Goal: Task Accomplishment & Management: Manage account settings

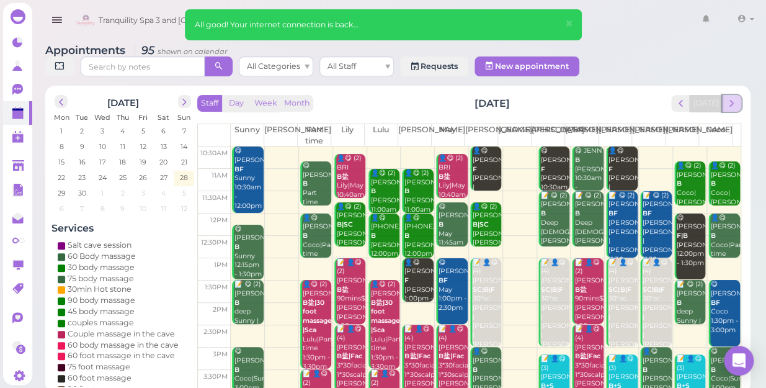
click at [731, 97] on span "next" at bounding box center [732, 103] width 12 height 12
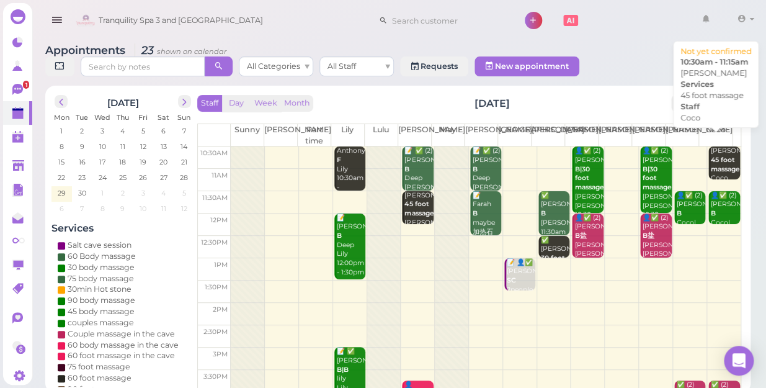
click at [712, 156] on b "45 foot massage" at bounding box center [725, 164] width 29 height 17
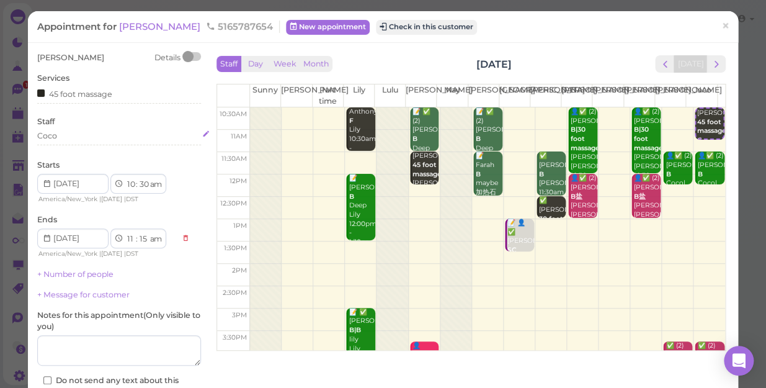
click at [68, 138] on div "Coco" at bounding box center [119, 135] width 164 height 11
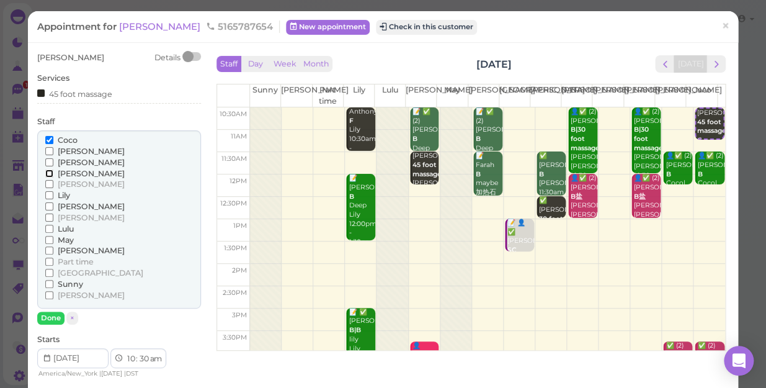
click at [48, 174] on input "[PERSON_NAME]" at bounding box center [49, 173] width 8 height 8
click at [50, 138] on input "Coco" at bounding box center [49, 140] width 8 height 8
click at [53, 316] on button "Done" at bounding box center [50, 317] width 27 height 13
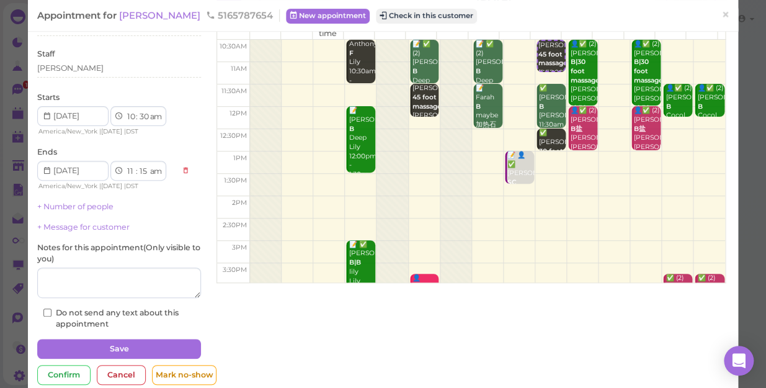
scroll to position [90, 0]
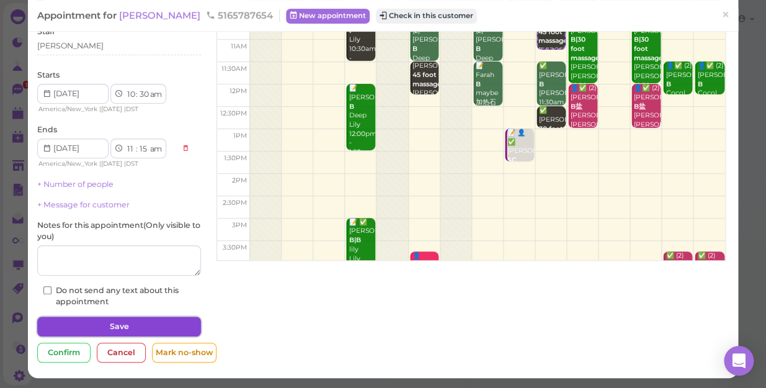
click at [142, 327] on button "Save" at bounding box center [119, 326] width 164 height 20
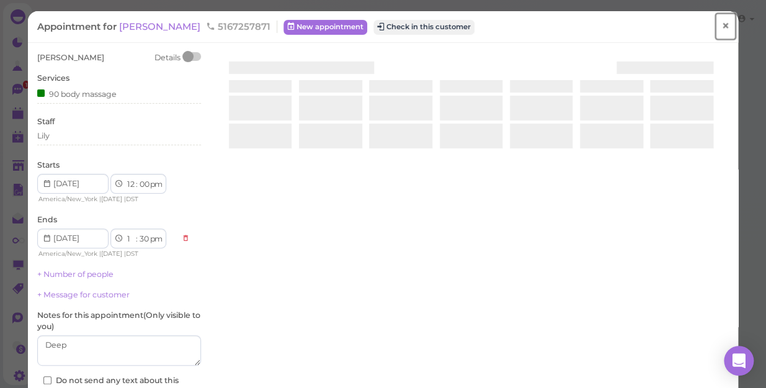
click at [723, 25] on link "×" at bounding box center [725, 26] width 23 height 29
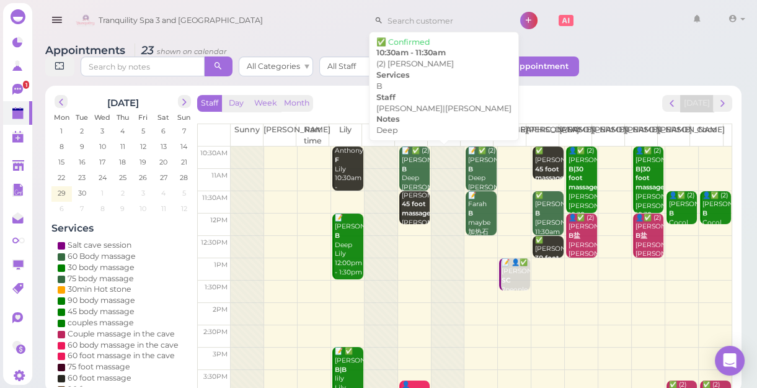
click at [406, 166] on div "📝 ✅ (2) magda B Deep Lisa|Mike 10:30am - 11:30am" at bounding box center [415, 187] width 29 height 82
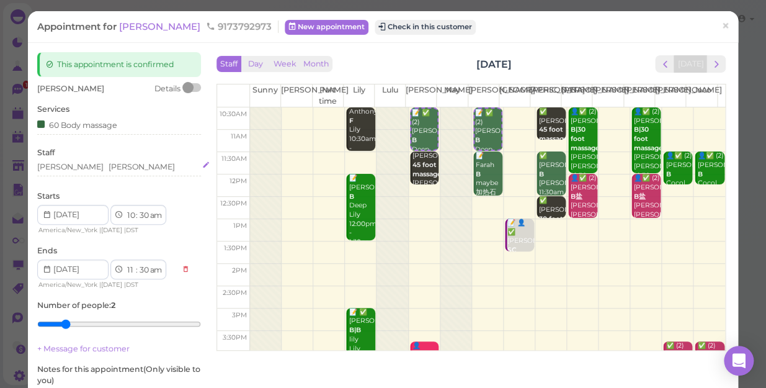
click at [79, 164] on div "Lisa Mike" at bounding box center [119, 166] width 164 height 11
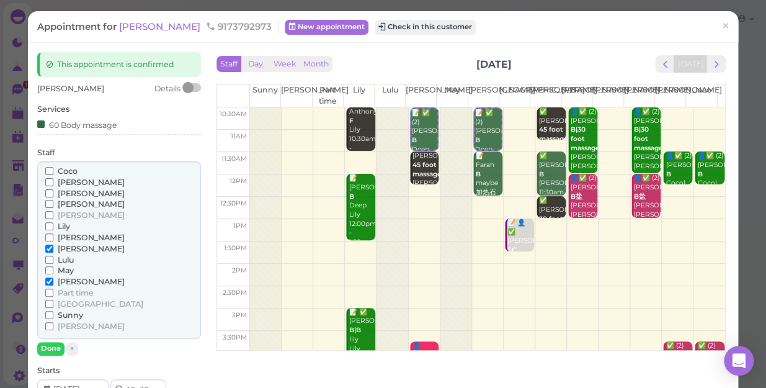
click at [50, 172] on input "Coco" at bounding box center [49, 171] width 8 height 8
click at [47, 324] on input "[PERSON_NAME]" at bounding box center [49, 326] width 8 height 8
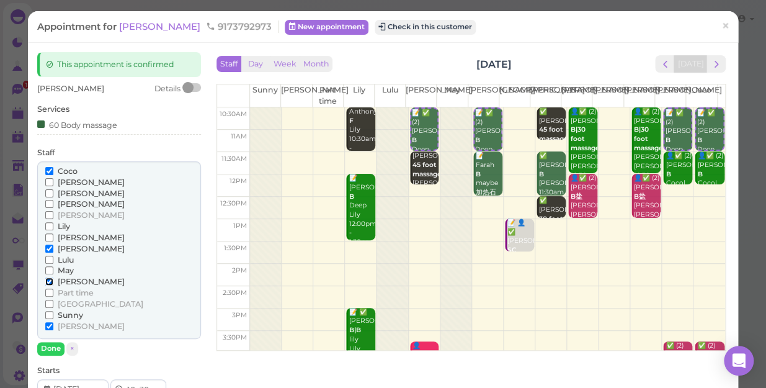
click at [50, 278] on input "[PERSON_NAME]" at bounding box center [49, 281] width 8 height 8
click at [47, 247] on input "[PERSON_NAME]" at bounding box center [49, 248] width 8 height 8
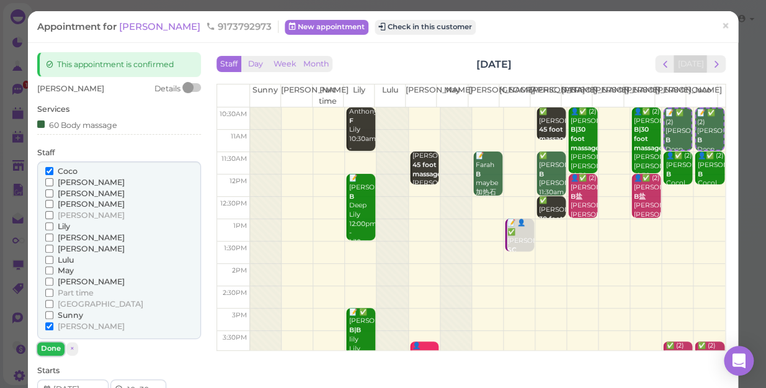
click at [51, 346] on button "Done" at bounding box center [50, 348] width 27 height 13
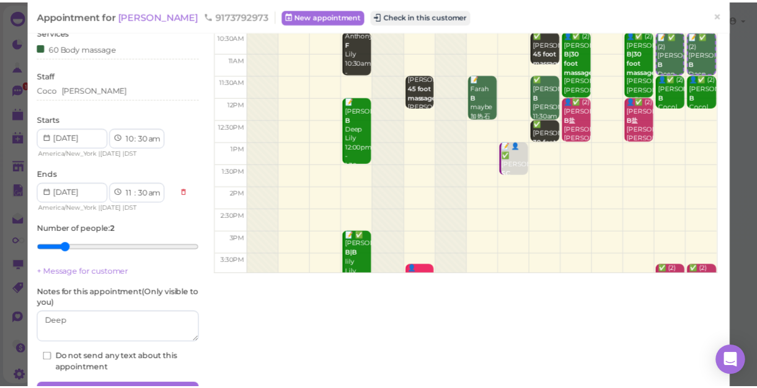
scroll to position [112, 0]
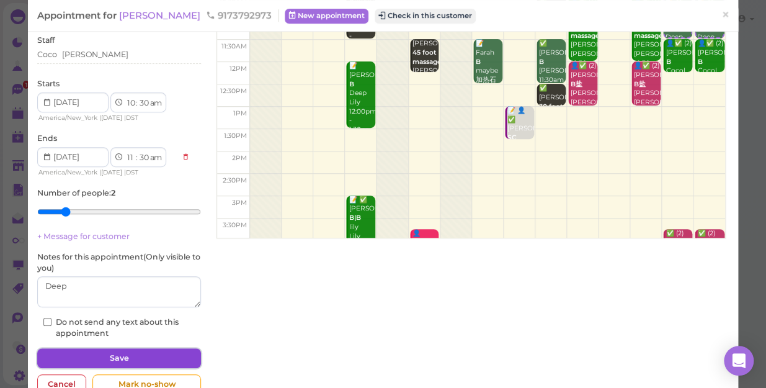
click at [148, 349] on button "Save" at bounding box center [119, 358] width 164 height 20
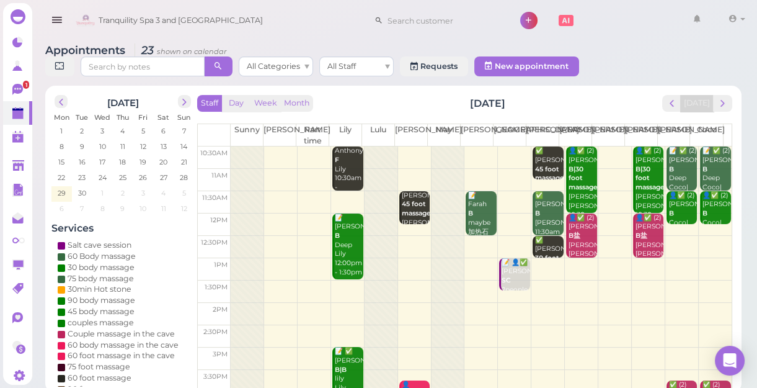
click at [404, 149] on td at bounding box center [481, 157] width 501 height 22
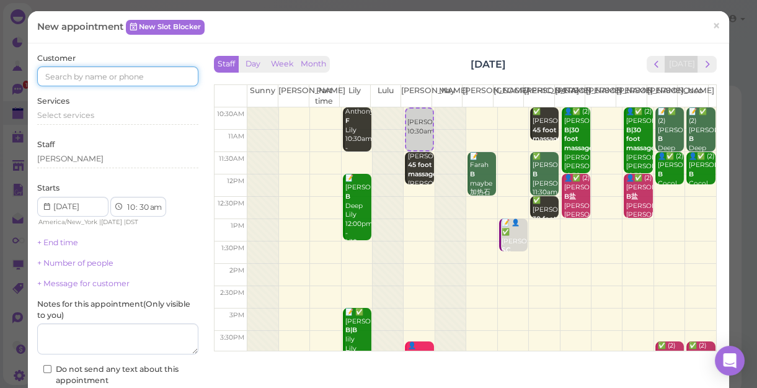
click at [145, 74] on input at bounding box center [117, 76] width 161 height 20
type input "5165821253"
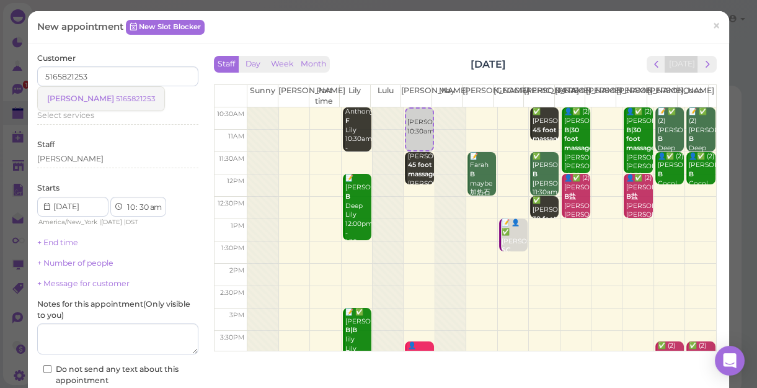
click at [120, 97] on small "5165821253" at bounding box center [135, 98] width 39 height 9
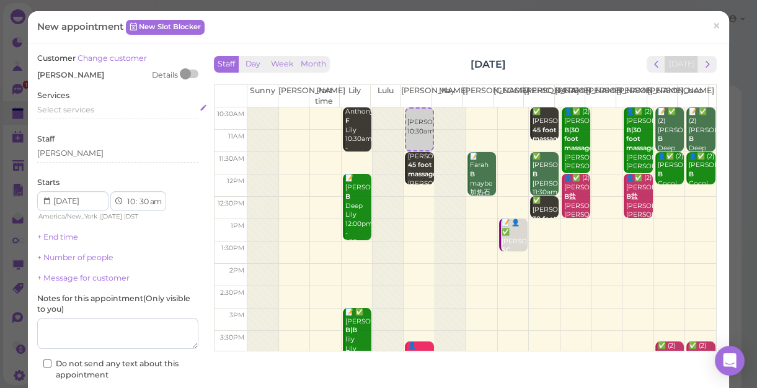
click at [97, 112] on div "Select services" at bounding box center [117, 109] width 161 height 11
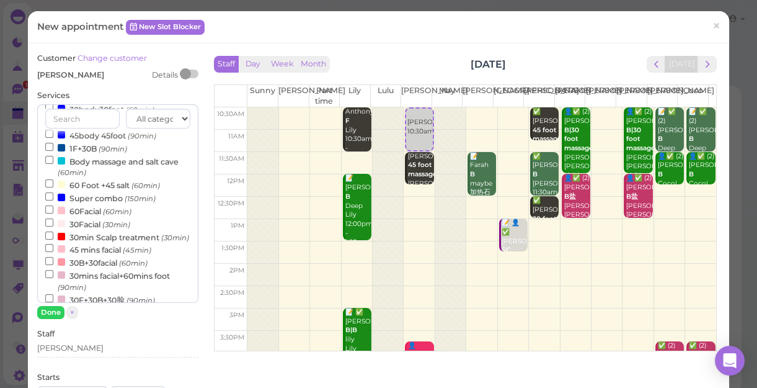
scroll to position [282, 0]
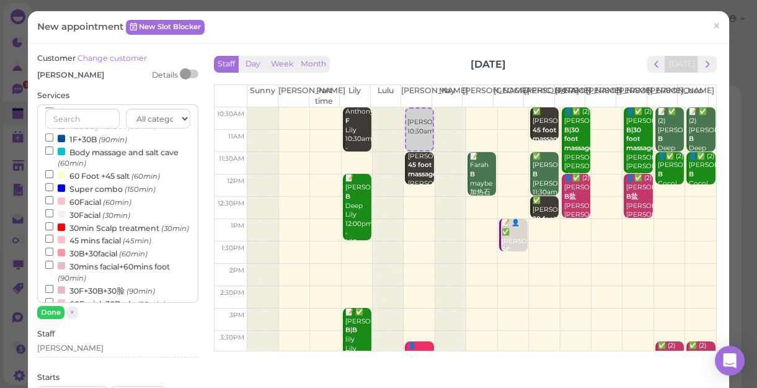
click at [91, 192] on label "Super combo (150min)" at bounding box center [100, 188] width 110 height 13
click at [53, 191] on input "Super combo (150min)" at bounding box center [49, 187] width 8 height 8
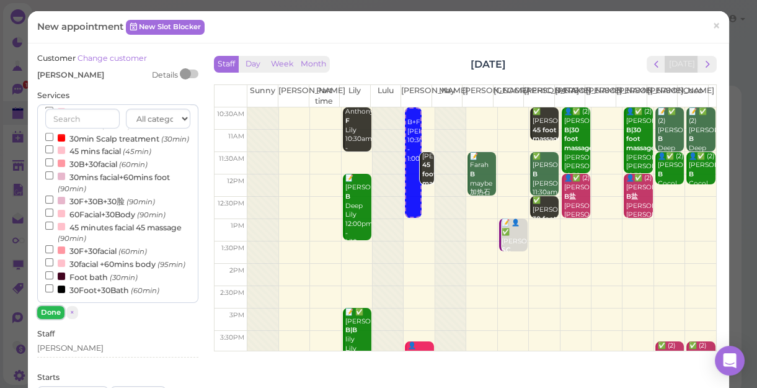
click at [50, 313] on button "Done" at bounding box center [50, 312] width 27 height 13
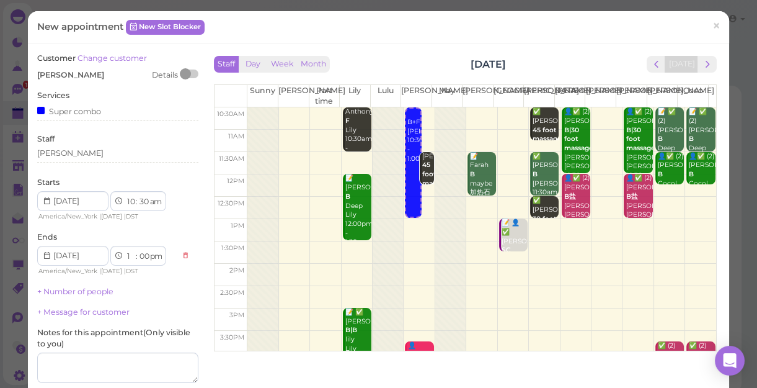
scroll to position [126, 0]
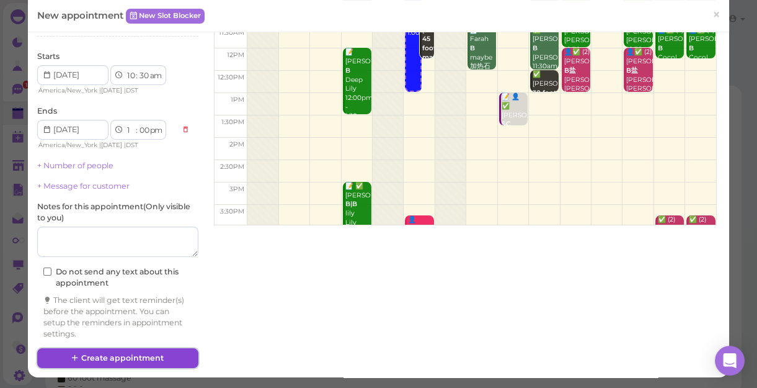
click at [147, 354] on button "Create appointment" at bounding box center [117, 358] width 161 height 20
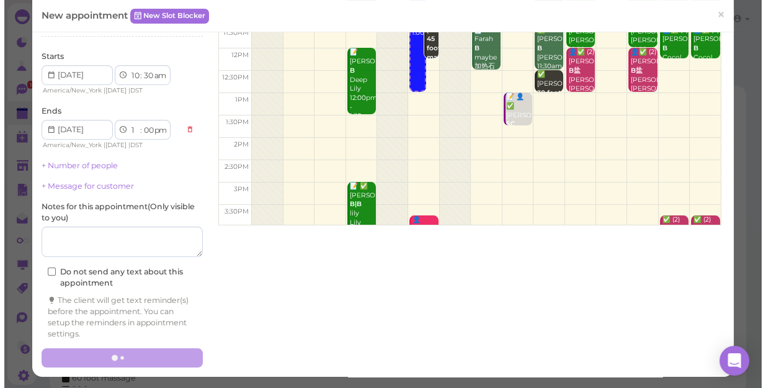
scroll to position [125, 0]
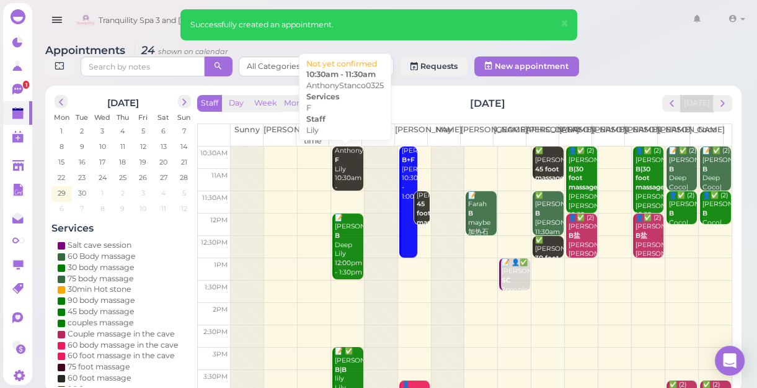
click at [344, 175] on div "AnthonyStanco0325 F Lily 10:30am - 11:30am" at bounding box center [348, 173] width 29 height 55
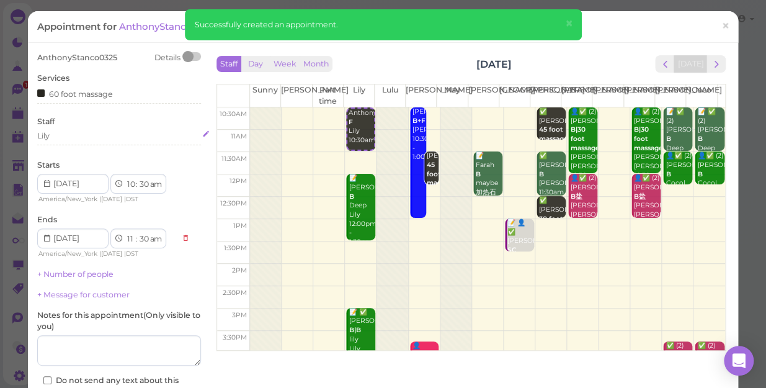
click at [55, 136] on div "Lily" at bounding box center [119, 135] width 164 height 11
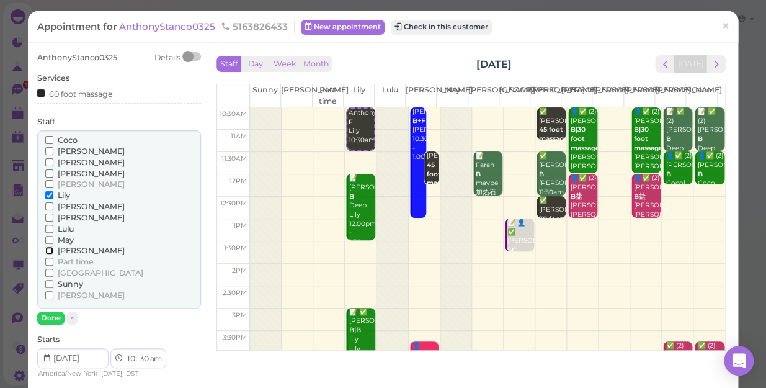
click at [51, 249] on input "[PERSON_NAME]" at bounding box center [49, 250] width 8 height 8
click at [47, 192] on input "Lily" at bounding box center [49, 195] width 8 height 8
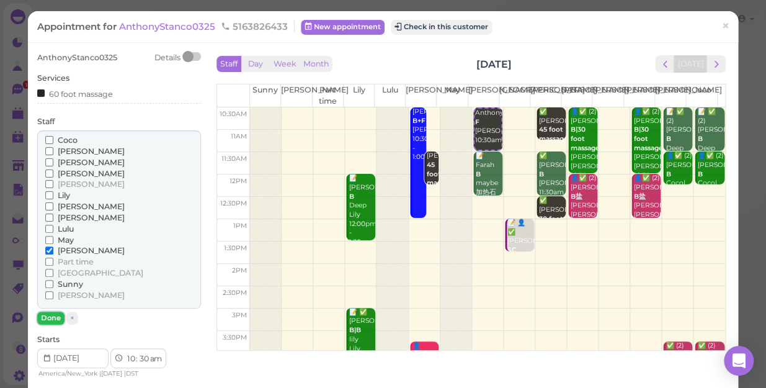
click at [55, 311] on button "Done" at bounding box center [50, 317] width 27 height 13
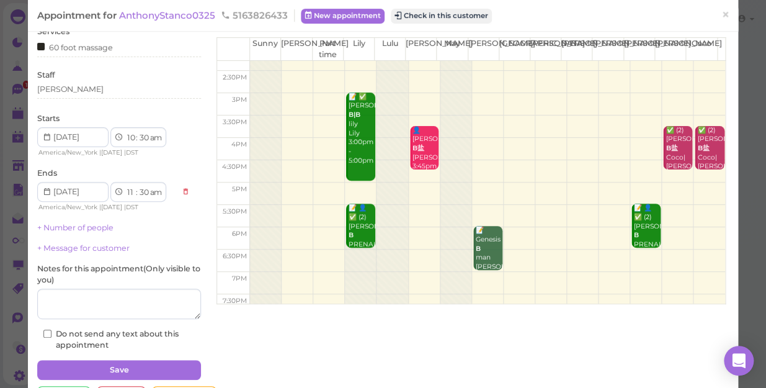
scroll to position [90, 0]
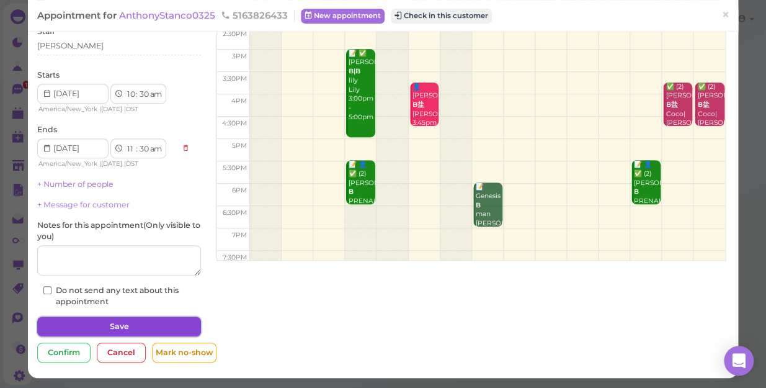
click at [171, 318] on button "Save" at bounding box center [119, 326] width 164 height 20
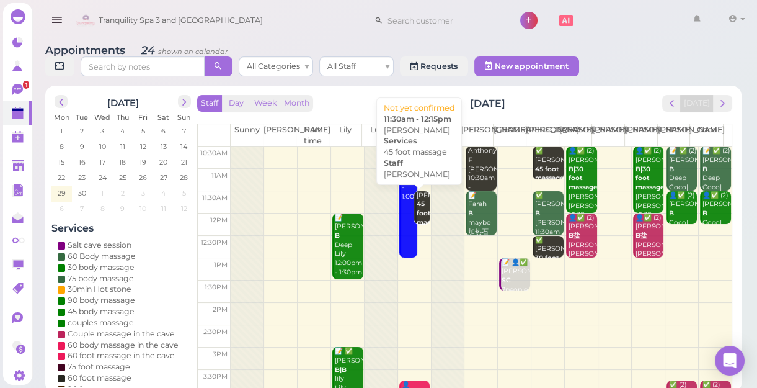
click at [419, 212] on b "45 foot massage" at bounding box center [431, 213] width 29 height 26
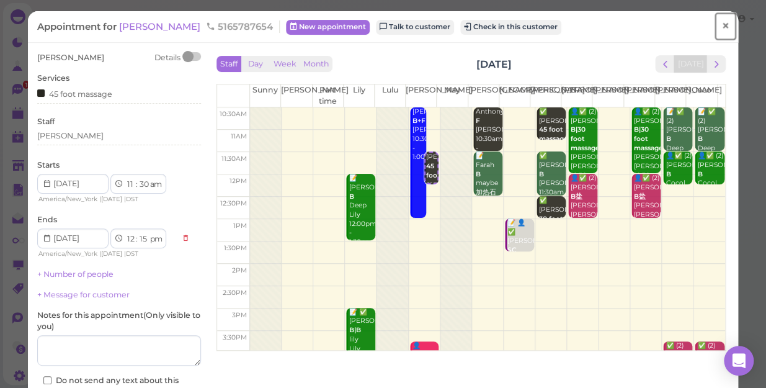
click at [721, 23] on span "×" at bounding box center [725, 25] width 8 height 17
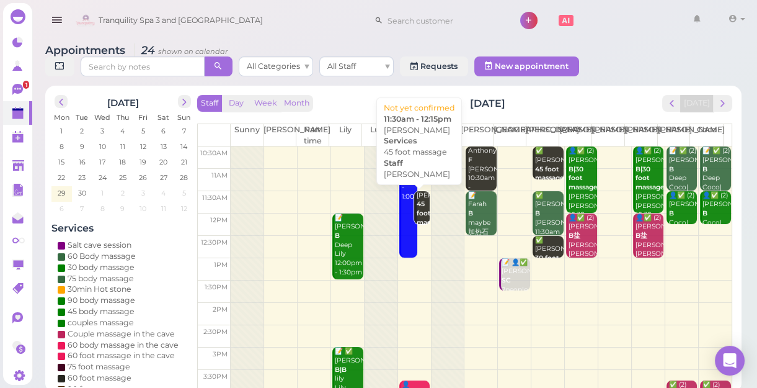
click at [421, 209] on b "45 foot massage" at bounding box center [431, 213] width 29 height 26
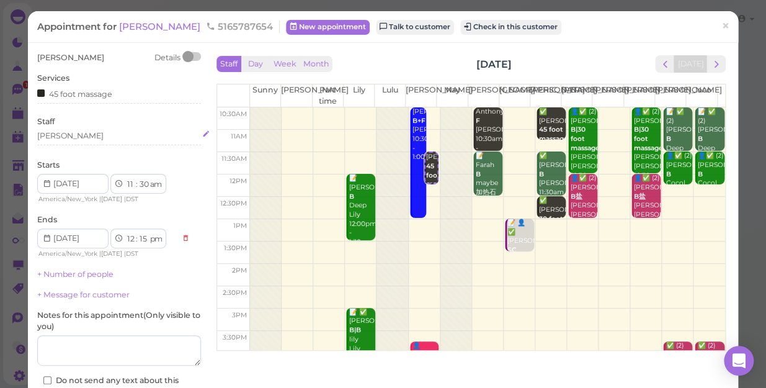
click at [54, 136] on div "[PERSON_NAME]" at bounding box center [119, 135] width 164 height 11
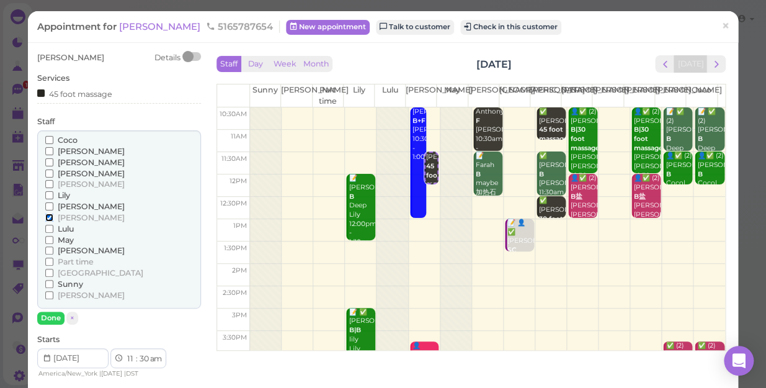
click at [51, 217] on input "[PERSON_NAME]" at bounding box center [49, 217] width 8 height 8
click at [51, 317] on button "Done" at bounding box center [50, 317] width 27 height 13
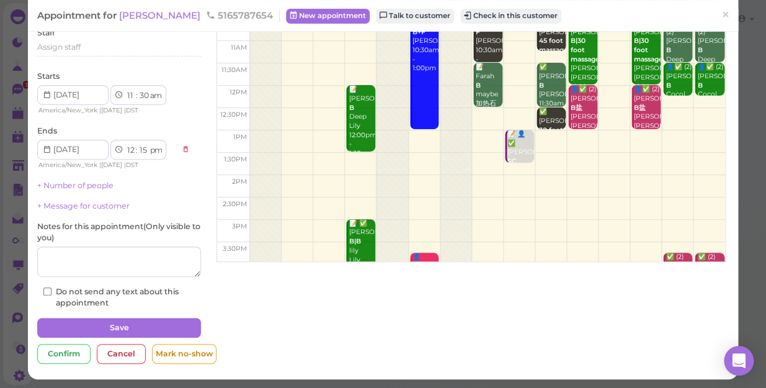
scroll to position [90, 0]
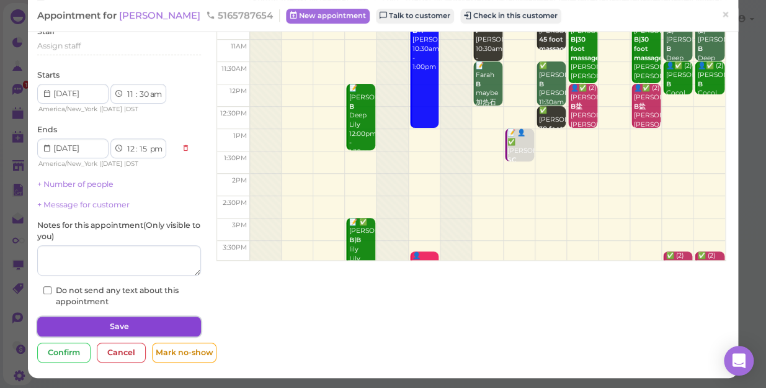
click at [125, 322] on button "Save" at bounding box center [119, 326] width 164 height 20
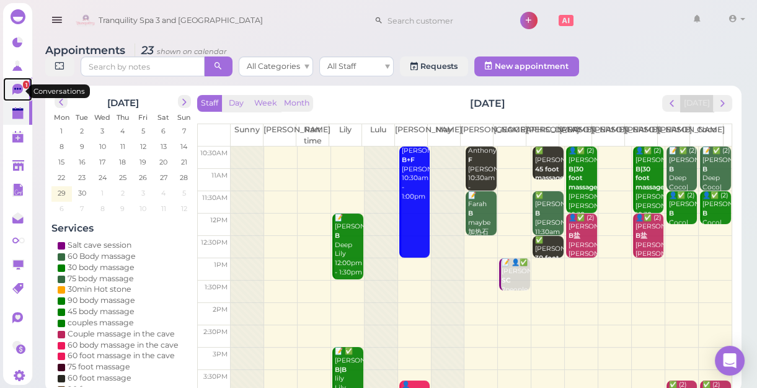
click at [21, 90] on icon at bounding box center [17, 89] width 11 height 11
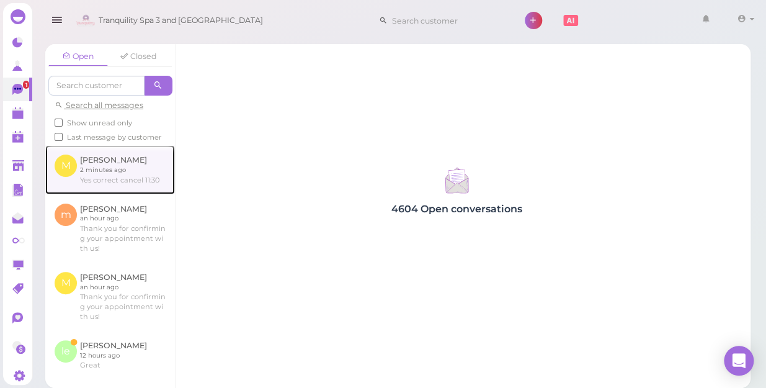
click at [115, 184] on link at bounding box center [110, 169] width 130 height 48
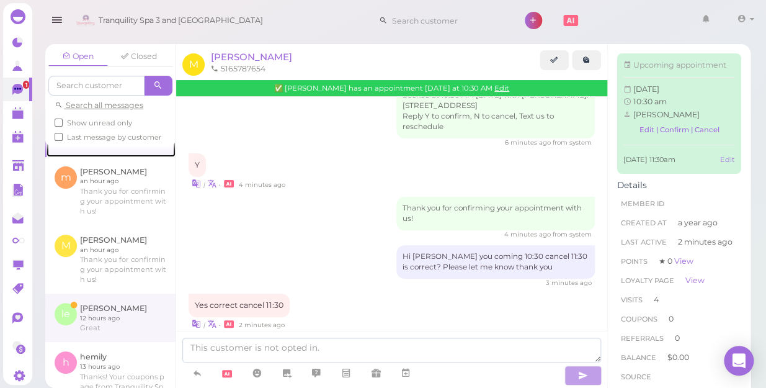
scroll to position [112, 0]
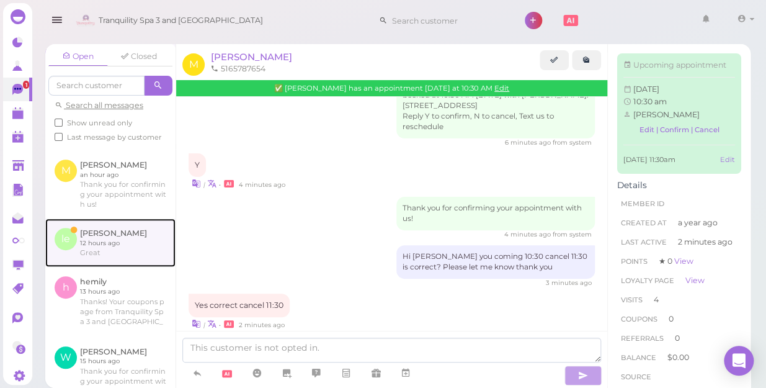
click at [104, 259] on link at bounding box center [110, 242] width 130 height 48
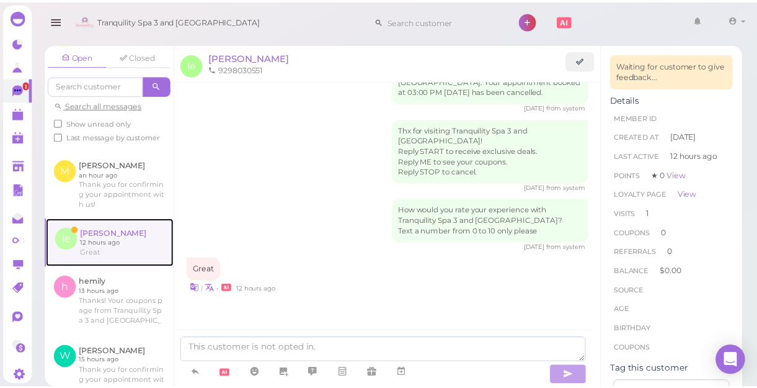
scroll to position [479, 0]
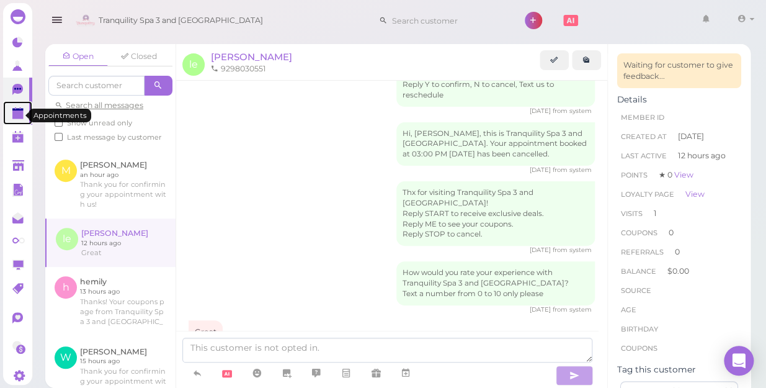
click at [16, 113] on polygon at bounding box center [17, 114] width 11 height 9
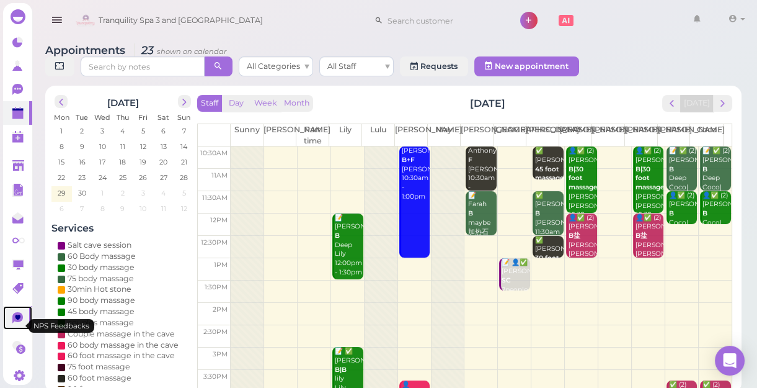
click at [15, 323] on icon at bounding box center [17, 317] width 11 height 11
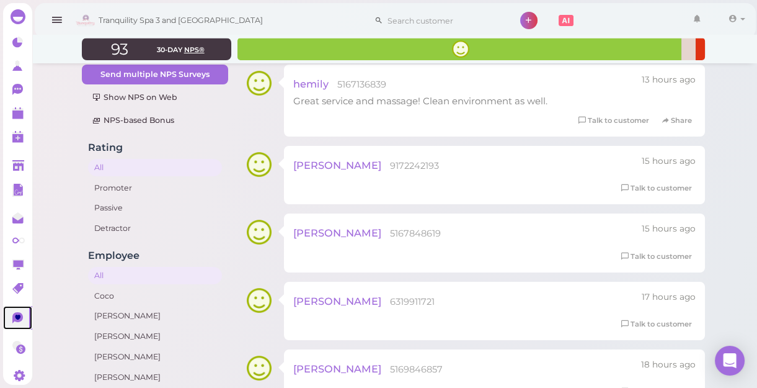
scroll to position [104, 0]
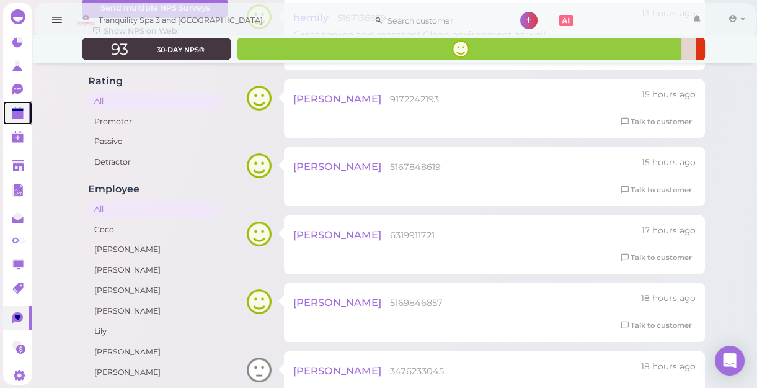
click at [15, 116] on polygon at bounding box center [17, 114] width 11 height 9
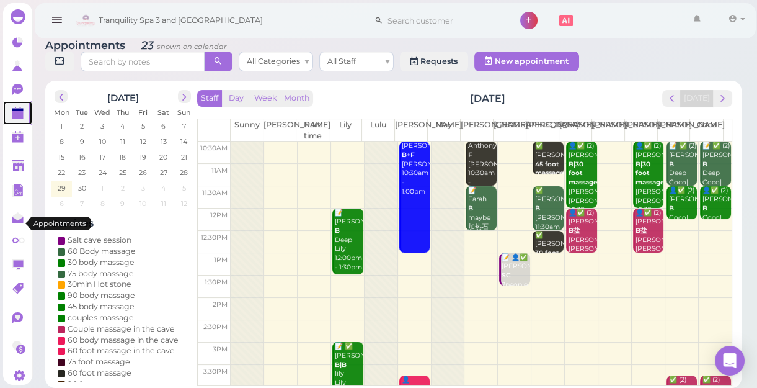
click at [15, 116] on polygon at bounding box center [17, 114] width 11 height 9
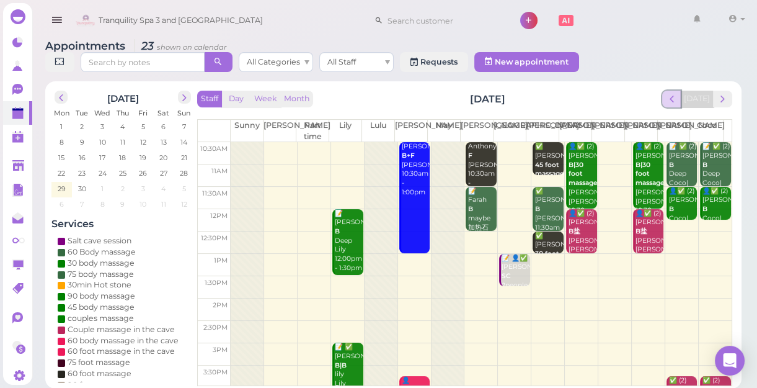
click at [667, 97] on button "prev" at bounding box center [671, 99] width 19 height 17
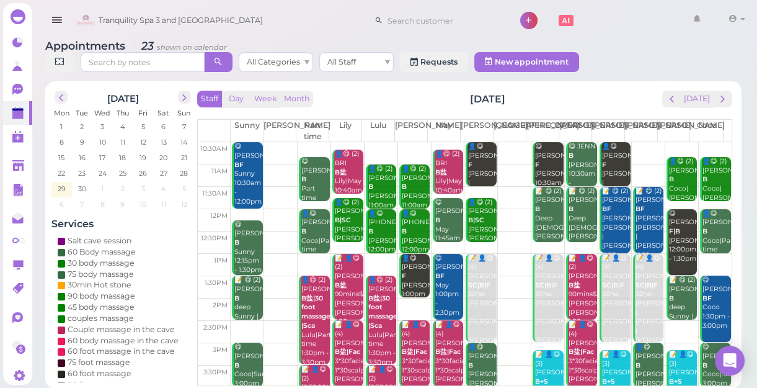
scroll to position [56, 0]
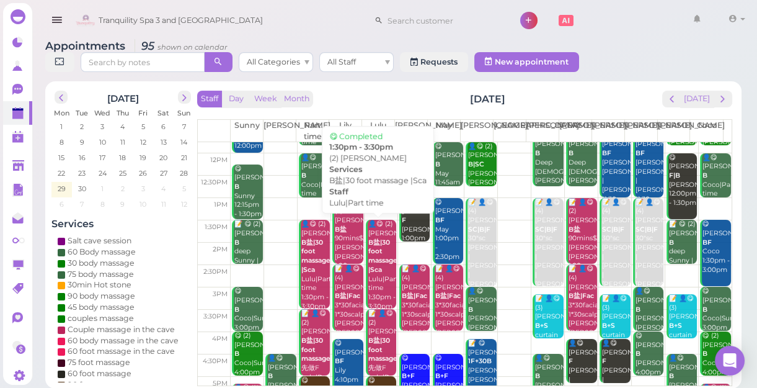
click at [374, 273] on div "👤😋 (2) michelle B盐|30 foot massage |Sca Lulu|Part time 1:30pm - 3:30pm" at bounding box center [382, 265] width 29 height 91
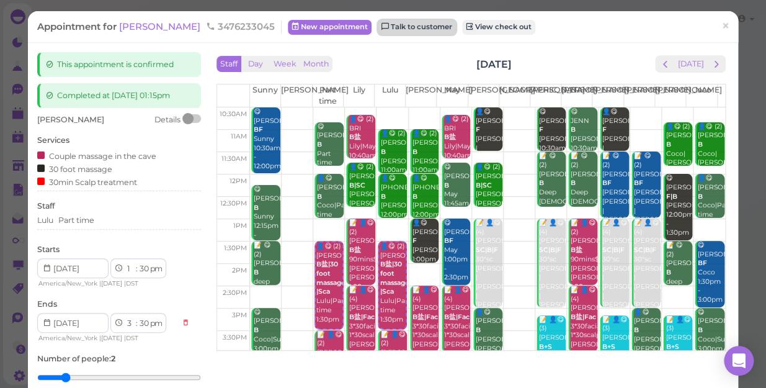
click at [386, 23] on link "Talk to customer" at bounding box center [417, 27] width 78 height 15
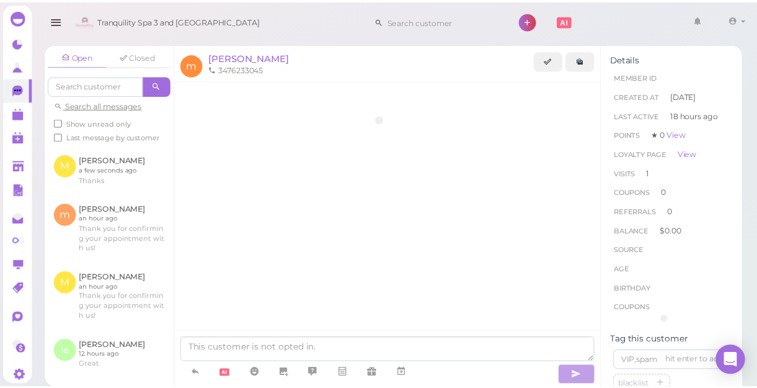
scroll to position [1214, 0]
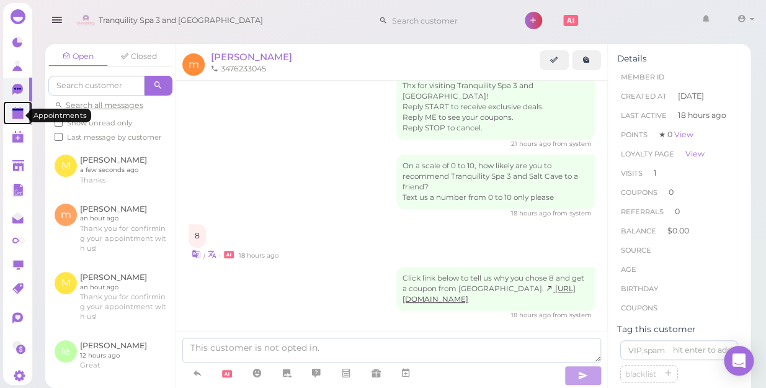
click at [15, 114] on polygon at bounding box center [17, 114] width 11 height 9
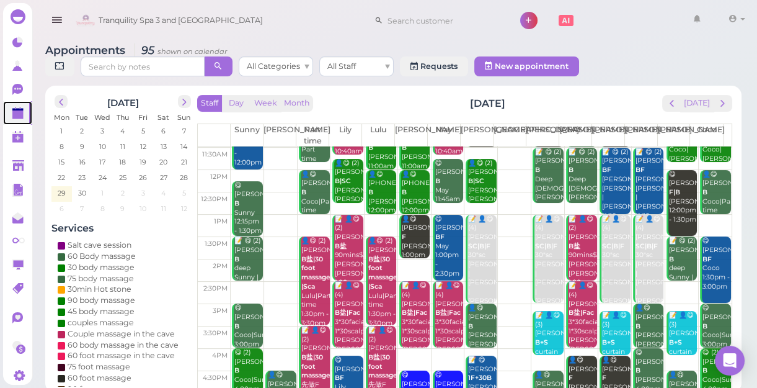
scroll to position [56, 0]
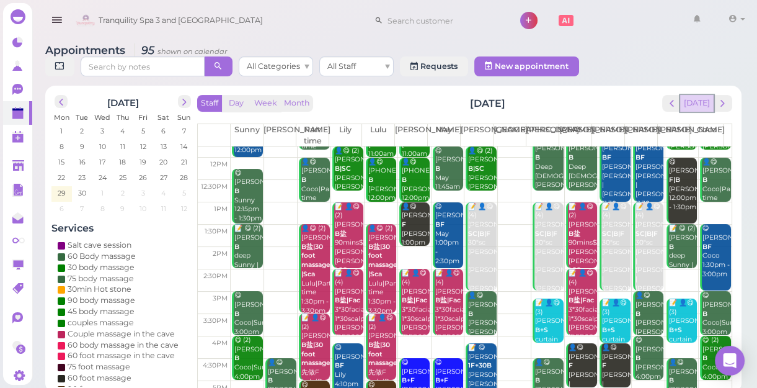
click at [697, 106] on button "[DATE]" at bounding box center [696, 103] width 33 height 17
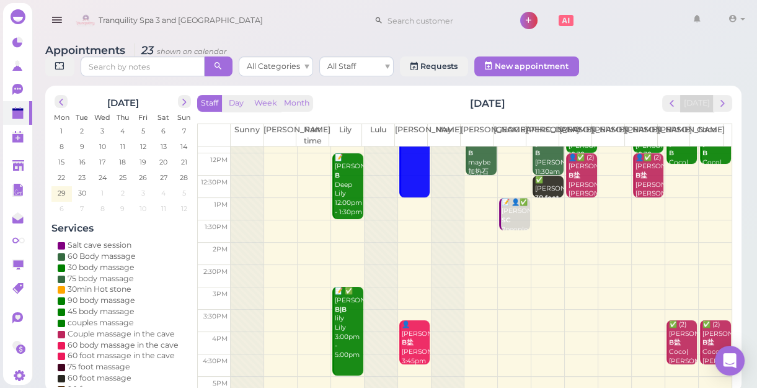
scroll to position [0, 0]
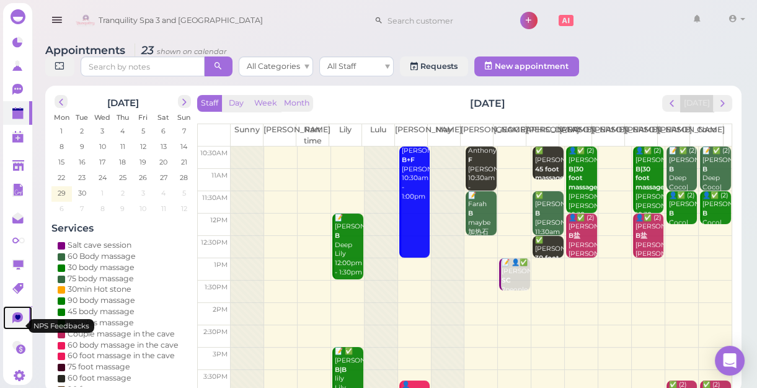
click at [13, 323] on icon at bounding box center [17, 317] width 11 height 11
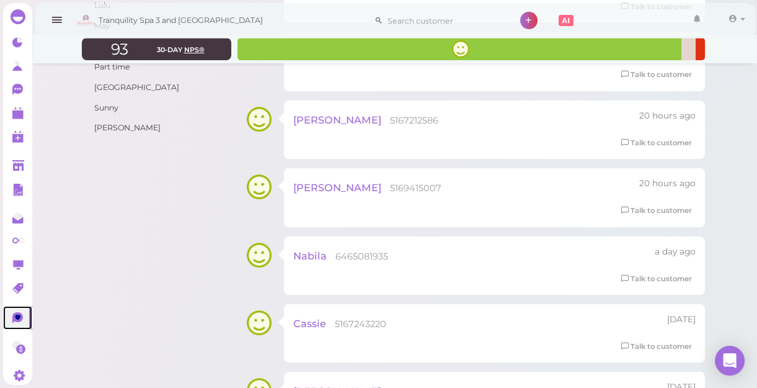
scroll to position [394, 0]
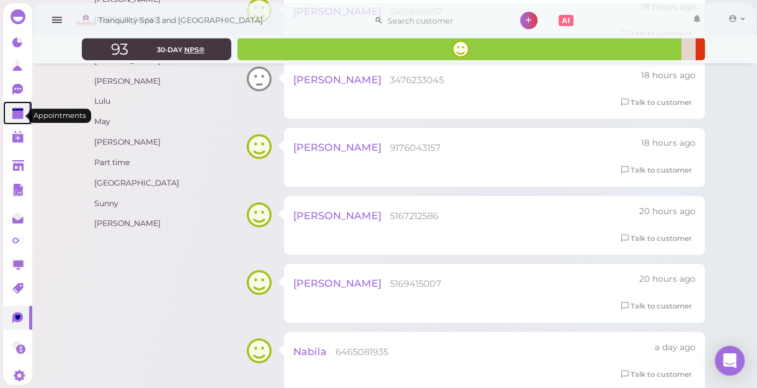
click at [21, 115] on polygon at bounding box center [17, 114] width 11 height 9
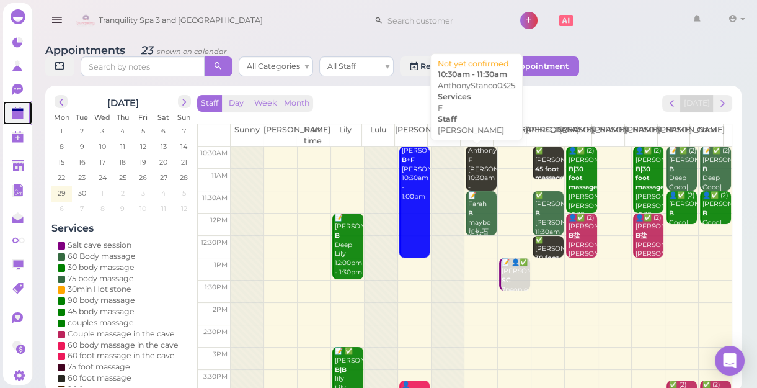
click at [470, 180] on div "AnthonyStanco0325 F Mike 10:30am - 11:30am" at bounding box center [482, 173] width 29 height 55
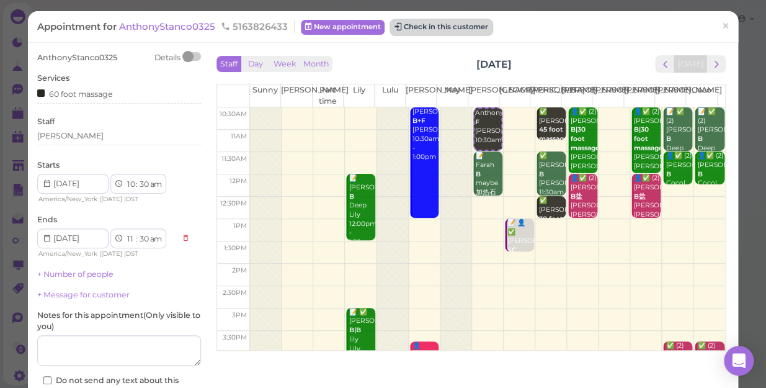
click at [453, 30] on button "Check in this customer" at bounding box center [441, 27] width 101 height 15
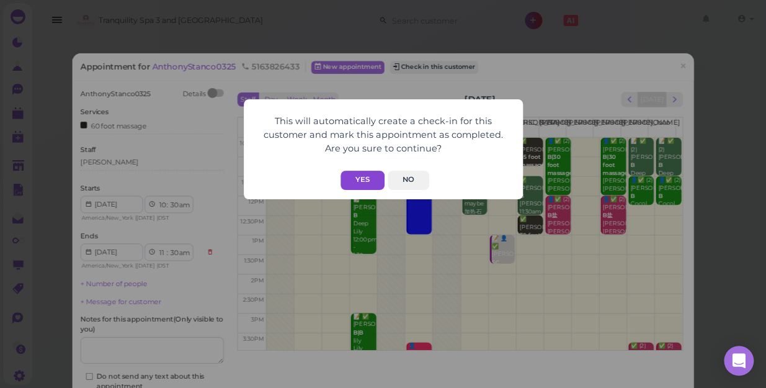
click at [366, 180] on button "Yes" at bounding box center [362, 180] width 44 height 19
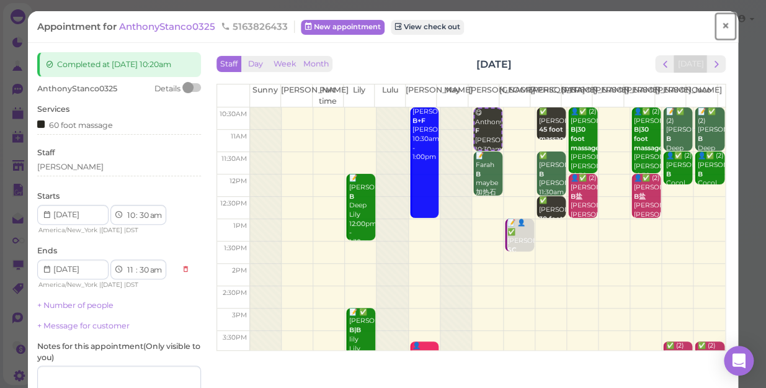
click at [721, 25] on span "×" at bounding box center [725, 25] width 8 height 17
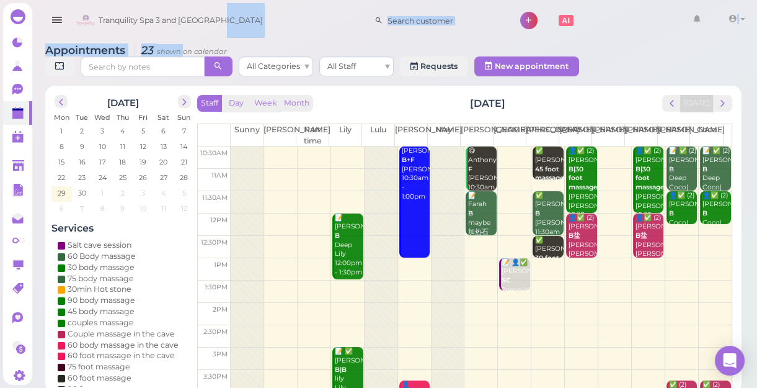
drag, startPoint x: 184, startPoint y: -5, endPoint x: 191, endPoint y: 1, distance: 9.3
click at [189, 0] on div "Tranquility Spa 3 and Salt Cave 1 Account" at bounding box center [396, 17] width 728 height 35
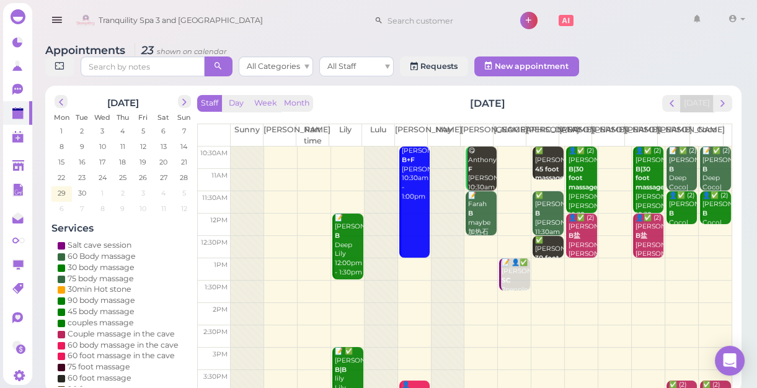
click at [651, 41] on div "Appointments 23 shown on calendar All Categories All Staff Requests New appoint…" at bounding box center [394, 214] width 728 height 358
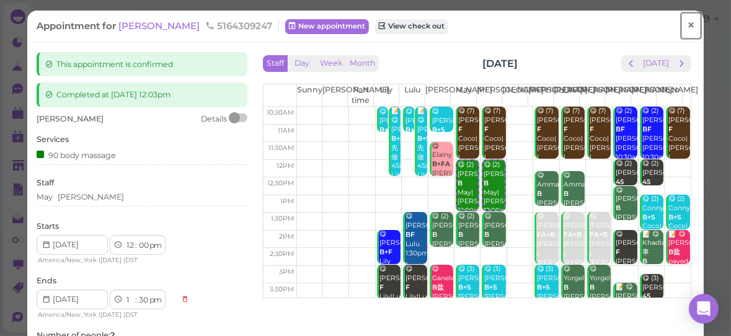
click at [687, 24] on span "×" at bounding box center [691, 25] width 8 height 17
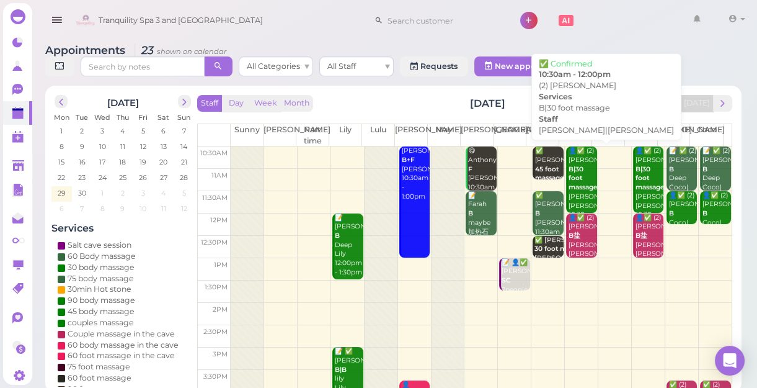
click at [569, 190] on b "B|30 foot massage" at bounding box center [583, 178] width 29 height 26
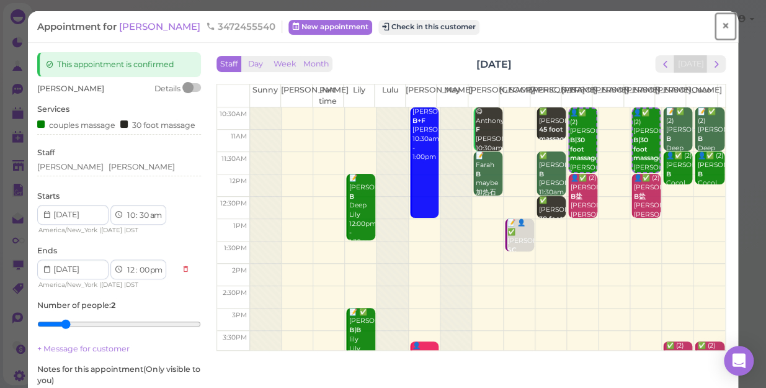
click at [721, 30] on span "×" at bounding box center [725, 25] width 8 height 17
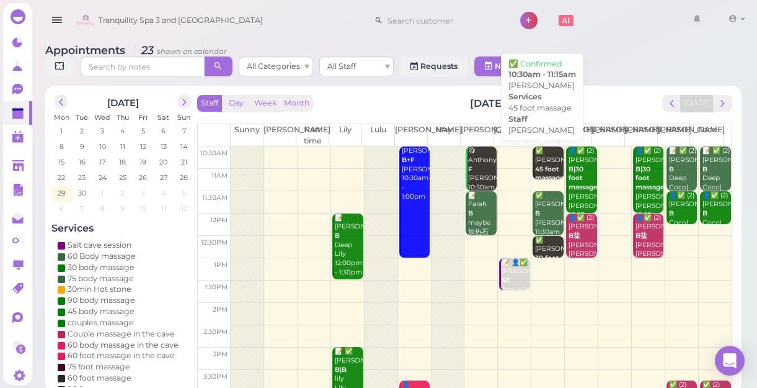
click at [541, 165] on b "45 foot massage" at bounding box center [549, 173] width 29 height 17
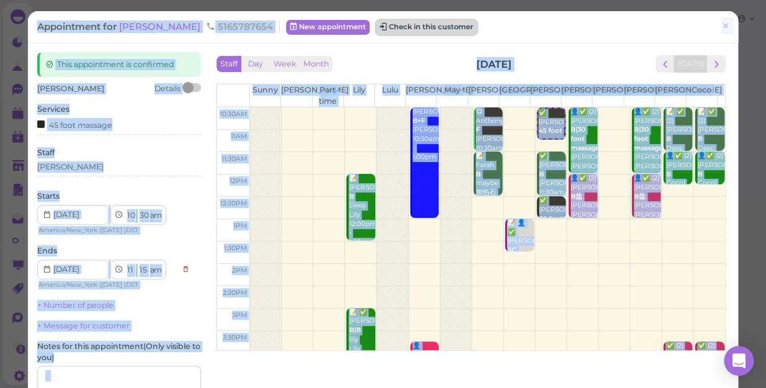
click at [417, 30] on button "Check in this customer" at bounding box center [426, 27] width 101 height 15
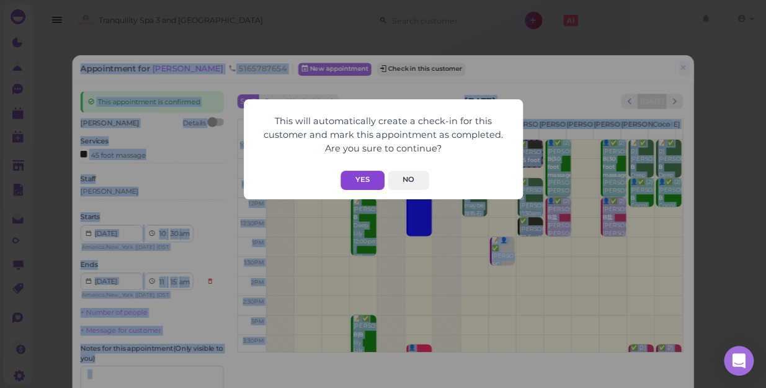
click at [370, 172] on button "Yes" at bounding box center [362, 180] width 44 height 19
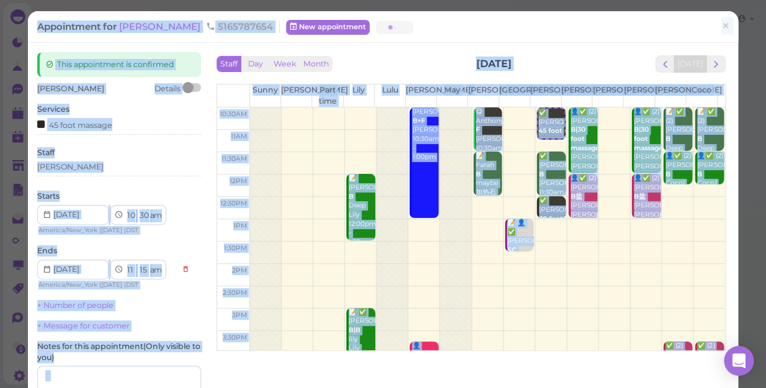
click at [370, 165] on button "Yes" at bounding box center [362, 155] width 44 height 19
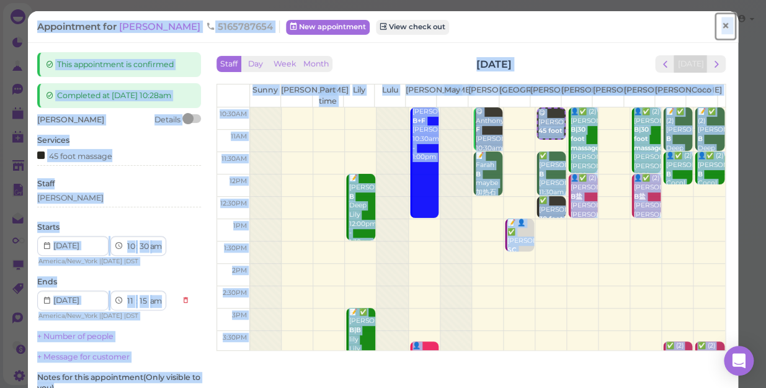
click at [721, 29] on span "×" at bounding box center [725, 25] width 8 height 17
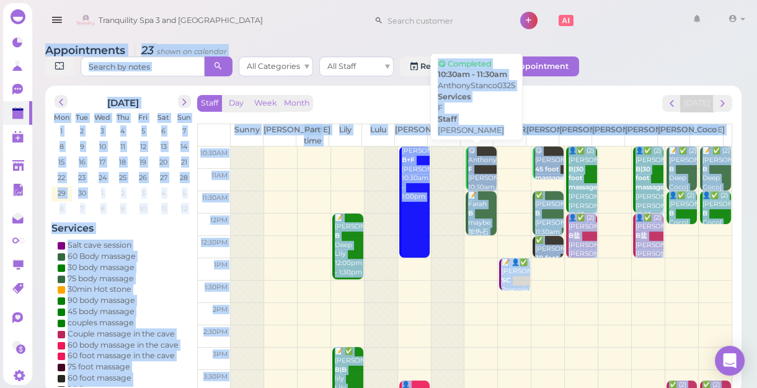
click at [473, 169] on div "😋 AnthonyStanco0325 F [PERSON_NAME] 10:30am - 11:30am" at bounding box center [482, 178] width 29 height 64
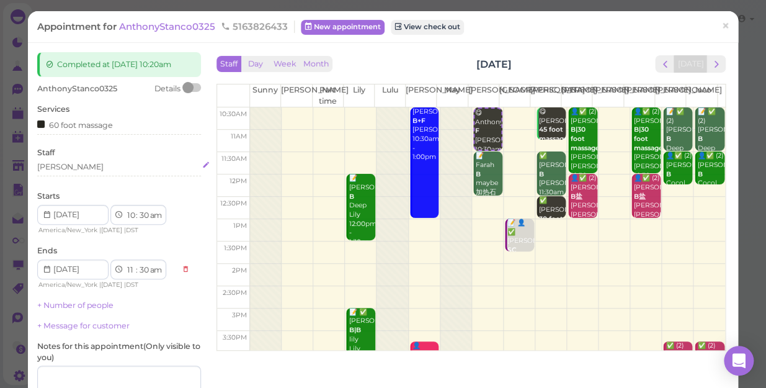
click at [62, 167] on div "[PERSON_NAME]" at bounding box center [119, 166] width 164 height 11
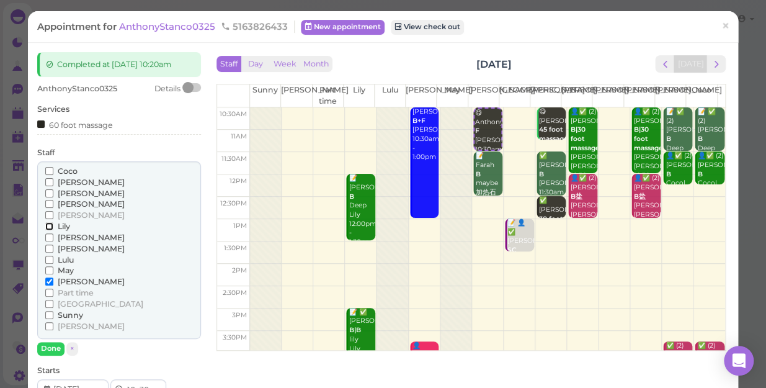
click at [48, 223] on input "Lily" at bounding box center [49, 226] width 8 height 8
click at [50, 281] on input "[PERSON_NAME]" at bounding box center [49, 281] width 8 height 8
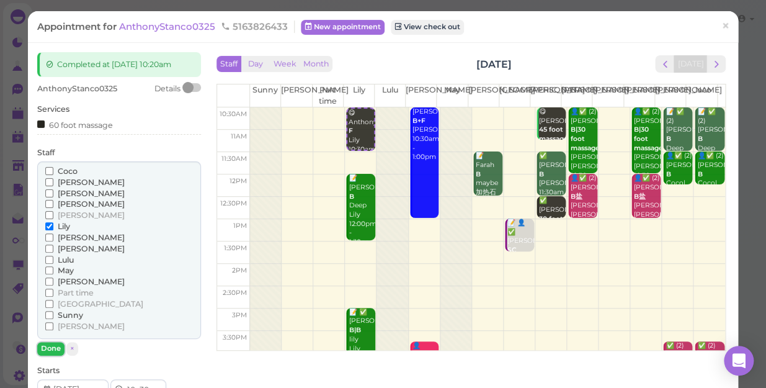
click at [54, 336] on button "Done" at bounding box center [50, 348] width 27 height 13
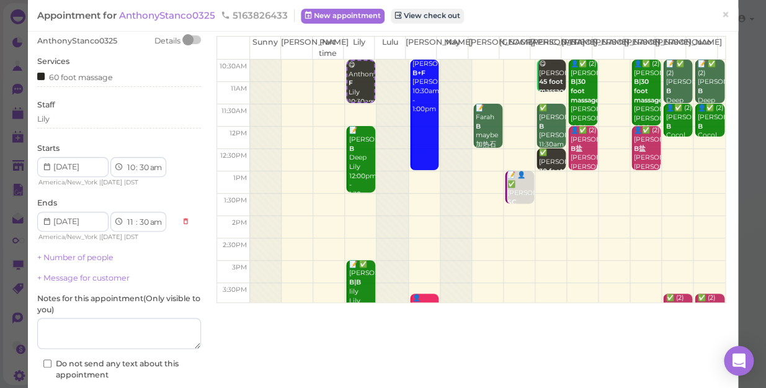
scroll to position [112, 0]
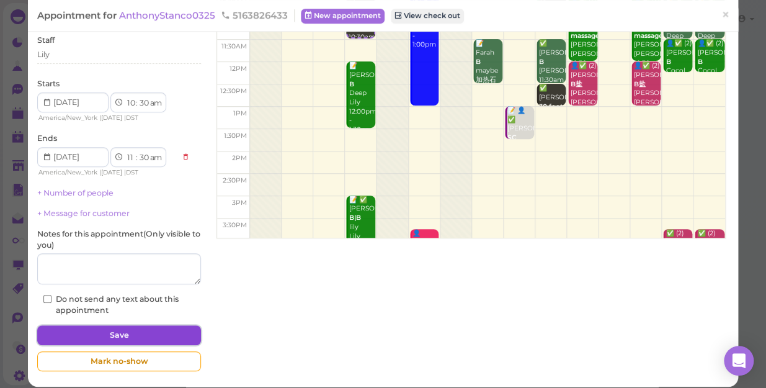
click at [140, 330] on button "Save" at bounding box center [119, 335] width 164 height 20
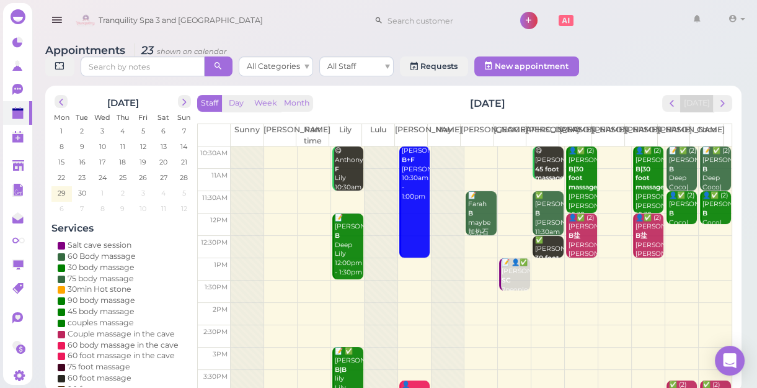
click at [542, 160] on div "😋 [PERSON_NAME] 45 foot massage [PERSON_NAME] 10:30am - 11:15am" at bounding box center [549, 178] width 29 height 64
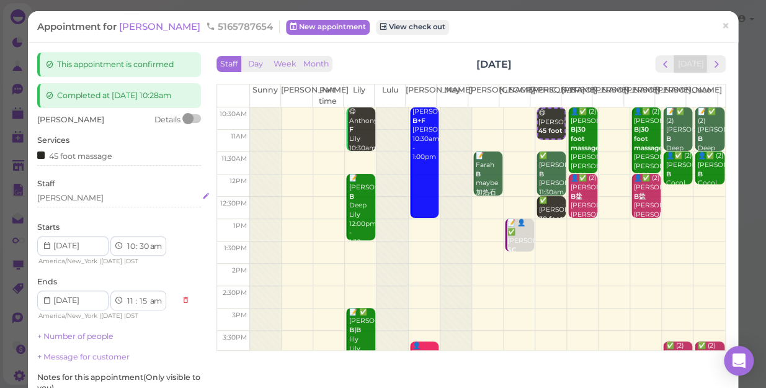
click at [73, 200] on div "[PERSON_NAME]" at bounding box center [119, 197] width 164 height 11
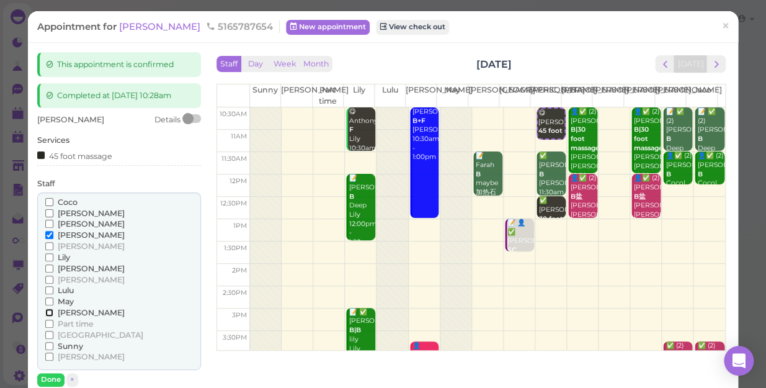
click at [48, 311] on input "[PERSON_NAME]" at bounding box center [49, 312] width 8 height 8
click at [48, 231] on input "[PERSON_NAME]" at bounding box center [49, 235] width 8 height 8
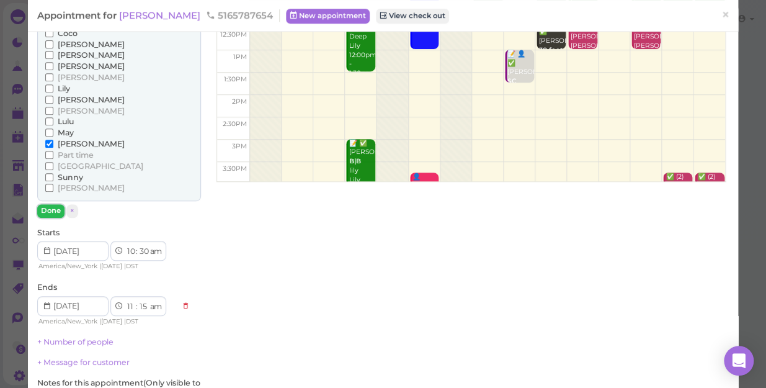
click at [50, 210] on button "Done" at bounding box center [50, 210] width 27 height 13
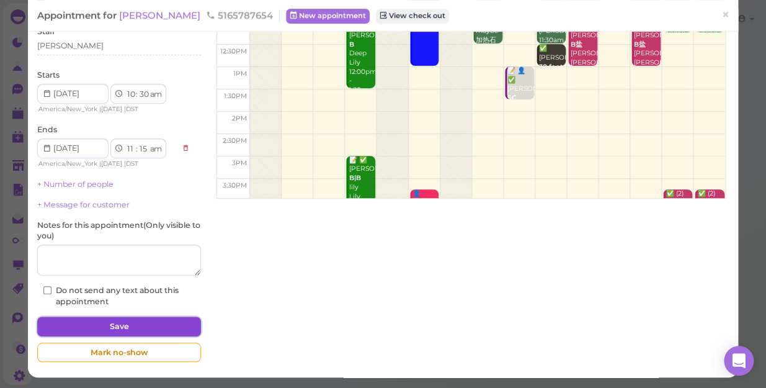
click at [148, 323] on button "Save" at bounding box center [119, 326] width 164 height 20
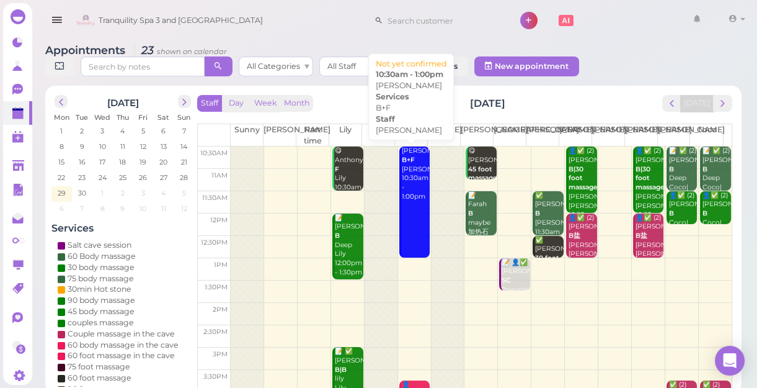
click at [404, 229] on link "[PERSON_NAME] B+F [PERSON_NAME] 10:30am - 1:00pm" at bounding box center [414, 201] width 31 height 110
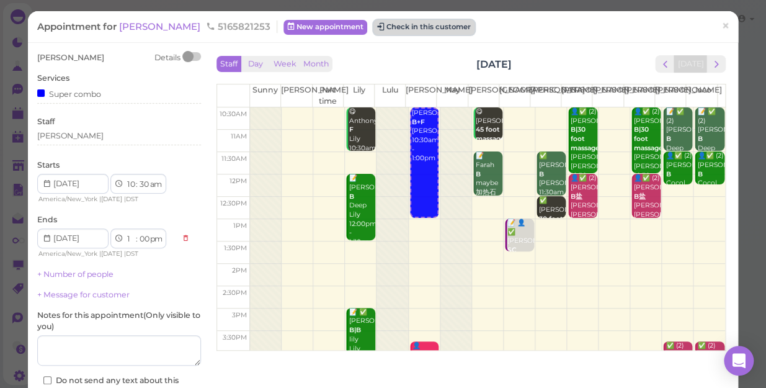
click at [416, 24] on button "Check in this customer" at bounding box center [423, 27] width 101 height 15
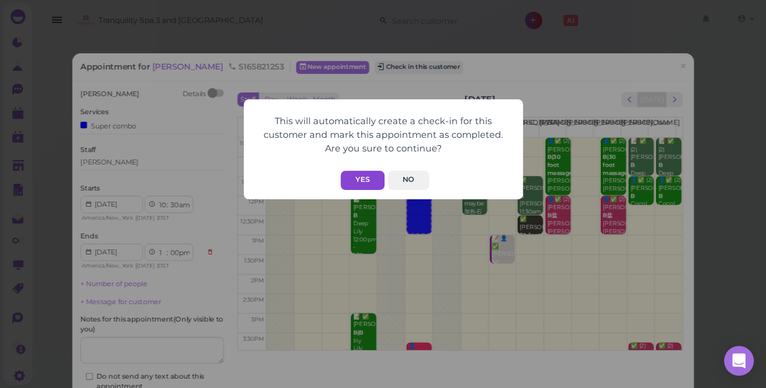
click at [358, 175] on button "Yes" at bounding box center [362, 180] width 44 height 19
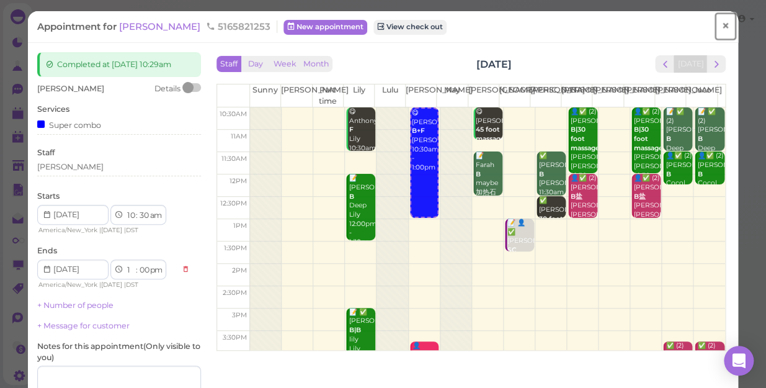
click at [721, 25] on span "×" at bounding box center [725, 25] width 8 height 17
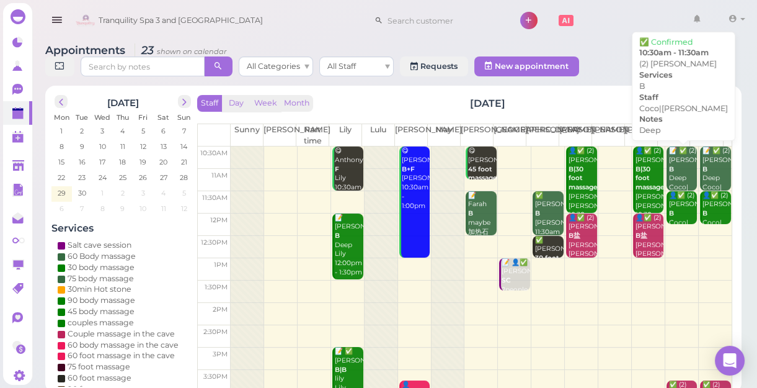
click at [669, 164] on div "📝 ✅ (2) [PERSON_NAME] Deep Coco|[PERSON_NAME] 10:30am - 11:30am" at bounding box center [683, 187] width 29 height 82
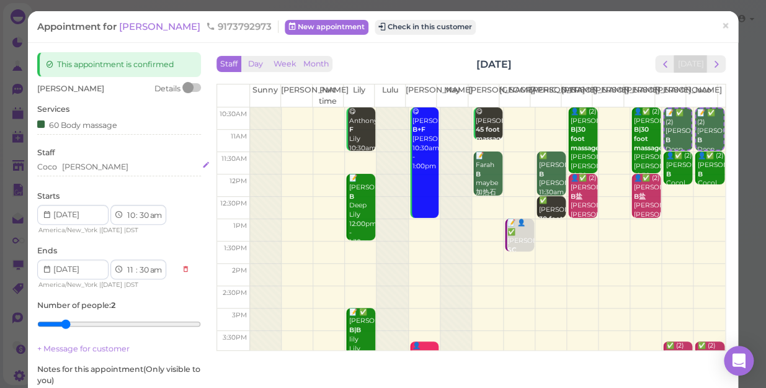
click at [75, 168] on div "[PERSON_NAME]" at bounding box center [95, 166] width 66 height 11
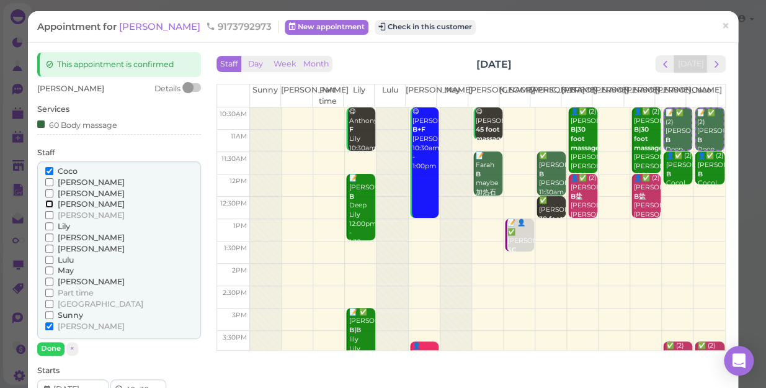
click at [48, 205] on input "[PERSON_NAME]" at bounding box center [49, 204] width 8 height 8
click at [49, 326] on input "[PERSON_NAME]" at bounding box center [49, 326] width 8 height 8
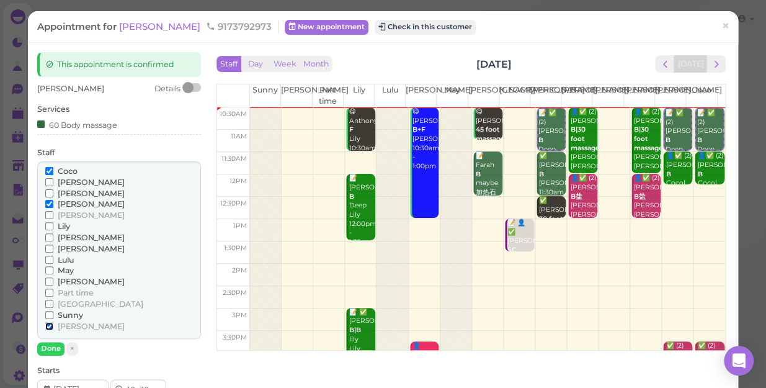
click at [47, 326] on input "[PERSON_NAME]" at bounding box center [49, 326] width 8 height 8
click at [48, 336] on button "Done" at bounding box center [50, 348] width 27 height 13
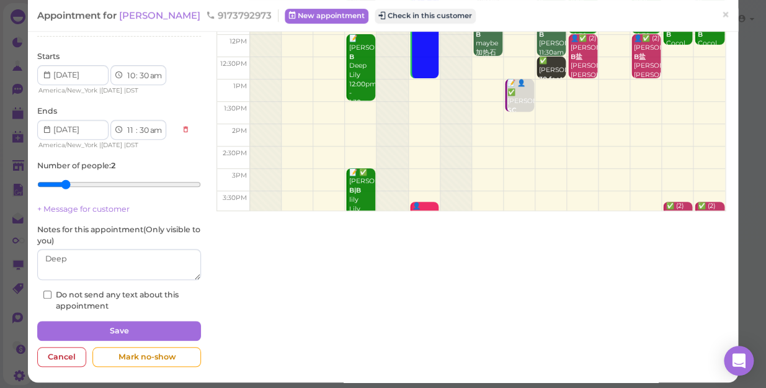
scroll to position [144, 0]
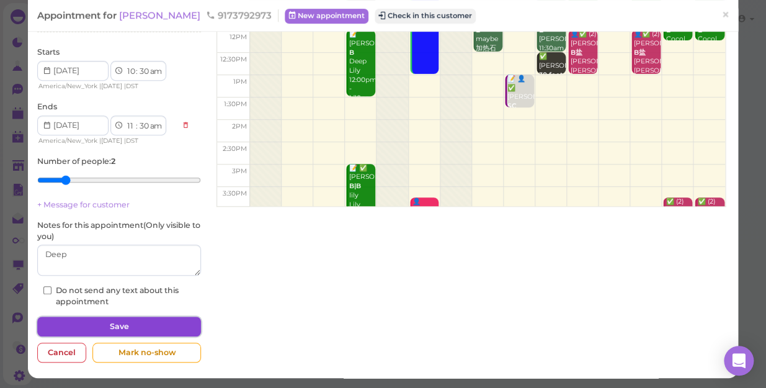
click at [94, 319] on button "Save" at bounding box center [119, 326] width 164 height 20
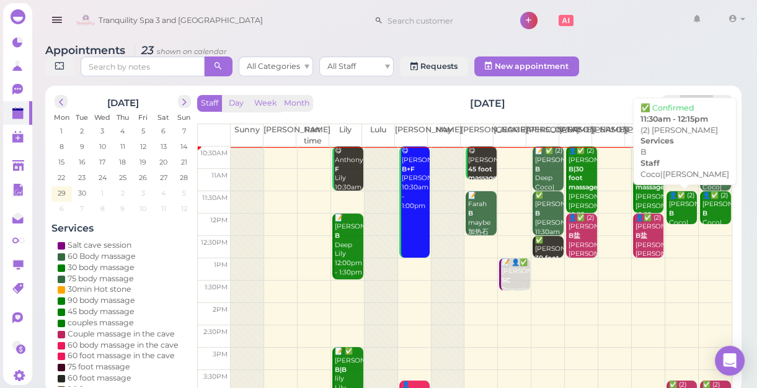
click at [670, 211] on div "👤✅ (2) [PERSON_NAME]|[PERSON_NAME] 11:30am - 12:15pm" at bounding box center [683, 227] width 29 height 73
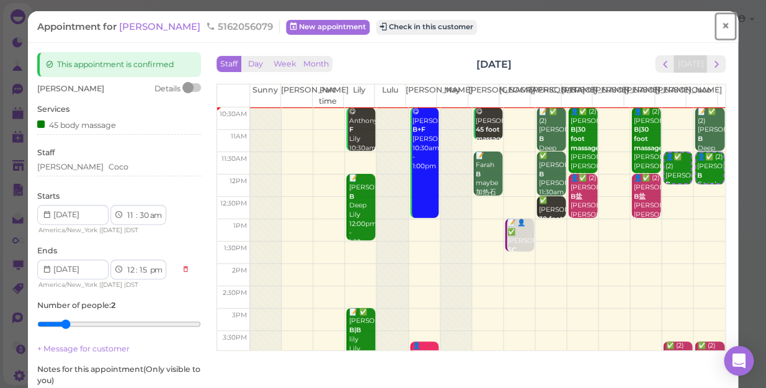
click at [721, 25] on span "×" at bounding box center [725, 25] width 8 height 17
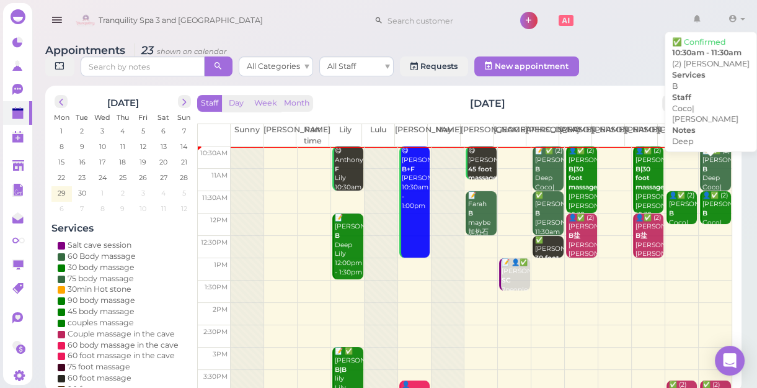
click at [710, 161] on div "📝 ✅ (2) [PERSON_NAME] Deep Coco|[PERSON_NAME] 10:30am - 11:30am" at bounding box center [716, 187] width 29 height 82
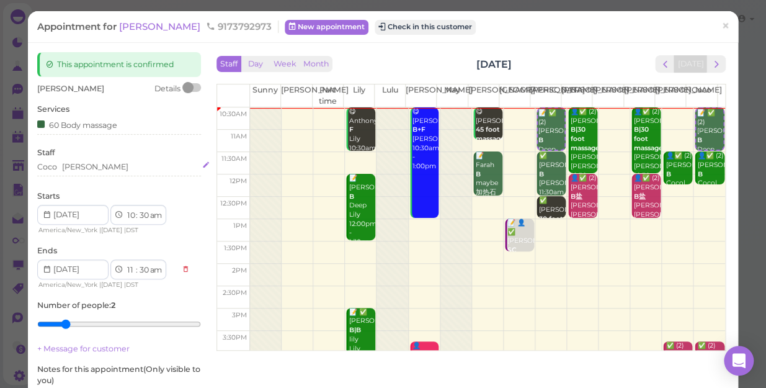
click at [94, 167] on div "[PERSON_NAME]" at bounding box center [119, 166] width 164 height 11
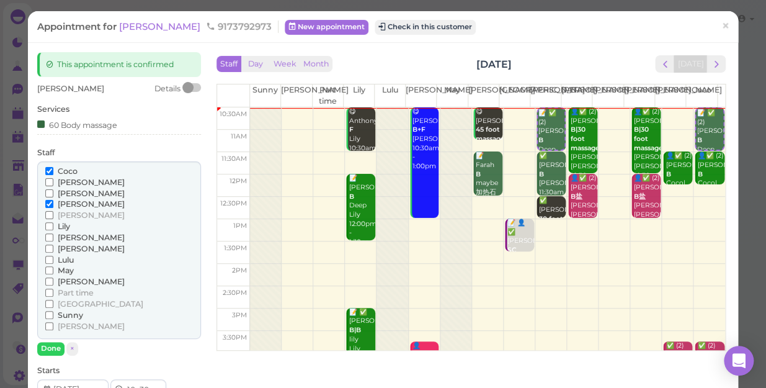
click at [50, 171] on input "Coco" at bounding box center [49, 171] width 8 height 8
click at [53, 336] on button "Done" at bounding box center [50, 348] width 27 height 13
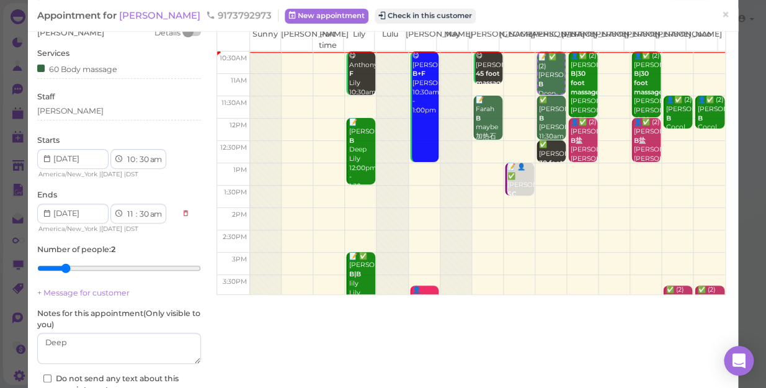
scroll to position [112, 0]
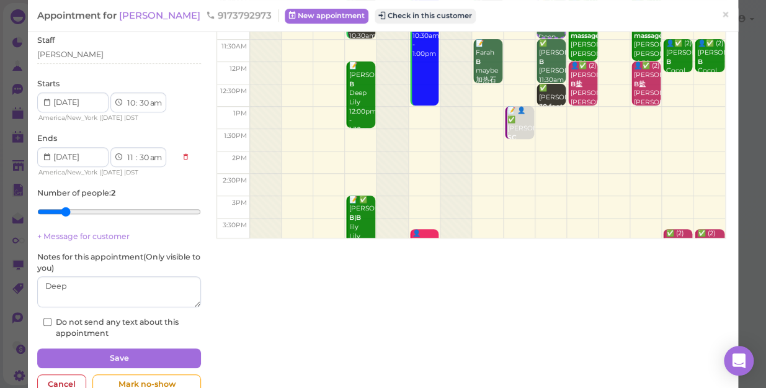
type input "1"
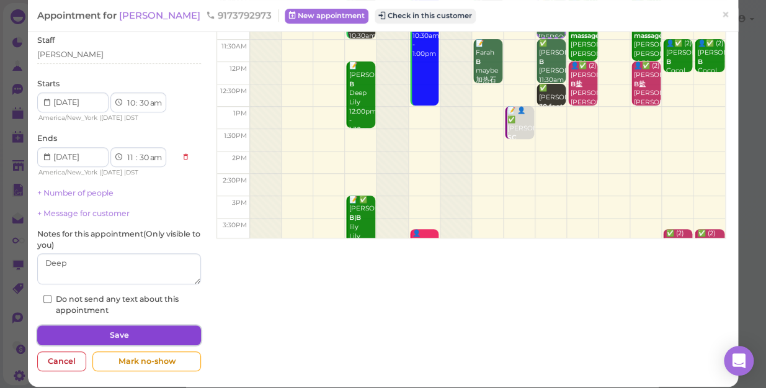
click at [76, 327] on button "Save" at bounding box center [119, 335] width 164 height 20
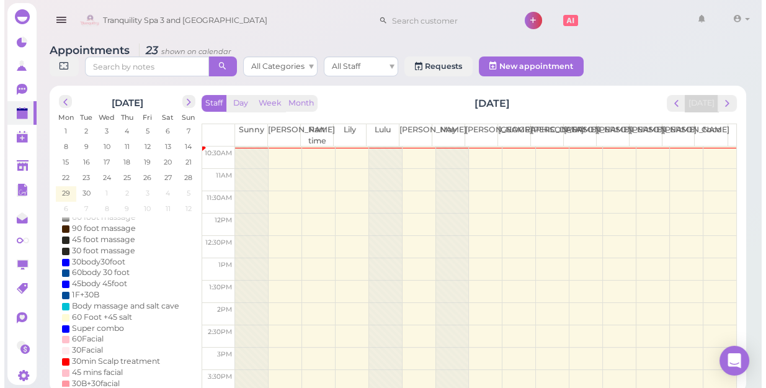
scroll to position [169, 0]
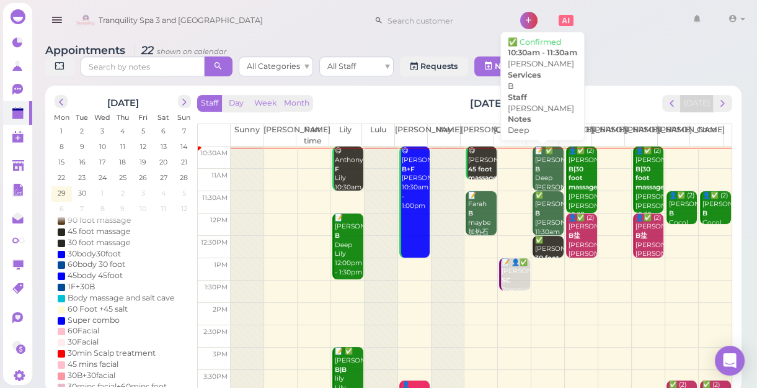
click at [539, 167] on div "📝 ✅ [PERSON_NAME] Deep [PERSON_NAME] 10:30am - 11:30am" at bounding box center [549, 182] width 29 height 73
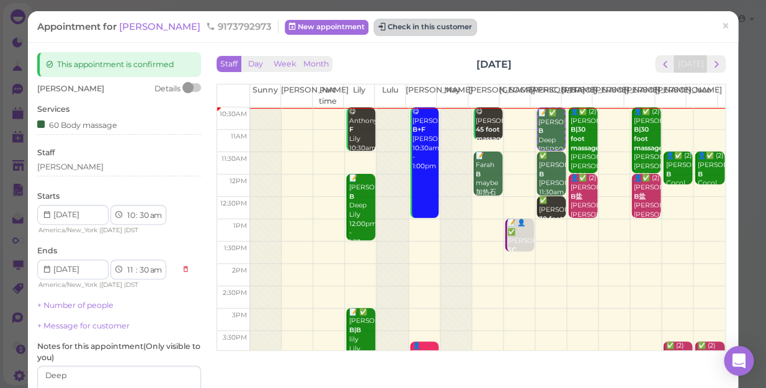
click at [392, 30] on button "Check in this customer" at bounding box center [425, 27] width 101 height 15
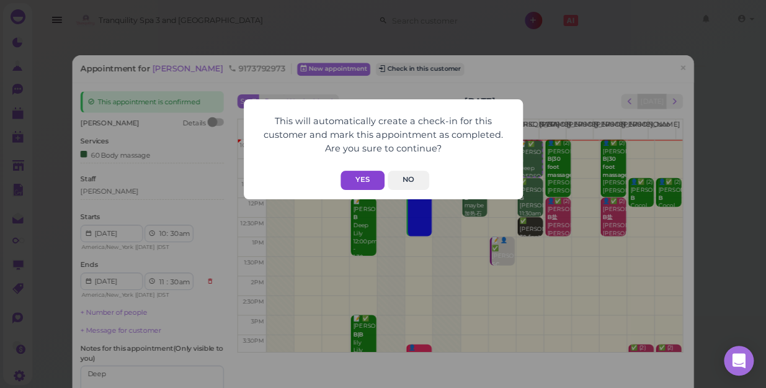
click at [355, 179] on button "Yes" at bounding box center [362, 180] width 44 height 19
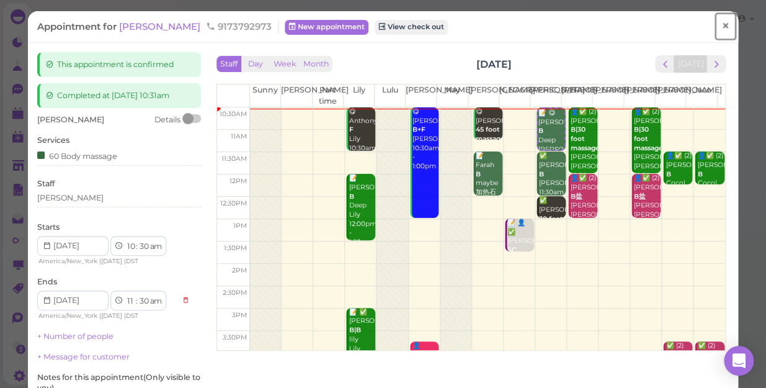
click at [721, 24] on span "×" at bounding box center [725, 25] width 8 height 17
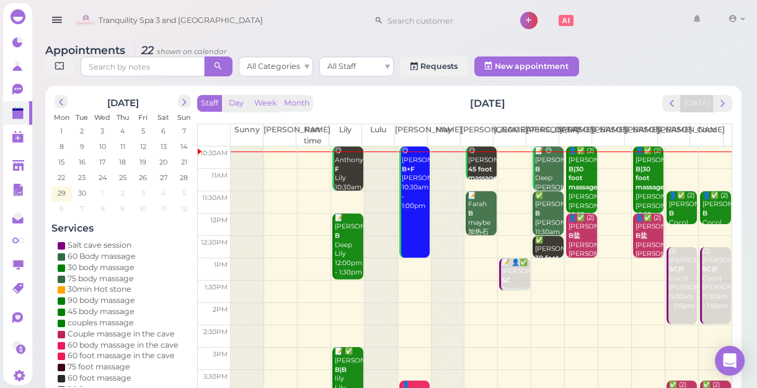
click at [577, 173] on div "👤✅ (2) [PERSON_NAME]|30 foot massage [PERSON_NAME]|[PERSON_NAME] 10:30am - 12:0…" at bounding box center [582, 191] width 29 height 91
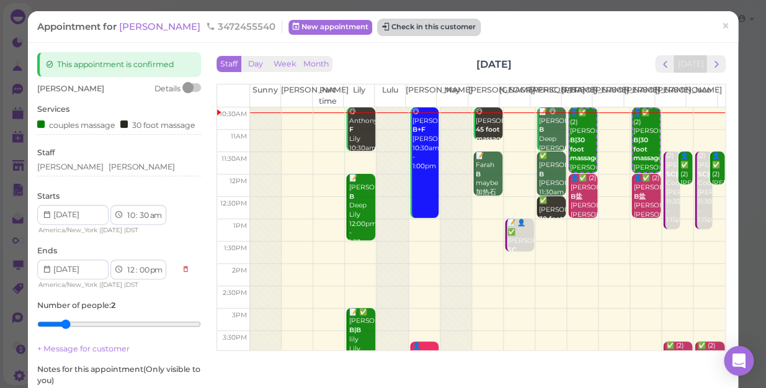
click at [401, 29] on button "Check in this customer" at bounding box center [428, 27] width 101 height 15
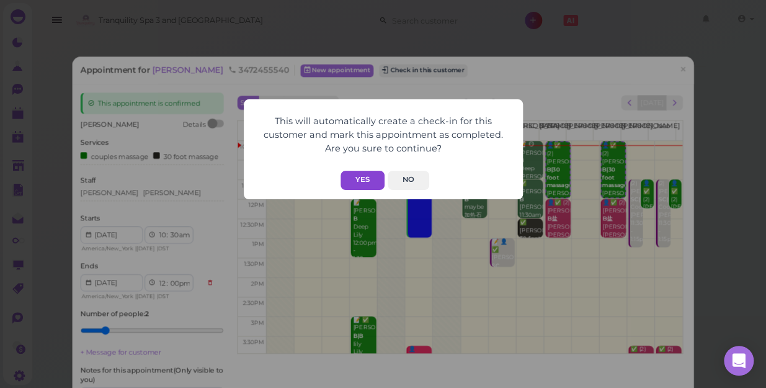
click at [362, 179] on button "Yes" at bounding box center [362, 180] width 44 height 19
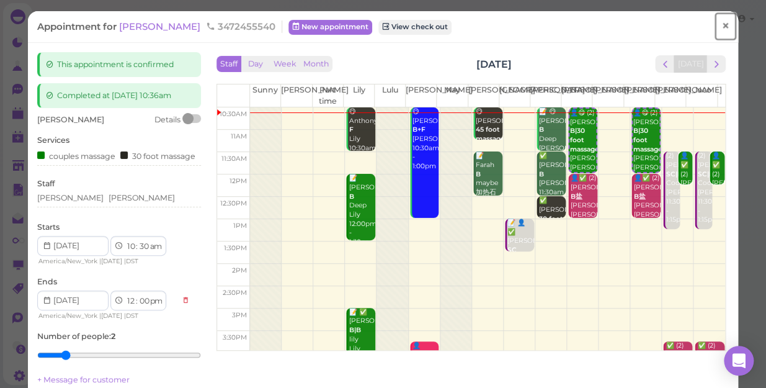
click at [721, 29] on span "×" at bounding box center [725, 25] width 8 height 17
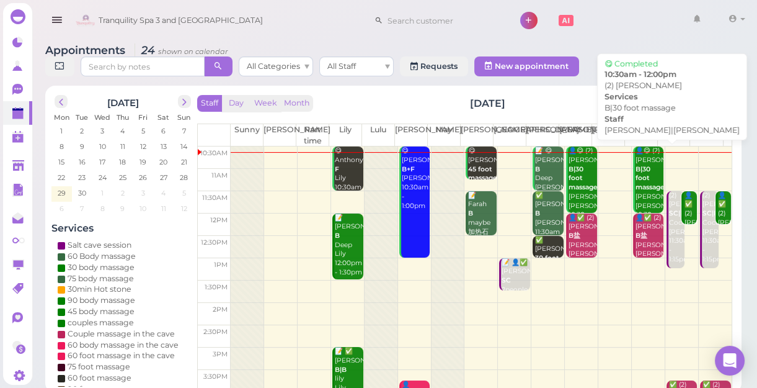
click at [645, 172] on div "👤😋 (2) [PERSON_NAME]|30 foot massage [PERSON_NAME]|[PERSON_NAME] 10:30am - 12:0…" at bounding box center [649, 191] width 29 height 91
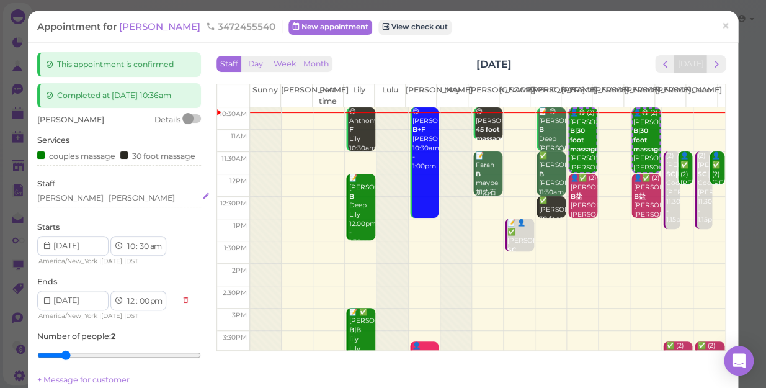
click at [97, 203] on div "[PERSON_NAME] [PERSON_NAME]" at bounding box center [119, 197] width 164 height 11
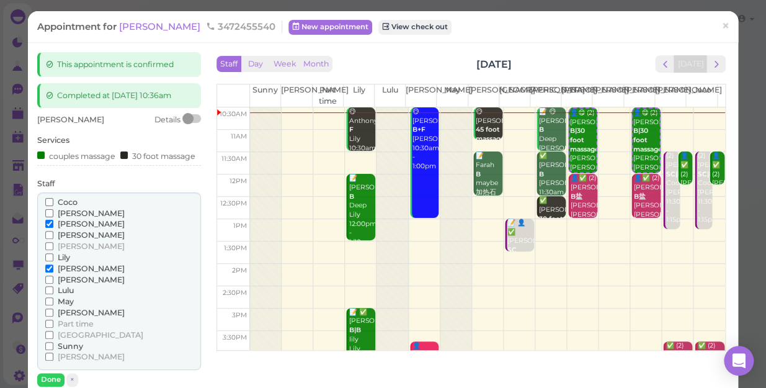
click at [52, 206] on input "Coco" at bounding box center [49, 202] width 8 height 8
drag, startPoint x: 49, startPoint y: 233, endPoint x: 56, endPoint y: 236, distance: 7.5
click at [56, 229] on label "[PERSON_NAME]" at bounding box center [84, 223] width 79 height 11
click at [53, 228] on input "[PERSON_NAME]" at bounding box center [49, 224] width 8 height 8
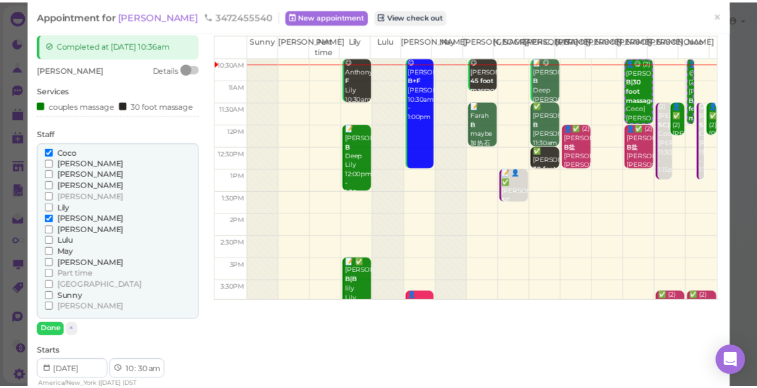
scroll to position [169, 0]
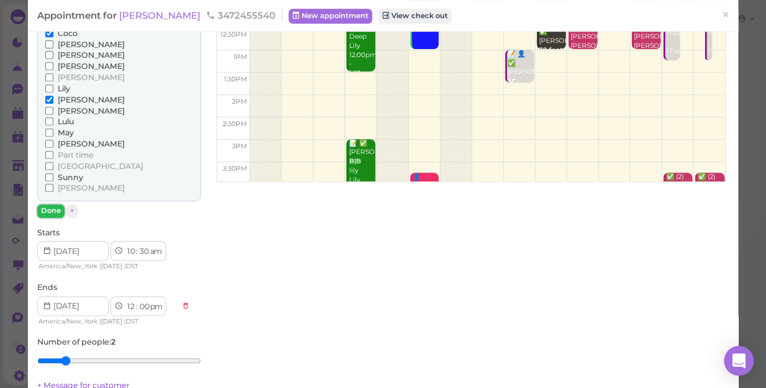
click at [48, 217] on button "Done" at bounding box center [50, 210] width 27 height 13
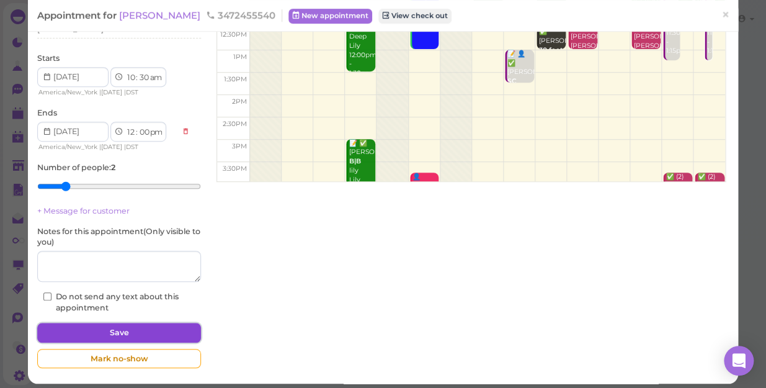
click at [155, 335] on button "Save" at bounding box center [119, 333] width 164 height 20
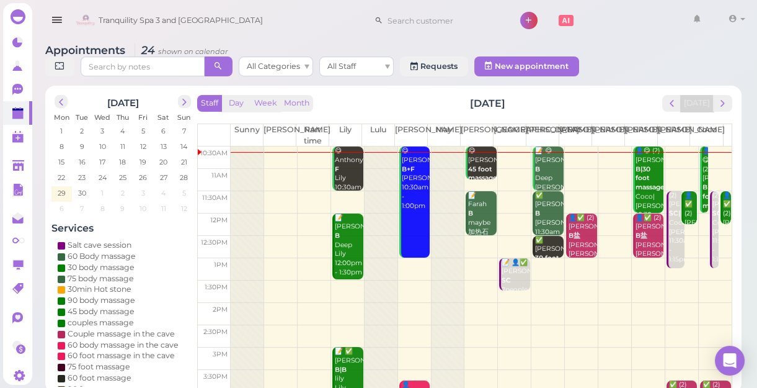
click at [572, 172] on td at bounding box center [481, 180] width 501 height 22
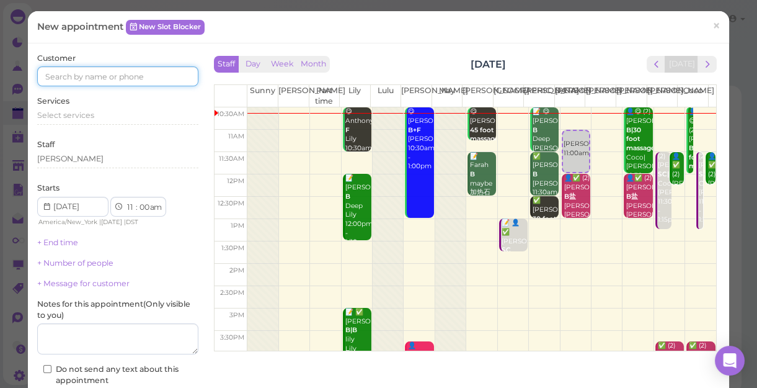
click at [173, 70] on input at bounding box center [117, 76] width 161 height 20
type input "5163343737"
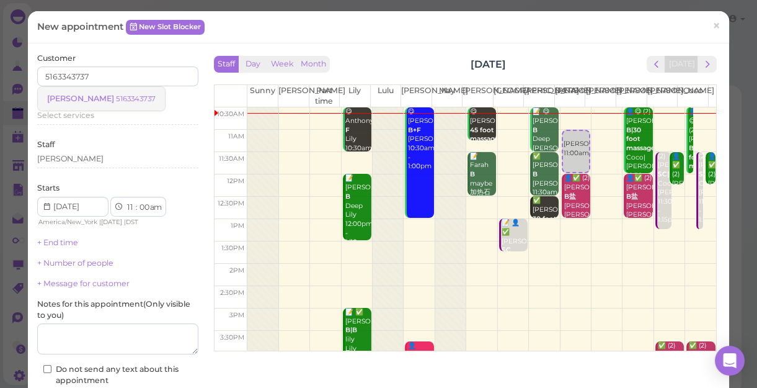
click at [118, 102] on small "5163343737" at bounding box center [136, 98] width 40 height 9
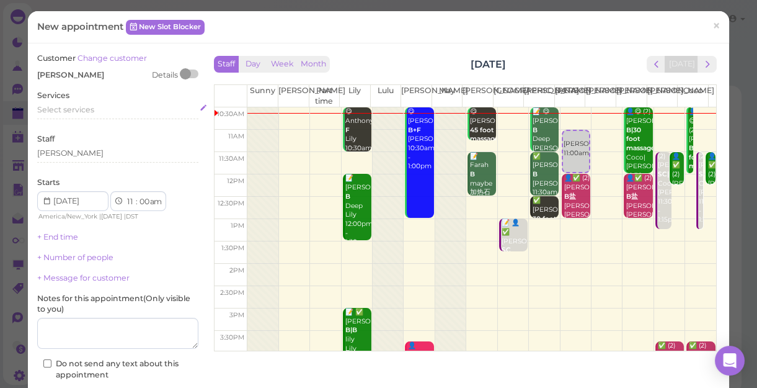
click at [92, 114] on div "Select services" at bounding box center [117, 109] width 161 height 11
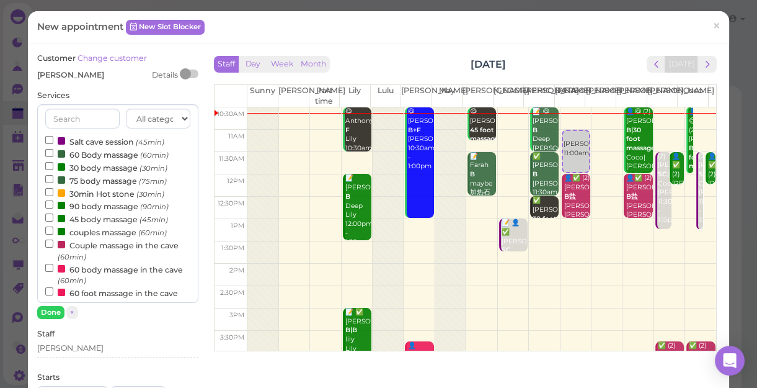
click at [97, 159] on label "60 Body massage (60min)" at bounding box center [106, 154] width 123 height 13
click at [53, 157] on input "60 Body massage (60min)" at bounding box center [49, 153] width 8 height 8
click at [52, 311] on button "Done" at bounding box center [50, 312] width 27 height 13
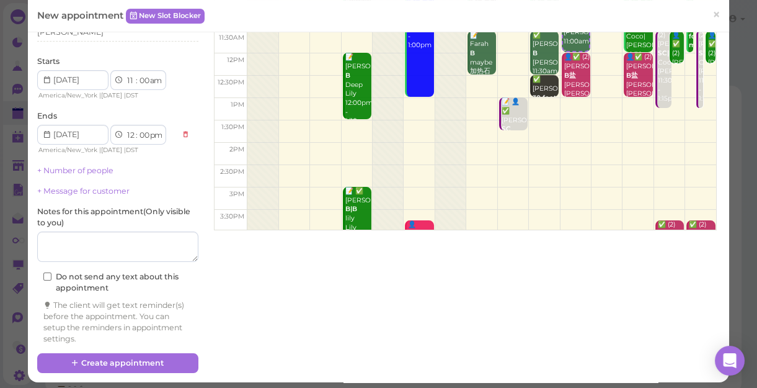
scroll to position [126, 0]
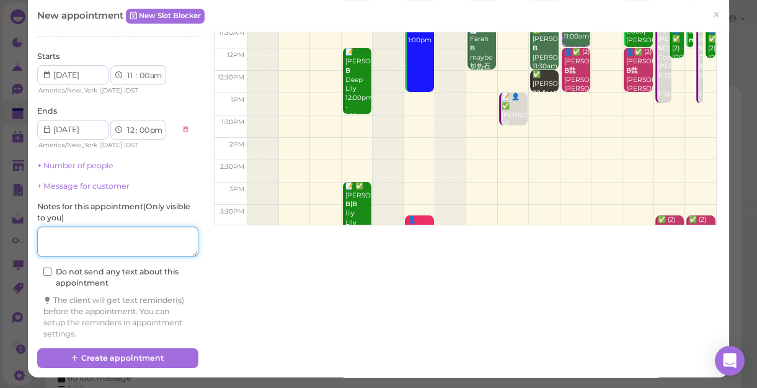
click at [89, 246] on textarea at bounding box center [117, 241] width 161 height 31
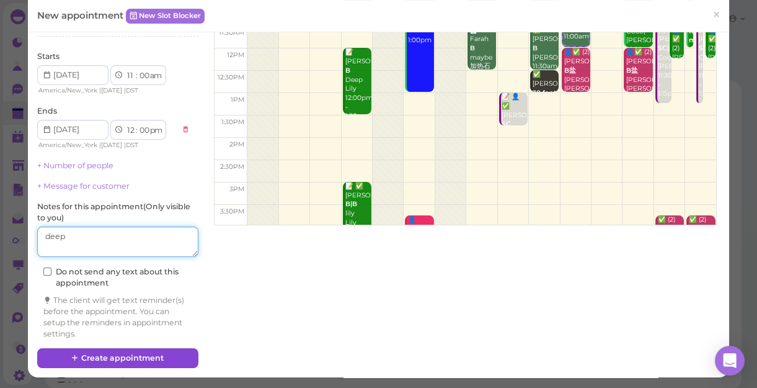
type textarea "deep"
click at [174, 336] on button "Create appointment" at bounding box center [117, 358] width 161 height 20
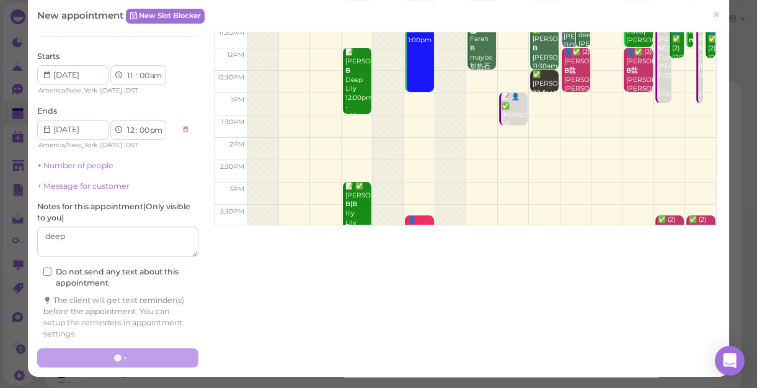
scroll to position [0, 0]
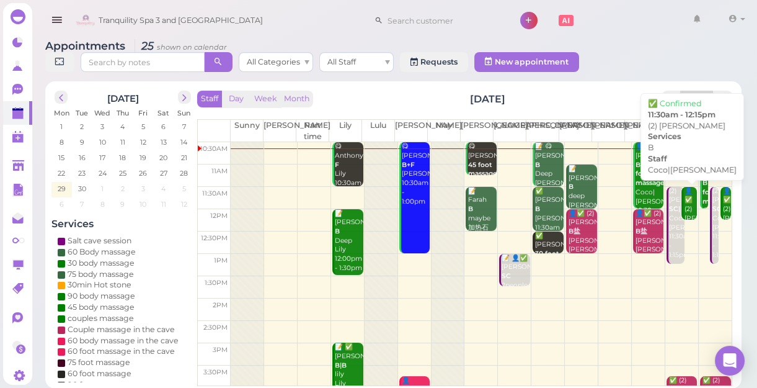
click at [683, 214] on div "👤✅ (2) [PERSON_NAME]|[PERSON_NAME] 11:30am - 12:15pm" at bounding box center [690, 232] width 14 height 91
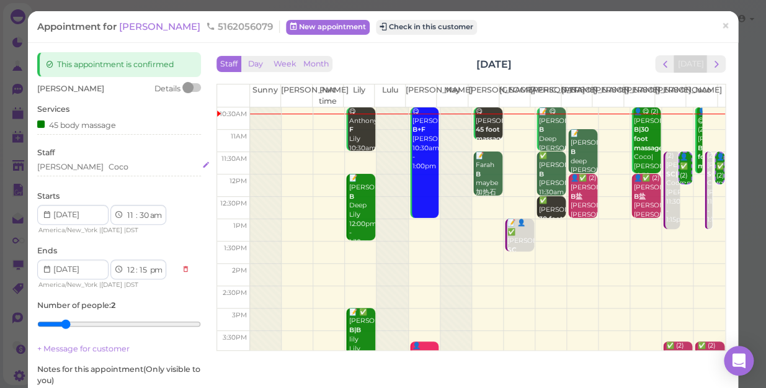
click at [79, 170] on div "[PERSON_NAME]" at bounding box center [119, 166] width 164 height 11
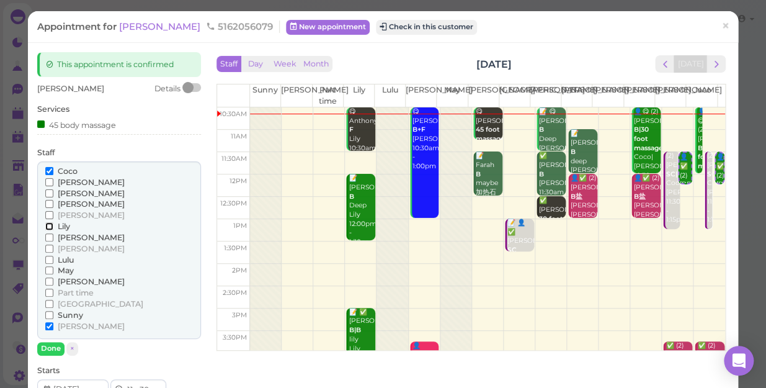
click at [50, 226] on input "Lily" at bounding box center [49, 226] width 8 height 8
click at [47, 168] on input "Coco" at bounding box center [49, 171] width 8 height 8
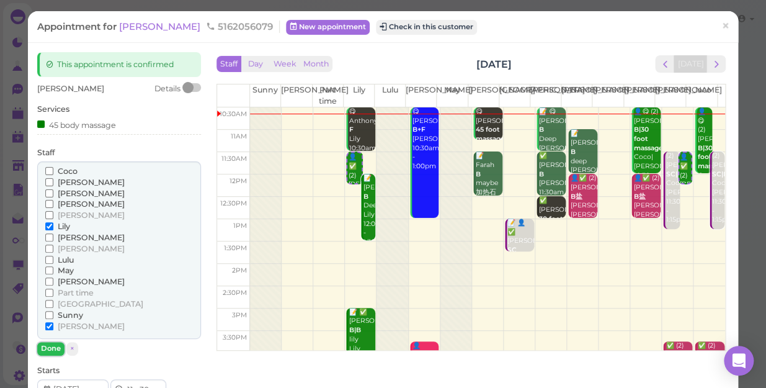
click at [53, 336] on button "Done" at bounding box center [50, 348] width 27 height 13
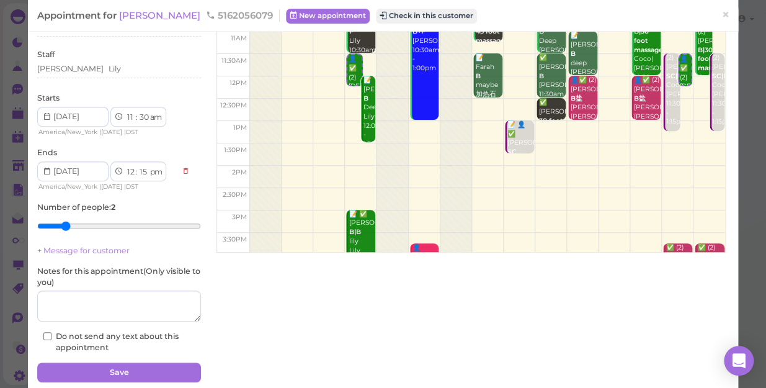
scroll to position [112, 0]
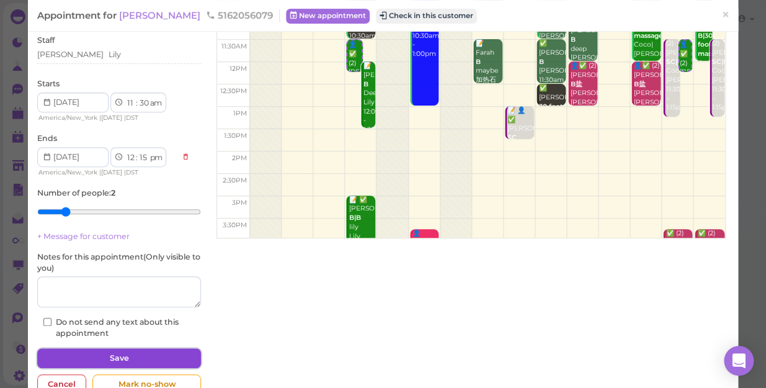
click at [127, 336] on button "Save" at bounding box center [119, 358] width 164 height 20
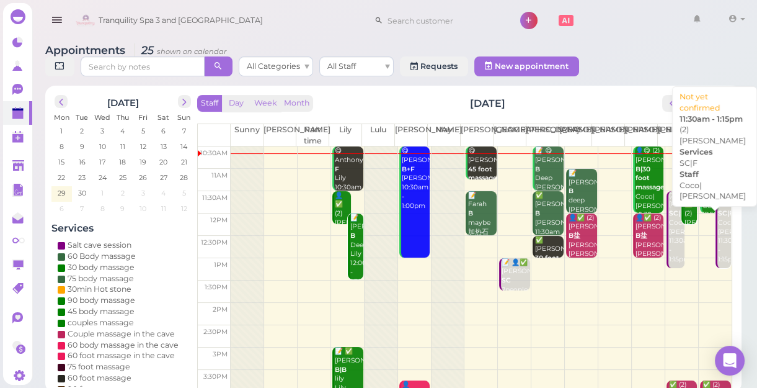
click at [718, 254] on div "(2) [PERSON_NAME]|F Coco|[PERSON_NAME] 11:30am - 1:15pm" at bounding box center [725, 227] width 14 height 73
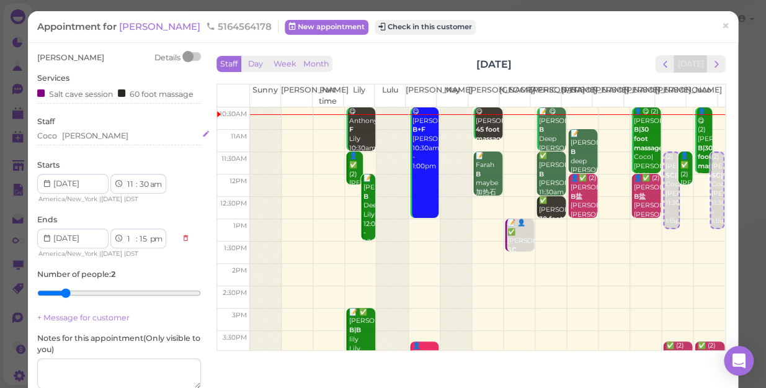
click at [79, 139] on div "[PERSON_NAME]" at bounding box center [119, 135] width 164 height 11
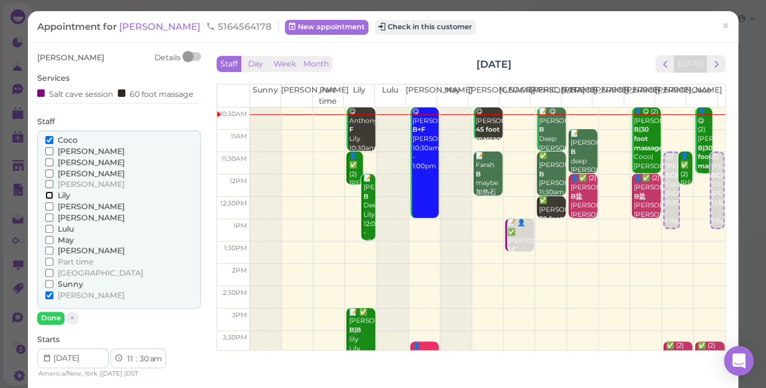
click at [45, 194] on input "Lily" at bounding box center [49, 195] width 8 height 8
click at [48, 136] on input "Coco" at bounding box center [49, 140] width 8 height 8
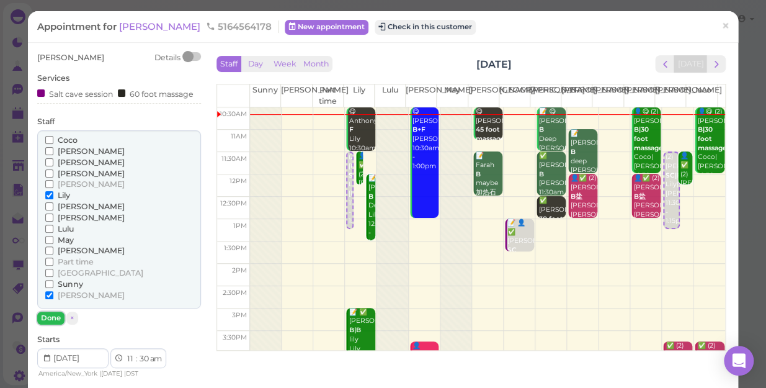
click at [50, 316] on button "Done" at bounding box center [50, 317] width 27 height 13
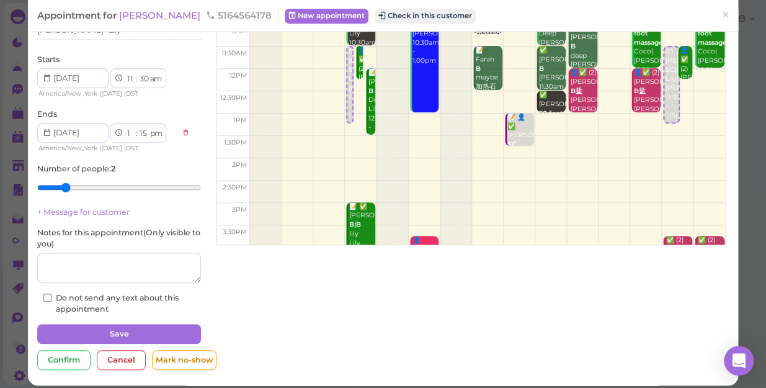
scroll to position [112, 0]
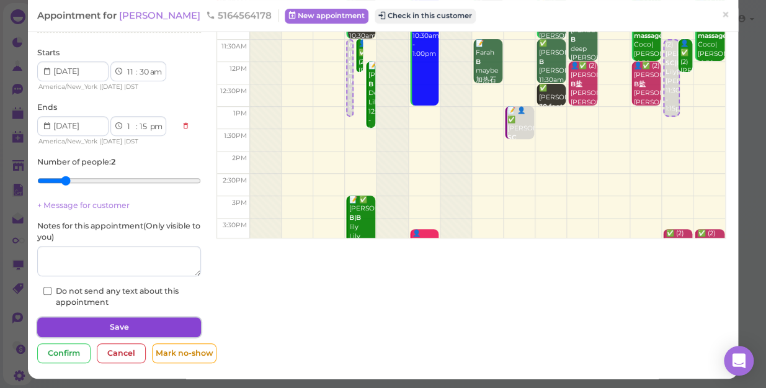
click at [138, 323] on button "Save" at bounding box center [119, 327] width 164 height 20
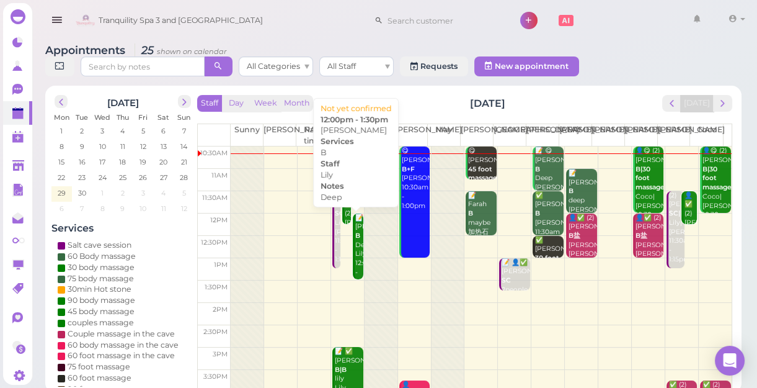
click at [355, 264] on div "📝 [PERSON_NAME] Deep Lily 12:00pm - 1:30pm" at bounding box center [359, 249] width 9 height 73
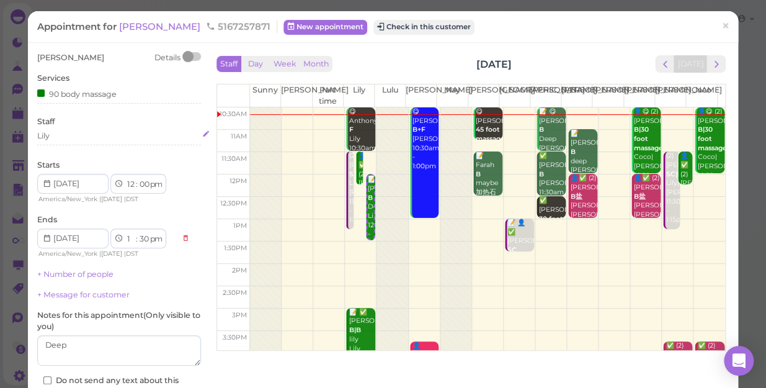
click at [61, 136] on div "Lily" at bounding box center [119, 135] width 164 height 11
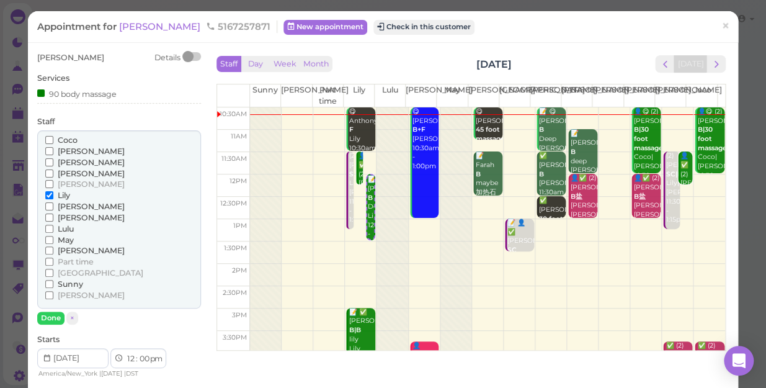
click at [47, 140] on input "Coco" at bounding box center [49, 140] width 8 height 8
click at [45, 193] on input "Lily" at bounding box center [49, 195] width 8 height 8
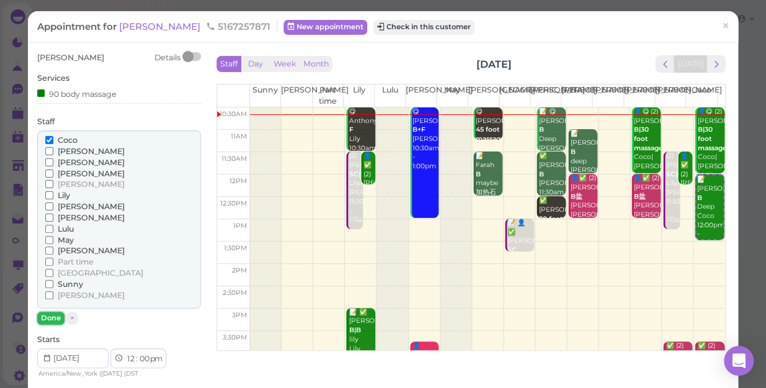
click at [50, 318] on button "Done" at bounding box center [50, 317] width 27 height 13
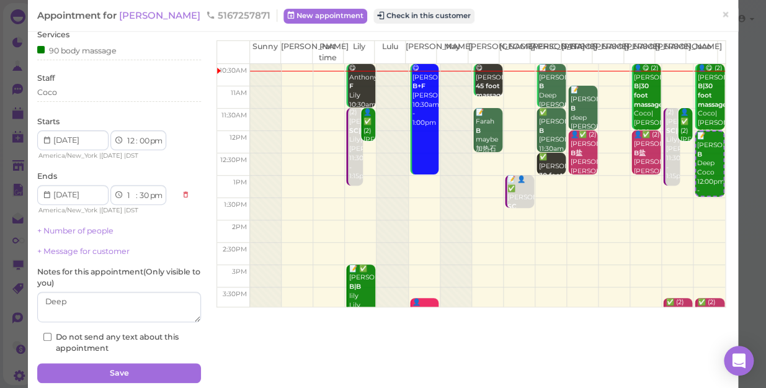
scroll to position [90, 0]
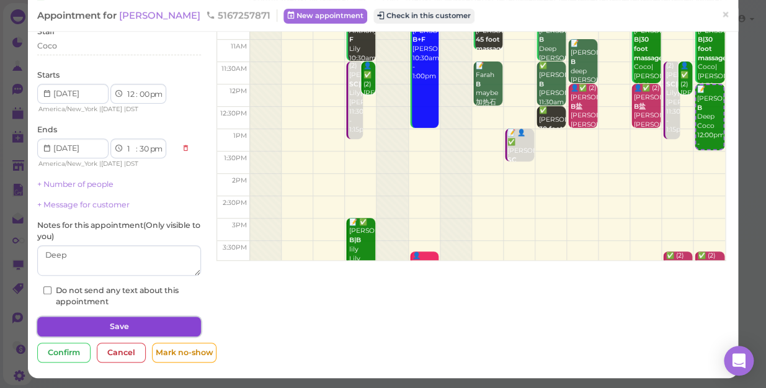
click at [151, 319] on button "Save" at bounding box center [119, 326] width 164 height 20
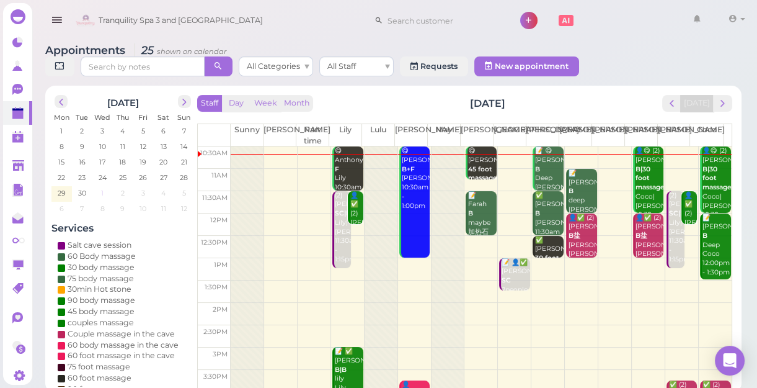
click at [103, 192] on span "1" at bounding box center [102, 192] width 5 height 11
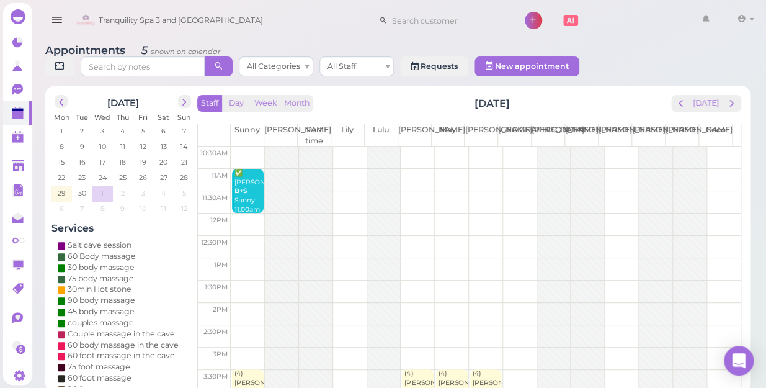
click at [480, 169] on td at bounding box center [486, 180] width 510 height 22
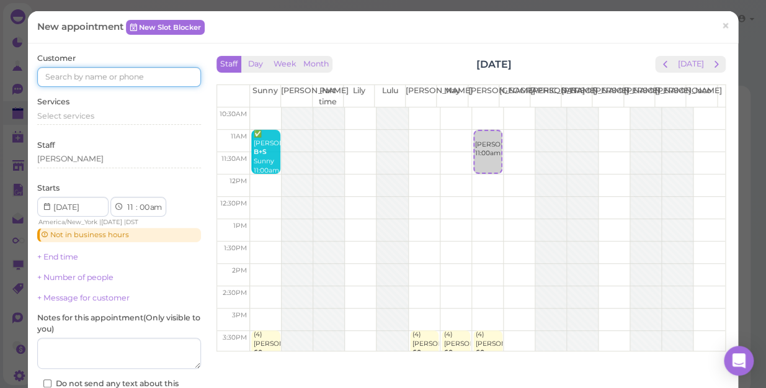
click at [172, 78] on input at bounding box center [119, 77] width 164 height 20
type input "5167360499"
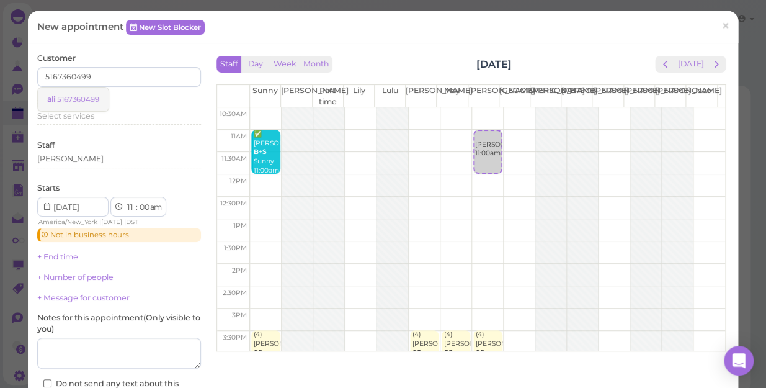
click at [91, 100] on small "5167360499" at bounding box center [78, 99] width 42 height 9
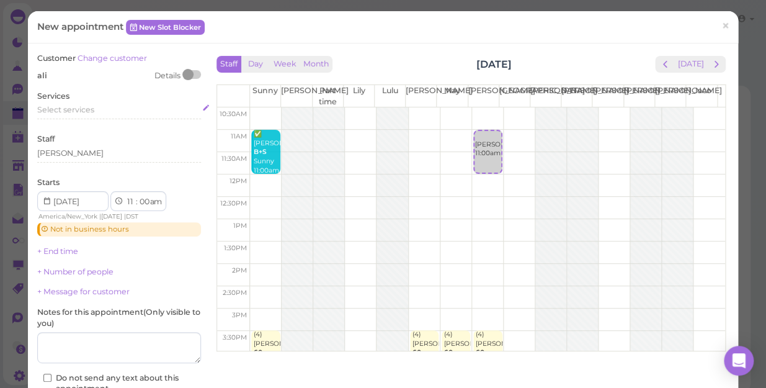
click at [88, 110] on span "Select services" at bounding box center [65, 109] width 57 height 9
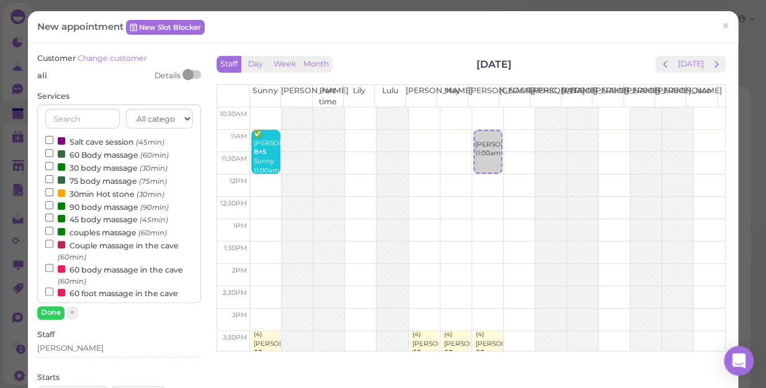
click at [93, 152] on label "60 Body massage (60min)" at bounding box center [106, 154] width 123 height 13
click at [53, 152] on input "60 Body massage (60min)" at bounding box center [49, 153] width 8 height 8
click at [52, 314] on button "Done" at bounding box center [50, 312] width 27 height 13
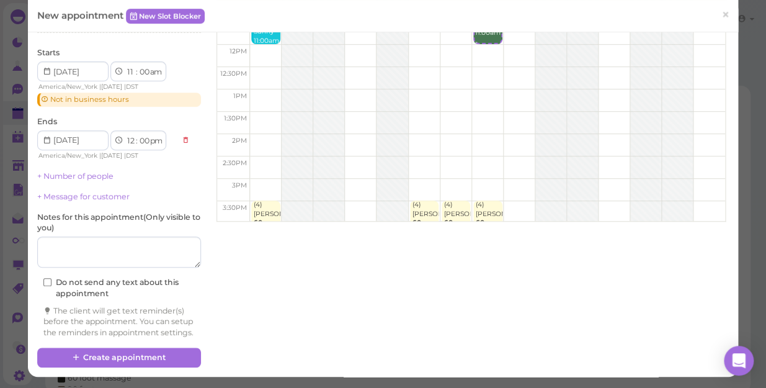
scroll to position [140, 0]
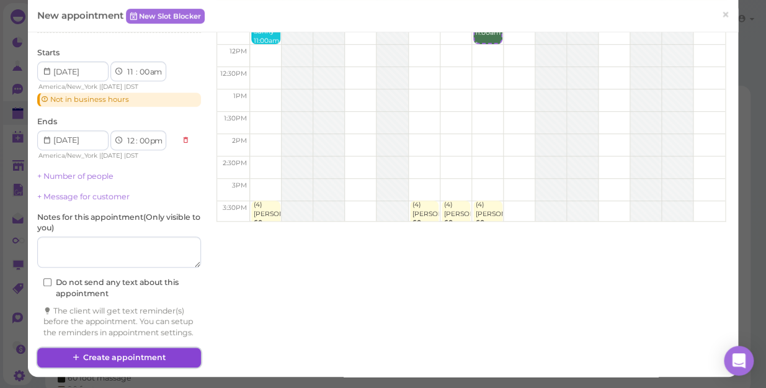
click at [161, 336] on button "Create appointment" at bounding box center [119, 357] width 164 height 20
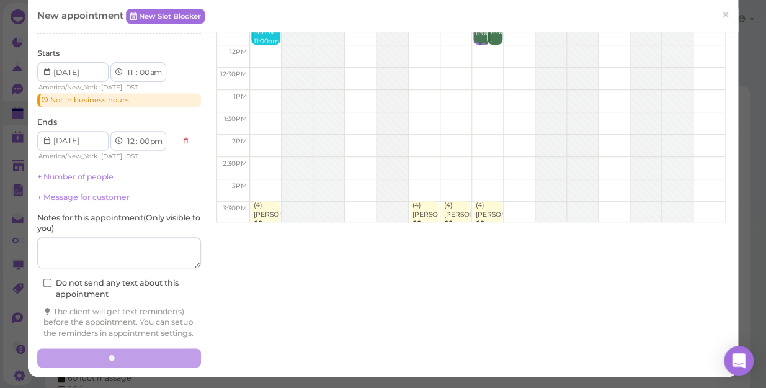
scroll to position [0, 0]
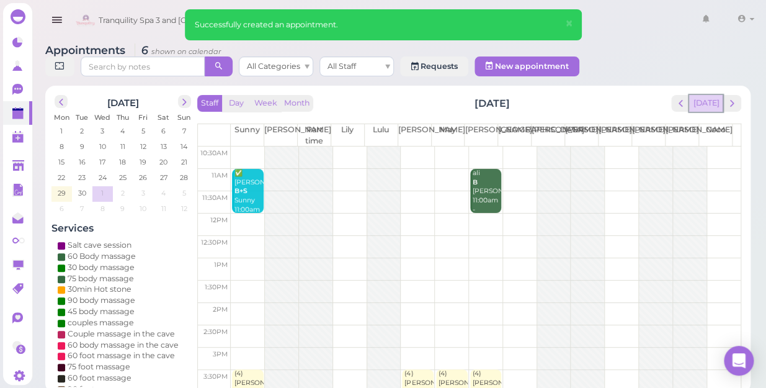
click at [716, 95] on button "[DATE]" at bounding box center [705, 103] width 33 height 17
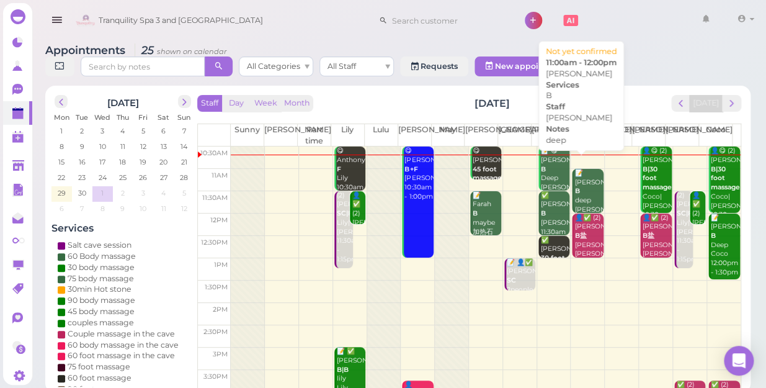
click at [583, 172] on div "📝 [PERSON_NAME] deep [PERSON_NAME] 11:00am - 12:00pm" at bounding box center [588, 205] width 29 height 73
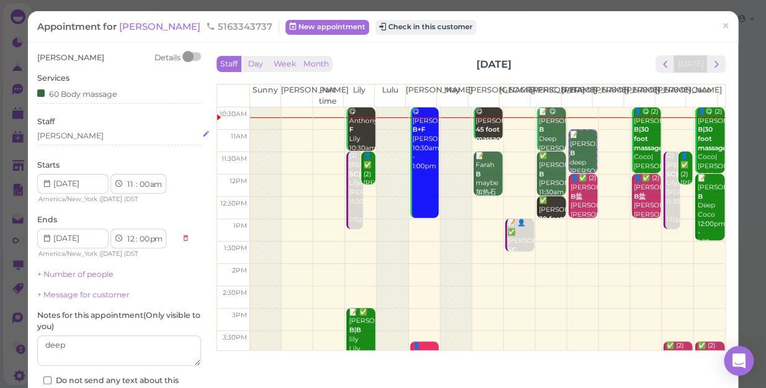
click at [63, 133] on div "[PERSON_NAME]" at bounding box center [119, 135] width 164 height 11
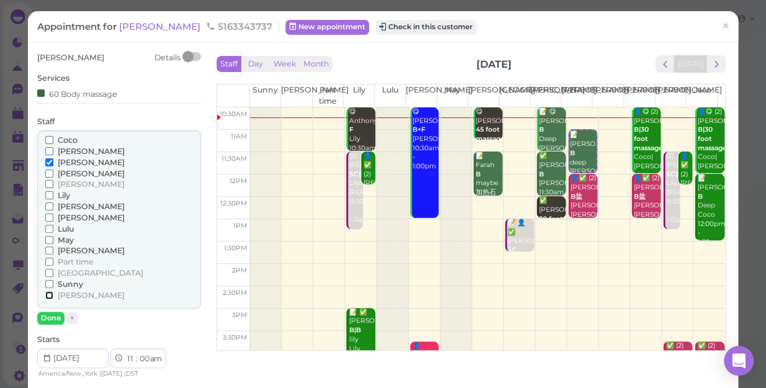
click at [50, 295] on input "[PERSON_NAME]" at bounding box center [49, 295] width 8 height 8
click at [50, 165] on input "[PERSON_NAME]" at bounding box center [49, 162] width 8 height 8
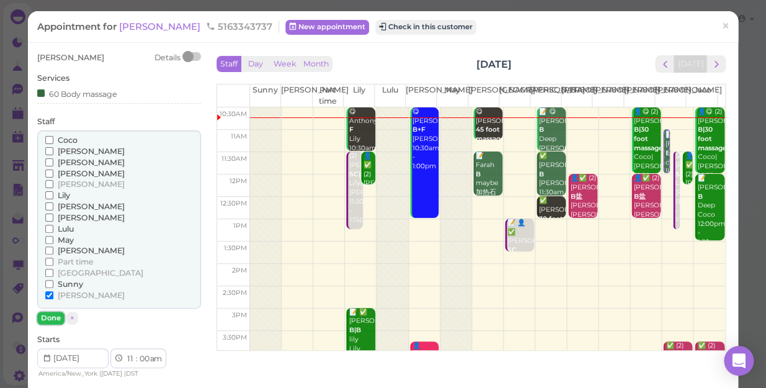
click at [51, 314] on button "Done" at bounding box center [50, 317] width 27 height 13
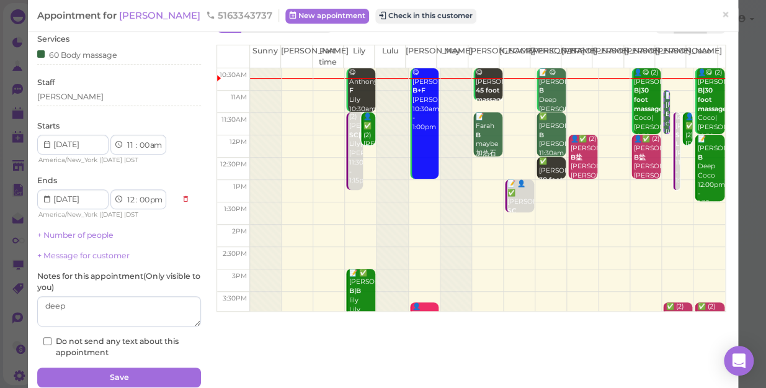
scroll to position [90, 0]
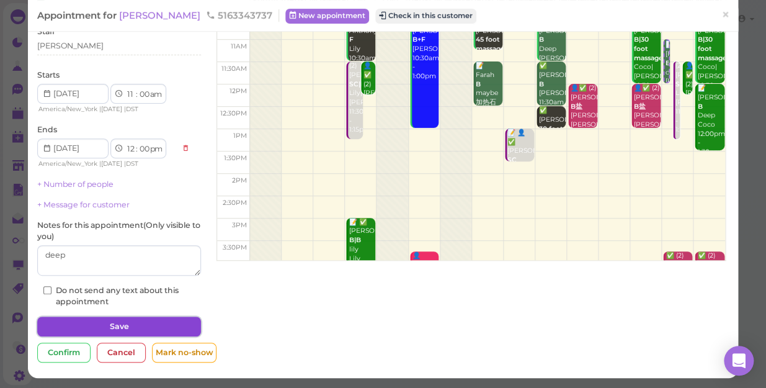
click at [135, 329] on button "Save" at bounding box center [119, 326] width 164 height 20
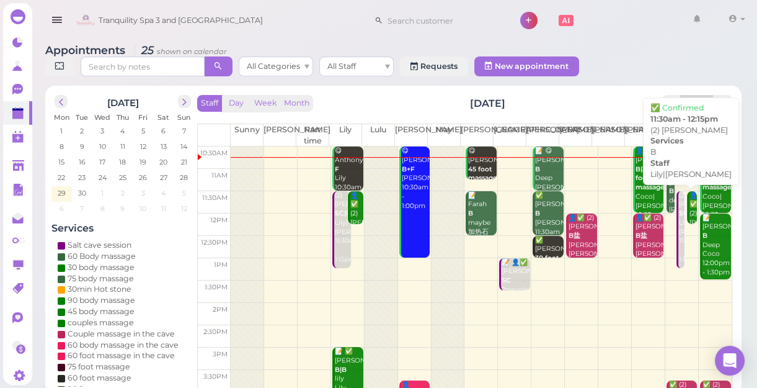
click at [689, 210] on div "👤✅ (2) [PERSON_NAME]|[PERSON_NAME] 11:30am - 12:15pm" at bounding box center [693, 236] width 9 height 91
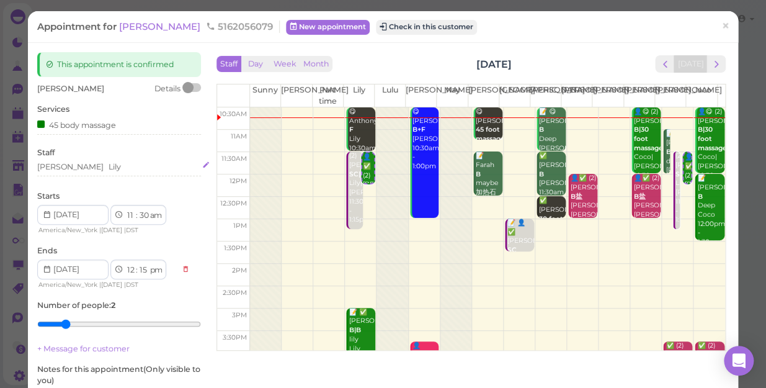
click at [81, 166] on div "[PERSON_NAME] [PERSON_NAME]" at bounding box center [119, 166] width 164 height 11
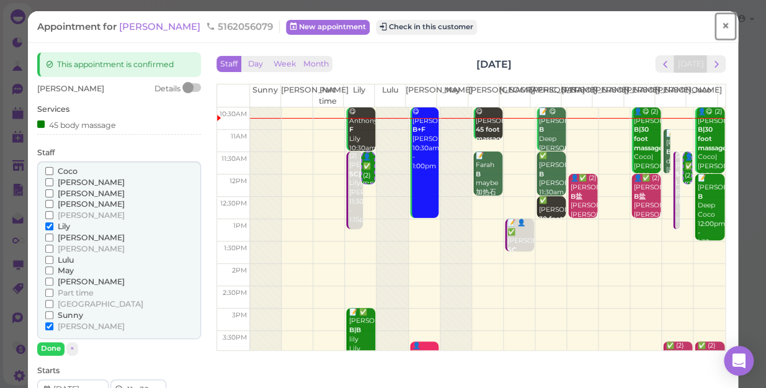
click at [721, 29] on span "×" at bounding box center [725, 25] width 8 height 17
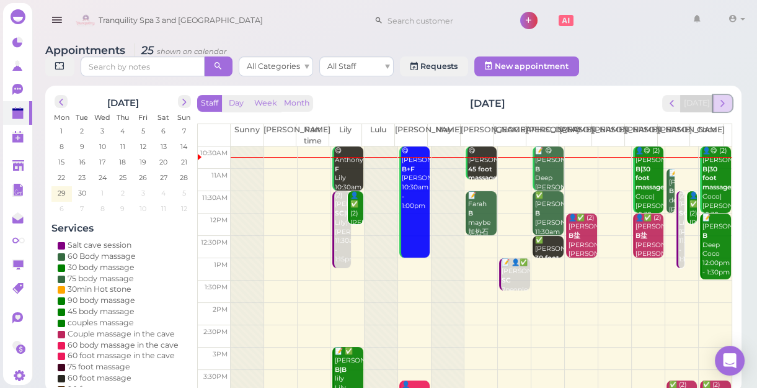
click at [726, 106] on span "next" at bounding box center [723, 103] width 12 height 12
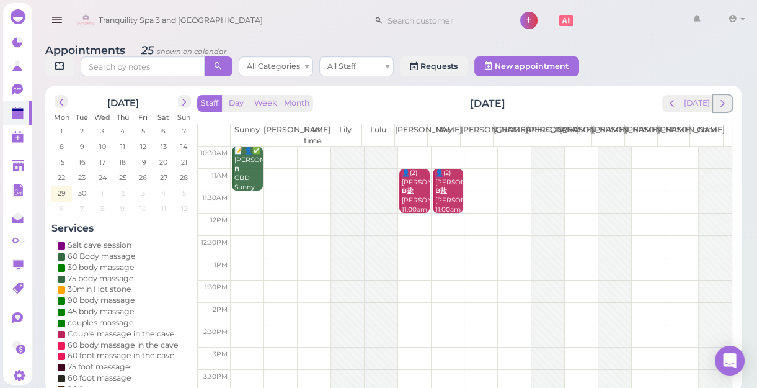
click at [726, 106] on span "next" at bounding box center [723, 103] width 12 height 12
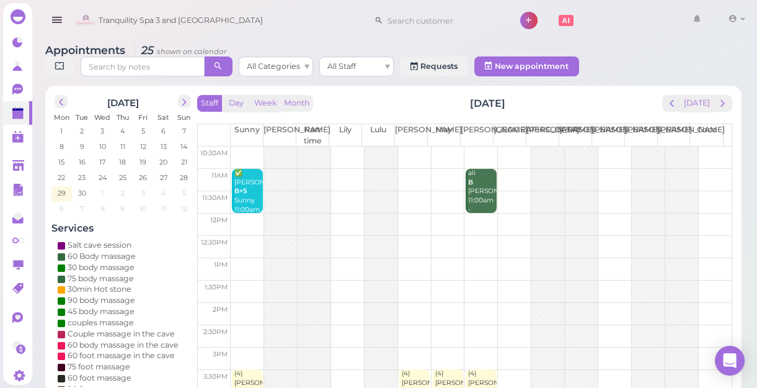
click at [726, 106] on span "next" at bounding box center [723, 103] width 12 height 12
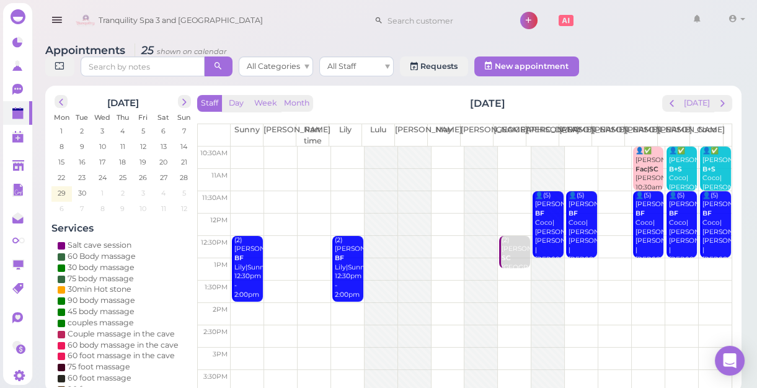
click at [726, 106] on span "next" at bounding box center [723, 103] width 12 height 12
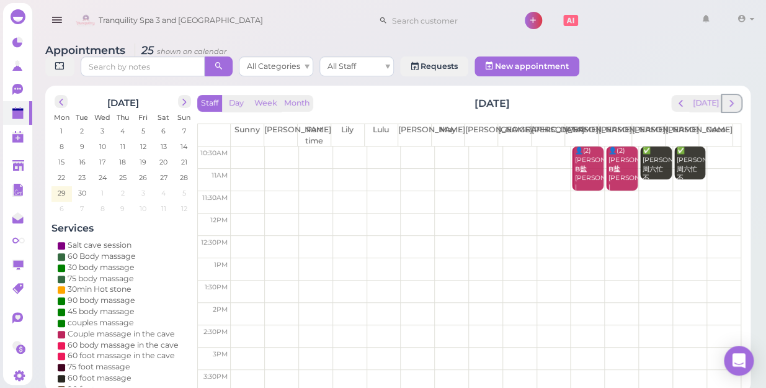
click at [726, 106] on div "Staff Day Week Month [DATE] [DATE] [PERSON_NAME] Part time [PERSON_NAME] [PERSO…" at bounding box center [469, 242] width 544 height 295
click at [726, 97] on span "next" at bounding box center [732, 103] width 12 height 12
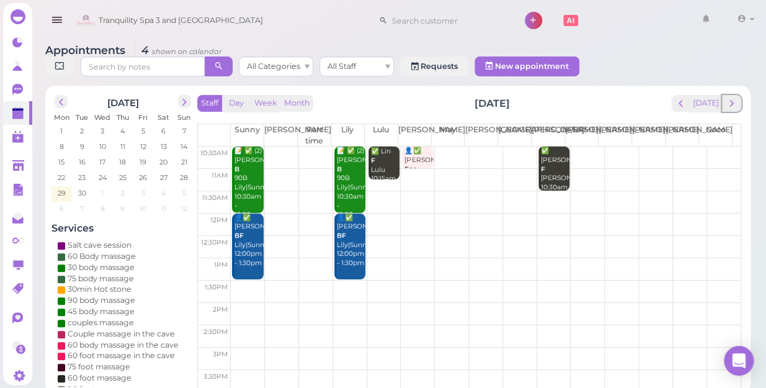
click at [726, 97] on span "next" at bounding box center [732, 103] width 12 height 12
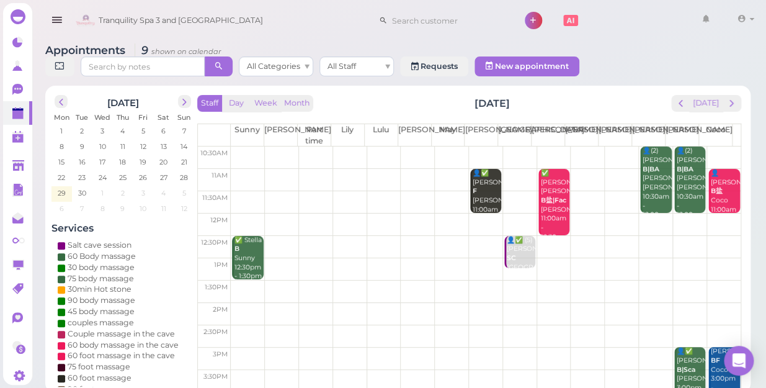
click at [416, 146] on td at bounding box center [486, 157] width 510 height 22
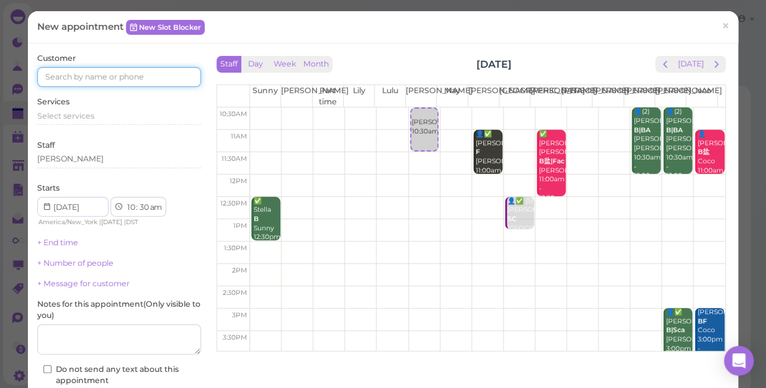
click at [162, 74] on input at bounding box center [119, 77] width 164 height 20
type input "5163170002"
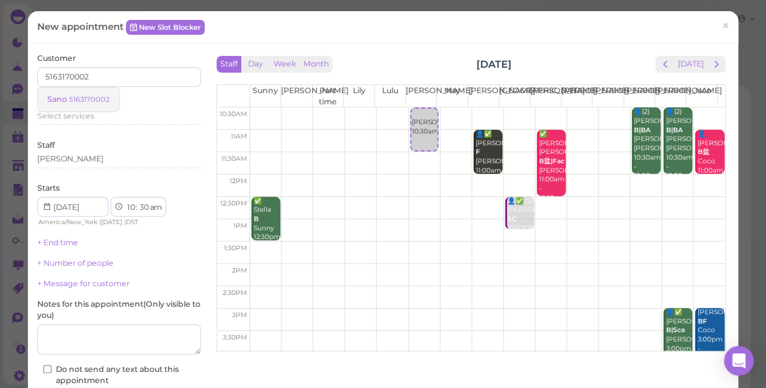
click at [96, 98] on small "5163170002" at bounding box center [89, 99] width 41 height 9
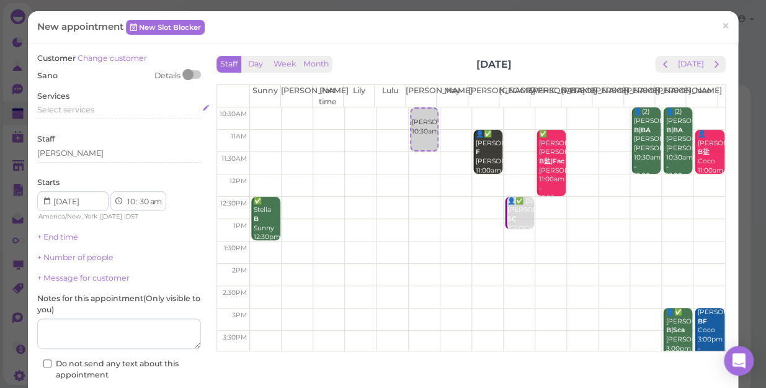
click at [96, 113] on div "Select services" at bounding box center [119, 109] width 164 height 11
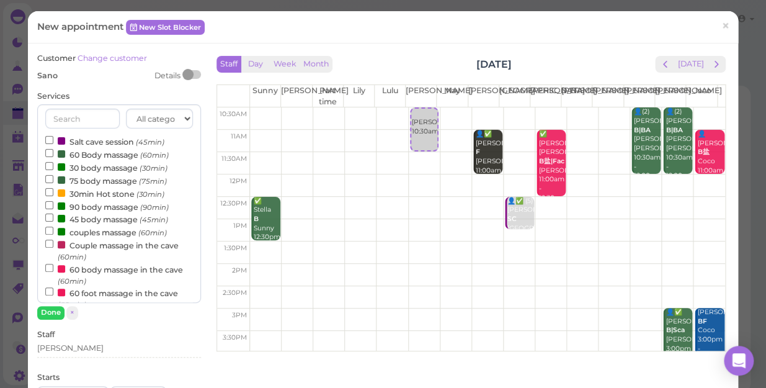
click at [92, 154] on label "60 Body massage (60min)" at bounding box center [106, 154] width 123 height 13
click at [53, 154] on input "60 Body massage (60min)" at bounding box center [49, 153] width 8 height 8
click at [47, 315] on button "Done" at bounding box center [50, 312] width 27 height 13
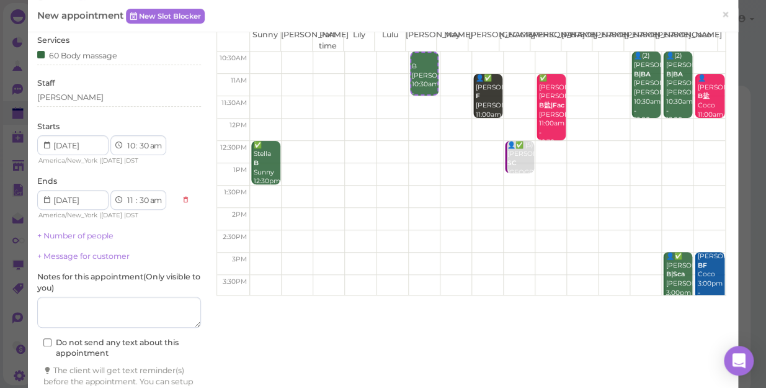
scroll to position [56, 0]
click at [135, 317] on textarea at bounding box center [119, 311] width 164 height 31
type textarea "l"
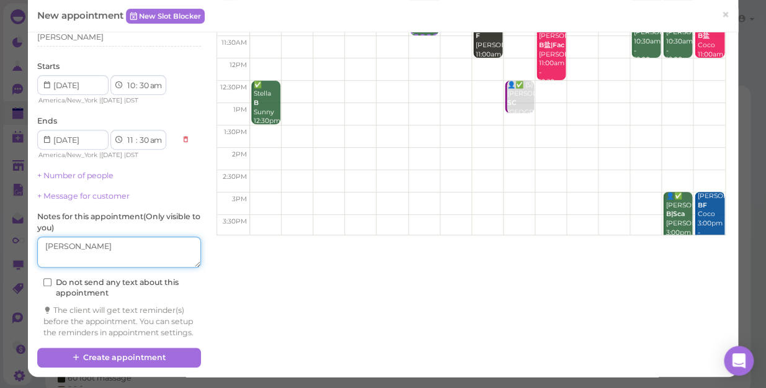
scroll to position [126, 0]
type textarea "[PERSON_NAME]"
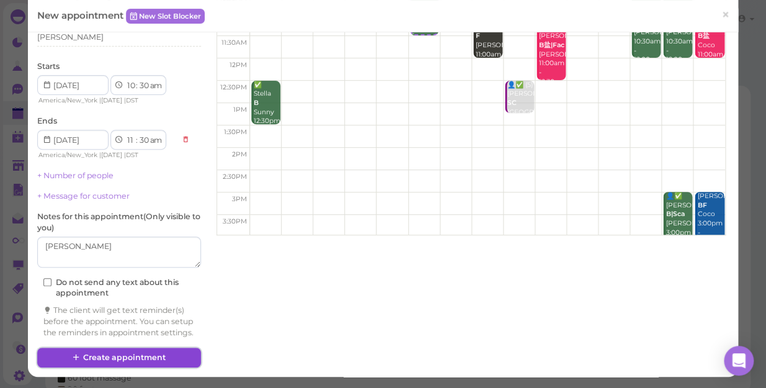
click at [153, 336] on button "Create appointment" at bounding box center [119, 357] width 164 height 20
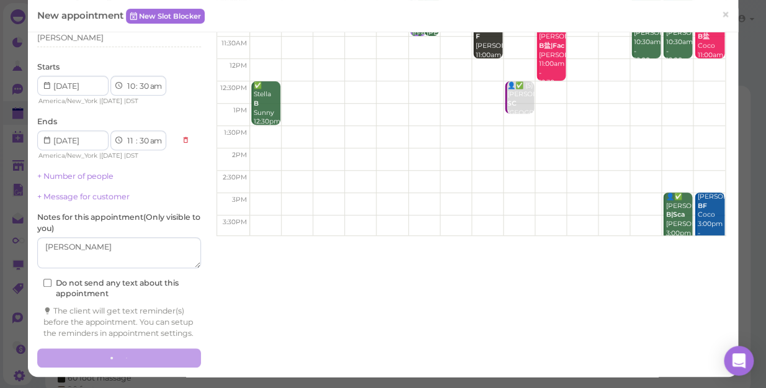
scroll to position [0, 0]
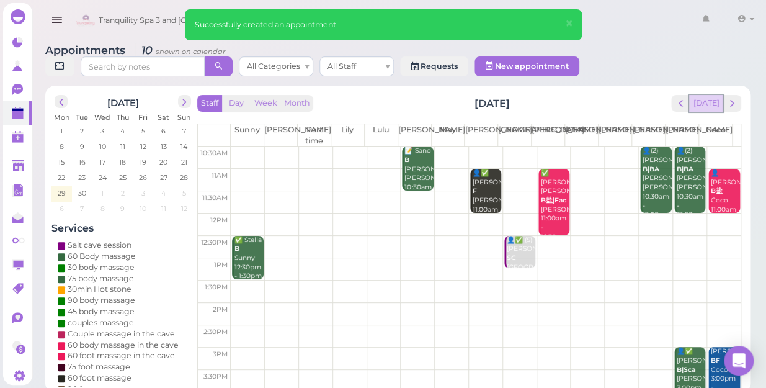
click at [702, 95] on button "[DATE]" at bounding box center [705, 103] width 33 height 17
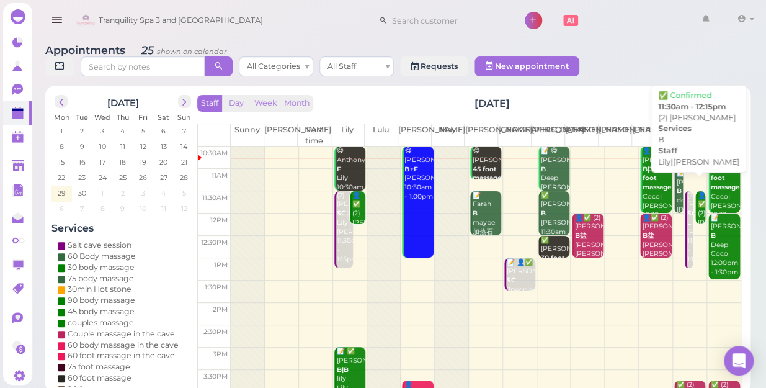
click at [697, 197] on div "👤✅ (2) [PERSON_NAME]|[PERSON_NAME] 11:30am - 12:15pm" at bounding box center [701, 236] width 9 height 91
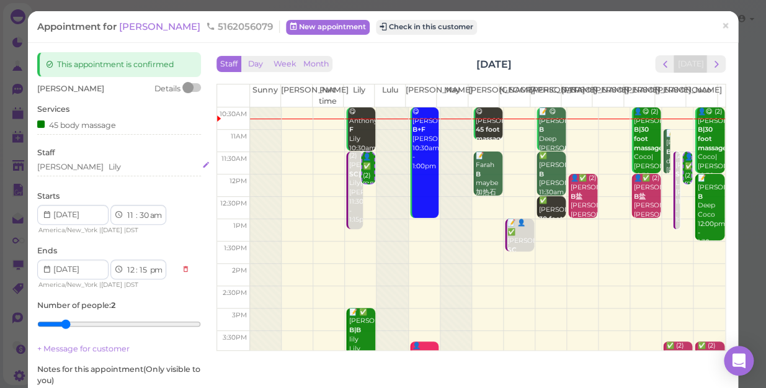
click at [89, 165] on div "[PERSON_NAME] [PERSON_NAME]" at bounding box center [119, 166] width 164 height 11
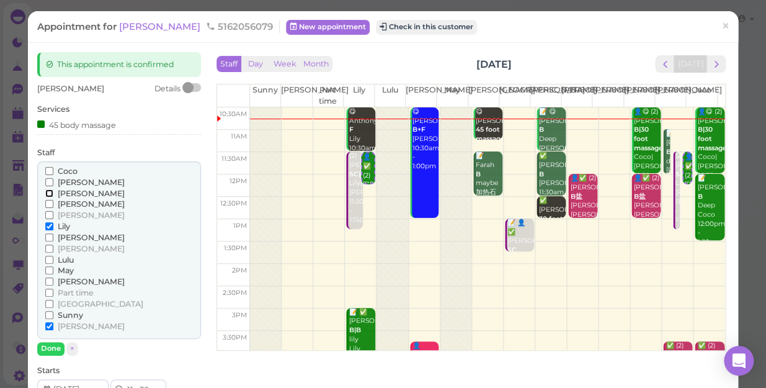
click at [45, 192] on input "[PERSON_NAME]" at bounding box center [49, 193] width 8 height 8
click at [47, 327] on input "[PERSON_NAME]" at bounding box center [49, 326] width 8 height 8
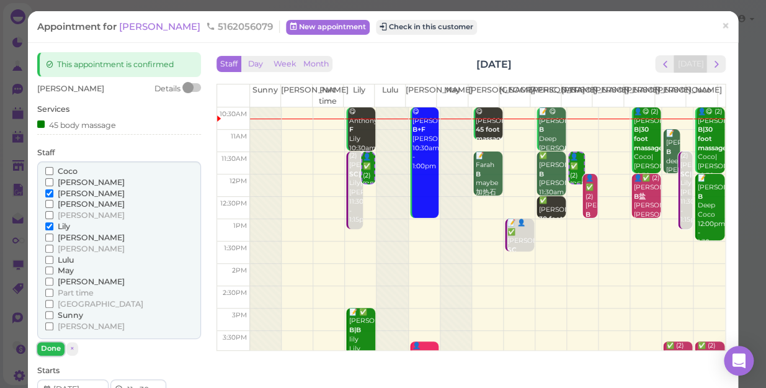
click at [50, 336] on button "Done" at bounding box center [50, 348] width 27 height 13
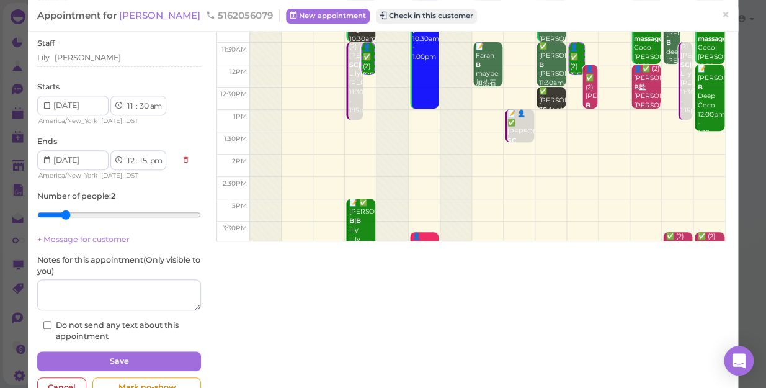
scroll to position [112, 0]
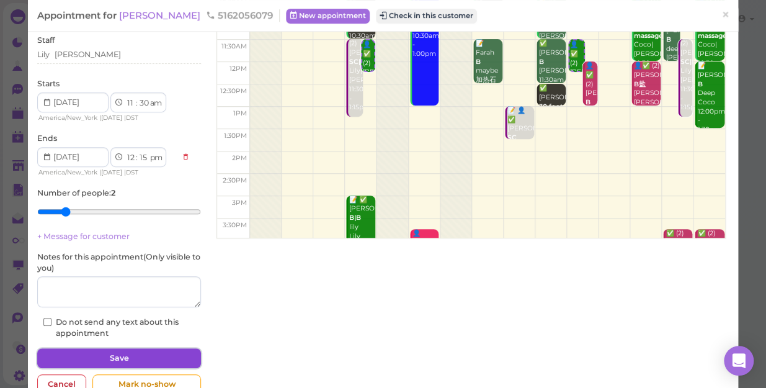
click at [74, 336] on button "Save" at bounding box center [119, 358] width 164 height 20
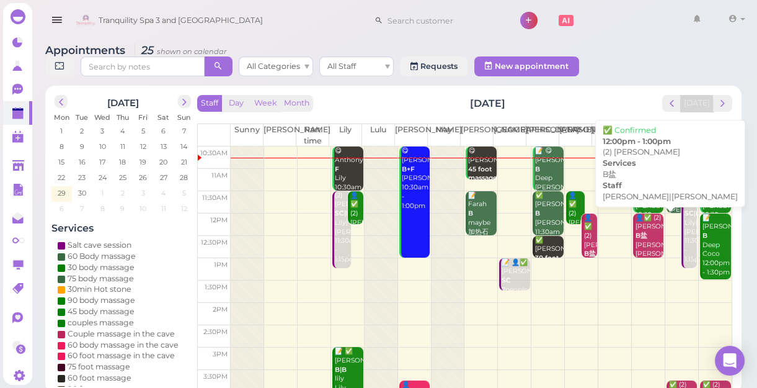
click at [641, 232] on div "👤✅ (2) [PERSON_NAME]盐 [PERSON_NAME]|[PERSON_NAME] 12:00pm - 1:00pm" at bounding box center [649, 249] width 29 height 73
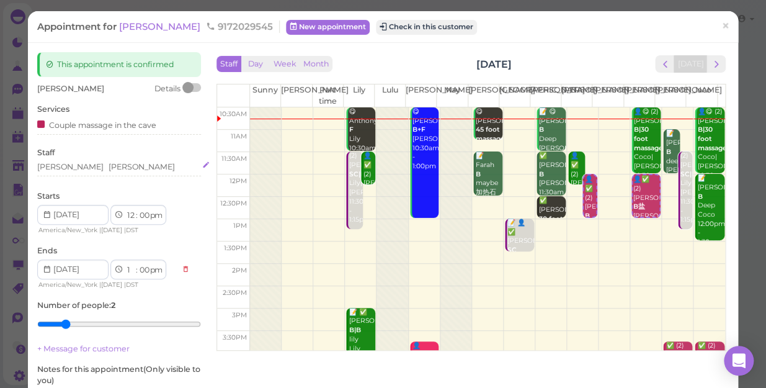
click at [99, 167] on div "[PERSON_NAME] [PERSON_NAME]" at bounding box center [119, 166] width 164 height 11
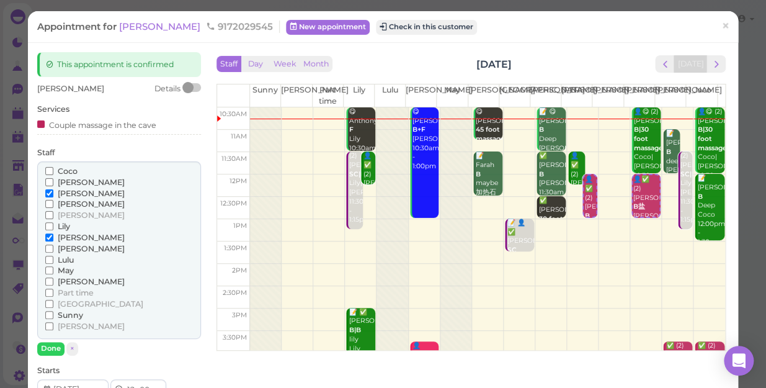
click at [48, 172] on input "Coco" at bounding box center [49, 171] width 8 height 8
click at [47, 192] on input "[PERSON_NAME]" at bounding box center [49, 193] width 8 height 8
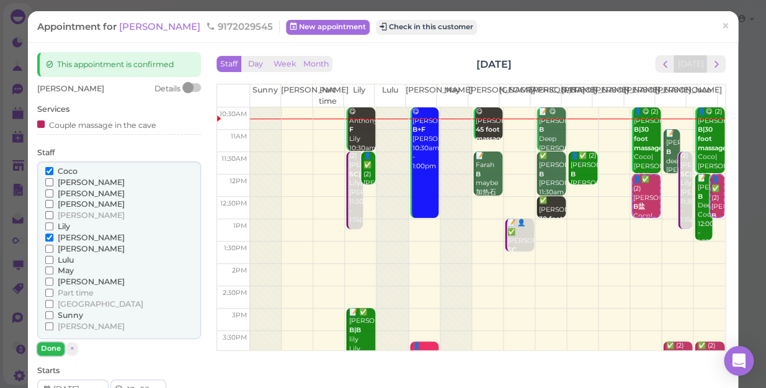
click at [51, 336] on button "Done" at bounding box center [50, 348] width 27 height 13
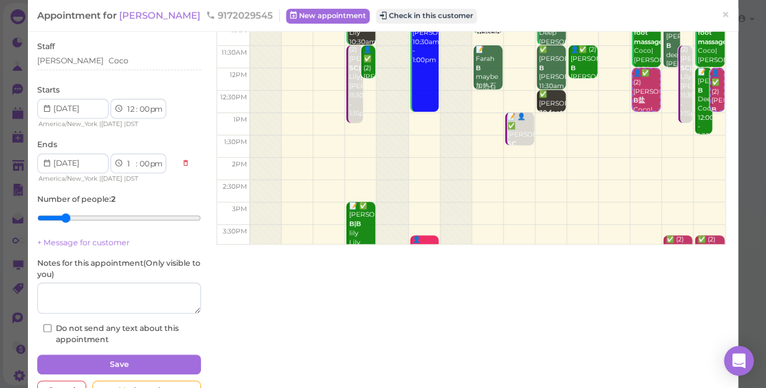
scroll to position [112, 0]
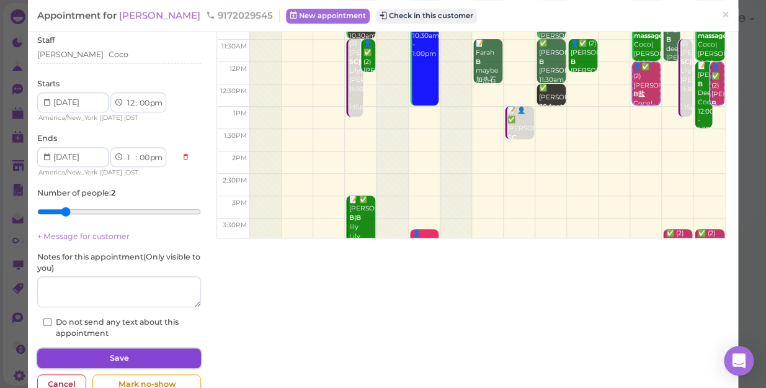
click at [136, 336] on button "Save" at bounding box center [119, 358] width 164 height 20
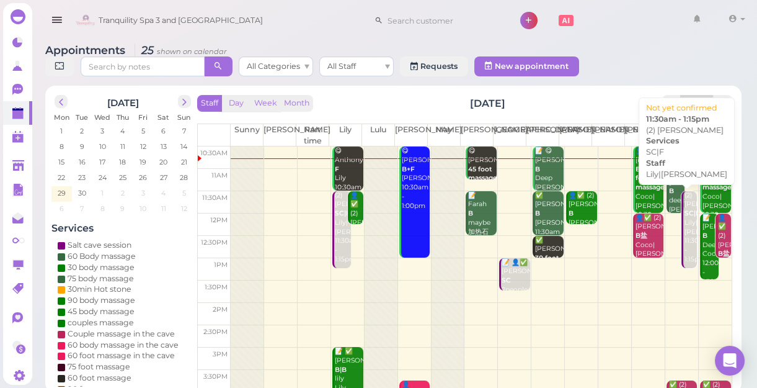
click at [682, 256] on link "(2) [PERSON_NAME]|F [PERSON_NAME]|[PERSON_NAME] 11:30am - 1:15pm" at bounding box center [690, 230] width 16 height 78
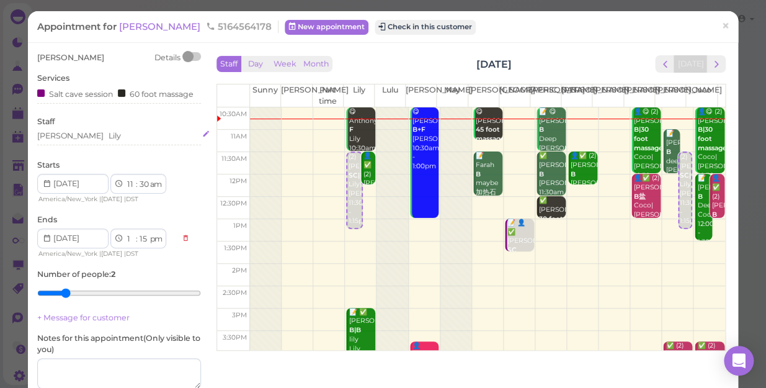
click at [73, 134] on div "[PERSON_NAME] [PERSON_NAME]" at bounding box center [119, 135] width 164 height 11
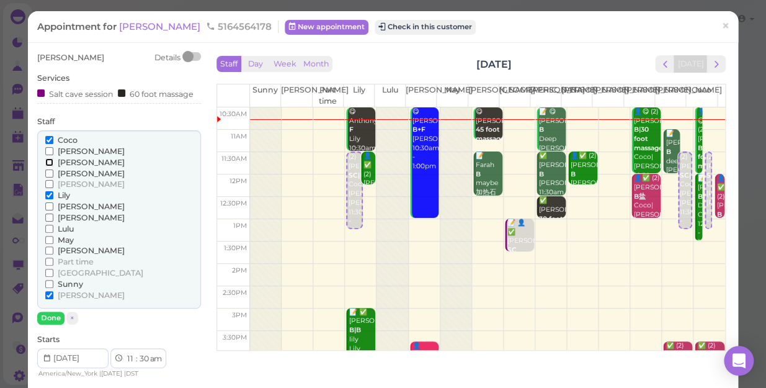
click at [48, 160] on input "[PERSON_NAME]" at bounding box center [49, 162] width 8 height 8
click at [50, 138] on input "Coco" at bounding box center [49, 140] width 8 height 8
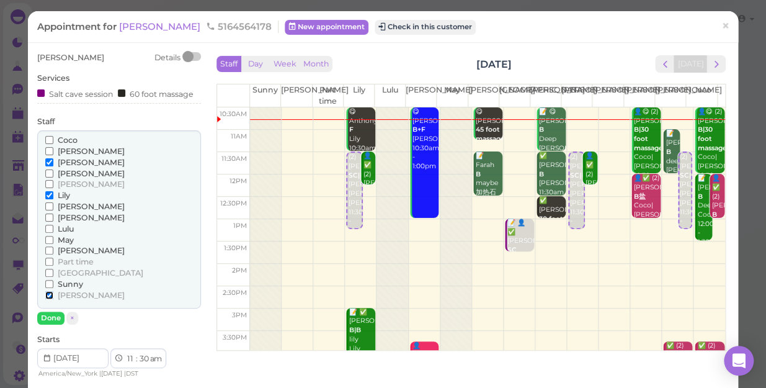
click at [49, 292] on input "[PERSON_NAME]" at bounding box center [49, 295] width 8 height 8
click at [47, 293] on input "[PERSON_NAME]" at bounding box center [49, 295] width 8 height 8
click at [48, 316] on button "Done" at bounding box center [50, 317] width 27 height 13
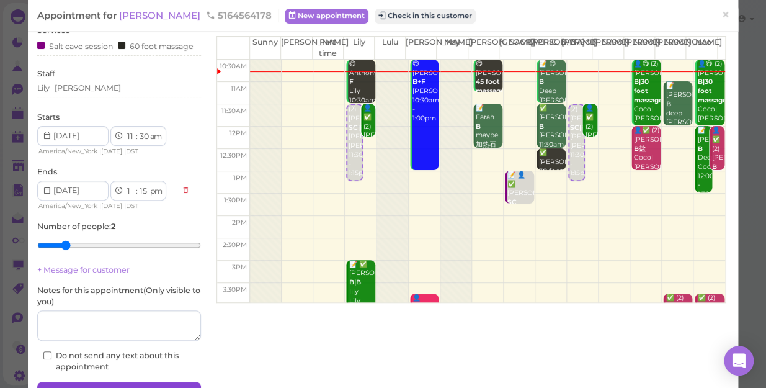
scroll to position [112, 0]
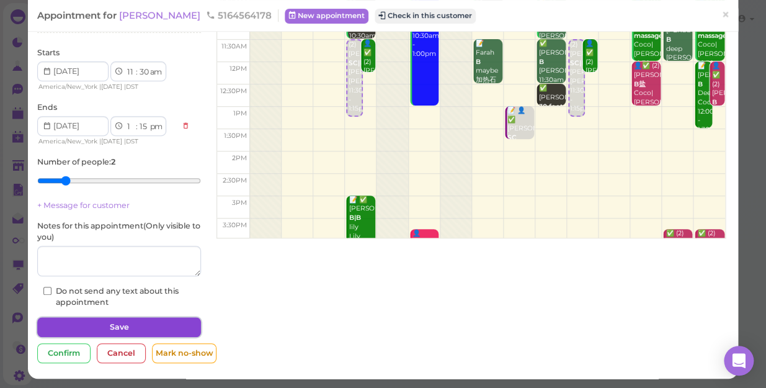
click at [70, 327] on button "Save" at bounding box center [119, 327] width 164 height 20
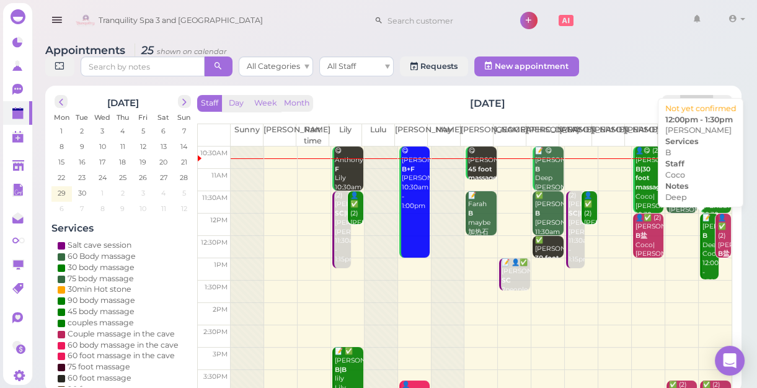
click at [703, 261] on div "📝 [PERSON_NAME] Deep Coco 12:00pm - 1:30pm" at bounding box center [710, 249] width 17 height 73
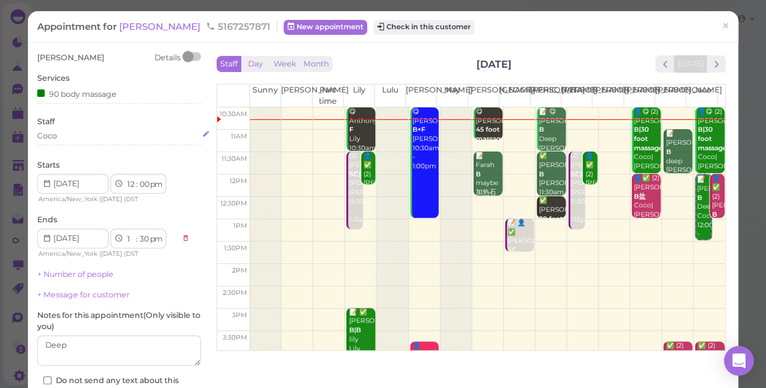
click at [61, 136] on div "Coco" at bounding box center [119, 135] width 164 height 11
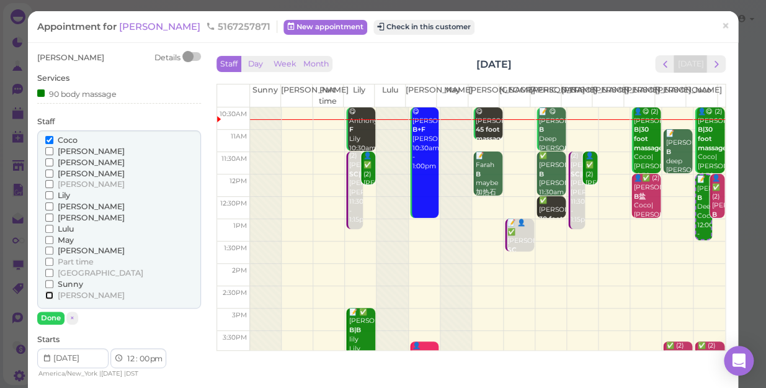
click at [47, 292] on input "[PERSON_NAME]" at bounding box center [49, 295] width 8 height 8
click at [45, 139] on input "Coco" at bounding box center [49, 140] width 8 height 8
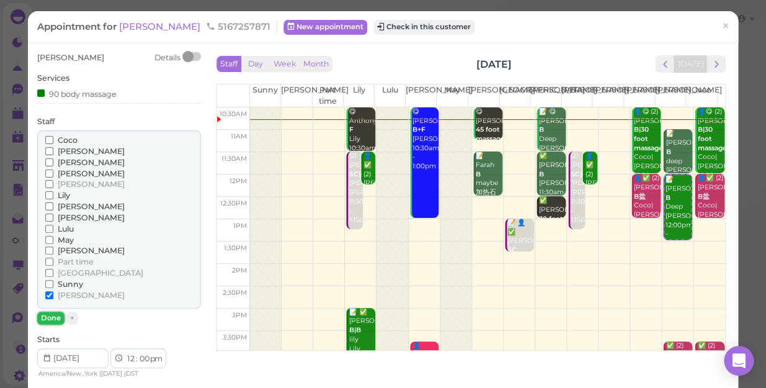
click at [47, 317] on button "Done" at bounding box center [50, 317] width 27 height 13
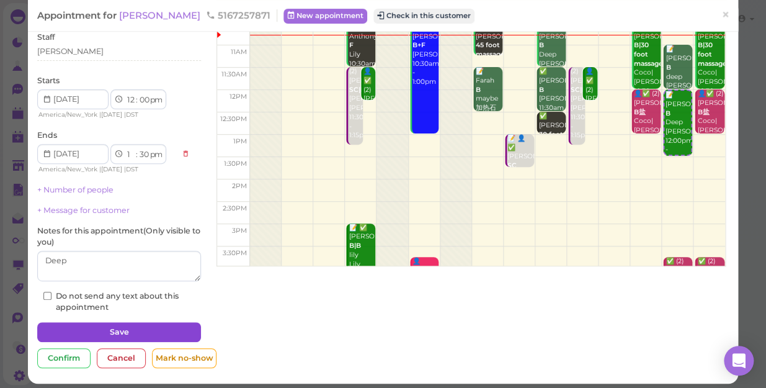
scroll to position [90, 0]
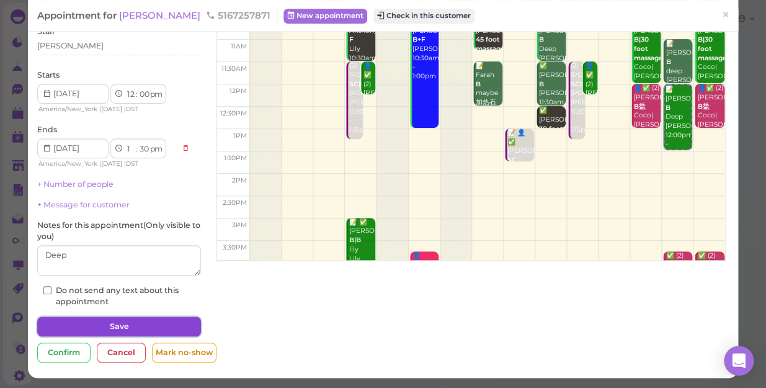
click at [134, 329] on button "Save" at bounding box center [119, 326] width 164 height 20
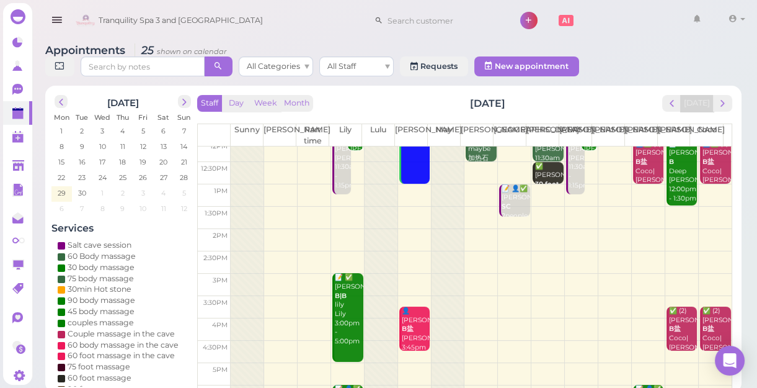
scroll to position [169, 0]
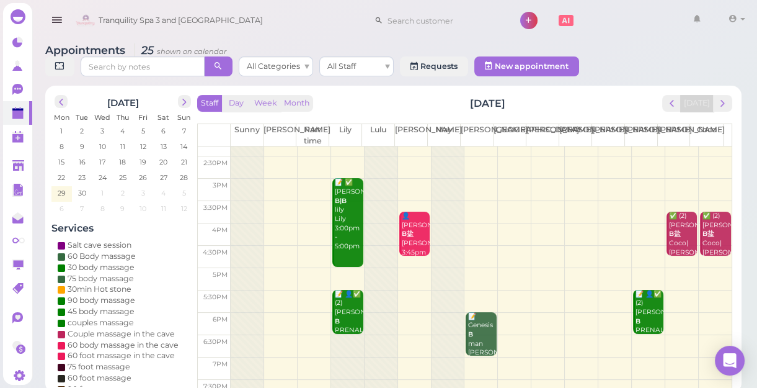
click at [639, 186] on td at bounding box center [481, 190] width 501 height 22
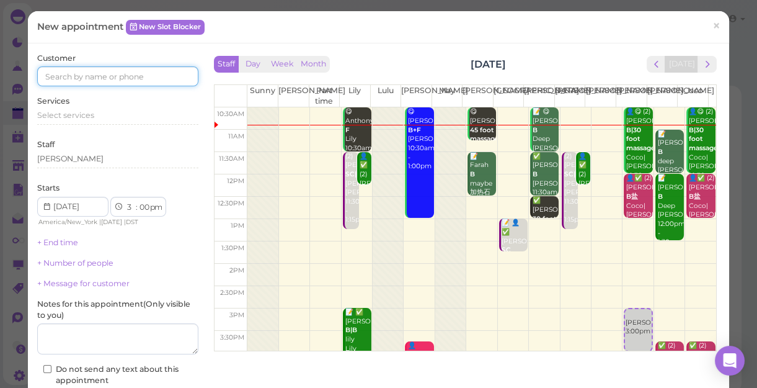
click at [153, 73] on input at bounding box center [117, 76] width 161 height 20
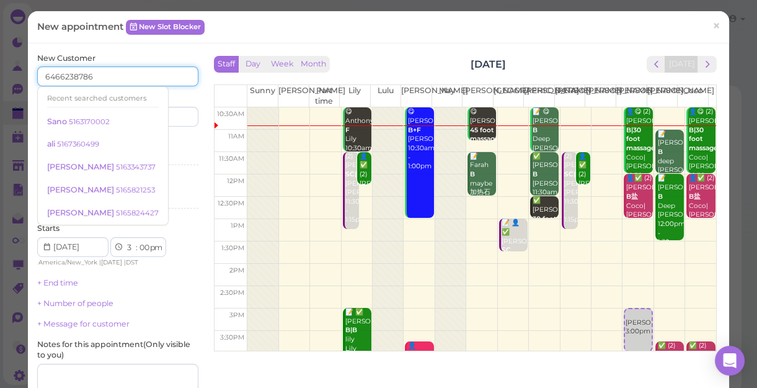
type input "6466238786"
click at [158, 146] on div "Services Select services" at bounding box center [117, 153] width 161 height 34
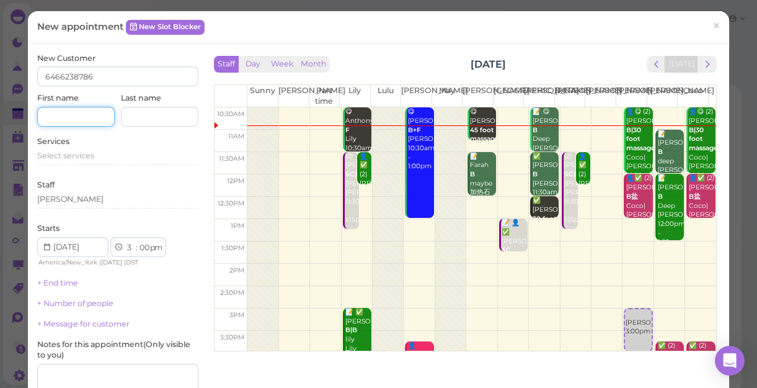
click at [88, 117] on input at bounding box center [76, 117] width 78 height 20
type input "[PERSON_NAME]"
click at [86, 155] on span "Select services" at bounding box center [65, 155] width 57 height 9
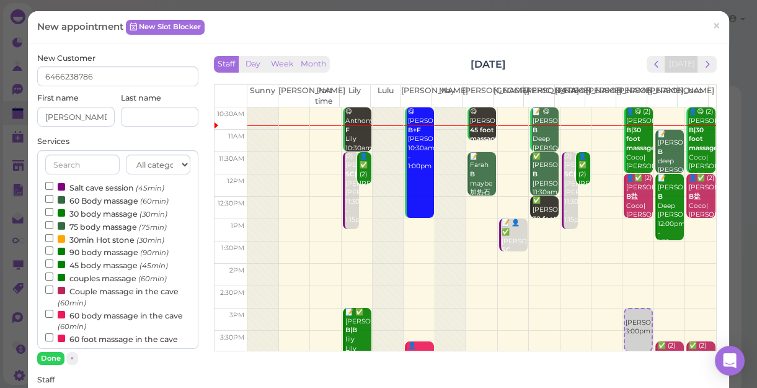
click at [97, 279] on label "couples massage (60min)" at bounding box center [106, 277] width 122 height 13
click at [53, 279] on input "couples massage (60min)" at bounding box center [49, 276] width 8 height 8
click at [48, 336] on button "Done" at bounding box center [50, 358] width 27 height 13
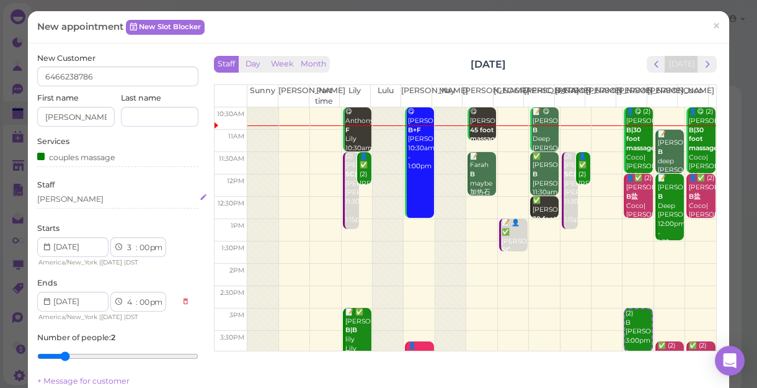
click at [67, 194] on div "[PERSON_NAME]" at bounding box center [117, 199] width 161 height 11
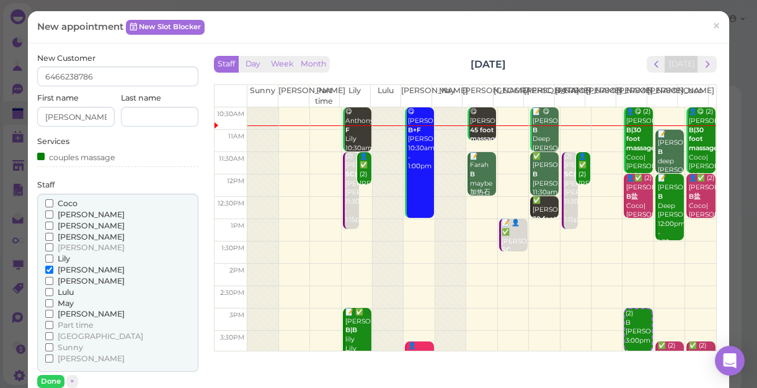
click at [46, 228] on label "[PERSON_NAME]" at bounding box center [84, 225] width 79 height 11
click at [47, 225] on input "[PERSON_NAME]" at bounding box center [49, 225] width 8 height 8
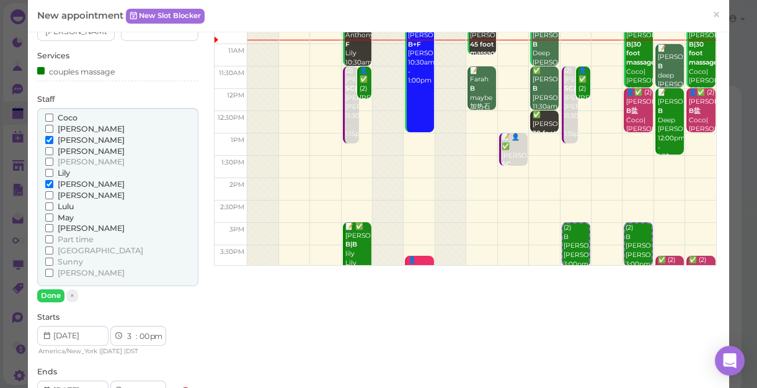
scroll to position [112, 0]
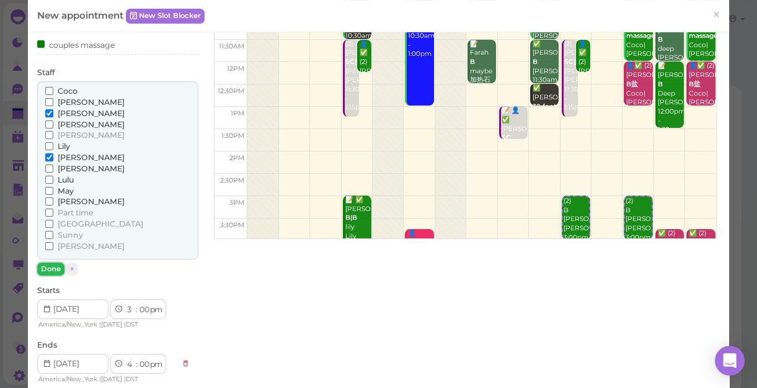
click at [51, 265] on button "Done" at bounding box center [50, 268] width 27 height 13
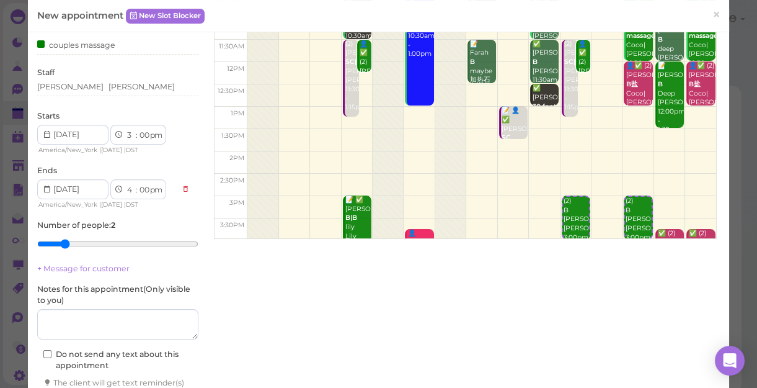
click at [145, 182] on div "1 2 3 4 5 6 7 8 9 10 11 12 : 00 05 10 15 20 25 30 35 40 45 50 55 am pm" at bounding box center [138, 189] width 56 height 20
click at [142, 190] on select "00 05 10 15 20 25 30 35 40 45 50 55" at bounding box center [144, 190] width 12 height 13
click at [138, 184] on select "00 05 10 15 20 25 30 35 40 45 50 55" at bounding box center [144, 190] width 12 height 13
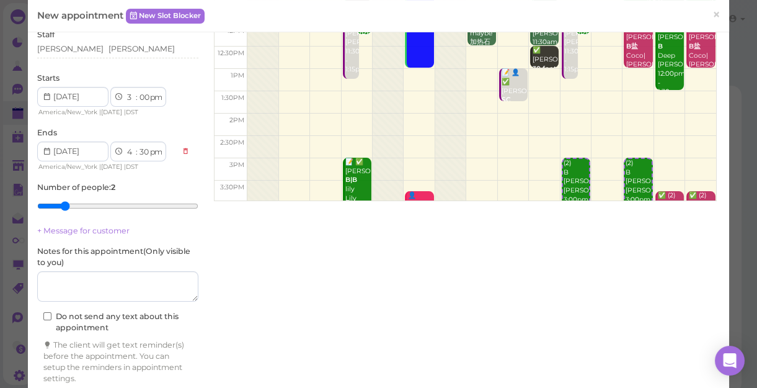
scroll to position [195, 0]
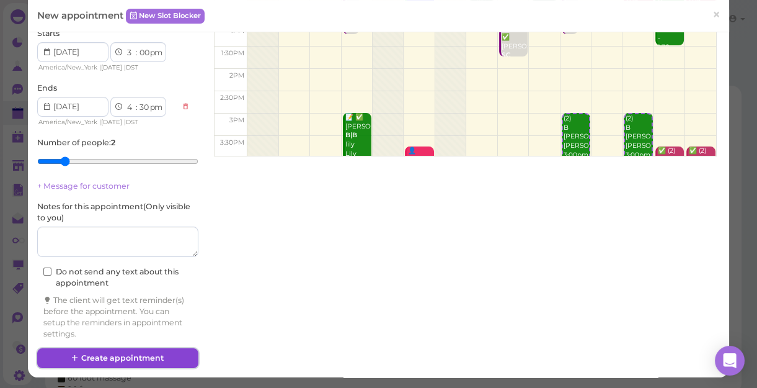
click at [151, 336] on button "Create appointment" at bounding box center [117, 358] width 161 height 20
select select "00"
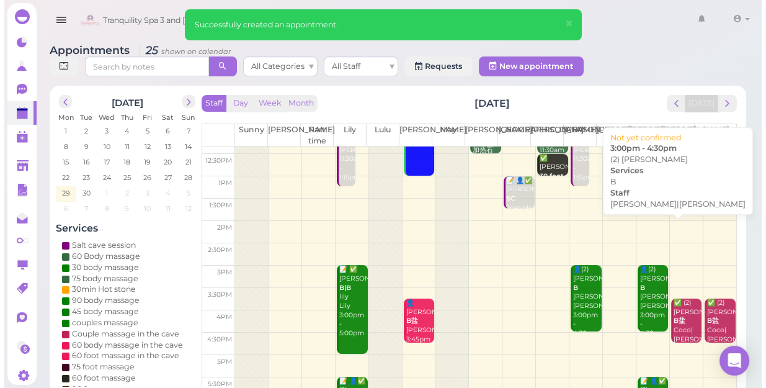
scroll to position [169, 0]
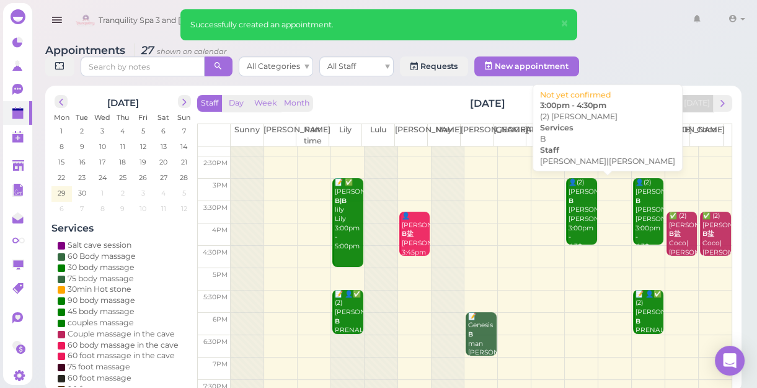
click at [573, 228] on div "👤(2) [PERSON_NAME] B [PERSON_NAME]|[PERSON_NAME] 3:00pm - 4:30pm" at bounding box center [582, 214] width 29 height 73
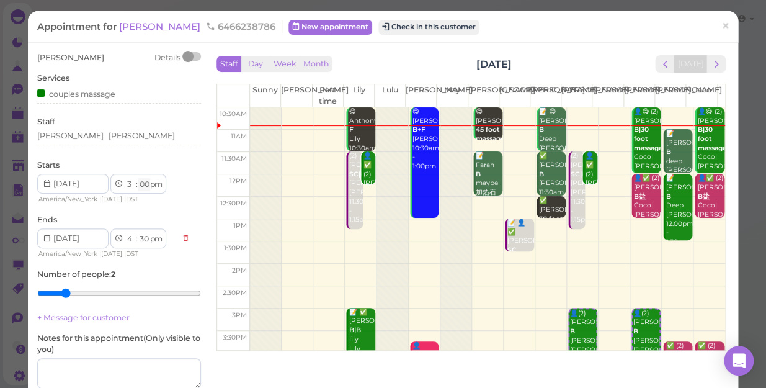
click at [147, 182] on select "00 05 10 15 20 25 30 35 40 45 50 55" at bounding box center [144, 184] width 12 height 13
select select "15"
click at [138, 178] on select "00 05 10 15 20 25 30 35 40 45 50 55" at bounding box center [144, 184] width 12 height 13
click at [142, 240] on select "00 05 10 15 20 25 30 35 40 45 50 55" at bounding box center [144, 239] width 12 height 13
select select "45"
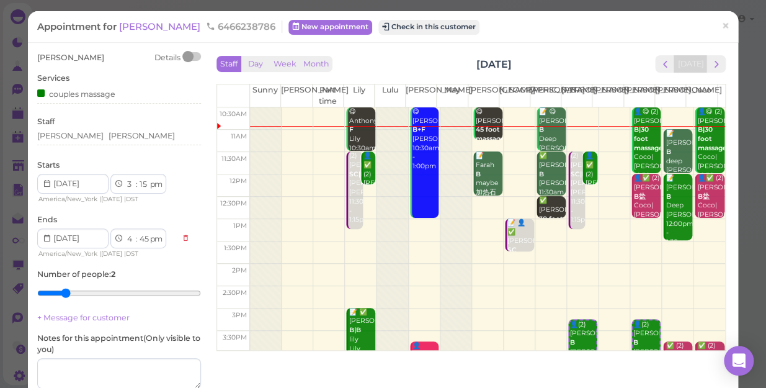
click at [138, 233] on select "00 05 10 15 20 25 30 35 40 45 50 55" at bounding box center [144, 239] width 12 height 13
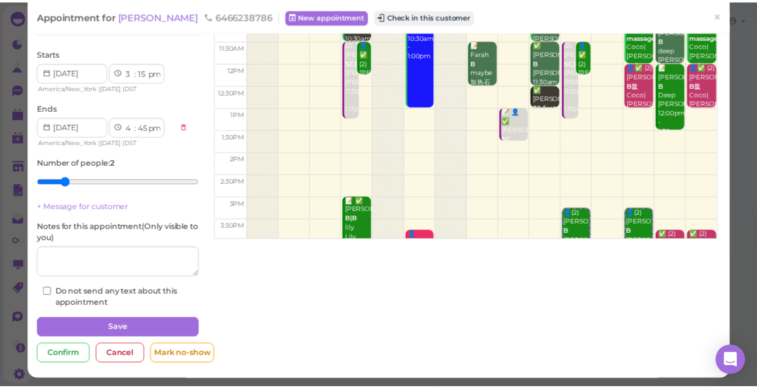
scroll to position [113, 0]
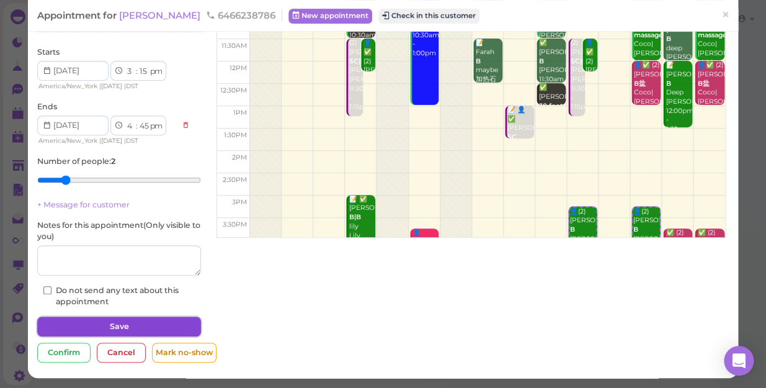
click at [160, 326] on button "Save" at bounding box center [119, 326] width 164 height 20
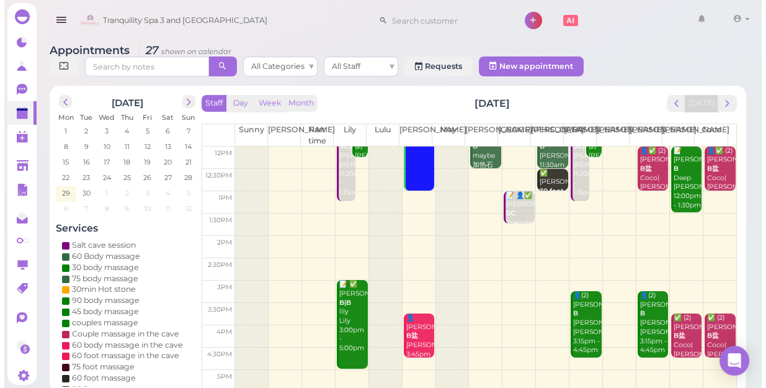
scroll to position [169, 0]
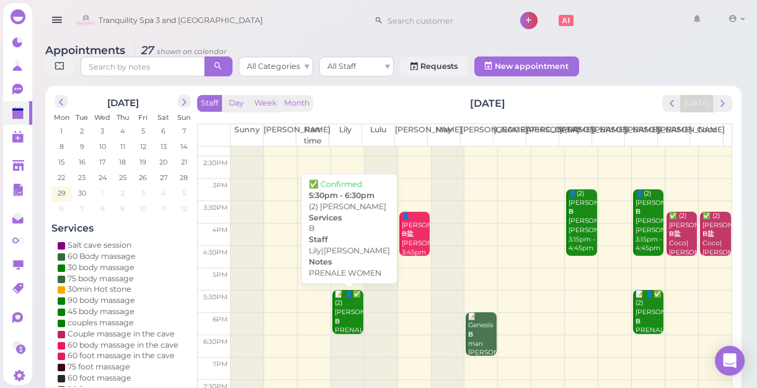
click at [345, 319] on div "📝 👤✅ (2) [PERSON_NAME] B PRENALE WOMEN [PERSON_NAME]|[PERSON_NAME] 5:30pm - 6:3…" at bounding box center [348, 340] width 29 height 100
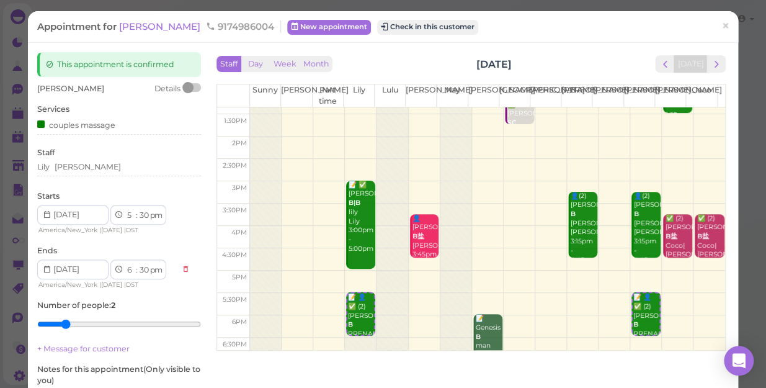
scroll to position [169, 0]
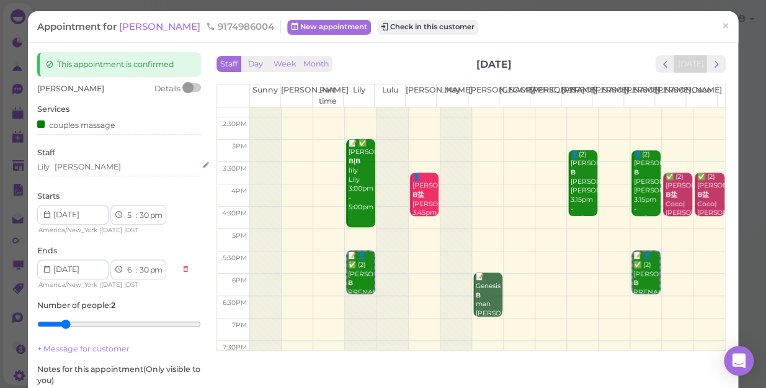
click at [78, 167] on div "Lily [PERSON_NAME]" at bounding box center [119, 166] width 164 height 11
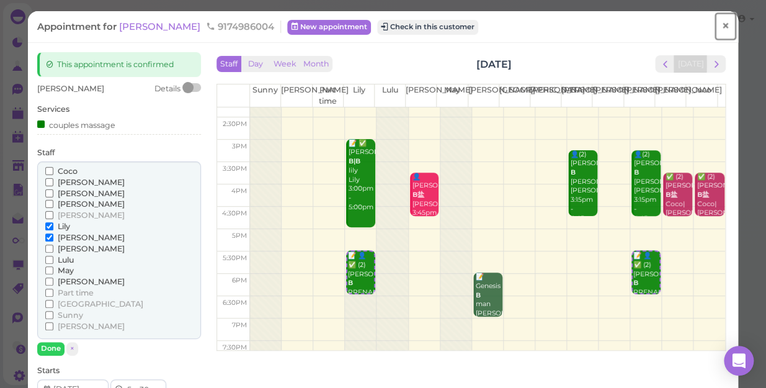
click at [721, 30] on span "×" at bounding box center [725, 25] width 8 height 17
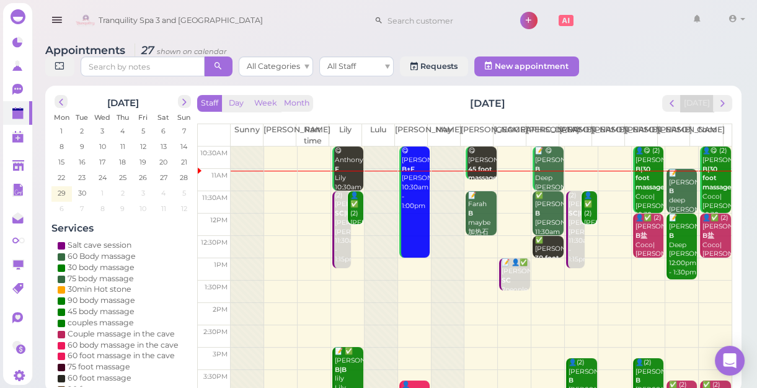
click at [669, 185] on div "📝 [PERSON_NAME] deep [PERSON_NAME] 11:00am - 12:00pm" at bounding box center [683, 205] width 29 height 73
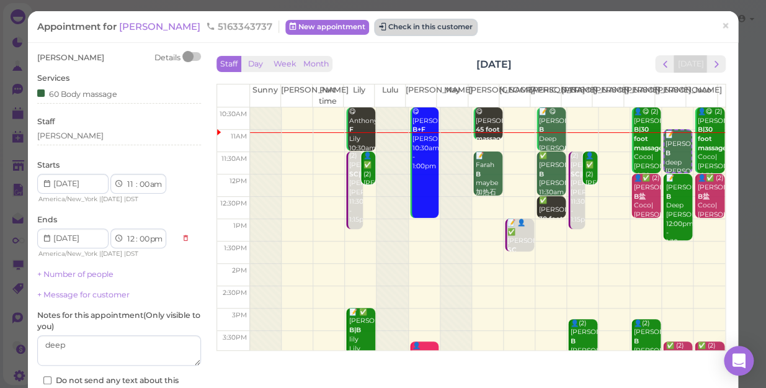
click at [401, 30] on button "Check in this customer" at bounding box center [425, 27] width 101 height 15
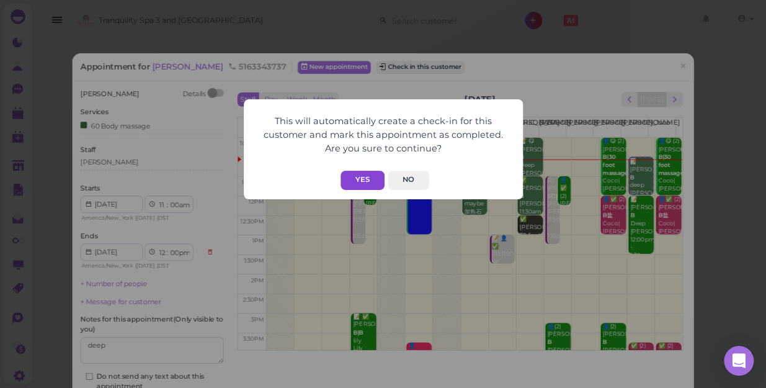
click at [360, 176] on button "Yes" at bounding box center [362, 180] width 44 height 19
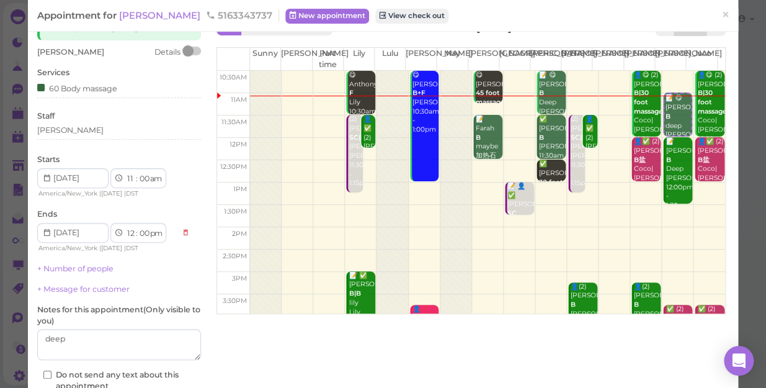
scroll to position [56, 0]
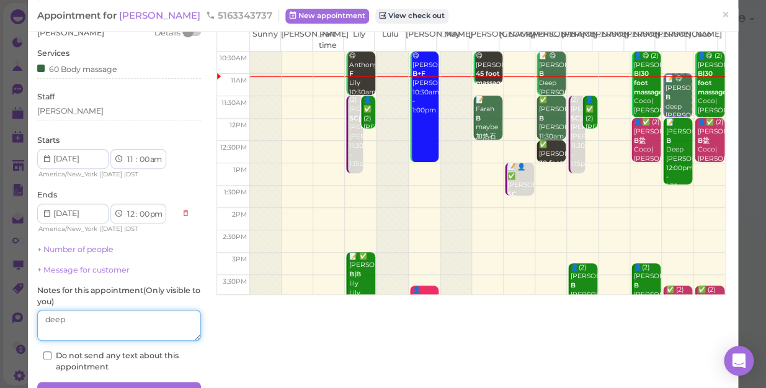
click at [66, 320] on textarea at bounding box center [119, 324] width 164 height 31
type textarea "d"
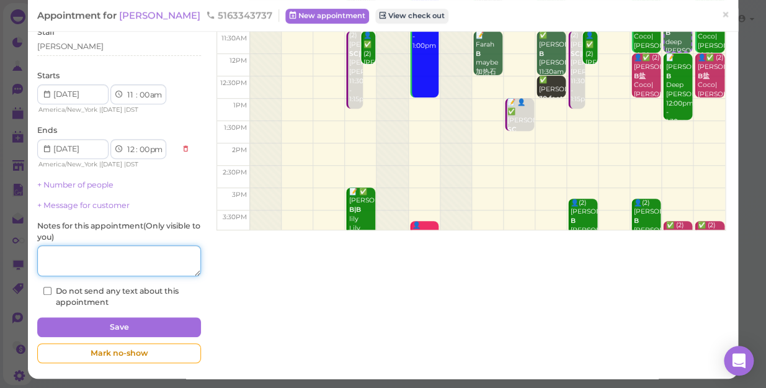
scroll to position [121, 0]
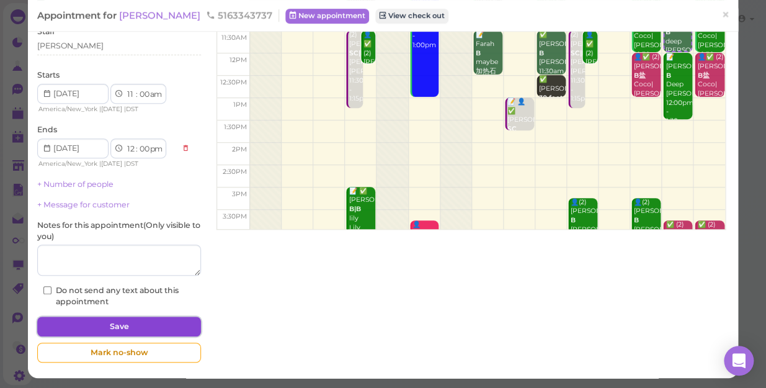
click at [149, 333] on button "Save" at bounding box center [119, 326] width 164 height 20
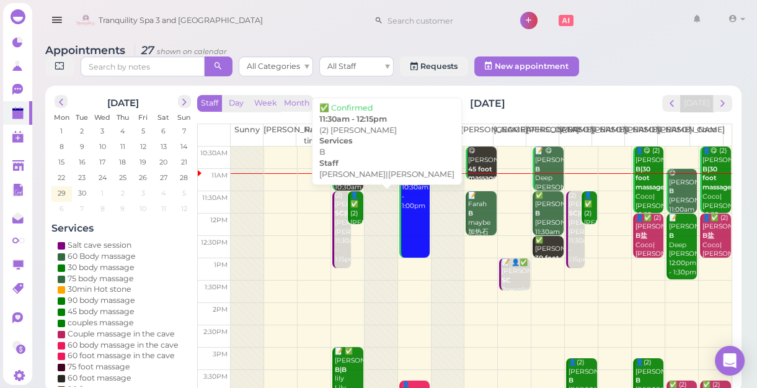
click at [352, 215] on div "👤✅ (2) [PERSON_NAME] [PERSON_NAME]|[PERSON_NAME] 11:30am - 12:15pm" at bounding box center [357, 236] width 14 height 91
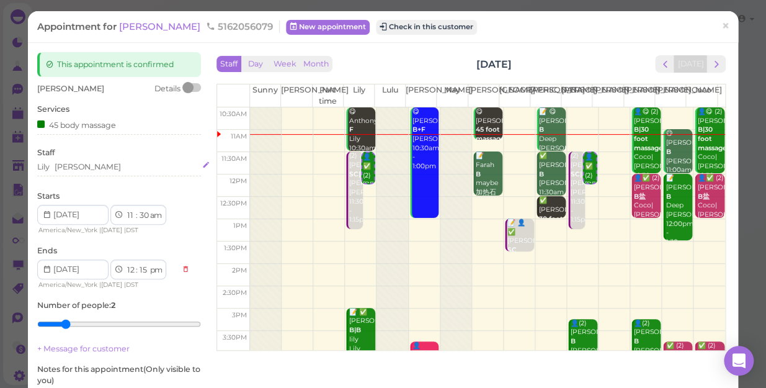
click at [81, 161] on div "Lily [PERSON_NAME]" at bounding box center [119, 166] width 164 height 11
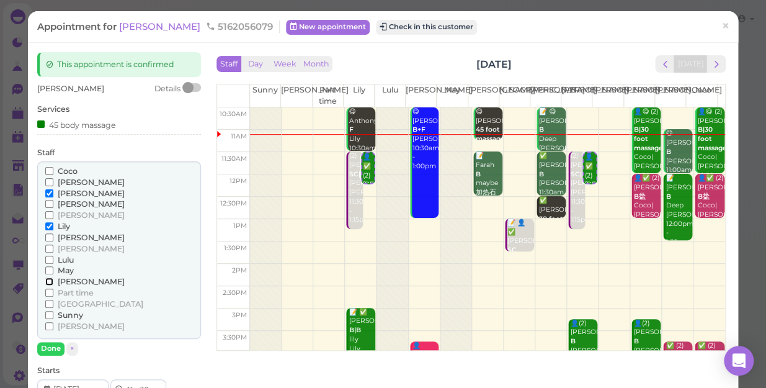
click at [49, 281] on input "[PERSON_NAME]" at bounding box center [49, 281] width 8 height 8
click at [47, 280] on input "[PERSON_NAME]" at bounding box center [49, 281] width 8 height 8
click at [52, 193] on input "[PERSON_NAME]" at bounding box center [49, 193] width 8 height 8
click at [47, 336] on button "Done" at bounding box center [50, 348] width 27 height 13
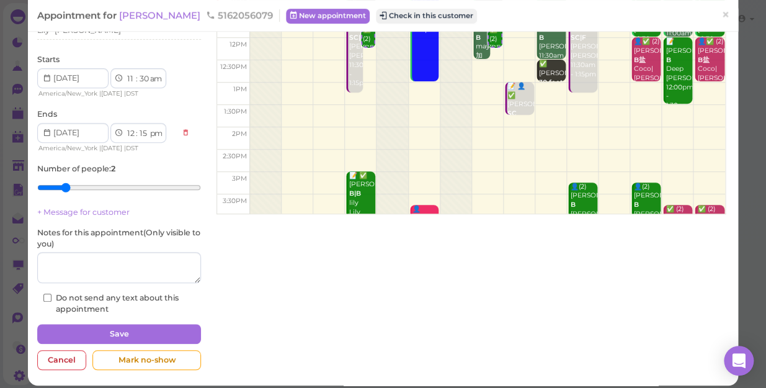
scroll to position [144, 0]
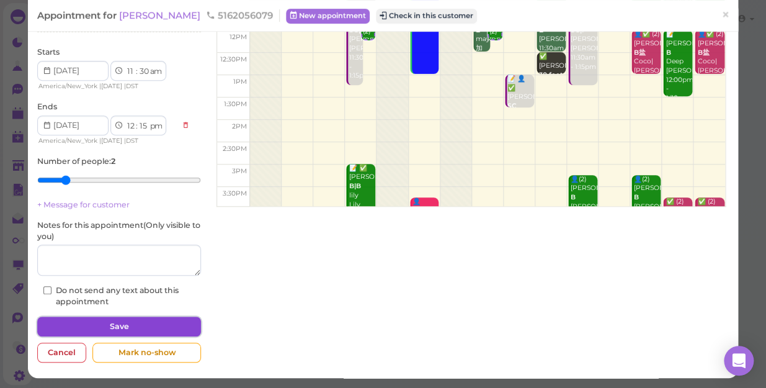
click at [118, 323] on button "Save" at bounding box center [119, 326] width 164 height 20
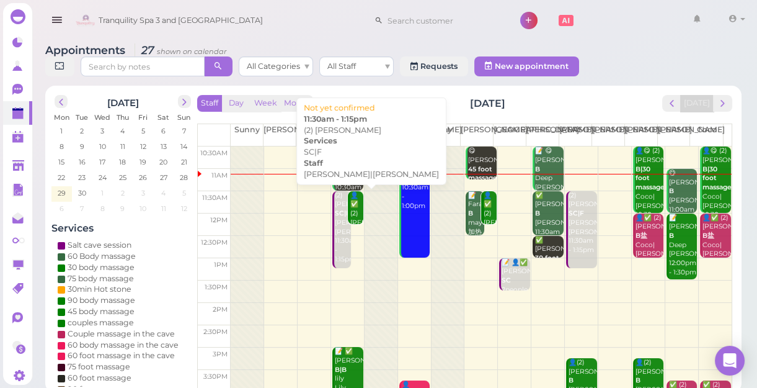
click at [340, 248] on div "(2) [PERSON_NAME]|F [PERSON_NAME]|[PERSON_NAME] 11:30am - 1:15pm" at bounding box center [342, 227] width 17 height 73
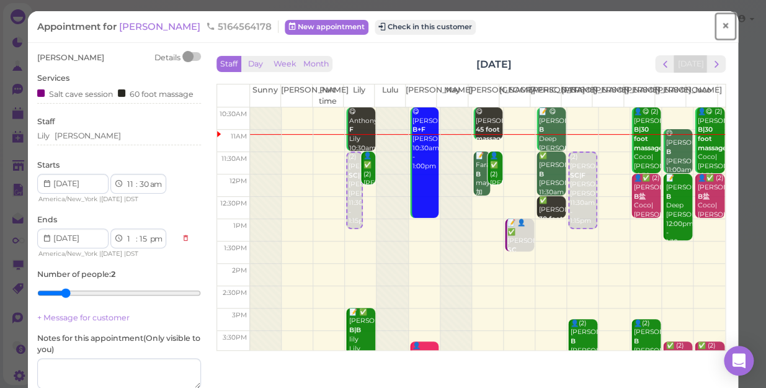
click at [721, 25] on span "×" at bounding box center [725, 25] width 8 height 17
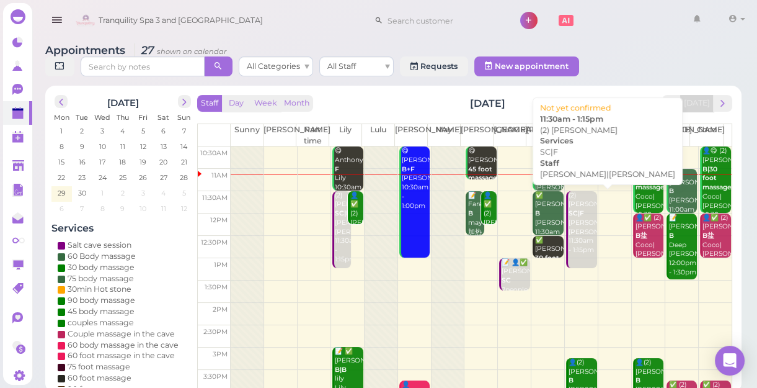
click at [582, 236] on div "(2) [PERSON_NAME]|F [PERSON_NAME]|[PERSON_NAME] 11:30am - 1:15pm" at bounding box center [582, 223] width 29 height 64
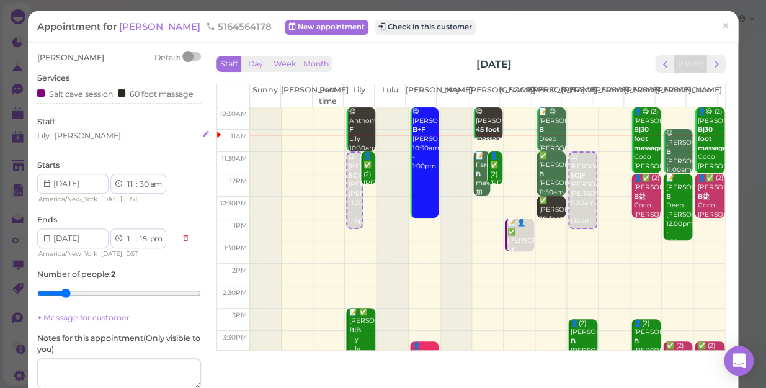
click at [84, 139] on div "Lily [PERSON_NAME]" at bounding box center [119, 135] width 164 height 11
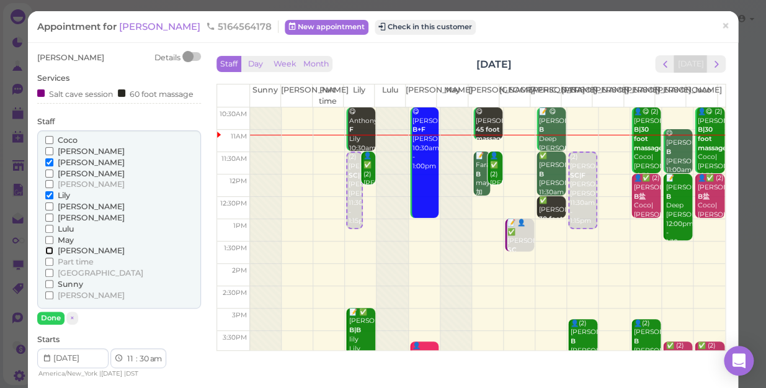
click at [47, 249] on input "[PERSON_NAME]" at bounding box center [49, 250] width 8 height 8
click at [46, 159] on input "[PERSON_NAME]" at bounding box center [49, 162] width 8 height 8
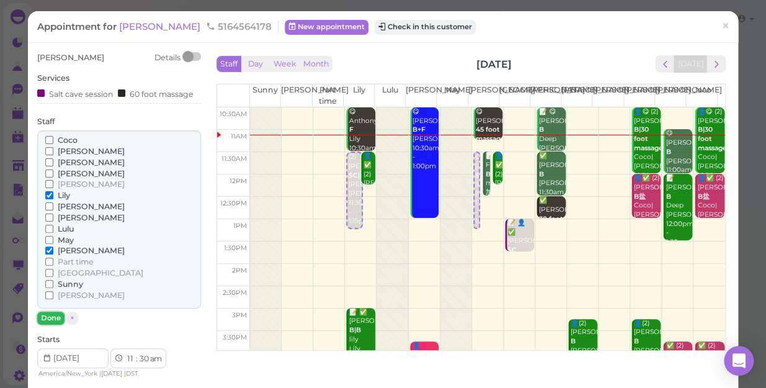
click at [53, 314] on button "Done" at bounding box center [50, 317] width 27 height 13
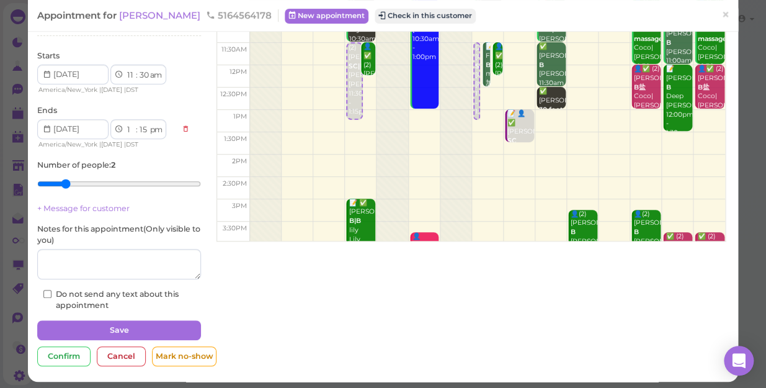
scroll to position [113, 0]
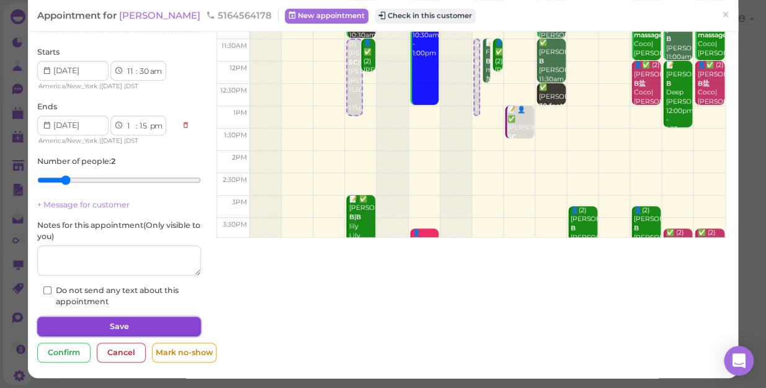
click at [143, 324] on button "Save" at bounding box center [119, 326] width 164 height 20
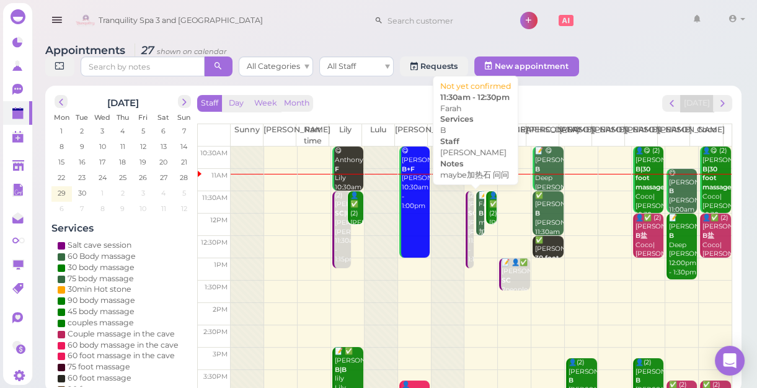
click at [476, 223] on link "📝 Farah B maybe加热石 问问 [PERSON_NAME] 11:30am - 12:30pm" at bounding box center [480, 213] width 8 height 44
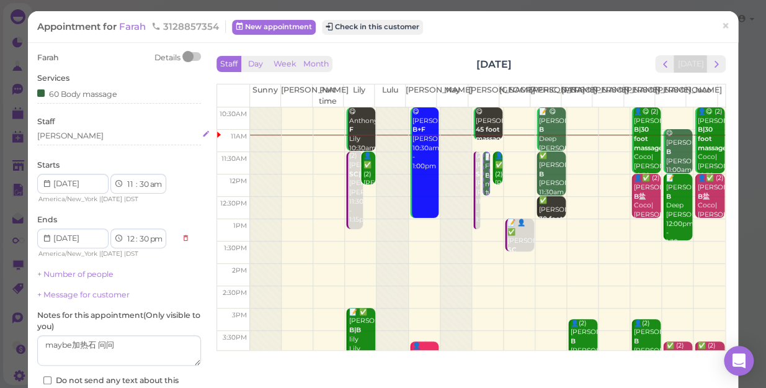
click at [62, 138] on div "[PERSON_NAME]" at bounding box center [119, 135] width 164 height 11
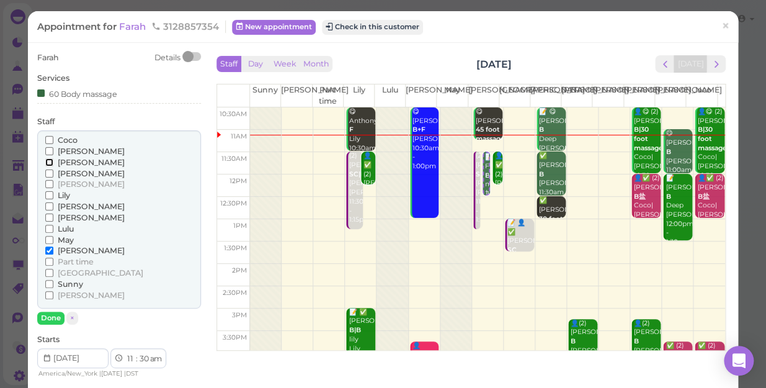
click at [48, 161] on input "[PERSON_NAME]" at bounding box center [49, 162] width 8 height 8
click at [49, 249] on input "[PERSON_NAME]" at bounding box center [49, 250] width 8 height 8
click at [50, 249] on input "[PERSON_NAME]" at bounding box center [49, 250] width 8 height 8
click at [51, 319] on button "Done" at bounding box center [50, 317] width 27 height 13
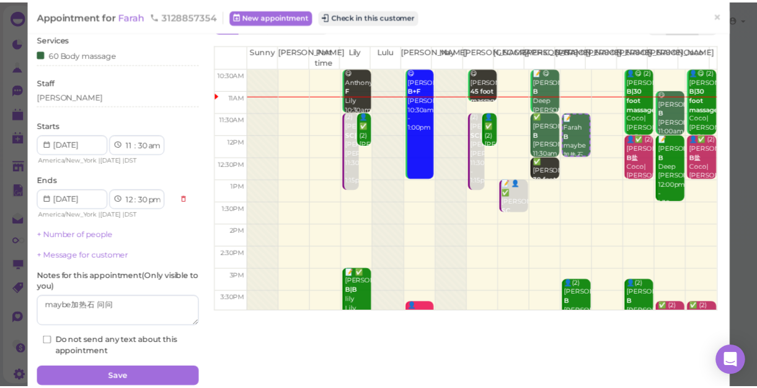
scroll to position [90, 0]
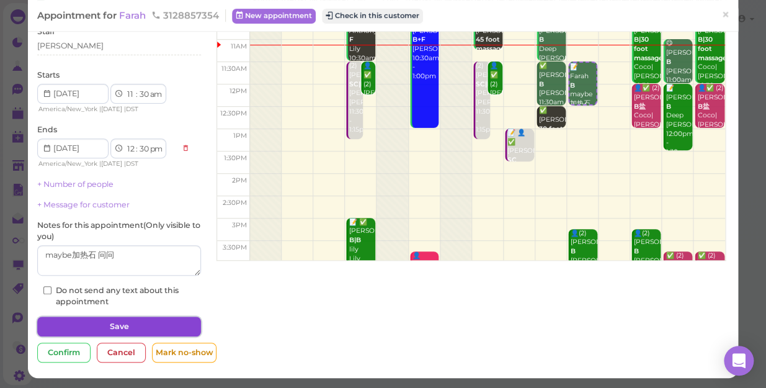
click at [154, 327] on button "Save" at bounding box center [119, 326] width 164 height 20
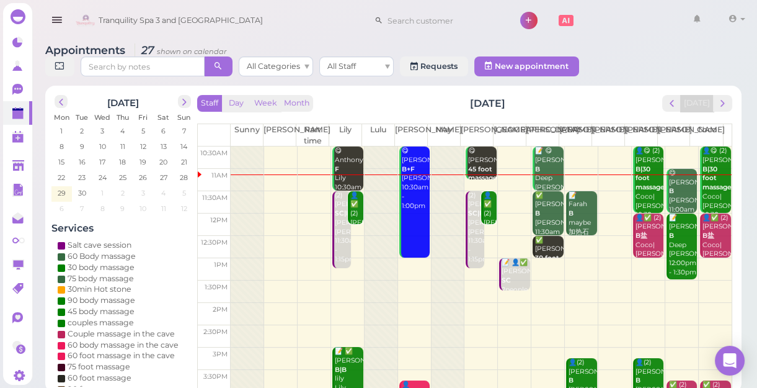
click at [577, 241] on td at bounding box center [481, 247] width 501 height 22
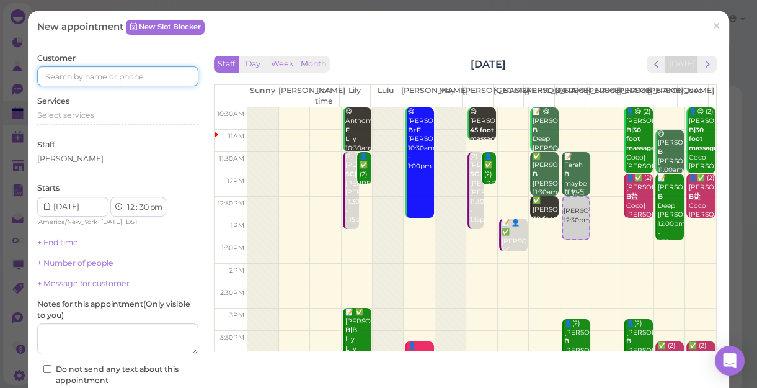
click at [156, 76] on input at bounding box center [117, 76] width 161 height 20
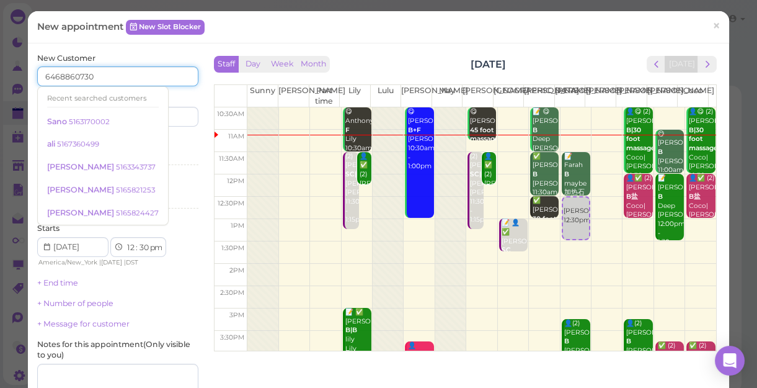
type input "6468860730"
click at [175, 143] on div "Services Select services" at bounding box center [117, 153] width 161 height 34
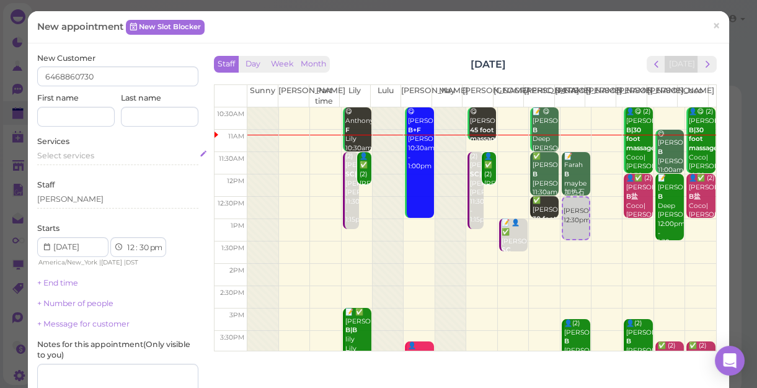
click at [96, 161] on div "Select services" at bounding box center [117, 155] width 161 height 11
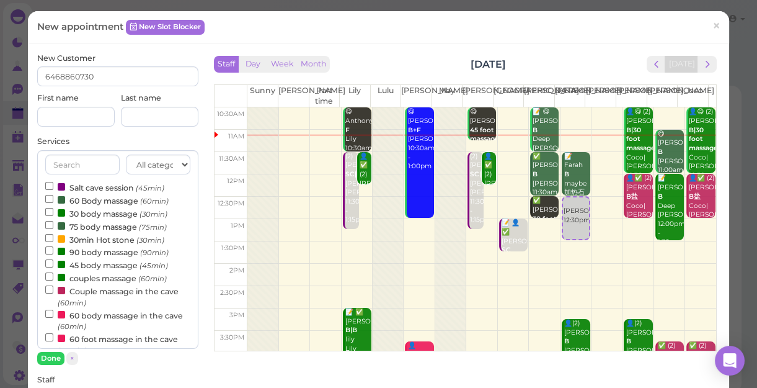
click at [91, 199] on label "60 Body massage (60min)" at bounding box center [106, 200] width 123 height 13
click at [53, 199] on input "60 Body massage (60min)" at bounding box center [49, 199] width 8 height 8
click at [52, 336] on button "Done" at bounding box center [50, 358] width 27 height 13
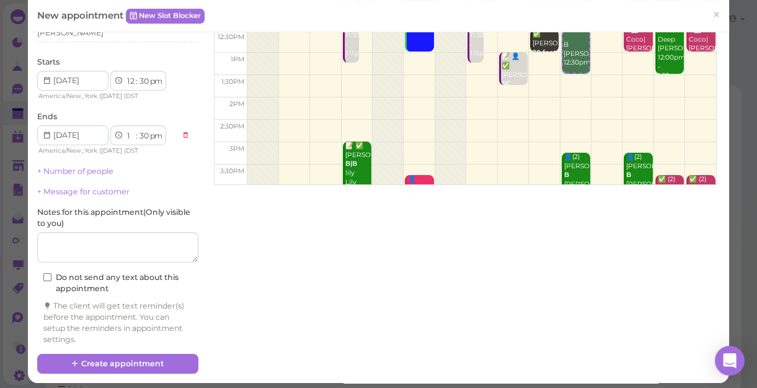
scroll to position [172, 0]
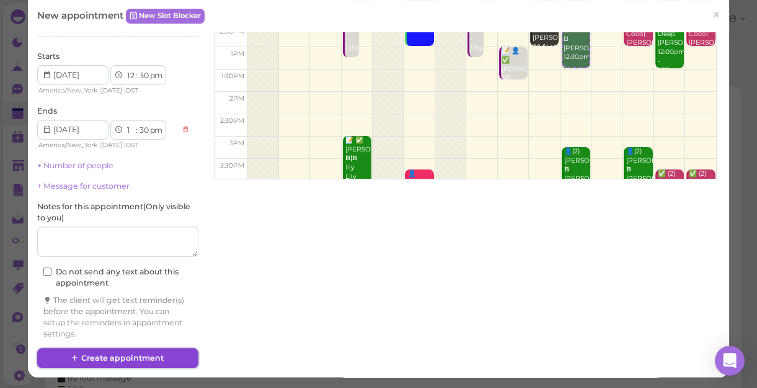
click at [153, 336] on button "Create appointment" at bounding box center [117, 358] width 161 height 20
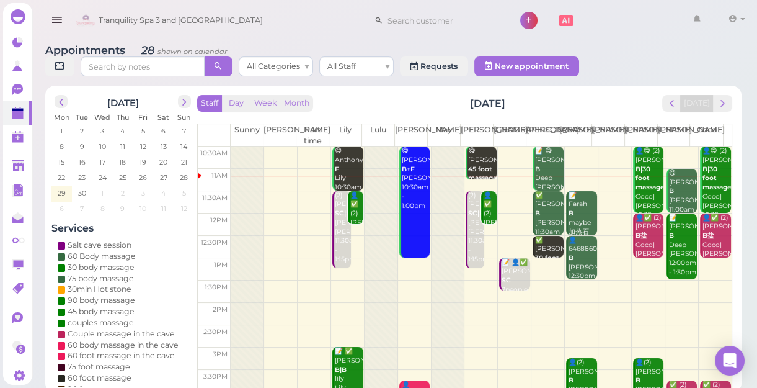
scroll to position [56, 0]
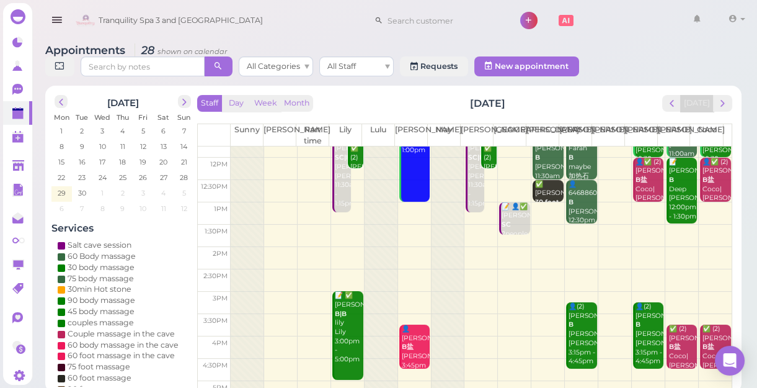
click at [412, 207] on td at bounding box center [481, 213] width 501 height 22
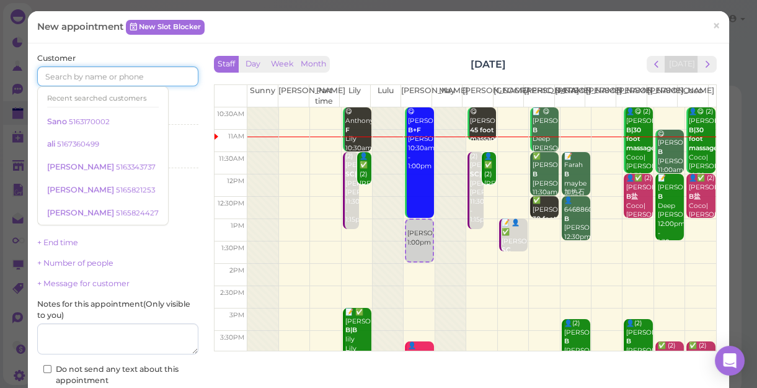
click at [161, 79] on input at bounding box center [117, 76] width 161 height 20
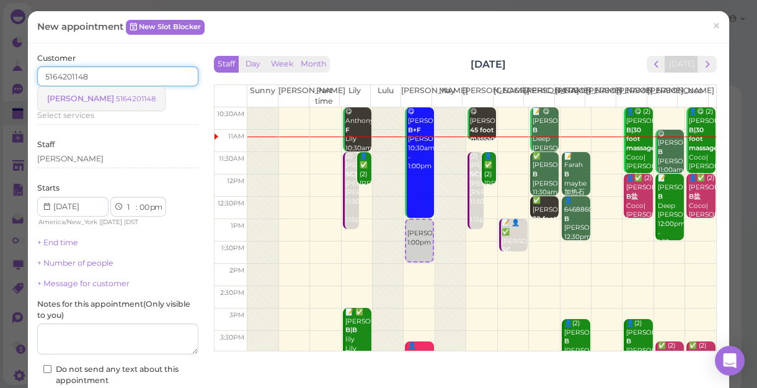
type input "5164201148"
click at [116, 100] on small "5164201148" at bounding box center [136, 98] width 40 height 9
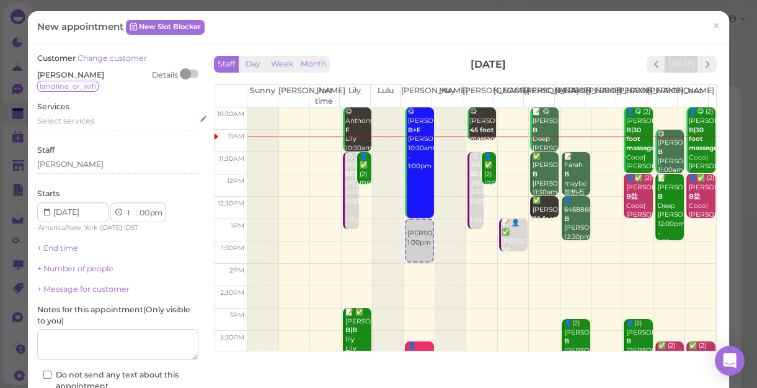
click at [105, 120] on div "Select services" at bounding box center [117, 120] width 161 height 11
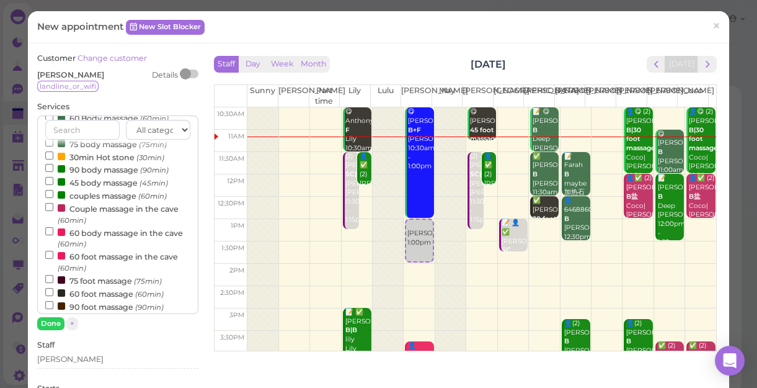
scroll to position [112, 0]
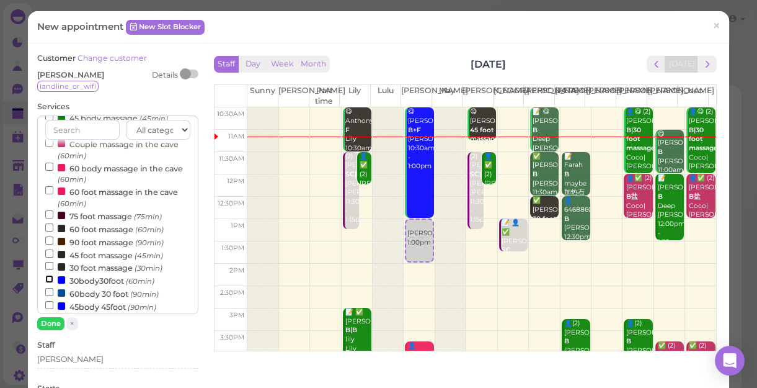
click at [48, 282] on input "30body30foot (60min)" at bounding box center [49, 279] width 8 height 8
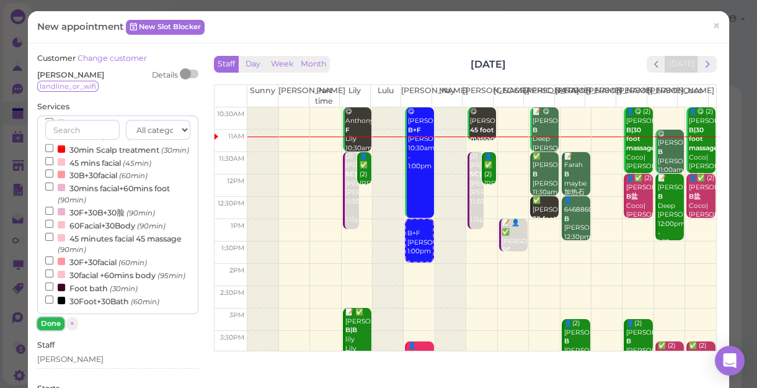
click at [51, 320] on button "Done" at bounding box center [50, 323] width 27 height 13
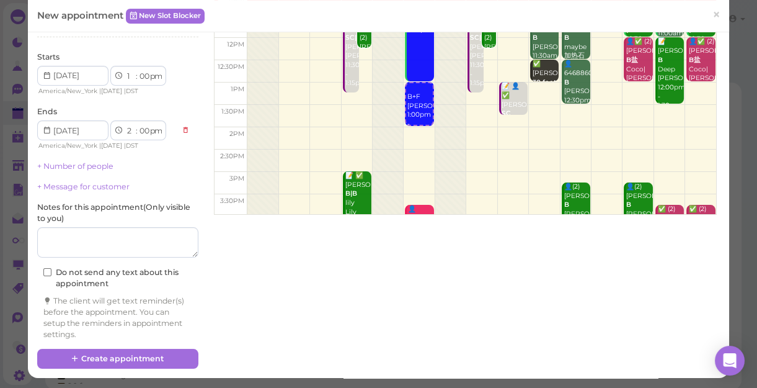
scroll to position [4, 0]
click at [159, 336] on button "Create appointment" at bounding box center [117, 359] width 161 height 20
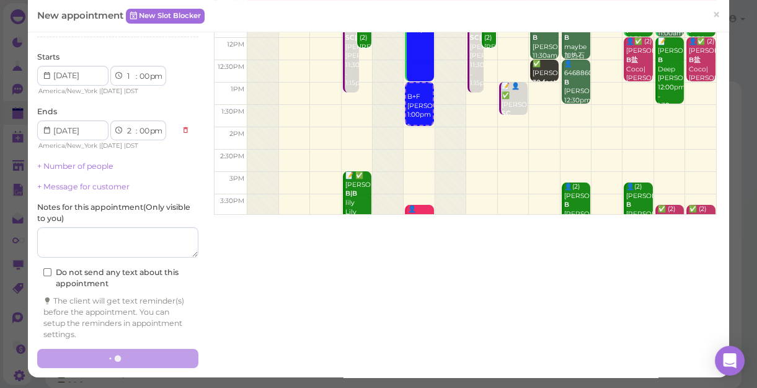
scroll to position [136, 0]
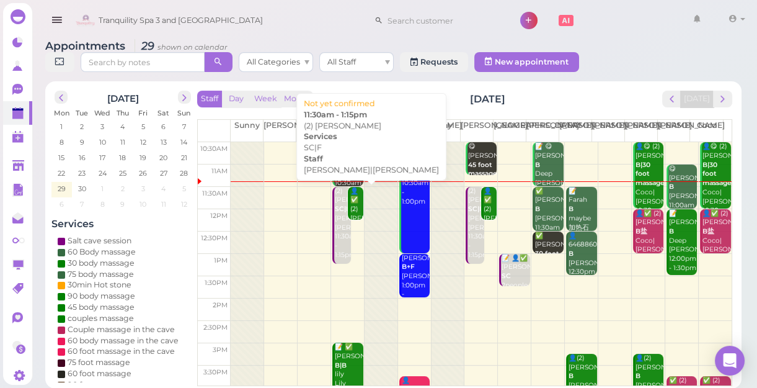
click at [335, 226] on div "(2) [PERSON_NAME]|F [PERSON_NAME]|[PERSON_NAME] 11:30am - 1:15pm" at bounding box center [342, 223] width 17 height 73
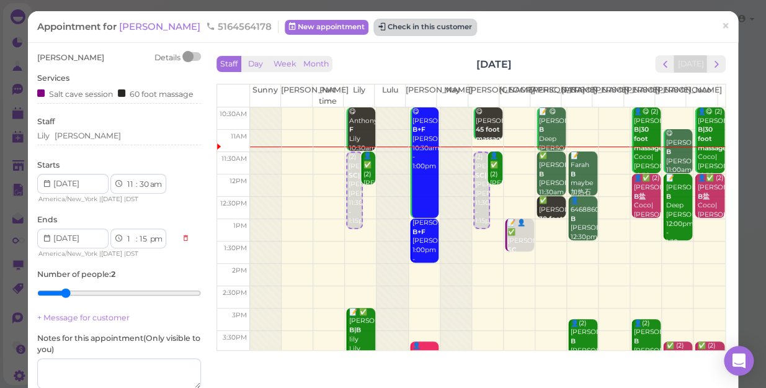
click at [388, 33] on button "Check in this customer" at bounding box center [425, 27] width 101 height 15
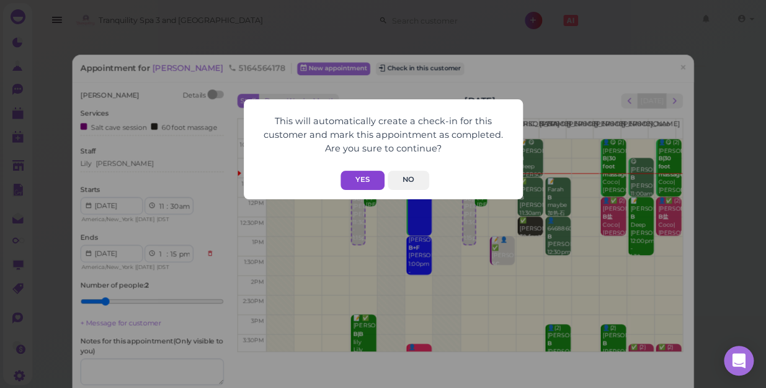
click at [359, 182] on button "Yes" at bounding box center [362, 180] width 44 height 19
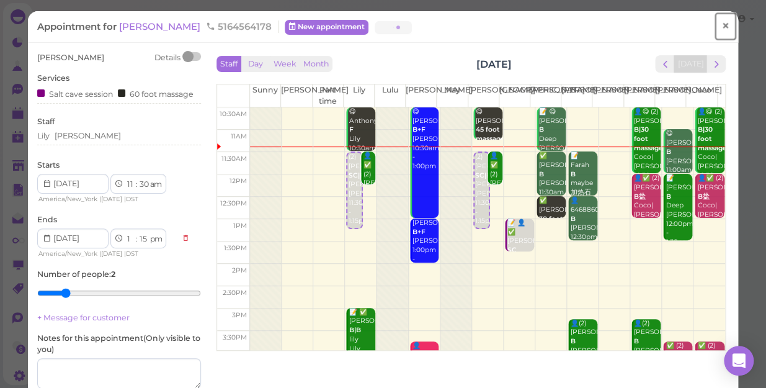
click at [721, 27] on span "×" at bounding box center [725, 25] width 8 height 17
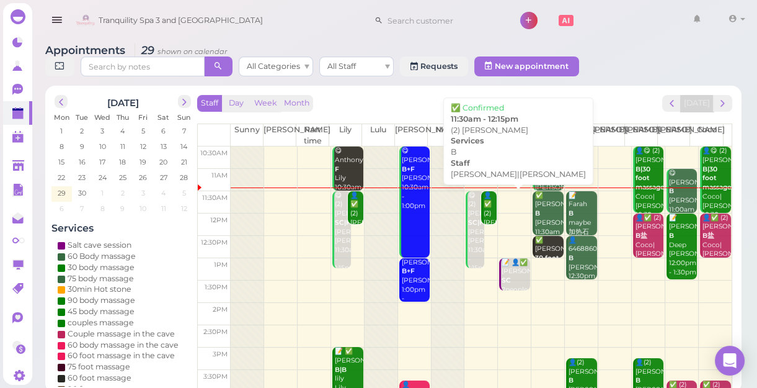
click at [484, 212] on div "👤✅ (2) [PERSON_NAME]|[PERSON_NAME] 11:30am - 12:15pm" at bounding box center [490, 236] width 14 height 91
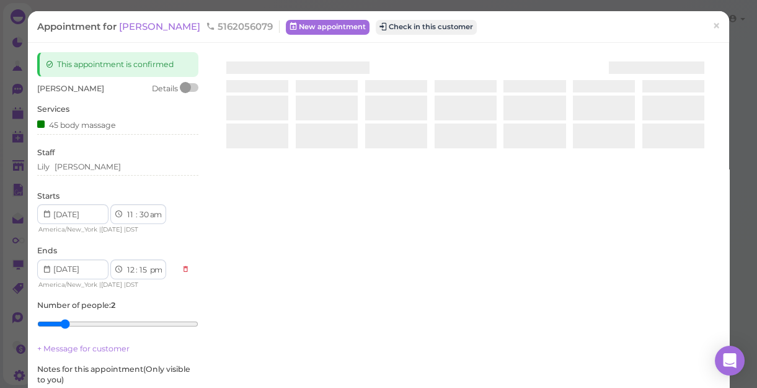
click at [484, 212] on div at bounding box center [465, 199] width 509 height 295
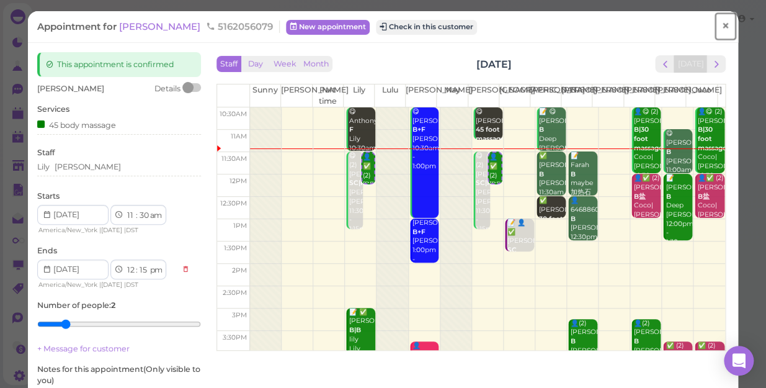
click at [721, 29] on span "×" at bounding box center [725, 25] width 8 height 17
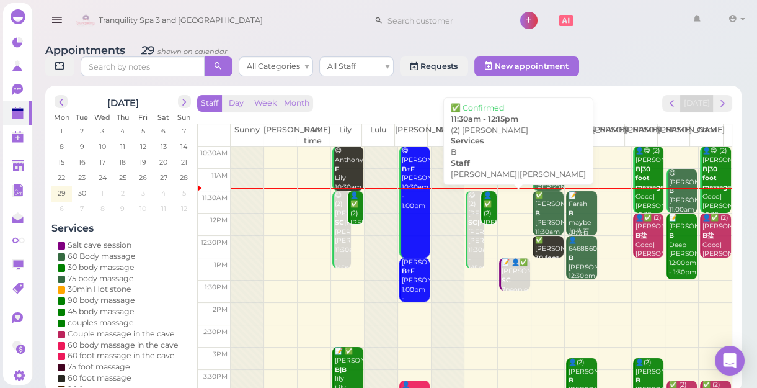
click at [483, 218] on div "👤✅ (2) [PERSON_NAME]|[PERSON_NAME] 11:30am - 12:15pm" at bounding box center [490, 236] width 14 height 91
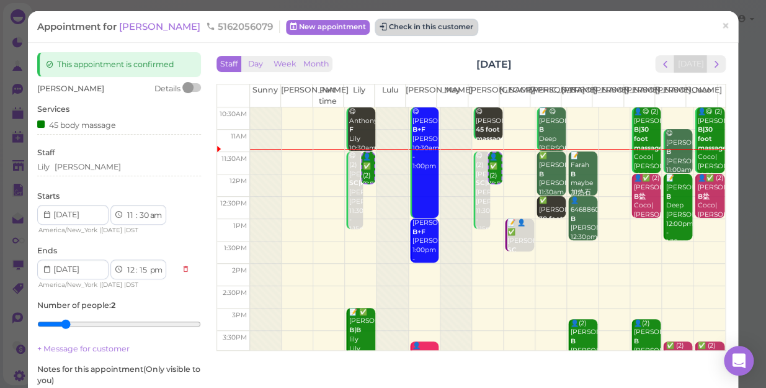
click at [381, 29] on button "Check in this customer" at bounding box center [426, 27] width 101 height 15
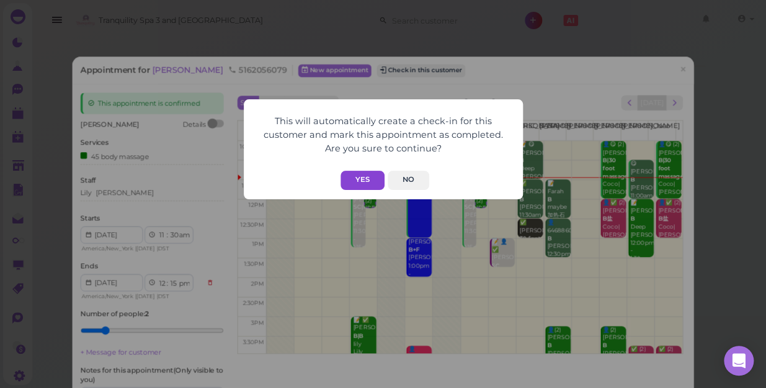
click at [360, 173] on button "Yes" at bounding box center [362, 180] width 44 height 19
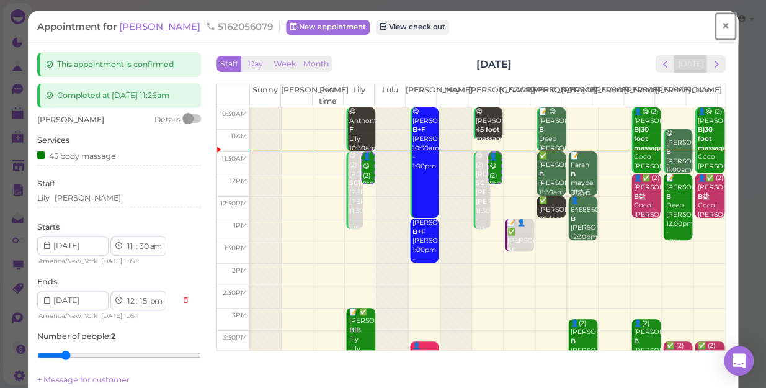
click at [721, 25] on span "×" at bounding box center [725, 25] width 8 height 17
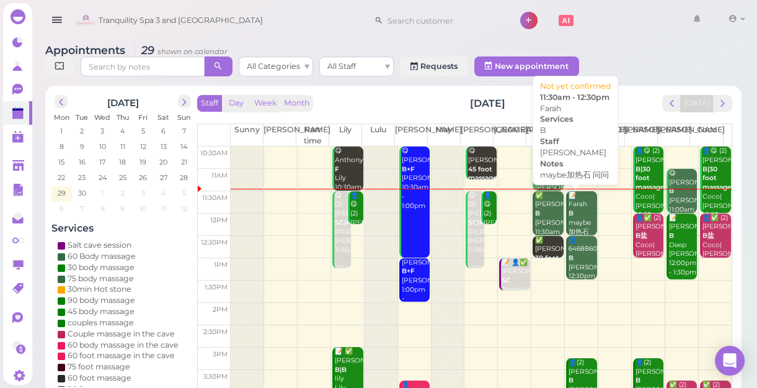
click at [570, 211] on div "📝 Farah B maybe加热石 问问 [PERSON_NAME] 11:30am - 12:30pm" at bounding box center [582, 236] width 29 height 91
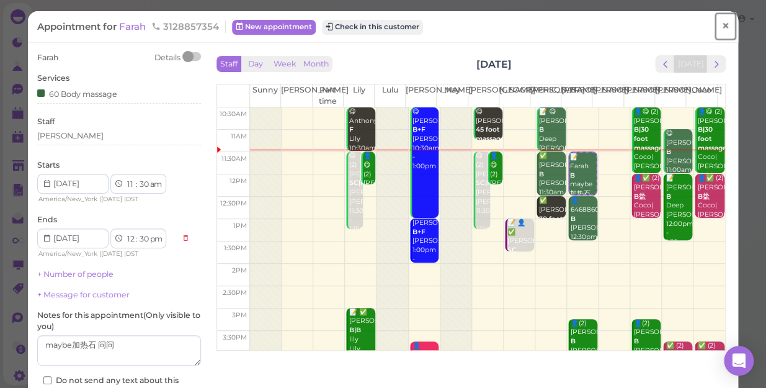
click at [721, 29] on span "×" at bounding box center [725, 25] width 8 height 17
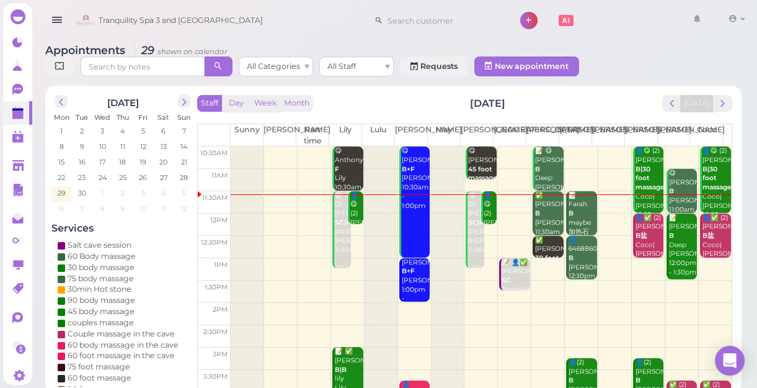
click at [705, 261] on td at bounding box center [481, 269] width 501 height 22
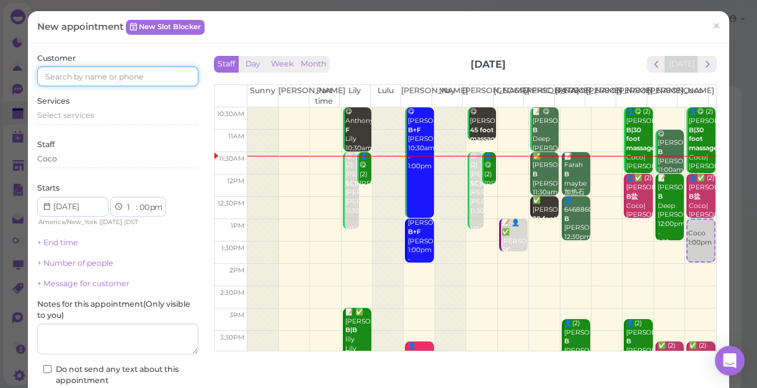
click at [162, 80] on input at bounding box center [117, 76] width 161 height 20
type input "5167516138"
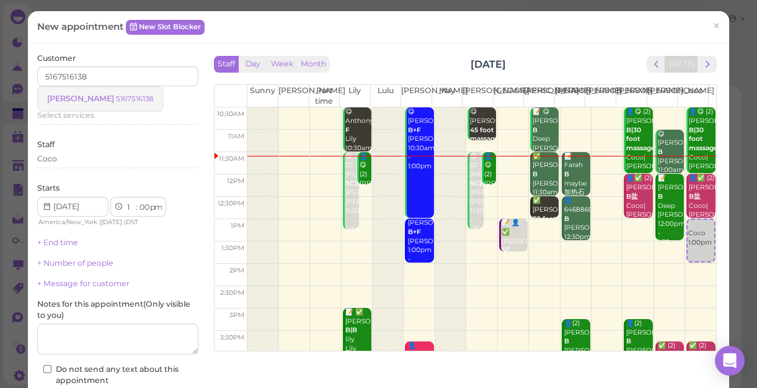
click at [115, 103] on link "[PERSON_NAME] 5167516138" at bounding box center [100, 99] width 125 height 24
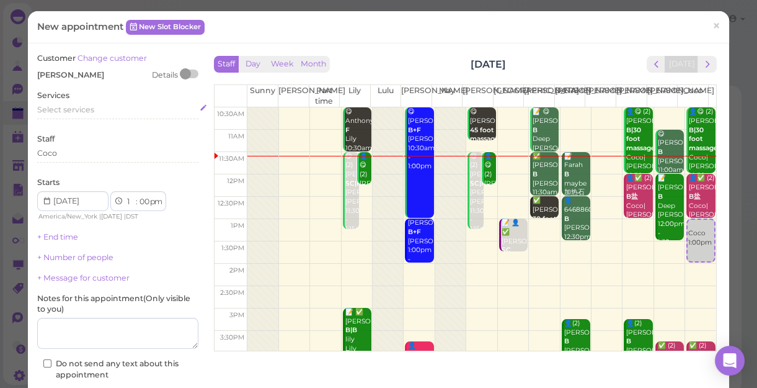
click at [103, 110] on div "Select services" at bounding box center [117, 109] width 161 height 11
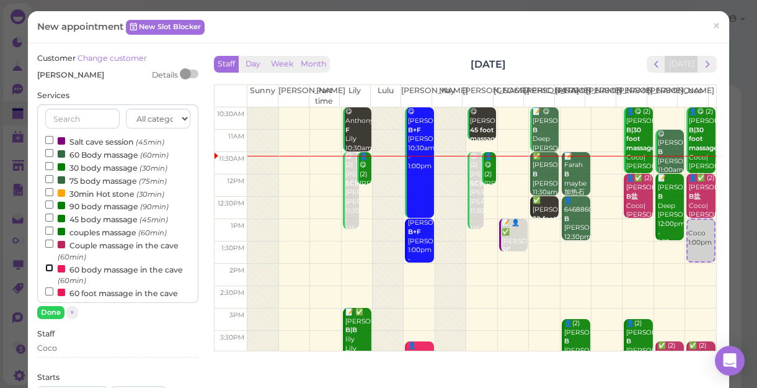
click at [45, 267] on input "60 body massage in the cave (60min)" at bounding box center [49, 268] width 8 height 8
click at [49, 309] on button "Done" at bounding box center [50, 312] width 27 height 13
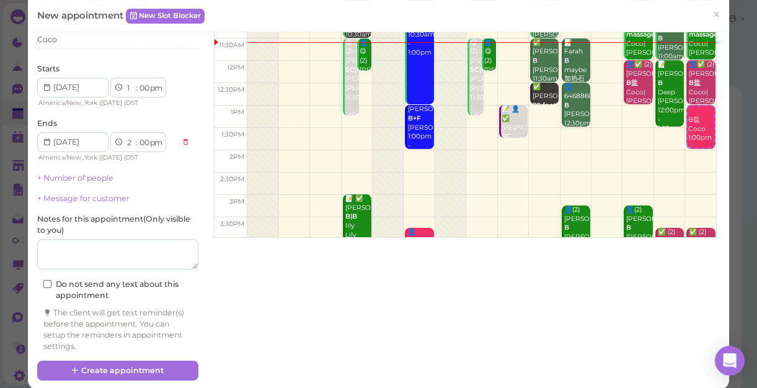
scroll to position [126, 0]
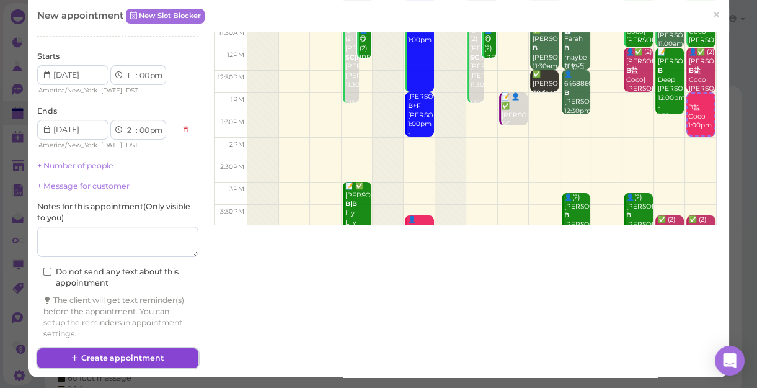
click at [145, 336] on button "Create appointment" at bounding box center [117, 358] width 161 height 20
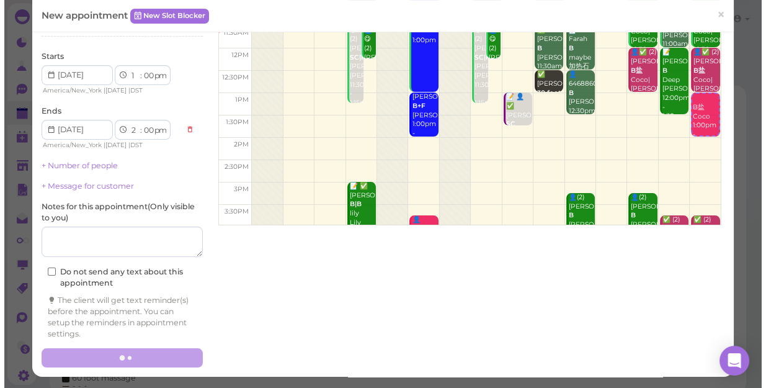
scroll to position [125, 0]
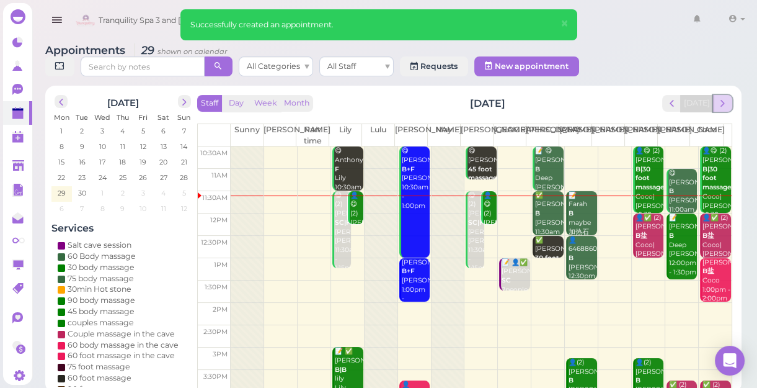
click at [727, 101] on span "next" at bounding box center [723, 103] width 12 height 12
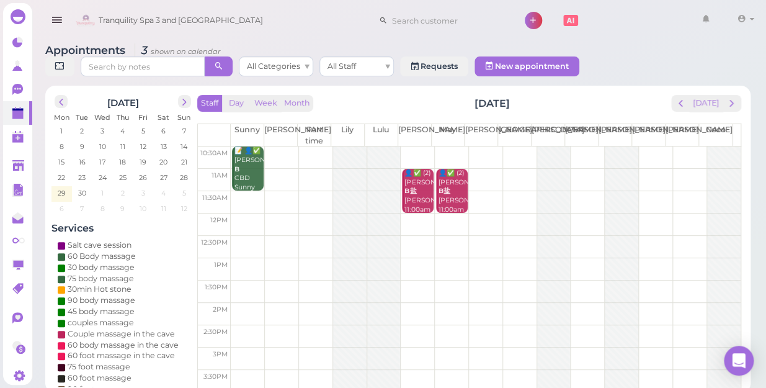
click at [651, 191] on td at bounding box center [486, 202] width 510 height 22
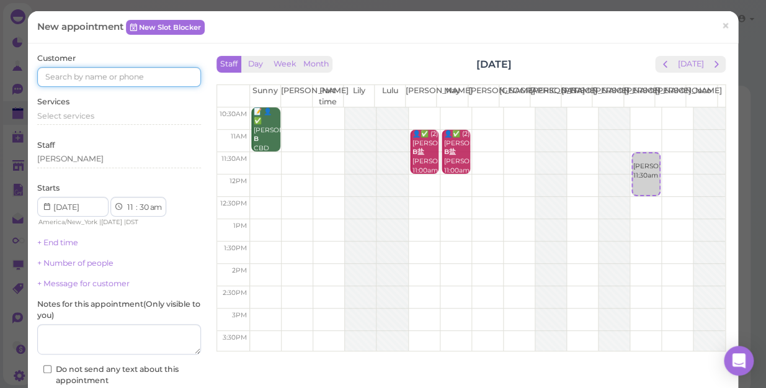
click at [158, 79] on input at bounding box center [119, 77] width 164 height 20
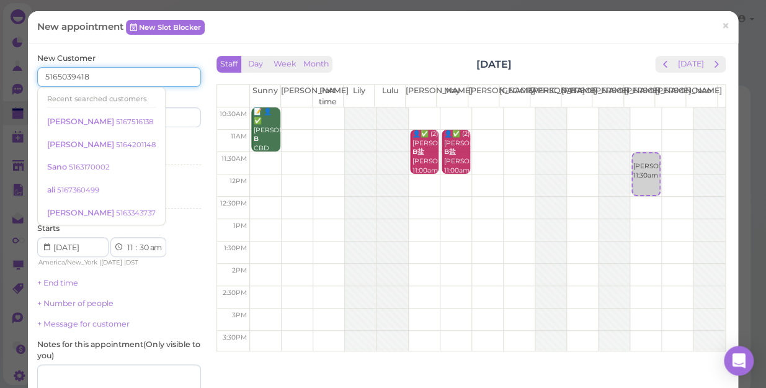
type input "5165039418"
click at [160, 148] on div "Services Select services" at bounding box center [119, 153] width 164 height 34
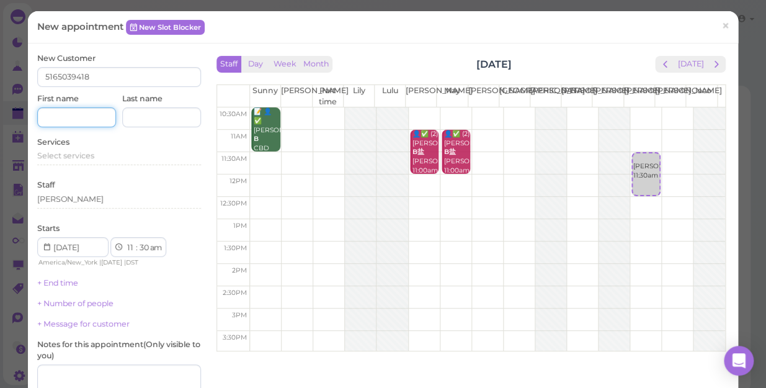
click at [81, 121] on input at bounding box center [76, 117] width 79 height 20
type input "[PERSON_NAME]"
click at [91, 158] on span "Select services" at bounding box center [65, 155] width 57 height 9
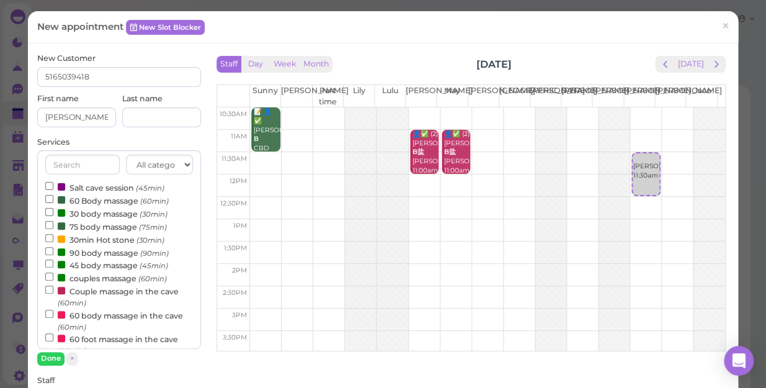
click at [87, 200] on label "60 Body massage (60min)" at bounding box center [106, 200] width 123 height 13
click at [53, 200] on input "60 Body massage (60min)" at bounding box center [49, 199] width 8 height 8
click at [55, 336] on button "Done" at bounding box center [50, 358] width 27 height 13
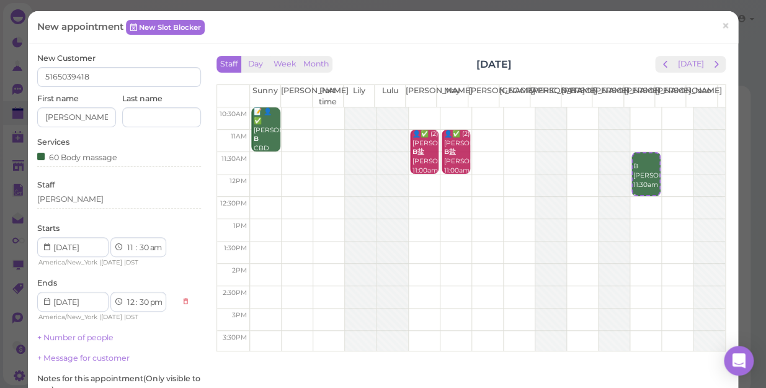
click at [68, 192] on div "Staff [PERSON_NAME]" at bounding box center [119, 196] width 164 height 34
click at [58, 199] on div "[PERSON_NAME]" at bounding box center [70, 199] width 66 height 11
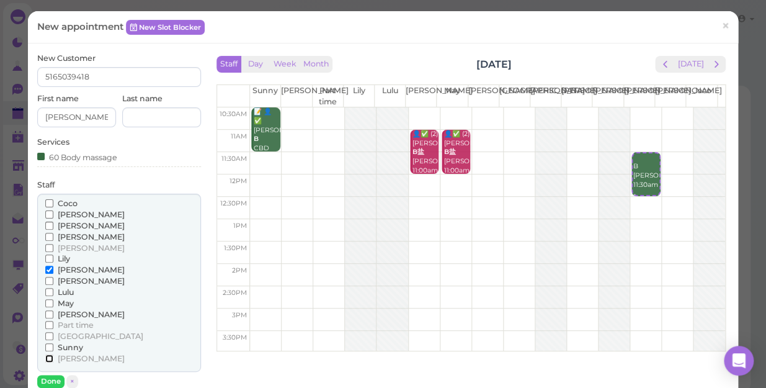
click at [48, 336] on input "[PERSON_NAME]" at bounding box center [49, 358] width 8 height 8
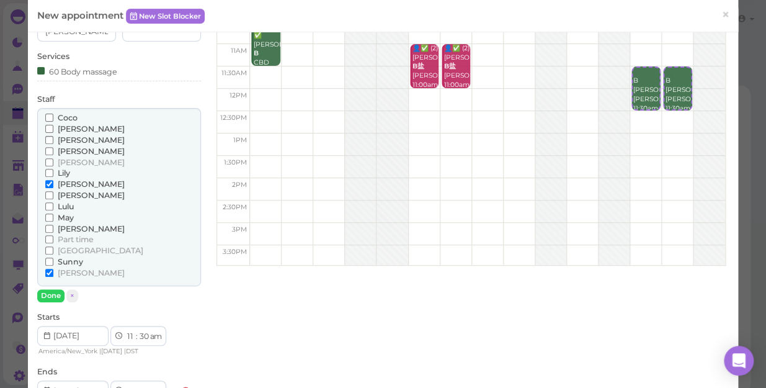
scroll to position [112, 0]
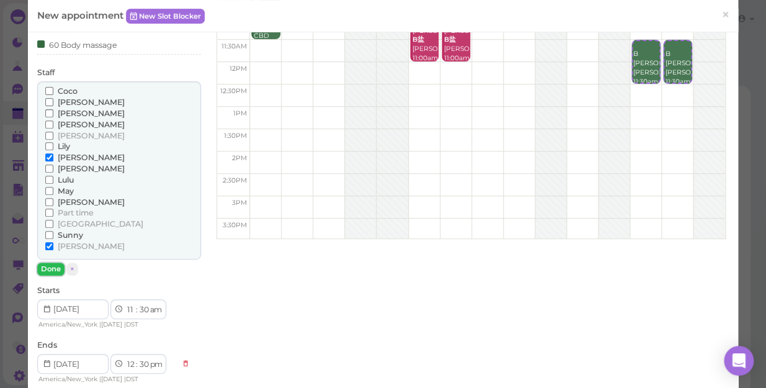
click at [53, 269] on button "Done" at bounding box center [50, 268] width 27 height 13
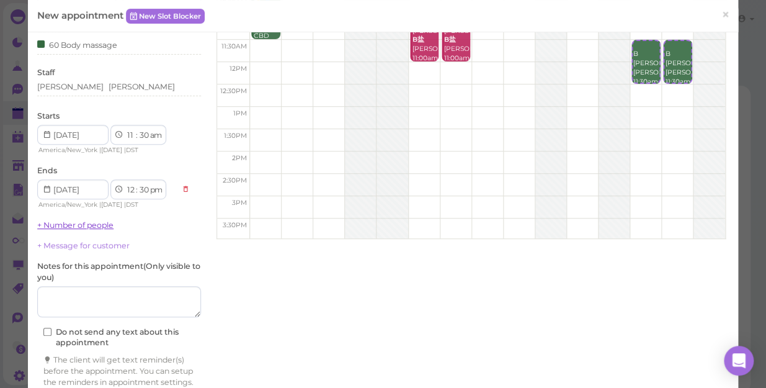
drag, startPoint x: 53, startPoint y: 269, endPoint x: 105, endPoint y: 224, distance: 69.0
click at [105, 224] on link "+ Number of people" at bounding box center [75, 224] width 76 height 9
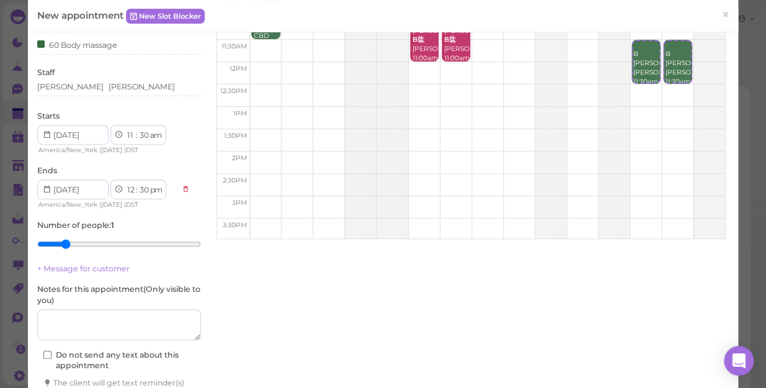
type input "2"
click at [66, 245] on input "range" at bounding box center [119, 244] width 164 height 20
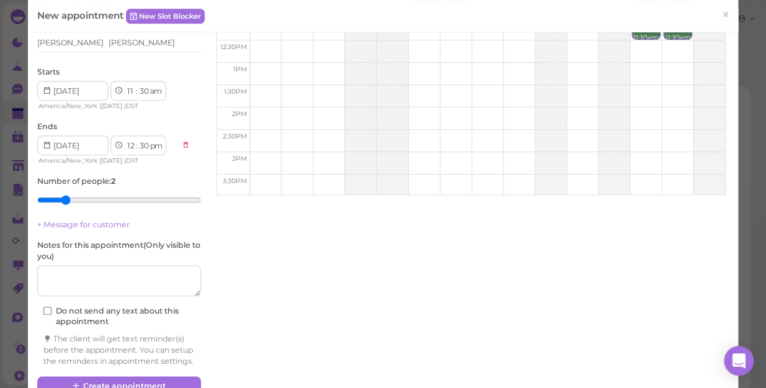
scroll to position [195, 0]
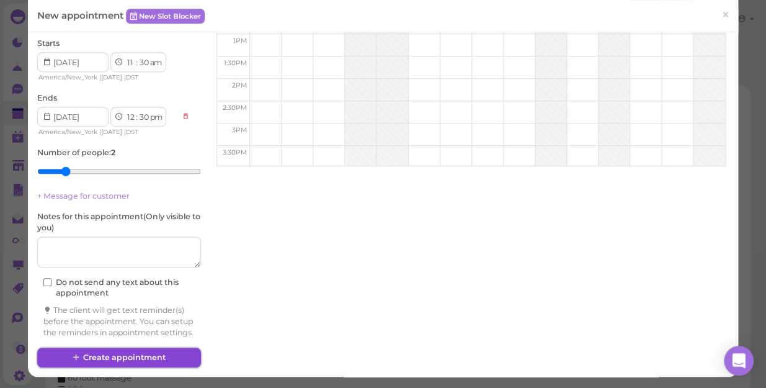
click at [144, 336] on button "Create appointment" at bounding box center [119, 357] width 164 height 20
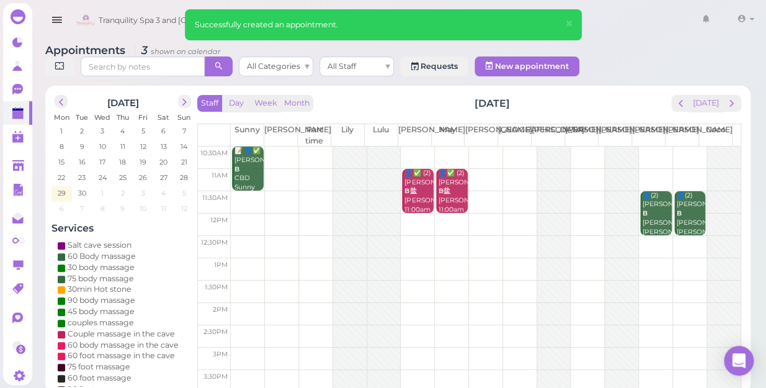
scroll to position [56, 0]
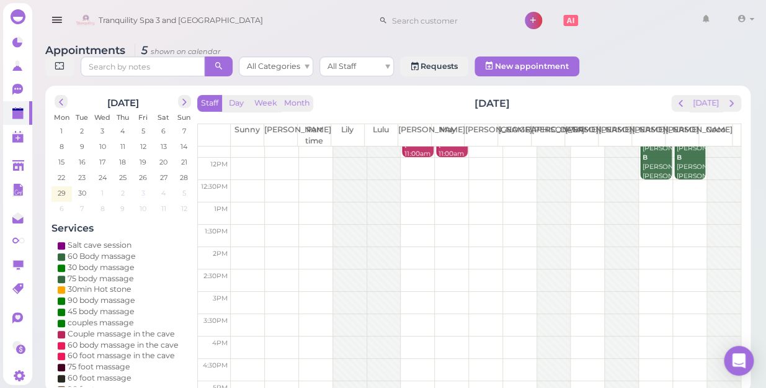
click at [145, 187] on span "3" at bounding box center [143, 192] width 6 height 11
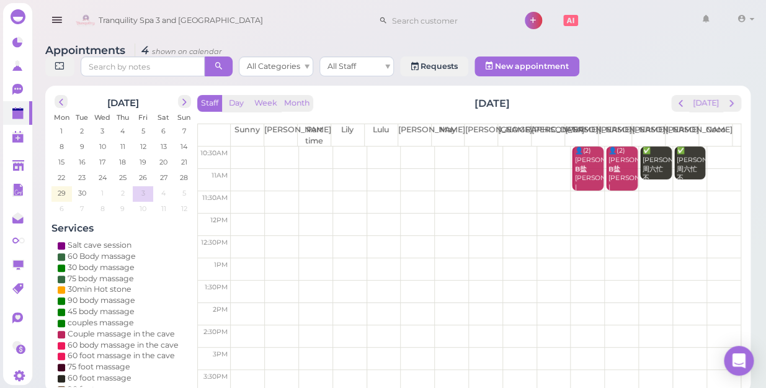
click at [386, 258] on td at bounding box center [486, 269] width 510 height 22
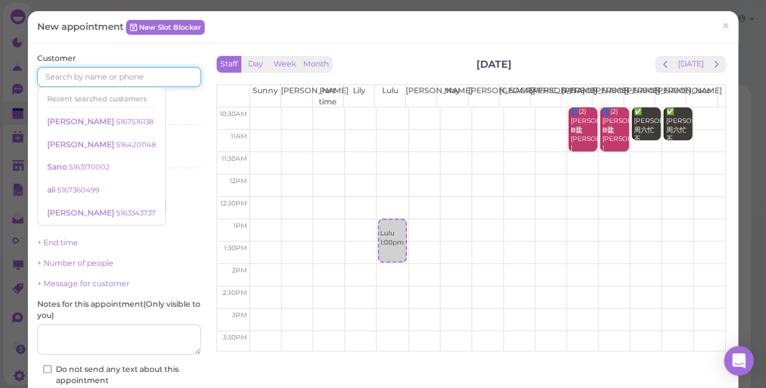
click at [141, 81] on input at bounding box center [119, 77] width 164 height 20
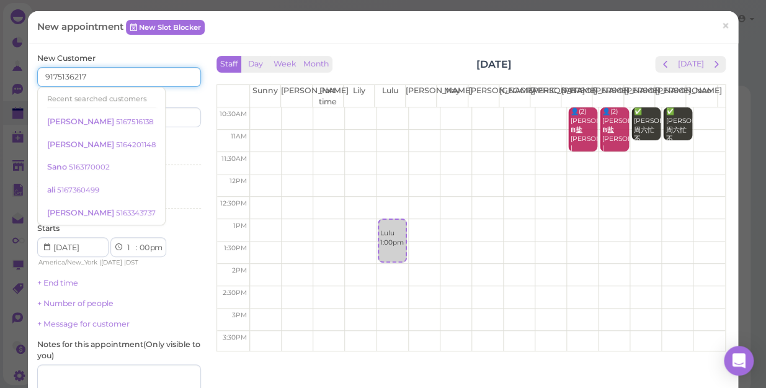
type input "9175136217"
click at [167, 138] on div "Services Select services" at bounding box center [119, 153] width 164 height 34
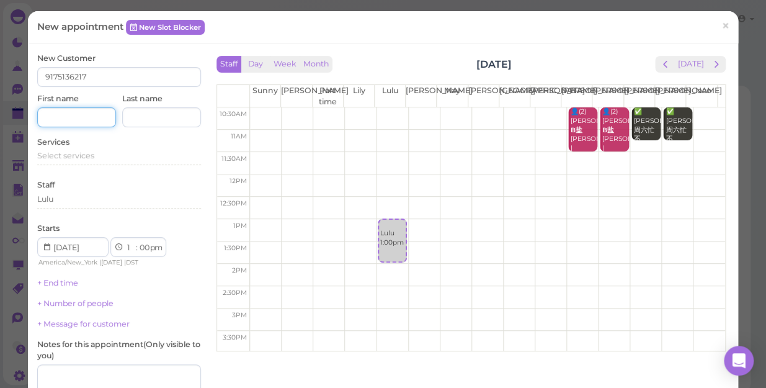
click at [97, 118] on input at bounding box center [76, 117] width 79 height 20
type input "Myrsini"
click at [99, 151] on div "Select services" at bounding box center [119, 155] width 164 height 11
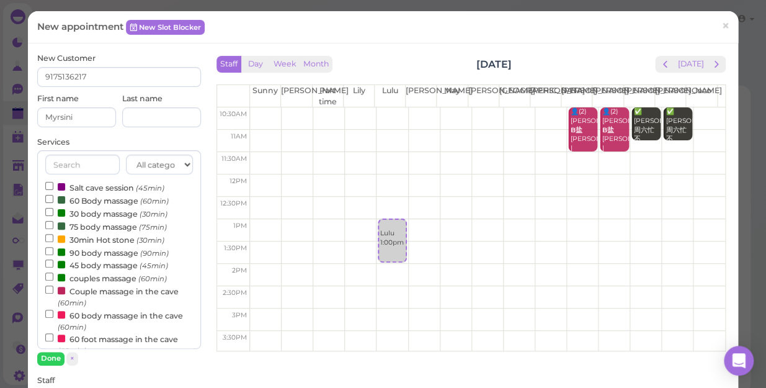
click at [99, 296] on label "Couple massage in the cave (60min)" at bounding box center [119, 296] width 148 height 24
click at [53, 293] on input "Couple massage in the cave (60min)" at bounding box center [49, 289] width 8 height 8
click at [43, 336] on button "Done" at bounding box center [50, 358] width 27 height 13
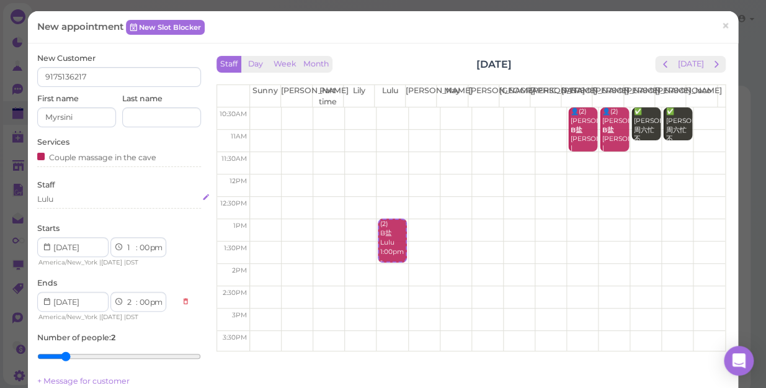
click at [58, 198] on div "Lulu" at bounding box center [119, 199] width 164 height 11
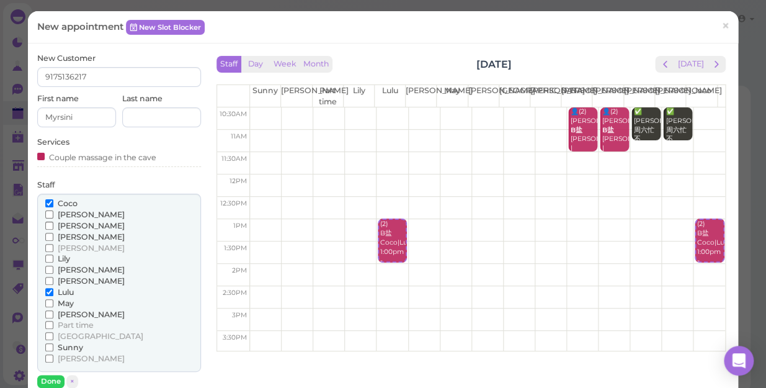
drag, startPoint x: 58, startPoint y: 198, endPoint x: 159, endPoint y: 181, distance: 102.5
click at [159, 181] on div "Staff [PERSON_NAME] [PERSON_NAME] [PERSON_NAME] [PERSON_NAME] [PERSON_NAME]" at bounding box center [119, 283] width 164 height 208
click at [53, 203] on input "Coco" at bounding box center [49, 203] width 8 height 8
click at [45, 280] on input "[PERSON_NAME]" at bounding box center [49, 281] width 8 height 8
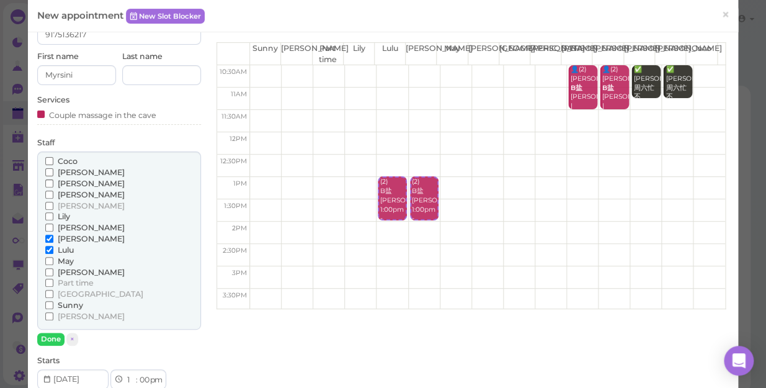
scroll to position [169, 0]
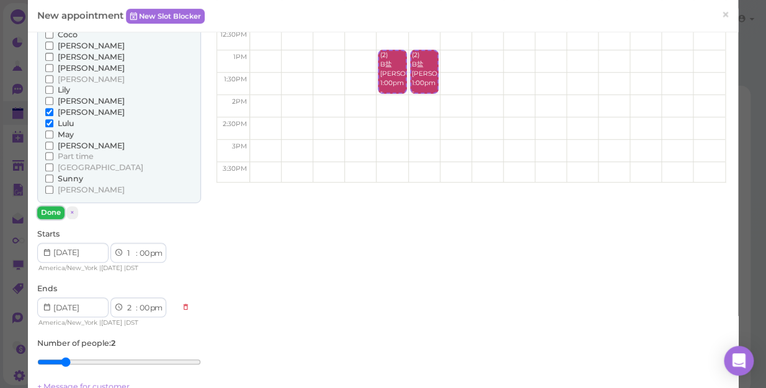
click at [47, 209] on button "Done" at bounding box center [50, 212] width 27 height 13
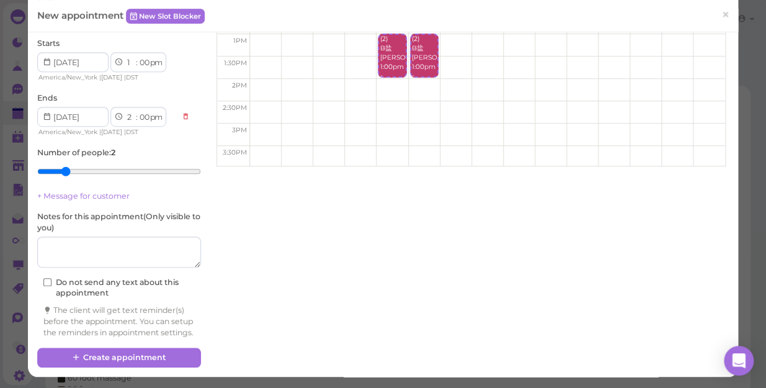
scroll to position [195, 0]
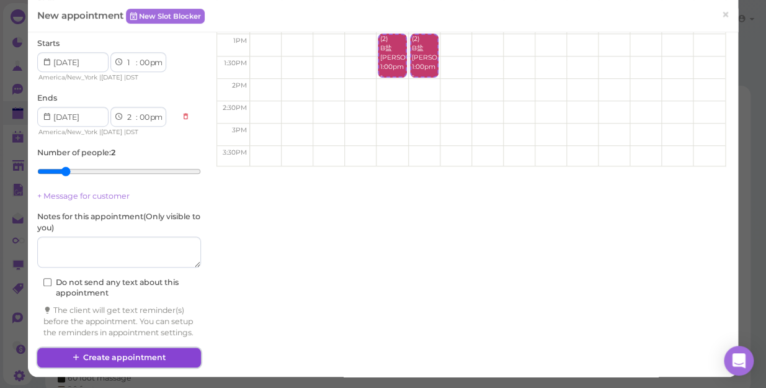
click at [139, 336] on button "Create appointment" at bounding box center [119, 357] width 164 height 20
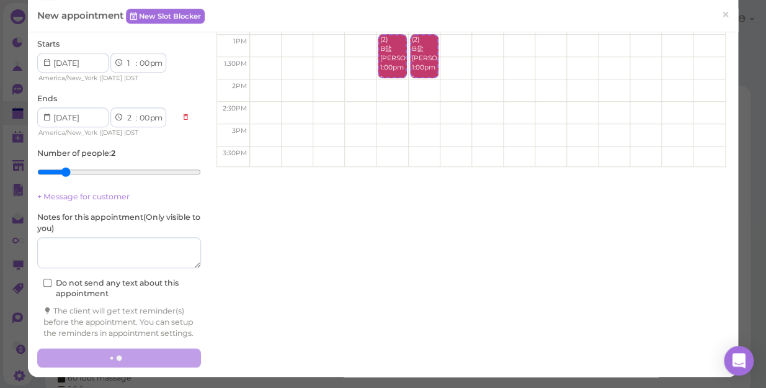
scroll to position [194, 0]
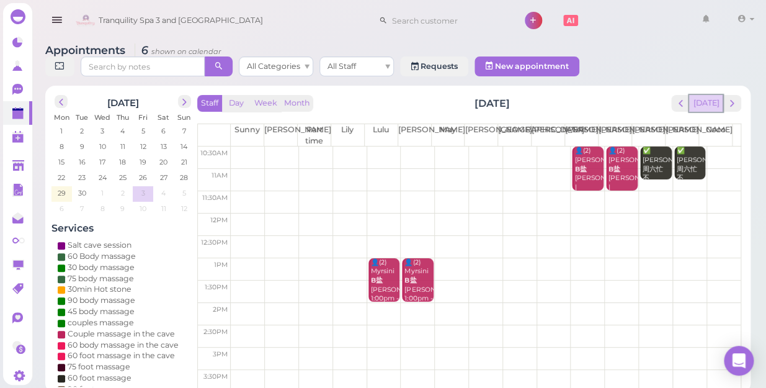
click at [708, 95] on button "[DATE]" at bounding box center [705, 103] width 33 height 17
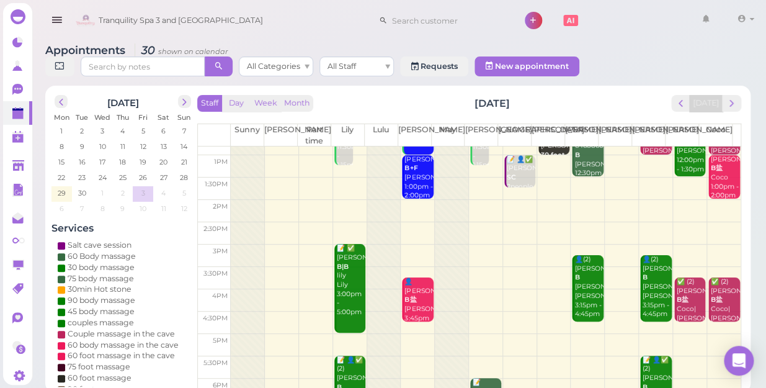
scroll to position [0, 0]
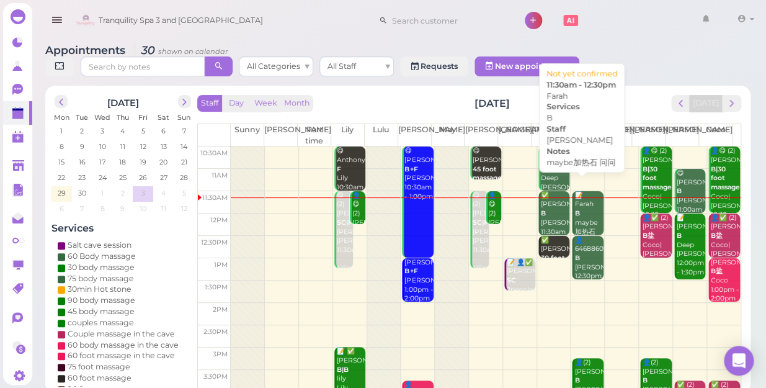
click at [586, 201] on div "📝 Farah B maybe加热石 问问 [PERSON_NAME] 11:30am - 12:30pm" at bounding box center [588, 236] width 29 height 91
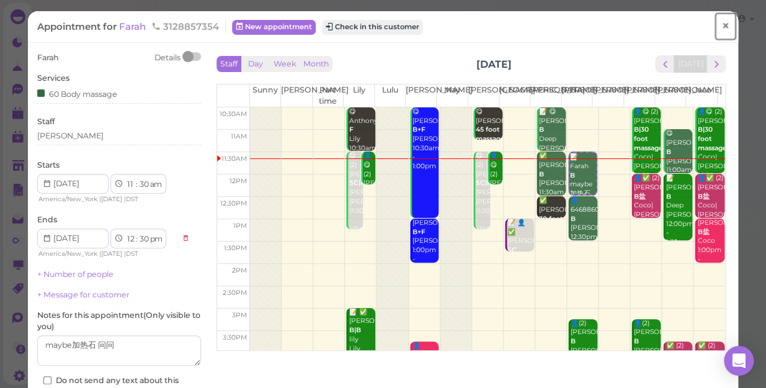
click at [721, 28] on span "×" at bounding box center [725, 25] width 8 height 17
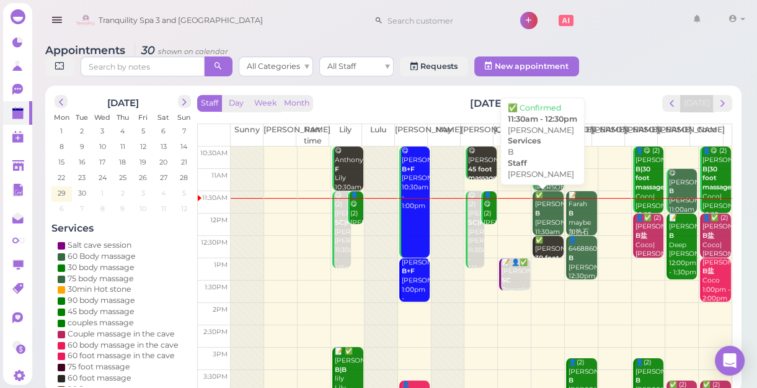
click at [545, 218] on div "✅ [PERSON_NAME] B [PERSON_NAME] 11:30am - 12:30pm" at bounding box center [549, 223] width 29 height 64
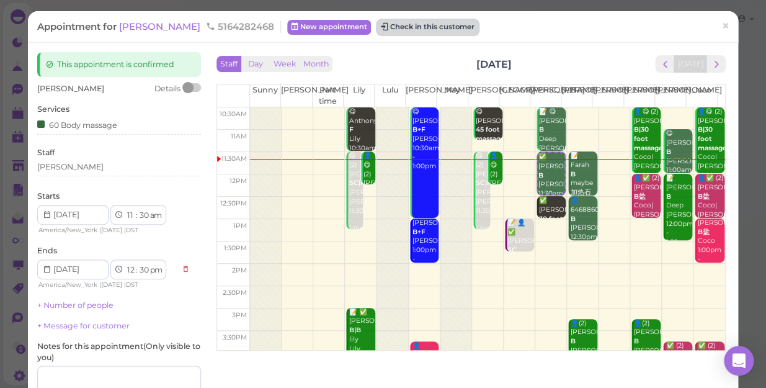
click at [389, 20] on button "Check in this customer" at bounding box center [427, 27] width 101 height 15
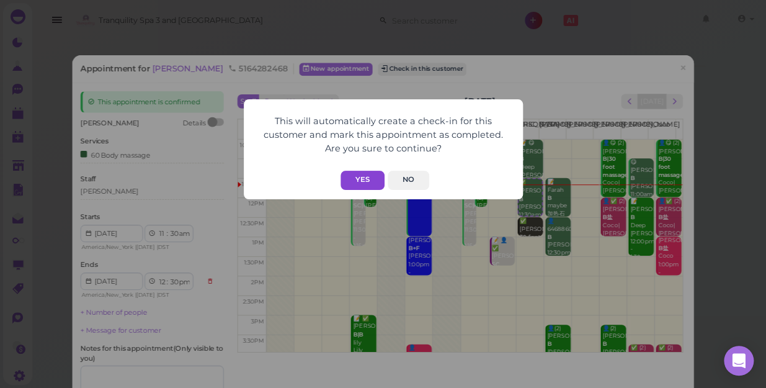
click at [359, 175] on button "Yes" at bounding box center [362, 180] width 44 height 19
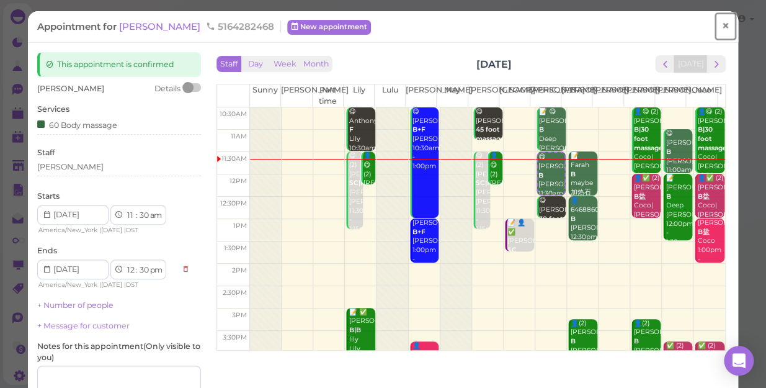
click at [721, 24] on span "×" at bounding box center [725, 25] width 8 height 17
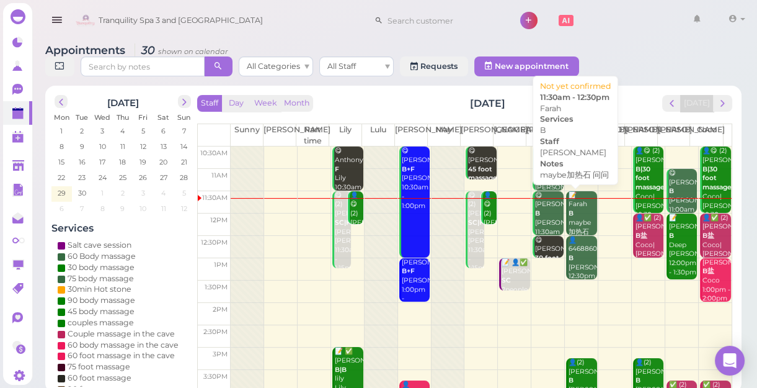
click at [579, 207] on div "📝 Farah B maybe加热石 问问 [PERSON_NAME] 11:30am - 12:30pm" at bounding box center [582, 236] width 29 height 91
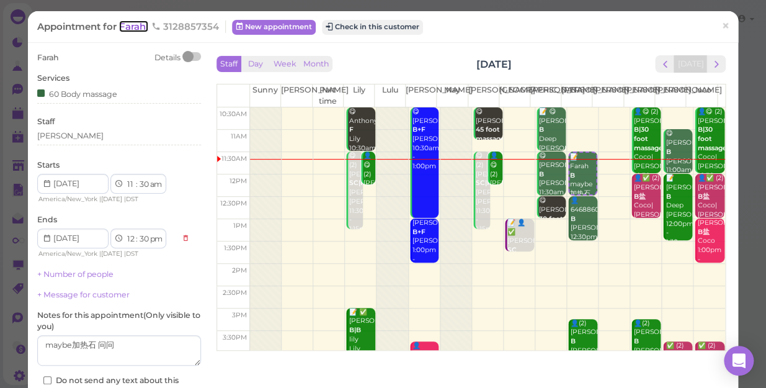
click at [139, 25] on span "Farah" at bounding box center [133, 26] width 29 height 12
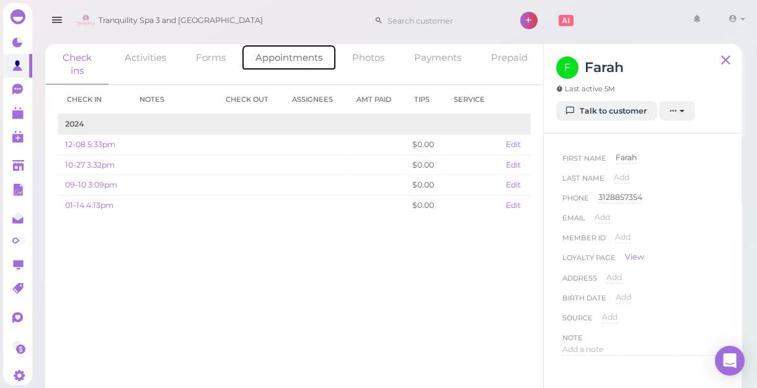
click at [297, 56] on link "Appointments" at bounding box center [289, 57] width 96 height 27
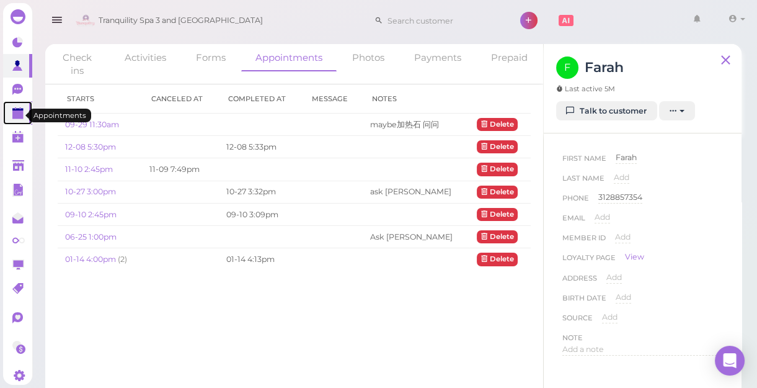
click at [16, 115] on polygon at bounding box center [17, 114] width 11 height 9
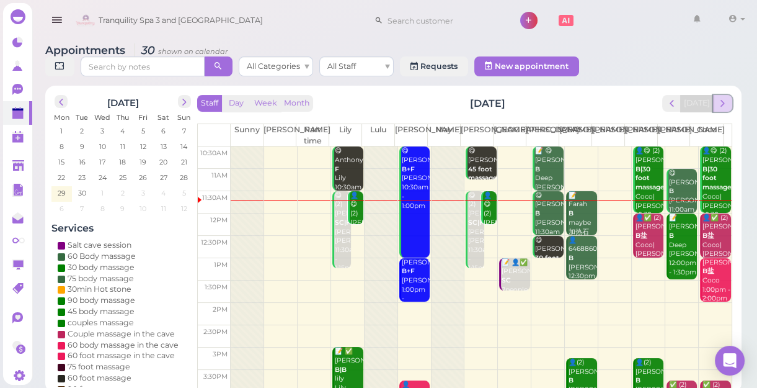
click at [729, 101] on button "next" at bounding box center [722, 103] width 19 height 17
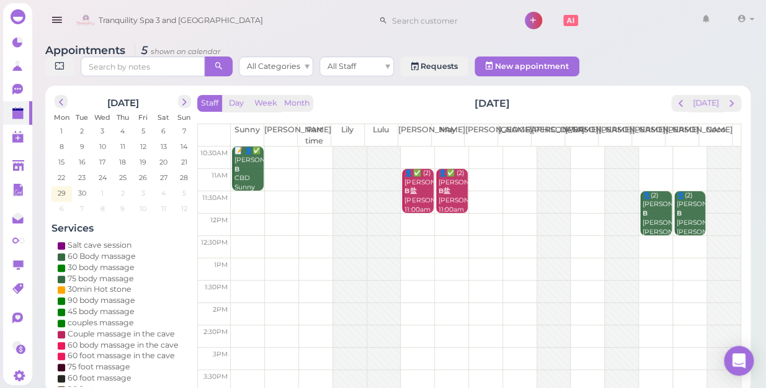
click at [447, 213] on td at bounding box center [486, 224] width 510 height 22
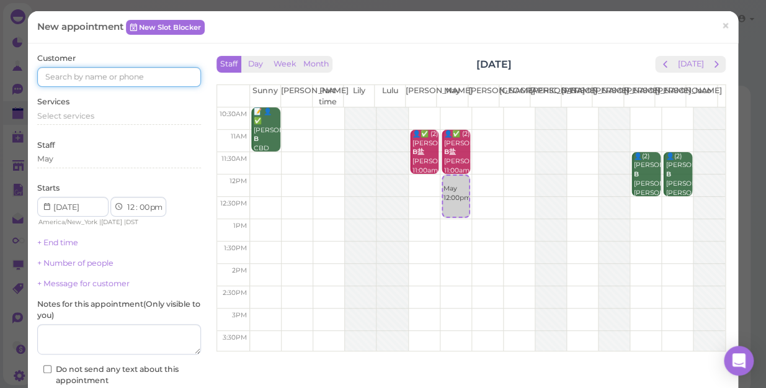
click at [175, 77] on input at bounding box center [119, 77] width 164 height 20
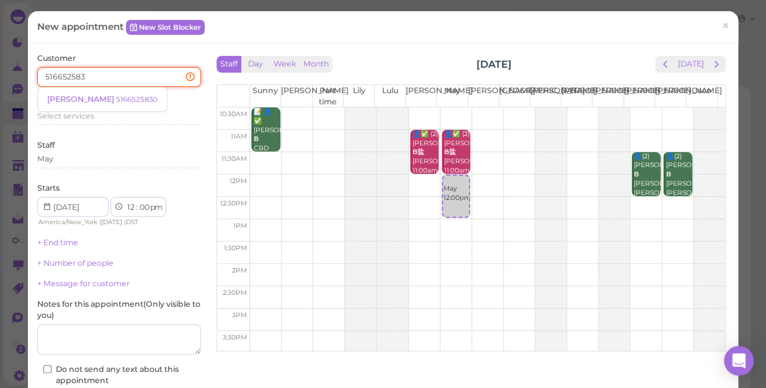
type input "5166525830"
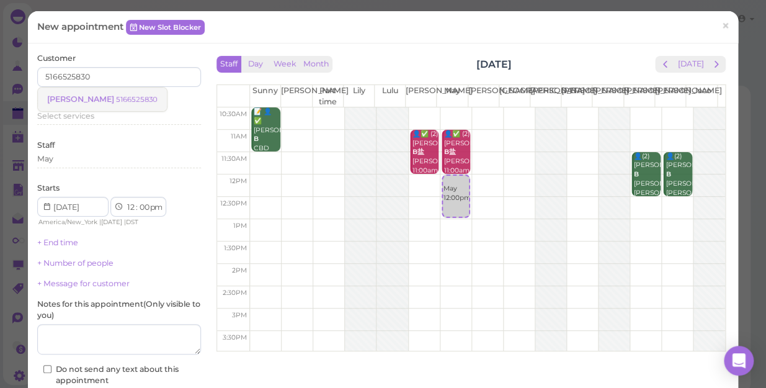
click at [116, 99] on small "5166525830" at bounding box center [137, 99] width 42 height 9
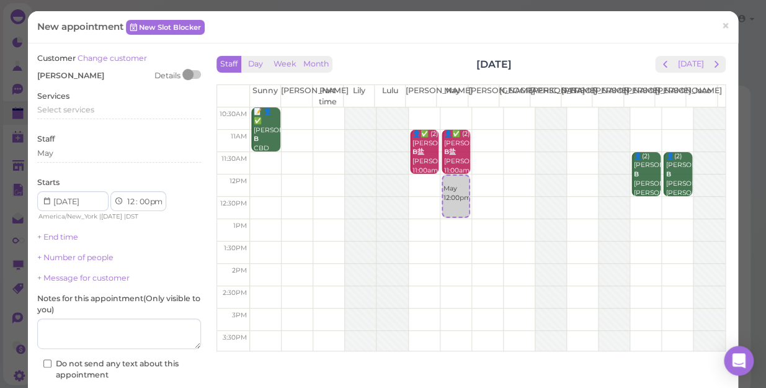
click at [94, 99] on div "Services Select services" at bounding box center [119, 108] width 164 height 34
click at [89, 108] on span "Select services" at bounding box center [65, 109] width 57 height 9
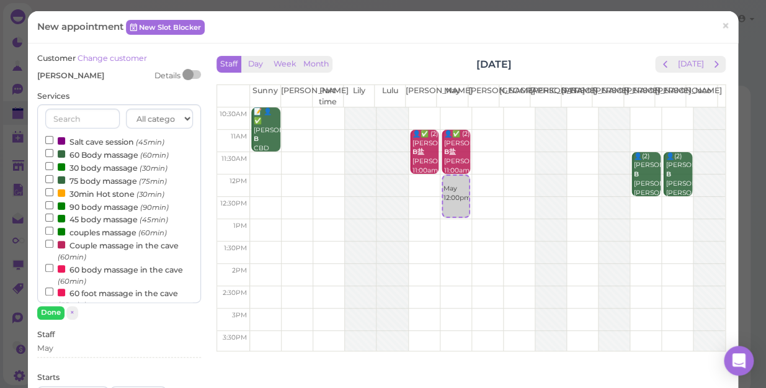
click at [89, 109] on input "text" at bounding box center [82, 119] width 74 height 20
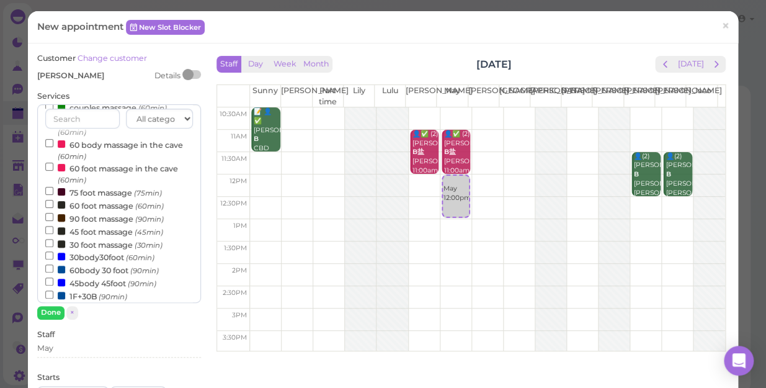
scroll to position [169, 0]
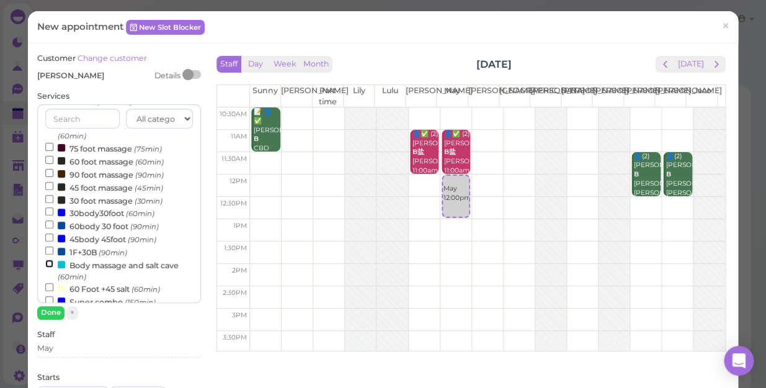
click at [46, 265] on input "Body massage and salt cave (60min)" at bounding box center [49, 263] width 8 height 8
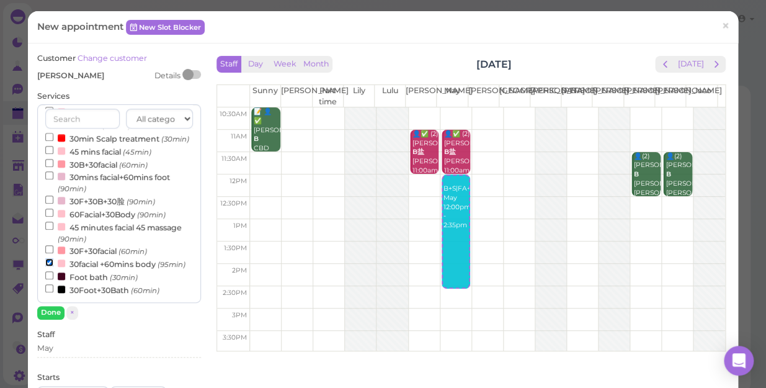
click at [51, 258] on input "30facial +60mins body (95min)" at bounding box center [49, 262] width 8 height 8
select select "1"
select select "00"
click at [56, 309] on button "Done" at bounding box center [50, 312] width 27 height 13
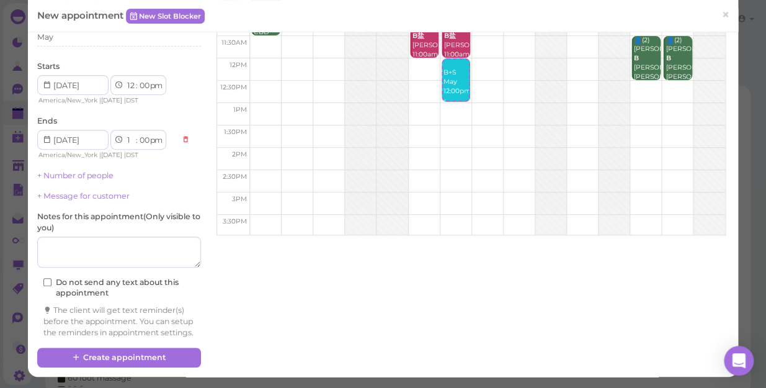
scroll to position [126, 0]
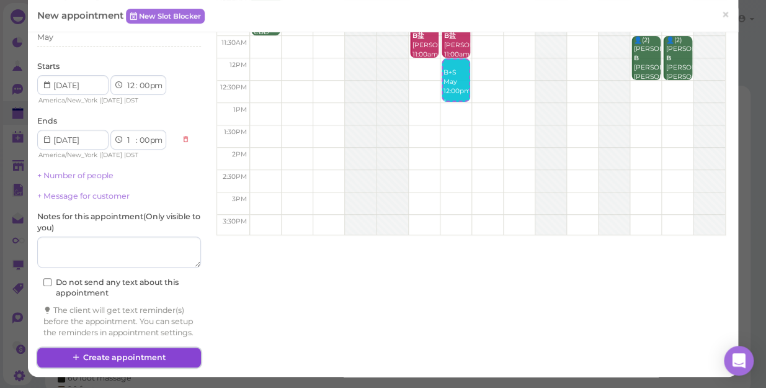
click at [130, 336] on button "Create appointment" at bounding box center [119, 357] width 164 height 20
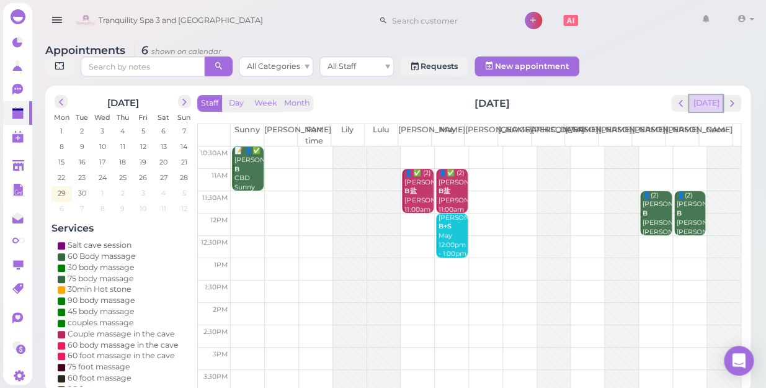
click at [706, 95] on button "[DATE]" at bounding box center [705, 103] width 33 height 17
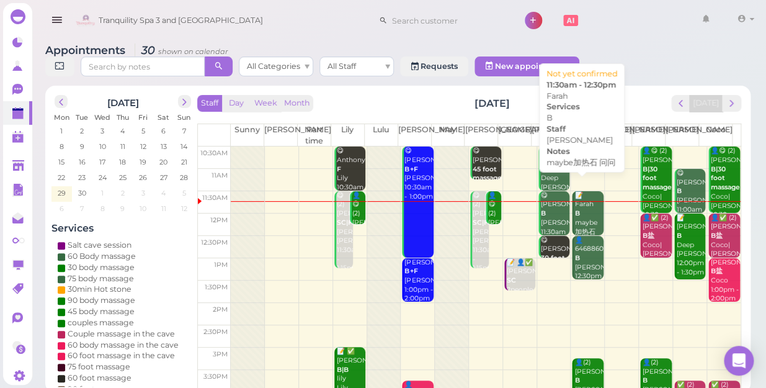
click at [576, 193] on div "📝 Farah B maybe加热石 问问 [PERSON_NAME] 11:30am - 12:30pm" at bounding box center [588, 236] width 29 height 91
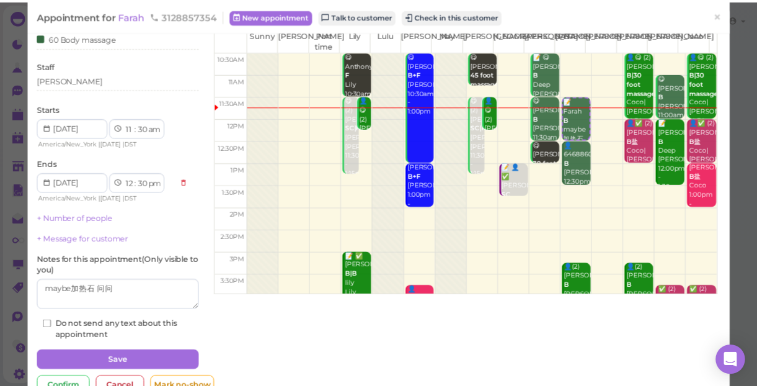
scroll to position [90, 0]
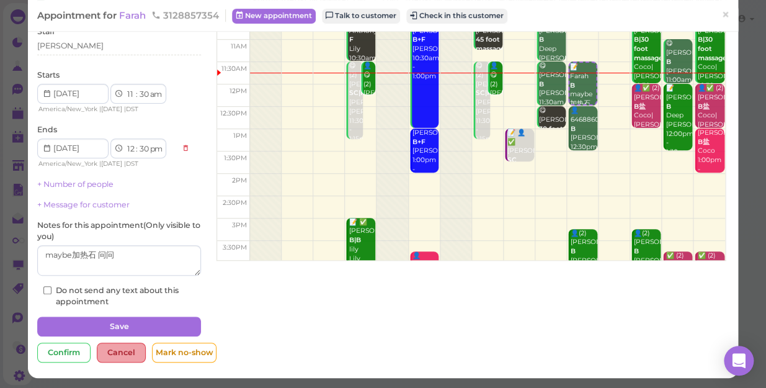
click at [112, 336] on div "Cancel" at bounding box center [121, 352] width 49 height 20
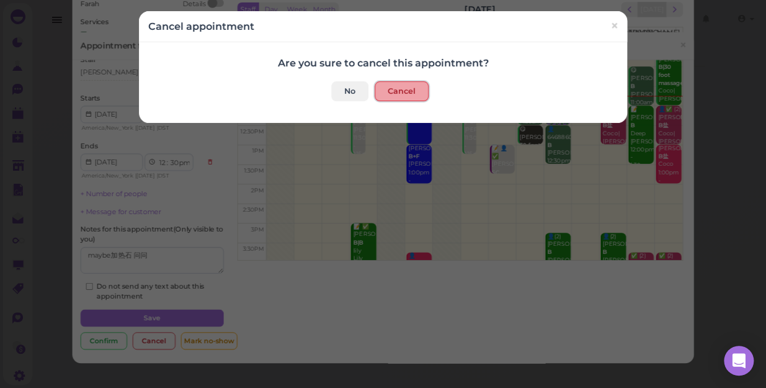
click at [407, 92] on button "Cancel" at bounding box center [402, 91] width 54 height 20
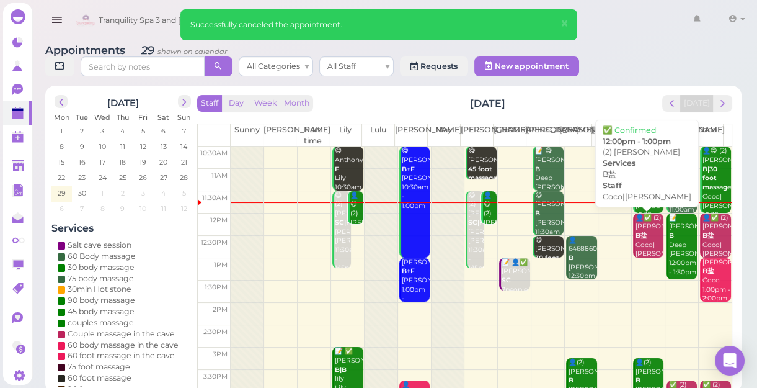
click at [639, 237] on div "👤✅ (2) [PERSON_NAME] B盐 Coco|[PERSON_NAME] 12:00pm - 1:00pm" at bounding box center [649, 249] width 29 height 73
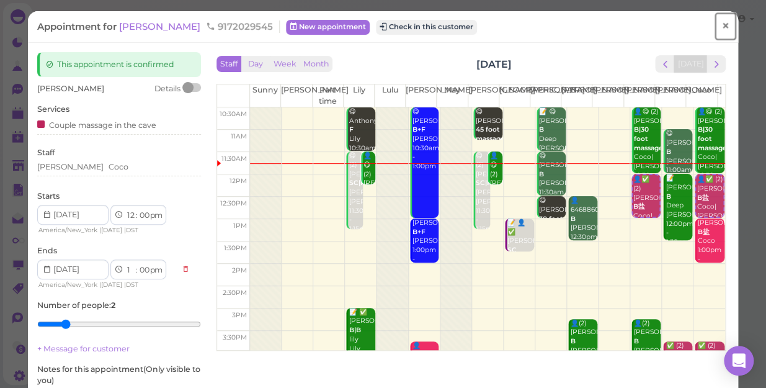
click at [721, 27] on span "×" at bounding box center [725, 25] width 8 height 17
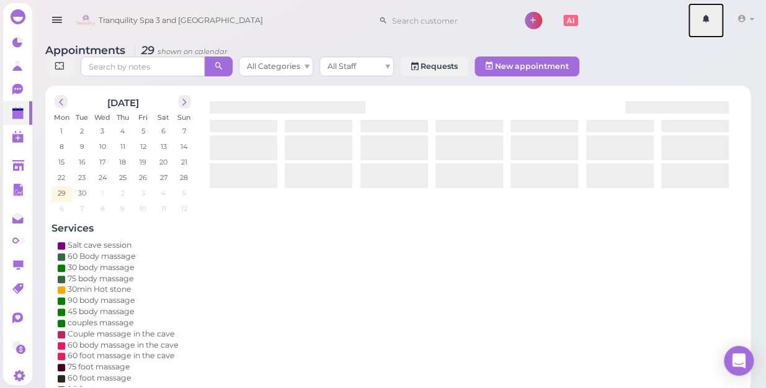
click at [719, 27] on link at bounding box center [706, 20] width 36 height 35
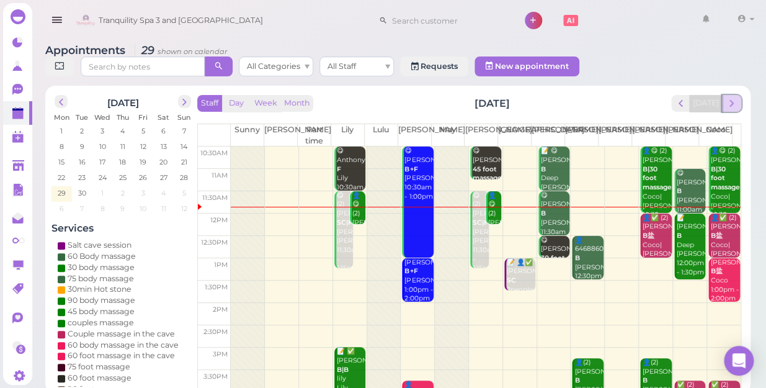
click at [731, 97] on span "next" at bounding box center [732, 103] width 12 height 12
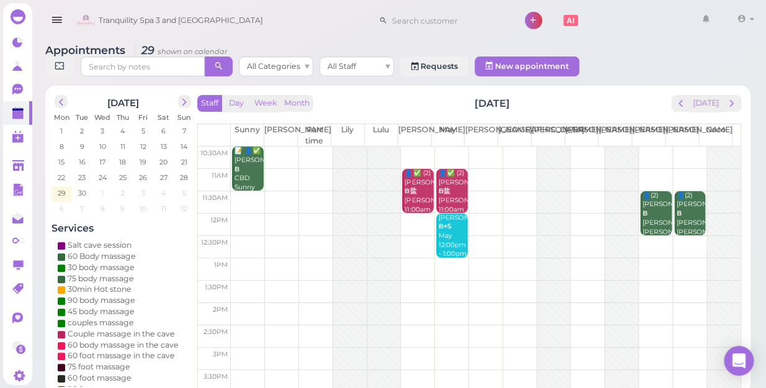
click at [731, 97] on span "next" at bounding box center [732, 103] width 12 height 12
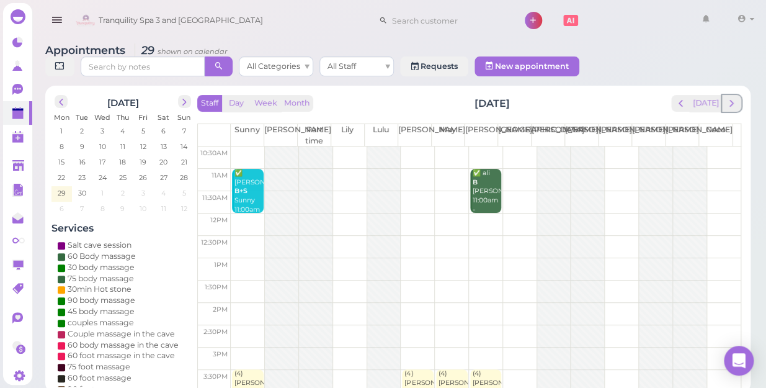
click at [731, 97] on span "next" at bounding box center [732, 103] width 12 height 12
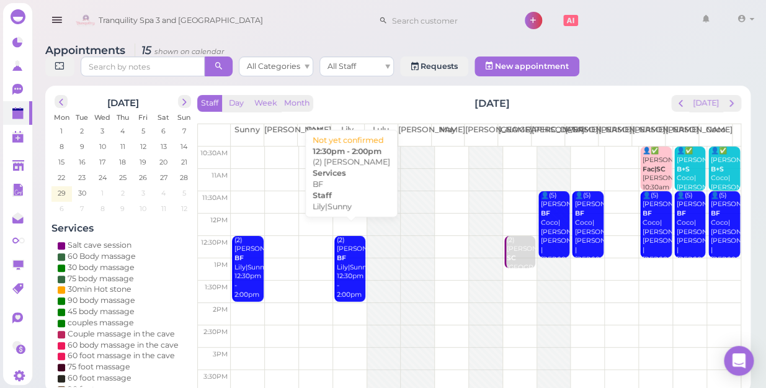
click at [348, 267] on div "(2) [PERSON_NAME]|Sunny 12:30pm - 2:00pm" at bounding box center [350, 268] width 29 height 64
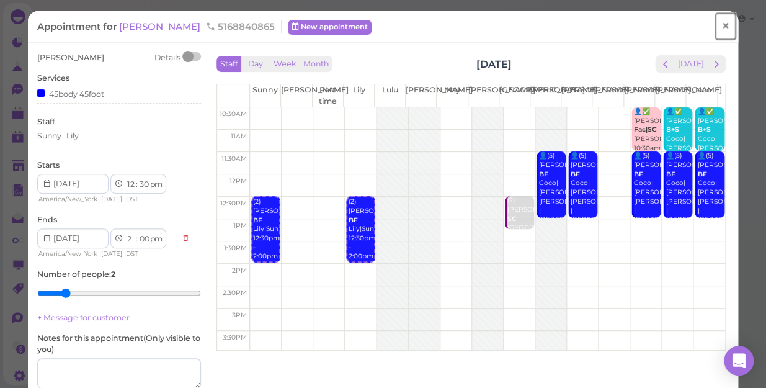
click at [721, 31] on span "×" at bounding box center [725, 25] width 8 height 17
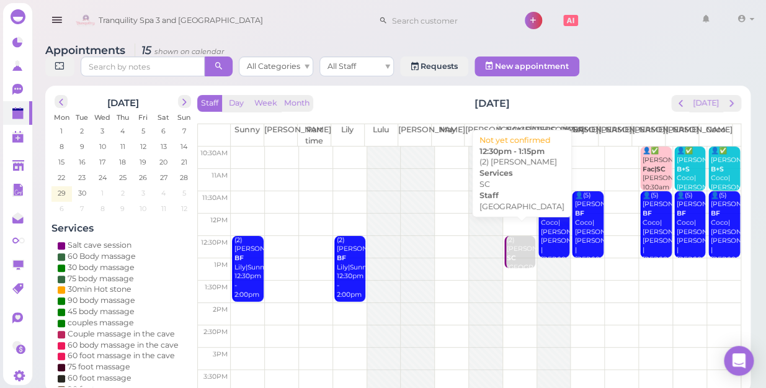
click at [515, 250] on div "(2) [PERSON_NAME] SC [GEOGRAPHIC_DATA] 12:30pm - 1:15pm" at bounding box center [520, 263] width 29 height 55
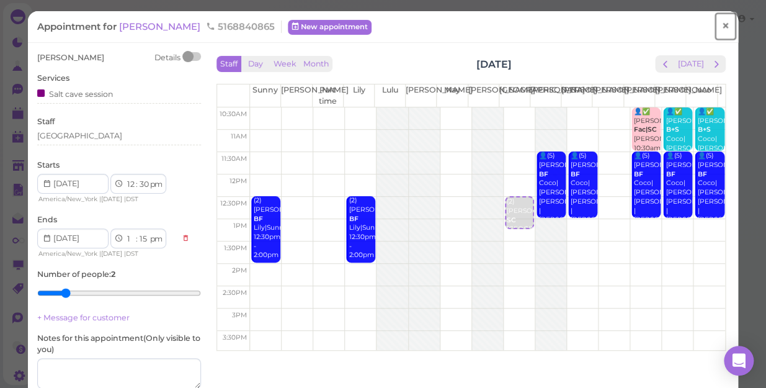
click at [721, 31] on span "×" at bounding box center [725, 25] width 8 height 17
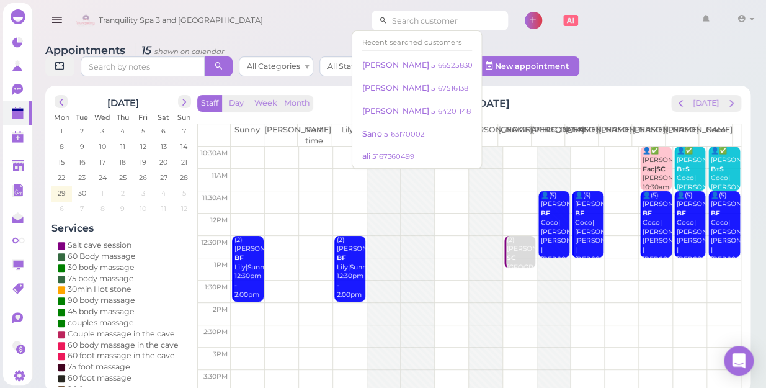
click at [440, 20] on input at bounding box center [448, 21] width 120 height 20
type input "5168846798"
click at [622, 18] on div "Tranquility Spa 3 and [GEOGRAPHIC_DATA] 5168846798 1 Account" at bounding box center [416, 20] width 686 height 35
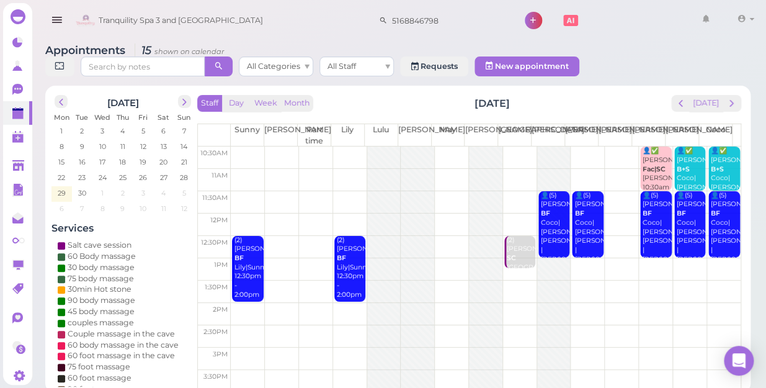
click at [346, 191] on td at bounding box center [486, 202] width 510 height 22
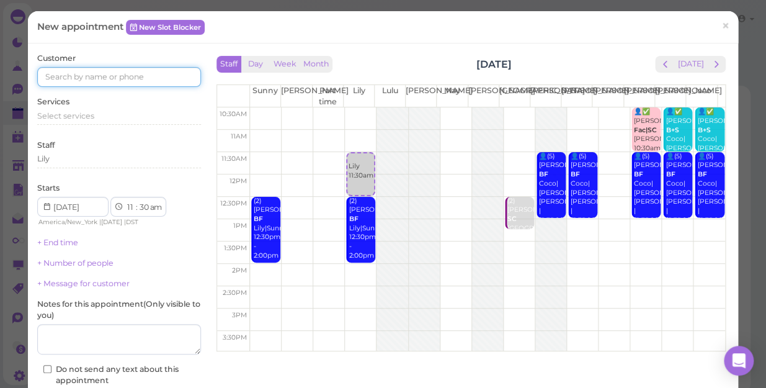
click at [177, 78] on input at bounding box center [119, 77] width 164 height 20
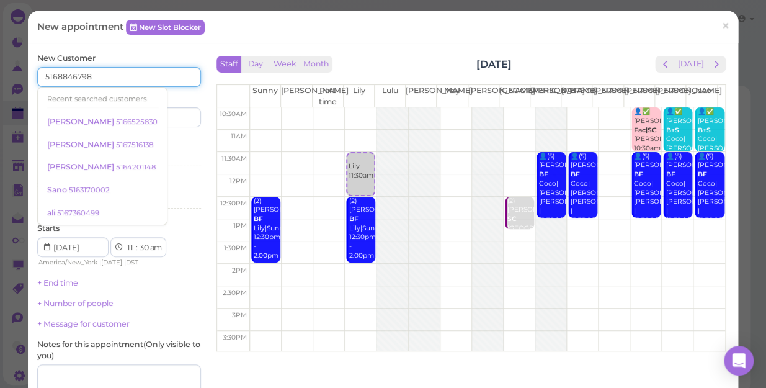
type input "5168846798"
click at [170, 143] on div "Services Select services" at bounding box center [119, 153] width 164 height 34
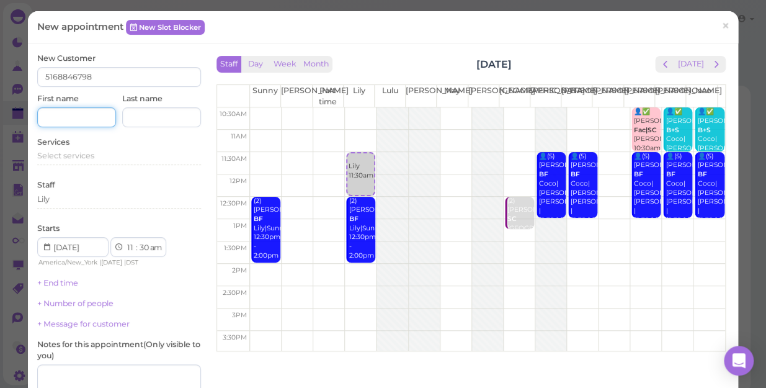
click at [79, 120] on input at bounding box center [76, 117] width 79 height 20
type input "[PERSON_NAME]"
click at [89, 155] on span "Select services" at bounding box center [65, 155] width 57 height 9
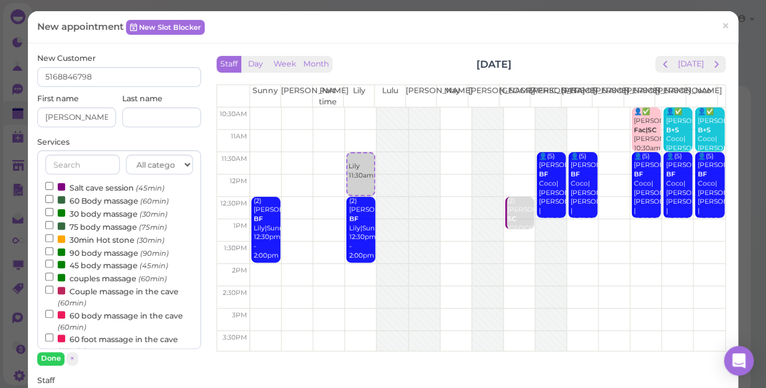
click at [85, 291] on label "Couple massage in the cave (60min)" at bounding box center [119, 296] width 148 height 24
click at [53, 291] on input "Couple massage in the cave (60min)" at bounding box center [49, 289] width 8 height 8
click at [53, 336] on button "Done" at bounding box center [50, 358] width 27 height 13
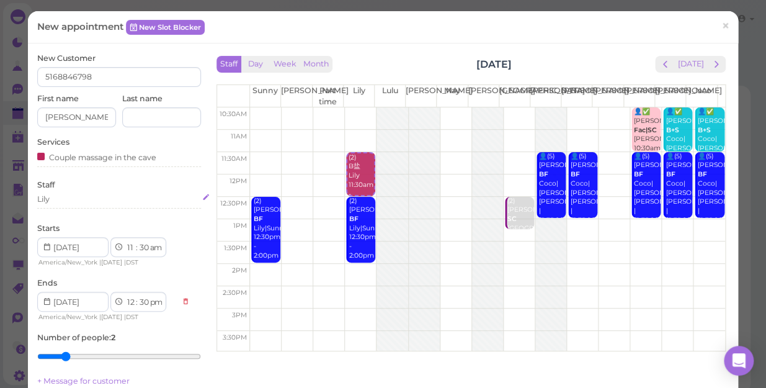
click at [70, 198] on div "Lily" at bounding box center [119, 199] width 164 height 11
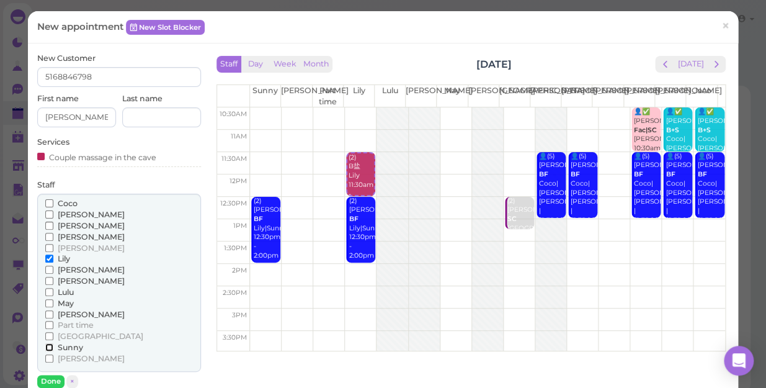
click at [48, 336] on input "Sunny" at bounding box center [49, 347] width 8 height 8
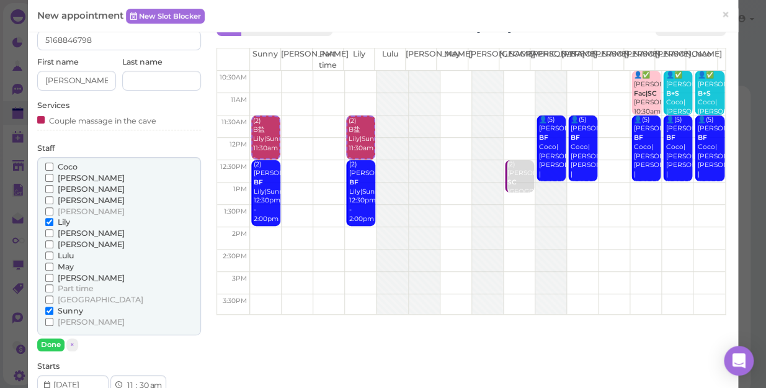
scroll to position [56, 0]
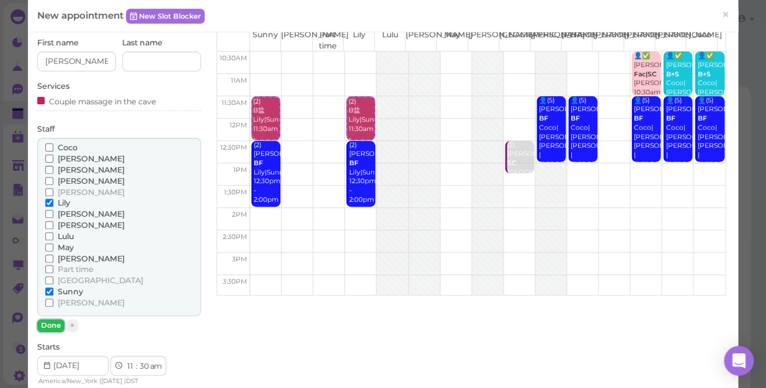
click at [55, 325] on button "Done" at bounding box center [50, 325] width 27 height 13
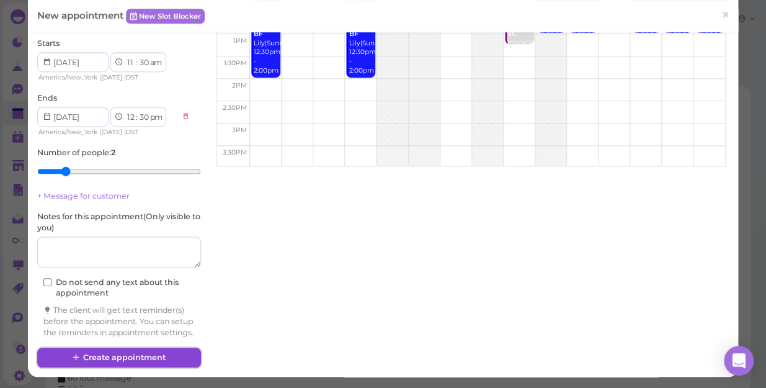
click at [151, 336] on button "Create appointment" at bounding box center [119, 357] width 164 height 20
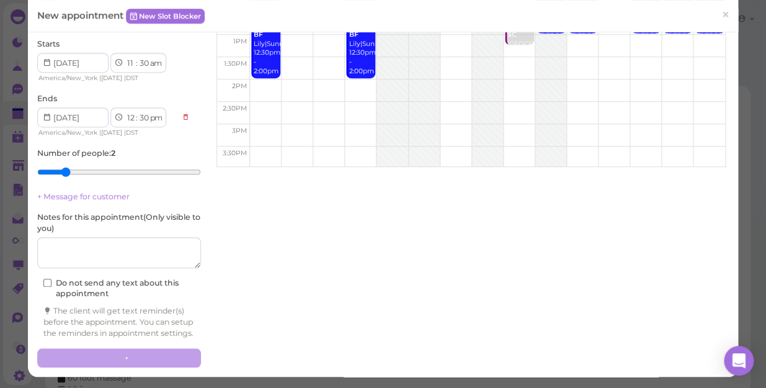
scroll to position [194, 0]
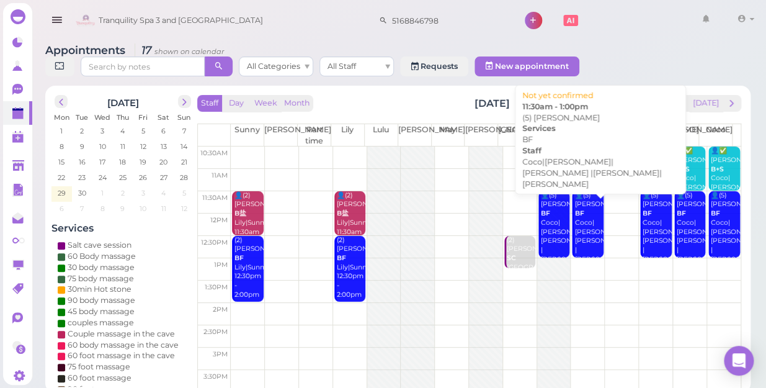
click at [577, 228] on div "👤(5) [PERSON_NAME] [PERSON_NAME]|[PERSON_NAME]|[PERSON_NAME] |[PERSON_NAME]|[PE…" at bounding box center [588, 241] width 29 height 100
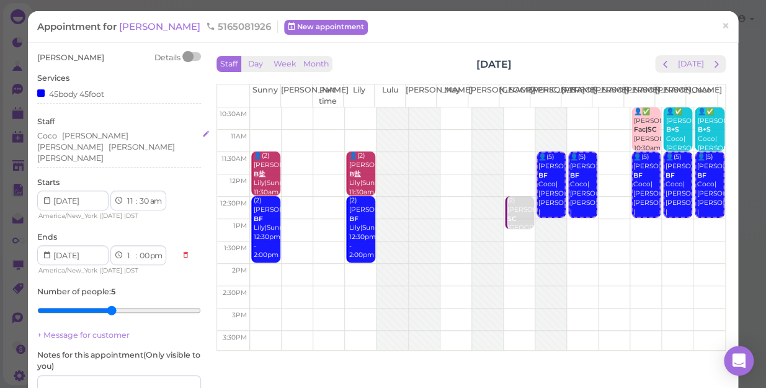
click at [104, 153] on div "[PERSON_NAME]" at bounding box center [70, 158] width 66 height 11
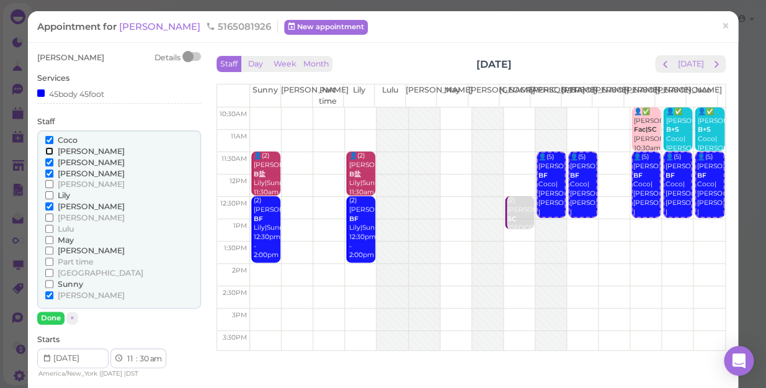
click at [45, 152] on input "[PERSON_NAME]" at bounding box center [49, 151] width 8 height 8
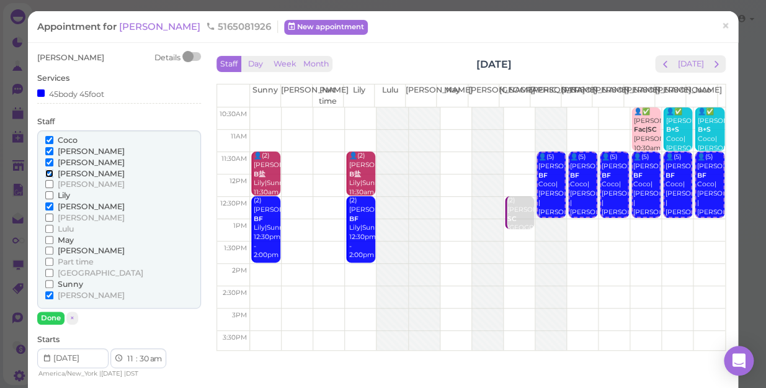
click at [48, 169] on input "[PERSON_NAME]" at bounding box center [49, 173] width 8 height 8
click at [48, 316] on button "Done" at bounding box center [50, 317] width 27 height 13
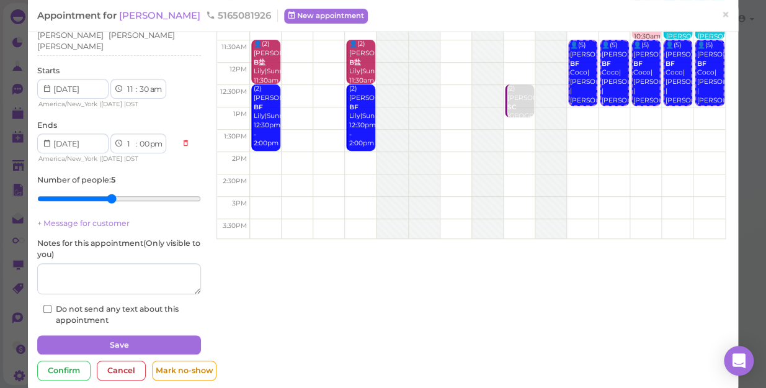
scroll to position [112, 0]
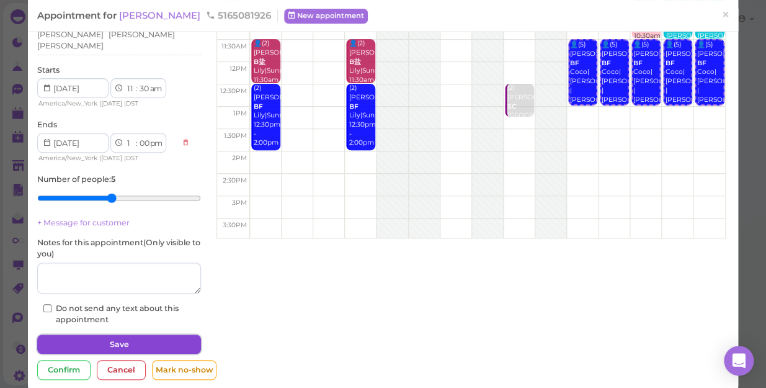
click at [118, 334] on button "Save" at bounding box center [119, 344] width 164 height 20
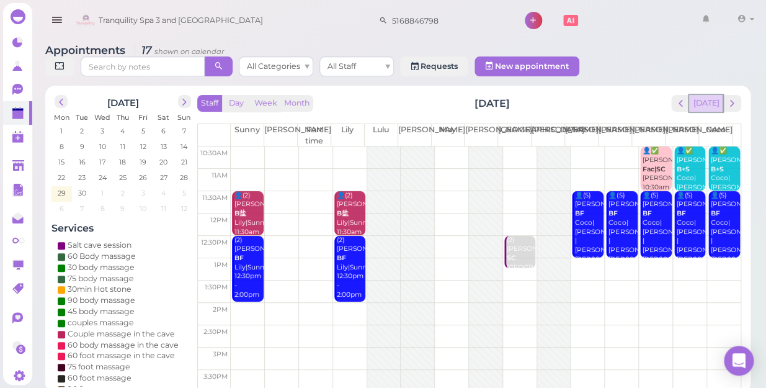
click at [708, 95] on button "[DATE]" at bounding box center [705, 103] width 33 height 17
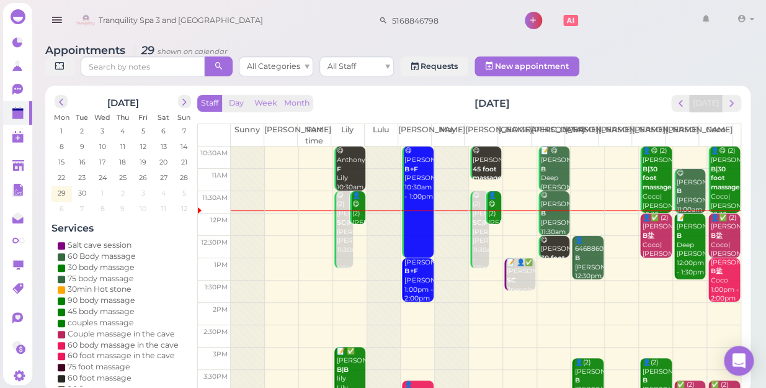
click at [574, 213] on td at bounding box center [486, 224] width 510 height 22
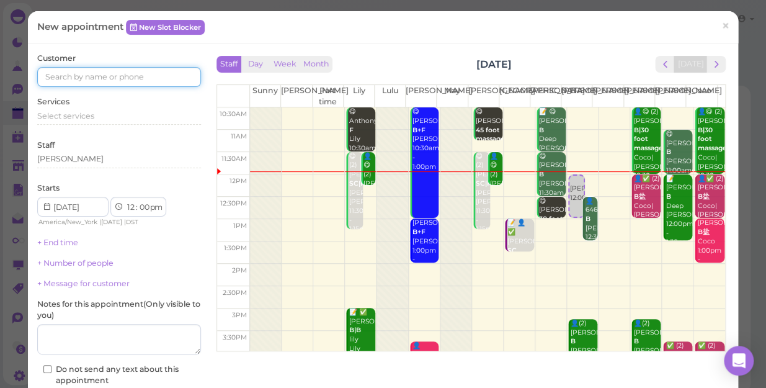
click at [153, 76] on input at bounding box center [119, 77] width 164 height 20
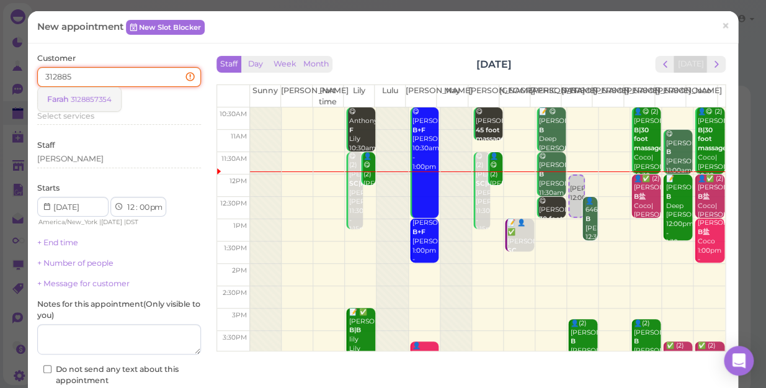
type input "312885"
click at [94, 95] on small "3128857354" at bounding box center [91, 99] width 41 height 9
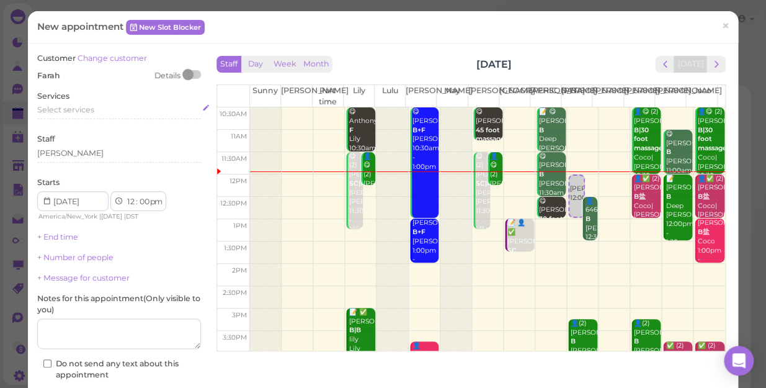
click at [93, 107] on span "Select services" at bounding box center [65, 109] width 57 height 9
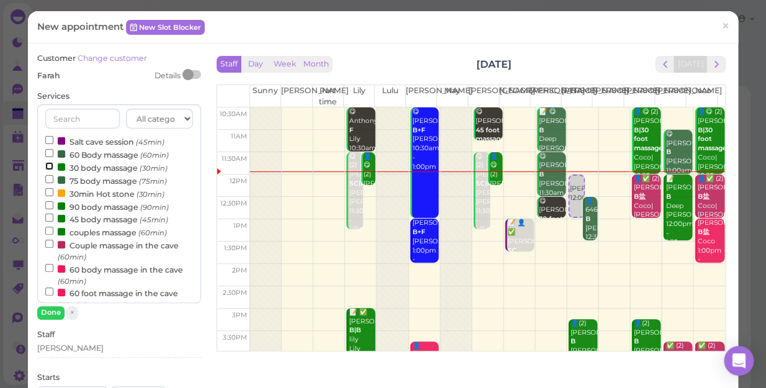
click at [45, 166] on input "30 body massage (30min)" at bounding box center [49, 166] width 8 height 8
click at [51, 311] on button "Done" at bounding box center [50, 312] width 27 height 13
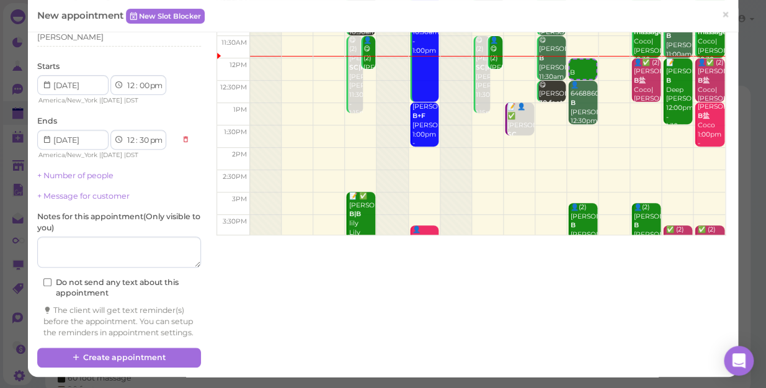
scroll to position [126, 0]
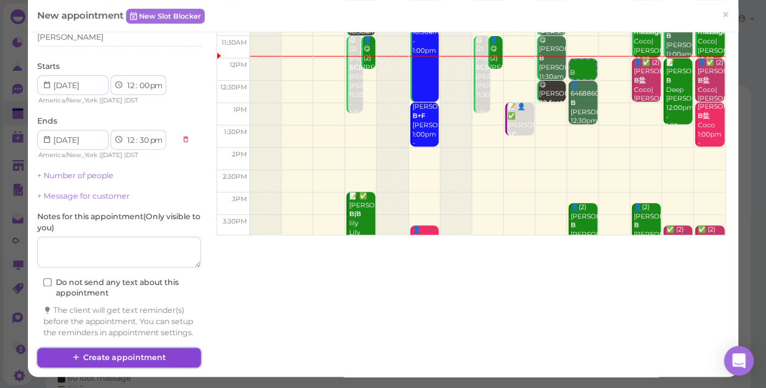
click at [167, 336] on button "Create appointment" at bounding box center [119, 357] width 164 height 20
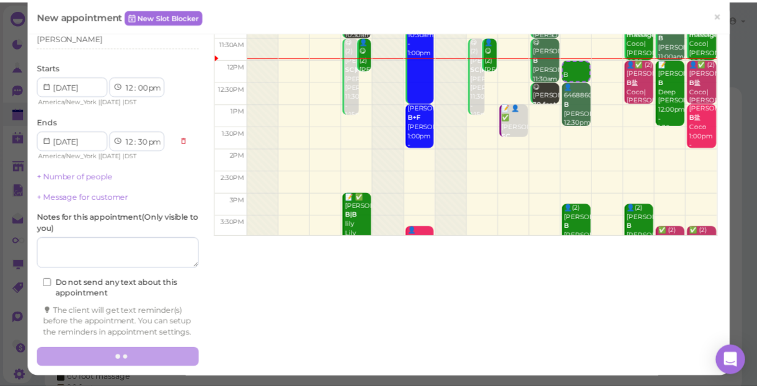
scroll to position [0, 0]
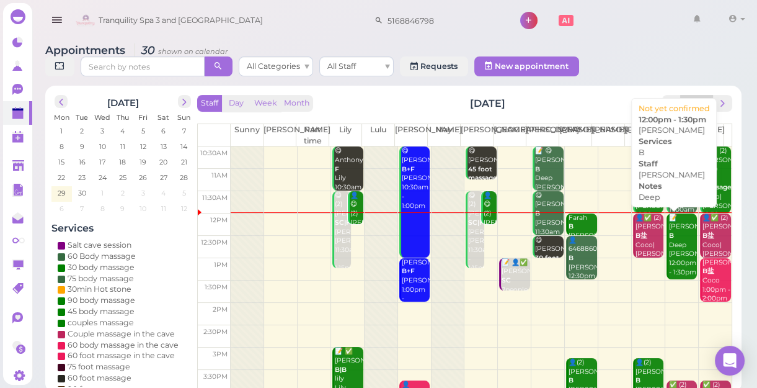
click at [670, 264] on div "📝 [PERSON_NAME] Deep [PERSON_NAME] 12:00pm - 1:30pm" at bounding box center [683, 245] width 29 height 64
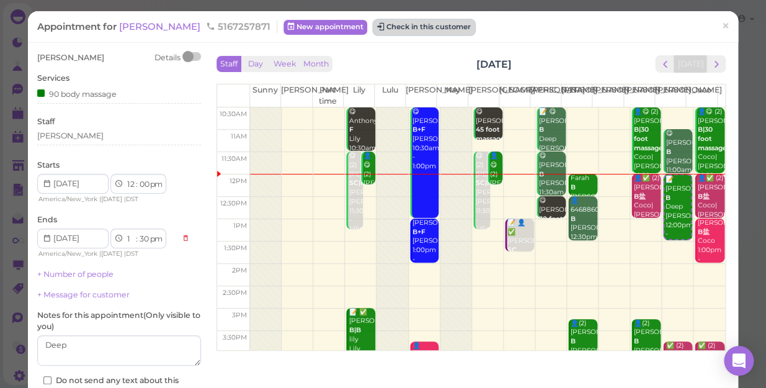
click at [386, 24] on button "Check in this customer" at bounding box center [423, 27] width 101 height 15
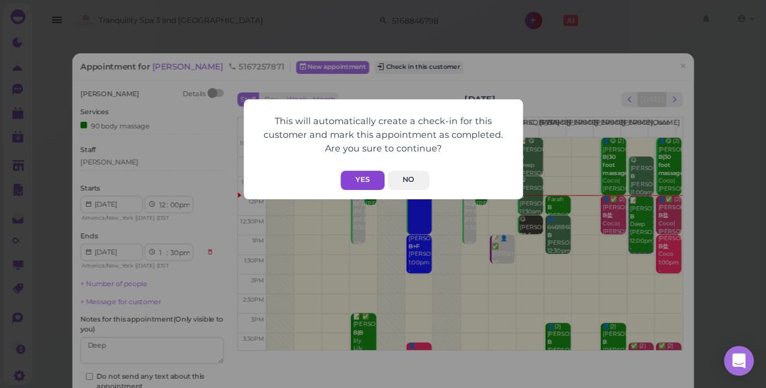
click at [358, 177] on button "Yes" at bounding box center [362, 180] width 44 height 19
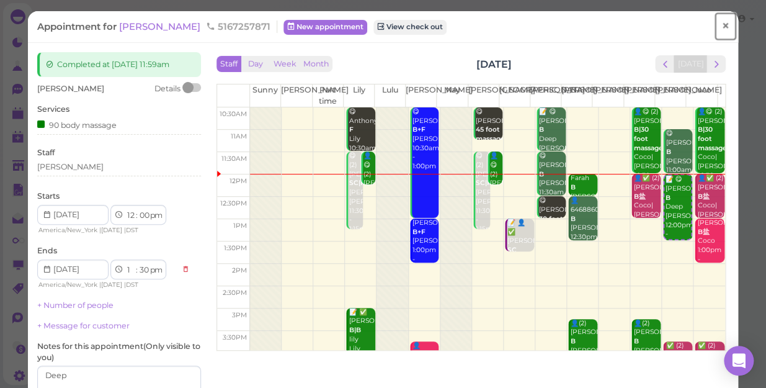
click at [721, 27] on span "×" at bounding box center [725, 25] width 8 height 17
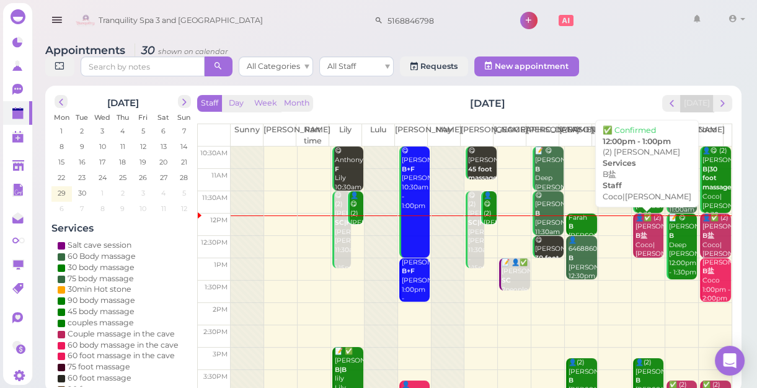
click at [646, 239] on div "👤✅ (2) [PERSON_NAME] B盐 Coco|[PERSON_NAME] 12:00pm - 1:00pm" at bounding box center [649, 249] width 29 height 73
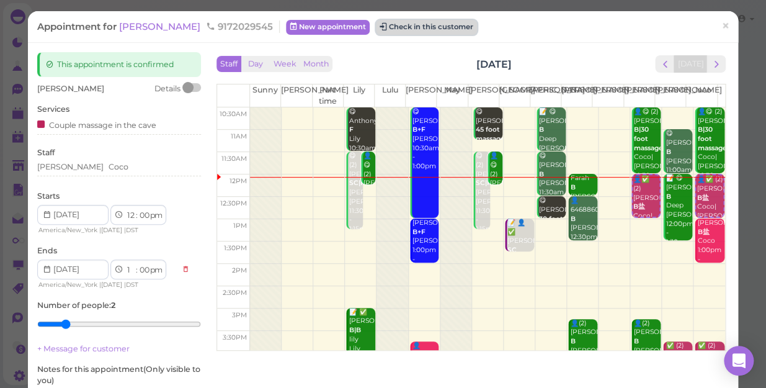
click at [447, 25] on button "Check in this customer" at bounding box center [426, 27] width 101 height 15
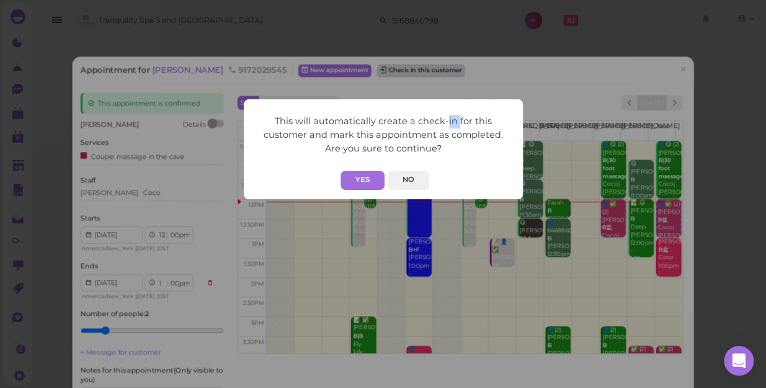
click at [447, 25] on div "This will automatically create a check-in for this customer and mark this appoi…" at bounding box center [383, 194] width 766 height 388
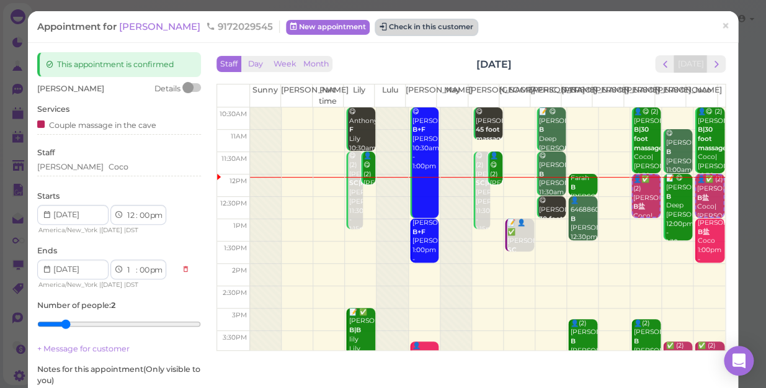
drag, startPoint x: 447, startPoint y: 25, endPoint x: 425, endPoint y: 30, distance: 22.3
click at [425, 30] on button "Check in this customer" at bounding box center [426, 27] width 101 height 15
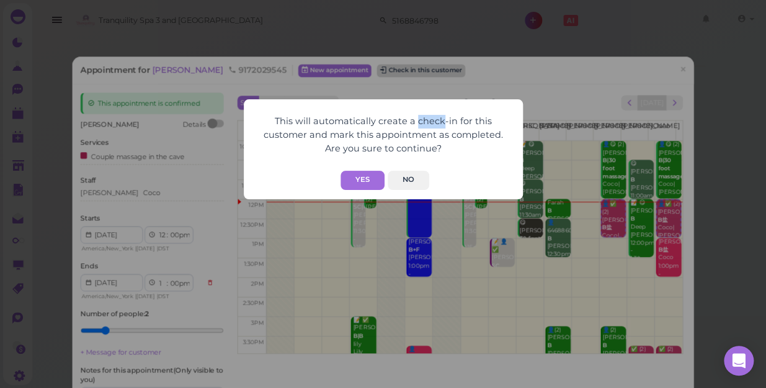
click at [425, 30] on div "This will automatically create a check-in for this customer and mark this appoi…" at bounding box center [383, 194] width 766 height 388
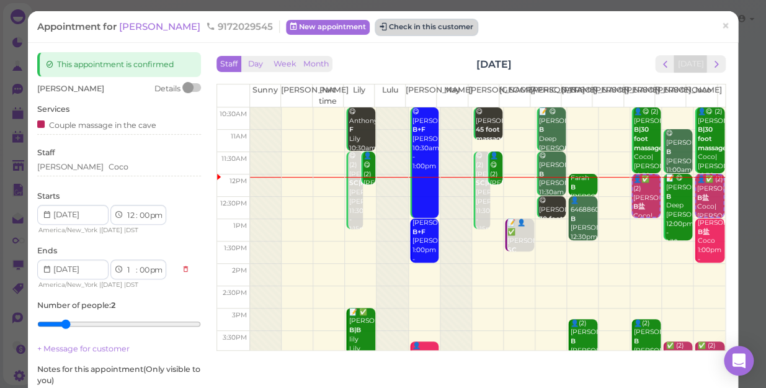
drag, startPoint x: 425, startPoint y: 30, endPoint x: 412, endPoint y: 30, distance: 12.4
click at [412, 30] on button "Check in this customer" at bounding box center [426, 27] width 101 height 15
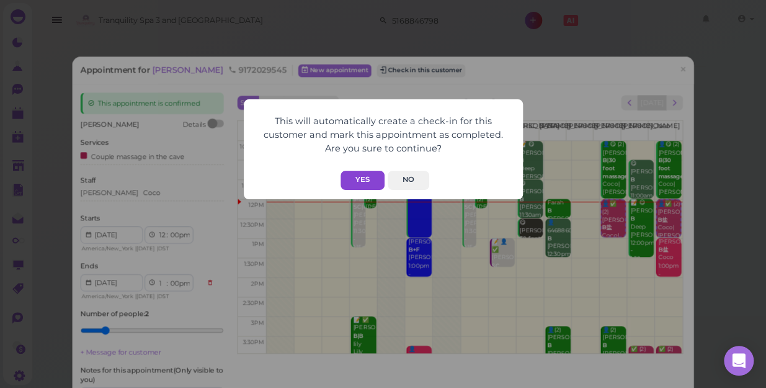
click at [360, 176] on button "Yes" at bounding box center [362, 180] width 44 height 19
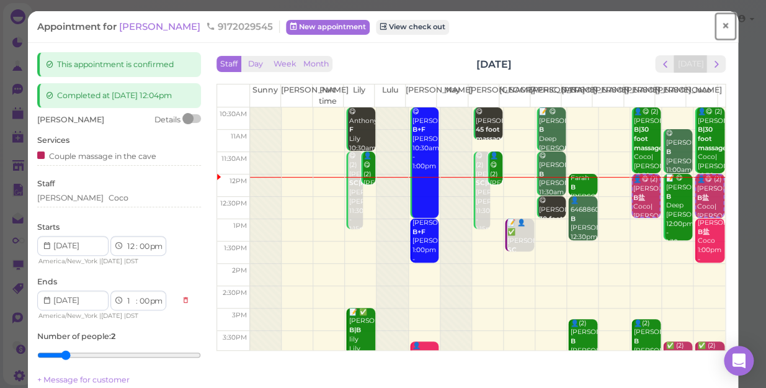
click at [721, 26] on span "×" at bounding box center [725, 25] width 8 height 17
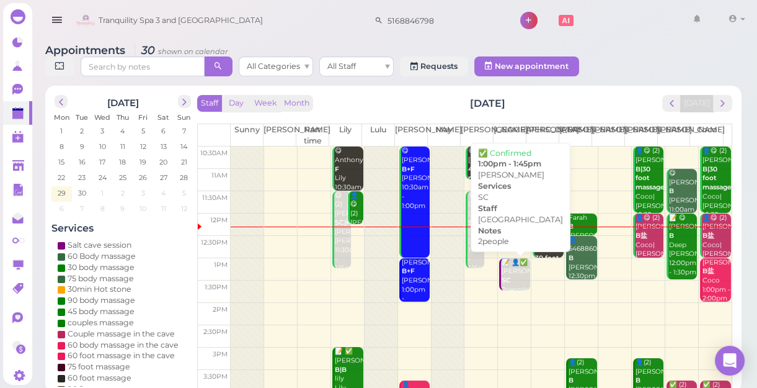
click at [505, 276] on b "SC" at bounding box center [506, 280] width 9 height 8
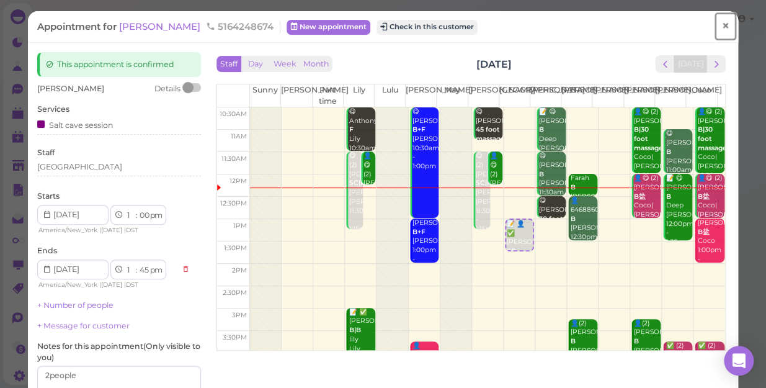
click at [721, 30] on span "×" at bounding box center [725, 25] width 8 height 17
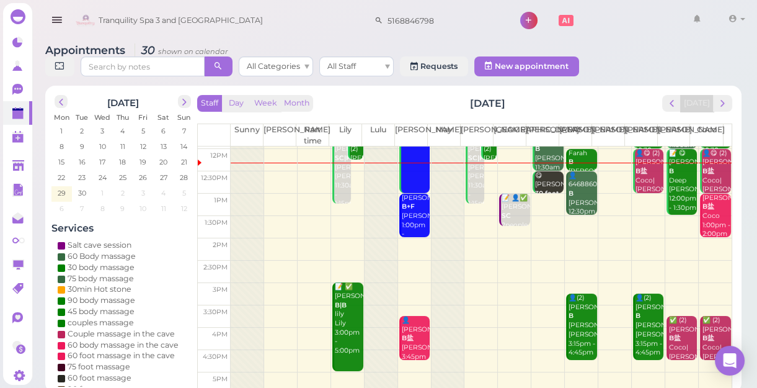
scroll to position [56, 0]
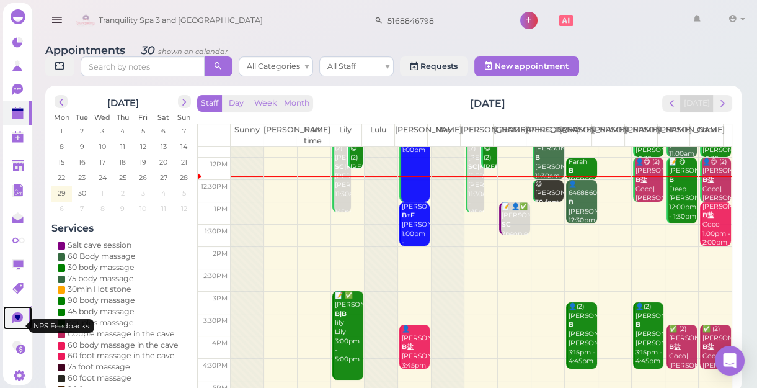
click at [17, 319] on icon at bounding box center [19, 316] width 6 height 5
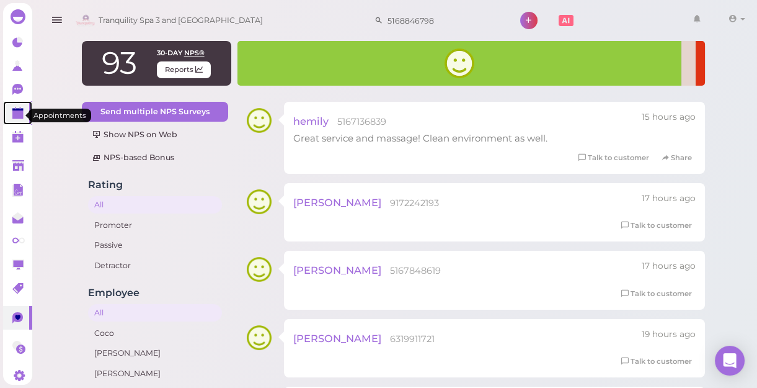
click at [19, 113] on polygon at bounding box center [17, 114] width 11 height 9
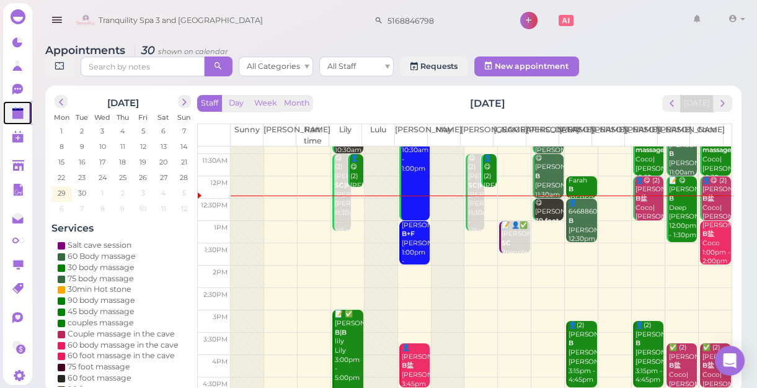
scroll to position [56, 0]
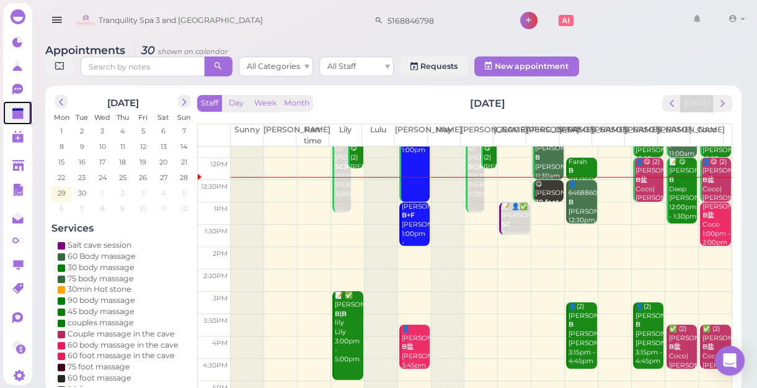
click at [408, 271] on td at bounding box center [481, 280] width 501 height 22
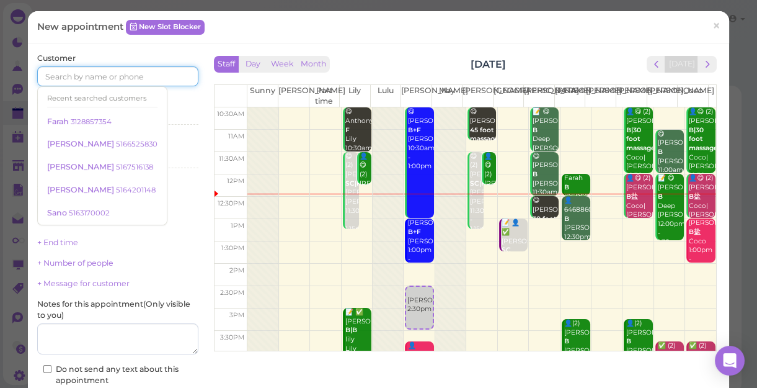
click at [112, 72] on input at bounding box center [117, 76] width 161 height 20
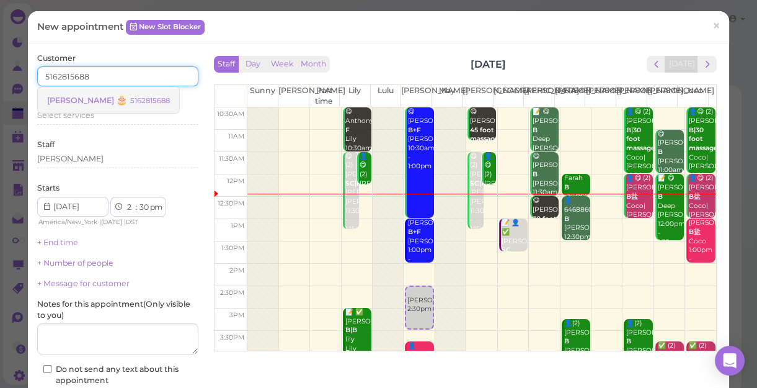
type input "5162815688"
click at [117, 106] on link "[PERSON_NAME] 🎂 5162815688" at bounding box center [108, 99] width 141 height 25
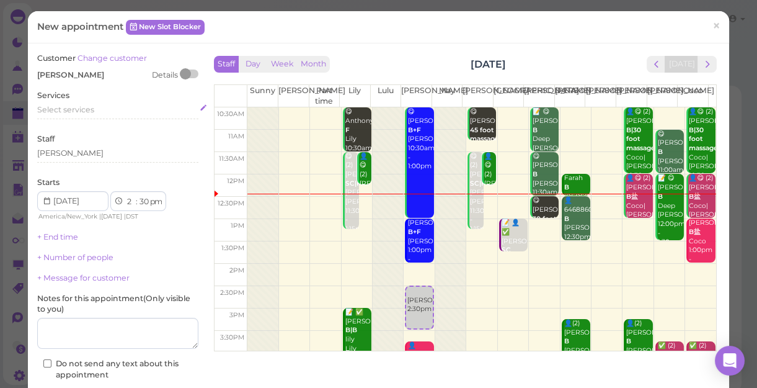
click at [105, 112] on div "Select services" at bounding box center [117, 109] width 161 height 11
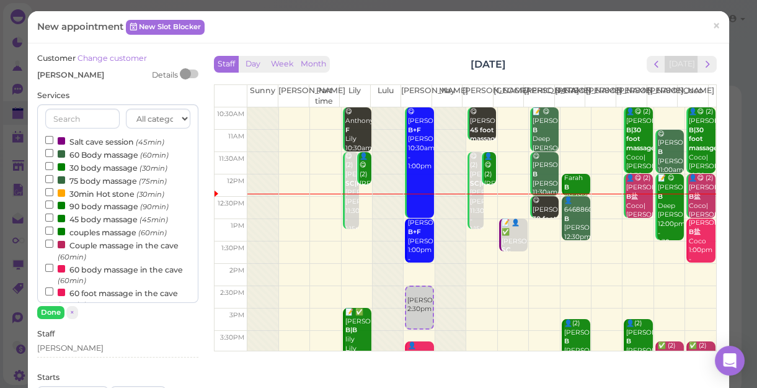
click at [102, 160] on label "60 Body massage (60min)" at bounding box center [106, 154] width 123 height 13
click at [53, 157] on input "60 Body massage (60min)" at bounding box center [49, 153] width 8 height 8
click at [102, 160] on label "60 Body massage (60min)" at bounding box center [106, 154] width 123 height 13
click at [53, 157] on input "60 Body massage (60min)" at bounding box center [49, 153] width 8 height 8
click at [50, 154] on input "60 Body massage (60min)" at bounding box center [49, 153] width 8 height 8
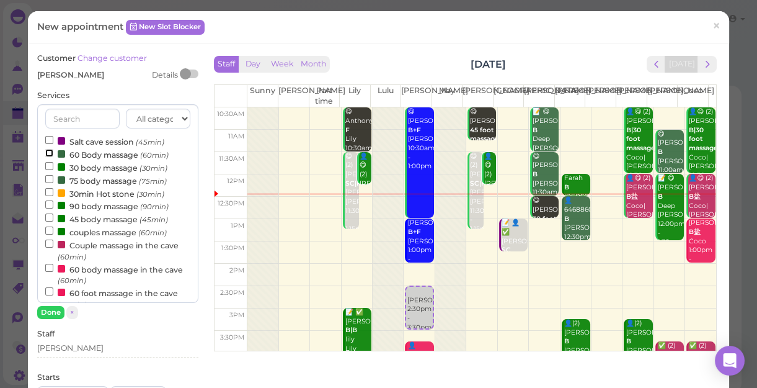
click at [48, 154] on input "60 Body massage (60min)" at bounding box center [49, 153] width 8 height 8
click at [55, 311] on button "Done" at bounding box center [50, 312] width 27 height 13
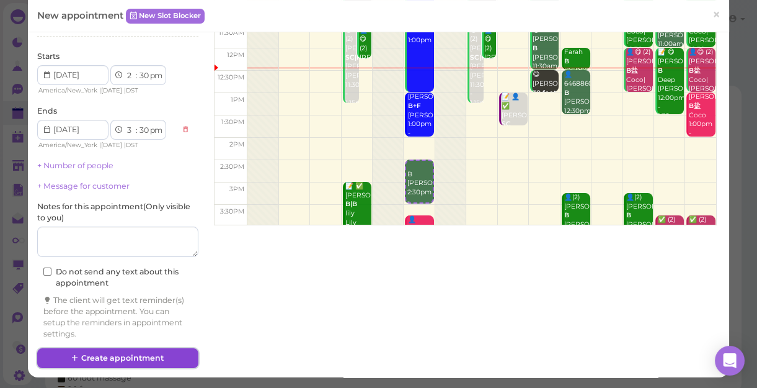
click at [129, 336] on button "Create appointment" at bounding box center [117, 358] width 161 height 20
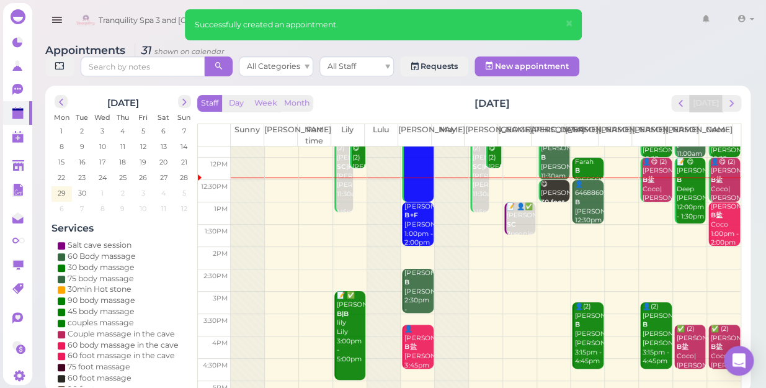
scroll to position [55, 0]
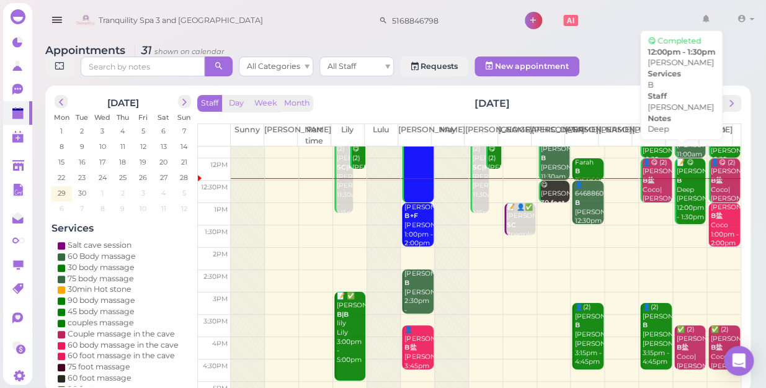
click at [678, 195] on div "📝 😋 [PERSON_NAME] Deep [PERSON_NAME] 12:00pm - 1:30pm" at bounding box center [690, 190] width 29 height 64
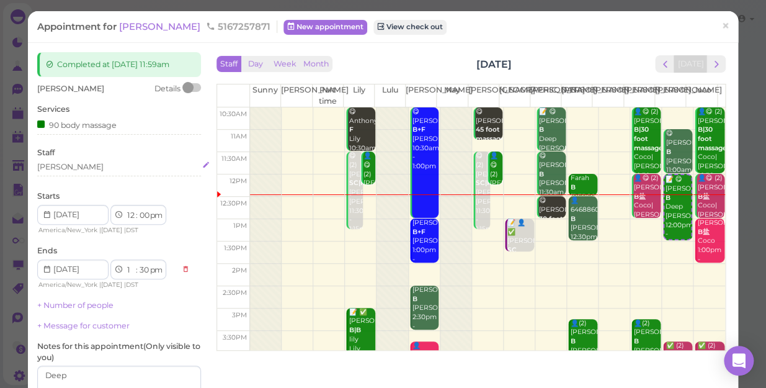
click at [69, 163] on div "[PERSON_NAME]" at bounding box center [119, 166] width 164 height 11
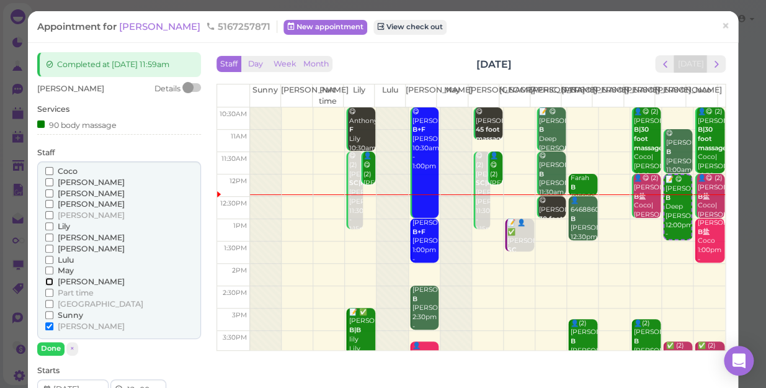
click at [48, 283] on input "[PERSON_NAME]" at bounding box center [49, 281] width 8 height 8
click at [45, 323] on input "[PERSON_NAME]" at bounding box center [49, 326] width 8 height 8
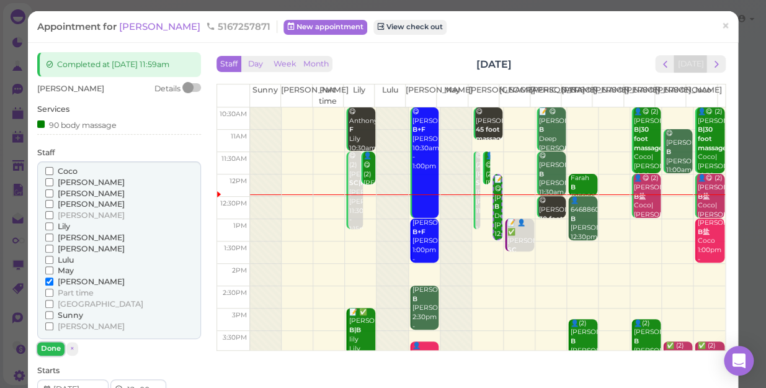
click at [48, 336] on button "Done" at bounding box center [50, 348] width 27 height 13
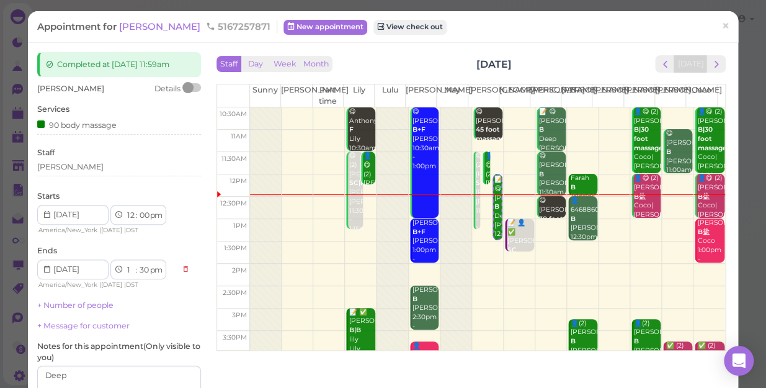
click at [48, 336] on label "Notes for this appointment ( Only visible to you )" at bounding box center [119, 351] width 164 height 22
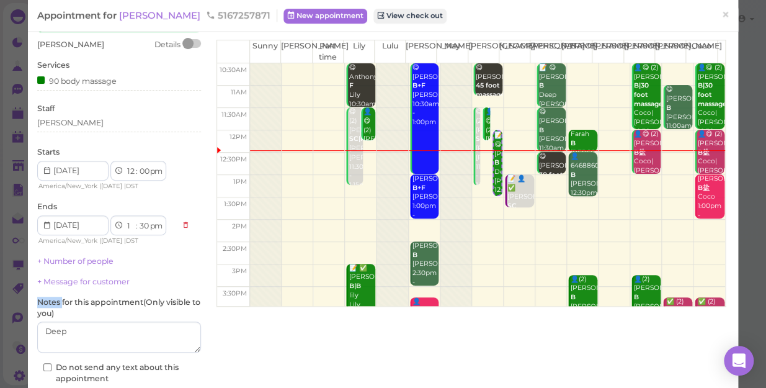
scroll to position [112, 0]
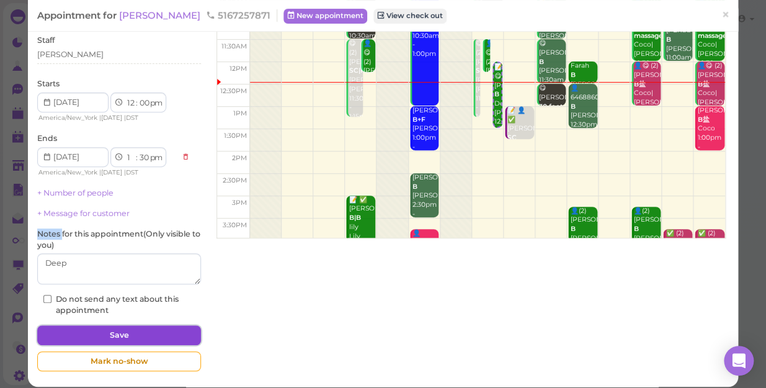
click at [108, 329] on button "Save" at bounding box center [119, 335] width 164 height 20
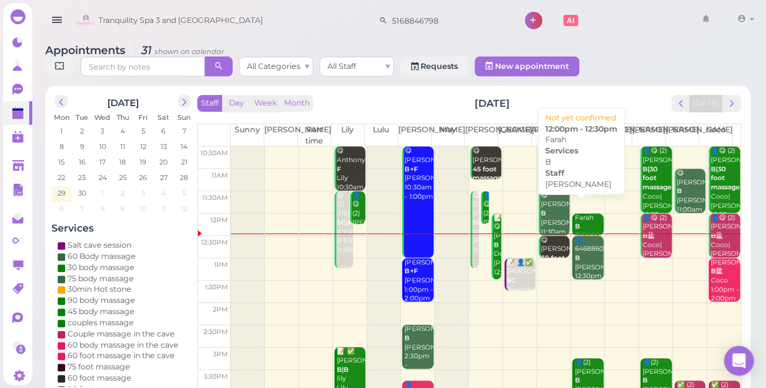
click at [587, 213] on div "Farah B [PERSON_NAME] 12:00pm - 12:30pm" at bounding box center [588, 240] width 29 height 55
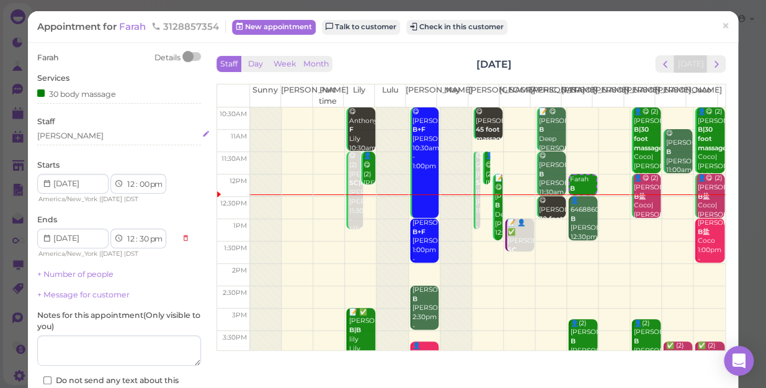
click at [71, 132] on div "[PERSON_NAME]" at bounding box center [119, 135] width 164 height 11
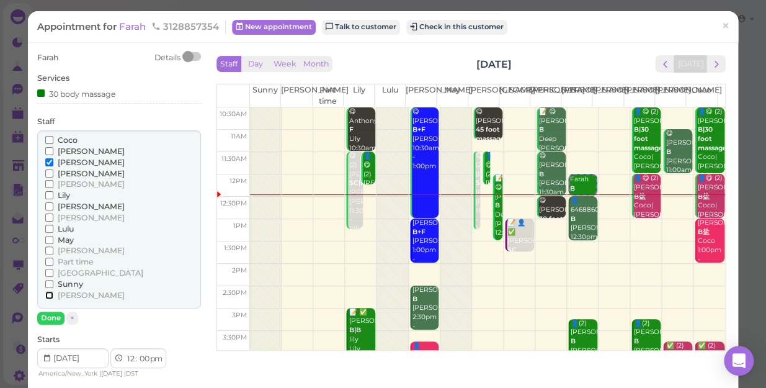
click at [47, 295] on input "[PERSON_NAME]" at bounding box center [49, 295] width 8 height 8
click at [49, 160] on input "[PERSON_NAME]" at bounding box center [49, 162] width 8 height 8
click at [45, 318] on button "Done" at bounding box center [50, 317] width 27 height 13
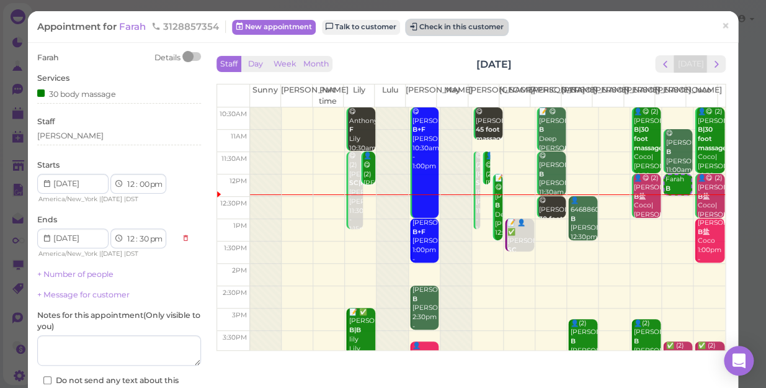
click at [478, 29] on button "Check in this customer" at bounding box center [456, 27] width 101 height 15
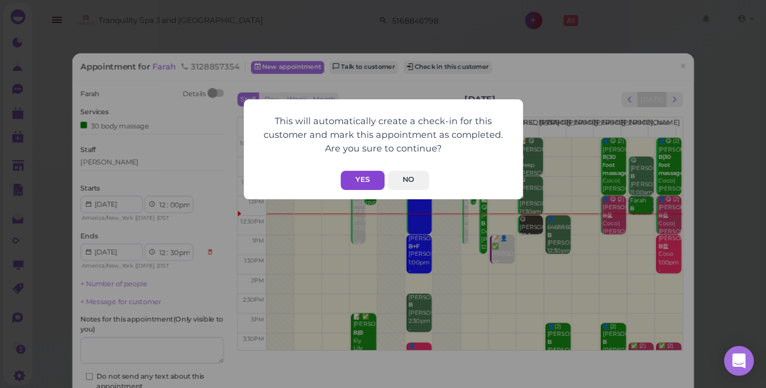
click at [360, 173] on button "Yes" at bounding box center [362, 180] width 44 height 19
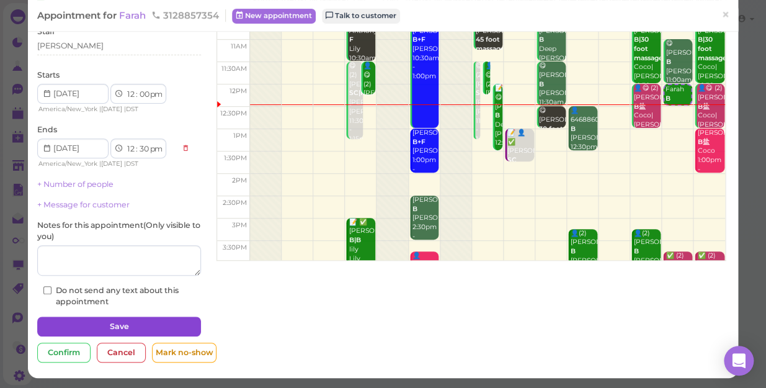
scroll to position [120, 0]
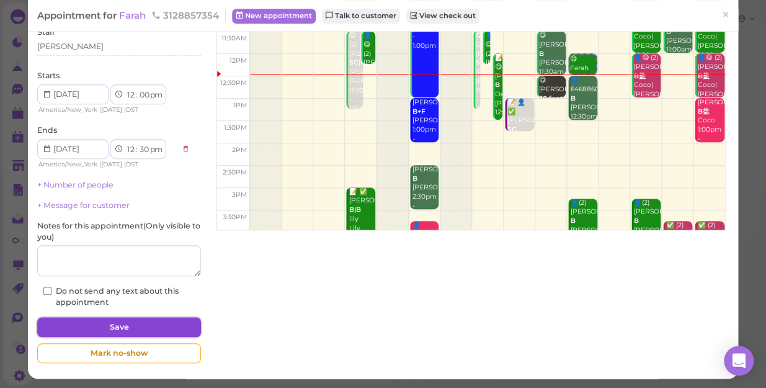
click at [147, 323] on button "Save" at bounding box center [119, 327] width 164 height 20
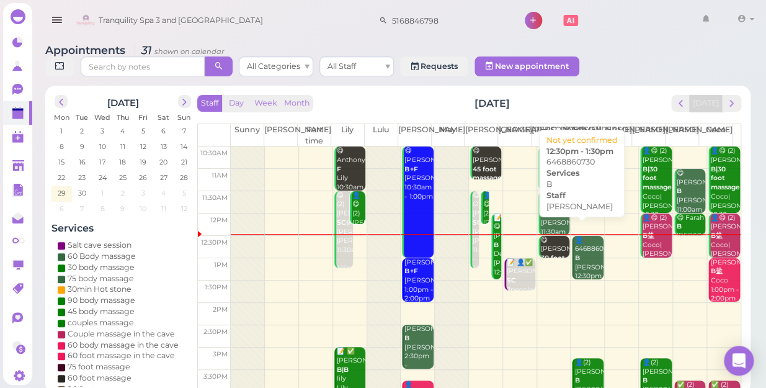
click at [574, 260] on div "👤6468860730 B [PERSON_NAME] 12:30pm - 1:30pm" at bounding box center [588, 263] width 29 height 55
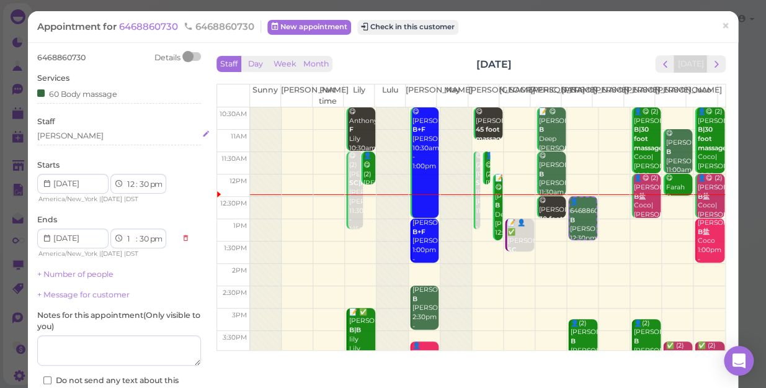
click at [66, 136] on div "[PERSON_NAME]" at bounding box center [119, 135] width 164 height 11
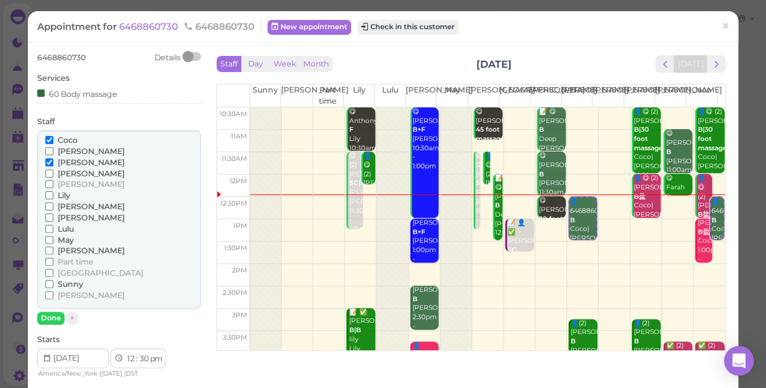
click at [47, 290] on label "[PERSON_NAME]" at bounding box center [84, 295] width 79 height 11
click at [47, 291] on input "[PERSON_NAME]" at bounding box center [49, 295] width 8 height 8
click at [47, 164] on input "[PERSON_NAME]" at bounding box center [49, 162] width 8 height 8
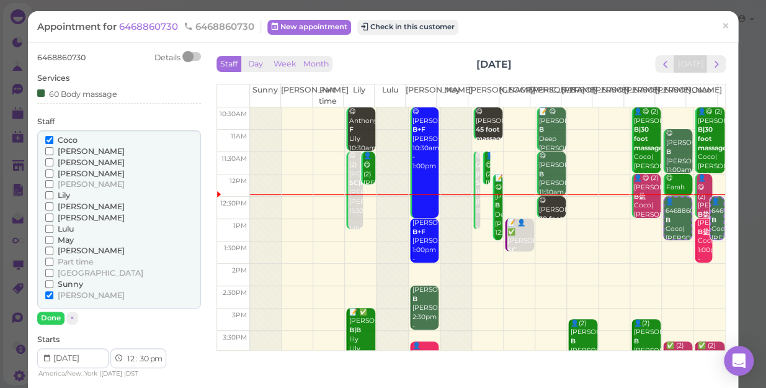
click at [53, 136] on label "Coco" at bounding box center [61, 140] width 32 height 11
click at [53, 136] on input "Coco" at bounding box center [49, 140] width 8 height 8
click at [45, 136] on input "Coco" at bounding box center [49, 140] width 8 height 8
click at [48, 138] on input "Coco" at bounding box center [49, 140] width 8 height 8
click at [43, 316] on button "Done" at bounding box center [50, 317] width 27 height 13
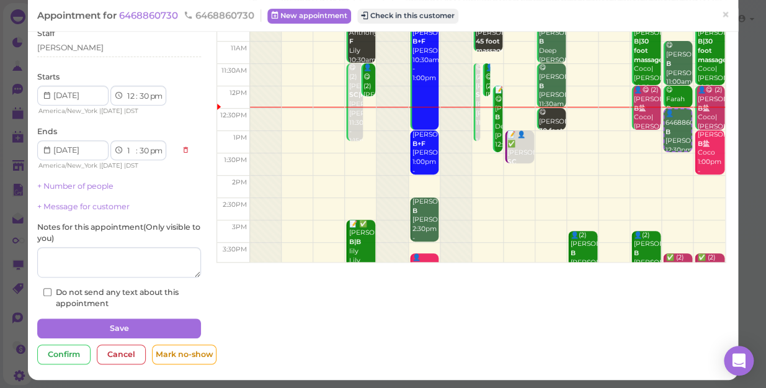
scroll to position [90, 0]
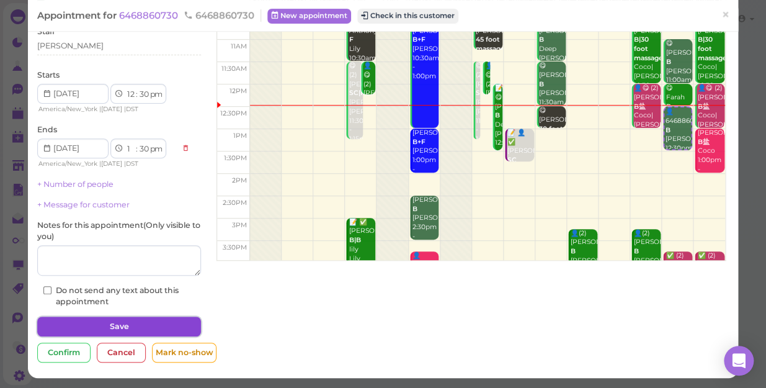
click at [140, 326] on button "Save" at bounding box center [119, 326] width 164 height 20
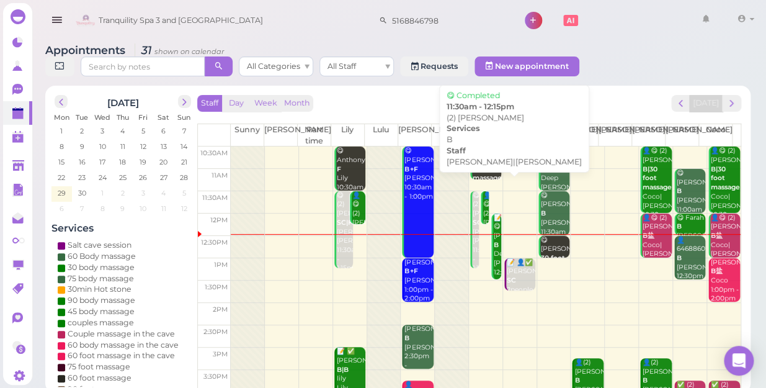
click at [483, 198] on div "👤😋 (2) [PERSON_NAME]|[PERSON_NAME] 11:30am - 12:15pm" at bounding box center [486, 236] width 7 height 91
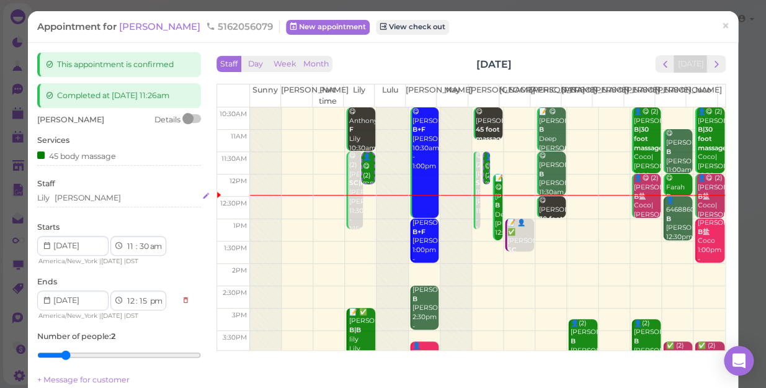
click at [71, 195] on div "[PERSON_NAME]" at bounding box center [88, 197] width 66 height 11
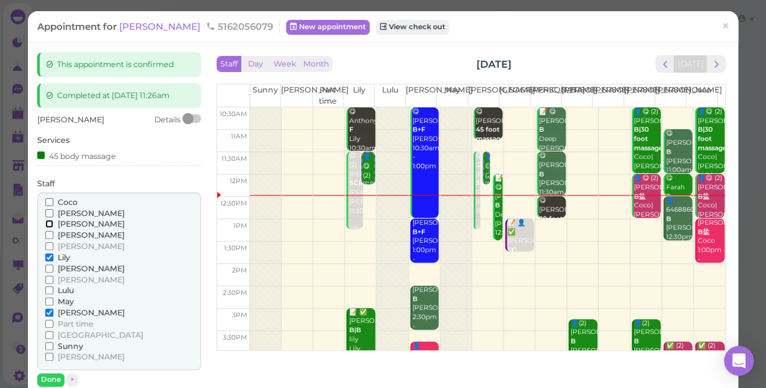
click at [47, 222] on input "[PERSON_NAME]" at bounding box center [49, 224] width 8 height 8
click at [47, 309] on input "[PERSON_NAME]" at bounding box center [49, 312] width 8 height 8
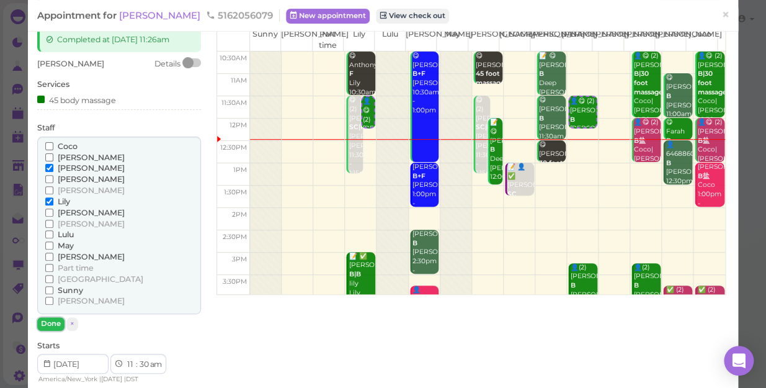
click at [50, 320] on button "Done" at bounding box center [50, 323] width 27 height 13
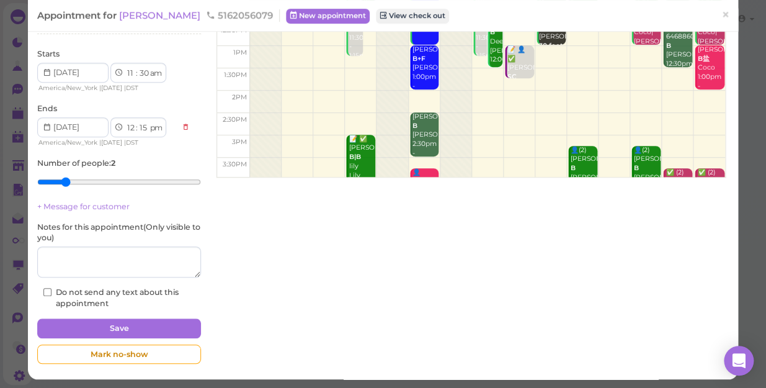
scroll to position [174, 0]
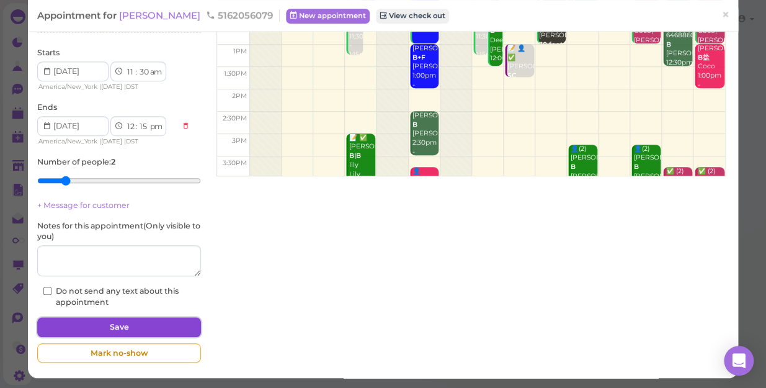
click at [140, 321] on button "Save" at bounding box center [119, 327] width 164 height 20
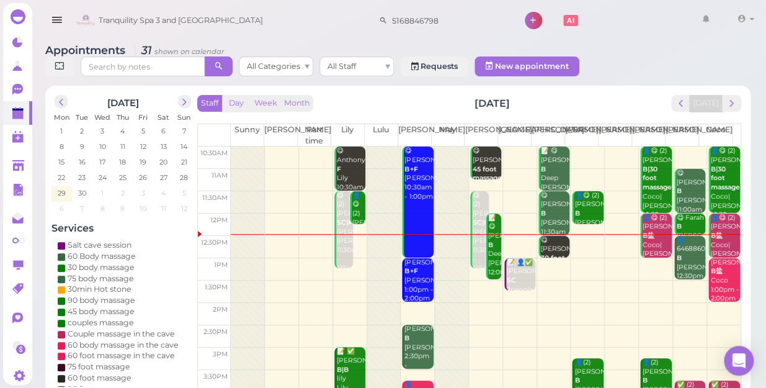
click at [336, 233] on div "😋 (2) [PERSON_NAME] SC|F [PERSON_NAME]|[PERSON_NAME] 11:30am - 1:15pm" at bounding box center [344, 232] width 17 height 82
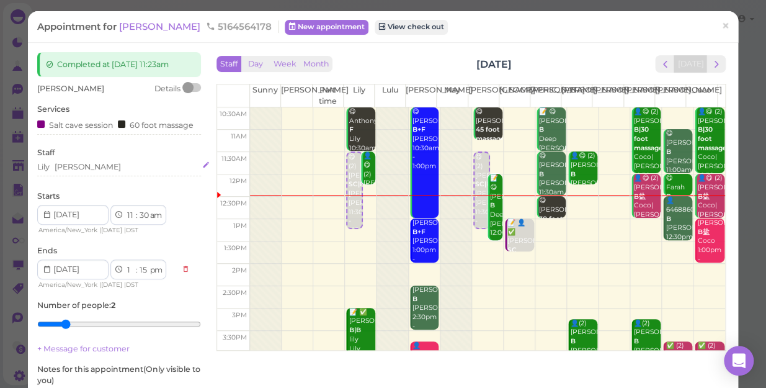
click at [82, 163] on div "Lily [PERSON_NAME]" at bounding box center [119, 166] width 164 height 11
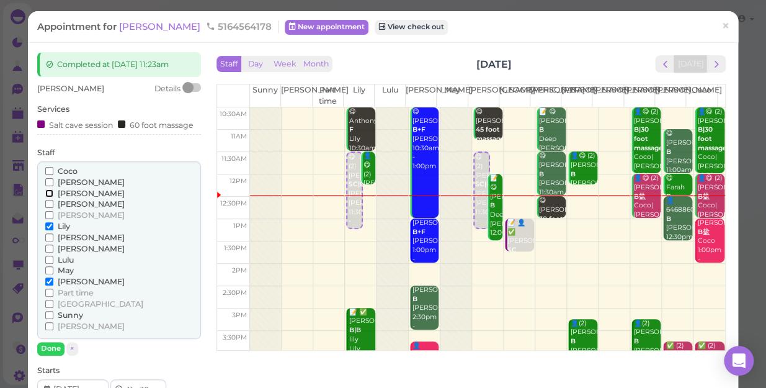
click at [45, 189] on input "[PERSON_NAME]" at bounding box center [49, 193] width 8 height 8
click at [48, 278] on input "[PERSON_NAME]" at bounding box center [49, 281] width 8 height 8
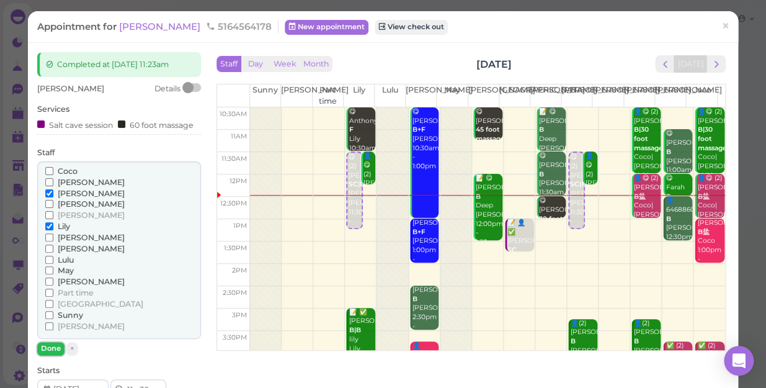
click at [47, 336] on button "Done" at bounding box center [50, 348] width 27 height 13
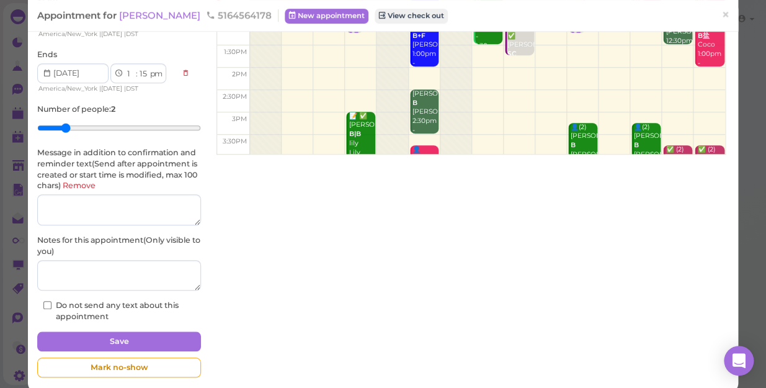
scroll to position [211, 0]
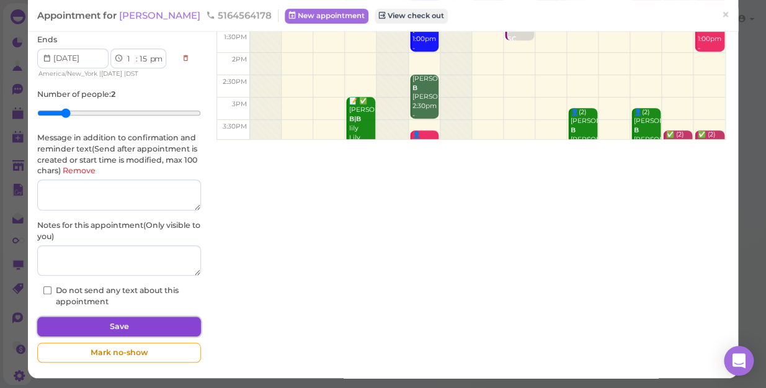
click at [130, 321] on button "Save" at bounding box center [119, 326] width 164 height 20
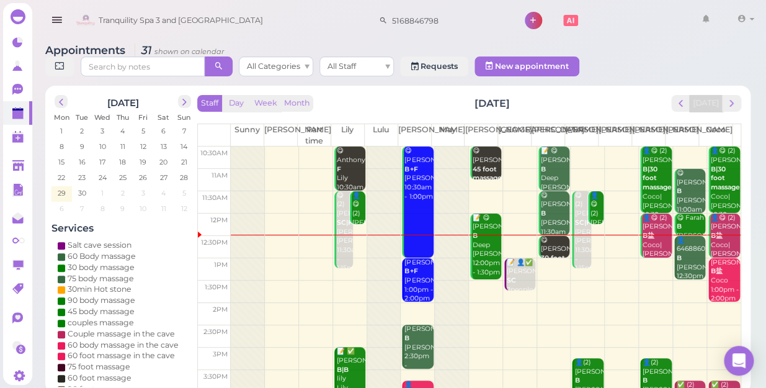
click at [549, 258] on td at bounding box center [486, 269] width 510 height 22
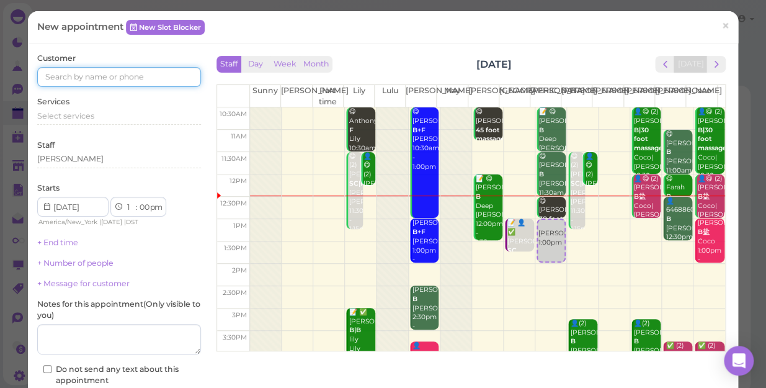
click at [150, 83] on input at bounding box center [119, 77] width 164 height 20
type input "5163126145"
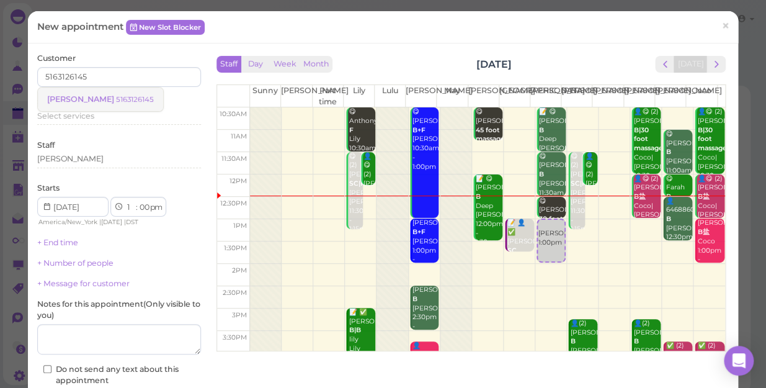
click at [116, 99] on small "5163126145" at bounding box center [135, 99] width 38 height 9
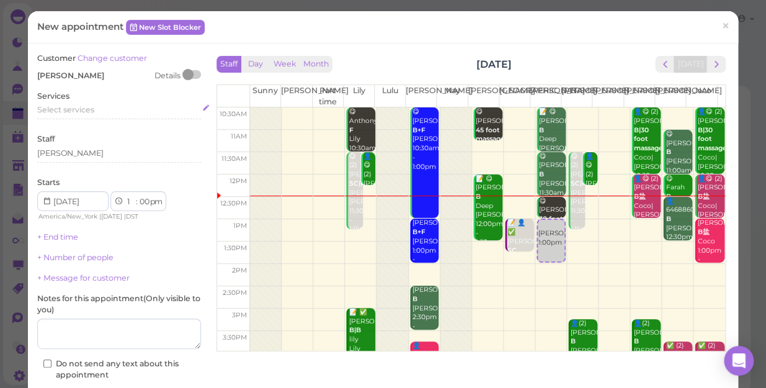
click at [99, 112] on div "Select services" at bounding box center [119, 109] width 164 height 11
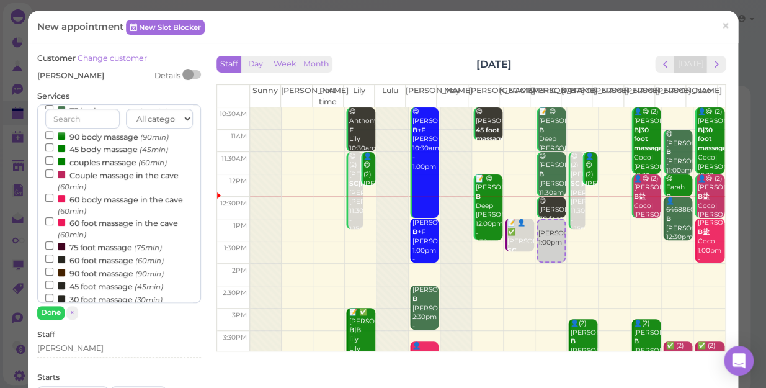
scroll to position [169, 0]
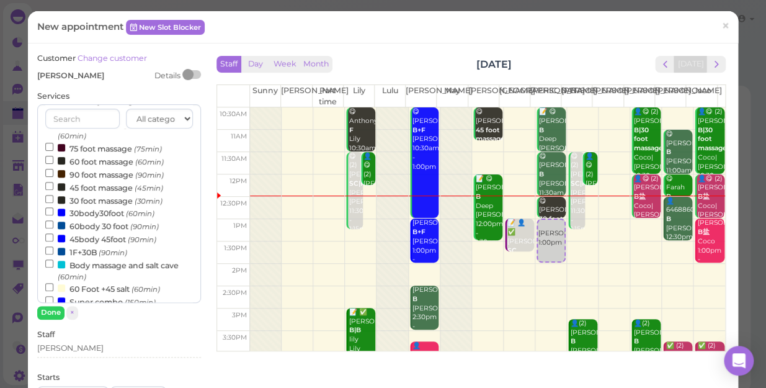
click at [102, 229] on label "60body 30 foot (90min)" at bounding box center [101, 225] width 113 height 13
click at [53, 228] on input "60body 30 foot (90min)" at bounding box center [49, 224] width 8 height 8
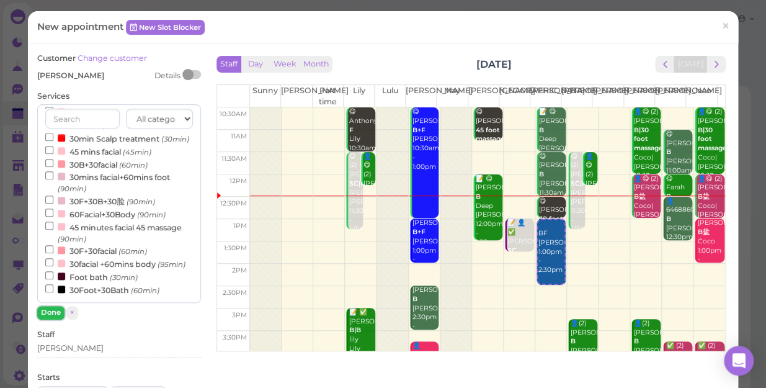
click at [45, 309] on button "Done" at bounding box center [50, 312] width 27 height 13
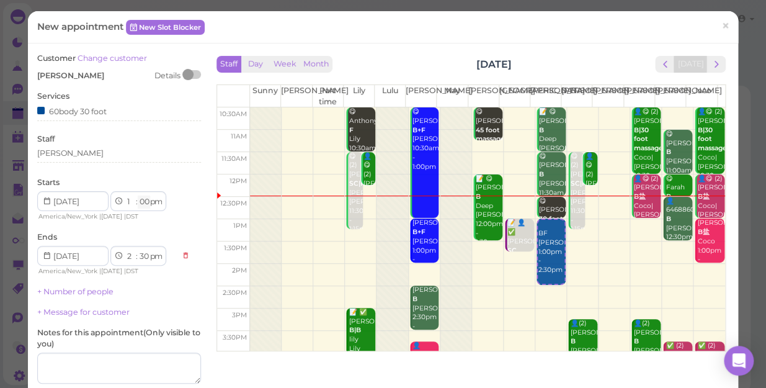
click at [142, 205] on select "00 05 10 15 20 25 30 35 40 45 50 55" at bounding box center [144, 201] width 12 height 13
select select "15"
click at [138, 195] on select "00 05 10 15 20 25 30 35 40 45 50 55" at bounding box center [144, 201] width 12 height 13
select select "45"
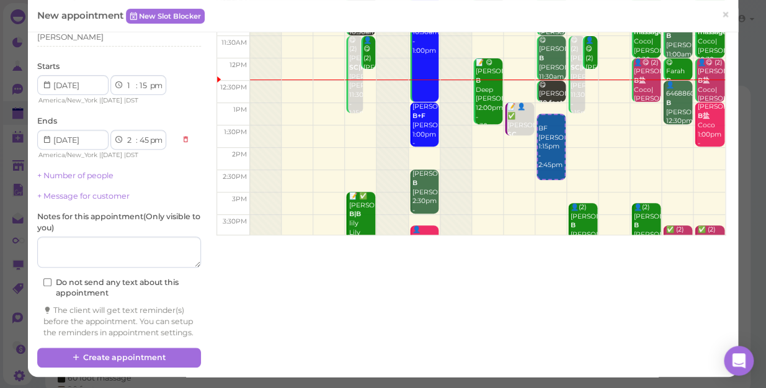
scroll to position [126, 0]
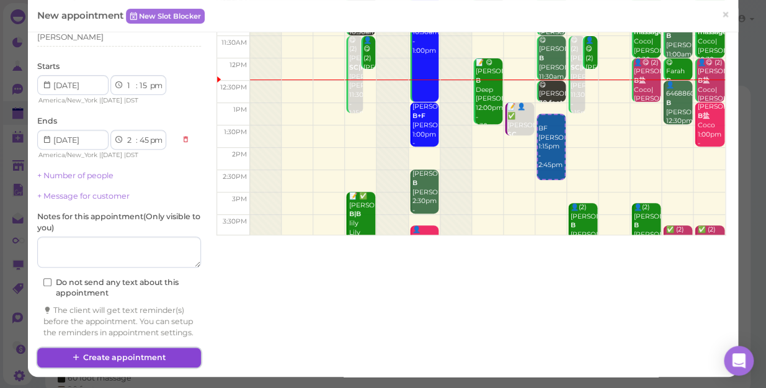
click at [126, 336] on button "Create appointment" at bounding box center [119, 357] width 164 height 20
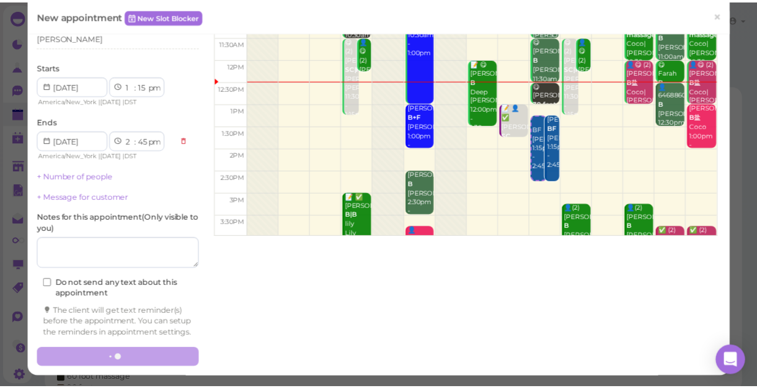
scroll to position [125, 0]
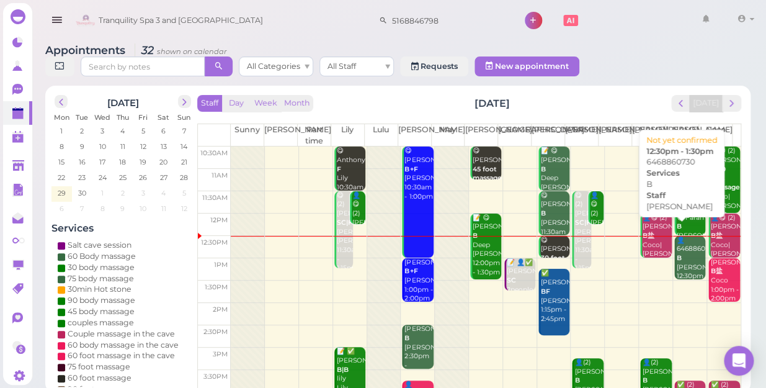
click at [678, 244] on div "👤6468860730 B [PERSON_NAME] 12:30pm - 1:30pm" at bounding box center [690, 263] width 29 height 55
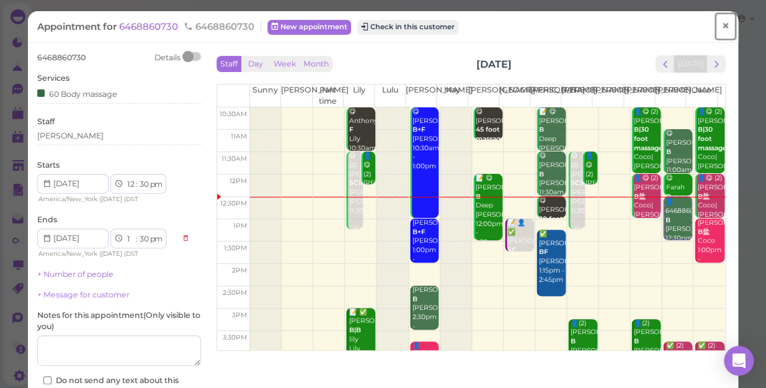
click at [721, 29] on span "×" at bounding box center [725, 25] width 8 height 17
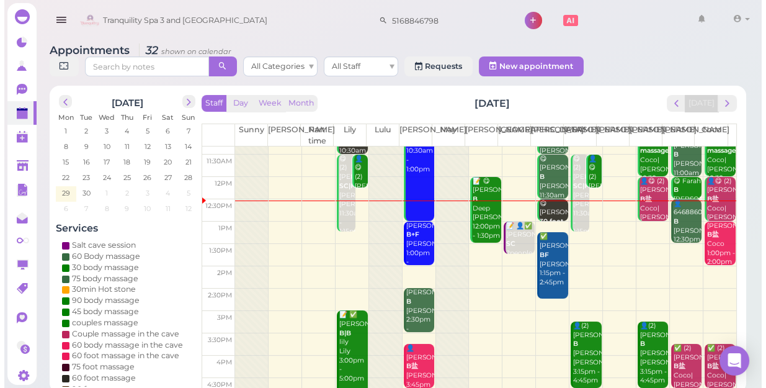
scroll to position [56, 0]
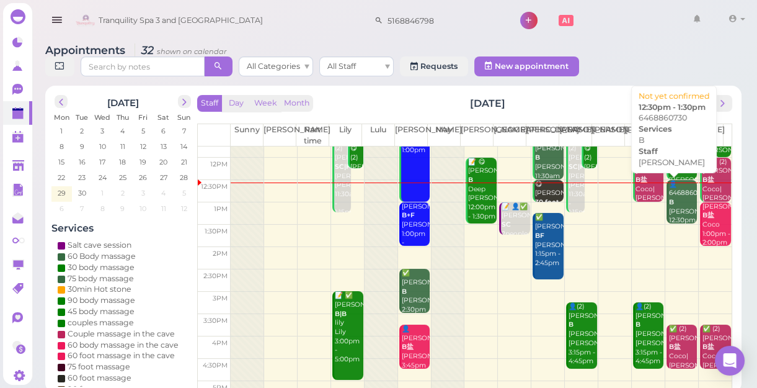
click at [676, 207] on div "👤6468860730 B [PERSON_NAME] 12:30pm - 1:30pm" at bounding box center [683, 207] width 29 height 55
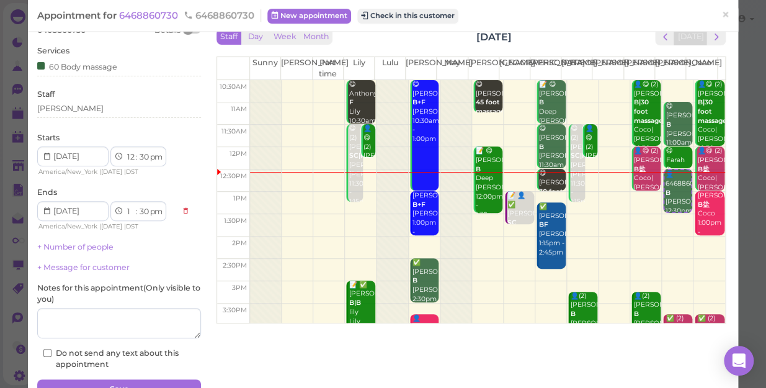
scroll to position [90, 0]
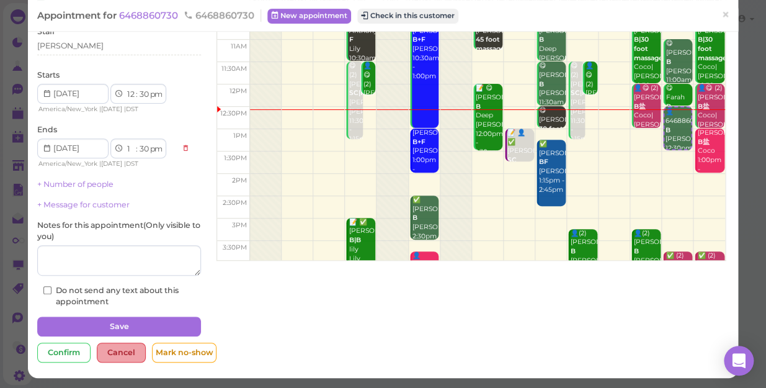
click at [112, 336] on div "Cancel" at bounding box center [121, 352] width 49 height 20
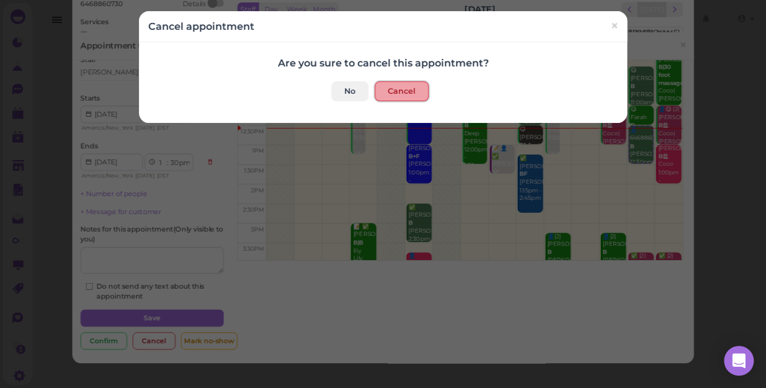
click at [409, 92] on button "Cancel" at bounding box center [402, 91] width 54 height 20
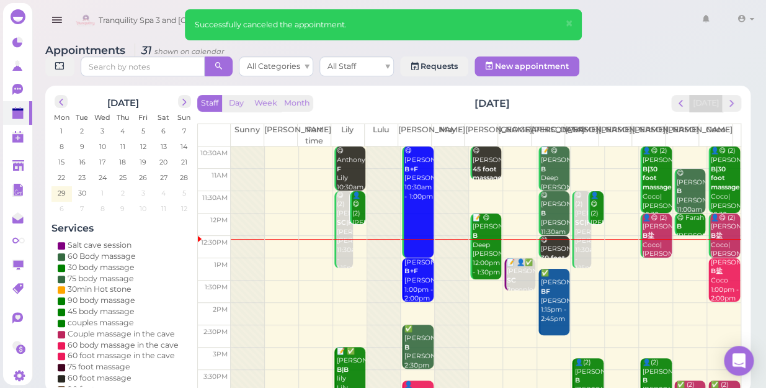
click at [680, 236] on td at bounding box center [486, 247] width 510 height 22
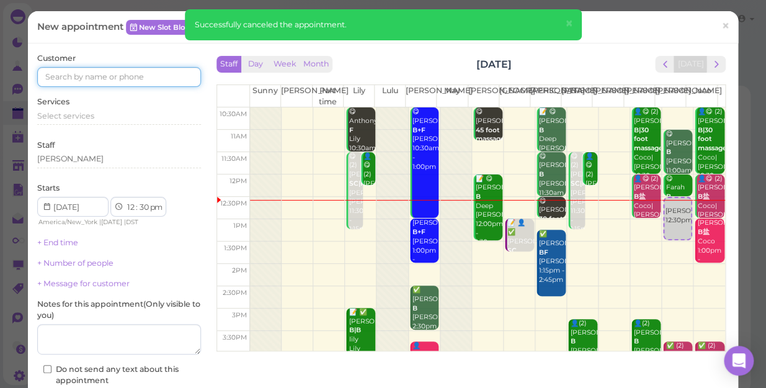
click at [166, 78] on input at bounding box center [119, 77] width 164 height 20
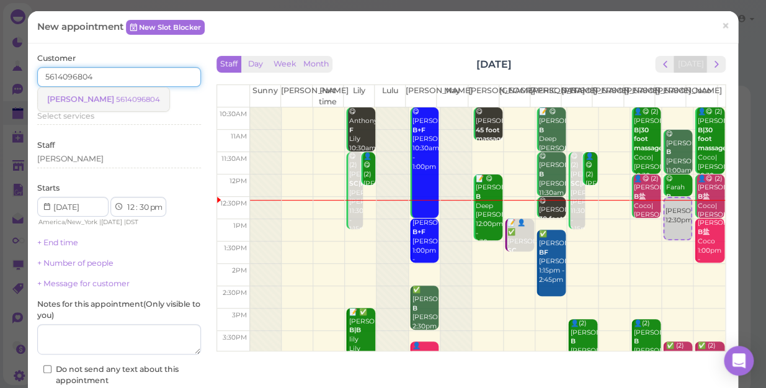
type input "5614096804"
click at [116, 102] on small "5614096804" at bounding box center [138, 99] width 44 height 9
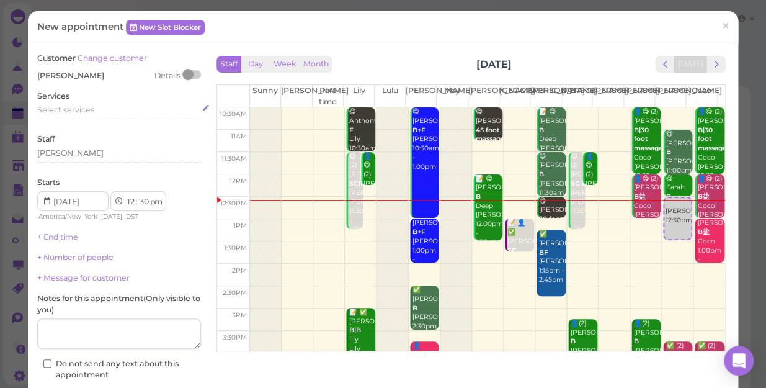
click at [97, 109] on div "Select services" at bounding box center [119, 109] width 164 height 11
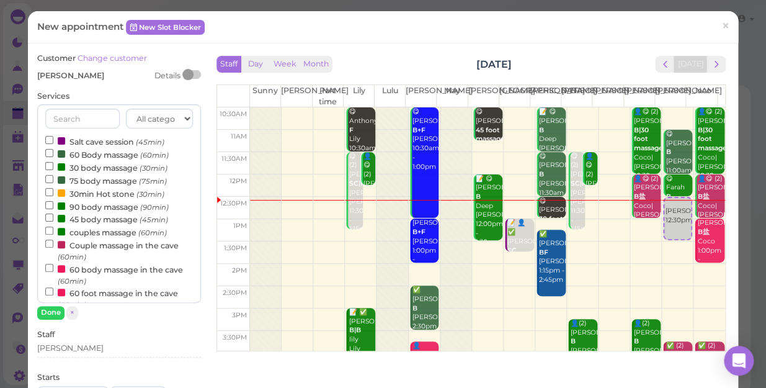
click at [89, 156] on label "60 Body massage (60min)" at bounding box center [106, 154] width 123 height 13
click at [53, 156] on input "60 Body massage (60min)" at bounding box center [49, 153] width 8 height 8
click at [53, 314] on button "Done" at bounding box center [50, 312] width 27 height 13
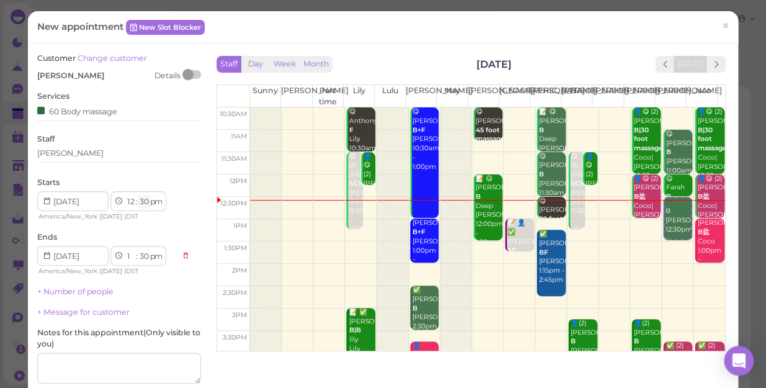
click at [146, 205] on select "00 05 10 15 20 25 30 35 40 45 50 55" at bounding box center [144, 201] width 12 height 13
select select "35"
click at [138, 195] on select "00 05 10 15 20 25 30 35 40 45 50 55" at bounding box center [144, 201] width 12 height 13
click at [151, 129] on div "Customer Change customer [PERSON_NAME] Details Services 60 Body massage Staff […" at bounding box center [119, 253] width 164 height 401
select select "35"
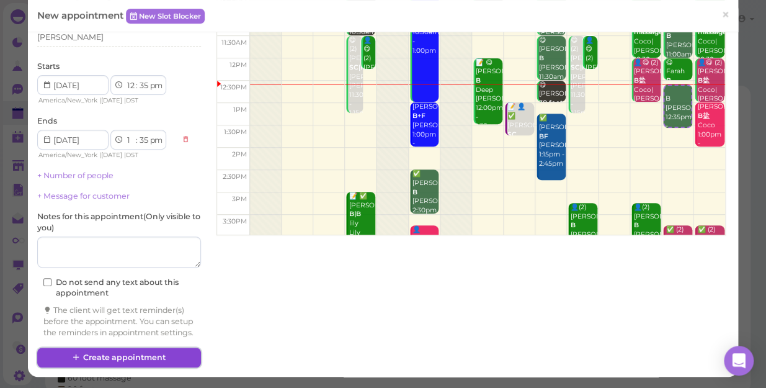
click at [154, 336] on button "Create appointment" at bounding box center [119, 357] width 164 height 20
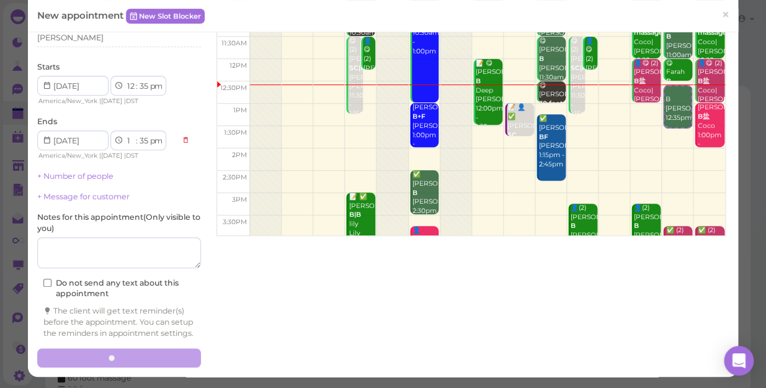
scroll to position [125, 0]
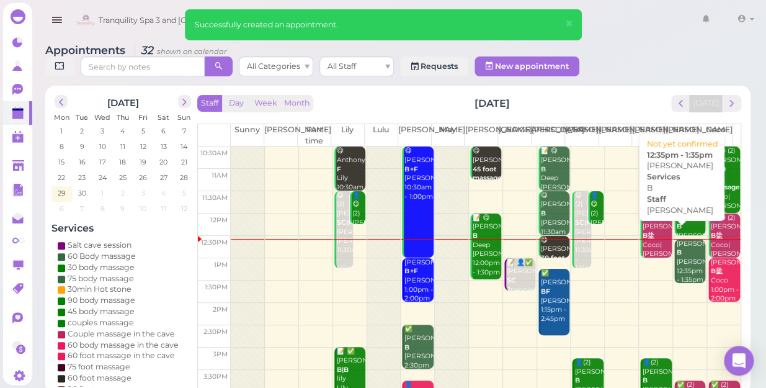
click at [676, 251] on div "[PERSON_NAME] B [PERSON_NAME] 12:35pm - 1:35pm" at bounding box center [690, 261] width 29 height 45
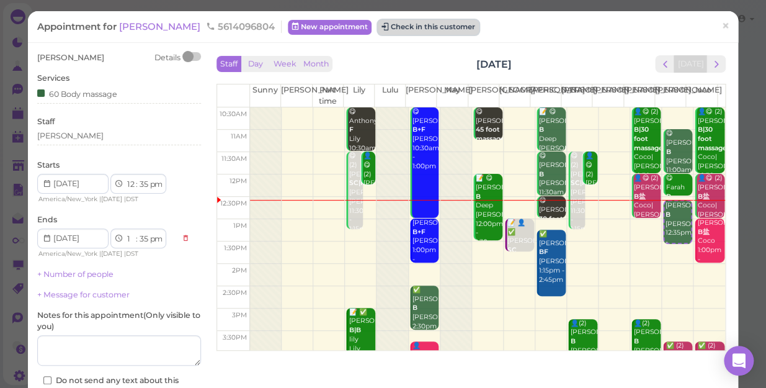
click at [394, 25] on button "Check in this customer" at bounding box center [428, 27] width 101 height 15
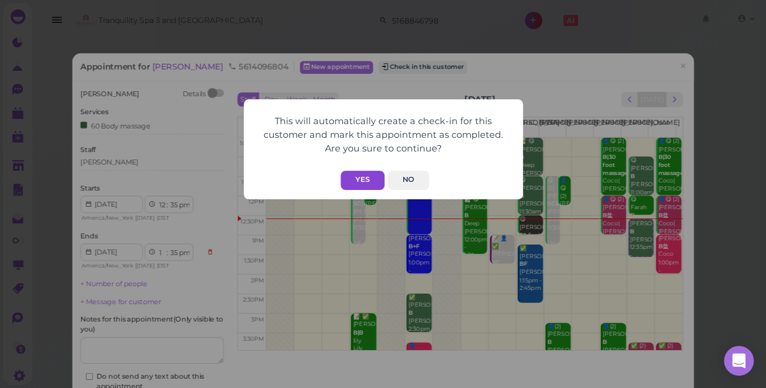
click at [375, 177] on button "Yes" at bounding box center [362, 180] width 44 height 19
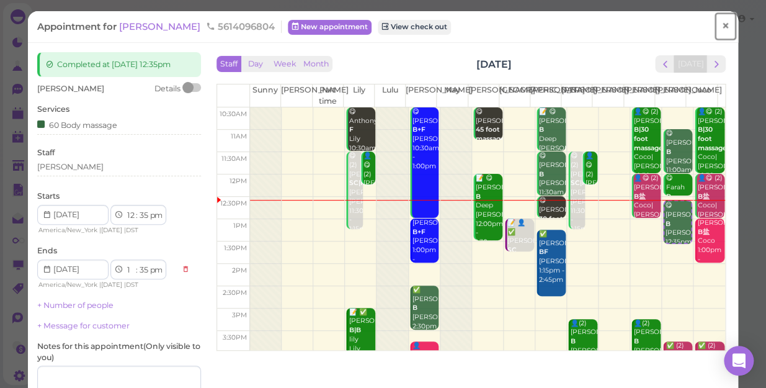
click at [721, 27] on span "×" at bounding box center [725, 25] width 8 height 17
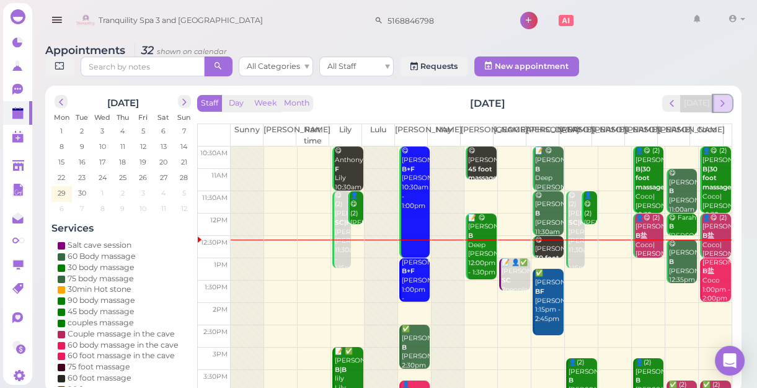
click at [725, 108] on span "next" at bounding box center [723, 103] width 12 height 12
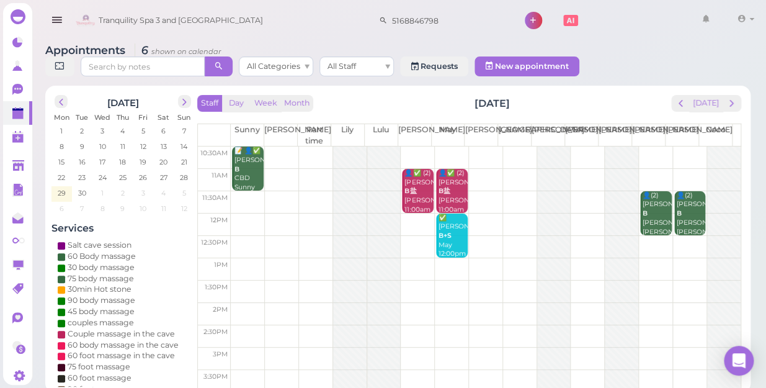
click at [650, 146] on td at bounding box center [486, 157] width 510 height 22
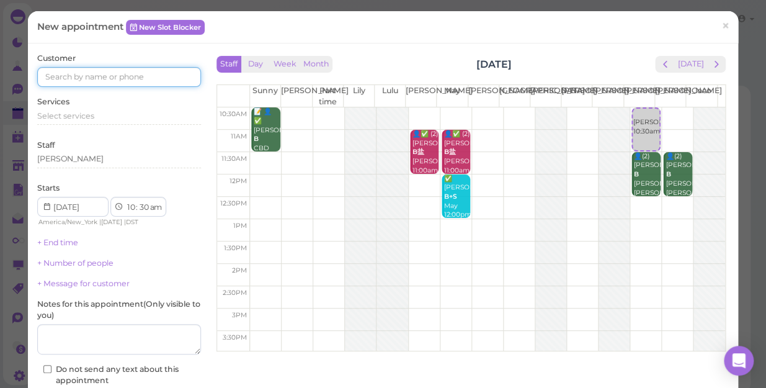
click at [144, 79] on input at bounding box center [119, 77] width 164 height 20
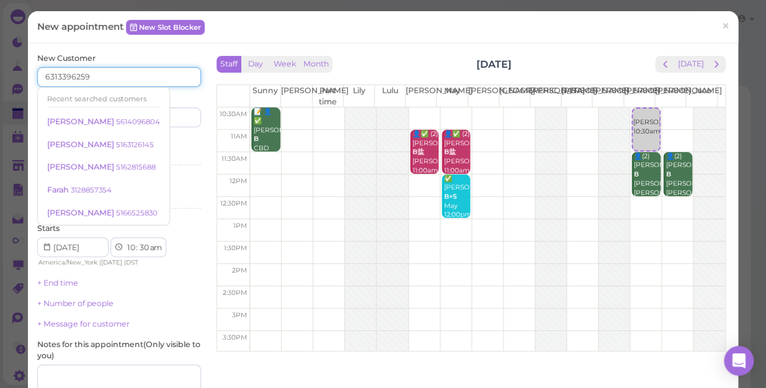
type input "6313396259"
click at [171, 149] on div "Services Select services" at bounding box center [119, 153] width 164 height 34
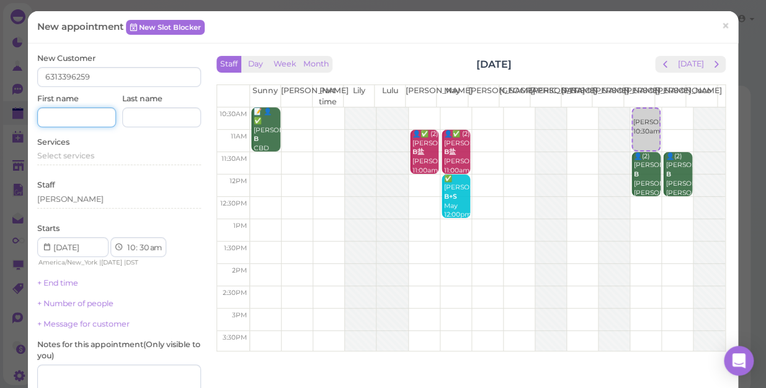
click at [75, 112] on input at bounding box center [76, 117] width 79 height 20
type input "[PERSON_NAME]"
click at [106, 156] on div "Select services" at bounding box center [119, 155] width 164 height 11
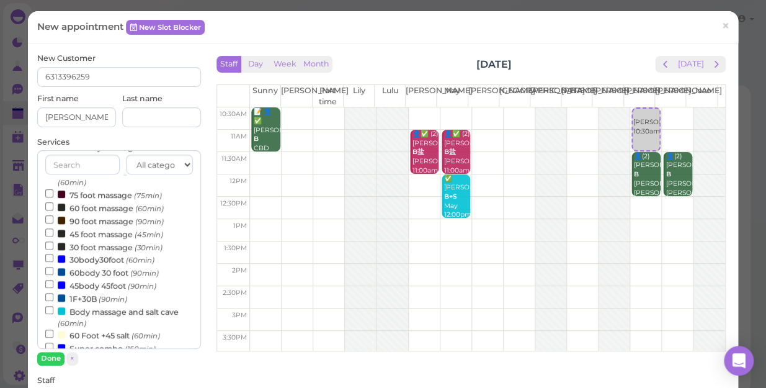
scroll to position [169, 0]
click at [50, 273] on input "60body 30 foot (90min)" at bounding box center [49, 270] width 8 height 8
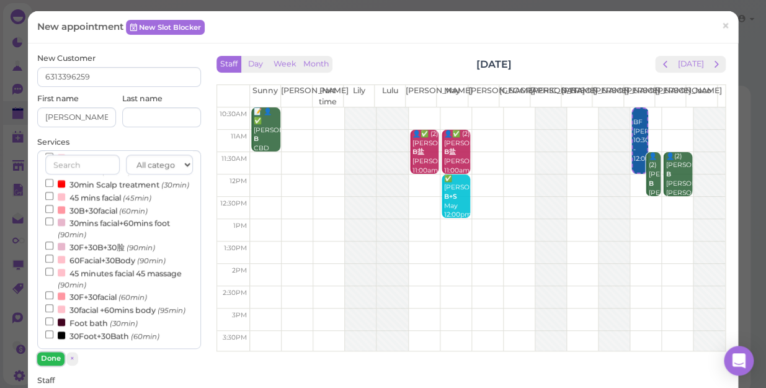
click at [48, 336] on button "Done" at bounding box center [50, 358] width 27 height 13
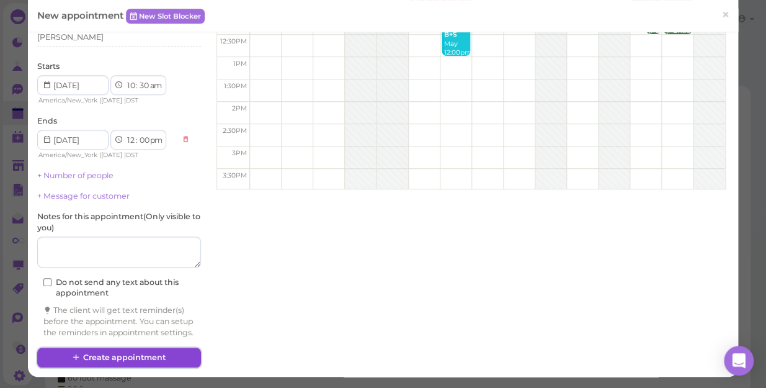
click at [149, 336] on button "Create appointment" at bounding box center [119, 357] width 164 height 20
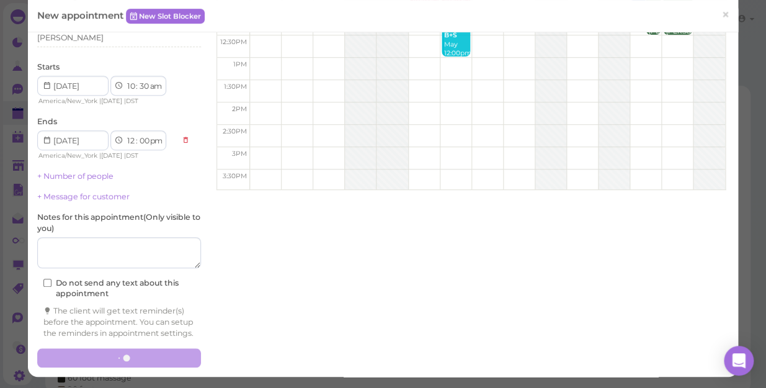
scroll to position [171, 0]
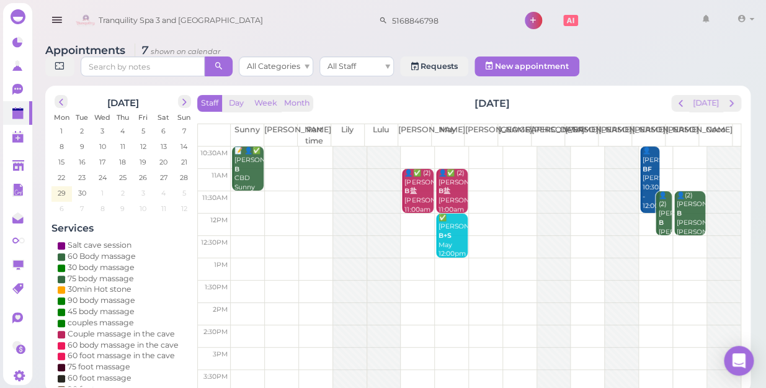
click at [682, 146] on td at bounding box center [486, 157] width 510 height 22
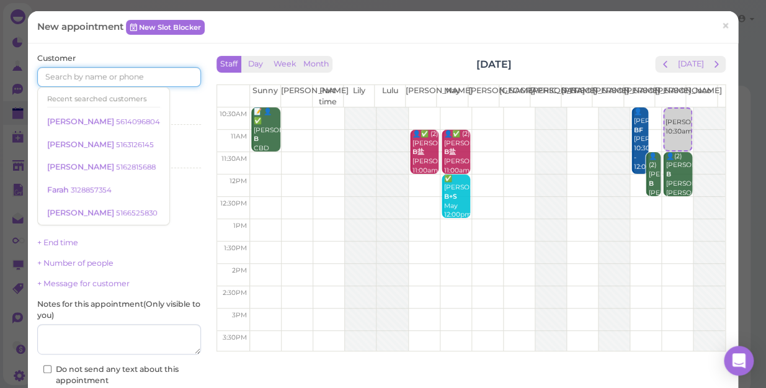
click at [155, 81] on input at bounding box center [119, 77] width 164 height 20
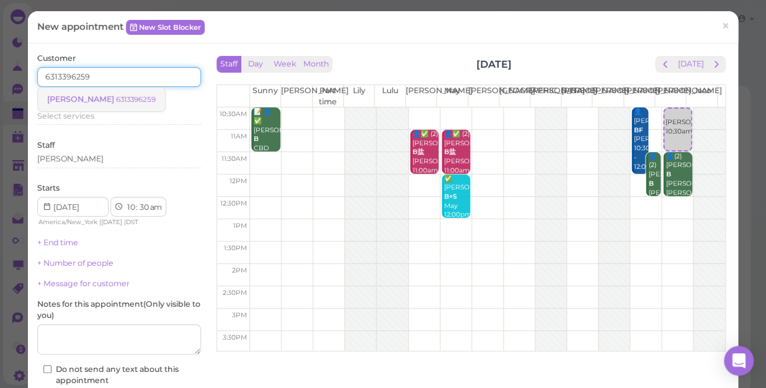
type input "6313396259"
click at [116, 97] on small "6313396259" at bounding box center [136, 99] width 40 height 9
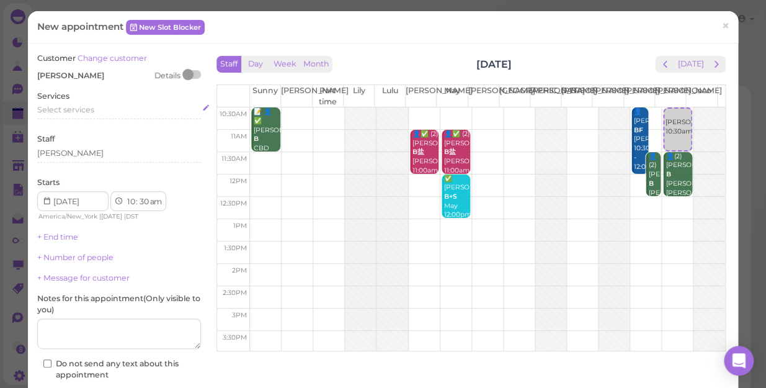
click at [100, 112] on div "Select services" at bounding box center [119, 109] width 164 height 11
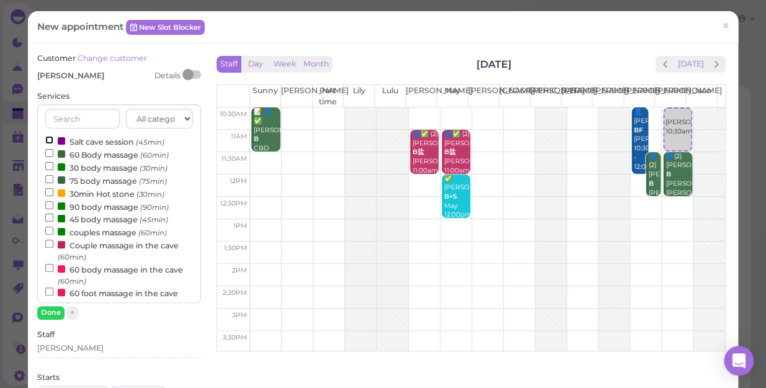
click at [48, 140] on input "Salt cave session (45min)" at bounding box center [49, 140] width 8 height 8
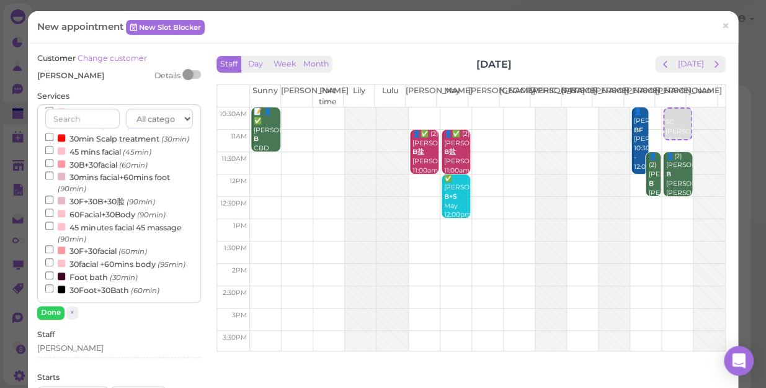
scroll to position [394, 0]
click at [50, 245] on input "30F+30facial (60min)" at bounding box center [49, 249] width 8 height 8
select select "12"
select select "pm"
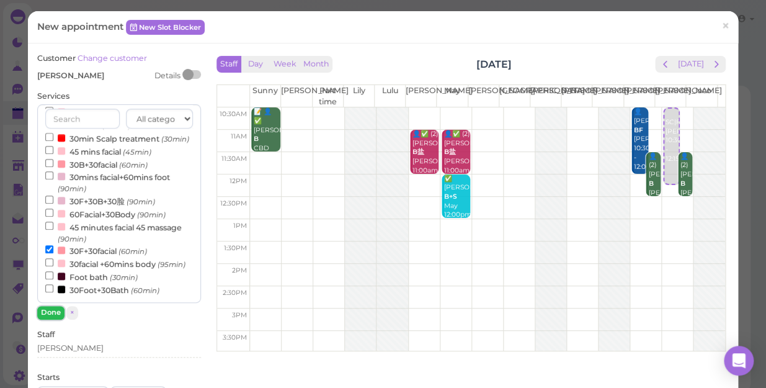
click at [53, 313] on button "Done" at bounding box center [50, 312] width 27 height 13
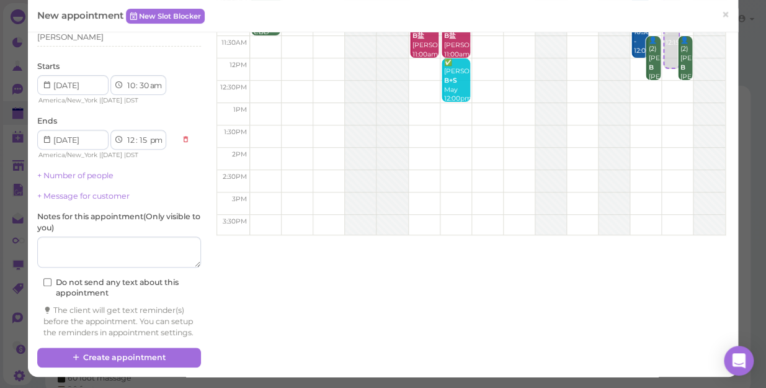
scroll to position [126, 0]
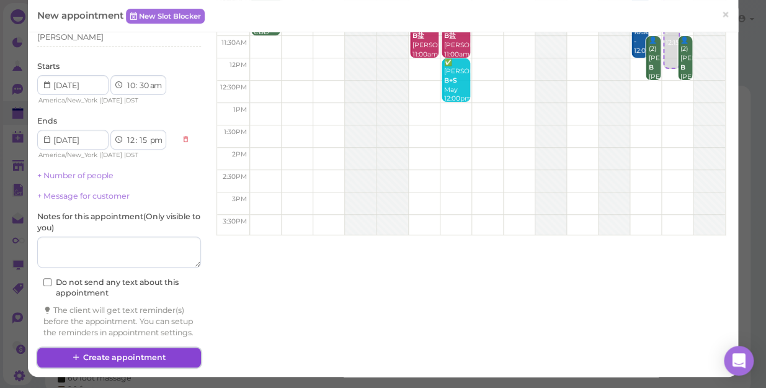
click at [173, 336] on button "Create appointment" at bounding box center [119, 357] width 164 height 20
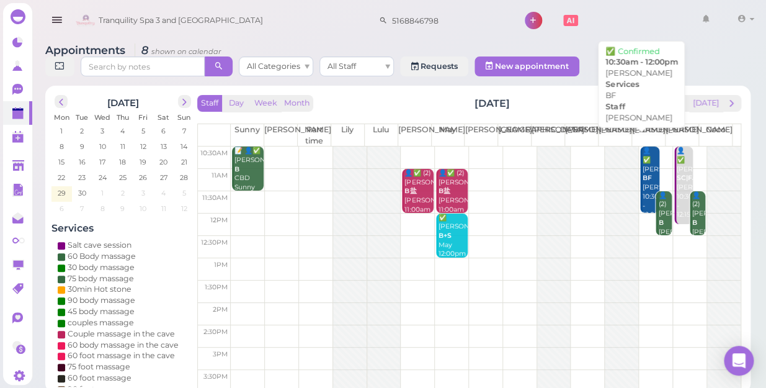
click at [643, 174] on b "BF" at bounding box center [647, 178] width 9 height 8
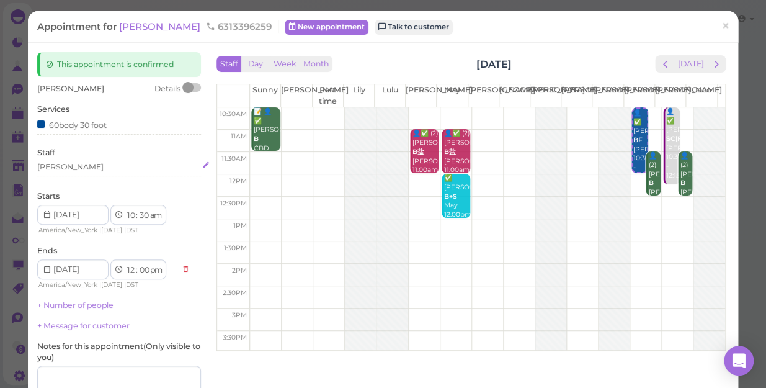
click at [59, 172] on div "[PERSON_NAME]" at bounding box center [119, 168] width 164 height 15
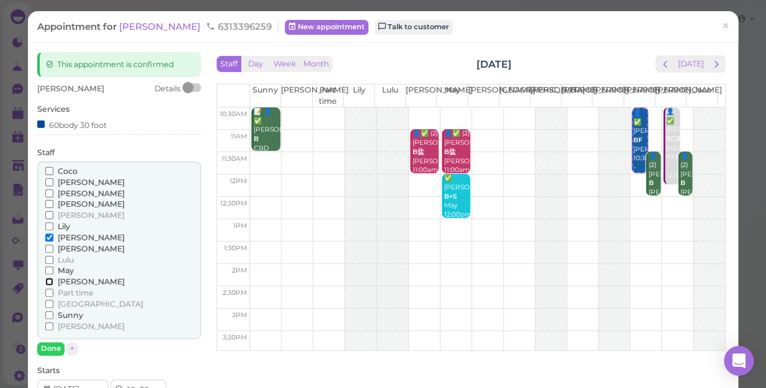
click at [49, 282] on input "[PERSON_NAME]" at bounding box center [49, 281] width 8 height 8
click at [47, 235] on input "[PERSON_NAME]" at bounding box center [49, 237] width 8 height 8
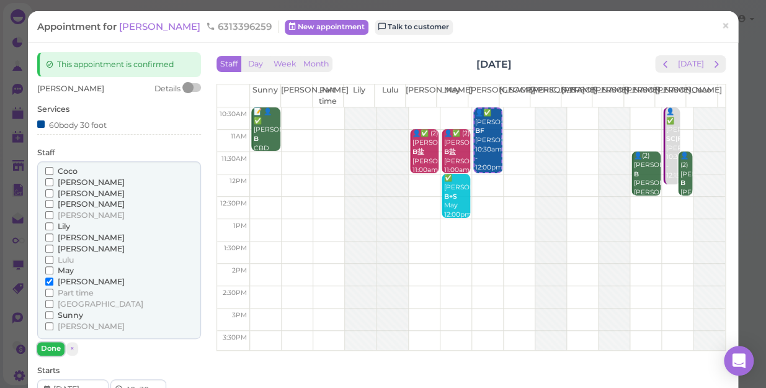
click at [48, 336] on button "Done" at bounding box center [50, 348] width 27 height 13
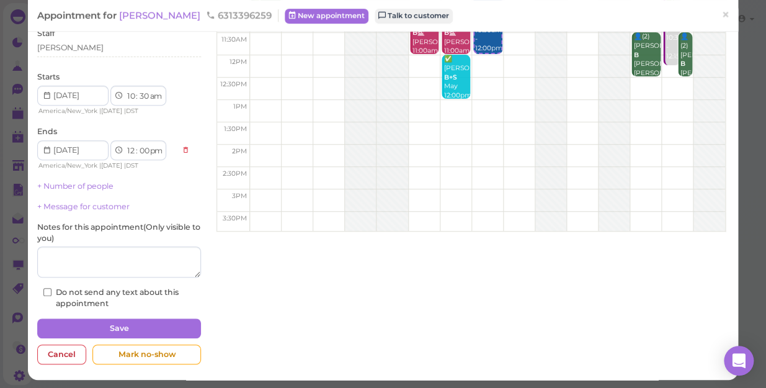
scroll to position [121, 0]
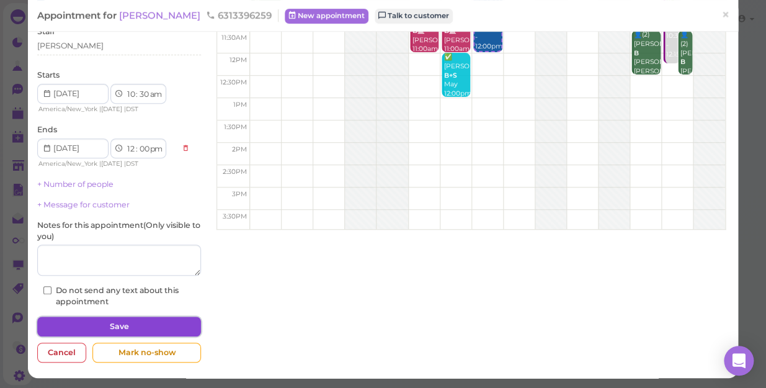
click at [99, 321] on button "Save" at bounding box center [119, 326] width 164 height 20
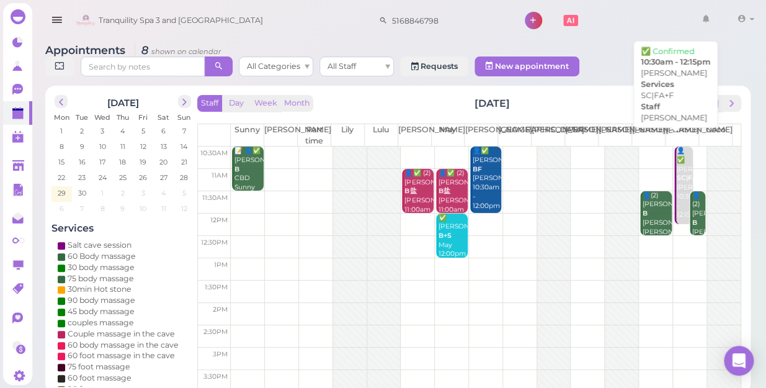
click at [676, 159] on div "👤✅ [PERSON_NAME] SC|FA+F [PERSON_NAME] 10:30am - 12:15pm" at bounding box center [684, 182] width 17 height 73
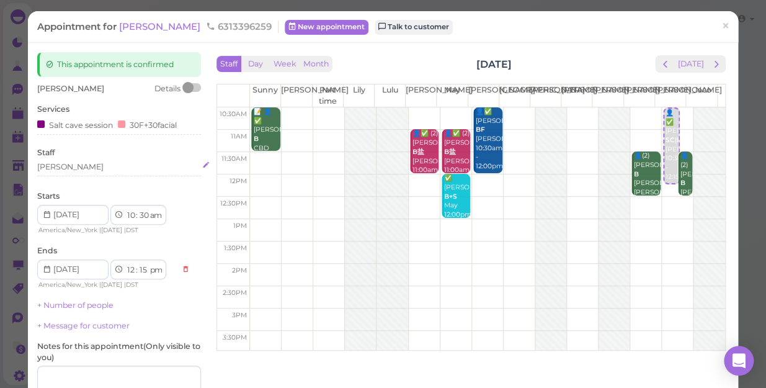
click at [67, 172] on div "[PERSON_NAME]" at bounding box center [119, 166] width 164 height 11
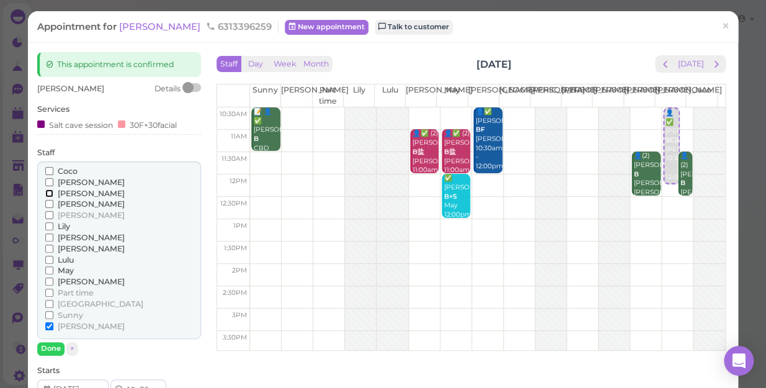
click at [50, 189] on input "[PERSON_NAME]" at bounding box center [49, 193] width 8 height 8
click at [47, 324] on input "[PERSON_NAME]" at bounding box center [49, 326] width 8 height 8
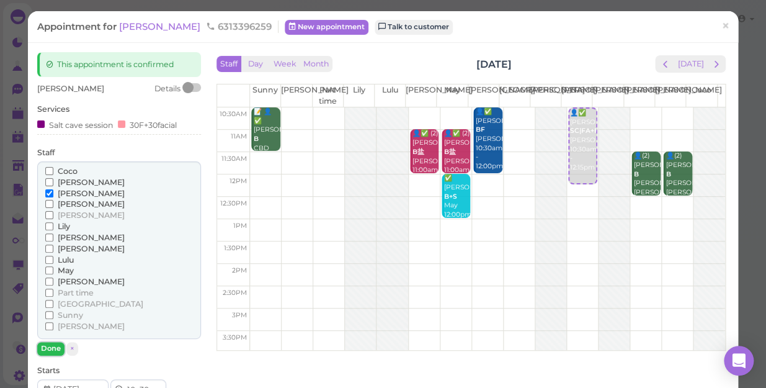
click at [46, 336] on button "Done" at bounding box center [50, 348] width 27 height 13
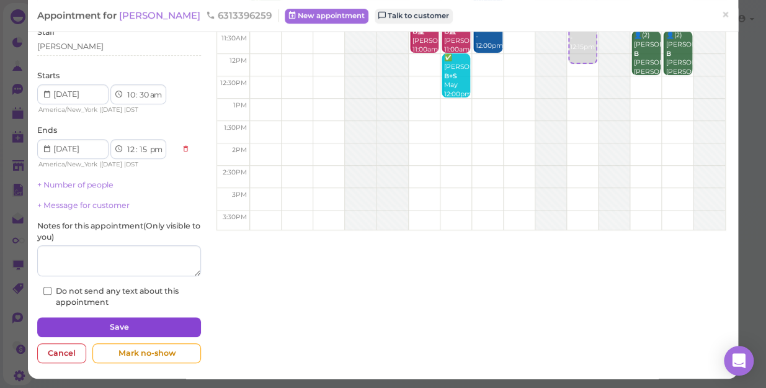
scroll to position [121, 0]
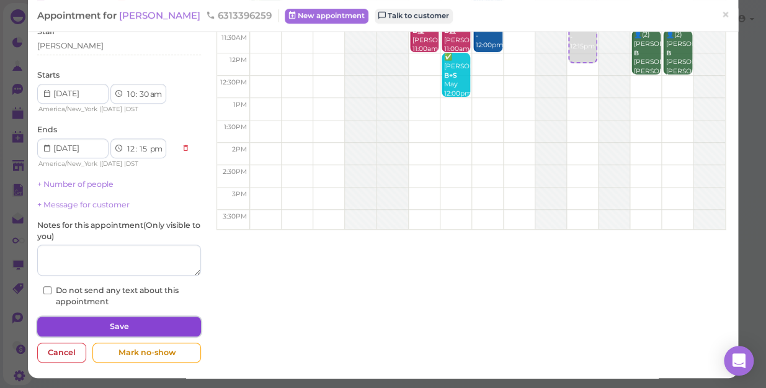
click at [154, 323] on button "Save" at bounding box center [119, 326] width 164 height 20
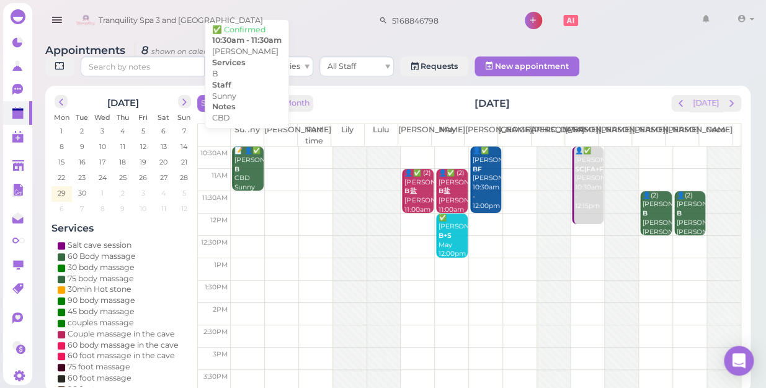
click at [246, 156] on div "📝 👤✅ [PERSON_NAME] B CBD Sunny 10:30am - 11:30am" at bounding box center [248, 182] width 29 height 73
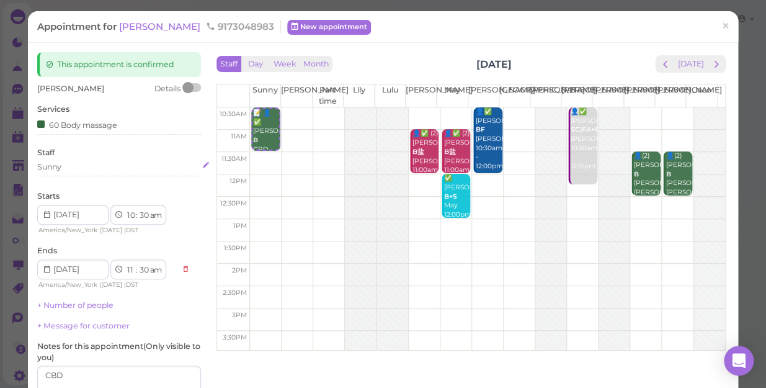
click at [64, 169] on div "Sunny" at bounding box center [119, 166] width 164 height 11
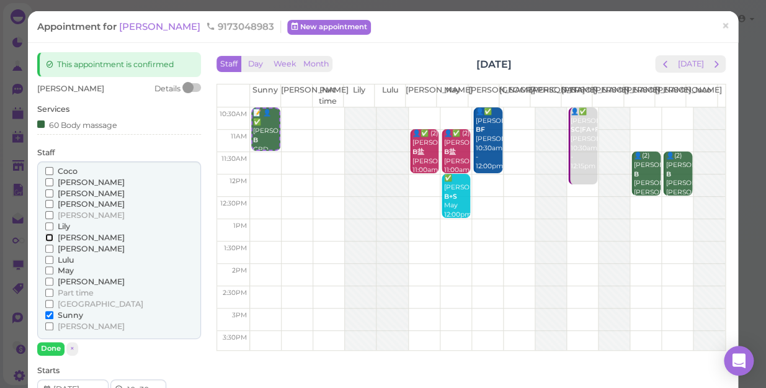
click at [48, 236] on input "[PERSON_NAME]" at bounding box center [49, 237] width 8 height 8
click at [48, 313] on input "Sunny" at bounding box center [49, 315] width 8 height 8
click at [48, 315] on input "Sunny" at bounding box center [49, 315] width 8 height 8
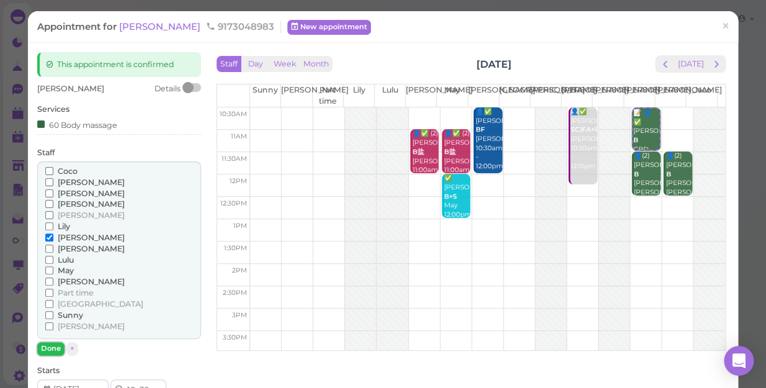
click at [50, 336] on button "Done" at bounding box center [50, 348] width 27 height 13
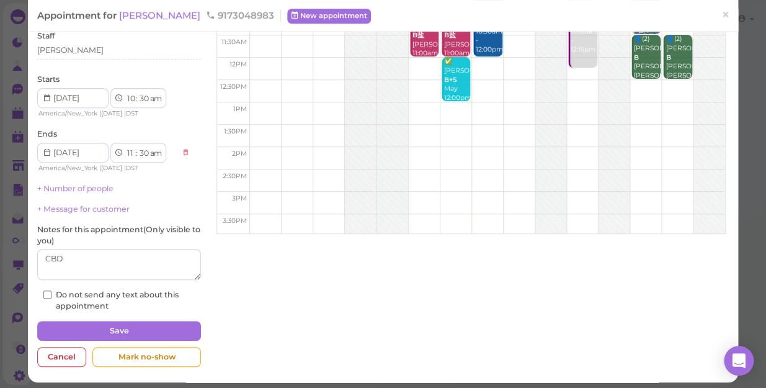
scroll to position [121, 0]
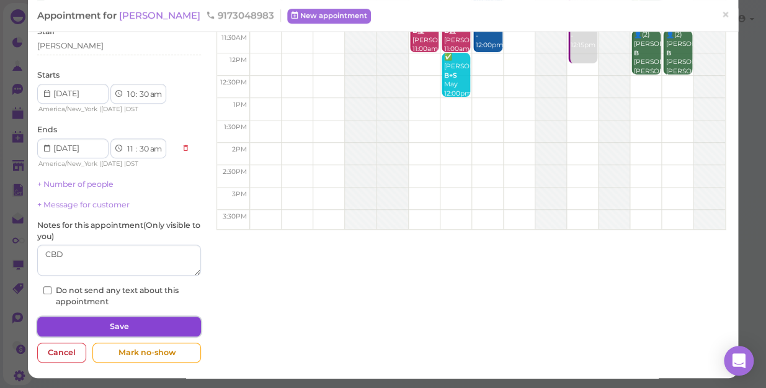
click at [86, 325] on button "Save" at bounding box center [119, 326] width 164 height 20
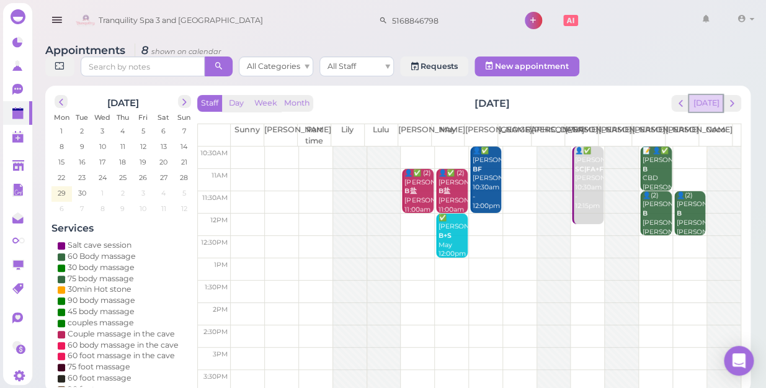
click at [706, 95] on button "[DATE]" at bounding box center [705, 103] width 33 height 17
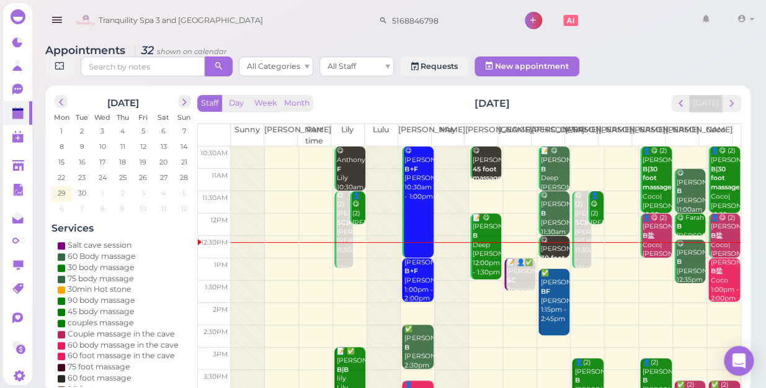
click at [646, 258] on td at bounding box center [486, 269] width 510 height 22
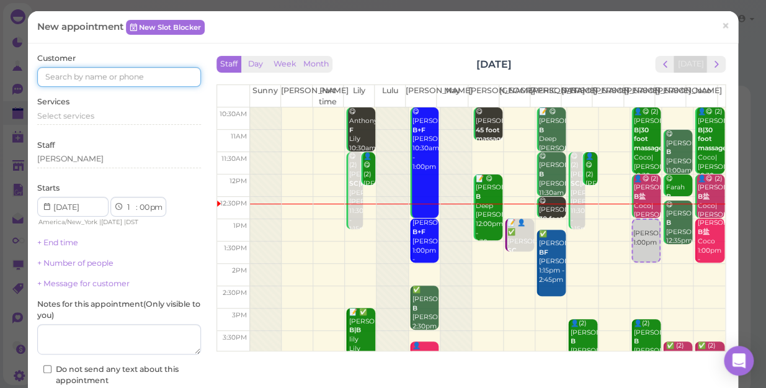
click at [161, 76] on input at bounding box center [119, 77] width 164 height 20
type input "3475741151"
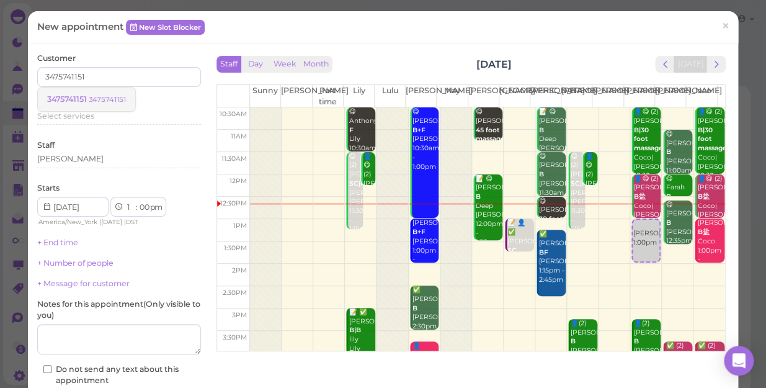
click at [104, 98] on small "3475741151" at bounding box center [107, 99] width 37 height 9
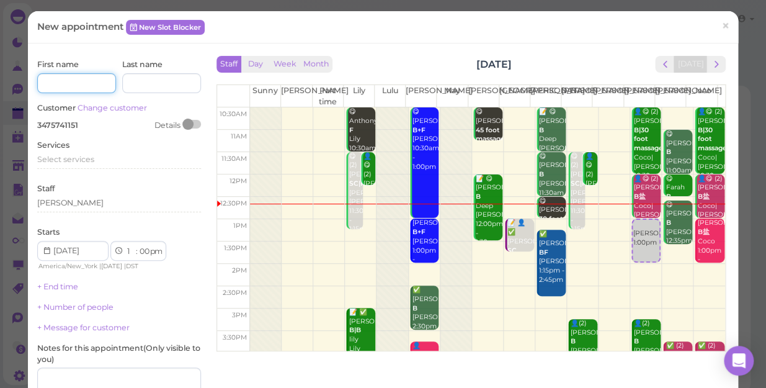
click at [85, 76] on input at bounding box center [76, 83] width 79 height 20
type input "A"
type input "[PERSON_NAME]"
click at [99, 153] on div "Services Select services" at bounding box center [119, 157] width 164 height 34
click at [89, 161] on span "Select services" at bounding box center [65, 158] width 57 height 9
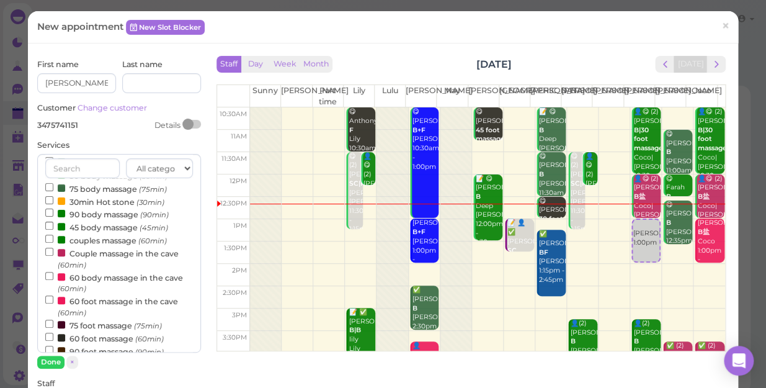
scroll to position [112, 0]
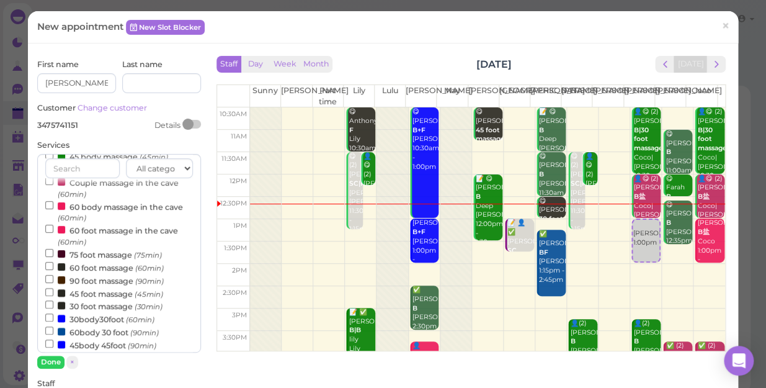
click at [103, 269] on label "60 foot massage (60min)" at bounding box center [104, 266] width 118 height 13
click at [53, 269] on input "60 foot massage (60min)" at bounding box center [49, 266] width 8 height 8
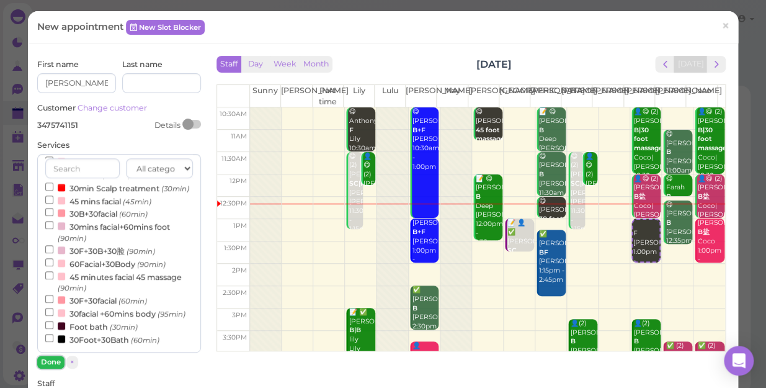
click at [47, 336] on button "Done" at bounding box center [50, 361] width 27 height 13
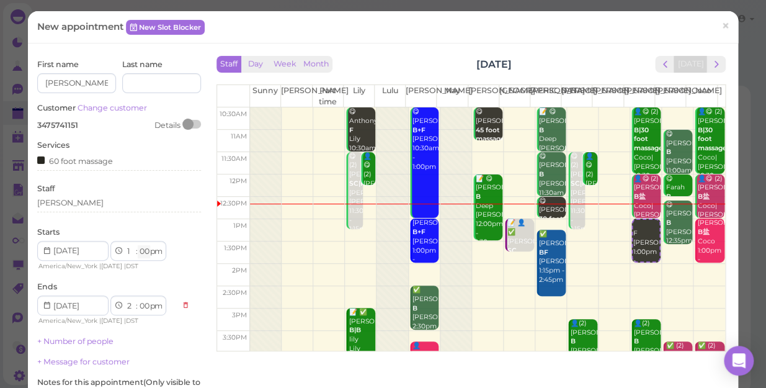
click at [142, 249] on select "00 05 10 15 20 25 30 35 40 45 50 55" at bounding box center [144, 251] width 12 height 13
select select "15"
click at [138, 245] on select "00 05 10 15 20 25 30 35 40 45 50 55" at bounding box center [144, 251] width 12 height 13
select select "15"
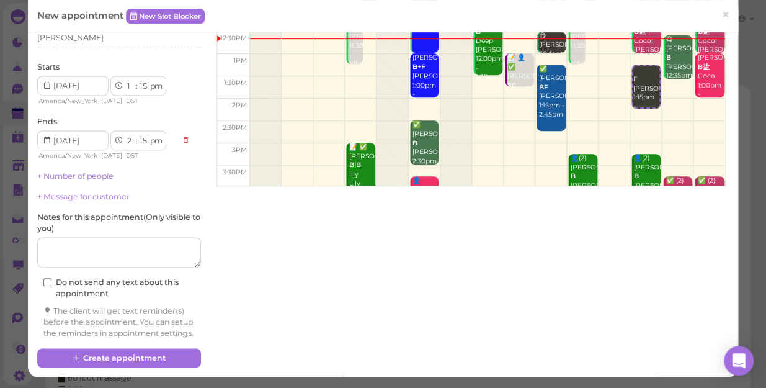
scroll to position [176, 0]
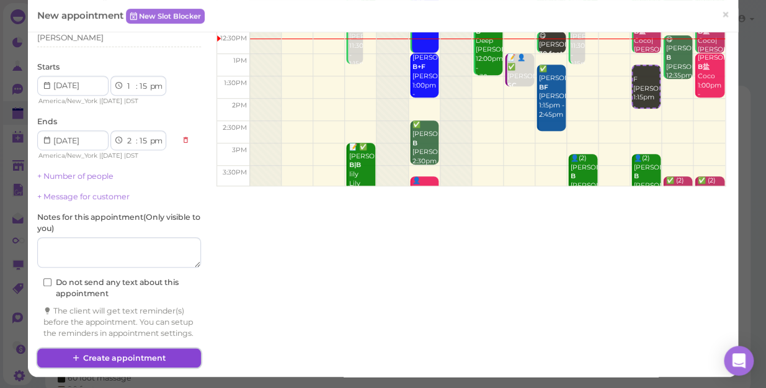
click at [154, 336] on button "Create appointment" at bounding box center [119, 358] width 164 height 20
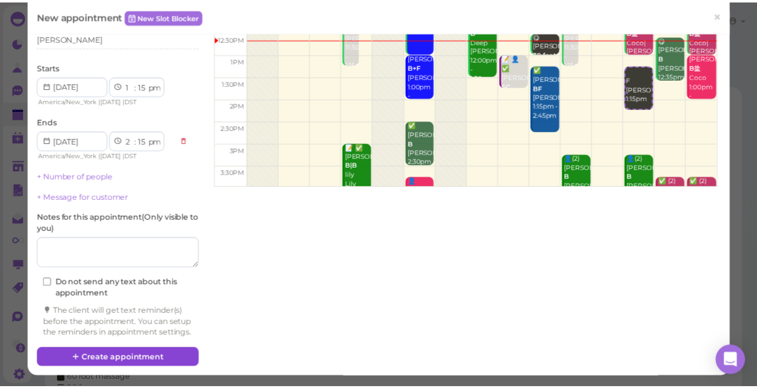
scroll to position [0, 0]
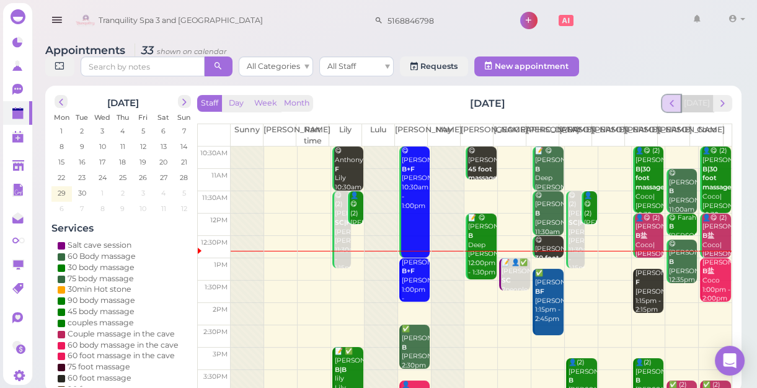
click at [669, 106] on span "prev" at bounding box center [672, 103] width 12 height 12
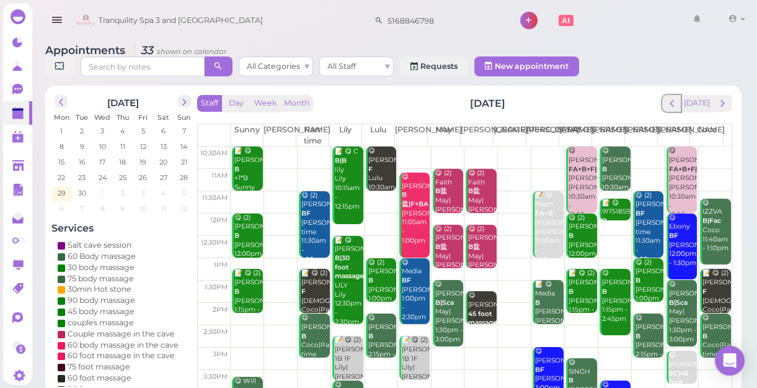
click at [669, 106] on span "prev" at bounding box center [672, 103] width 12 height 12
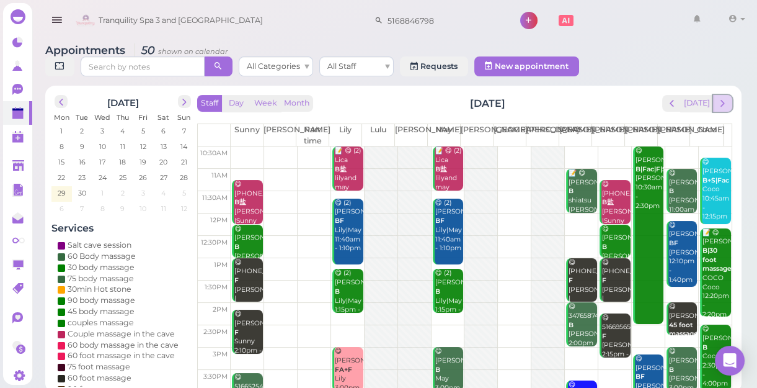
click at [727, 105] on span "next" at bounding box center [723, 103] width 12 height 12
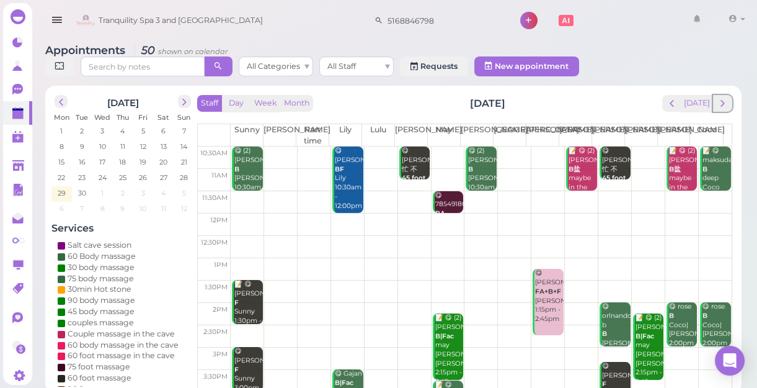
click at [727, 105] on span "next" at bounding box center [723, 103] width 12 height 12
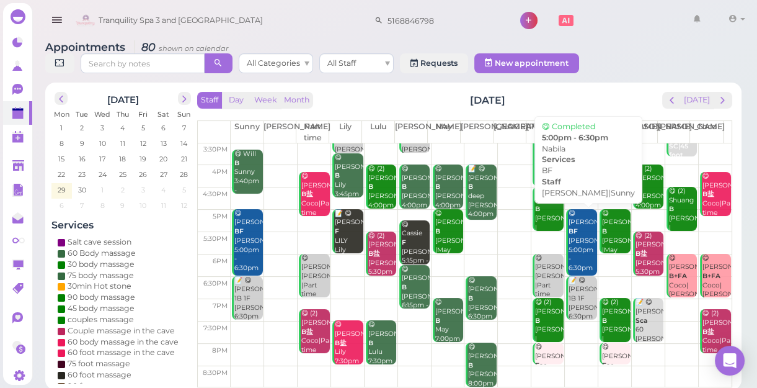
scroll to position [4, 0]
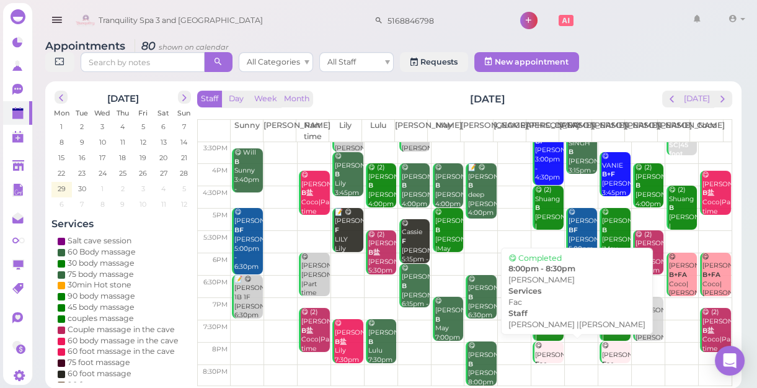
click at [545, 336] on div "😋 [PERSON_NAME] [PERSON_NAME] |[PERSON_NAME] 8:00pm - 8:30pm" at bounding box center [549, 382] width 29 height 82
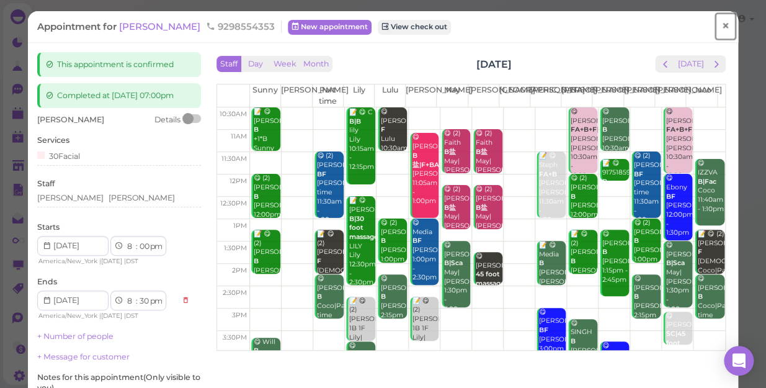
click at [721, 29] on span "×" at bounding box center [725, 25] width 8 height 17
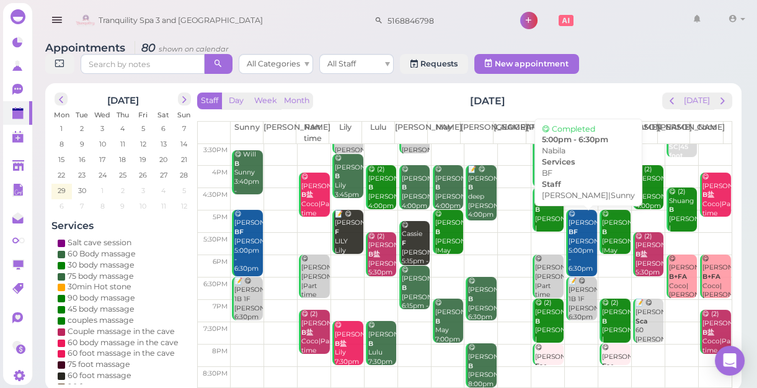
scroll to position [4, 0]
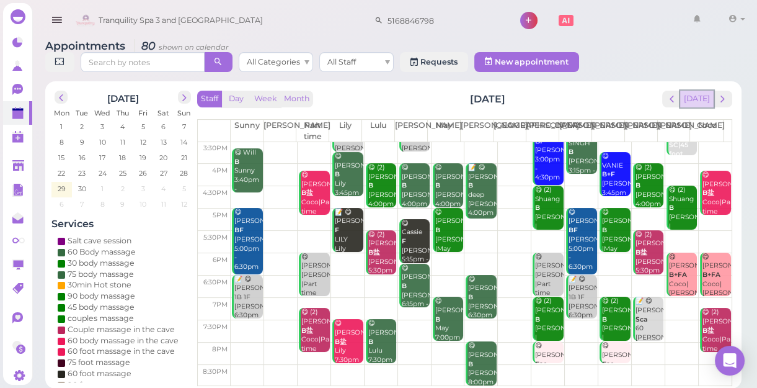
click at [696, 94] on button "[DATE]" at bounding box center [696, 99] width 33 height 17
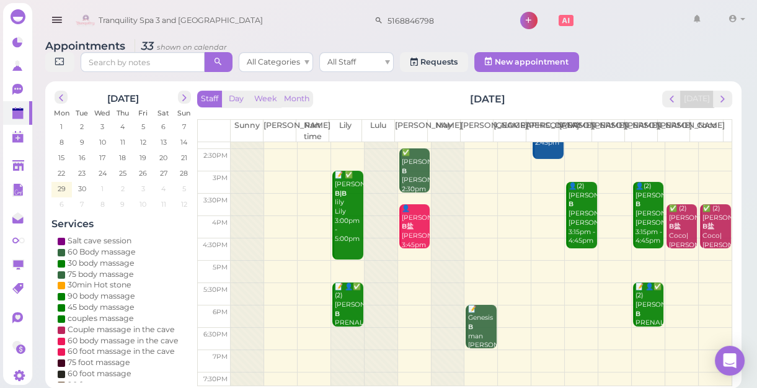
scroll to position [55, 0]
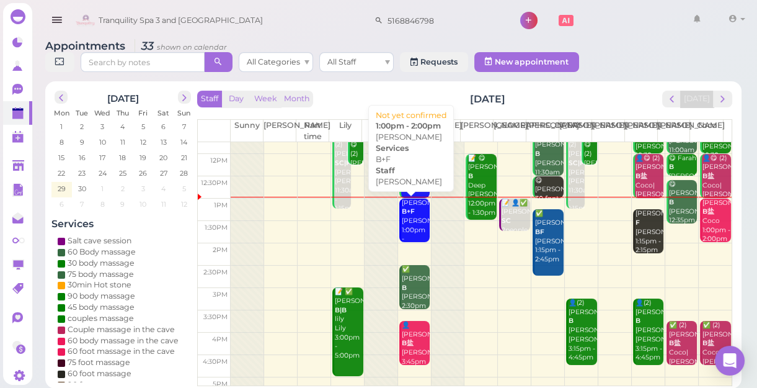
click at [409, 225] on div "[PERSON_NAME] B+F [PERSON_NAME] 1:00pm - 2:00pm" at bounding box center [415, 225] width 29 height 55
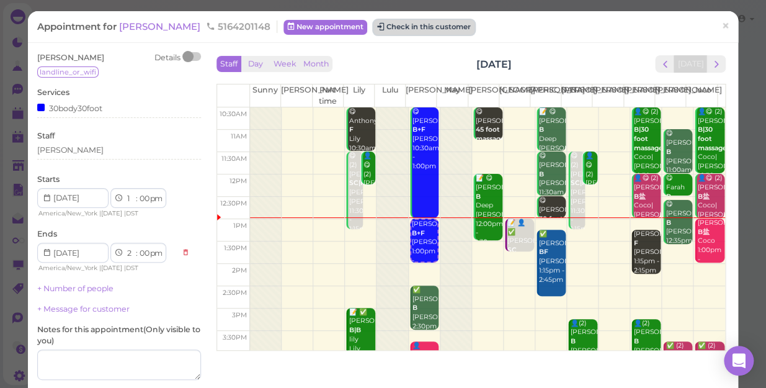
click at [397, 27] on button "Check in this customer" at bounding box center [423, 27] width 101 height 15
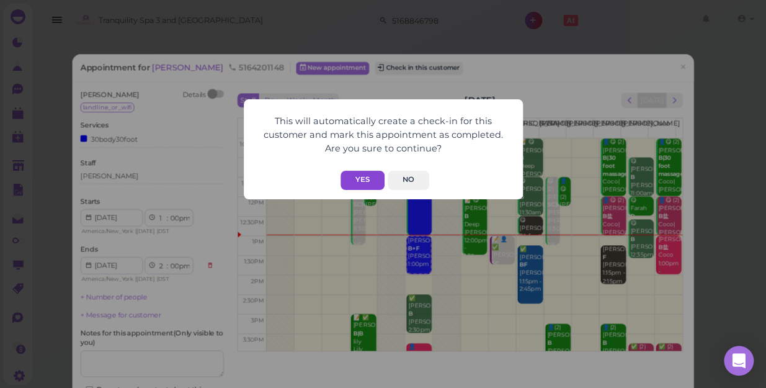
click at [370, 180] on button "Yes" at bounding box center [362, 180] width 44 height 19
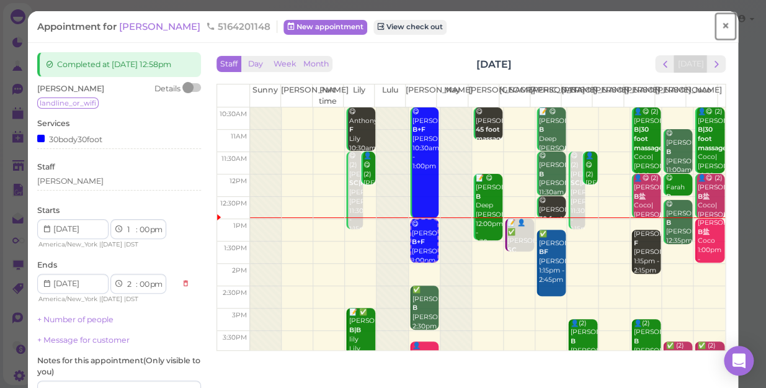
click at [721, 25] on span "×" at bounding box center [725, 25] width 8 height 17
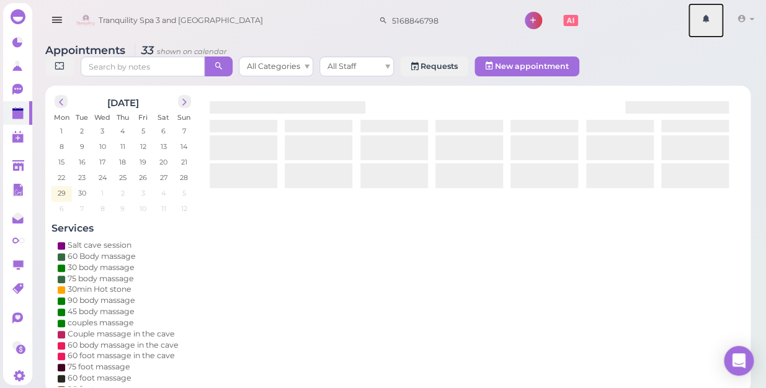
click at [719, 25] on link at bounding box center [706, 20] width 36 height 35
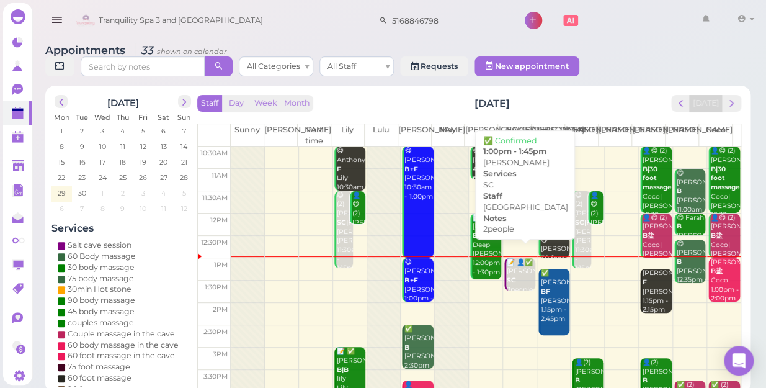
click at [512, 269] on div "📝 👤✅ [PERSON_NAME] SC 2people [GEOGRAPHIC_DATA] 1:00pm - 1:45pm" at bounding box center [520, 290] width 29 height 64
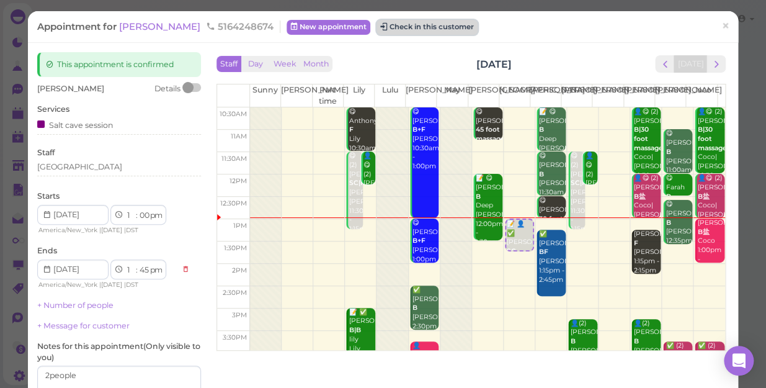
click at [386, 27] on button "Check in this customer" at bounding box center [426, 27] width 101 height 15
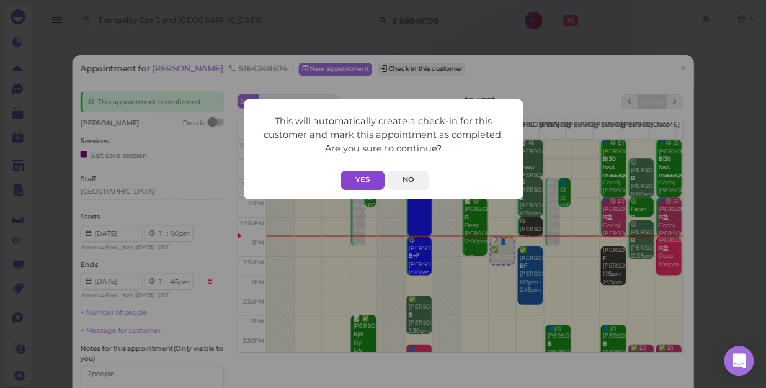
click at [368, 177] on button "Yes" at bounding box center [362, 180] width 44 height 19
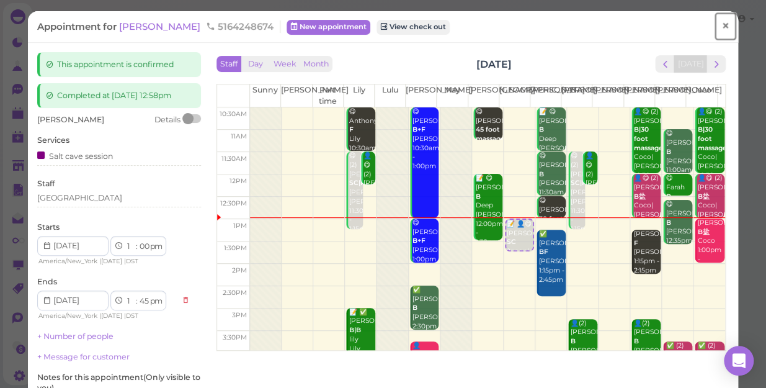
click at [721, 25] on span "×" at bounding box center [725, 25] width 8 height 17
click at [716, 25] on link at bounding box center [706, 20] width 36 height 35
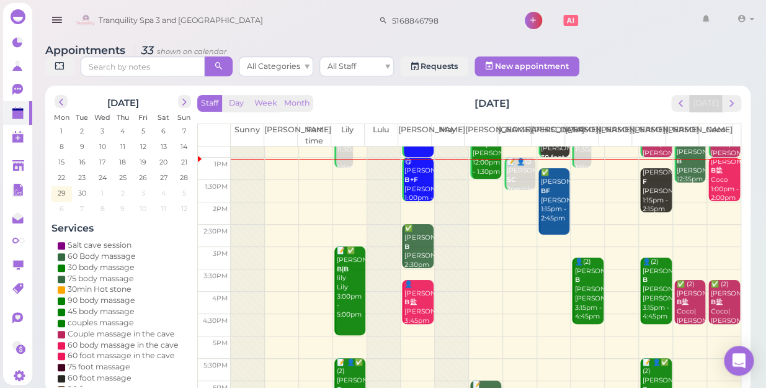
scroll to position [169, 0]
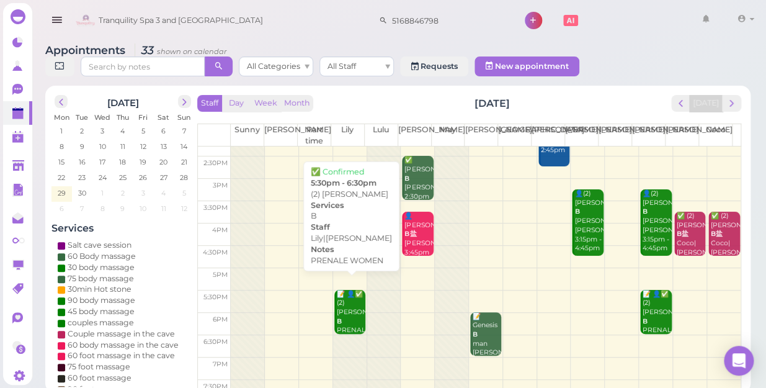
click at [349, 305] on div "📝 👤✅ (2) [PERSON_NAME] B PRENALE WOMEN [PERSON_NAME]|[PERSON_NAME] 5:30pm - 6:3…" at bounding box center [350, 340] width 29 height 100
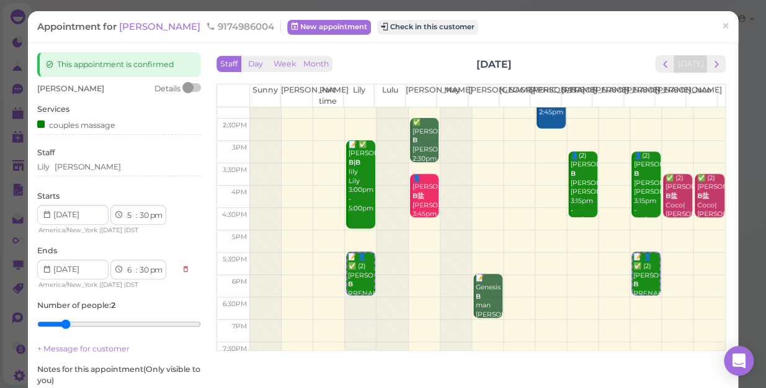
scroll to position [169, 0]
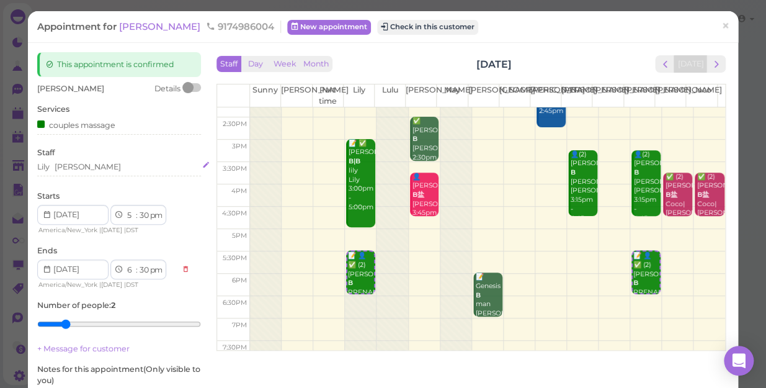
click at [97, 171] on div "Lily [PERSON_NAME]" at bounding box center [119, 166] width 164 height 11
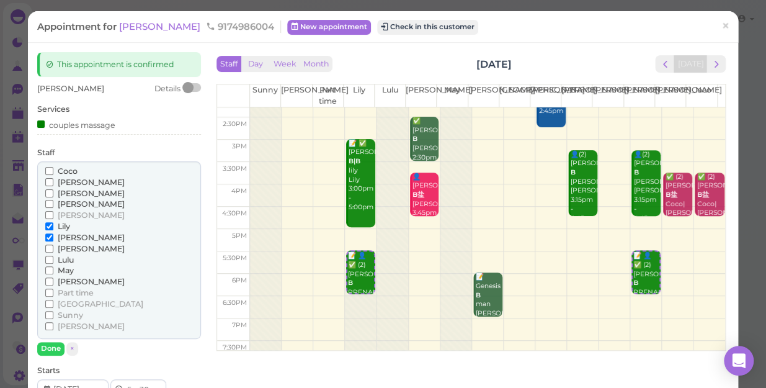
click at [48, 171] on input "Coco" at bounding box center [49, 171] width 8 height 8
click at [45, 223] on input "Lily" at bounding box center [49, 226] width 8 height 8
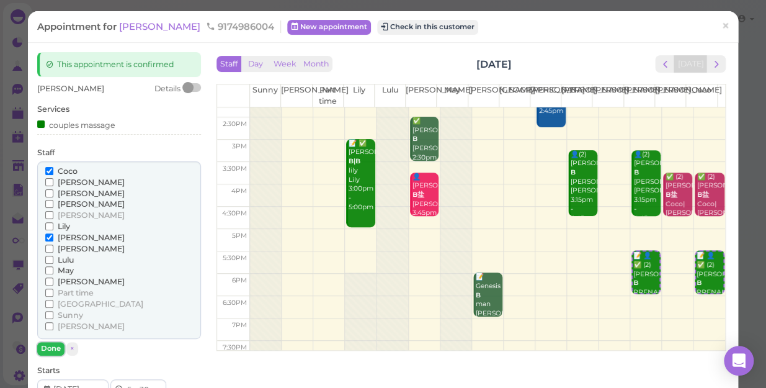
click at [50, 336] on button "Done" at bounding box center [50, 348] width 27 height 13
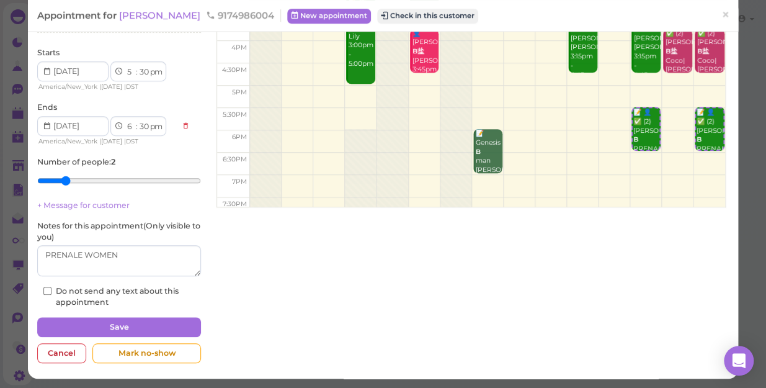
scroll to position [144, 0]
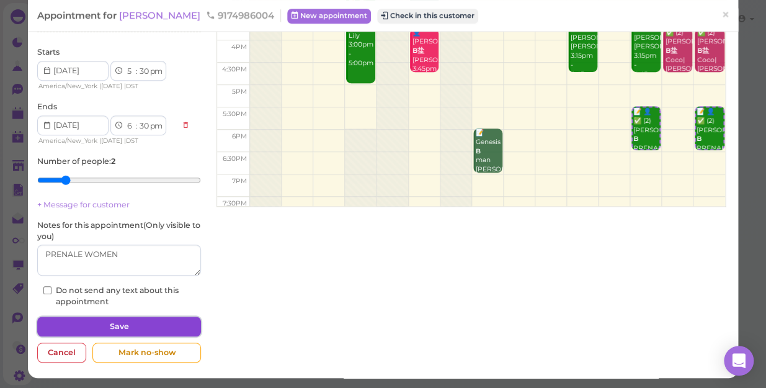
click at [135, 319] on button "Save" at bounding box center [119, 326] width 164 height 20
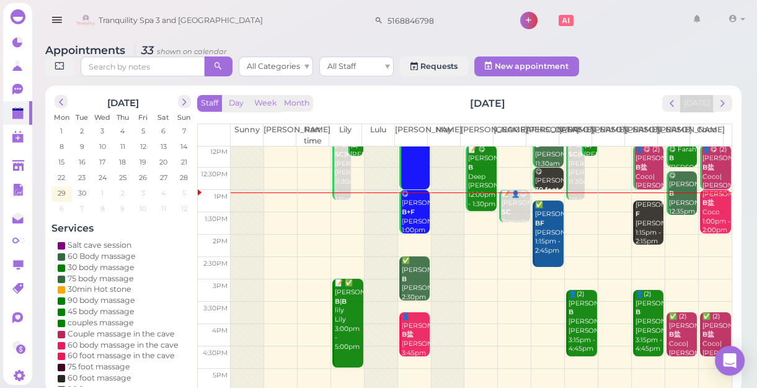
scroll to position [224, 0]
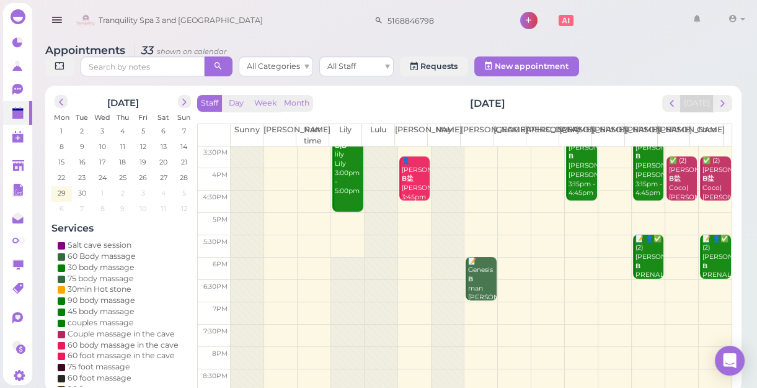
click at [350, 260] on div at bounding box center [347, 323] width 33 height 133
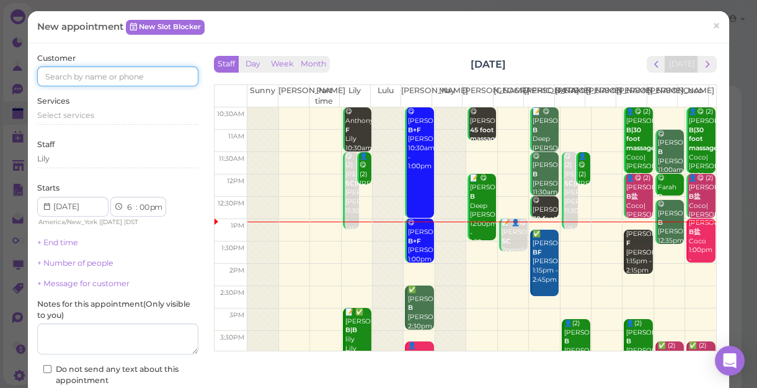
click at [130, 76] on input at bounding box center [117, 76] width 161 height 20
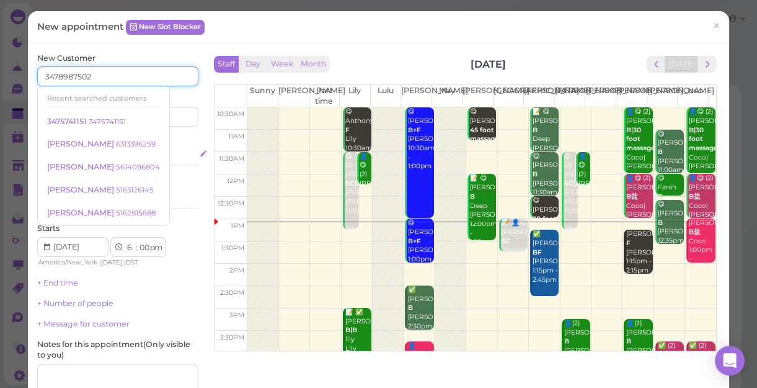
type input "3478987502"
click at [161, 152] on div "Select services" at bounding box center [117, 155] width 161 height 11
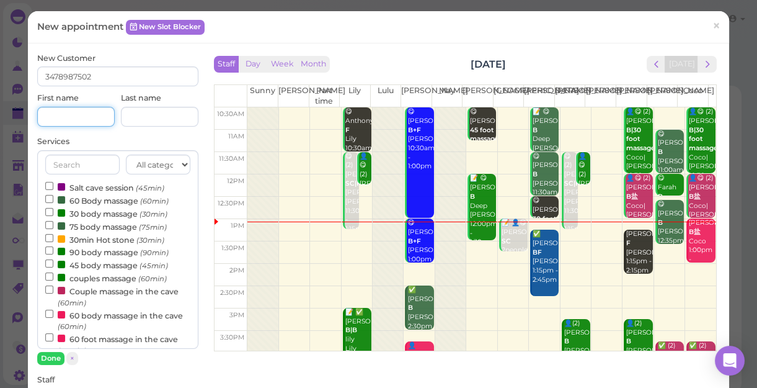
click at [80, 117] on input at bounding box center [76, 117] width 78 height 20
type input "[PERSON_NAME]"
click at [48, 288] on input "Couple massage in the cave (60min)" at bounding box center [49, 289] width 8 height 8
click at [45, 336] on button "Done" at bounding box center [50, 358] width 27 height 13
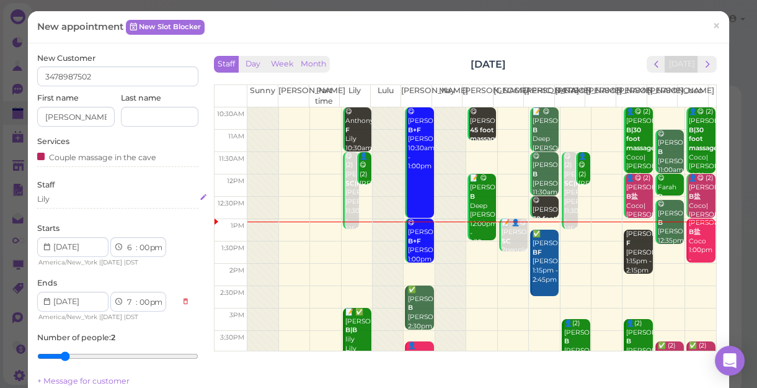
click at [60, 203] on div "Lily" at bounding box center [117, 199] width 161 height 11
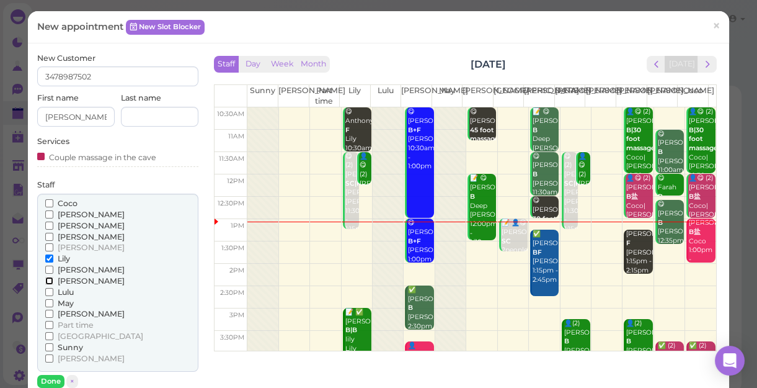
click at [48, 277] on input "[PERSON_NAME]" at bounding box center [49, 281] width 8 height 8
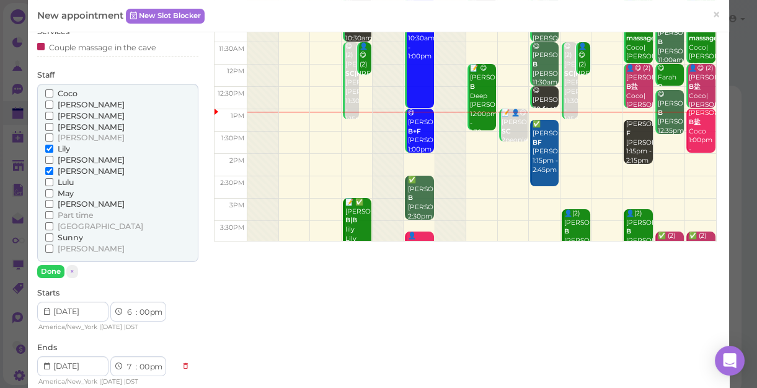
scroll to position [169, 0]
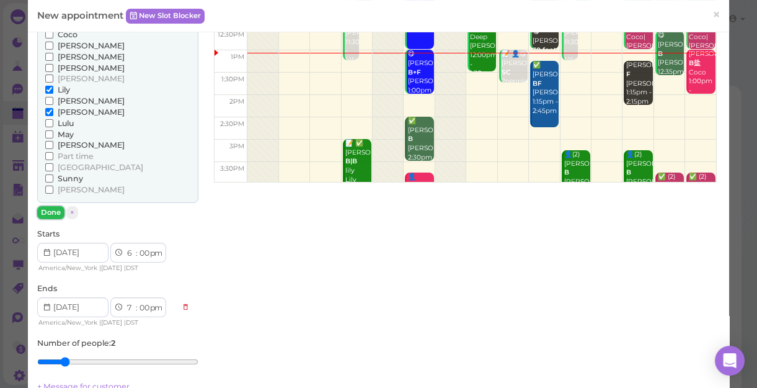
click at [43, 206] on button "Done" at bounding box center [50, 212] width 27 height 13
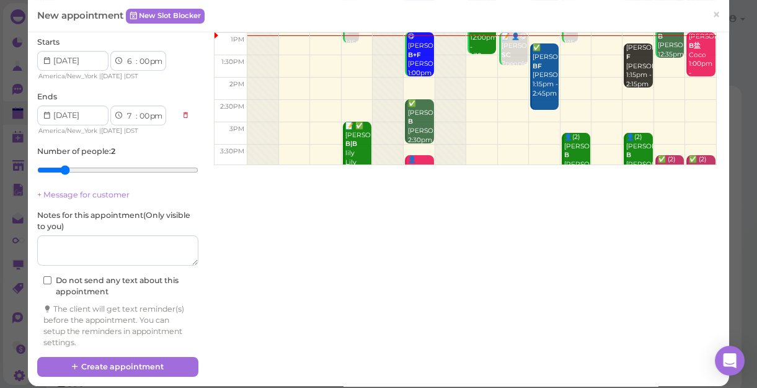
scroll to position [195, 0]
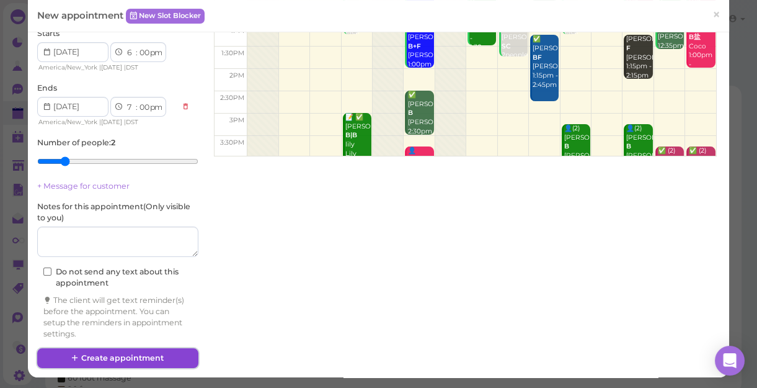
click at [154, 336] on button "Create appointment" at bounding box center [117, 358] width 161 height 20
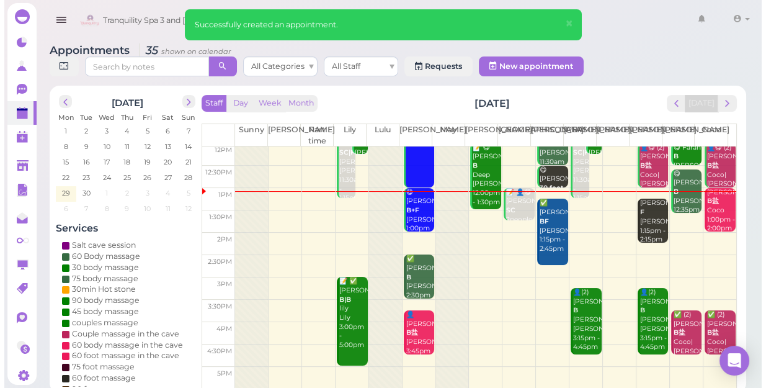
scroll to position [56, 0]
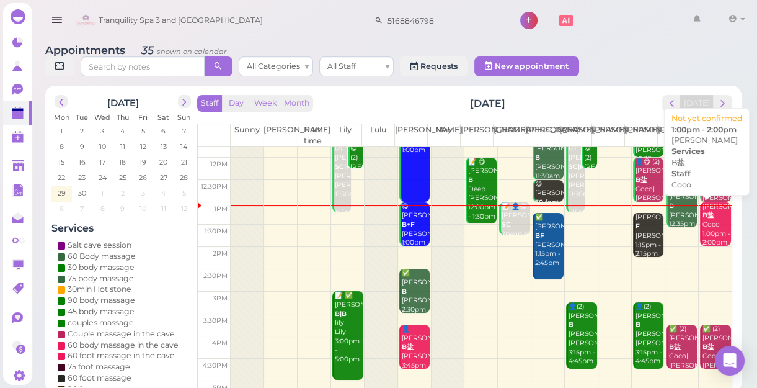
click at [702, 229] on div "[PERSON_NAME]盐 Coco 1:00pm - 2:00pm" at bounding box center [716, 224] width 29 height 45
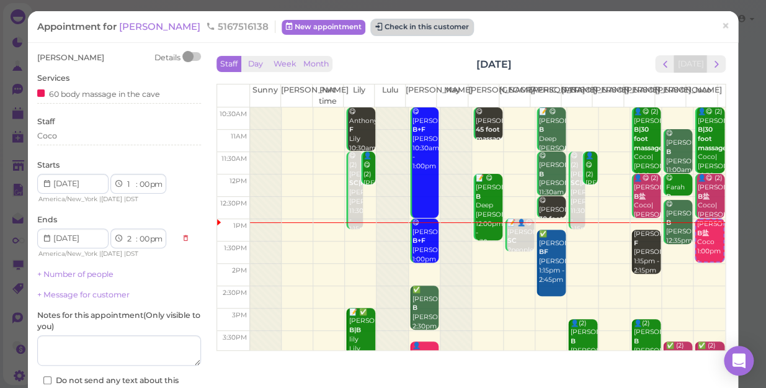
click at [395, 28] on button "Check in this customer" at bounding box center [422, 27] width 101 height 15
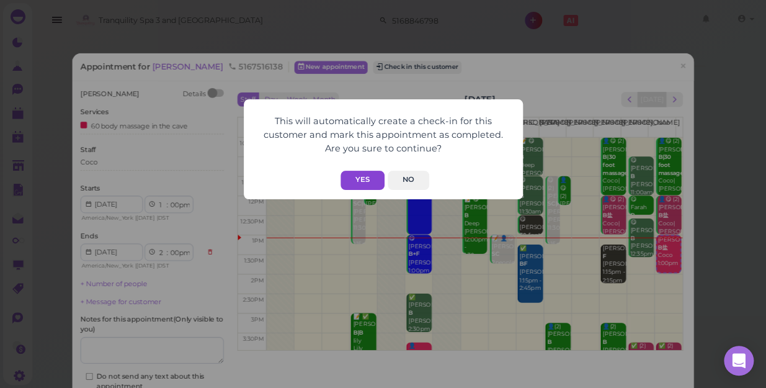
click at [366, 177] on button "Yes" at bounding box center [362, 180] width 44 height 19
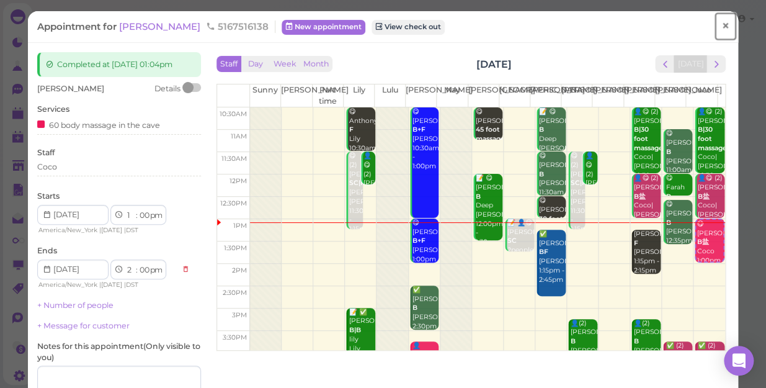
click at [721, 31] on span "×" at bounding box center [725, 25] width 8 height 17
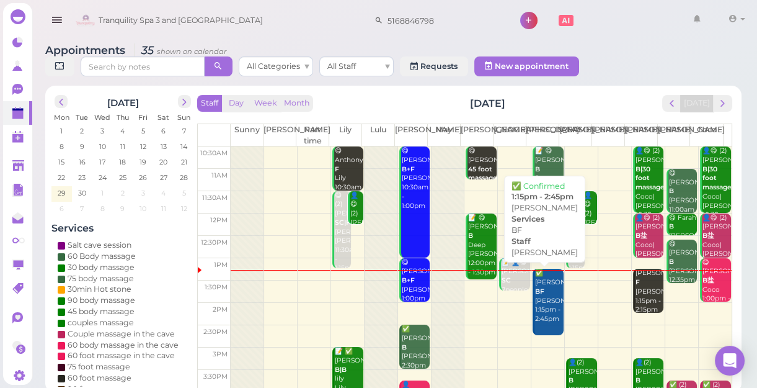
click at [536, 309] on div "✅ [PERSON_NAME] [PERSON_NAME] 1:15pm - 2:45pm" at bounding box center [549, 296] width 29 height 55
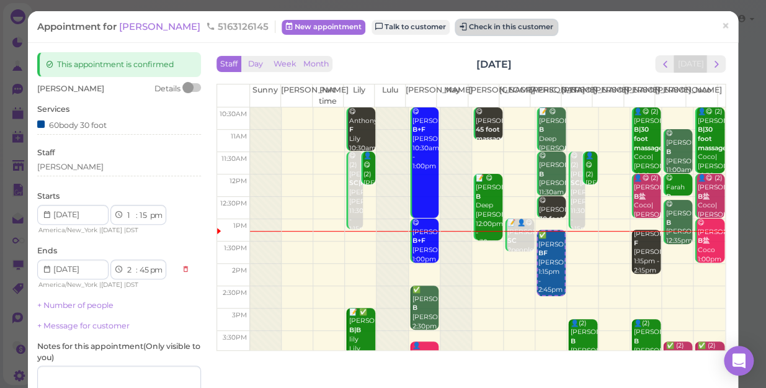
click at [456, 29] on button "Check in this customer" at bounding box center [506, 27] width 101 height 15
drag, startPoint x: 445, startPoint y: 29, endPoint x: 424, endPoint y: 30, distance: 21.7
click at [456, 30] on button "Check in this customer" at bounding box center [506, 27] width 101 height 15
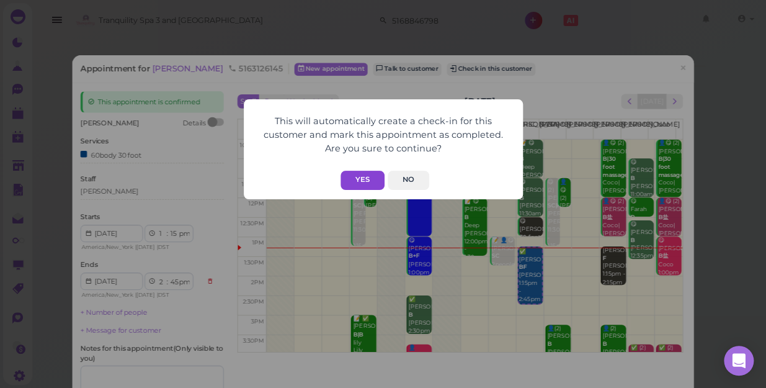
click at [369, 180] on button "Yes" at bounding box center [362, 180] width 44 height 19
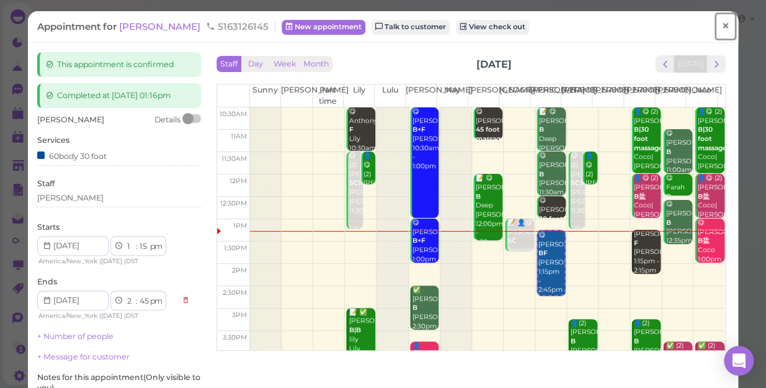
click at [714, 29] on link "×" at bounding box center [725, 26] width 23 height 29
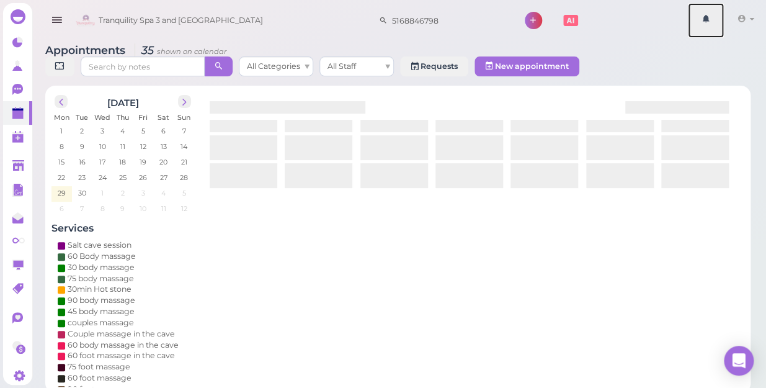
click at [711, 29] on link at bounding box center [706, 20] width 36 height 35
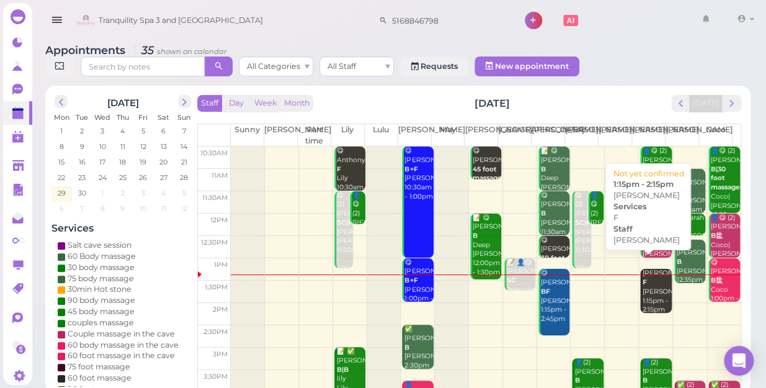
click at [652, 282] on div "[PERSON_NAME] F [PERSON_NAME] 1:15pm - 2:15pm" at bounding box center [656, 291] width 29 height 45
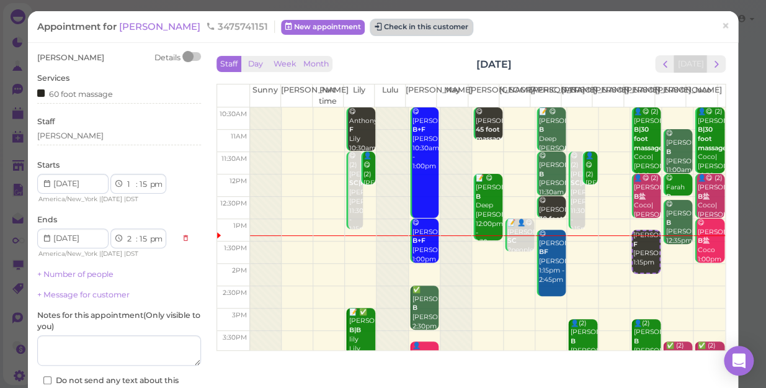
click at [371, 26] on button "Check in this customer" at bounding box center [421, 27] width 101 height 15
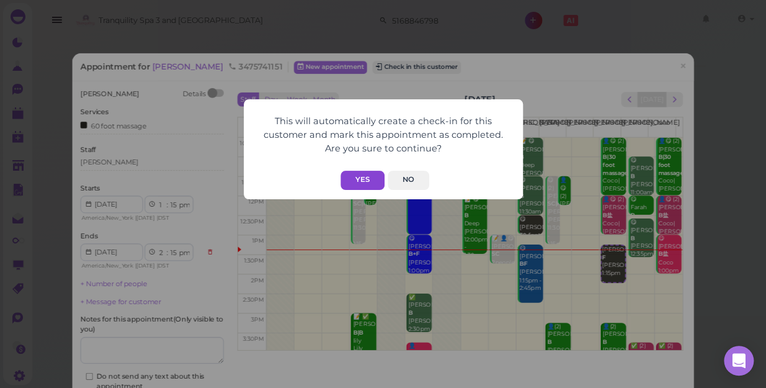
click at [354, 175] on button "Yes" at bounding box center [362, 180] width 44 height 19
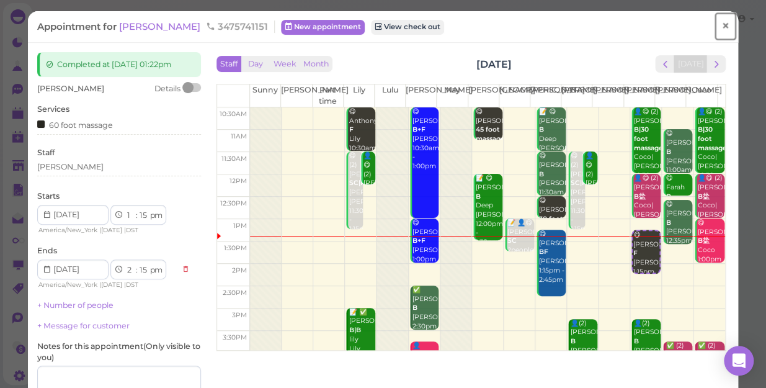
click at [721, 17] on span "×" at bounding box center [725, 25] width 8 height 17
click at [713, 17] on link at bounding box center [706, 20] width 36 height 35
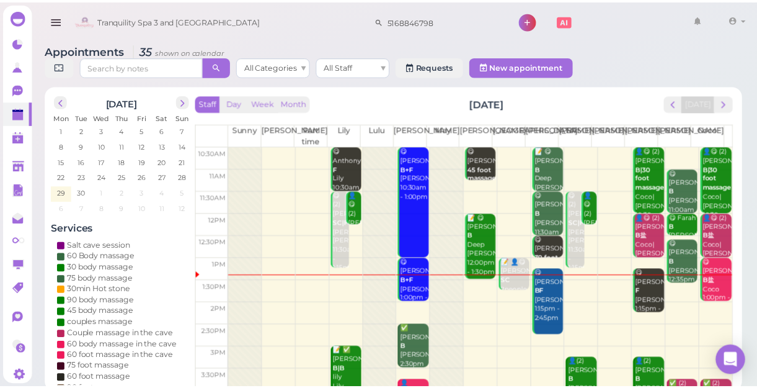
scroll to position [56, 0]
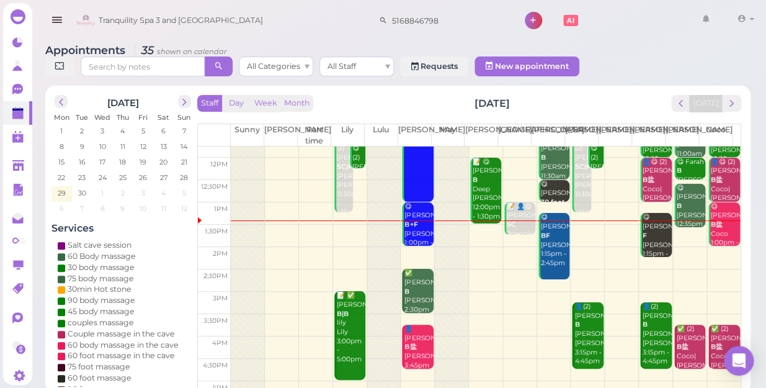
click at [550, 292] on td at bounding box center [486, 303] width 510 height 22
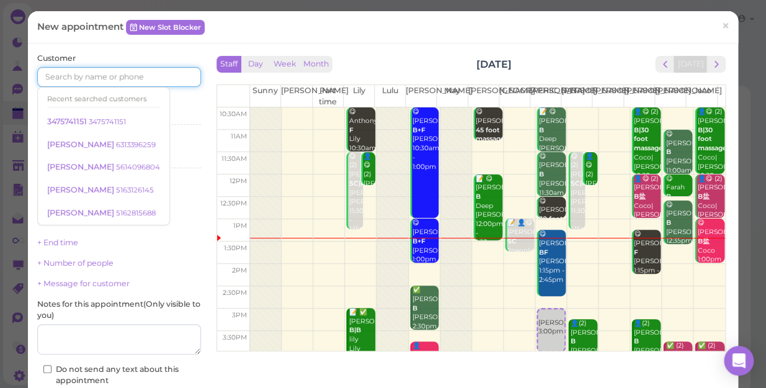
click at [112, 78] on input at bounding box center [119, 77] width 164 height 20
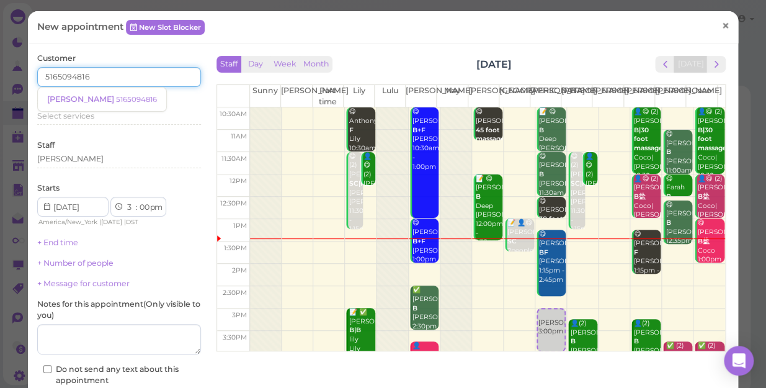
type input "5165094816"
click at [721, 23] on link "×" at bounding box center [725, 26] width 23 height 29
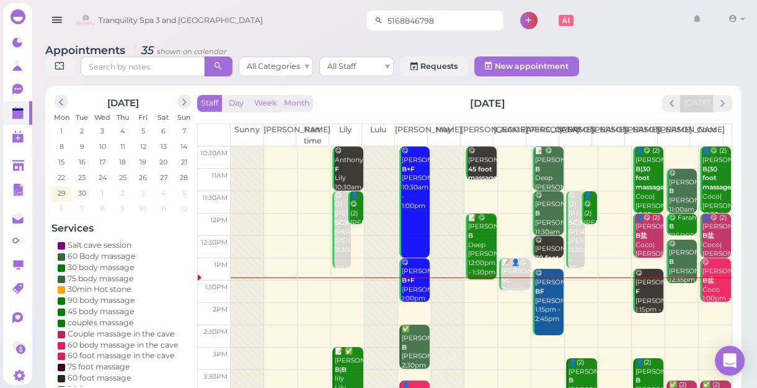
click at [427, 24] on input "5168846798" at bounding box center [443, 21] width 120 height 20
type input "5165094816"
click at [430, 43] on small "5165094816" at bounding box center [450, 42] width 41 height 9
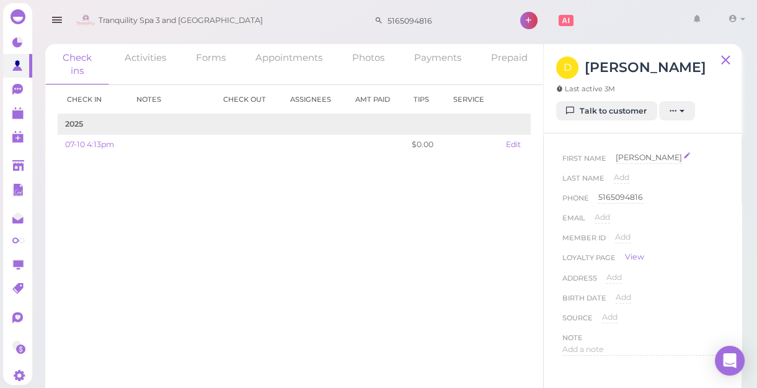
click at [638, 161] on span "[PERSON_NAME]" at bounding box center [649, 157] width 66 height 9
type input "[PERSON_NAME]"
click at [630, 181] on button "Done" at bounding box center [630, 179] width 27 height 13
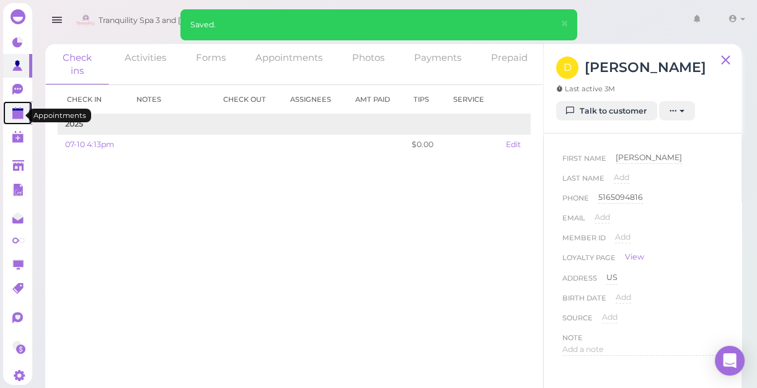
click at [17, 113] on polygon at bounding box center [17, 114] width 11 height 9
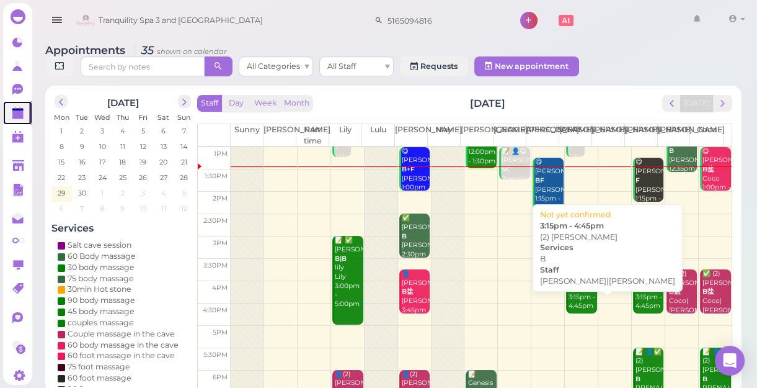
scroll to position [112, 0]
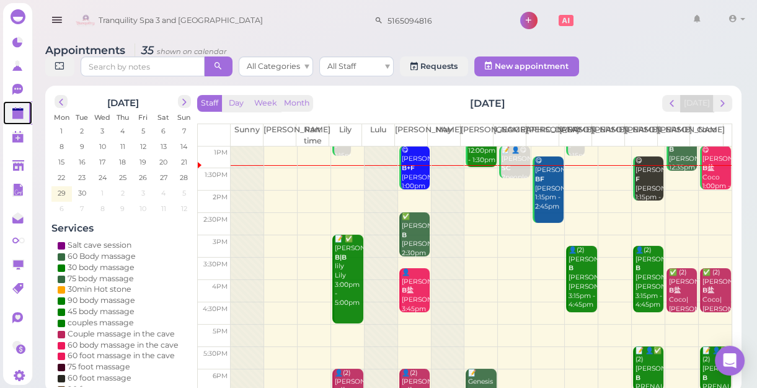
click at [541, 238] on td at bounding box center [481, 246] width 501 height 22
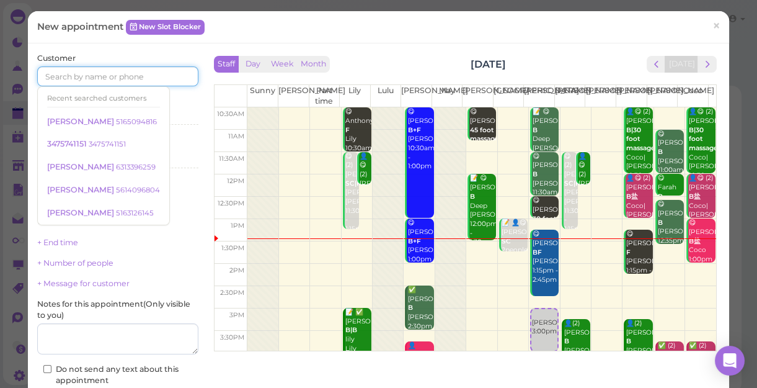
click at [159, 77] on input at bounding box center [117, 76] width 161 height 20
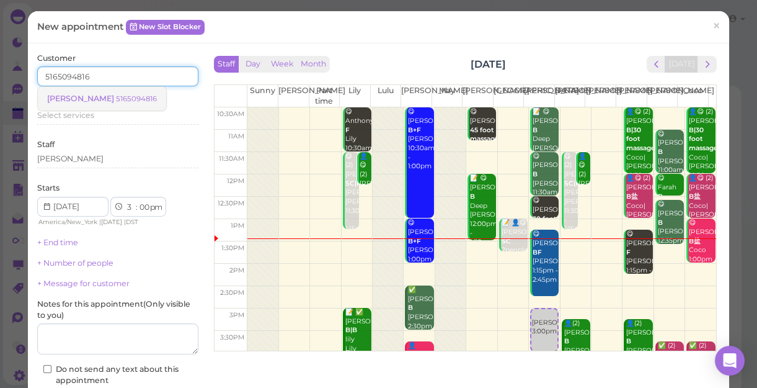
type input "5165094816"
click at [116, 96] on small "5165094816" at bounding box center [136, 98] width 41 height 9
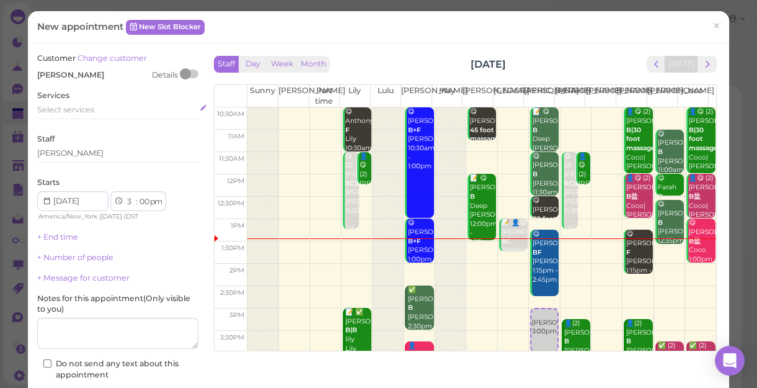
click at [102, 115] on div "Select services" at bounding box center [117, 109] width 161 height 11
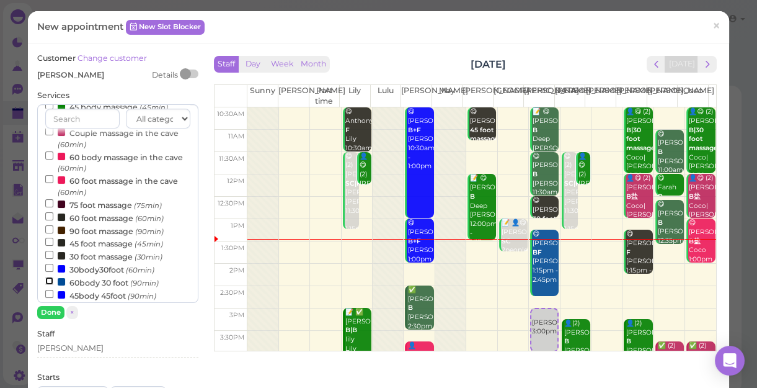
click at [47, 282] on input "60body 30 foot (90min)" at bounding box center [49, 281] width 8 height 8
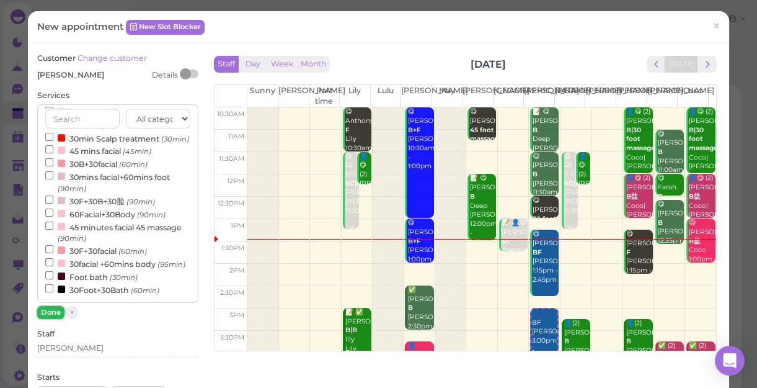
click at [50, 307] on button "Done" at bounding box center [50, 312] width 27 height 13
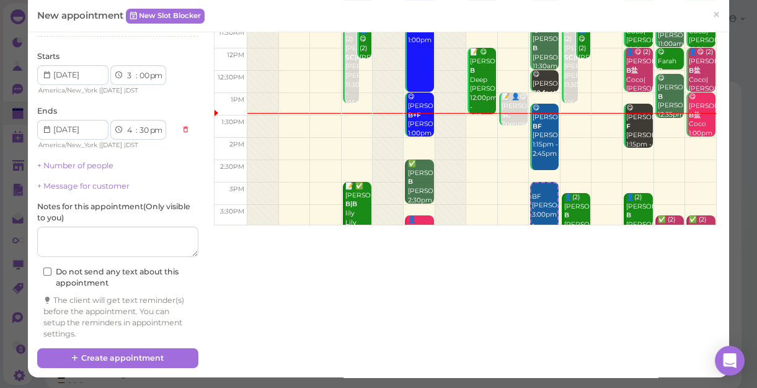
scroll to position [4, 0]
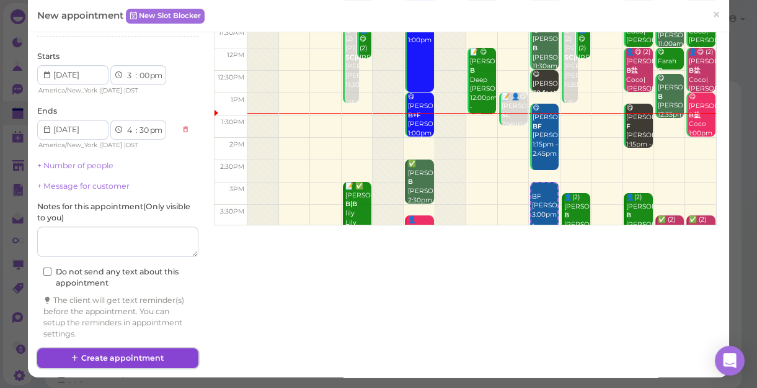
click at [161, 336] on button "Create appointment" at bounding box center [117, 358] width 161 height 20
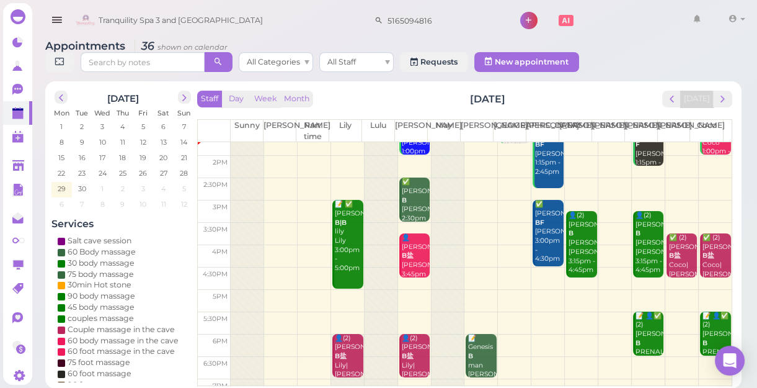
scroll to position [167, 0]
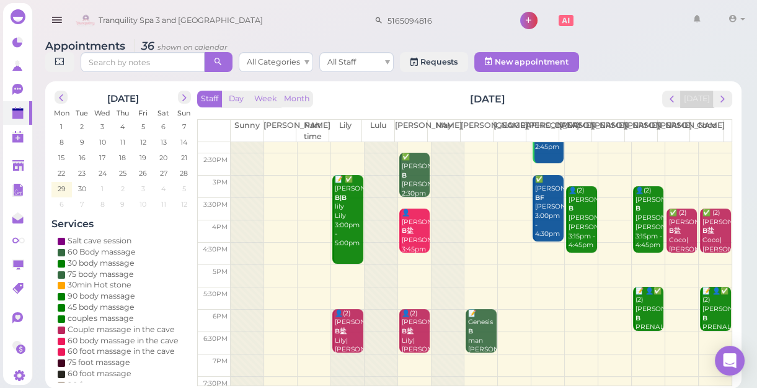
click at [533, 265] on td at bounding box center [481, 276] width 501 height 22
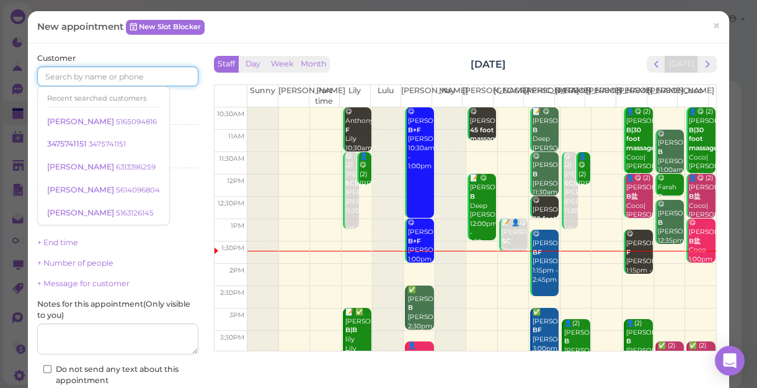
click at [132, 75] on input at bounding box center [117, 76] width 161 height 20
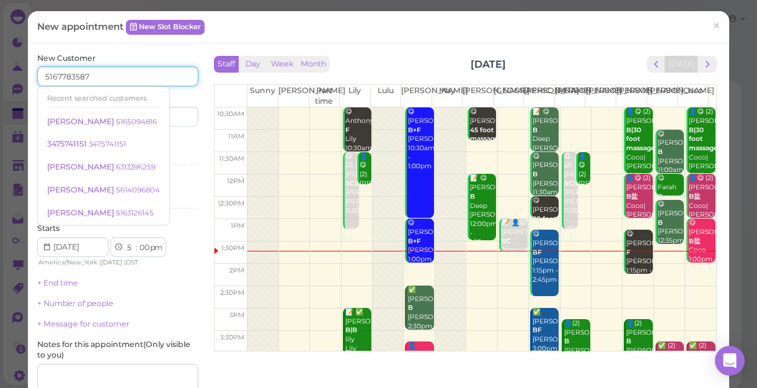
type input "5167783587"
click at [172, 143] on div "Services Select services" at bounding box center [117, 153] width 161 height 34
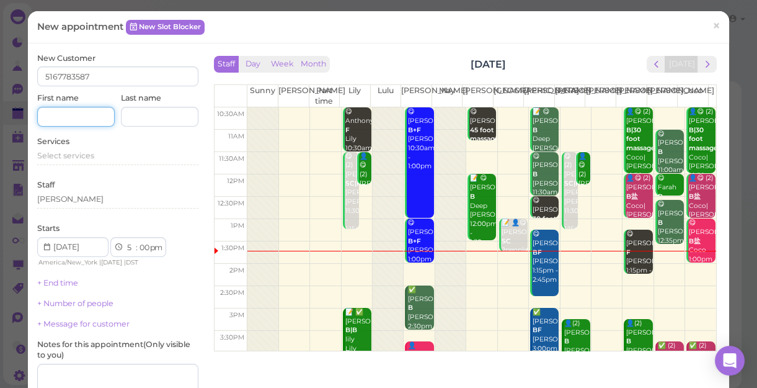
click at [75, 113] on input at bounding box center [76, 117] width 78 height 20
type input "m"
click at [75, 113] on input at bounding box center [76, 117] width 78 height 20
type input "[PERSON_NAME]"
click at [90, 156] on span "Select services" at bounding box center [65, 155] width 57 height 9
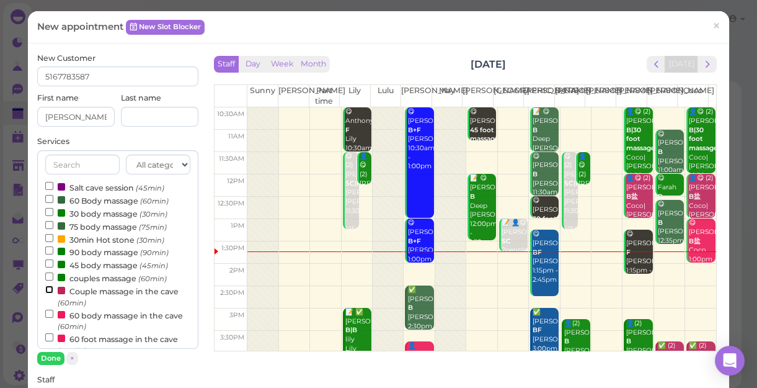
click at [47, 289] on input "Couple massage in the cave (60min)" at bounding box center [49, 289] width 8 height 8
click at [49, 336] on button "Done" at bounding box center [50, 358] width 27 height 13
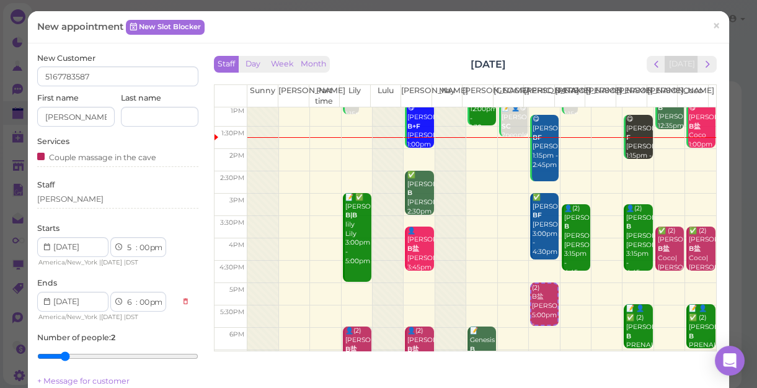
scroll to position [169, 0]
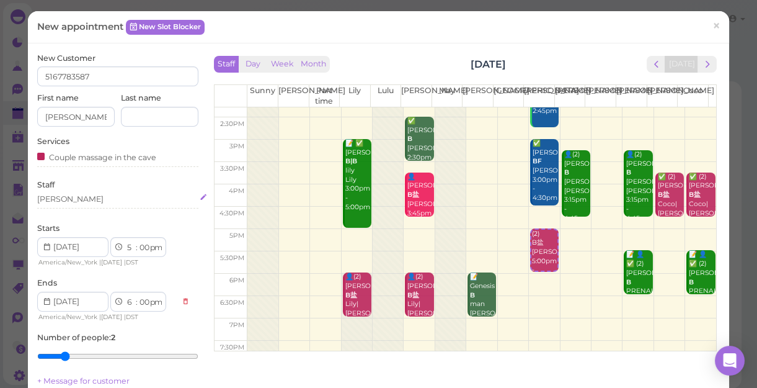
click at [62, 196] on div "[PERSON_NAME]" at bounding box center [70, 199] width 66 height 11
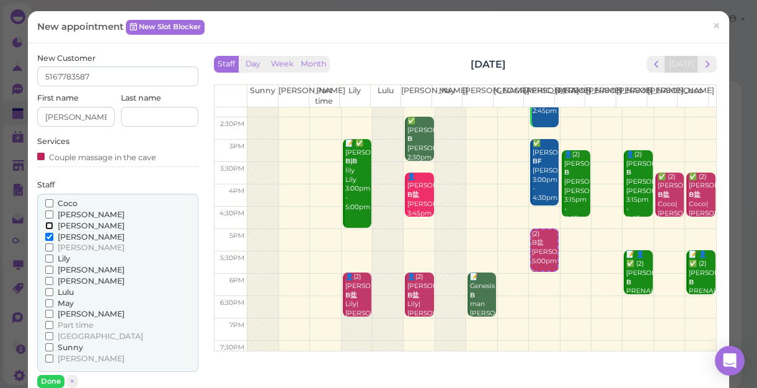
click at [47, 223] on input "[PERSON_NAME]" at bounding box center [49, 225] width 8 height 8
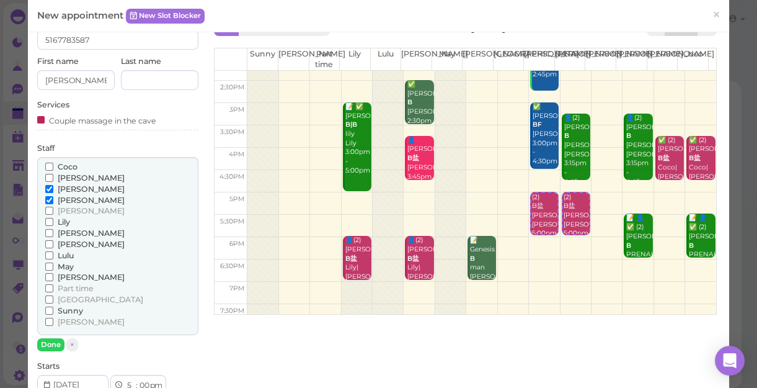
scroll to position [56, 0]
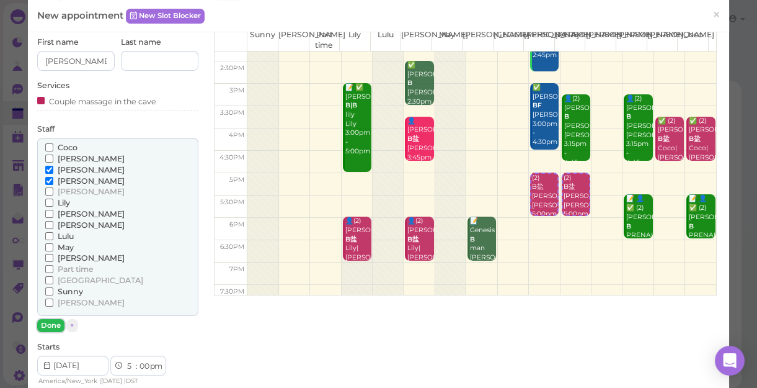
click at [50, 323] on button "Done" at bounding box center [50, 325] width 27 height 13
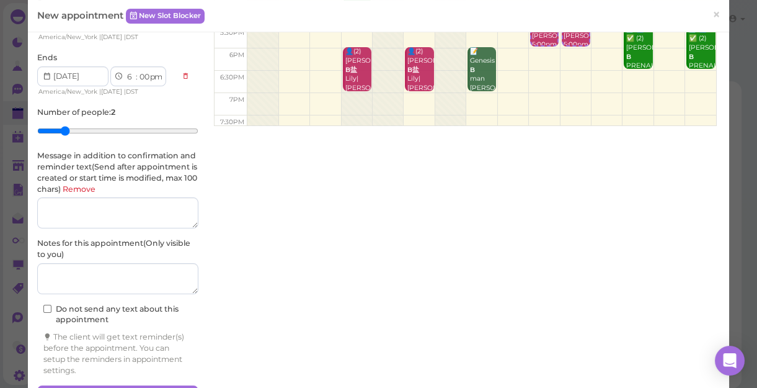
scroll to position [261, 0]
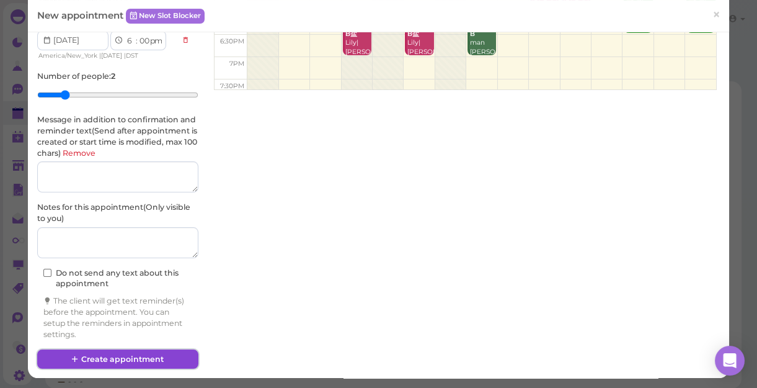
click at [164, 336] on button "Create appointment" at bounding box center [117, 359] width 161 height 20
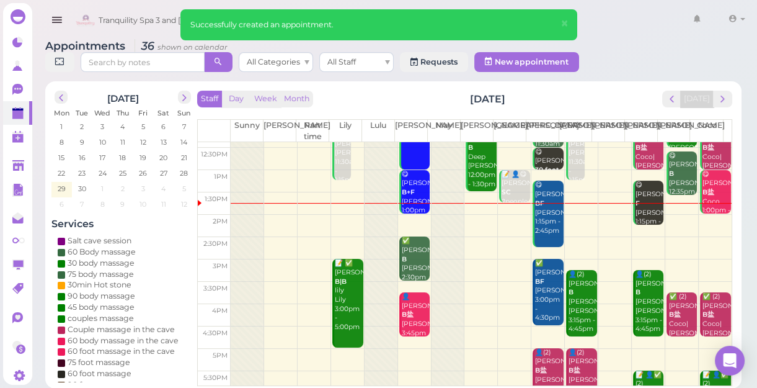
scroll to position [224, 0]
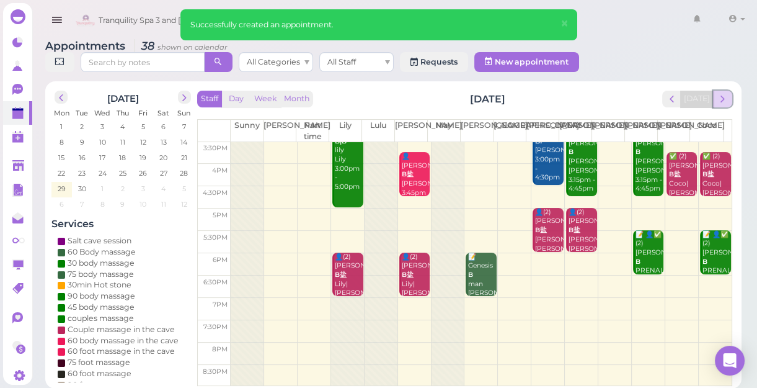
click at [726, 100] on span "next" at bounding box center [723, 99] width 12 height 12
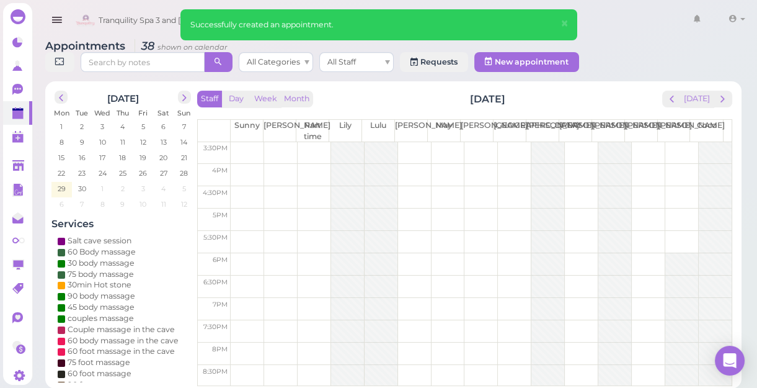
scroll to position [0, 0]
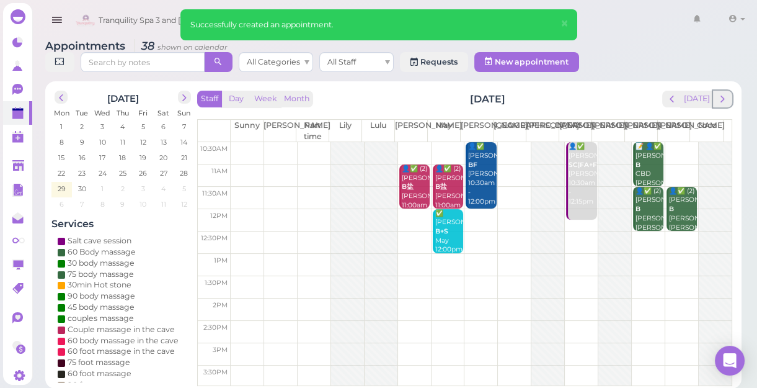
click at [726, 100] on span "next" at bounding box center [723, 99] width 12 height 12
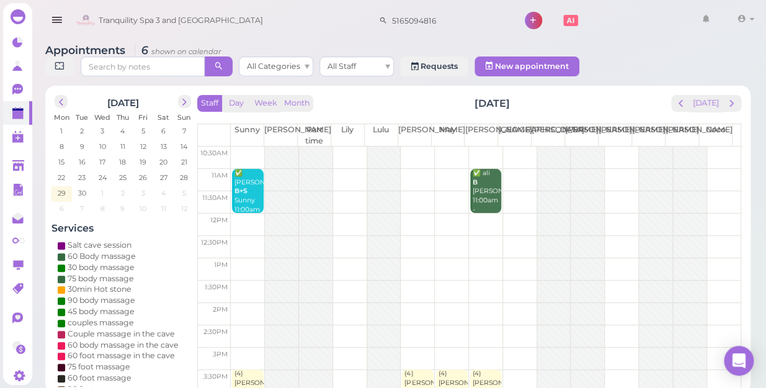
click at [350, 303] on td at bounding box center [486, 314] width 510 height 22
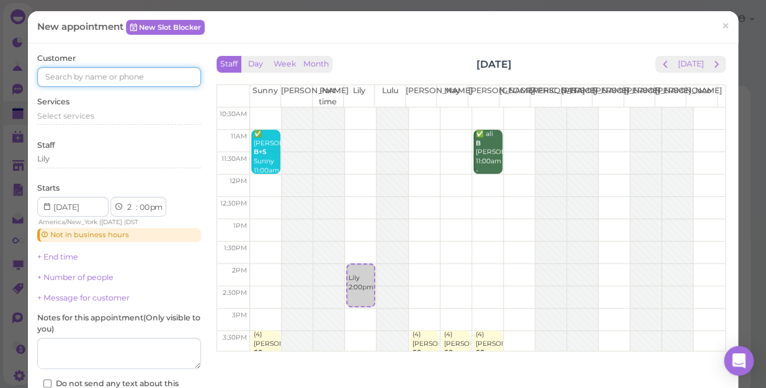
click at [157, 75] on input at bounding box center [119, 77] width 164 height 20
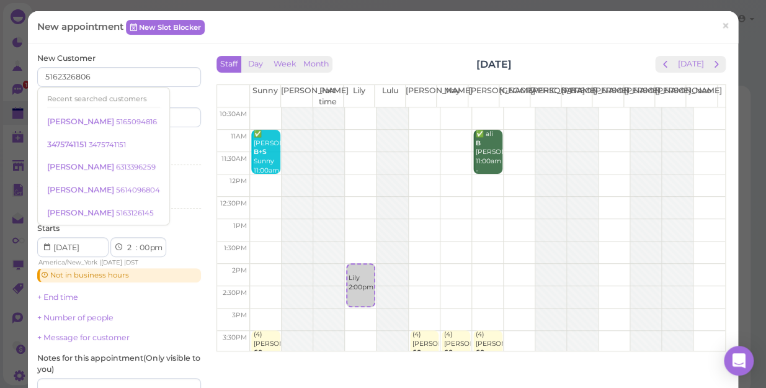
type input "5162326806"
click at [169, 140] on div "Services Select services" at bounding box center [119, 153] width 164 height 34
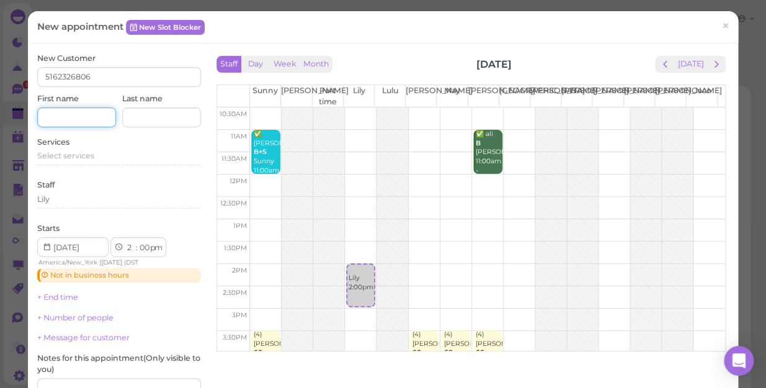
drag, startPoint x: 74, startPoint y: 120, endPoint x: 81, endPoint y: 129, distance: 10.7
click at [81, 129] on div "New Customer 5162326806 First name Last name Services Select services Staff Lil…" at bounding box center [119, 266] width 164 height 427
type input "[PERSON_NAME]"
click at [98, 160] on div "Select services" at bounding box center [119, 155] width 164 height 11
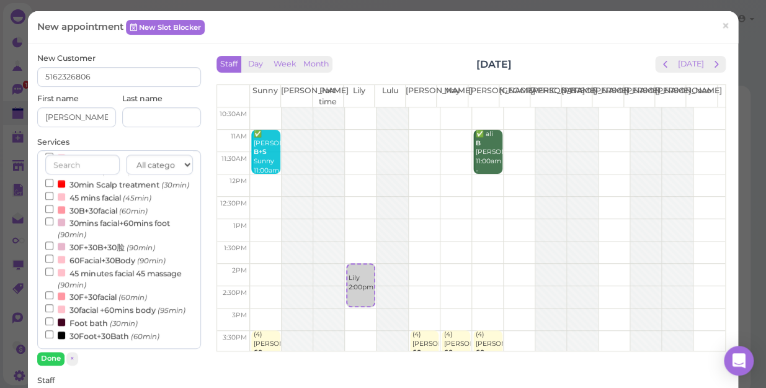
scroll to position [394, 0]
click at [48, 304] on input "30facial +60mins body (95min)" at bounding box center [49, 308] width 8 height 8
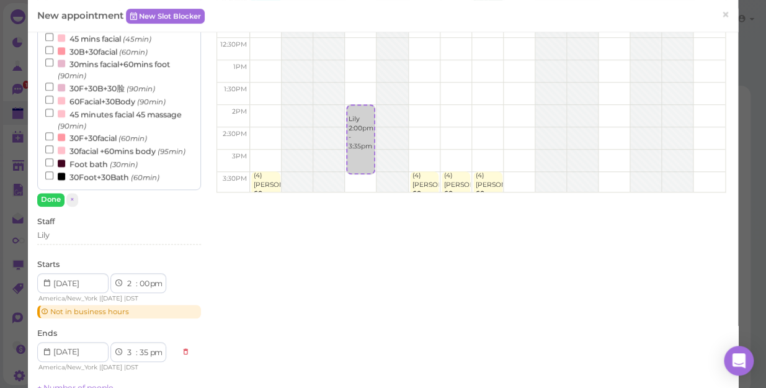
scroll to position [169, 0]
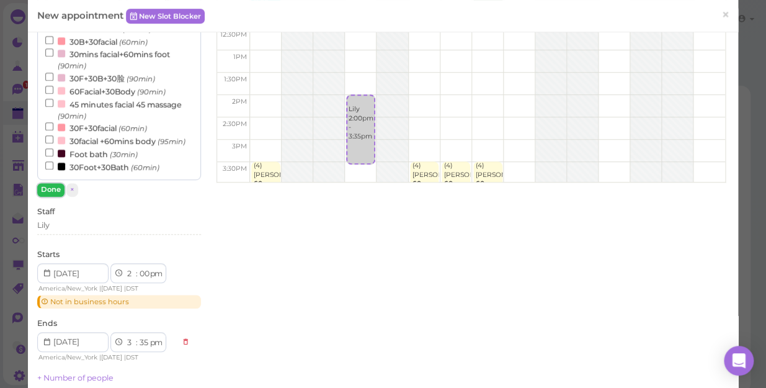
click at [46, 191] on button "Done" at bounding box center [50, 189] width 27 height 13
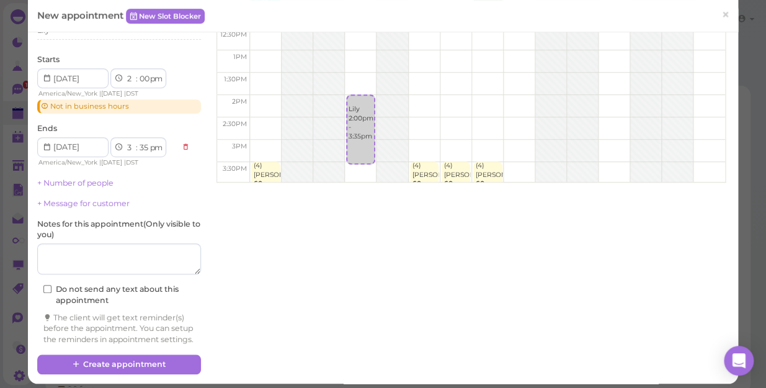
scroll to position [0, 0]
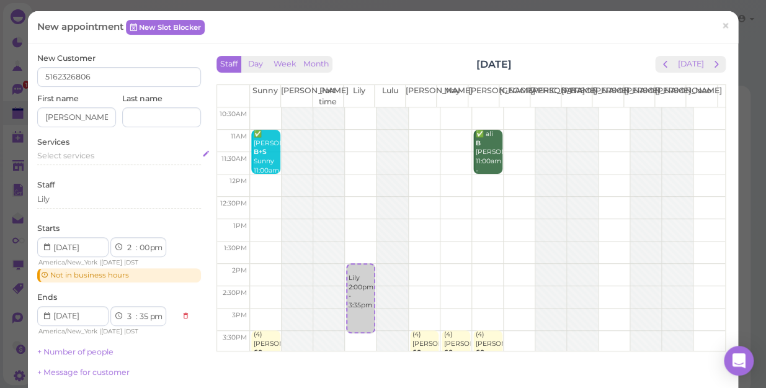
click at [93, 153] on span "Select services" at bounding box center [65, 155] width 57 height 9
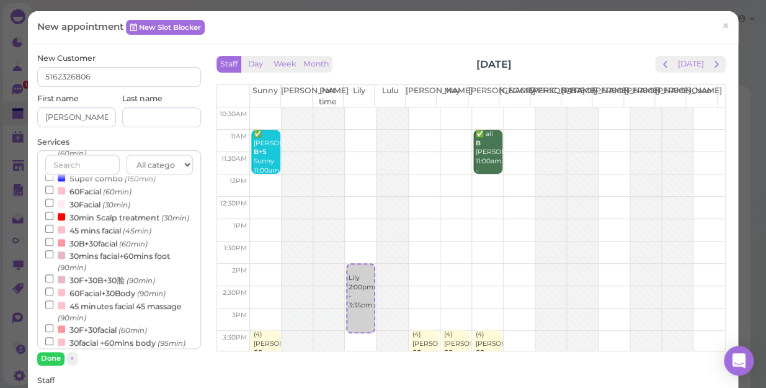
scroll to position [394, 0]
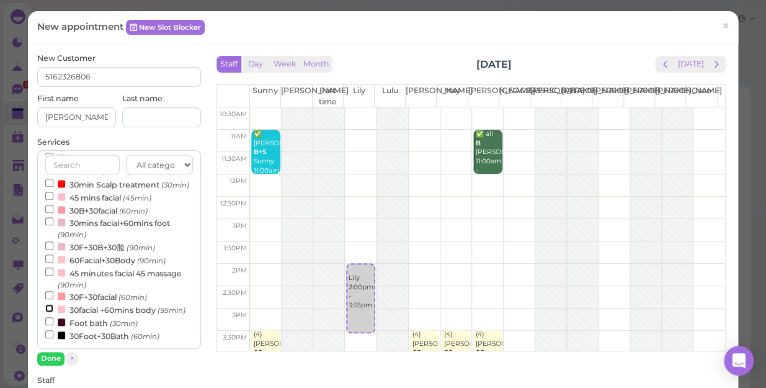
click at [48, 304] on input "30facial +60mins body (95min)" at bounding box center [49, 308] width 8 height 8
click at [47, 353] on button "Done" at bounding box center [50, 358] width 27 height 13
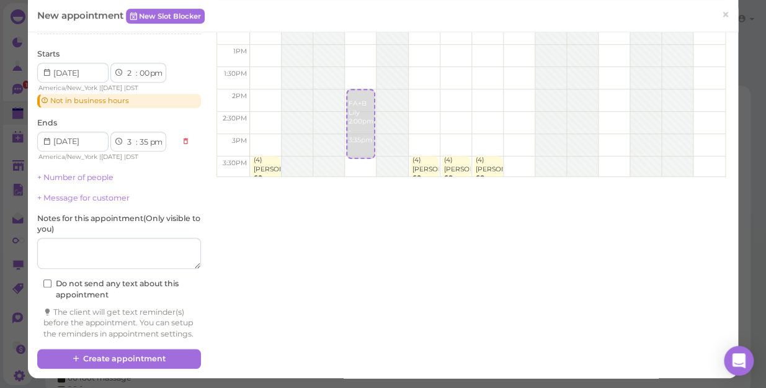
scroll to position [186, 0]
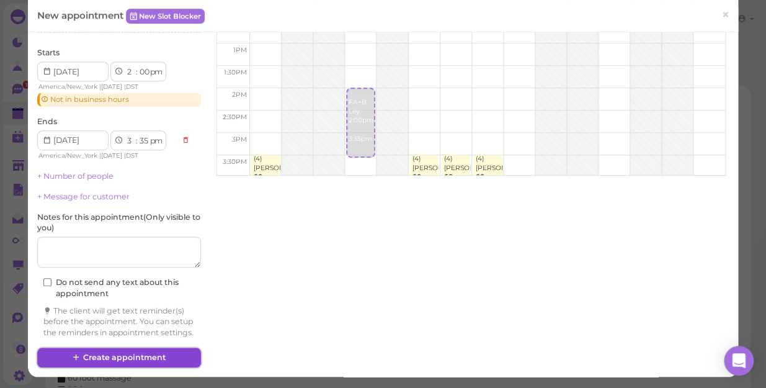
click at [164, 354] on button "Create appointment" at bounding box center [119, 357] width 164 height 20
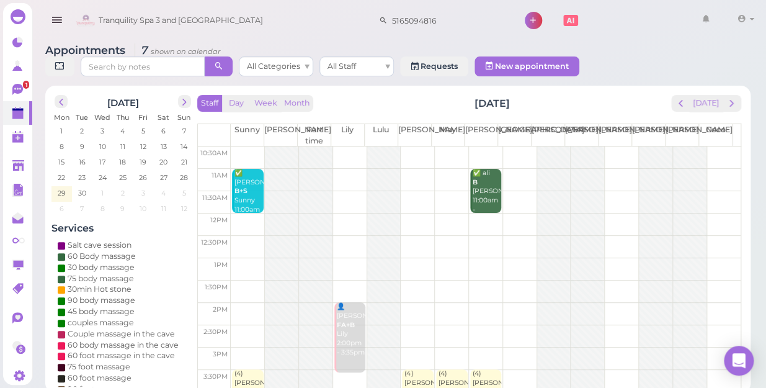
click at [416, 146] on td at bounding box center [486, 157] width 510 height 22
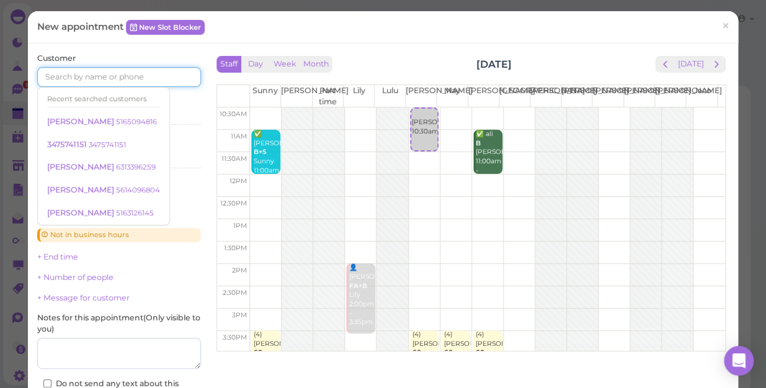
click at [131, 78] on input at bounding box center [119, 77] width 164 height 20
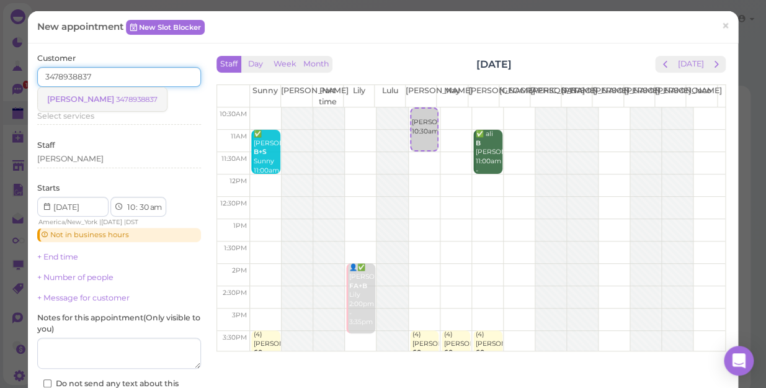
type input "3478938837"
click at [116, 96] on small "3478938837" at bounding box center [137, 99] width 42 height 9
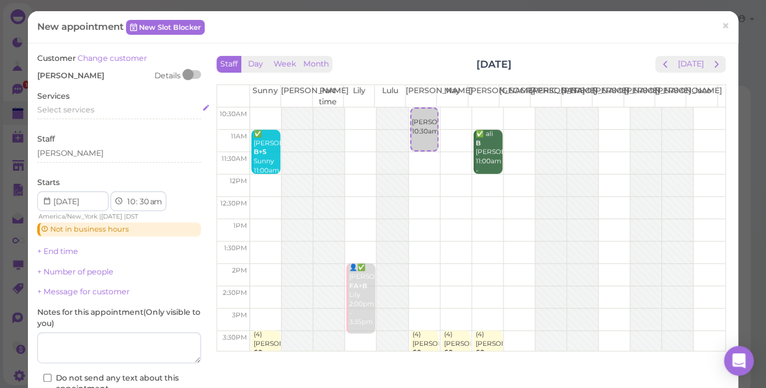
click at [96, 105] on div "Select services" at bounding box center [119, 109] width 164 height 11
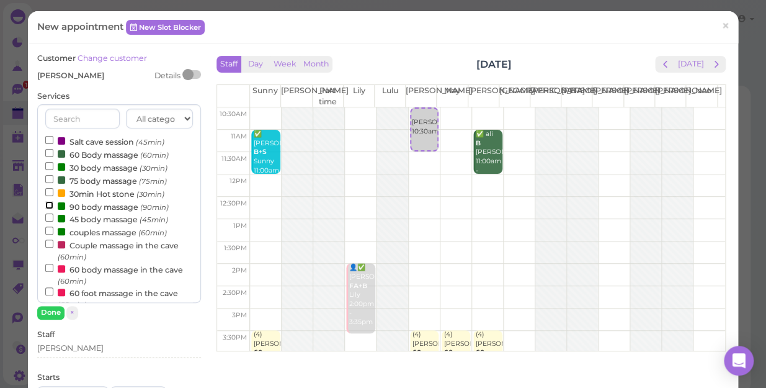
click at [48, 205] on input "90 body massage (90min)" at bounding box center [49, 205] width 8 height 8
click at [45, 309] on button "Done" at bounding box center [50, 312] width 27 height 13
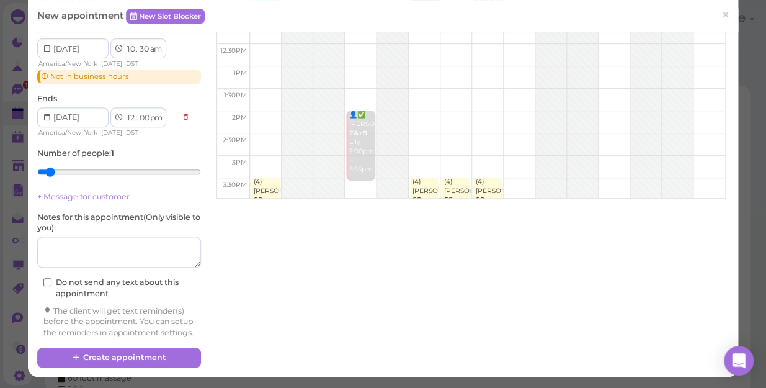
scroll to position [162, 0]
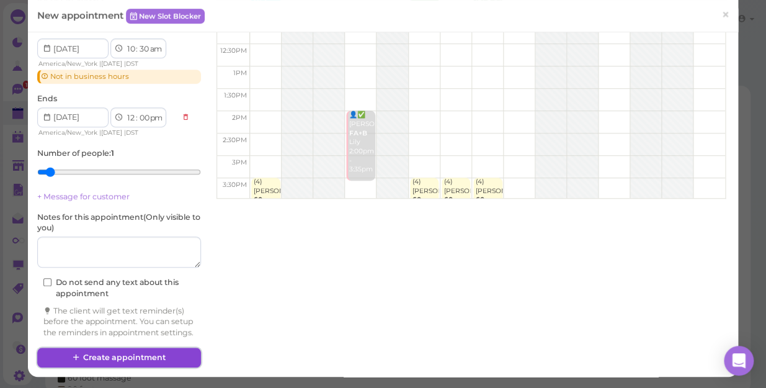
click at [115, 351] on button "Create appointment" at bounding box center [119, 357] width 164 height 20
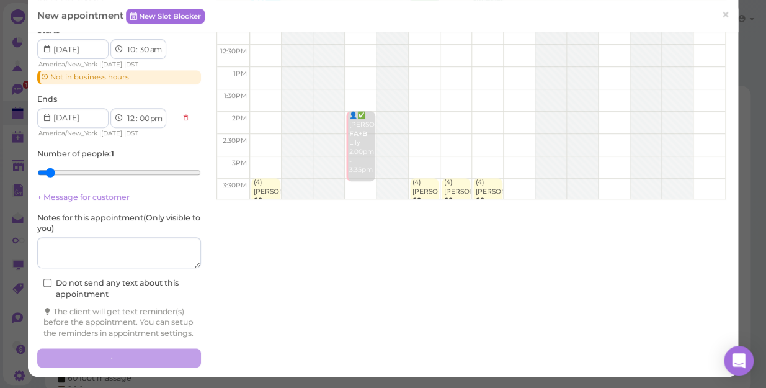
scroll to position [0, 0]
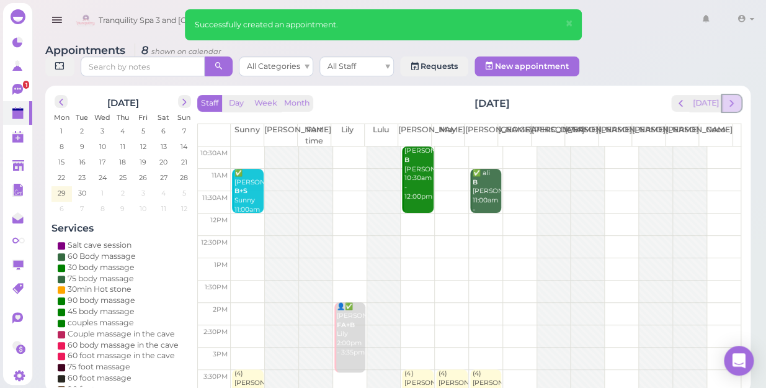
click at [729, 97] on span "next" at bounding box center [732, 103] width 12 height 12
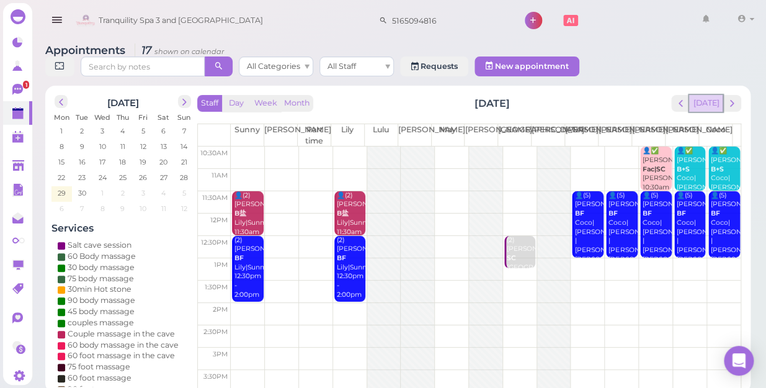
click at [711, 95] on button "[DATE]" at bounding box center [705, 103] width 33 height 17
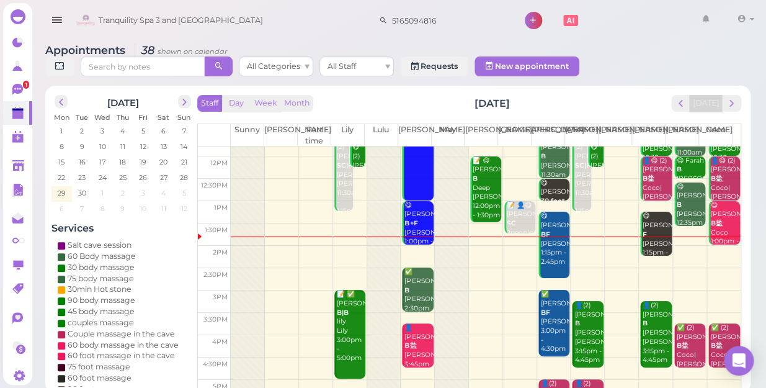
scroll to position [56, 0]
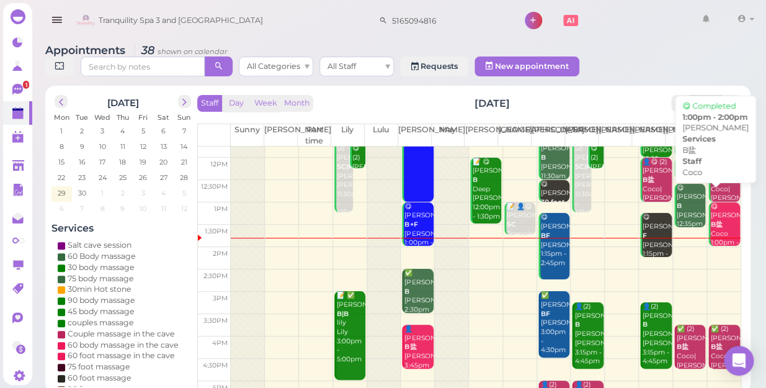
click at [711, 223] on div "😋 Christine B盐 Coco 1:00pm - 2:00pm" at bounding box center [725, 229] width 30 height 55
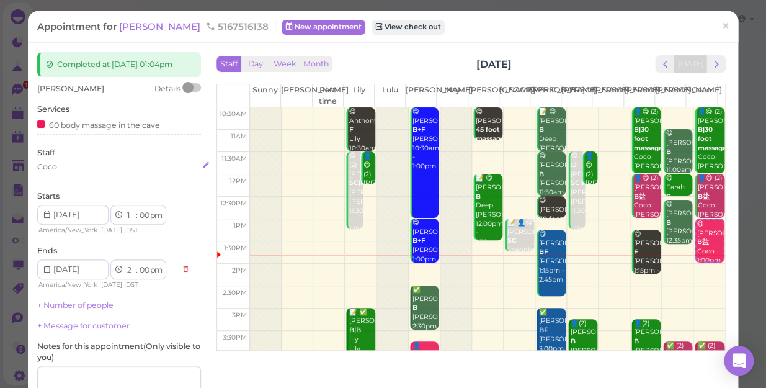
click at [75, 164] on div "Coco" at bounding box center [119, 166] width 164 height 11
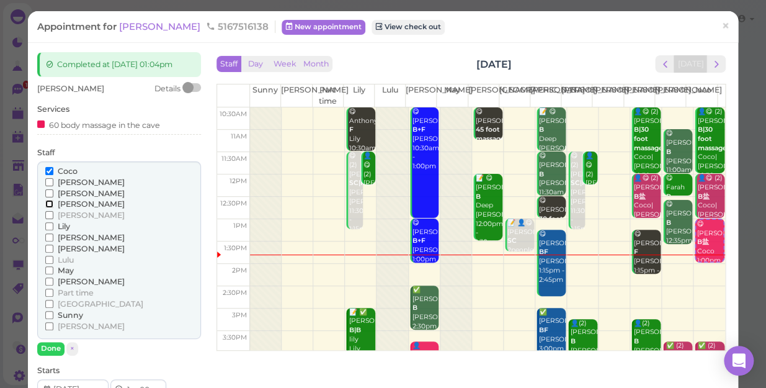
click at [45, 205] on input "[PERSON_NAME]" at bounding box center [49, 204] width 8 height 8
click at [50, 169] on input "Coco" at bounding box center [49, 171] width 8 height 8
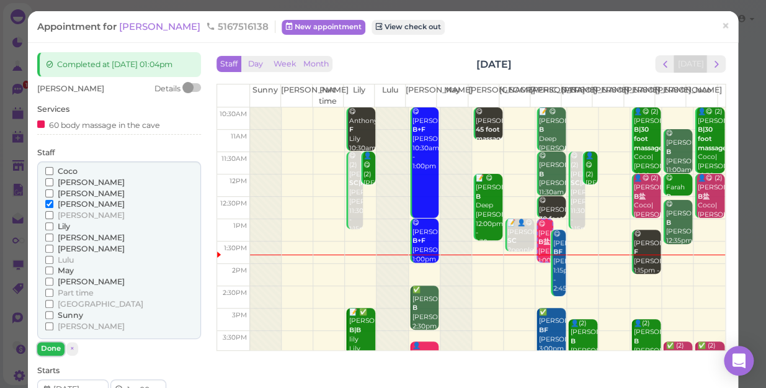
click at [50, 347] on button "Done" at bounding box center [50, 348] width 27 height 13
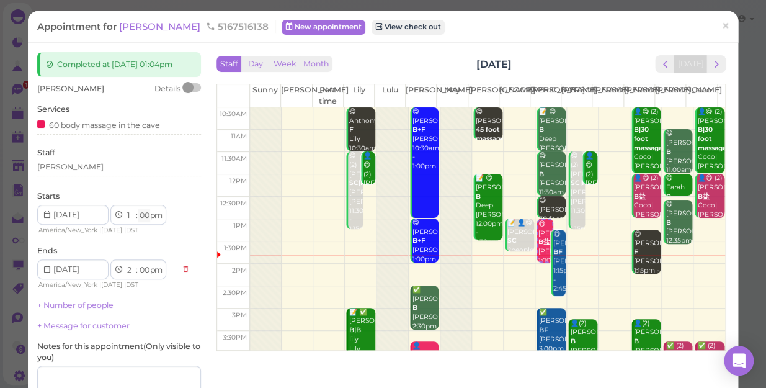
click at [141, 215] on select "00 05 10 15 20 25 30 35 40 45 50 55" at bounding box center [144, 215] width 12 height 13
select select "15"
click at [138, 209] on select "00 05 10 15 20 25 30 35 40 45 50 55" at bounding box center [144, 215] width 12 height 13
select select "15"
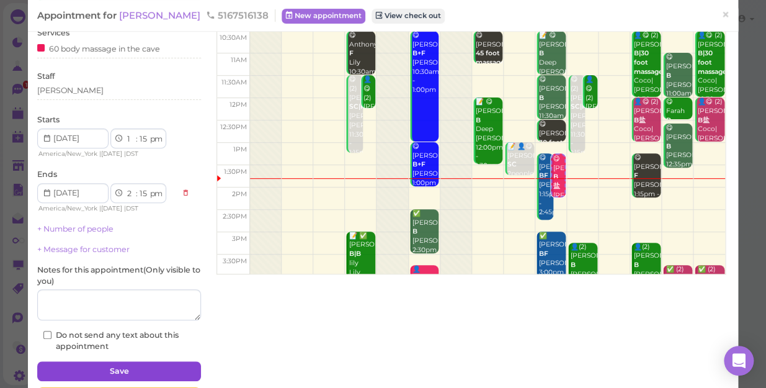
scroll to position [121, 0]
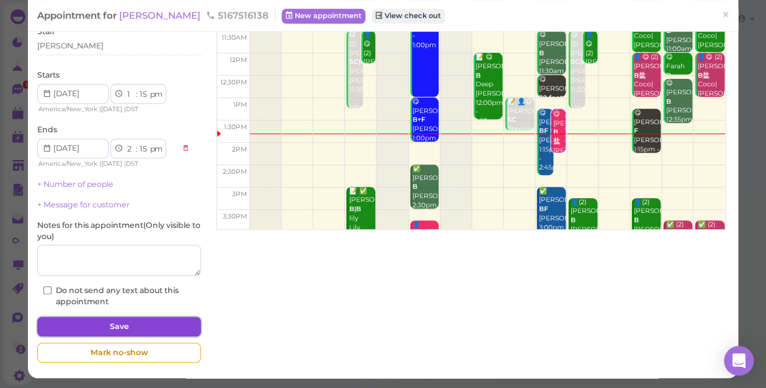
click at [138, 327] on button "Save" at bounding box center [119, 326] width 164 height 20
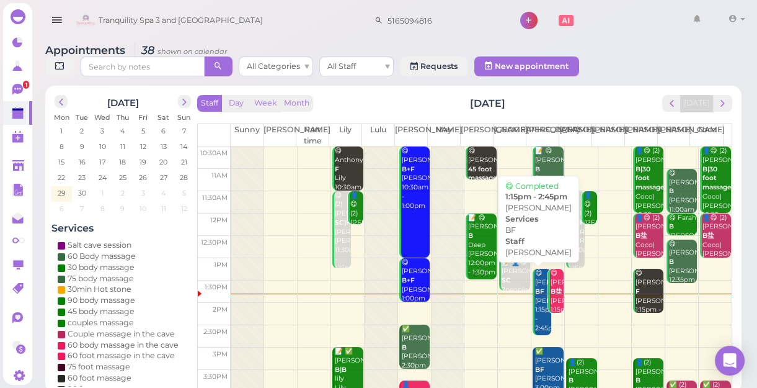
click at [536, 327] on div "😋 Kim BF Jessica 1:15pm - 2:45pm" at bounding box center [543, 301] width 17 height 64
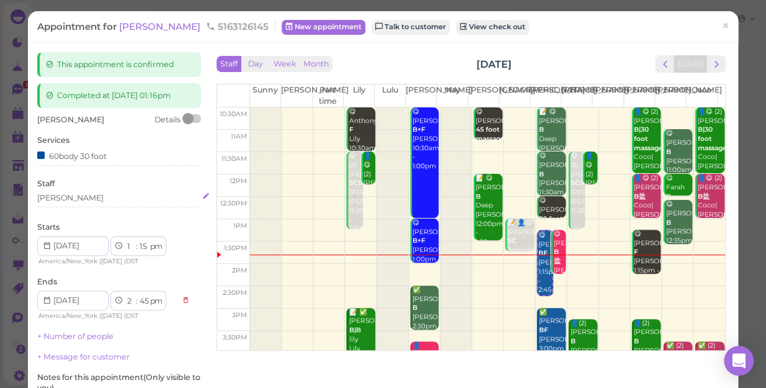
click at [73, 197] on div "[PERSON_NAME]" at bounding box center [119, 197] width 164 height 11
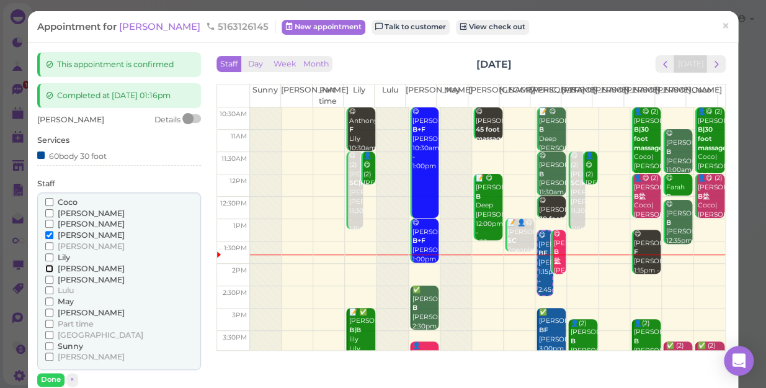
click at [48, 267] on input "[PERSON_NAME]" at bounding box center [49, 268] width 8 height 8
click at [47, 231] on input "[PERSON_NAME]" at bounding box center [49, 235] width 8 height 8
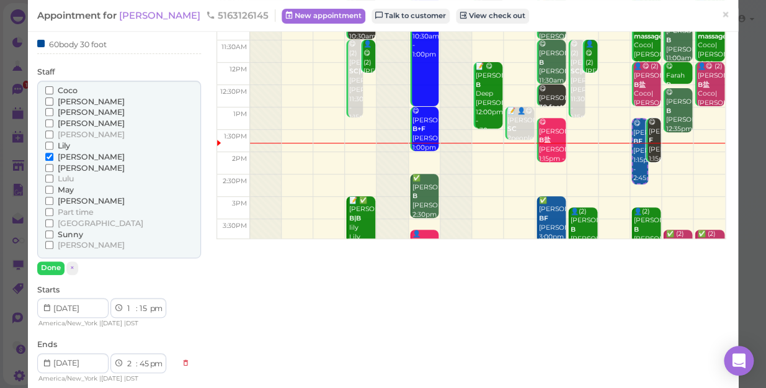
scroll to position [112, 0]
click at [48, 264] on button "Done" at bounding box center [50, 266] width 27 height 13
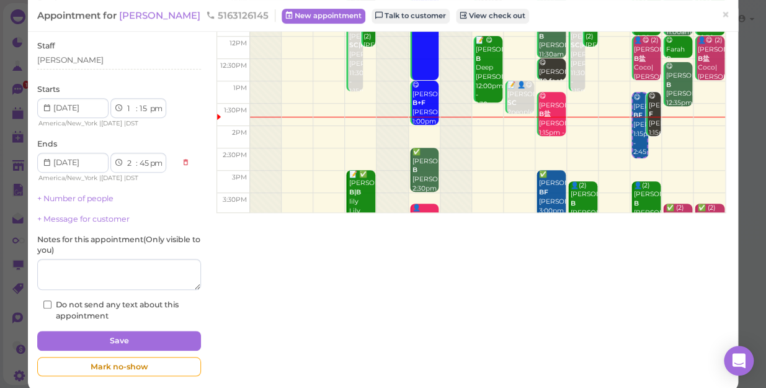
scroll to position [152, 0]
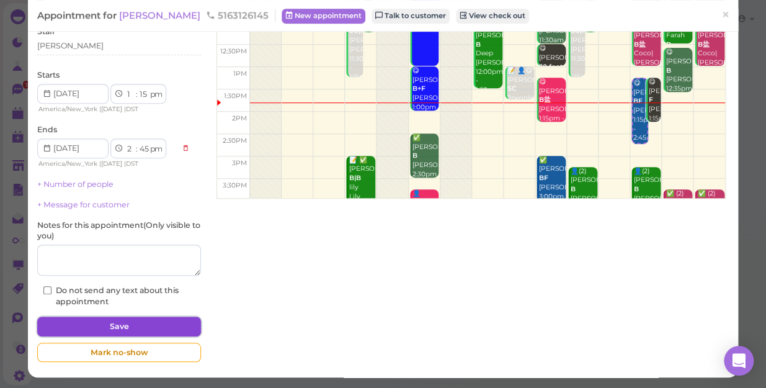
click at [156, 320] on button "Save" at bounding box center [119, 326] width 164 height 20
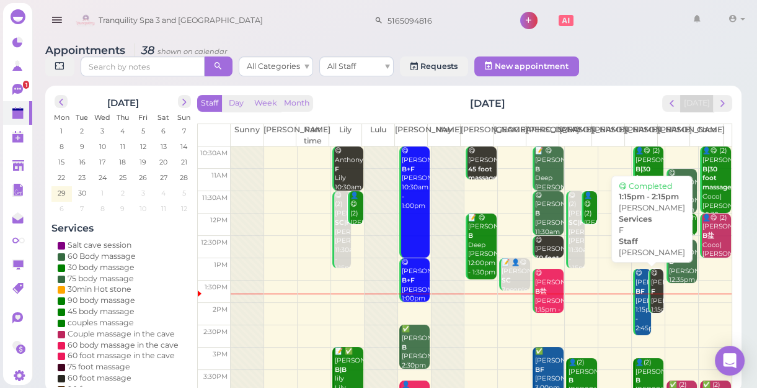
click at [651, 302] on div "😋 Ebone F Linda 1:15pm - 2:15pm" at bounding box center [658, 301] width 14 height 64
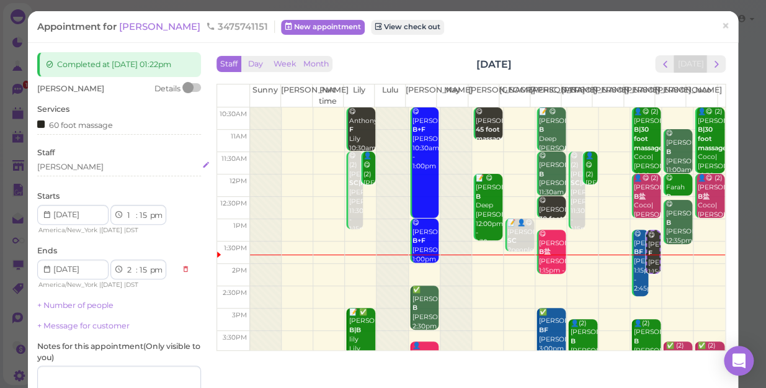
click at [78, 168] on div "[PERSON_NAME]" at bounding box center [119, 166] width 164 height 11
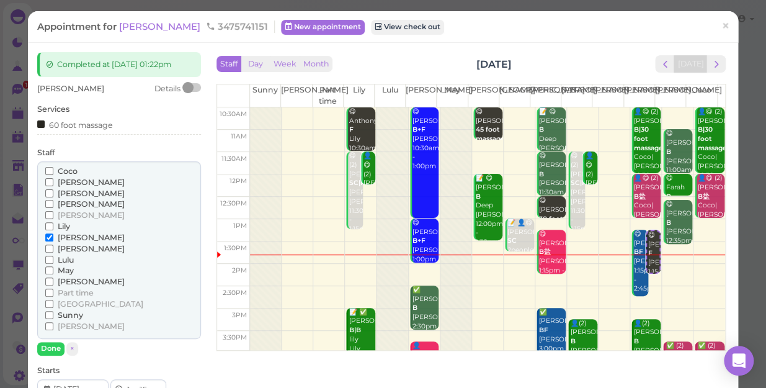
click at [48, 167] on div "Coco Emily Helen Jessica Kelly Lily Linda" at bounding box center [119, 250] width 164 height 178
click at [47, 169] on input "Coco" at bounding box center [49, 171] width 8 height 8
click at [48, 236] on input "[PERSON_NAME]" at bounding box center [49, 237] width 8 height 8
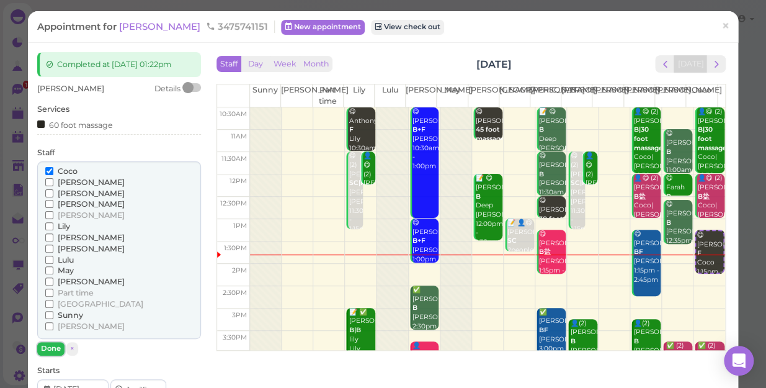
click at [50, 342] on button "Done" at bounding box center [50, 348] width 27 height 13
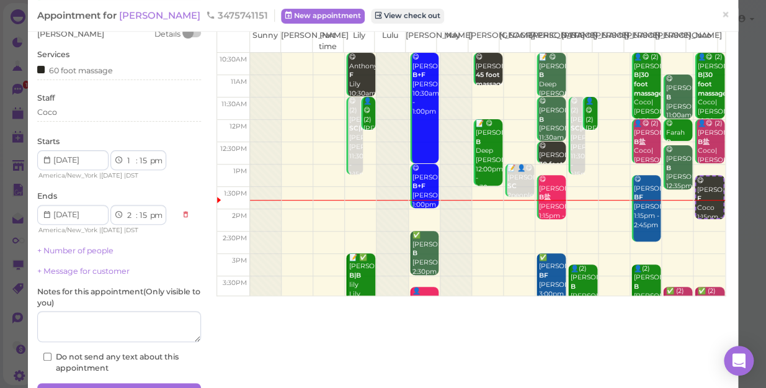
scroll to position [121, 0]
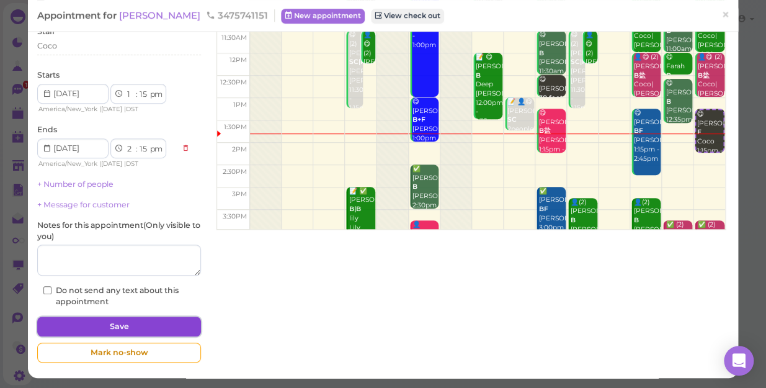
click at [144, 323] on button "Save" at bounding box center [119, 326] width 164 height 20
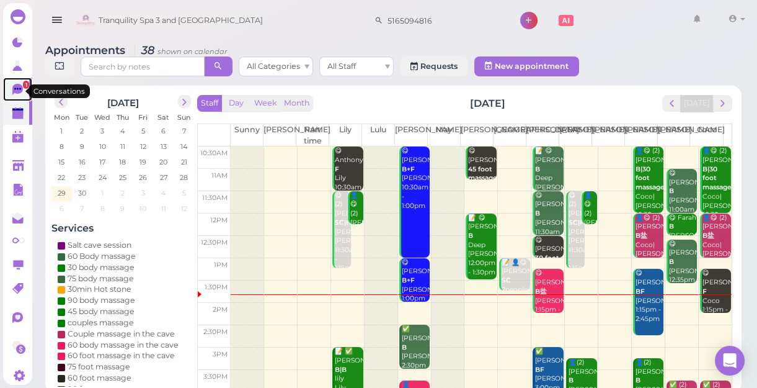
click at [18, 92] on icon at bounding box center [17, 89] width 11 height 11
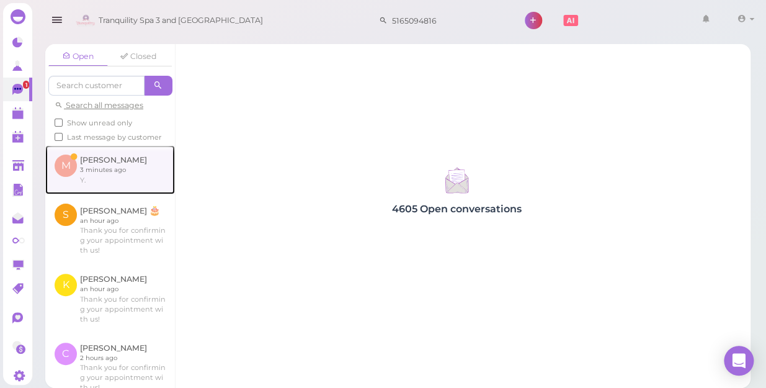
click at [99, 183] on link at bounding box center [110, 169] width 130 height 48
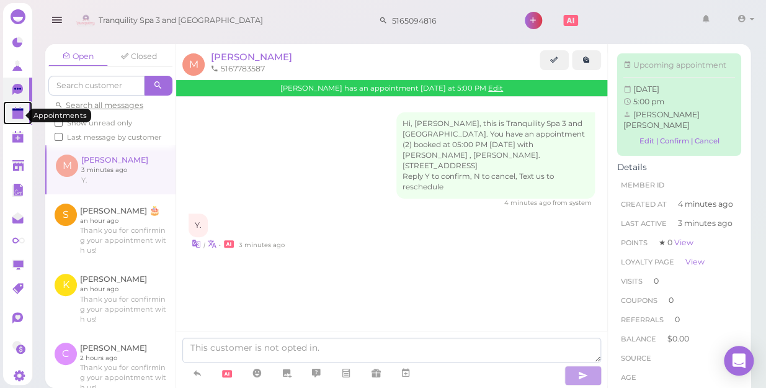
click at [14, 115] on polygon at bounding box center [17, 114] width 11 height 9
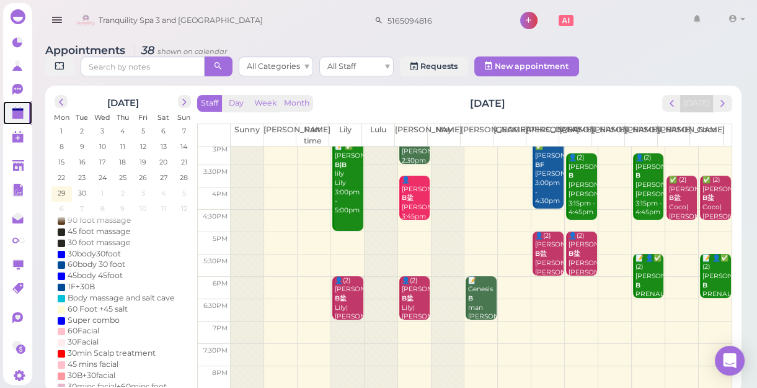
scroll to position [224, 0]
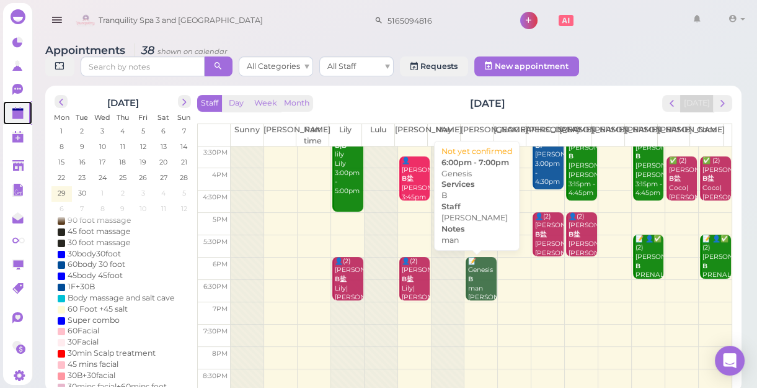
click at [473, 284] on div "📝 Genesis B man Mike 6:00pm - 7:00pm" at bounding box center [482, 293] width 29 height 73
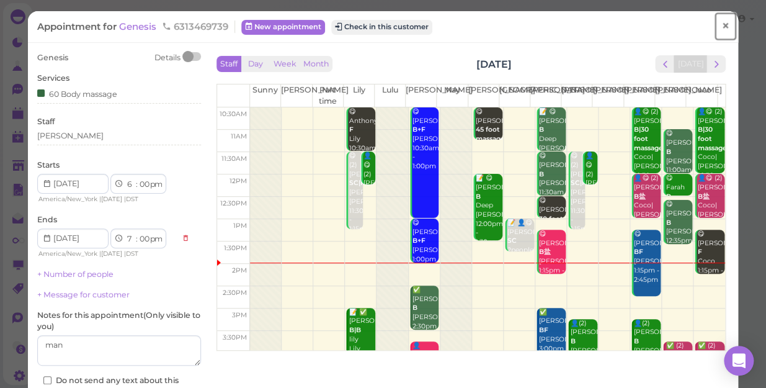
click at [723, 27] on link "×" at bounding box center [725, 26] width 23 height 29
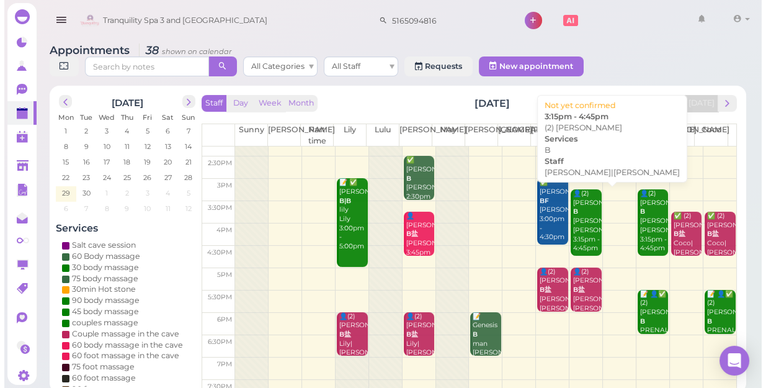
scroll to position [112, 0]
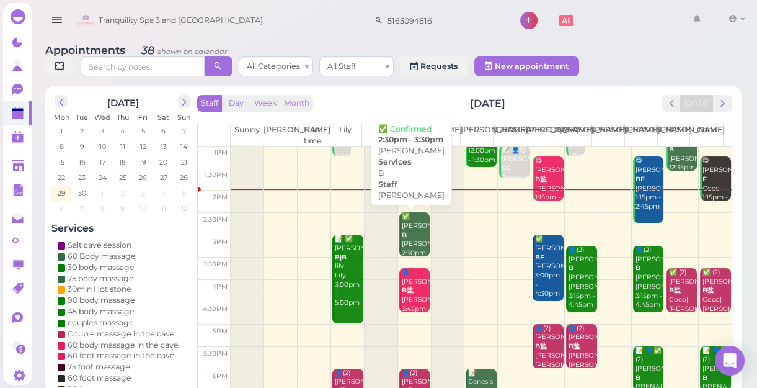
click at [412, 241] on div "✅ Simone B Lisa 2:30pm - 3:30pm" at bounding box center [415, 244] width 29 height 64
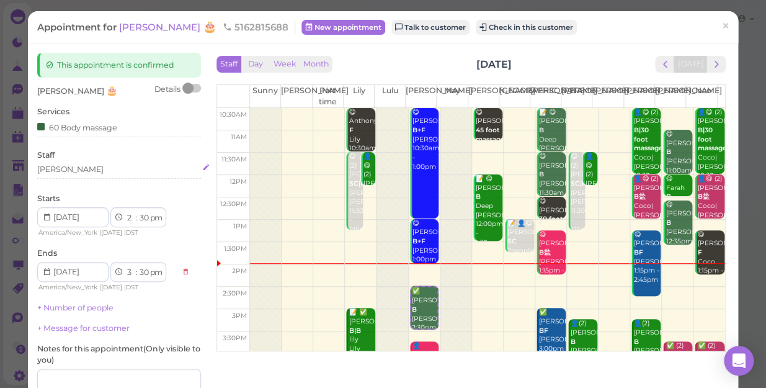
click at [51, 171] on div "[PERSON_NAME]" at bounding box center [70, 169] width 66 height 11
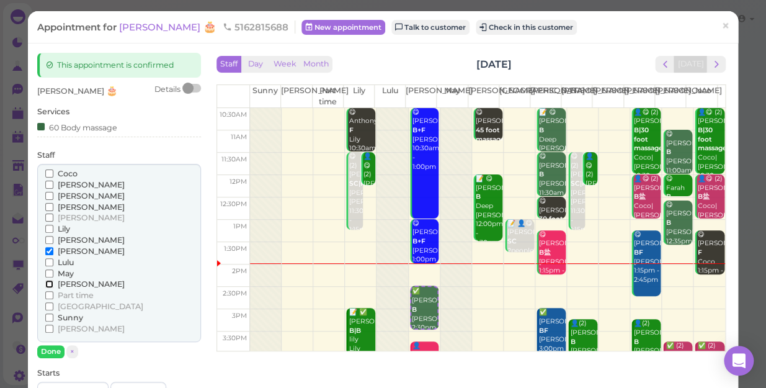
click at [49, 283] on input "[PERSON_NAME]" at bounding box center [49, 284] width 8 height 8
click at [47, 251] on input "[PERSON_NAME]" at bounding box center [49, 251] width 8 height 8
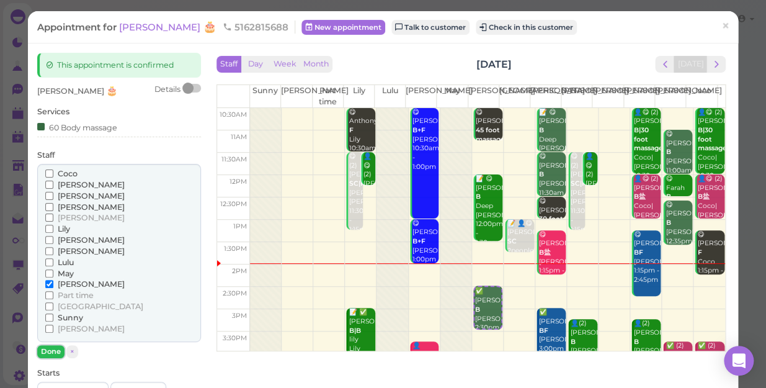
click at [50, 347] on button "Done" at bounding box center [50, 351] width 27 height 13
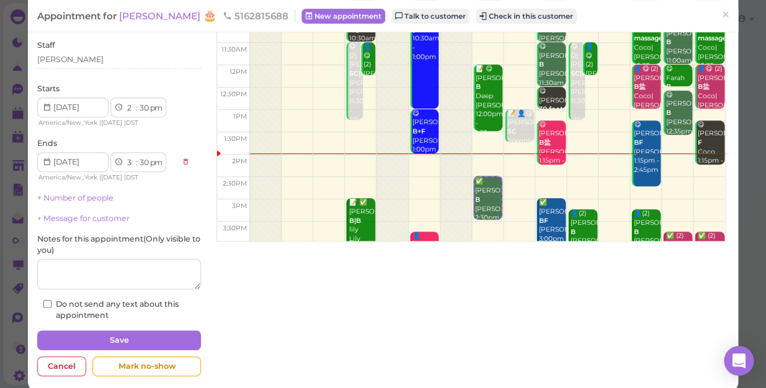
scroll to position [123, 0]
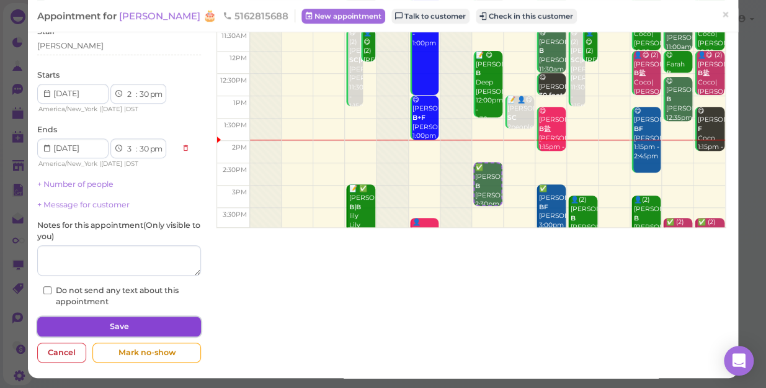
click at [89, 324] on button "Save" at bounding box center [119, 326] width 164 height 20
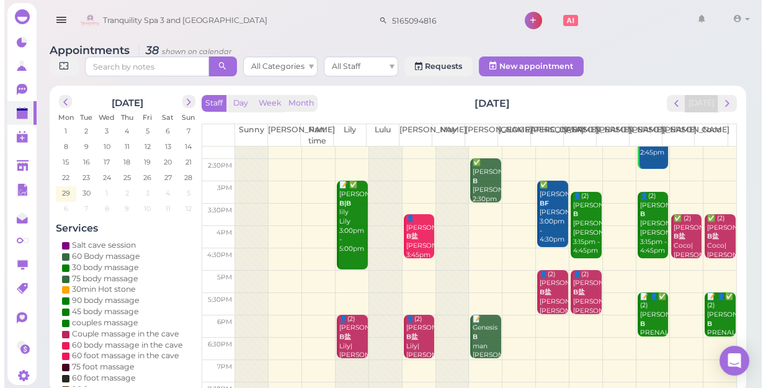
scroll to position [112, 0]
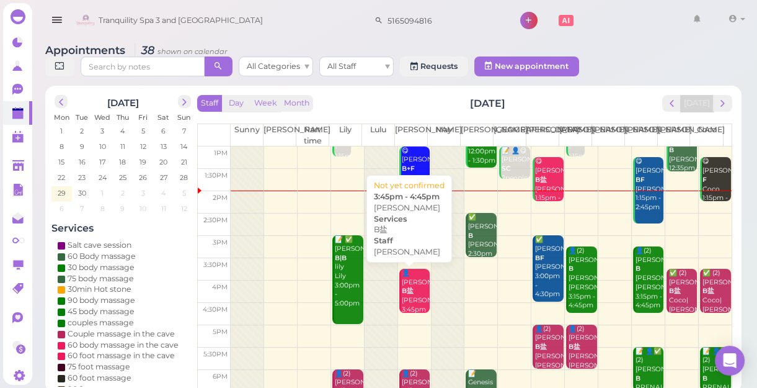
click at [418, 293] on div "👤Tiffany Venticinque B盐 Lisa 3:45pm - 4:45pm" at bounding box center [415, 301] width 29 height 64
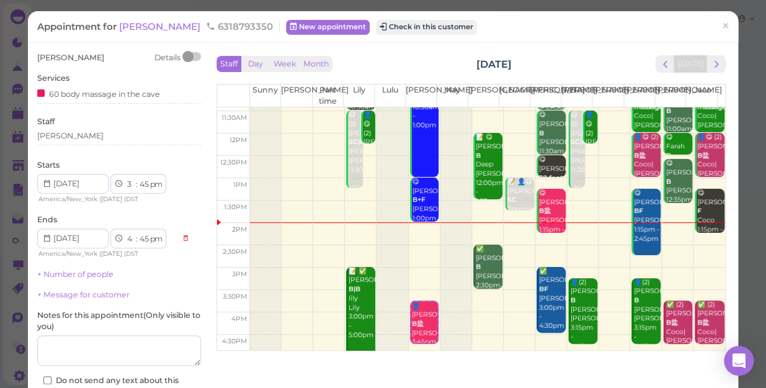
scroll to position [112, 0]
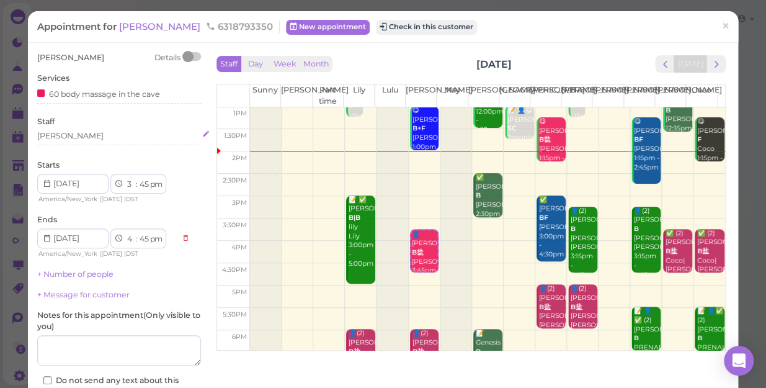
click at [58, 136] on div "[PERSON_NAME]" at bounding box center [119, 135] width 164 height 11
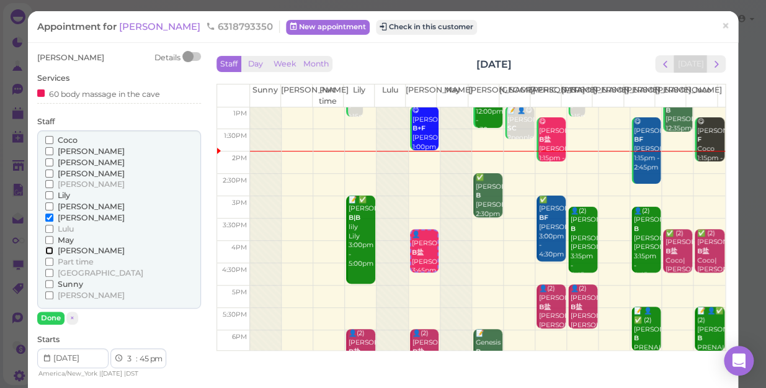
click at [48, 252] on input "[PERSON_NAME]" at bounding box center [49, 250] width 8 height 8
click at [47, 218] on input "[PERSON_NAME]" at bounding box center [49, 217] width 8 height 8
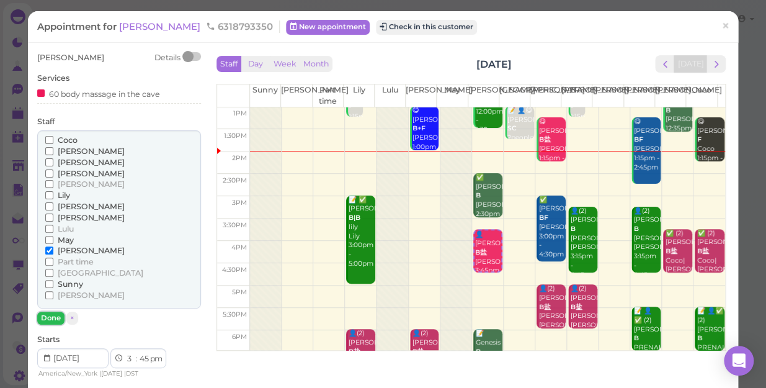
click at [51, 317] on button "Done" at bounding box center [50, 317] width 27 height 13
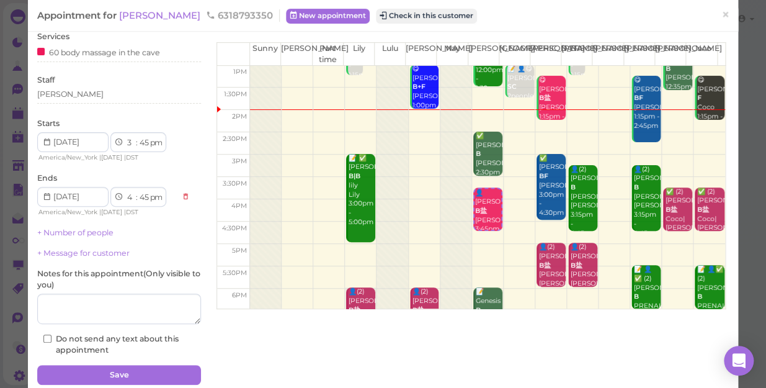
scroll to position [90, 0]
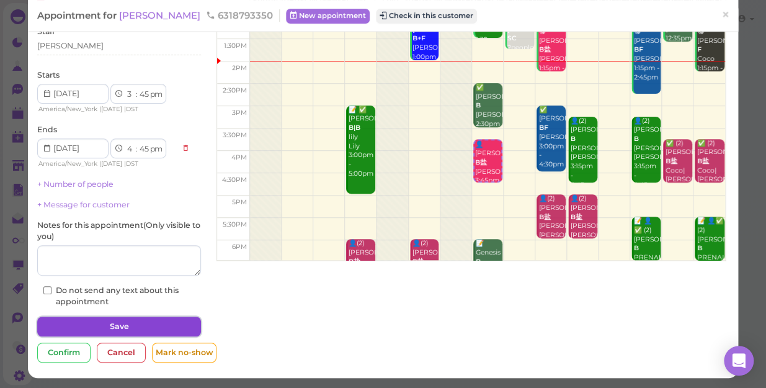
click at [79, 321] on button "Save" at bounding box center [119, 326] width 164 height 20
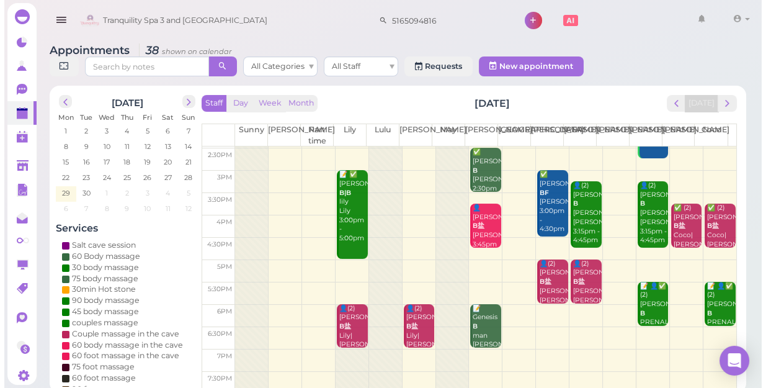
scroll to position [112, 0]
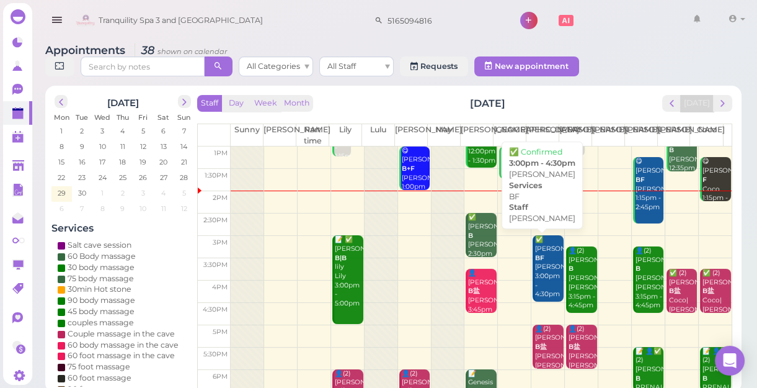
click at [536, 271] on div "✅ Daniel BF Jessica 3:00pm - 4:30pm" at bounding box center [549, 267] width 29 height 64
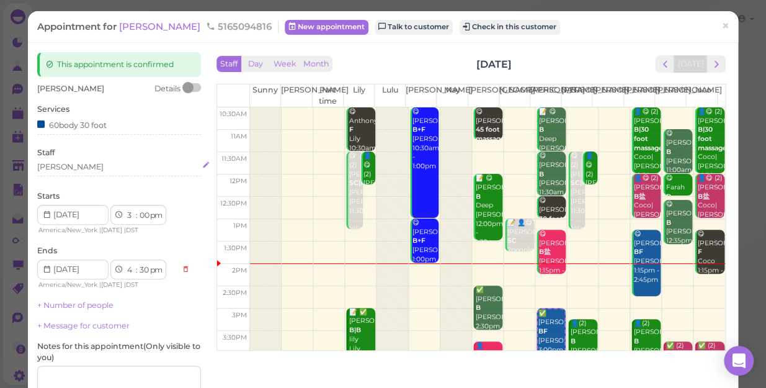
click at [69, 170] on div "[PERSON_NAME]" at bounding box center [119, 166] width 164 height 11
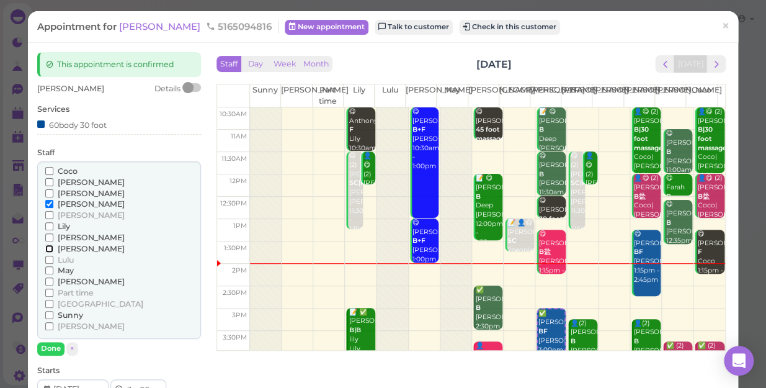
click at [46, 247] on input "[PERSON_NAME]" at bounding box center [49, 248] width 8 height 8
click at [46, 203] on input "[PERSON_NAME]" at bounding box center [49, 204] width 8 height 8
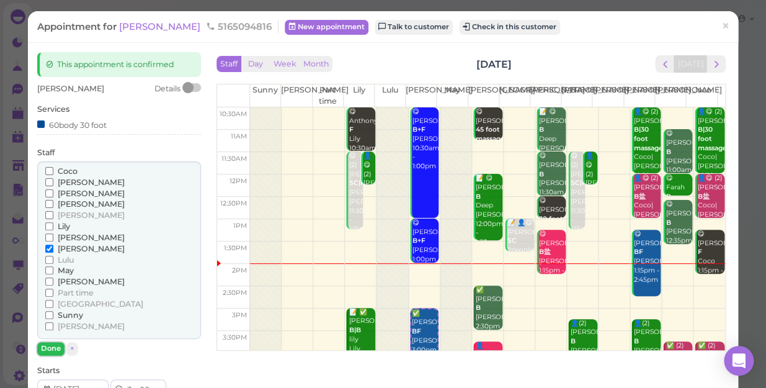
click at [50, 347] on button "Done" at bounding box center [50, 348] width 27 height 13
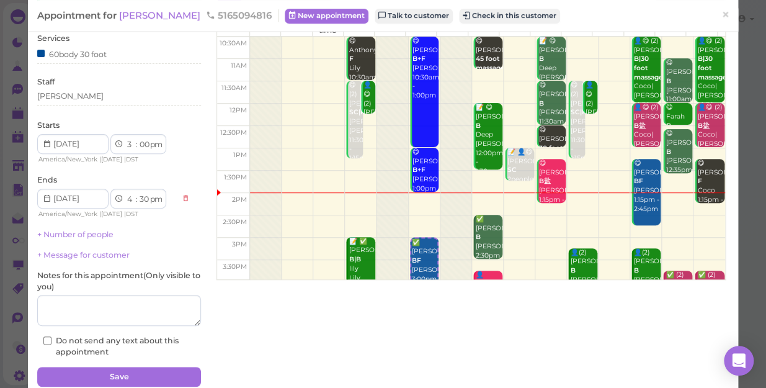
scroll to position [121, 0]
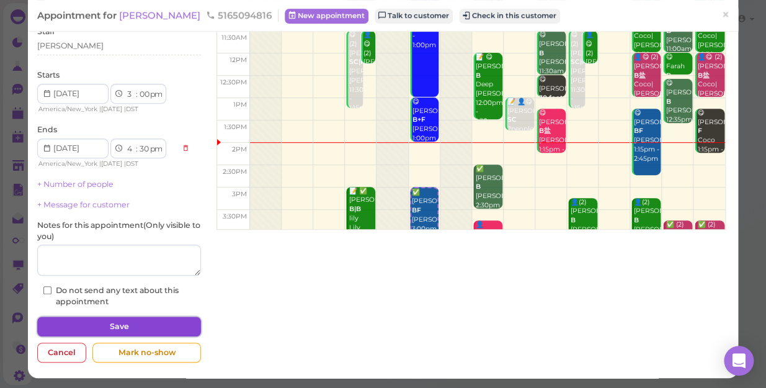
click at [136, 323] on button "Save" at bounding box center [119, 326] width 164 height 20
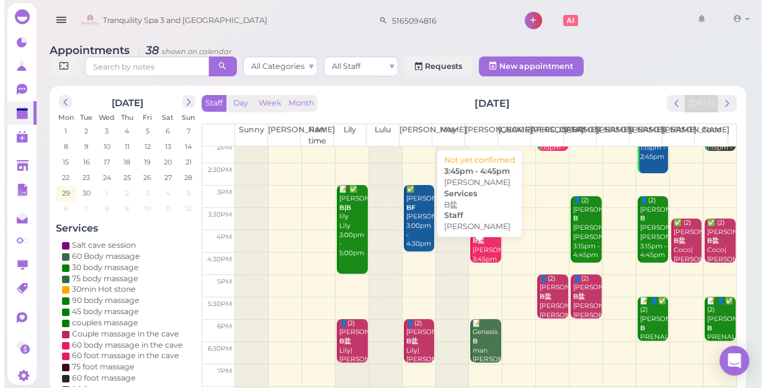
scroll to position [169, 0]
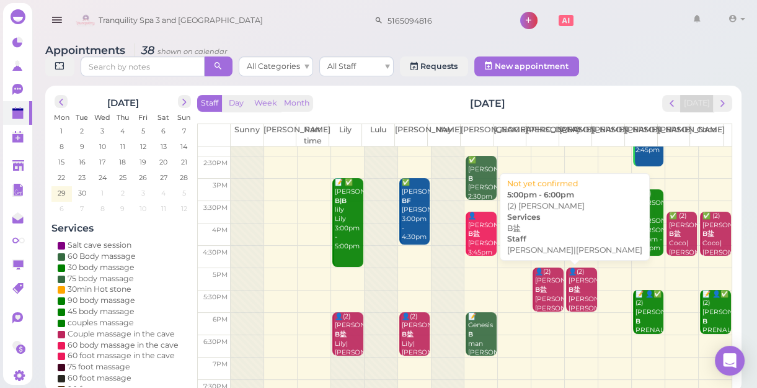
click at [535, 294] on div "👤(2) Matt B盐 Helen|Jessica 5:00pm - 6:00pm" at bounding box center [549, 303] width 29 height 73
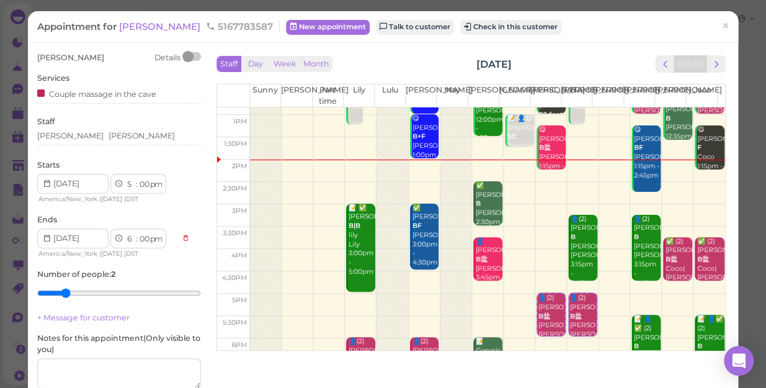
scroll to position [112, 0]
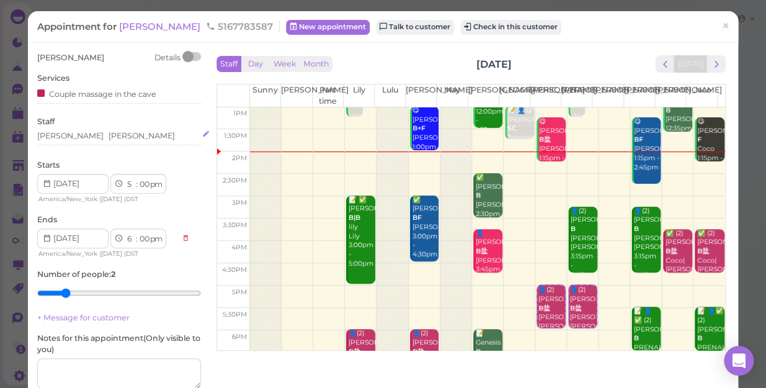
click at [97, 138] on div "Jessica Helen" at bounding box center [119, 135] width 164 height 11
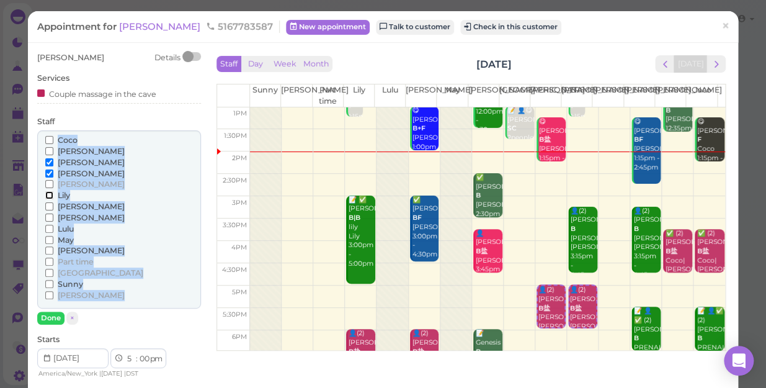
click at [45, 193] on input "Lily" at bounding box center [49, 195] width 8 height 8
click at [48, 218] on input "[PERSON_NAME]" at bounding box center [49, 217] width 8 height 8
click at [49, 216] on input "[PERSON_NAME]" at bounding box center [49, 217] width 8 height 8
click at [45, 217] on input "[PERSON_NAME]" at bounding box center [49, 217] width 8 height 8
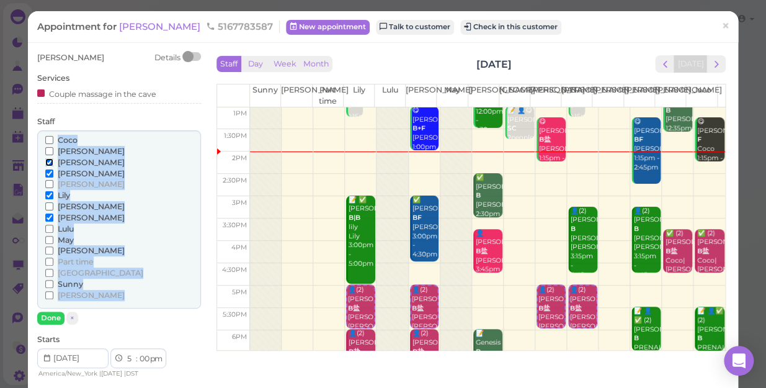
click at [48, 161] on input "[PERSON_NAME]" at bounding box center [49, 162] width 8 height 8
click at [48, 174] on input "[PERSON_NAME]" at bounding box center [49, 173] width 8 height 8
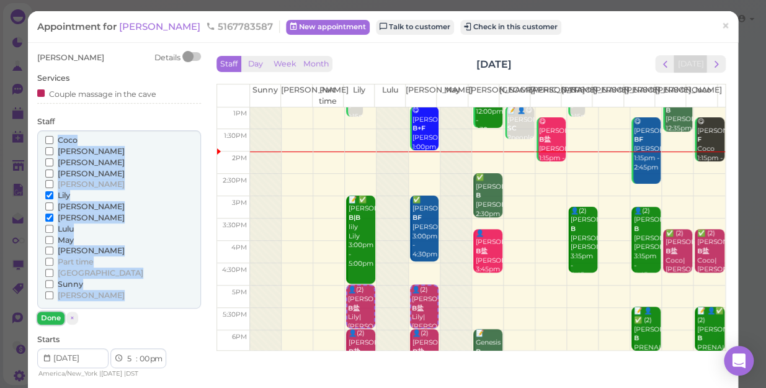
click at [51, 320] on button "Done" at bounding box center [50, 317] width 27 height 13
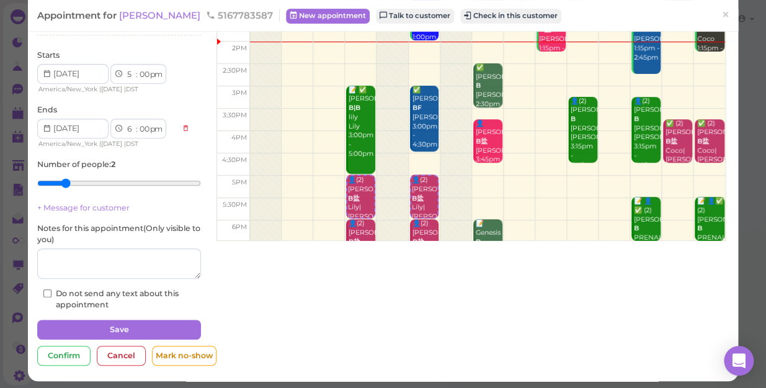
scroll to position [113, 0]
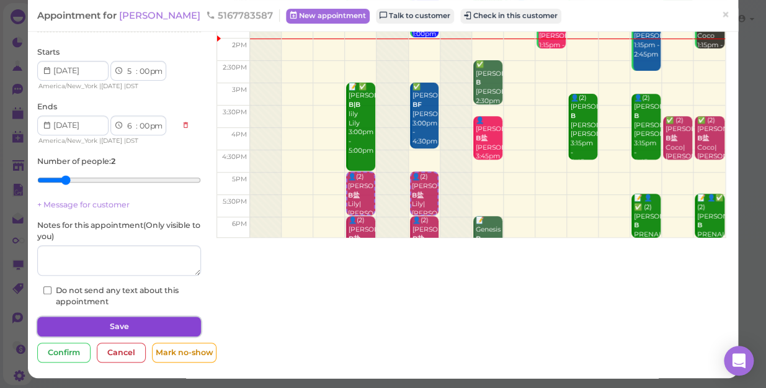
click at [142, 324] on button "Save" at bounding box center [119, 326] width 164 height 20
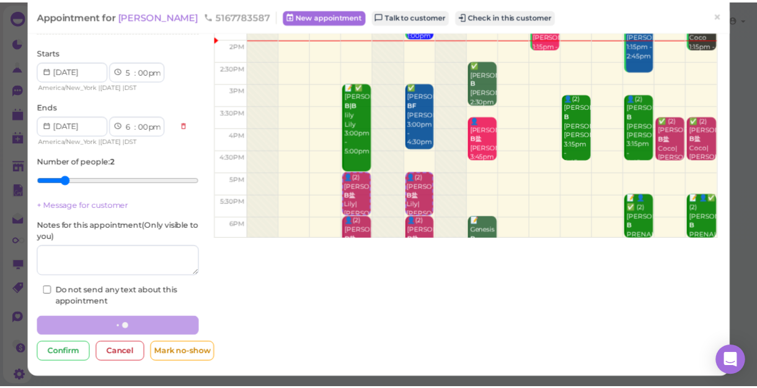
scroll to position [112, 0]
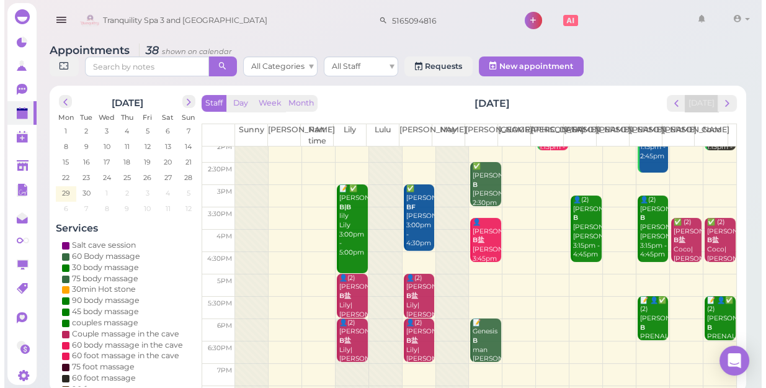
scroll to position [169, 0]
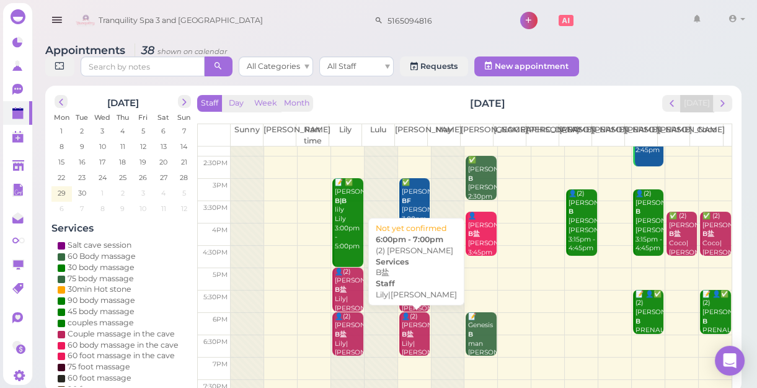
click at [416, 329] on div "👤(2) Katheryne B盐 Lily|Lisa 6:00pm - 7:00pm" at bounding box center [415, 348] width 29 height 73
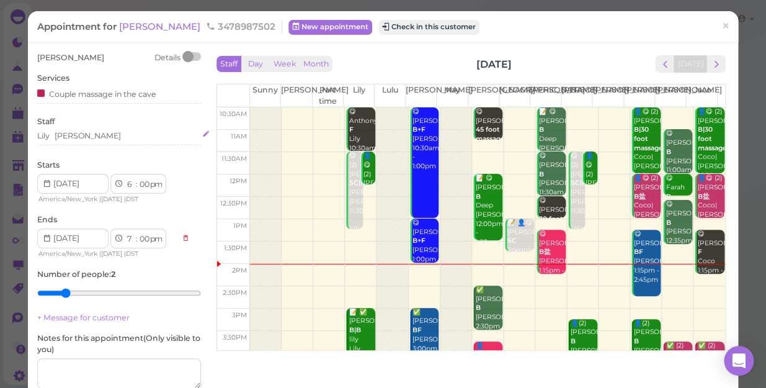
click at [86, 136] on div "Lily Lisa" at bounding box center [119, 135] width 164 height 11
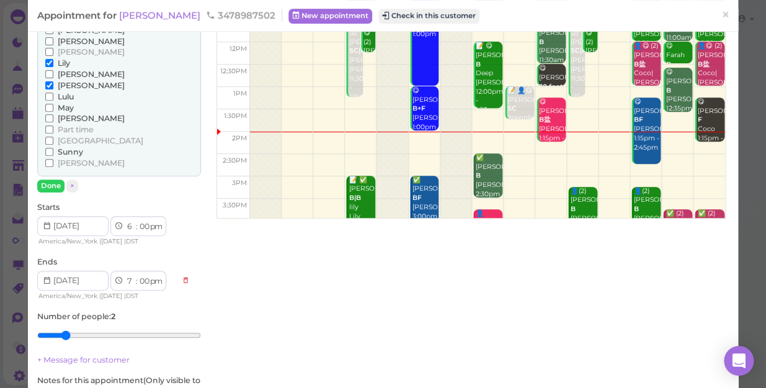
scroll to position [112, 0]
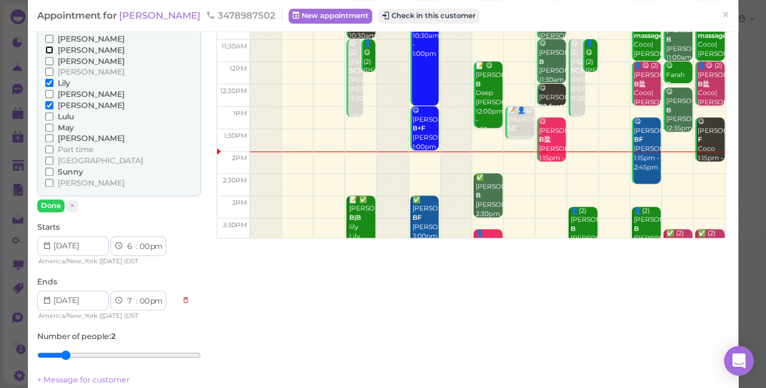
click at [47, 47] on input "[PERSON_NAME]" at bounding box center [49, 50] width 8 height 8
click at [47, 59] on input "[PERSON_NAME]" at bounding box center [49, 61] width 8 height 8
click at [48, 80] on input "Lily" at bounding box center [49, 83] width 8 height 8
click at [45, 105] on input "[PERSON_NAME]" at bounding box center [49, 105] width 8 height 8
click at [50, 202] on button "Done" at bounding box center [50, 205] width 27 height 13
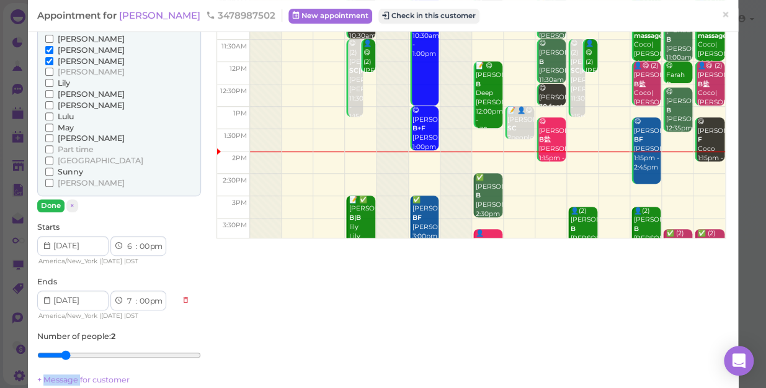
click at [50, 375] on link "+ Message for customer" at bounding box center [83, 379] width 92 height 9
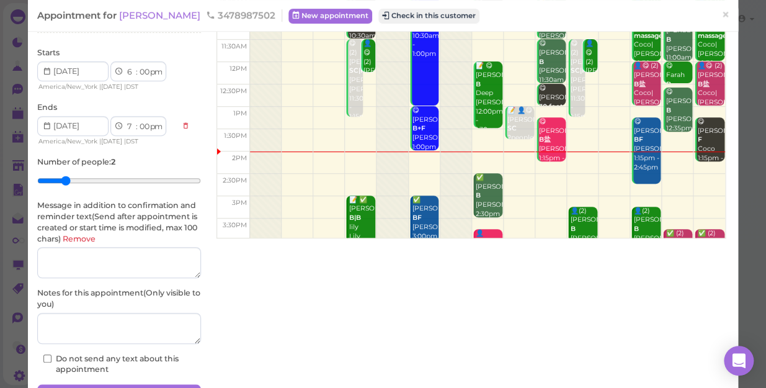
scroll to position [180, 0]
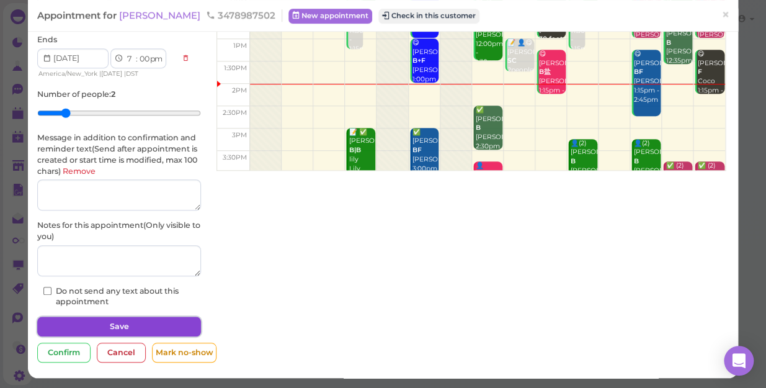
click at [153, 321] on button "Save" at bounding box center [119, 326] width 164 height 20
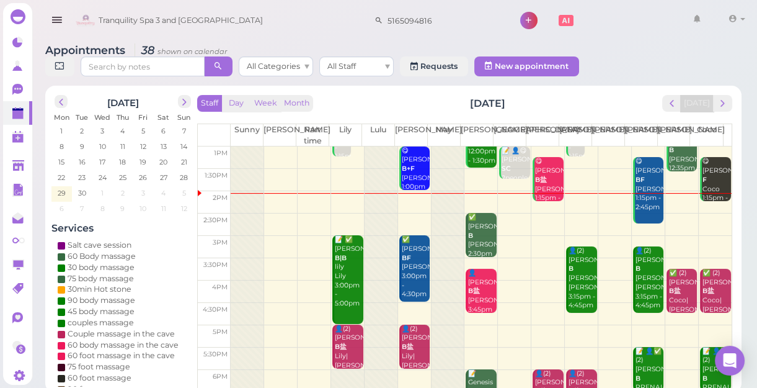
scroll to position [112, 0]
click at [722, 106] on span "next" at bounding box center [723, 103] width 12 height 12
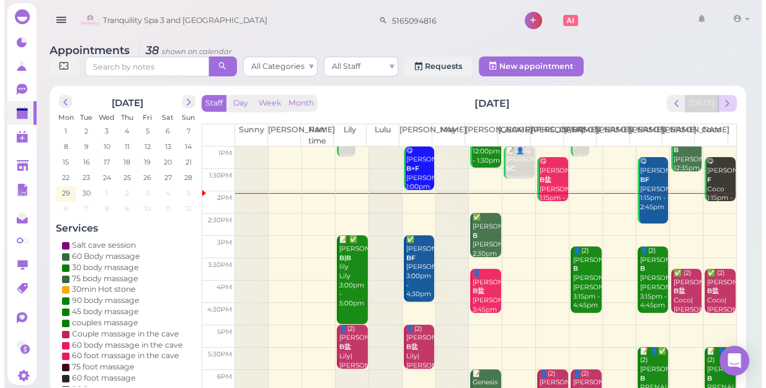
scroll to position [0, 0]
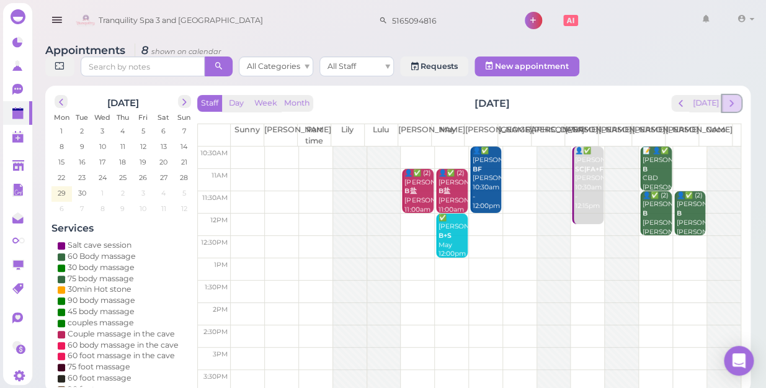
click at [732, 97] on span "next" at bounding box center [732, 103] width 12 height 12
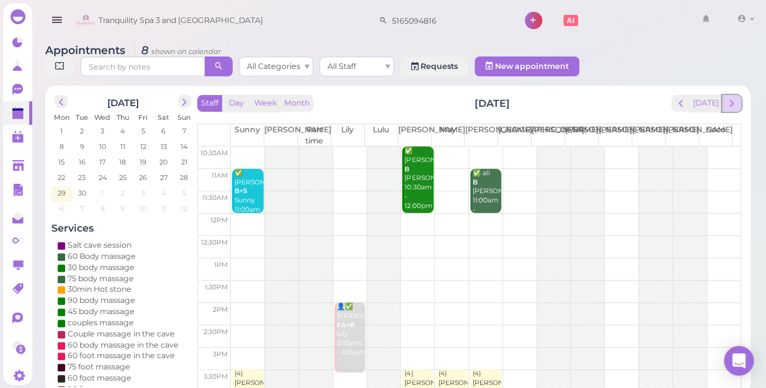
click at [736, 97] on span "next" at bounding box center [732, 103] width 12 height 12
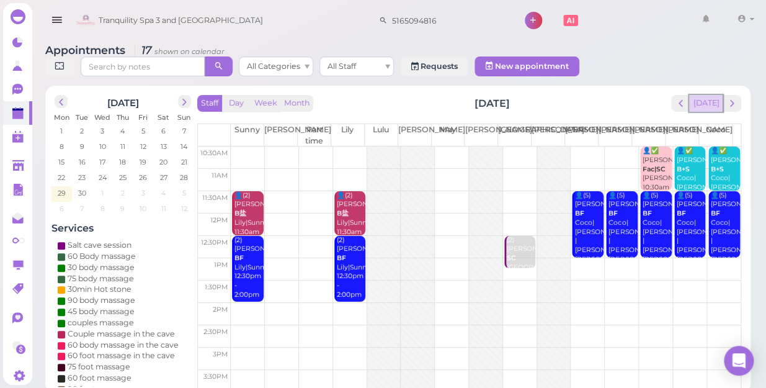
click at [710, 96] on button "[DATE]" at bounding box center [705, 103] width 33 height 17
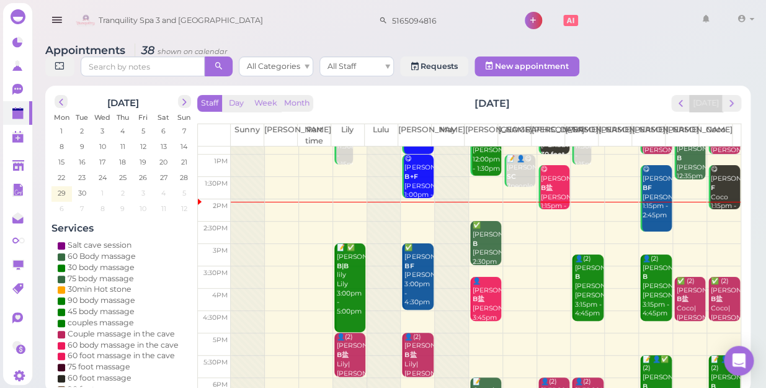
scroll to position [167, 0]
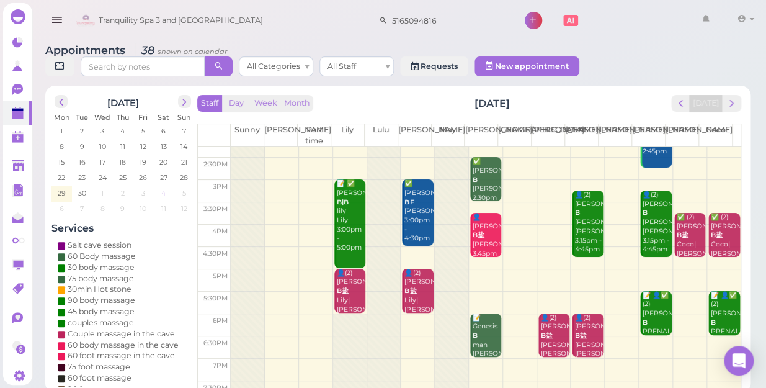
click at [166, 187] on span "4" at bounding box center [163, 192] width 7 height 11
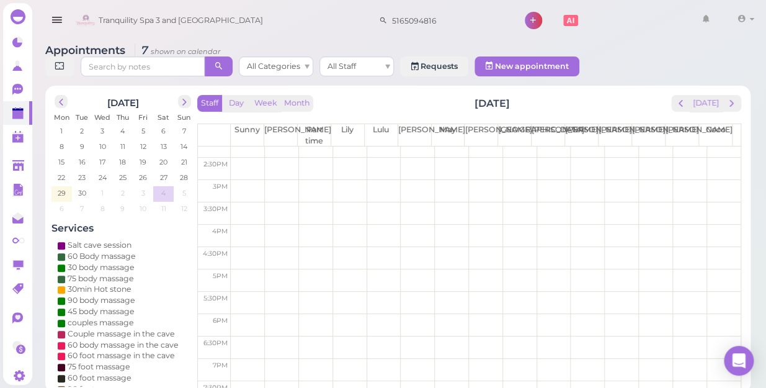
click at [717, 225] on td at bounding box center [486, 236] width 510 height 22
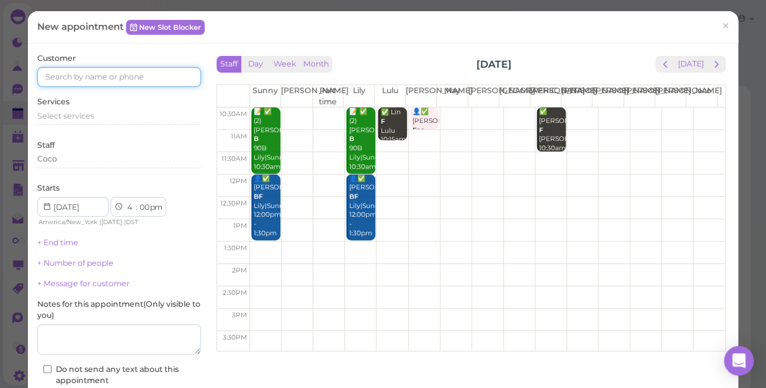
click at [153, 77] on input at bounding box center [119, 77] width 164 height 20
type input "9175339535"
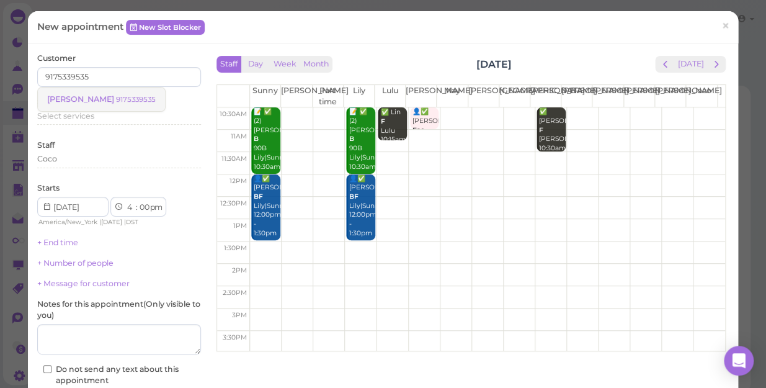
click at [116, 100] on small "9175339535" at bounding box center [136, 99] width 40 height 9
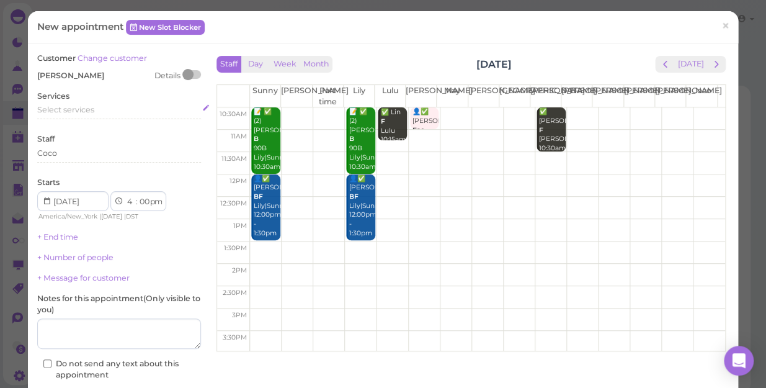
click at [87, 109] on span "Select services" at bounding box center [65, 109] width 57 height 9
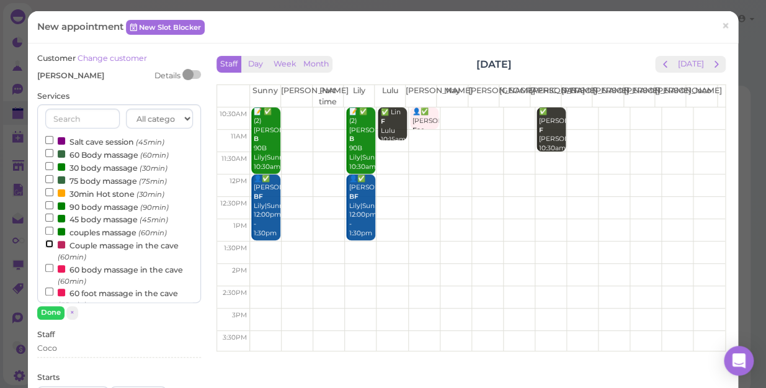
click at [48, 244] on input "Couple massage in the cave (60min)" at bounding box center [49, 243] width 8 height 8
click at [50, 311] on button "Done" at bounding box center [50, 312] width 27 height 13
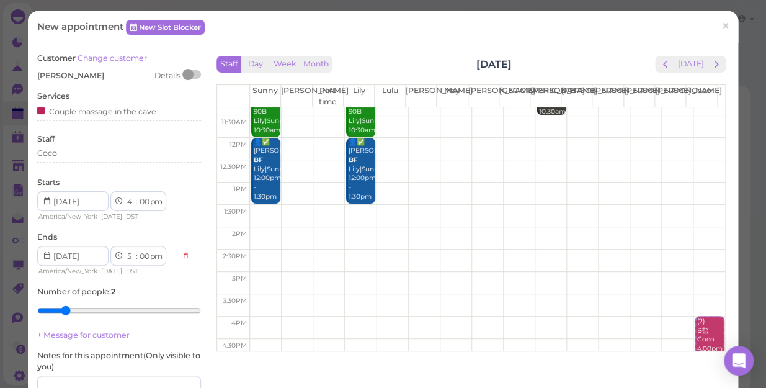
scroll to position [56, 0]
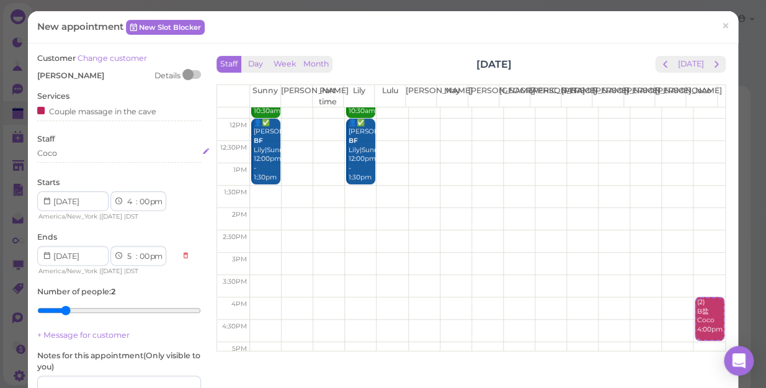
click at [63, 155] on div "Coco" at bounding box center [119, 153] width 164 height 11
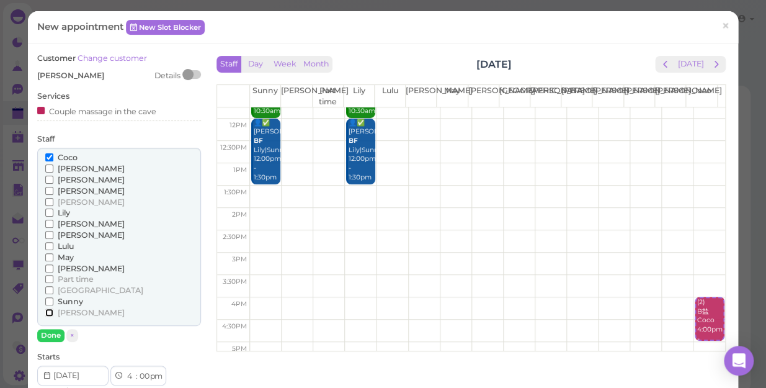
click at [50, 309] on input "[PERSON_NAME]" at bounding box center [49, 312] width 8 height 8
click at [48, 335] on button "Done" at bounding box center [50, 335] width 27 height 13
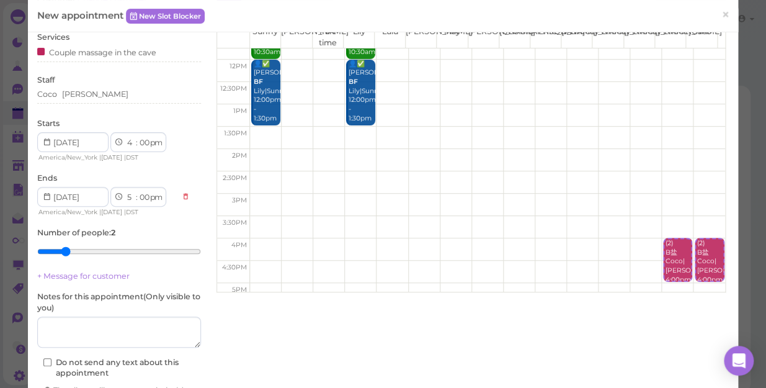
scroll to position [149, 0]
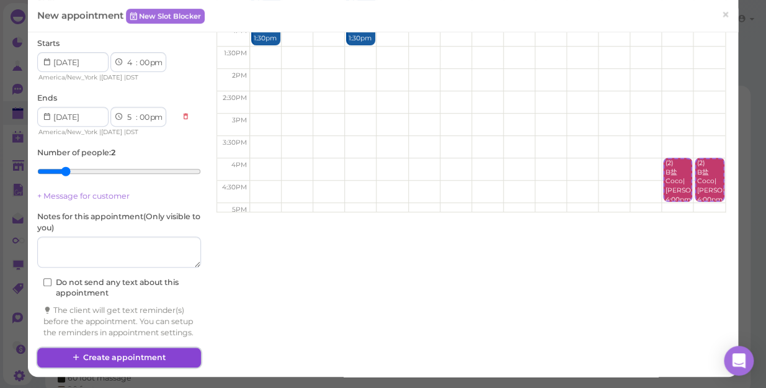
click at [159, 353] on button "Create appointment" at bounding box center [119, 357] width 164 height 20
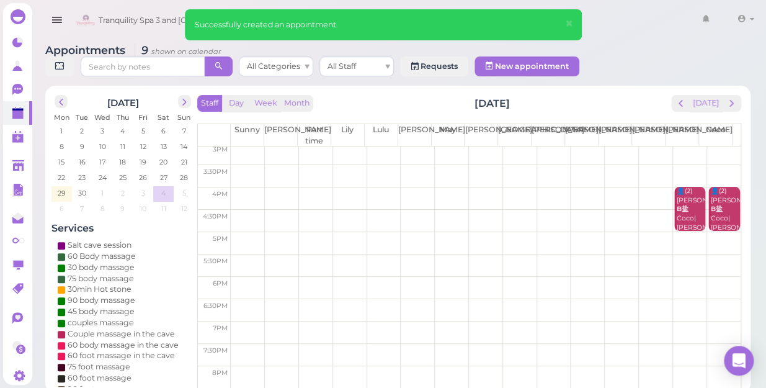
scroll to position [224, 0]
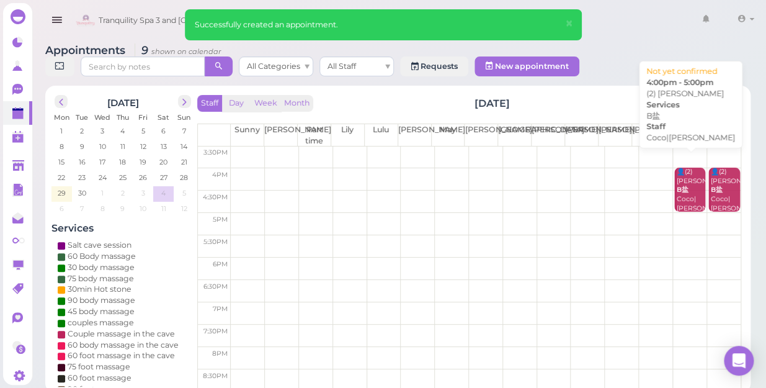
click at [682, 182] on div "👤(2) MONICA B盐 Coco|Tina 4:00pm - 5:00pm" at bounding box center [690, 203] width 29 height 73
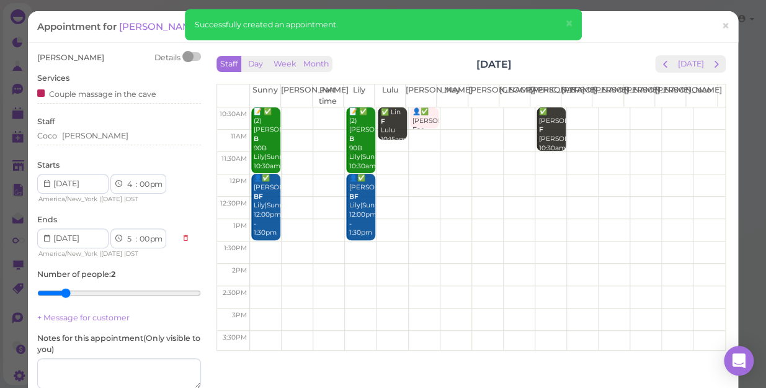
scroll to position [56, 0]
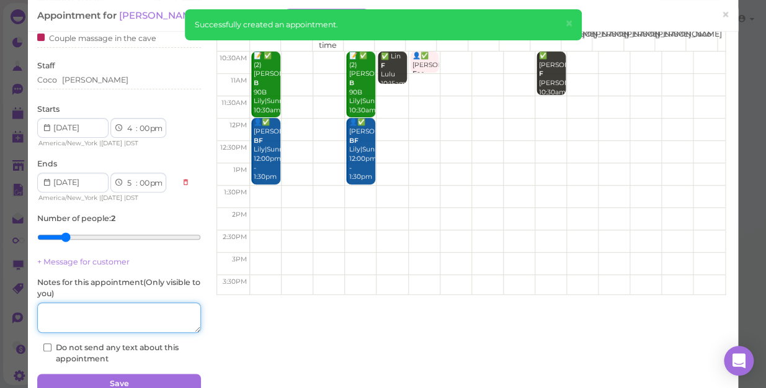
click at [141, 319] on textarea at bounding box center [119, 317] width 164 height 31
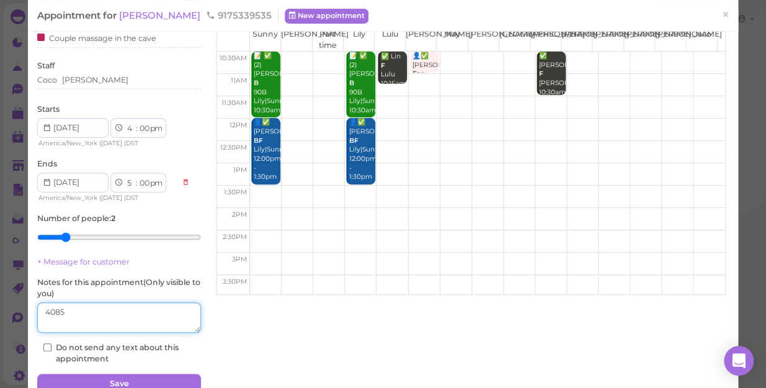
scroll to position [112, 0]
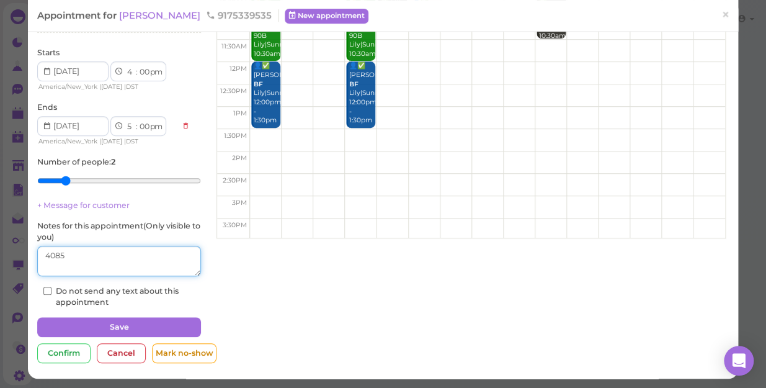
click at [44, 253] on textarea at bounding box center [119, 261] width 164 height 31
type textarea "#4085"
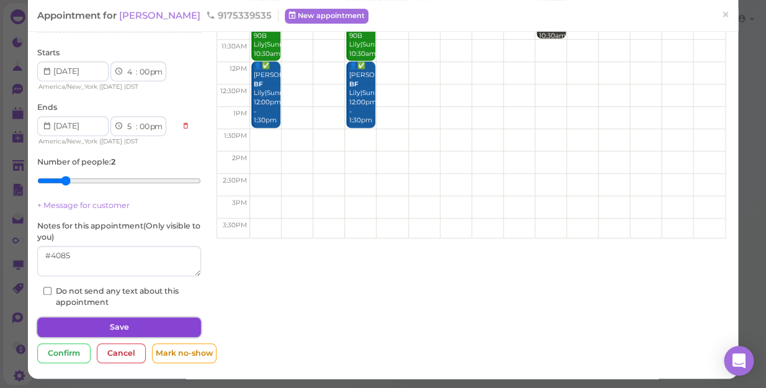
click at [151, 325] on button "Save" at bounding box center [119, 327] width 164 height 20
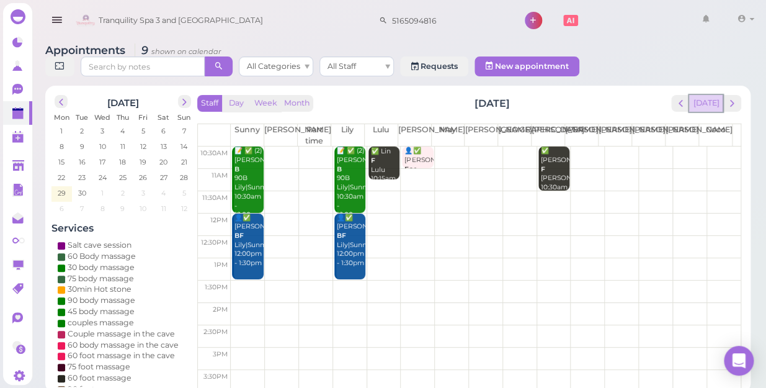
click at [699, 95] on button "[DATE]" at bounding box center [705, 103] width 33 height 17
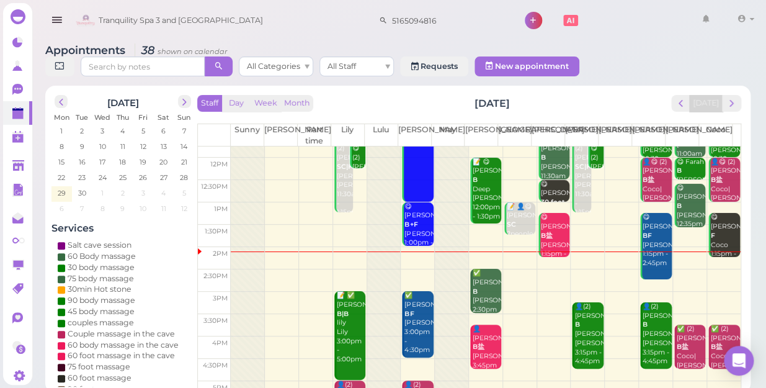
scroll to position [112, 0]
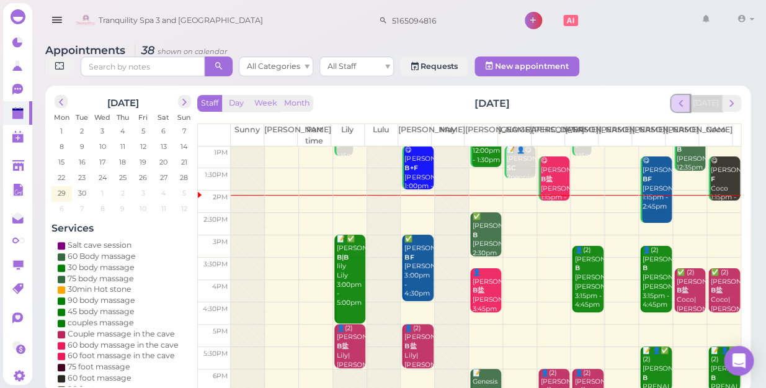
click at [685, 97] on span "prev" at bounding box center [681, 103] width 12 height 12
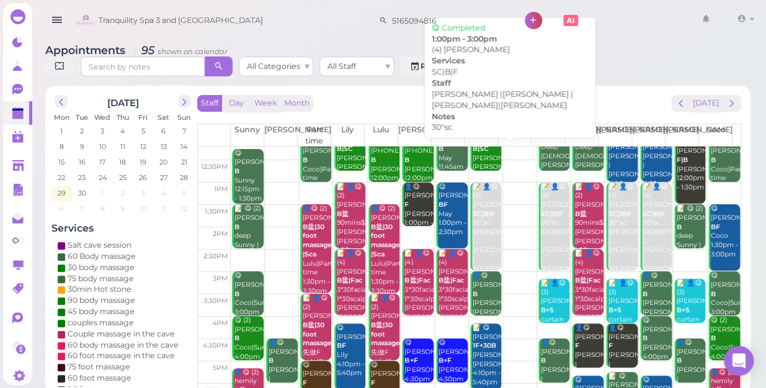
scroll to position [56, 0]
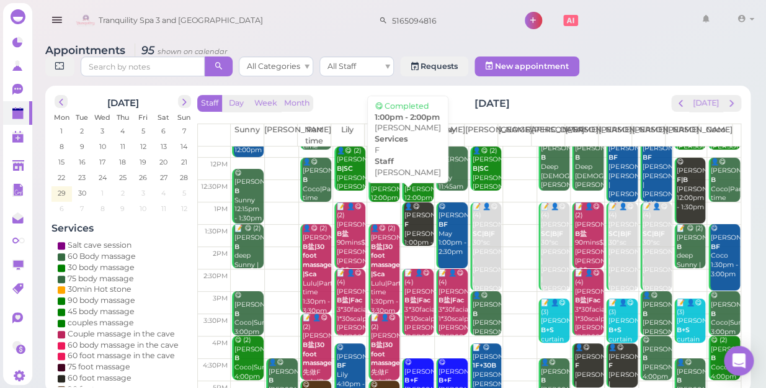
click at [411, 211] on div "👤😋 Alexandra eersteling F Lisa 1:00pm - 2:00pm" at bounding box center [418, 229] width 29 height 55
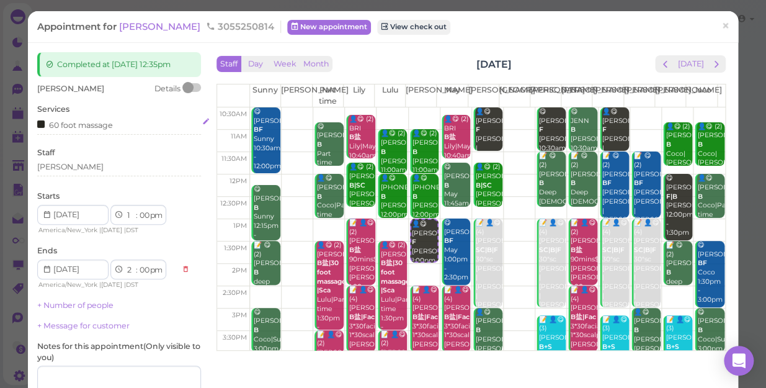
click at [113, 126] on div "60 foot massage" at bounding box center [119, 124] width 164 height 13
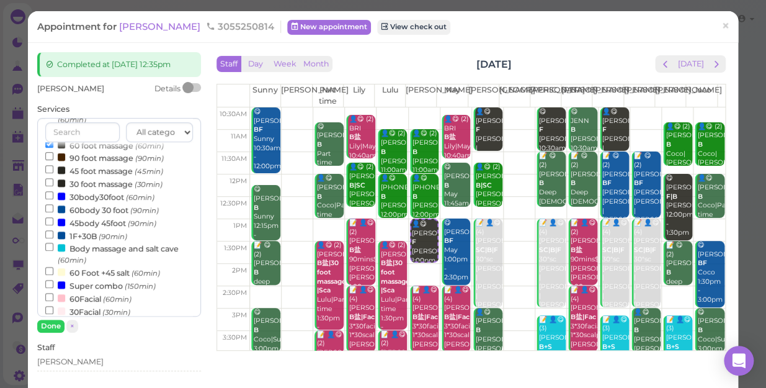
scroll to position [225, 0]
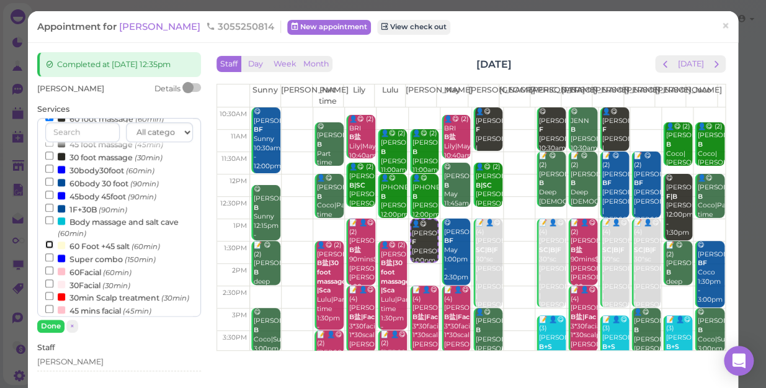
click at [48, 247] on input "60 Foot +45 salt (60min)" at bounding box center [49, 244] width 8 height 8
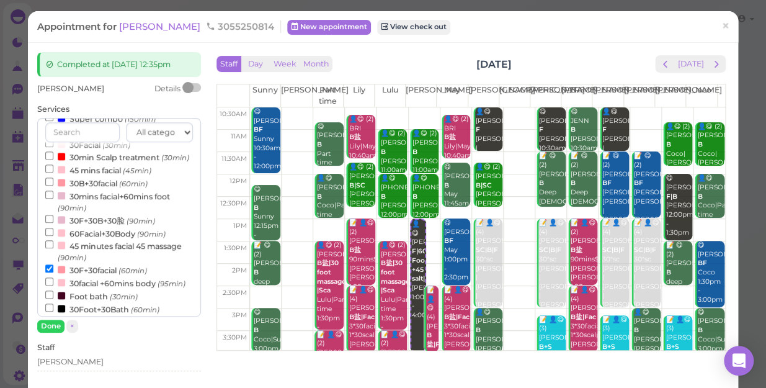
scroll to position [399, 0]
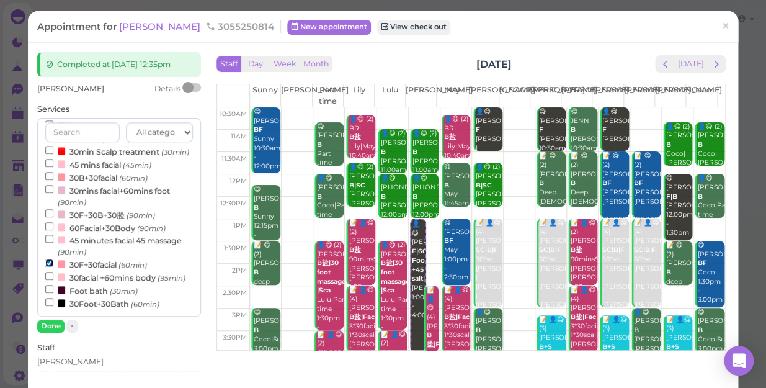
click at [49, 259] on input "30F+30facial (60min)" at bounding box center [49, 263] width 8 height 8
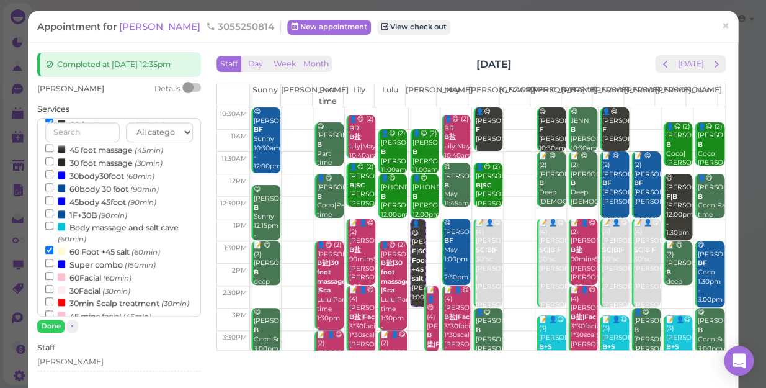
scroll to position [174, 0]
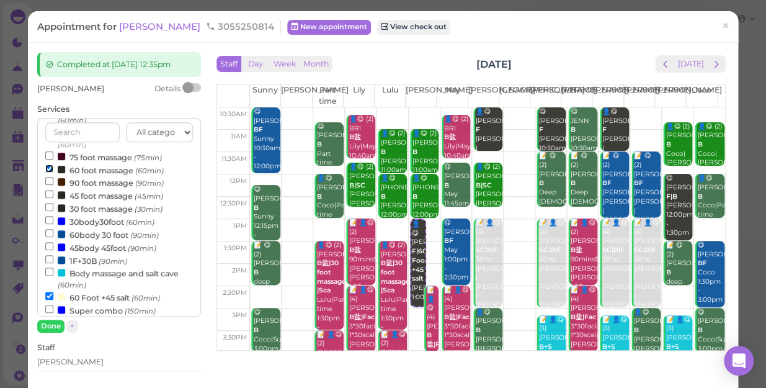
click at [48, 168] on input "60 foot massage (60min)" at bounding box center [49, 168] width 8 height 8
select select "2"
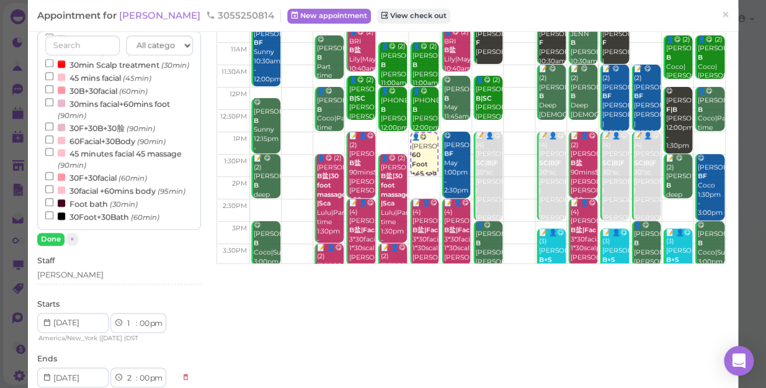
scroll to position [112, 0]
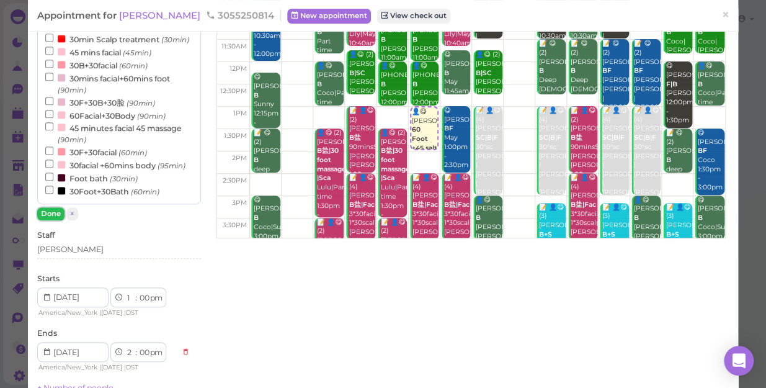
click at [50, 212] on button "Done" at bounding box center [50, 213] width 27 height 13
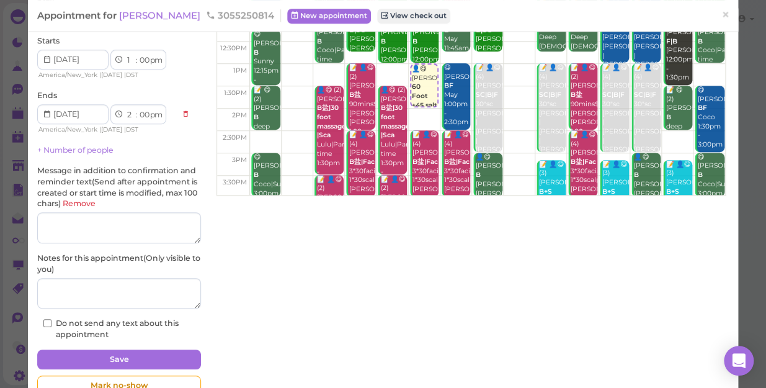
scroll to position [188, 0]
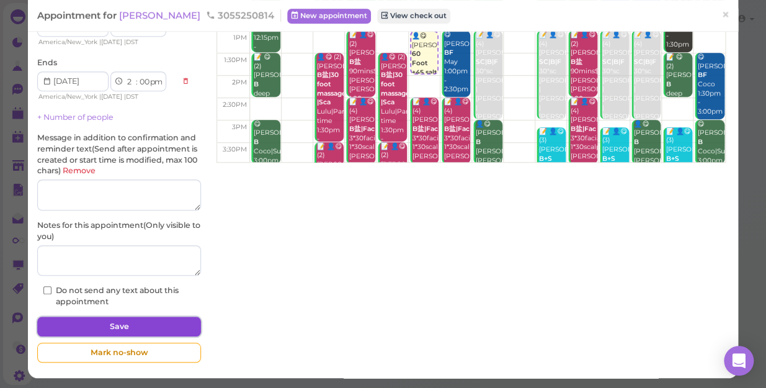
click at [164, 320] on button "Save" at bounding box center [119, 326] width 164 height 20
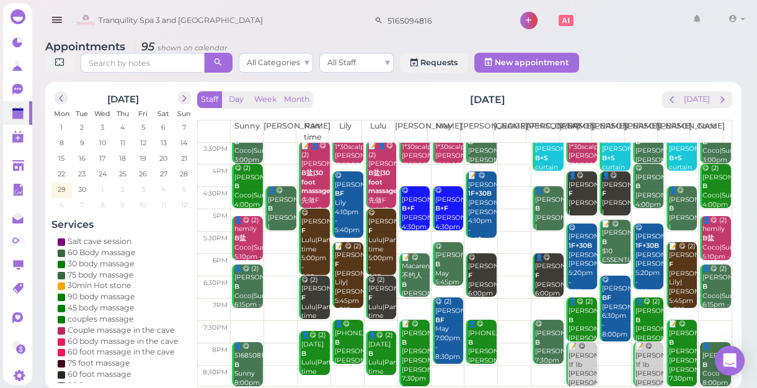
scroll to position [4, 0]
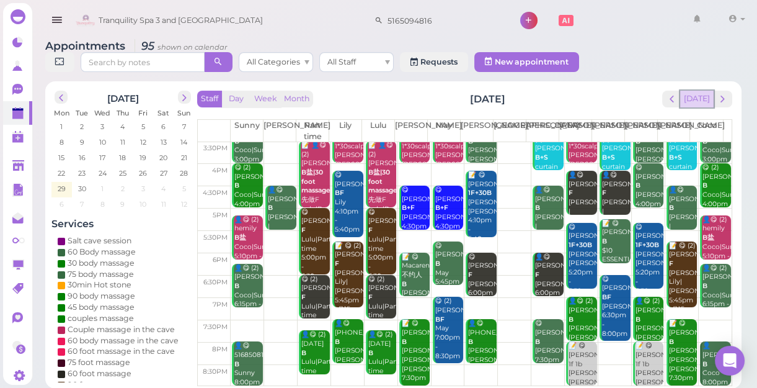
click at [701, 99] on button "[DATE]" at bounding box center [696, 99] width 33 height 17
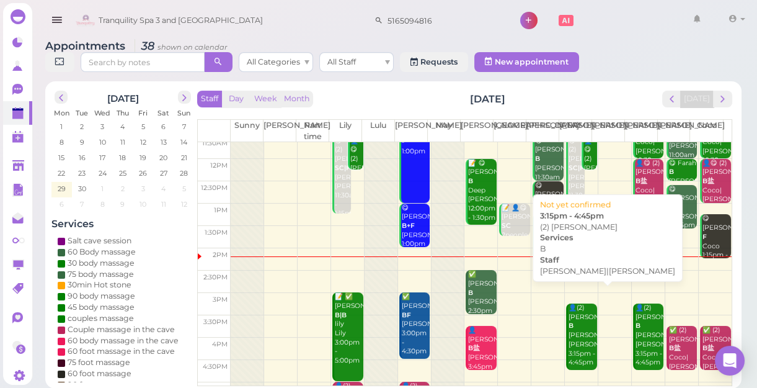
scroll to position [112, 0]
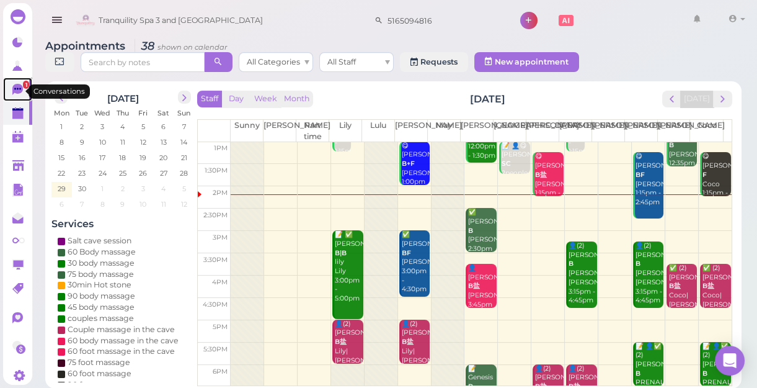
click at [23, 86] on span "1" at bounding box center [26, 85] width 6 height 8
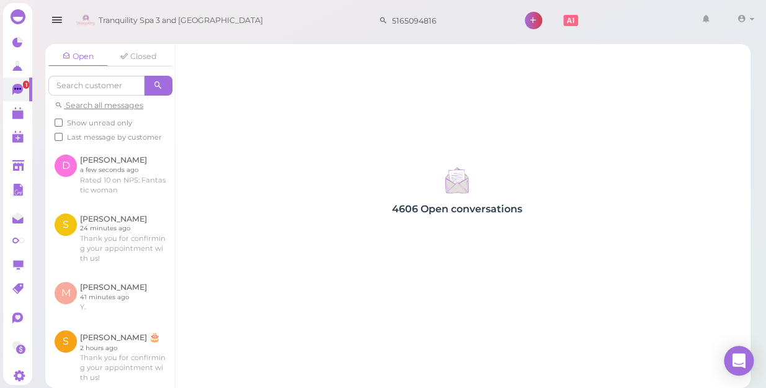
click at [80, 124] on span "Show unread only" at bounding box center [99, 122] width 65 height 9
click at [63, 124] on input "Show unread only" at bounding box center [59, 122] width 8 height 8
click at [80, 124] on span "Show unread only" at bounding box center [99, 122] width 65 height 9
click at [63, 124] on input "Show unread only" at bounding box center [59, 122] width 8 height 8
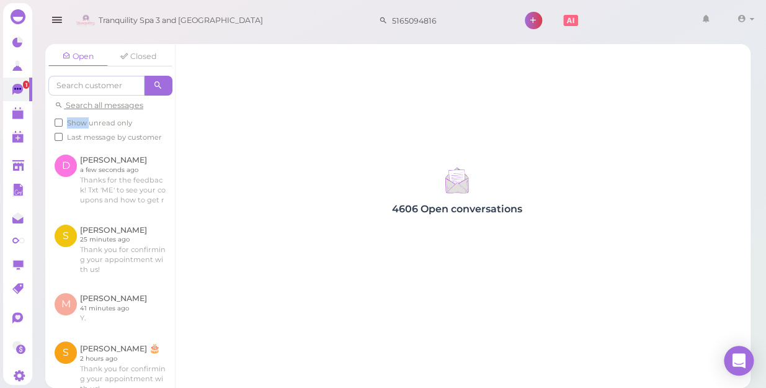
click at [80, 124] on span "Show unread only" at bounding box center [99, 122] width 65 height 9
click at [63, 124] on input "Show unread only" at bounding box center [59, 122] width 8 height 8
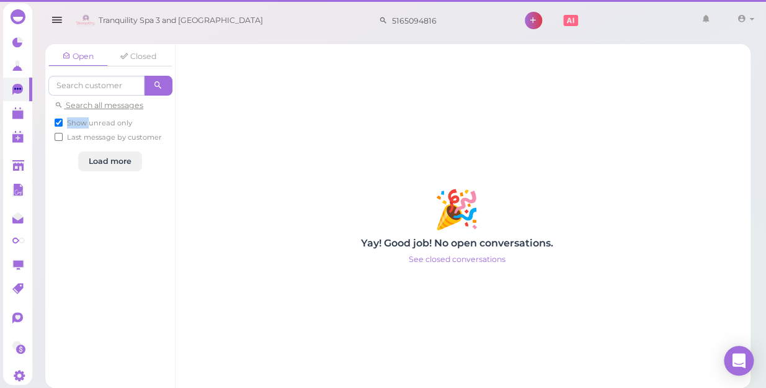
click at [80, 124] on span "Show unread only" at bounding box center [99, 122] width 65 height 9
click at [63, 124] on input "Show unread only" at bounding box center [59, 122] width 8 height 8
checkbox input "false"
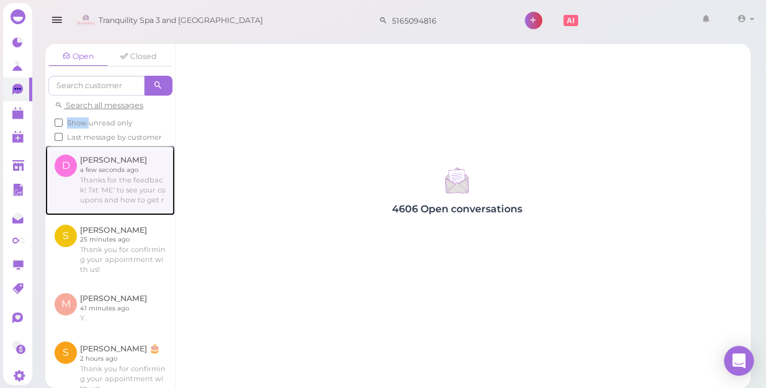
click at [109, 203] on link at bounding box center [110, 179] width 130 height 69
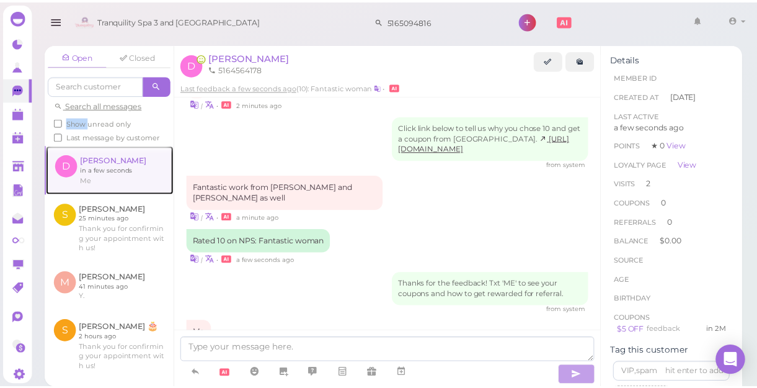
scroll to position [1200, 0]
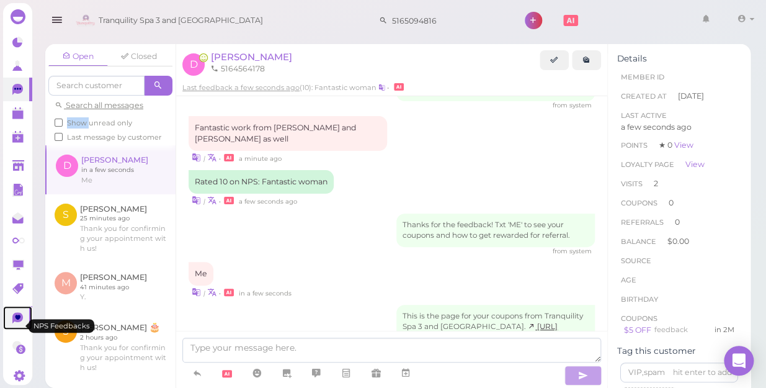
click at [19, 319] on icon at bounding box center [19, 316] width 6 height 5
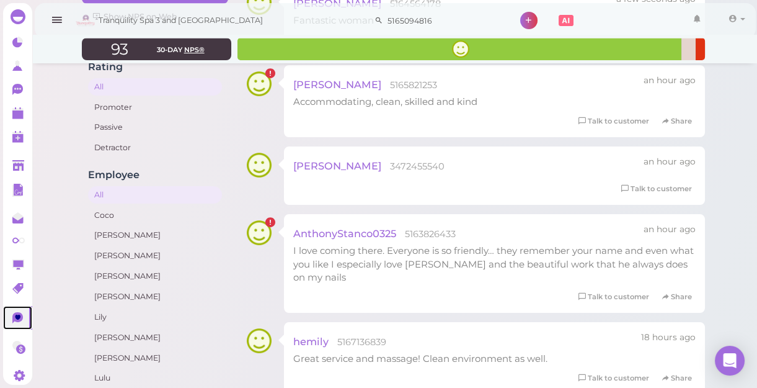
scroll to position [112, 0]
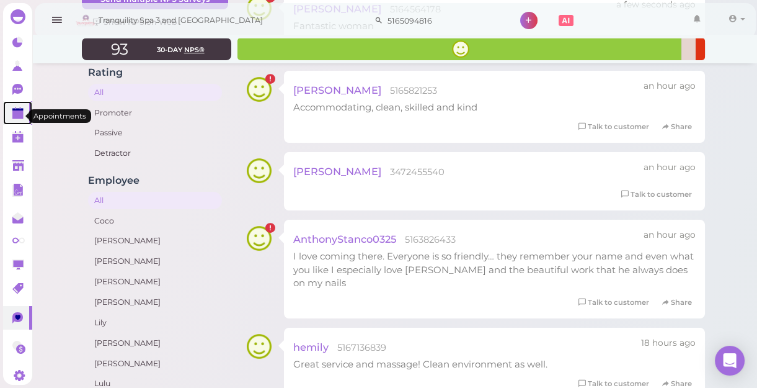
click at [11, 116] on link at bounding box center [17, 113] width 29 height 24
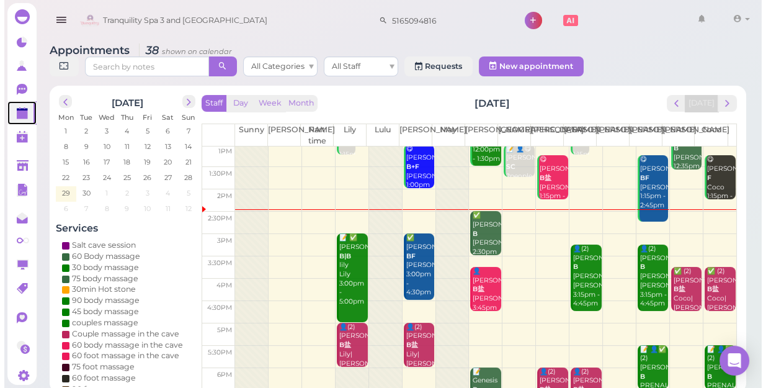
scroll to position [169, 0]
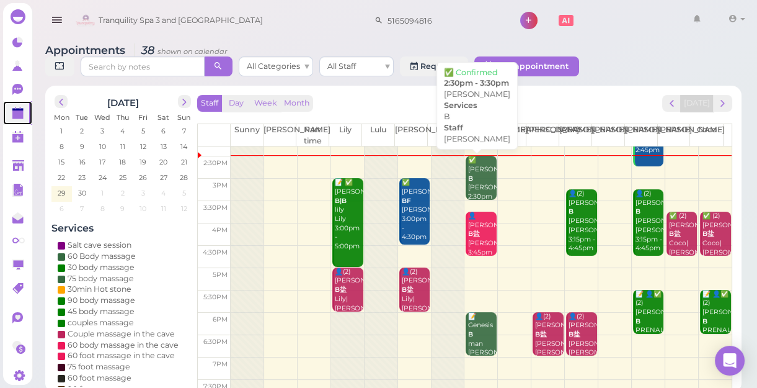
click at [476, 182] on div "✅ Simone B Mike 2:30pm - 3:30pm" at bounding box center [482, 188] width 29 height 64
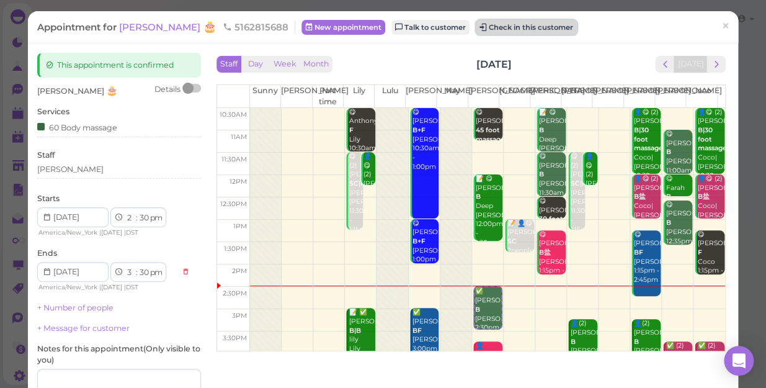
click at [494, 27] on button "Check in this customer" at bounding box center [526, 27] width 101 height 15
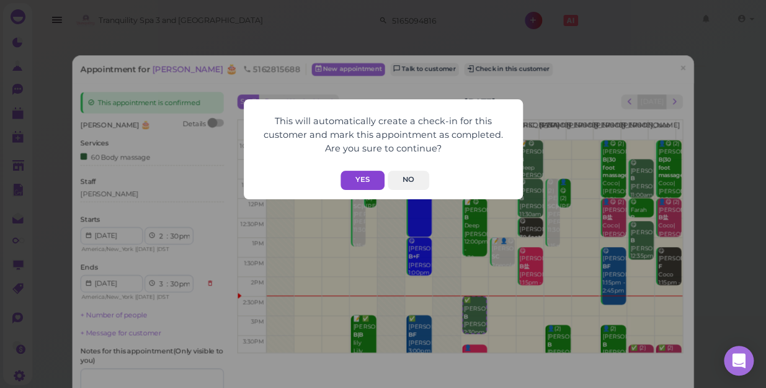
click at [360, 182] on button "Yes" at bounding box center [362, 180] width 44 height 19
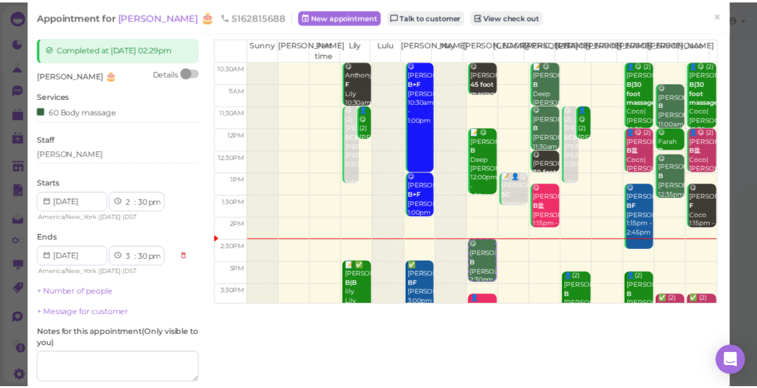
scroll to position [154, 0]
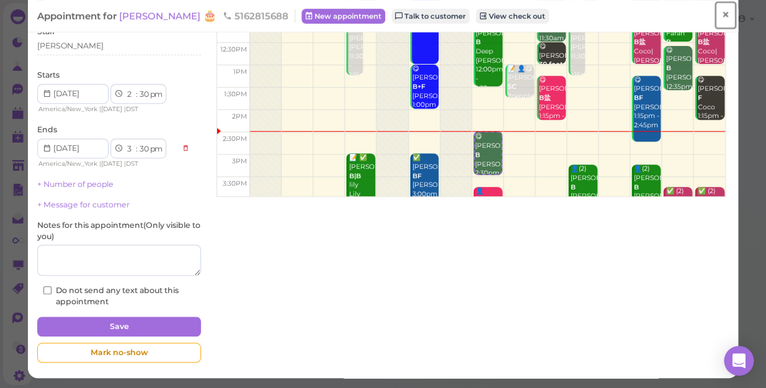
click at [721, 14] on span "×" at bounding box center [725, 14] width 8 height 17
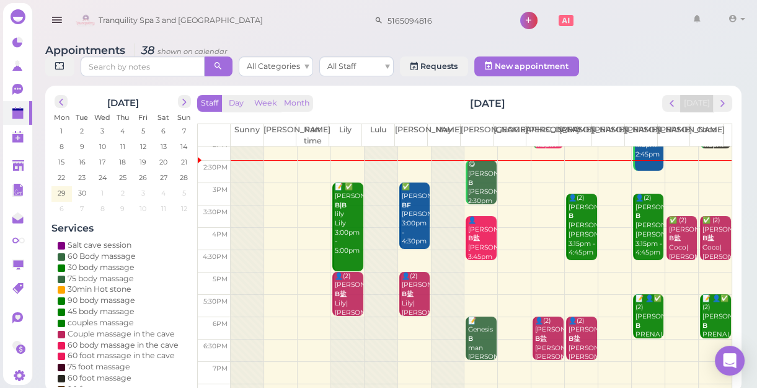
scroll to position [169, 0]
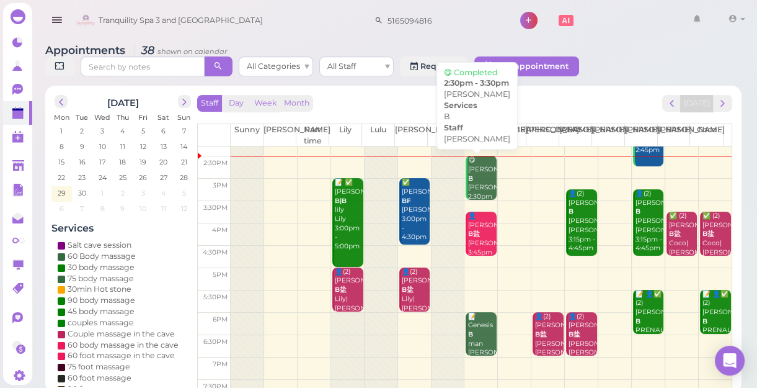
click at [468, 184] on div "😋 Simone B Mike 2:30pm - 3:30pm" at bounding box center [482, 188] width 29 height 64
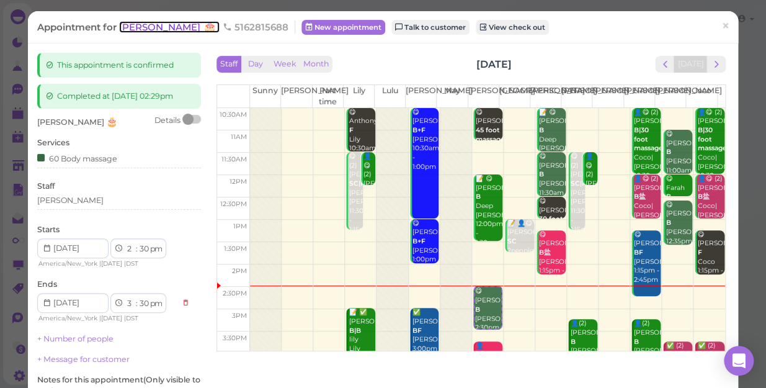
click at [133, 27] on span "[PERSON_NAME]" at bounding box center [161, 27] width 84 height 12
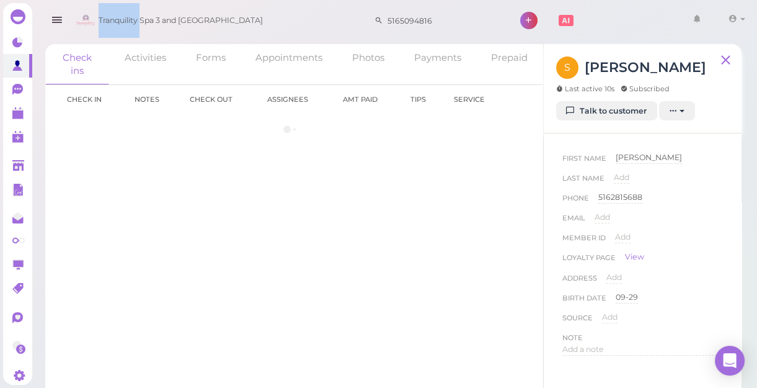
click at [133, 27] on span "Tranquility Spa 3 and [GEOGRAPHIC_DATA]" at bounding box center [181, 20] width 164 height 35
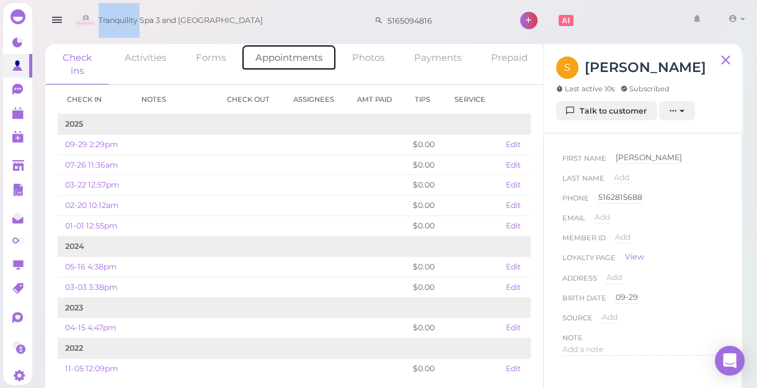
drag, startPoint x: 133, startPoint y: 27, endPoint x: 291, endPoint y: 55, distance: 160.0
click at [291, 55] on link "Appointments" at bounding box center [289, 57] width 96 height 27
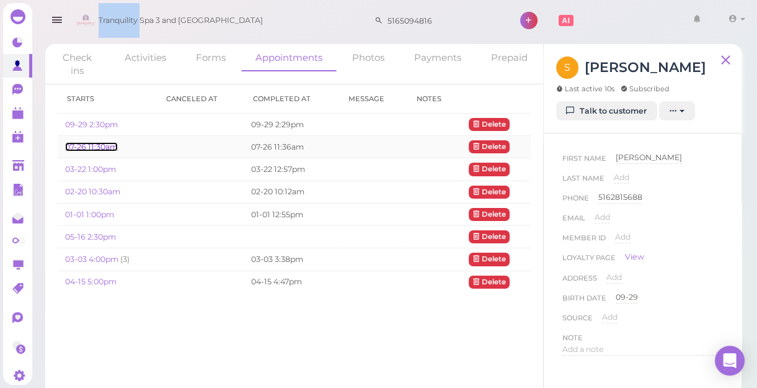
click at [94, 148] on link "07-26 11:30am" at bounding box center [91, 146] width 53 height 9
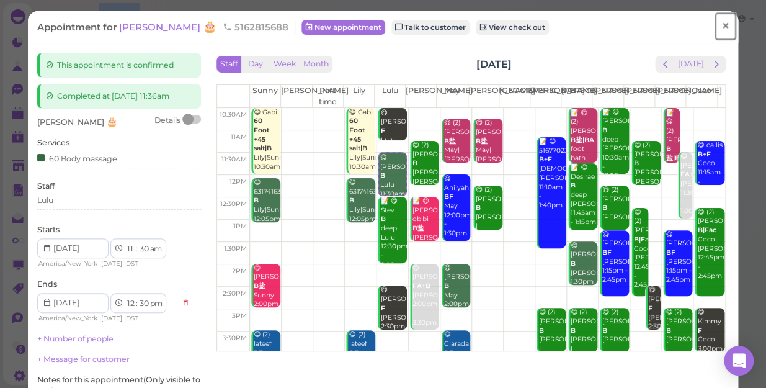
click at [721, 26] on link "×" at bounding box center [725, 26] width 23 height 29
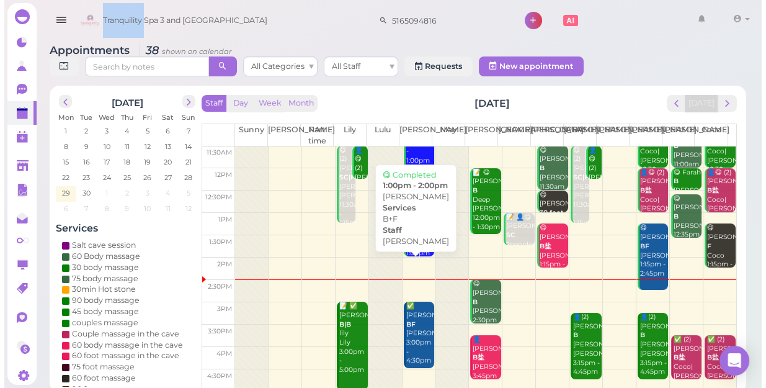
scroll to position [112, 0]
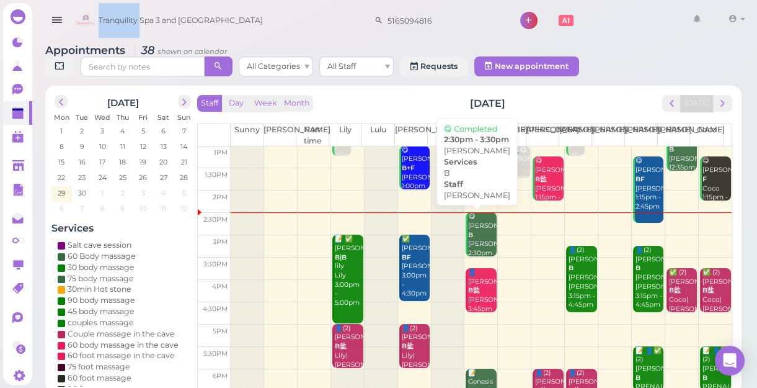
click at [486, 247] on div "😋 Simone B Mike 2:30pm - 3:30pm" at bounding box center [482, 244] width 29 height 64
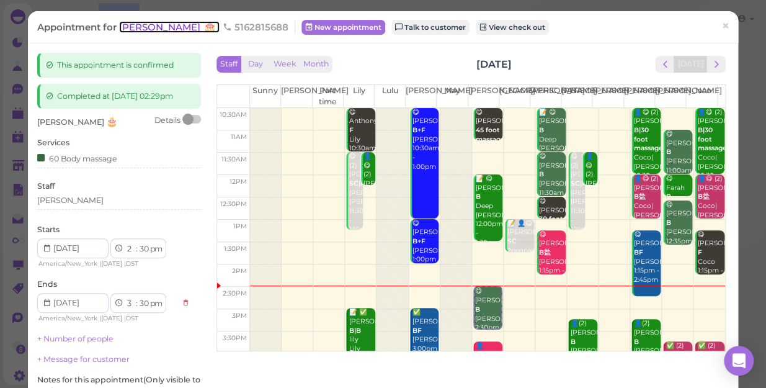
click at [136, 27] on span "[PERSON_NAME]" at bounding box center [161, 27] width 84 height 12
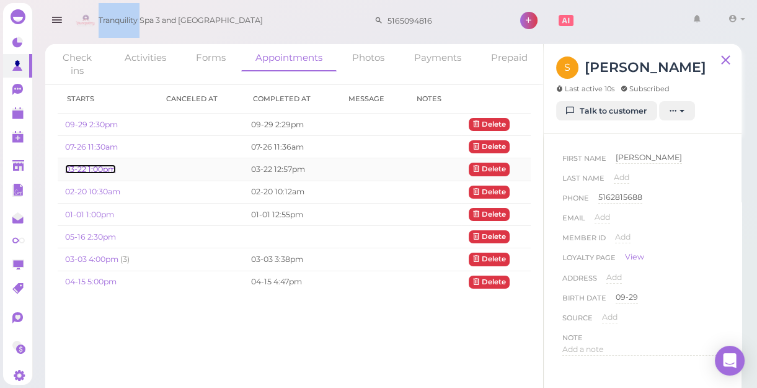
click at [97, 170] on link "03-22 1:00pm" at bounding box center [90, 168] width 51 height 9
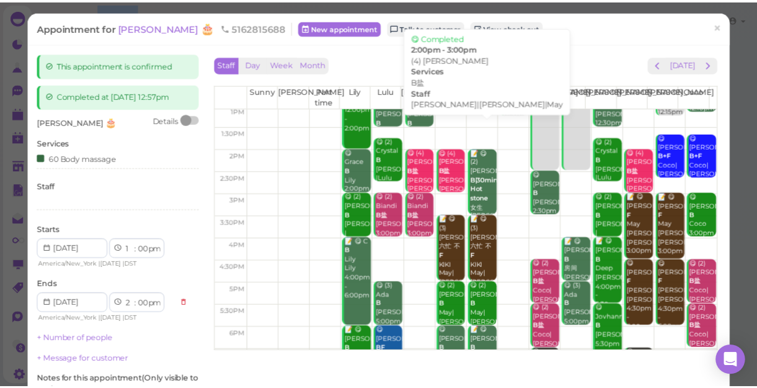
scroll to position [56, 0]
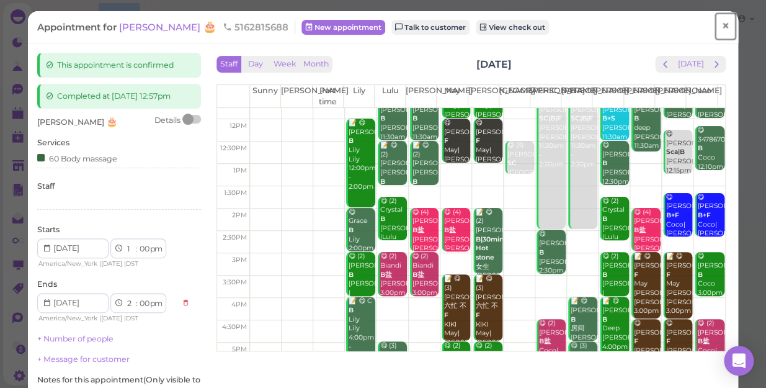
click at [721, 28] on span "×" at bounding box center [725, 25] width 8 height 17
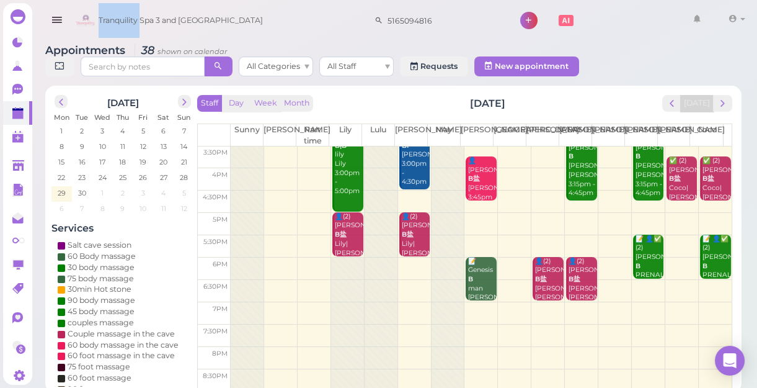
scroll to position [112, 0]
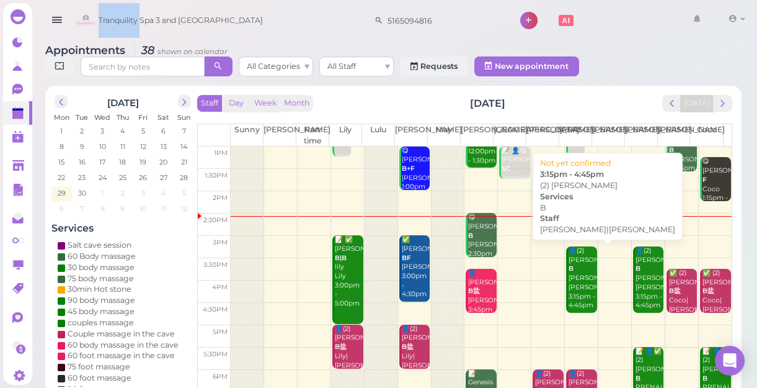
click at [572, 291] on div "👤(2) Elaine B Helen|Linda 3:15pm - 4:45pm" at bounding box center [582, 278] width 29 height 64
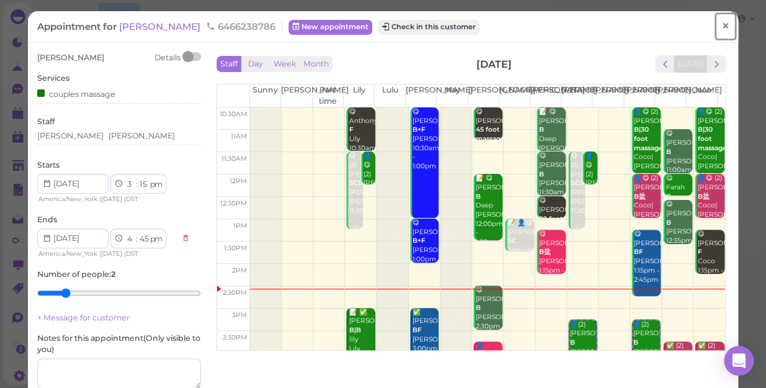
click at [721, 24] on span "×" at bounding box center [725, 25] width 8 height 17
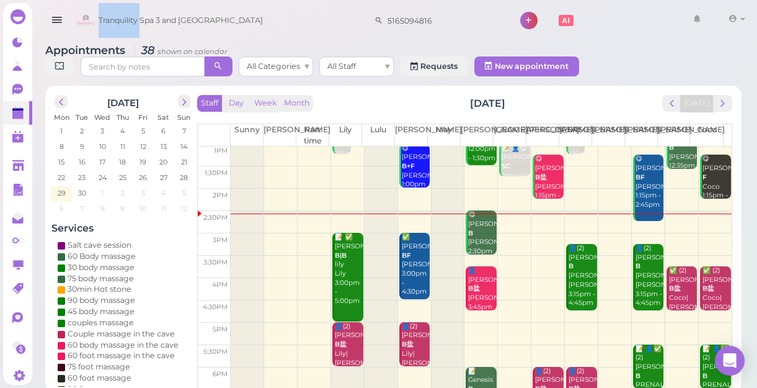
scroll to position [112, 0]
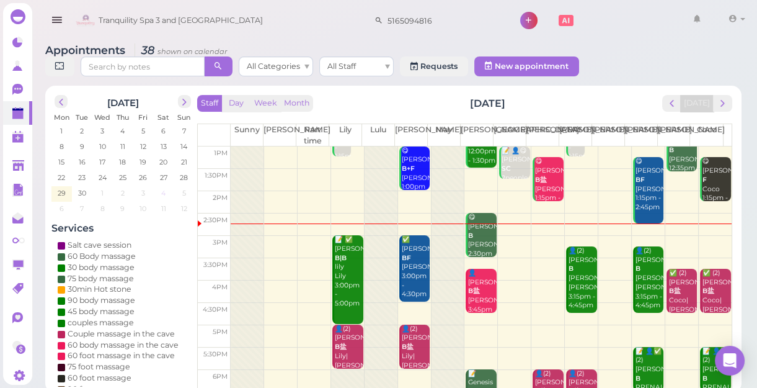
click at [164, 192] on span "4" at bounding box center [163, 192] width 7 height 11
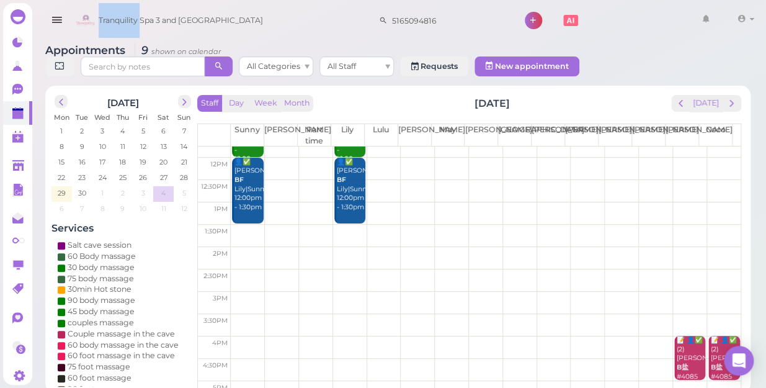
scroll to position [0, 0]
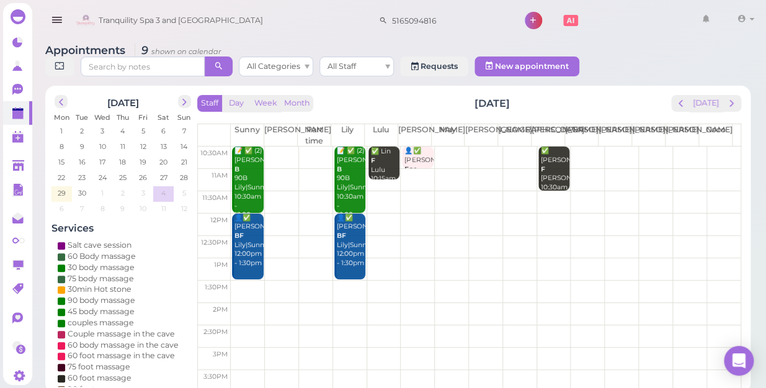
click at [548, 213] on td at bounding box center [486, 224] width 510 height 22
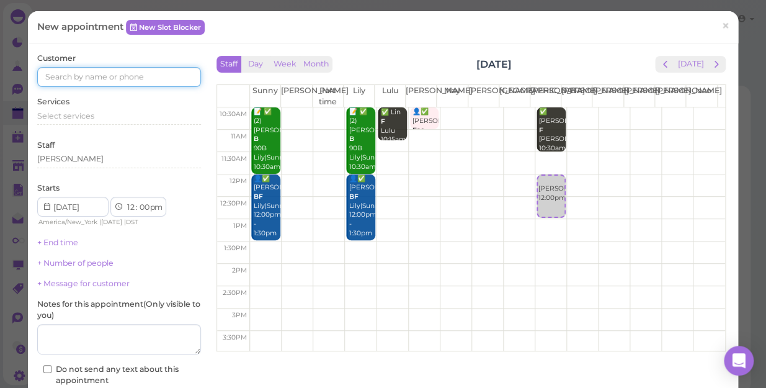
click at [119, 73] on input at bounding box center [119, 77] width 164 height 20
type input "6463695622"
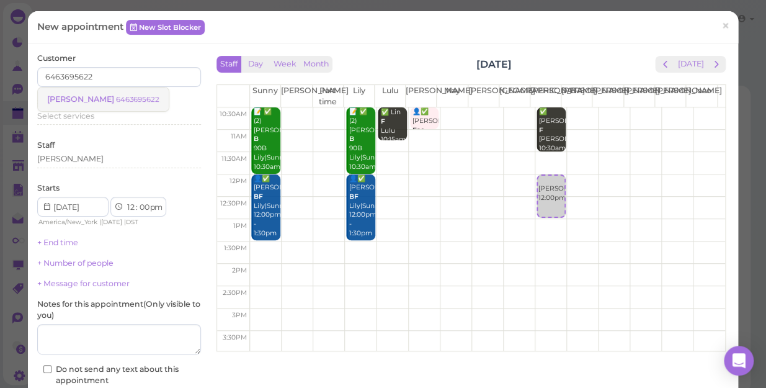
click at [116, 97] on small "6463695622" at bounding box center [137, 99] width 43 height 9
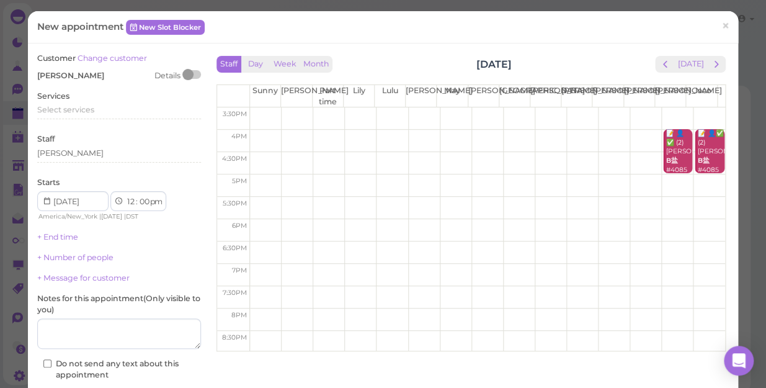
scroll to position [224, 0]
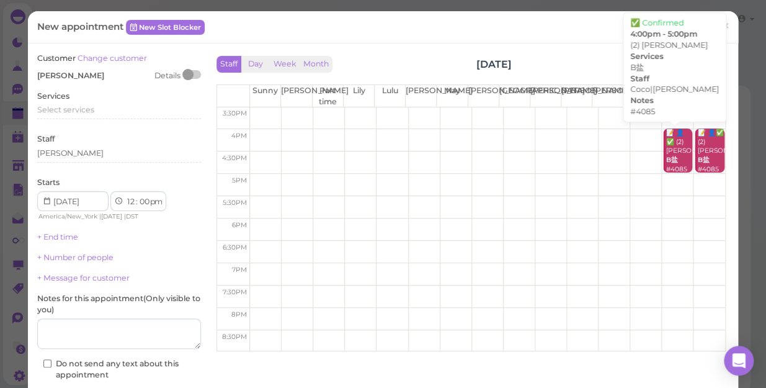
click at [665, 161] on b "B盐" at bounding box center [671, 160] width 12 height 8
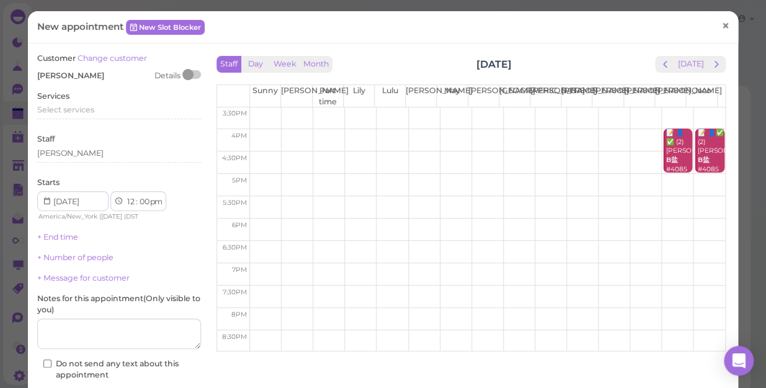
click at [721, 25] on span "×" at bounding box center [725, 25] width 8 height 17
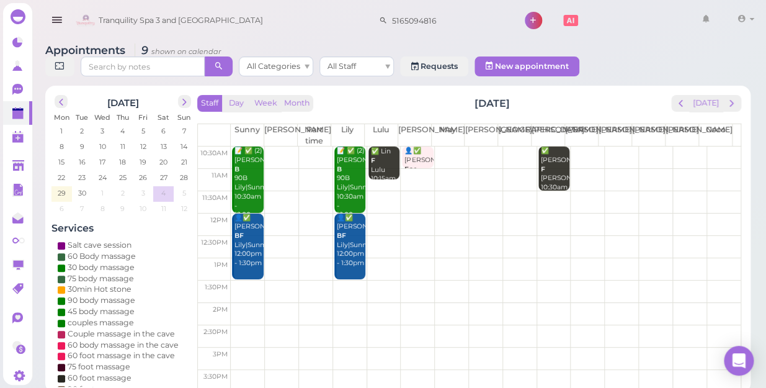
click at [550, 213] on td at bounding box center [486, 224] width 510 height 22
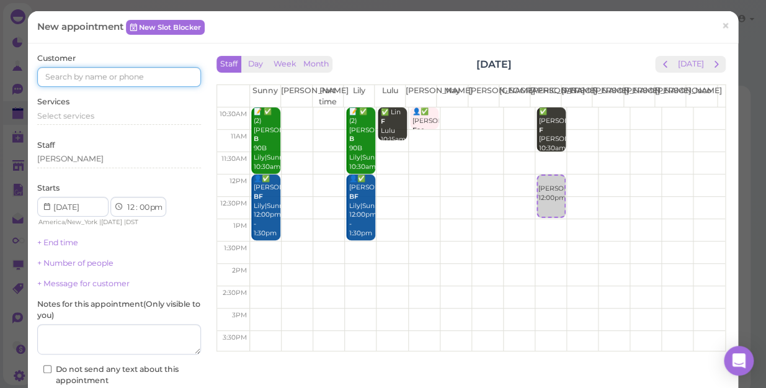
click at [156, 78] on input at bounding box center [119, 77] width 164 height 20
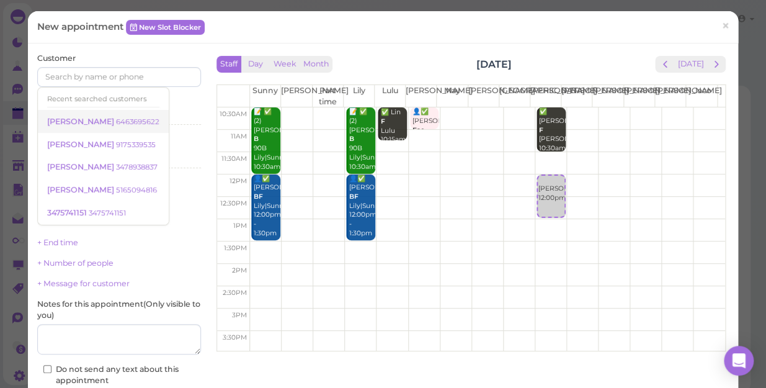
click at [117, 117] on small "6463695622" at bounding box center [137, 121] width 43 height 9
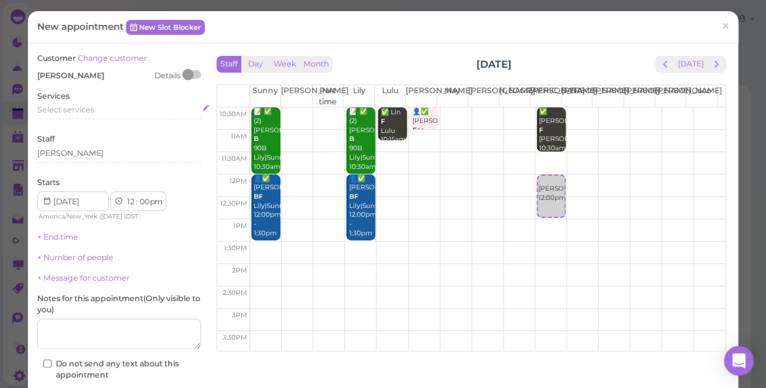
click at [99, 112] on div "Select services" at bounding box center [119, 109] width 164 height 11
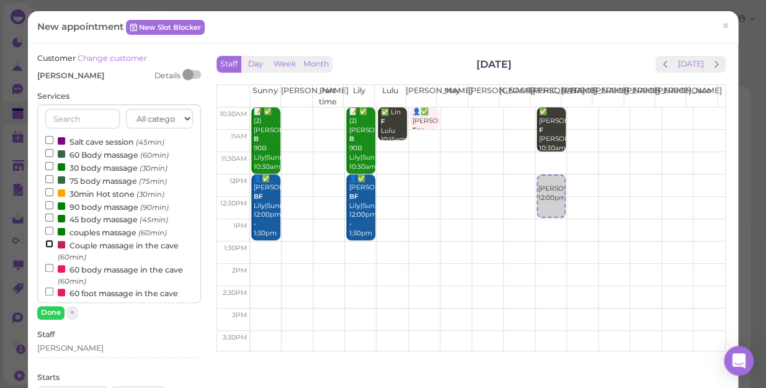
click at [48, 244] on input "Couple massage in the cave (60min)" at bounding box center [49, 243] width 8 height 8
click at [50, 307] on button "Done" at bounding box center [50, 312] width 27 height 13
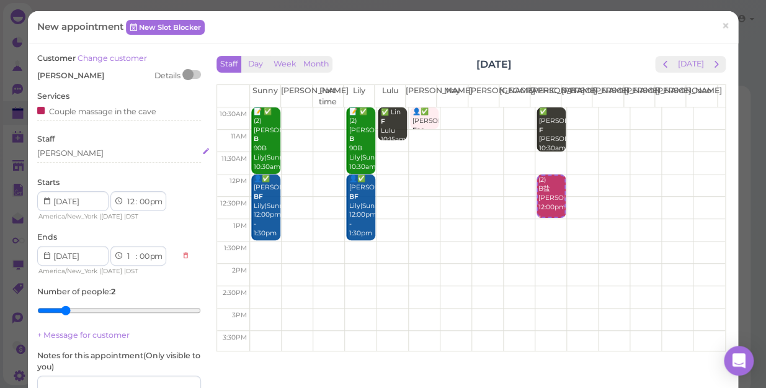
click at [75, 156] on div "[PERSON_NAME]" at bounding box center [119, 153] width 164 height 11
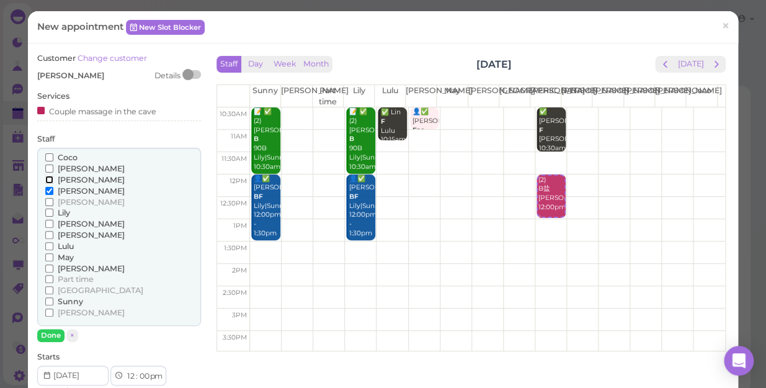
click at [47, 177] on input "[PERSON_NAME]" at bounding box center [49, 180] width 8 height 8
click at [48, 178] on input "[PERSON_NAME]" at bounding box center [49, 180] width 8 height 8
click at [56, 334] on button "Done" at bounding box center [50, 335] width 27 height 13
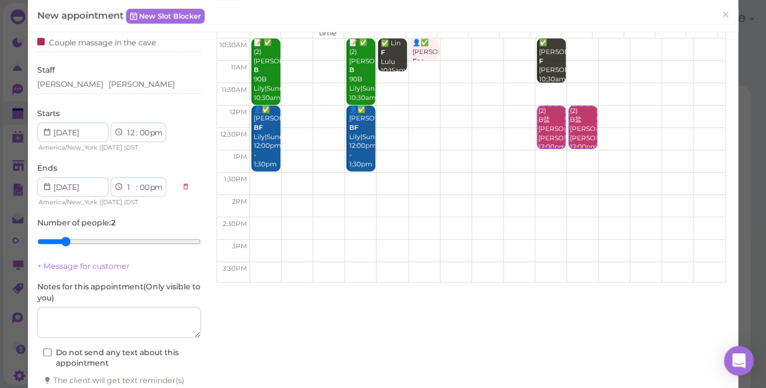
scroll to position [149, 0]
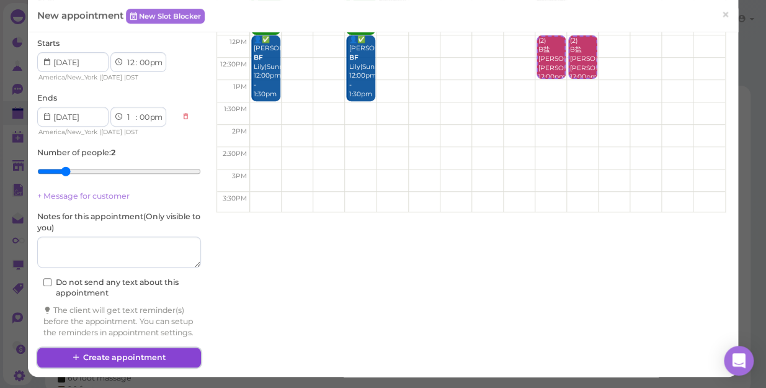
click at [181, 354] on button "Create appointment" at bounding box center [119, 357] width 164 height 20
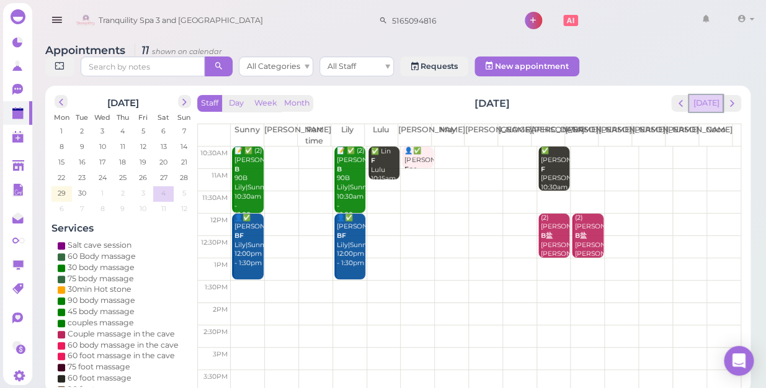
click at [710, 95] on button "[DATE]" at bounding box center [705, 103] width 33 height 17
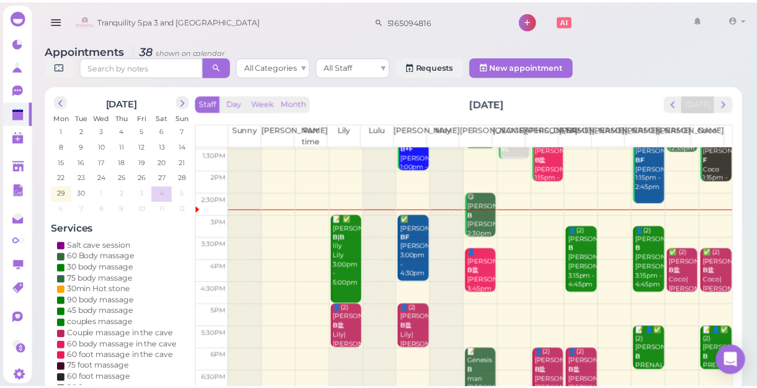
scroll to position [112, 0]
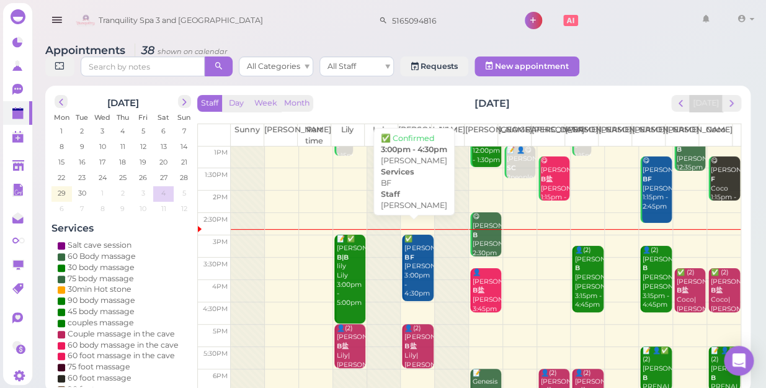
click at [420, 264] on div "✅ Daniel BF Lisa 3:00pm - 4:30pm" at bounding box center [418, 266] width 29 height 64
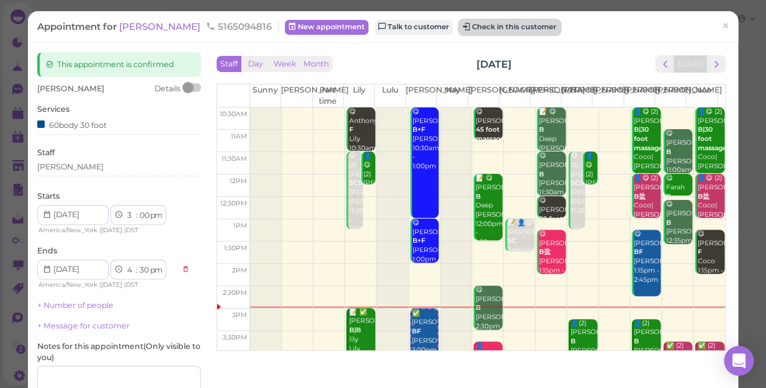
click at [466, 26] on button "Check in this customer" at bounding box center [509, 27] width 101 height 15
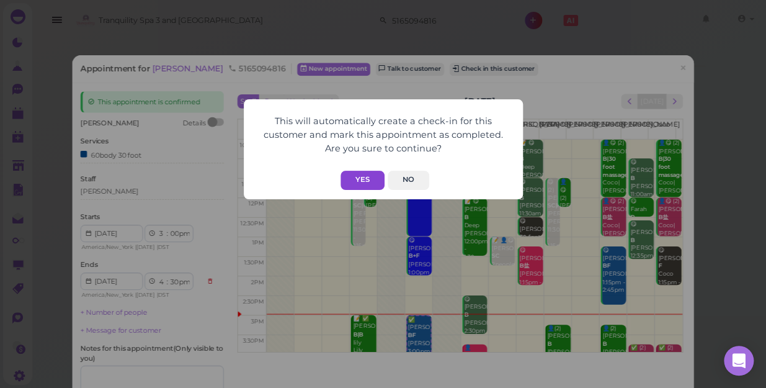
click at [350, 182] on button "Yes" at bounding box center [362, 180] width 44 height 19
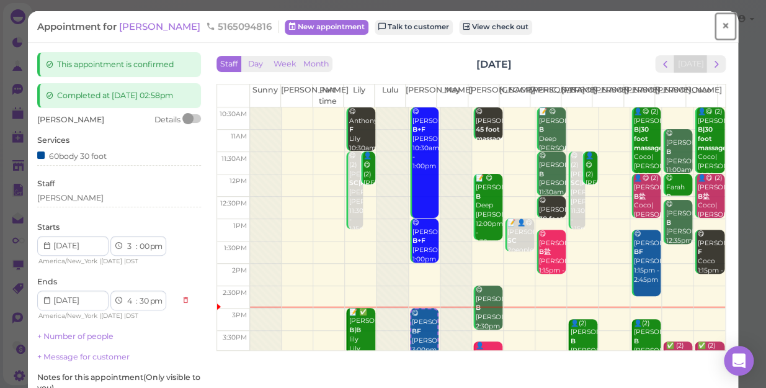
click at [721, 29] on span "×" at bounding box center [725, 25] width 8 height 17
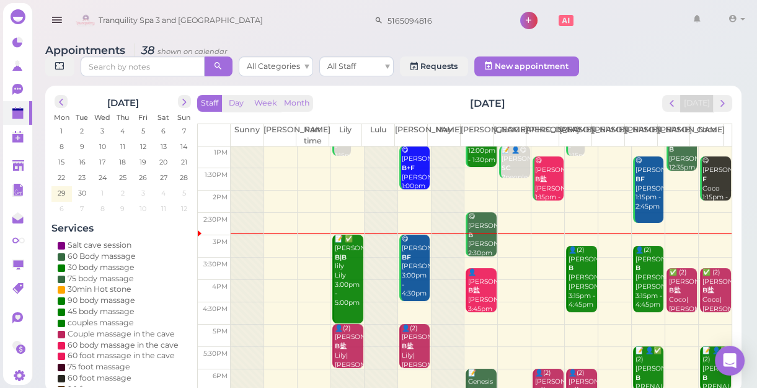
scroll to position [169, 0]
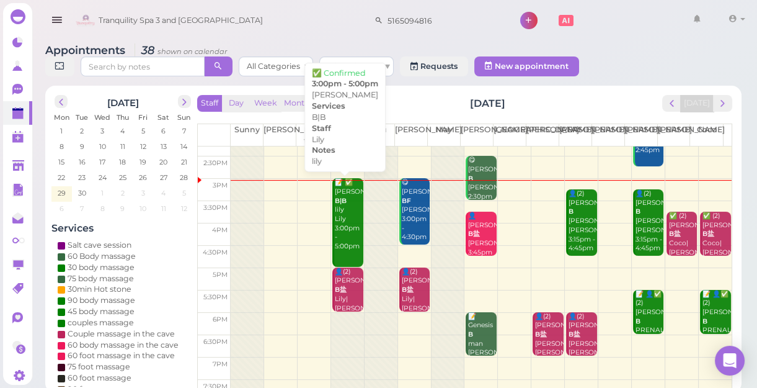
click at [341, 227] on div "📝 ✅ Diana B|B lily Lily 3:00pm - 5:00pm" at bounding box center [348, 214] width 29 height 73
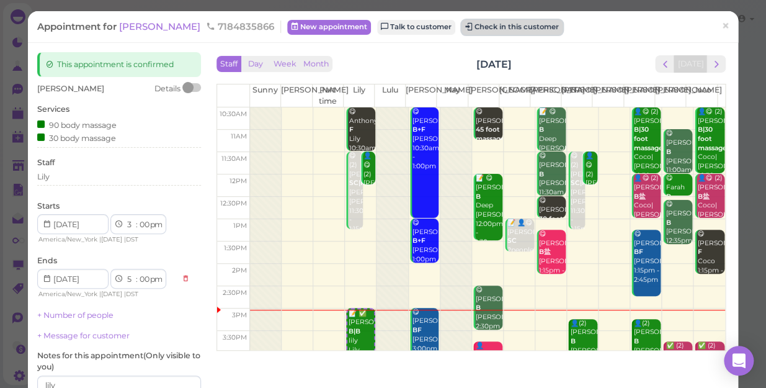
click at [481, 31] on button "Check in this customer" at bounding box center [511, 27] width 101 height 15
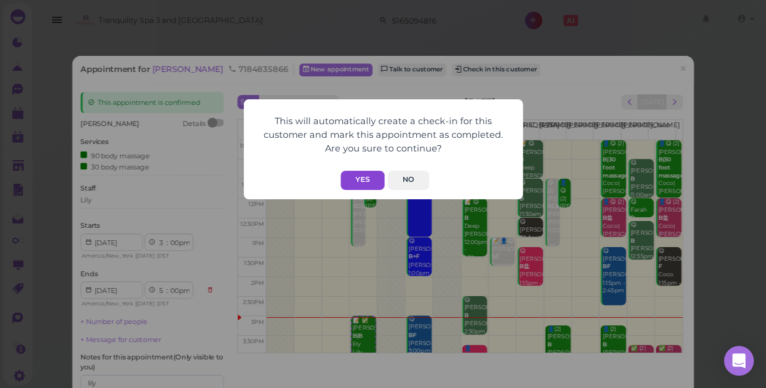
click at [361, 181] on button "Yes" at bounding box center [362, 180] width 44 height 19
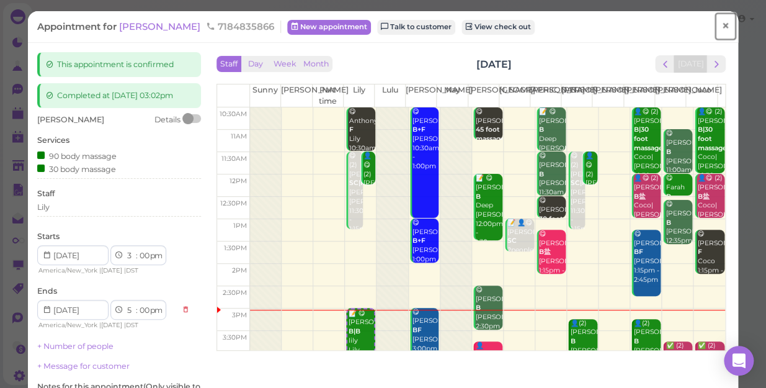
click at [721, 24] on span "×" at bounding box center [725, 25] width 8 height 17
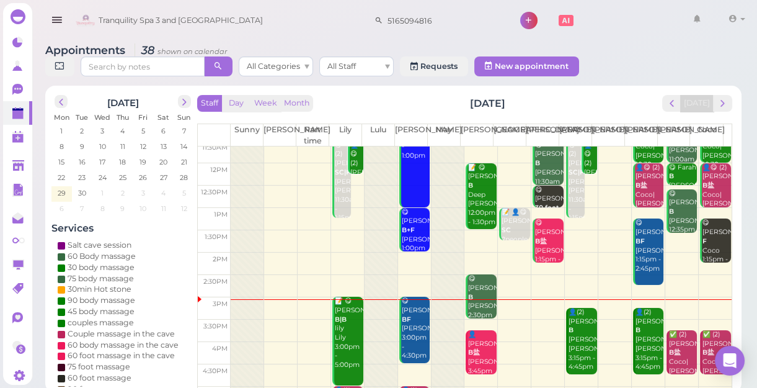
scroll to position [112, 0]
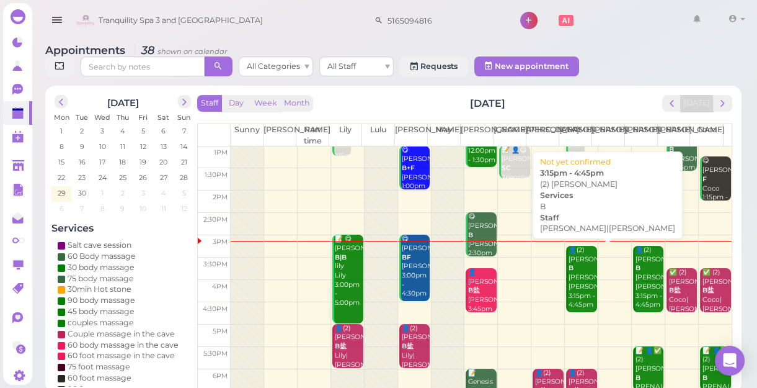
click at [579, 285] on div "👤(2) Elaine B Helen|Linda 3:15pm - 4:45pm" at bounding box center [582, 278] width 29 height 64
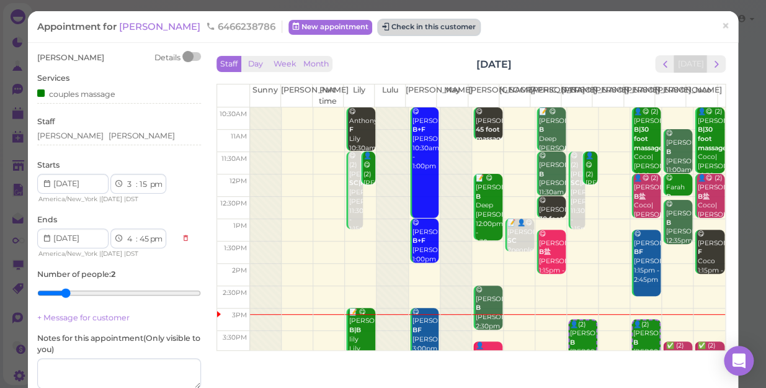
click at [394, 30] on button "Check in this customer" at bounding box center [428, 27] width 101 height 15
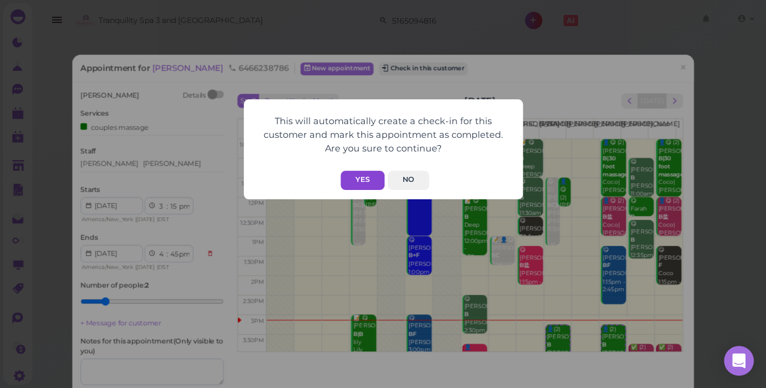
click at [358, 174] on button "Yes" at bounding box center [362, 180] width 44 height 19
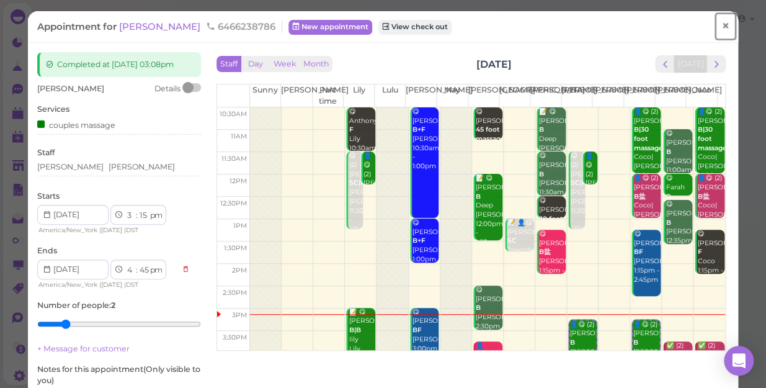
click at [721, 25] on span "×" at bounding box center [725, 25] width 8 height 17
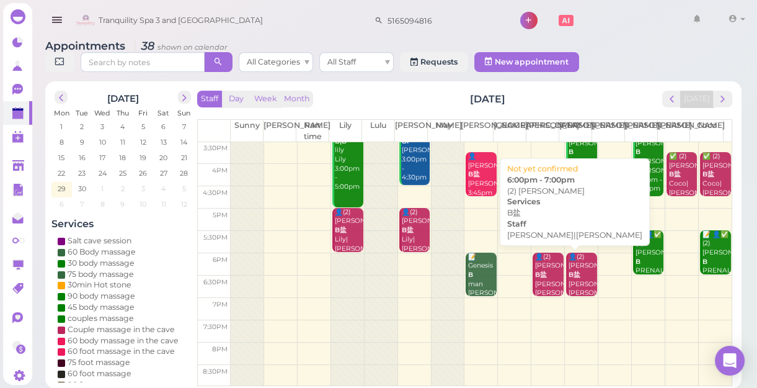
scroll to position [167, 0]
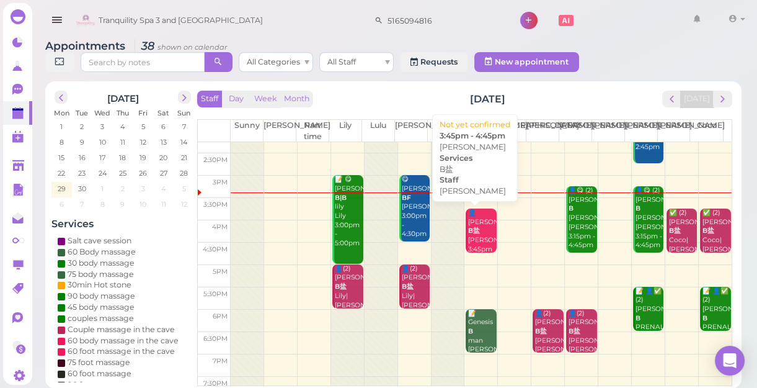
click at [482, 239] on div "👤Tiffany Venticinque B盐 Mike 3:45pm - 4:45pm" at bounding box center [482, 240] width 29 height 64
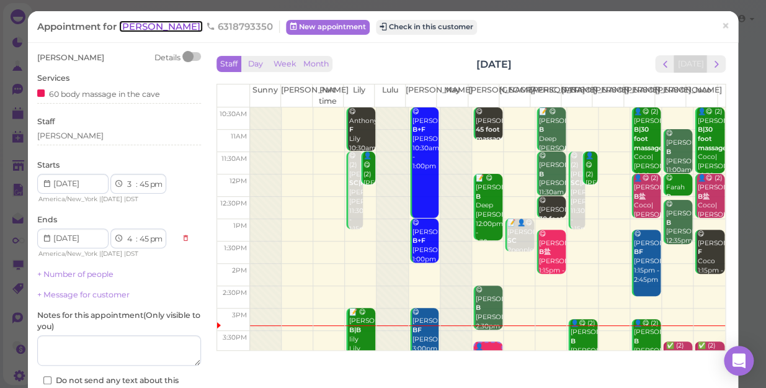
click at [145, 29] on span "Tiffany Venticinque" at bounding box center [161, 26] width 84 height 12
click at [145, 29] on span "Tranquility Spa 3 and [GEOGRAPHIC_DATA]" at bounding box center [181, 20] width 164 height 35
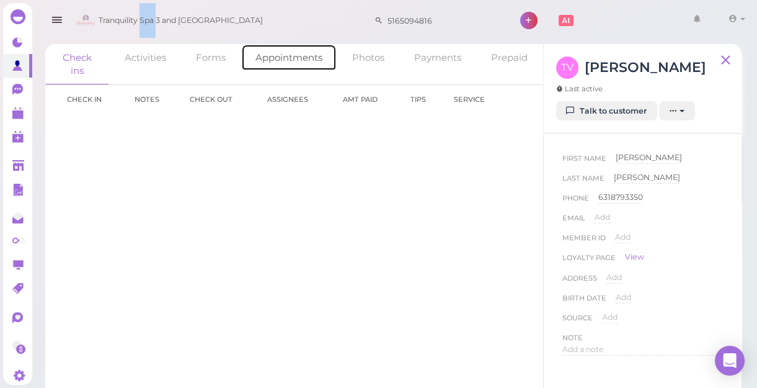
click at [307, 60] on link "Appointments" at bounding box center [289, 57] width 96 height 27
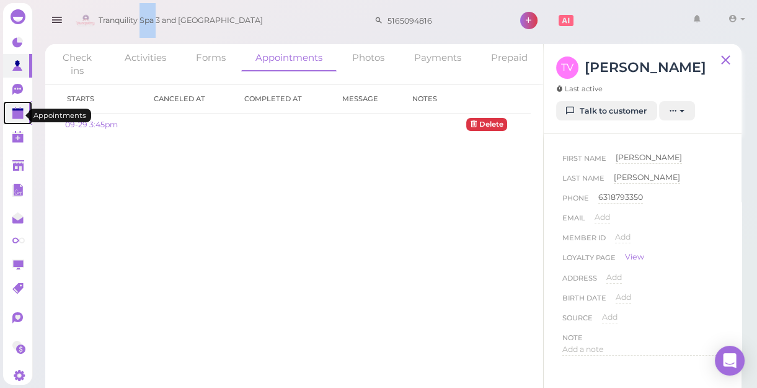
click at [17, 118] on polygon at bounding box center [17, 114] width 11 height 9
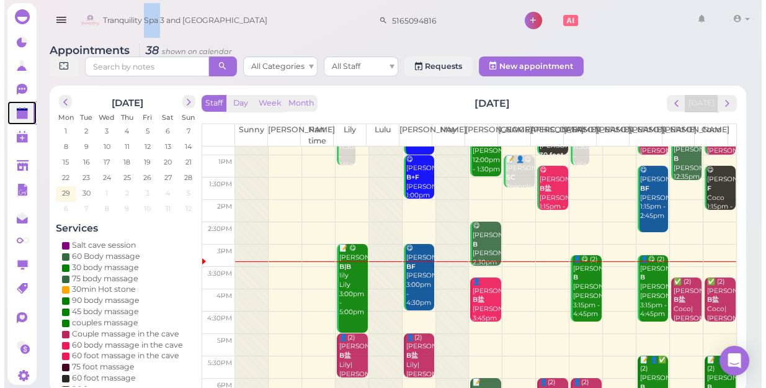
scroll to position [224, 0]
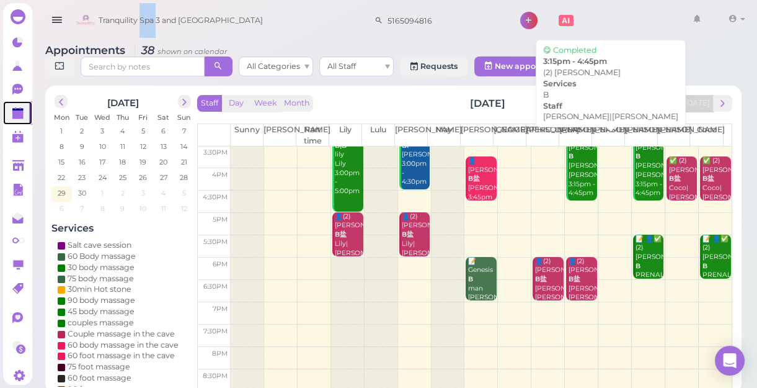
click at [576, 174] on div "👤😋 (2) Elaine B Helen|Linda 3:15pm - 4:45pm" at bounding box center [582, 166] width 29 height 64
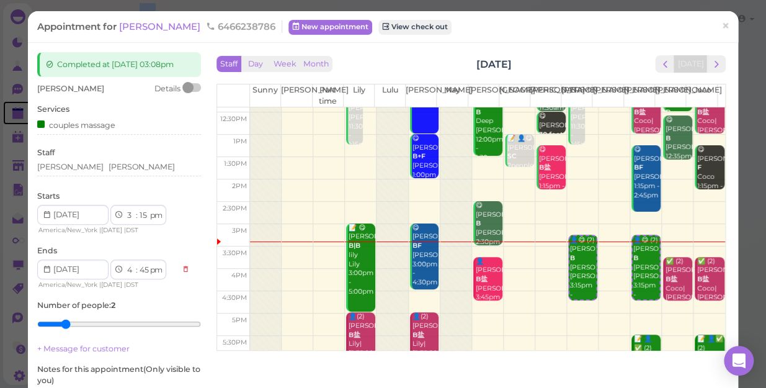
scroll to position [112, 0]
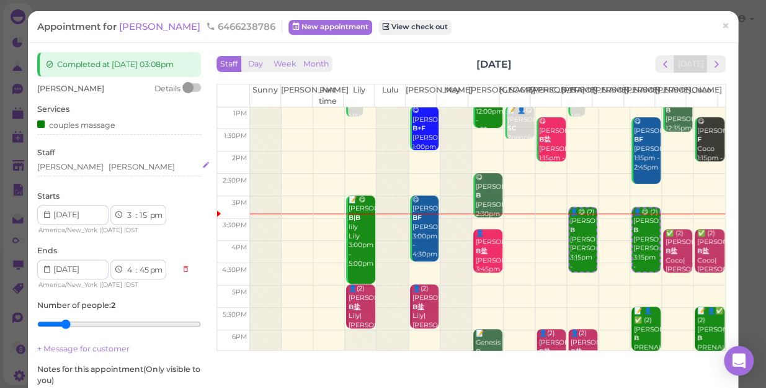
click at [87, 170] on div "Linda Helen" at bounding box center [119, 166] width 164 height 11
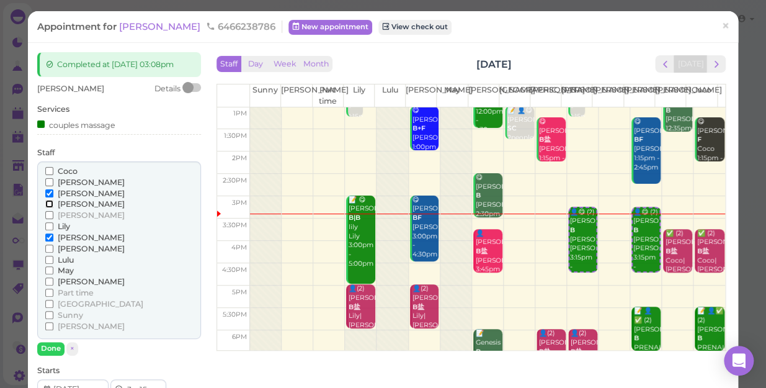
click at [48, 204] on input "[PERSON_NAME]" at bounding box center [49, 204] width 8 height 8
click at [50, 235] on input "[PERSON_NAME]" at bounding box center [49, 237] width 8 height 8
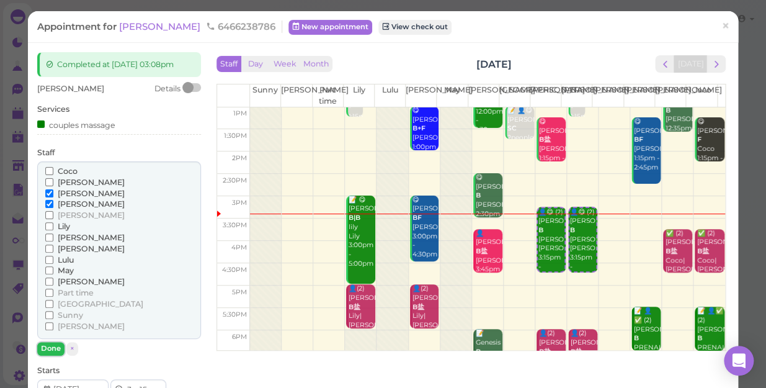
click at [48, 345] on button "Done" at bounding box center [50, 348] width 27 height 13
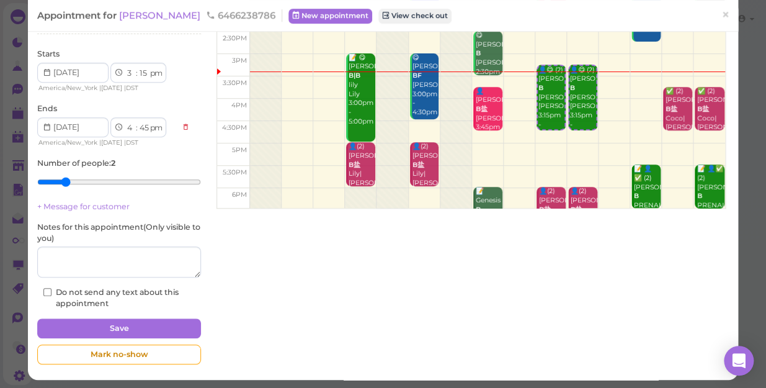
scroll to position [144, 0]
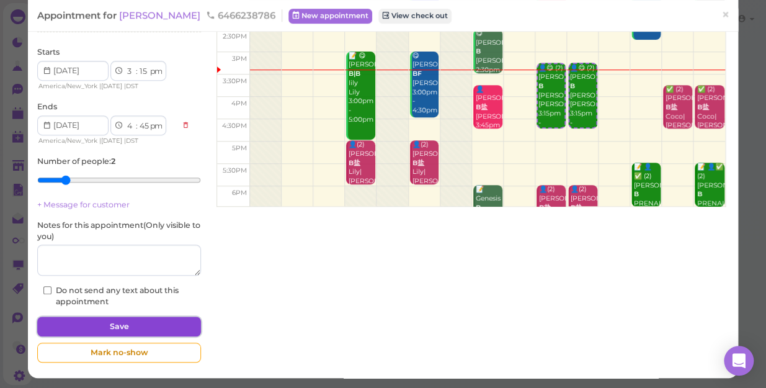
click at [86, 323] on button "Save" at bounding box center [119, 326] width 164 height 20
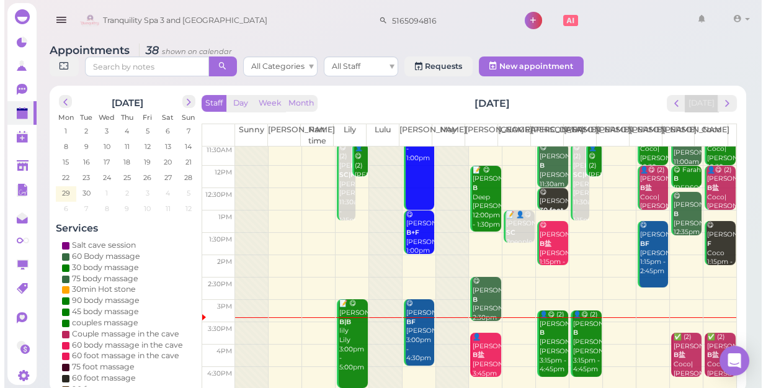
scroll to position [112, 0]
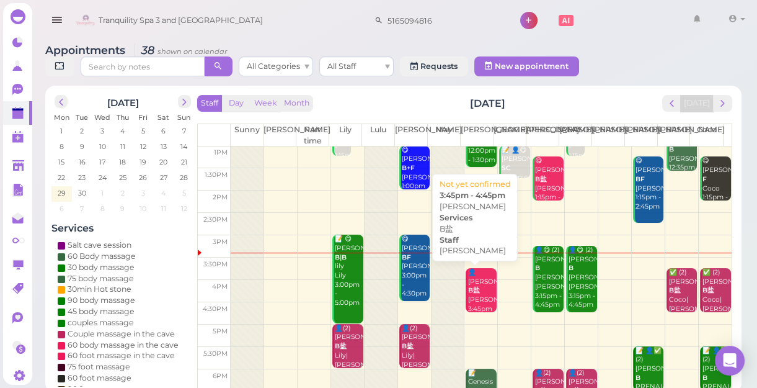
click at [471, 294] on b "B盐" at bounding box center [474, 290] width 12 height 8
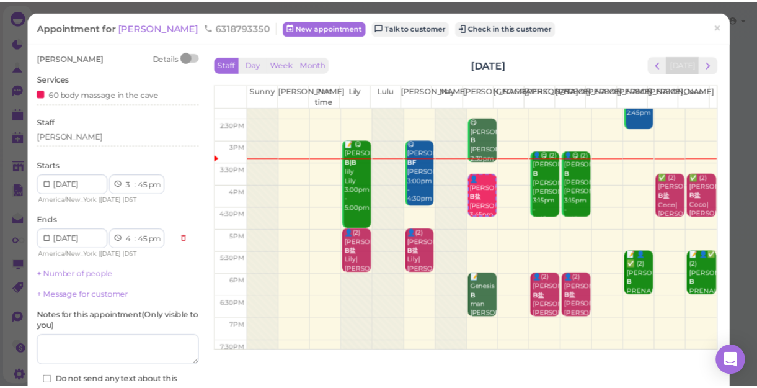
scroll to position [169, 0]
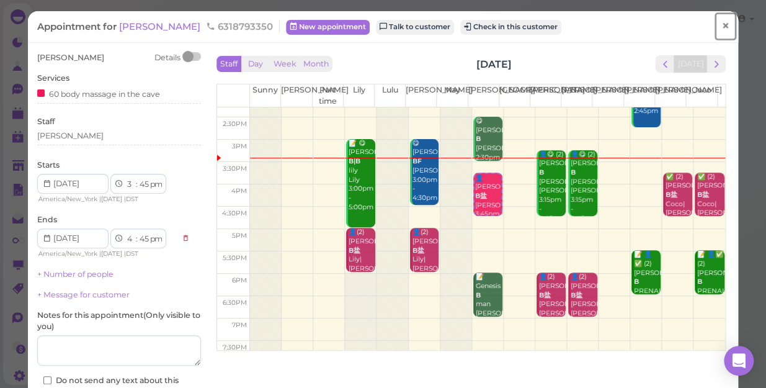
click at [721, 27] on span "×" at bounding box center [725, 25] width 8 height 17
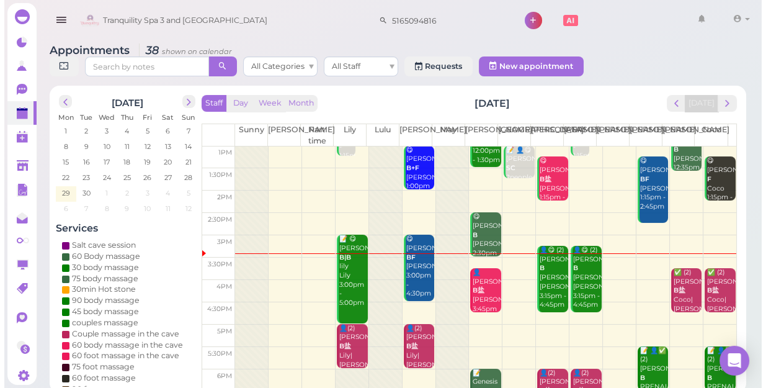
scroll to position [112, 0]
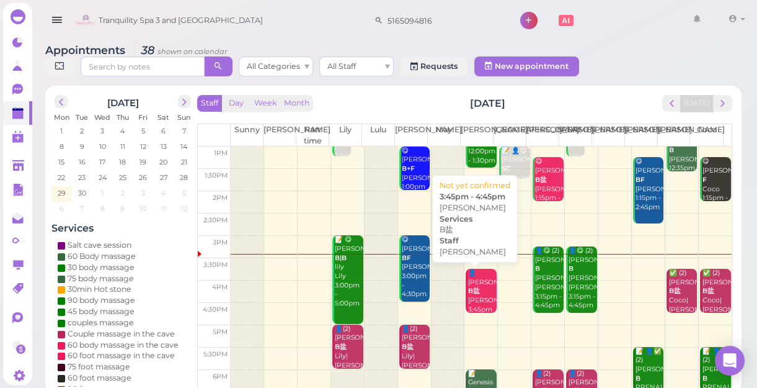
click at [478, 293] on div "👤Tiffany Venticinque B盐 Mike 3:45pm - 4:45pm" at bounding box center [482, 301] width 29 height 64
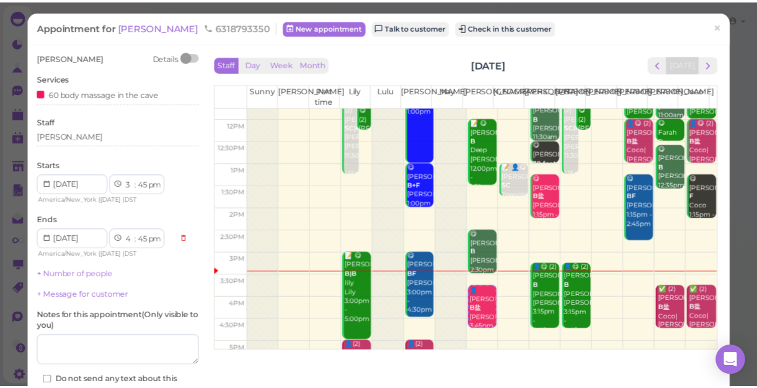
scroll to position [112, 0]
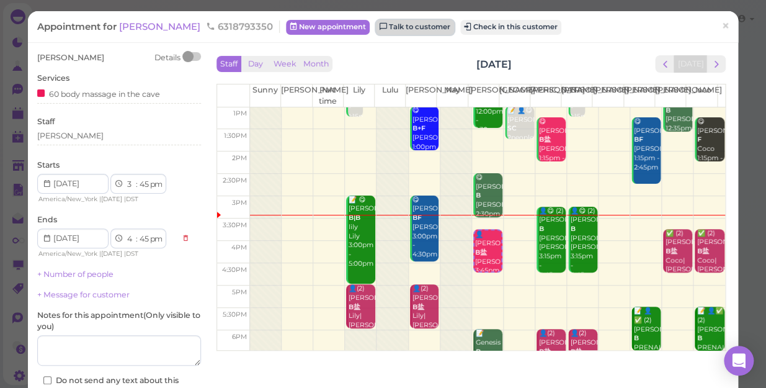
click at [439, 29] on link "Talk to customer" at bounding box center [415, 27] width 78 height 15
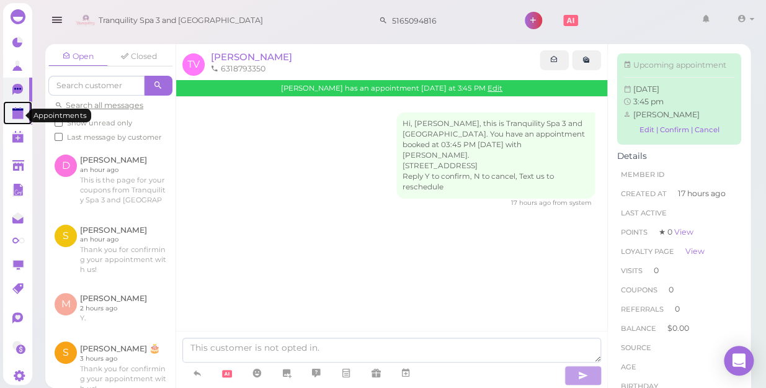
click at [16, 119] on polygon at bounding box center [17, 114] width 11 height 9
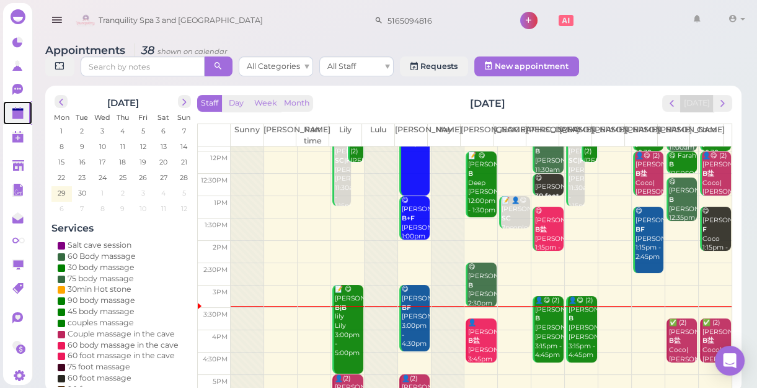
scroll to position [169, 0]
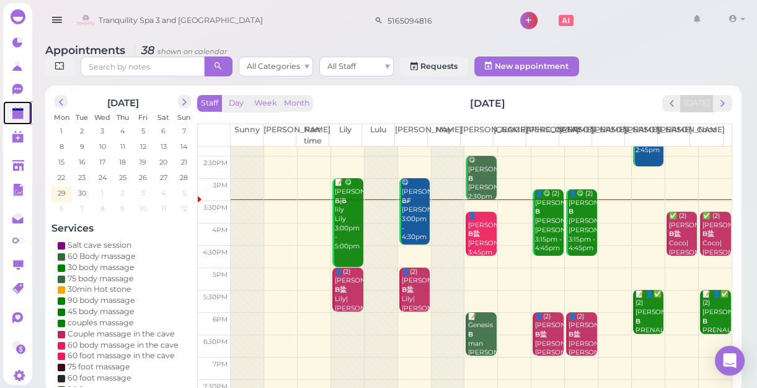
click at [639, 201] on td at bounding box center [481, 212] width 501 height 22
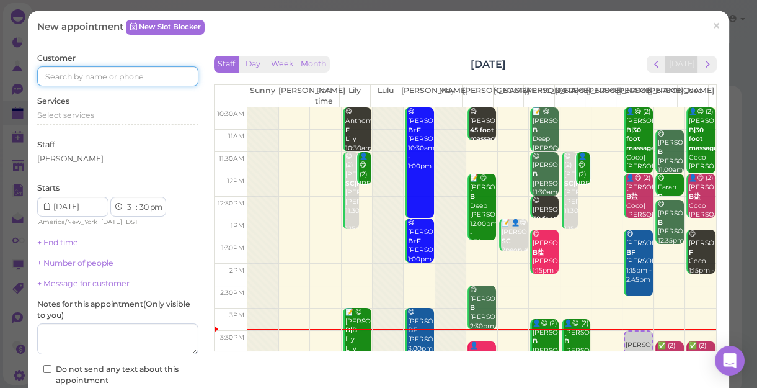
click at [170, 75] on input at bounding box center [117, 76] width 161 height 20
type input "6467081120"
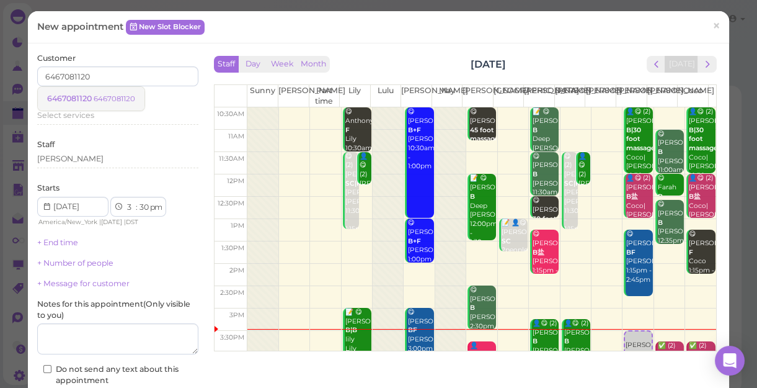
click at [130, 97] on small "6467081120" at bounding box center [115, 98] width 42 height 9
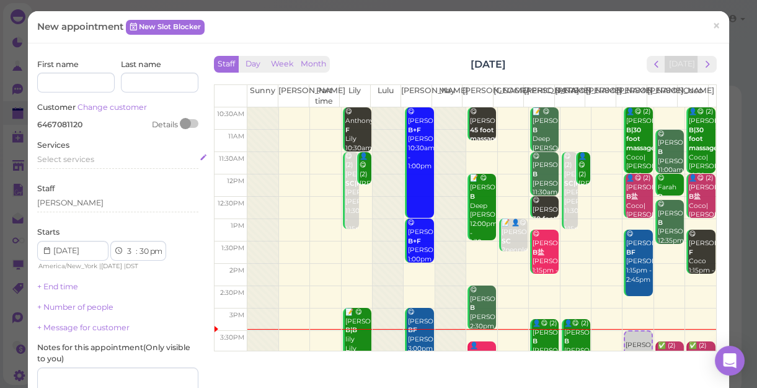
click at [99, 159] on div "Select services" at bounding box center [117, 159] width 161 height 11
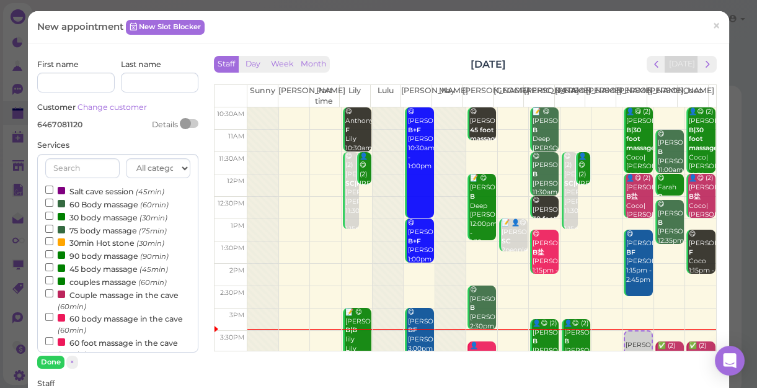
click at [76, 226] on label "75 body massage (75min)" at bounding box center [106, 229] width 122 height 13
click at [53, 226] on input "75 body massage (75min)" at bounding box center [49, 229] width 8 height 8
click at [53, 357] on button "Done" at bounding box center [50, 361] width 27 height 13
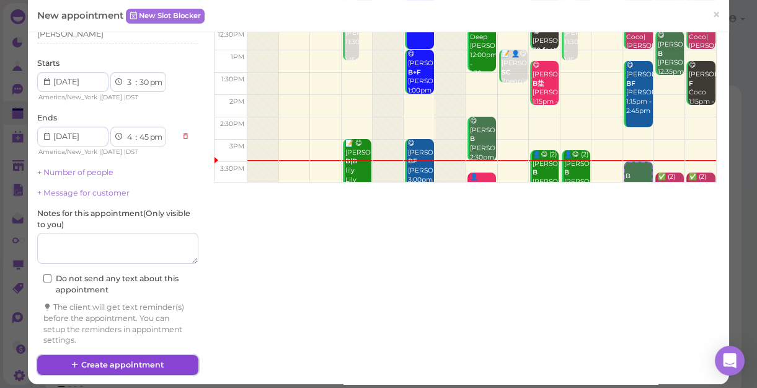
click at [159, 355] on button "Create appointment" at bounding box center [117, 365] width 161 height 20
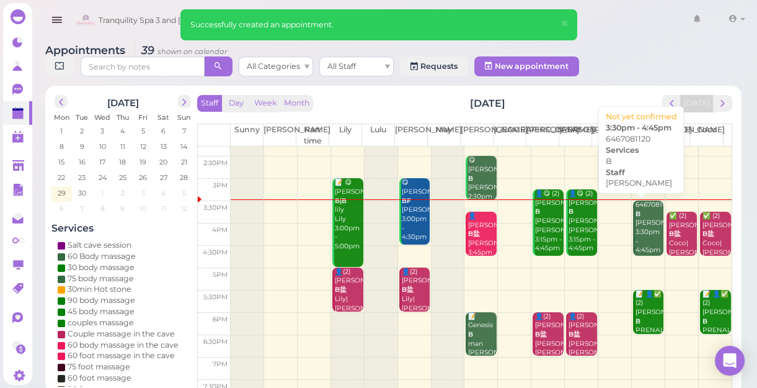
click at [635, 228] on div "6467081120 B Linda 3:30pm - 4:45pm" at bounding box center [649, 227] width 29 height 55
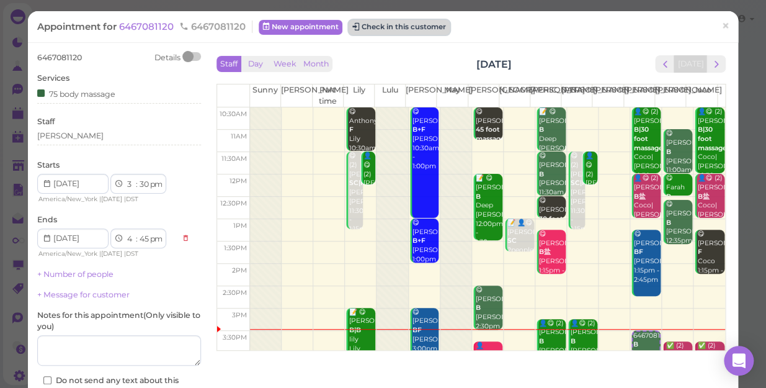
click at [414, 24] on button "Check in this customer" at bounding box center [399, 27] width 101 height 15
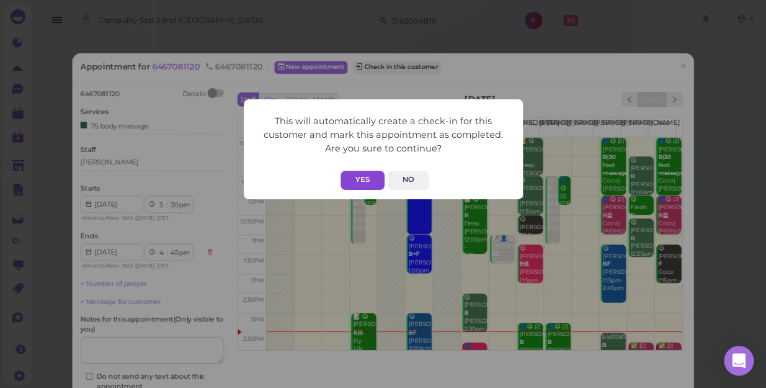
click at [369, 177] on button "Yes" at bounding box center [362, 180] width 44 height 19
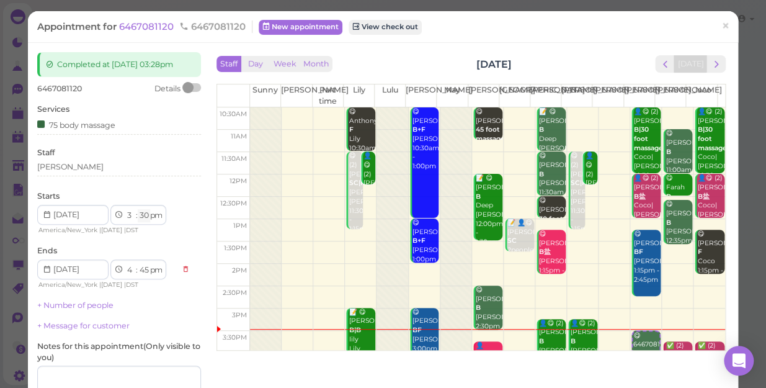
click at [145, 214] on select "00 05 10 15 20 25 30 35 40 45 50 55" at bounding box center [144, 215] width 12 height 13
select select "15"
click at [138, 209] on select "00 05 10 15 20 25 30 35 40 45 50 55" at bounding box center [144, 215] width 12 height 13
select select "30"
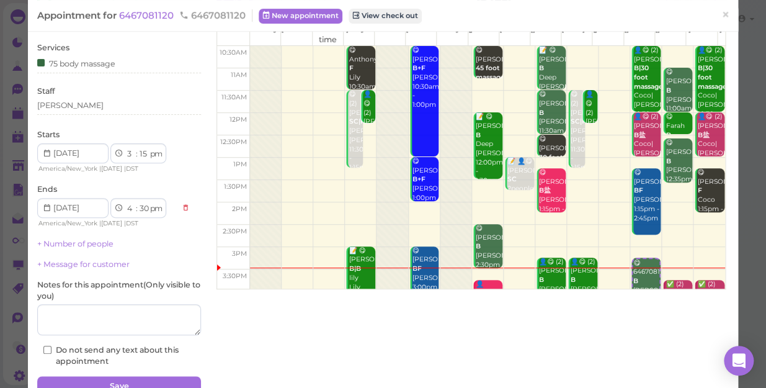
scroll to position [121, 0]
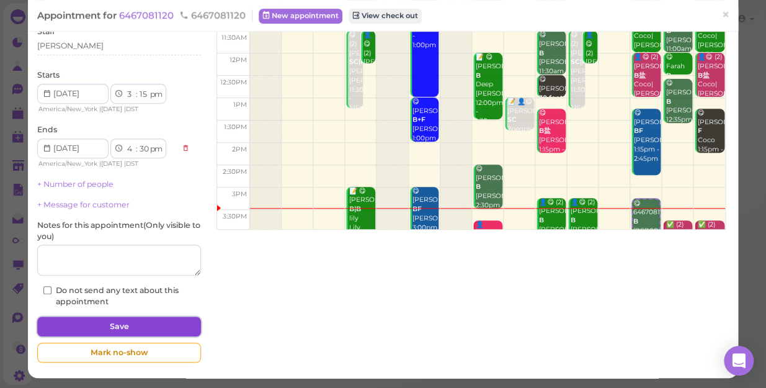
click at [140, 326] on button "Save" at bounding box center [119, 326] width 164 height 20
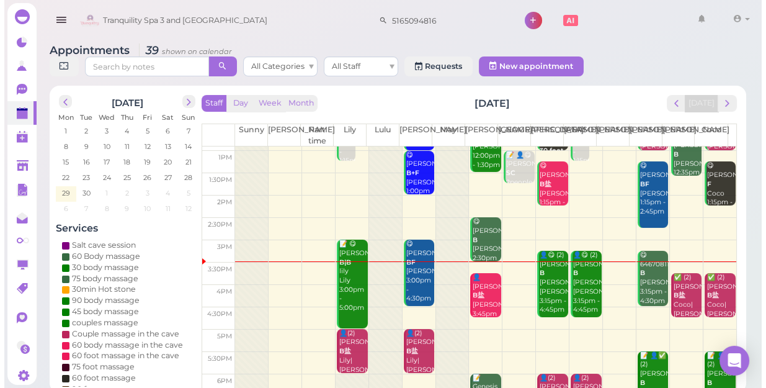
scroll to position [169, 0]
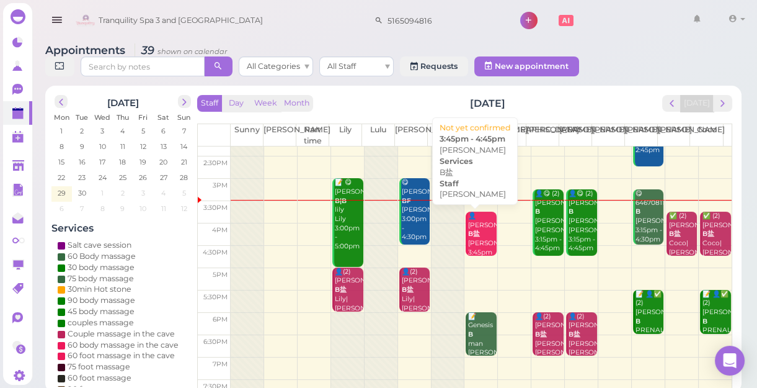
click at [474, 238] on b "B盐" at bounding box center [474, 233] width 12 height 8
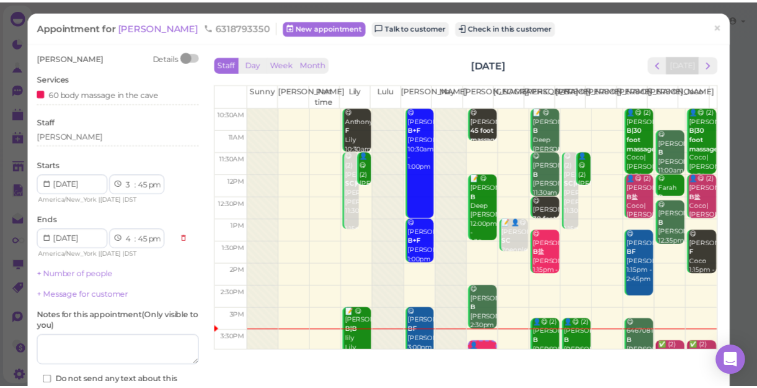
scroll to position [112, 0]
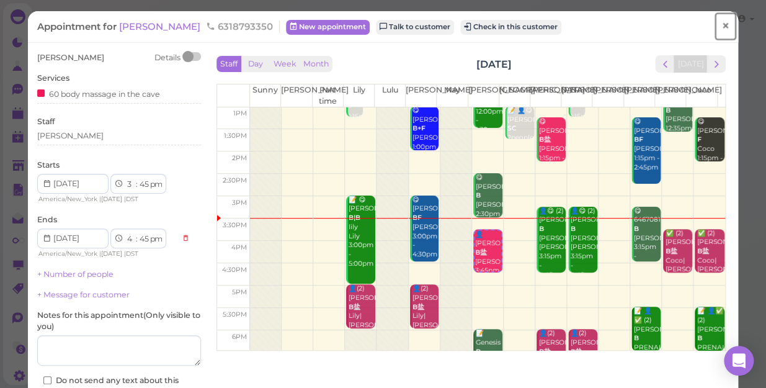
click at [721, 25] on span "×" at bounding box center [725, 25] width 8 height 17
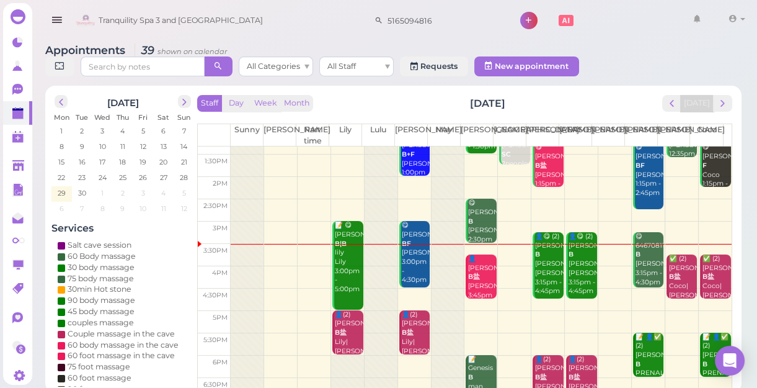
scroll to position [169, 0]
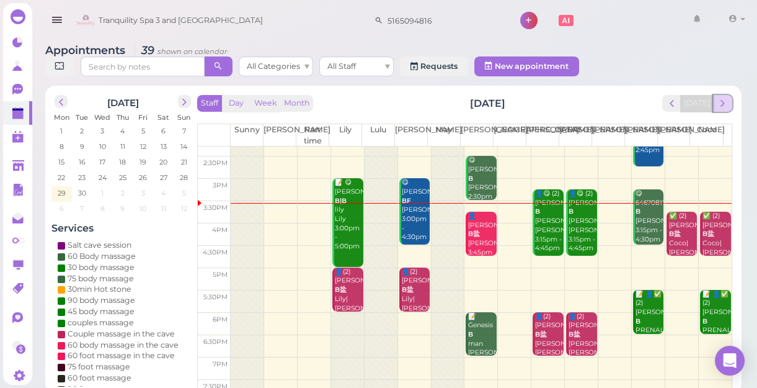
click at [723, 105] on span "next" at bounding box center [723, 103] width 12 height 12
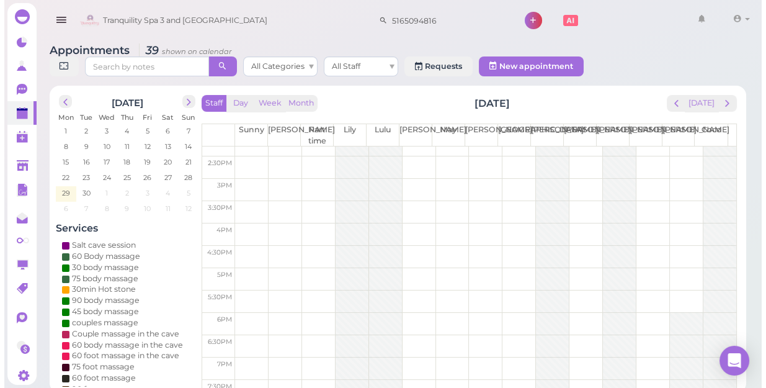
scroll to position [0, 0]
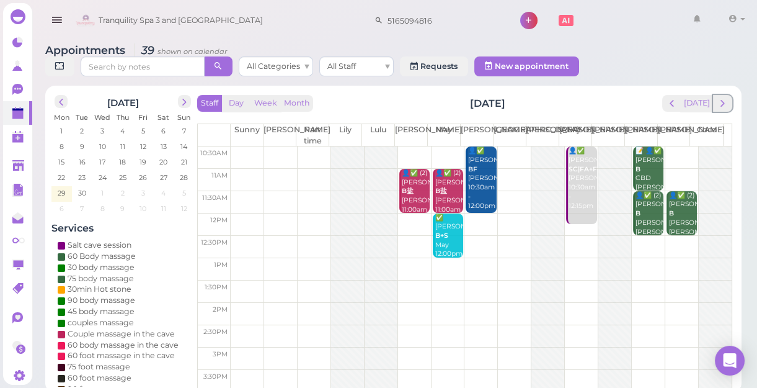
click at [723, 105] on span "next" at bounding box center [723, 103] width 12 height 12
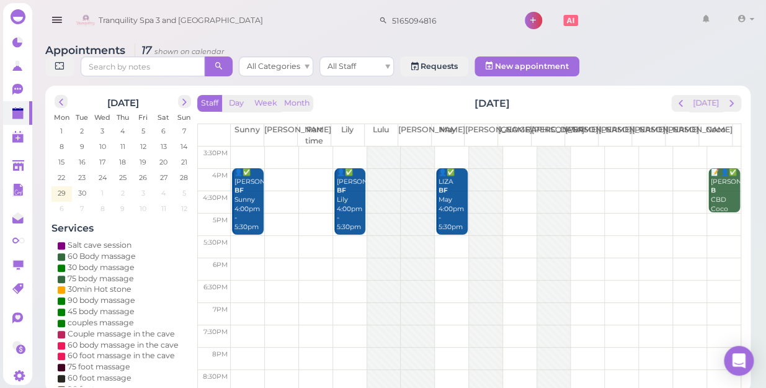
scroll to position [224, 0]
click at [345, 235] on td at bounding box center [486, 246] width 510 height 22
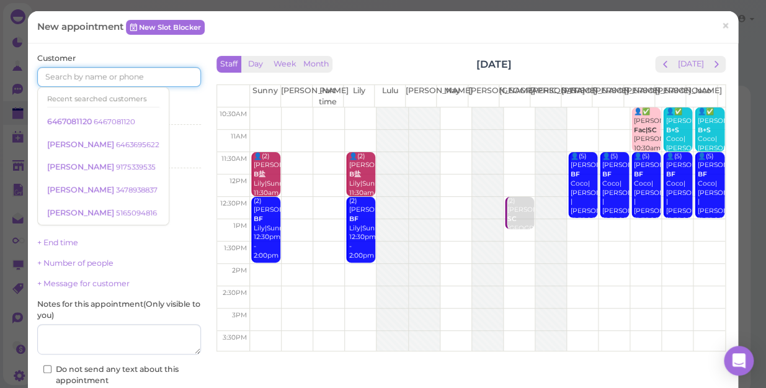
click at [162, 75] on input at bounding box center [119, 77] width 164 height 20
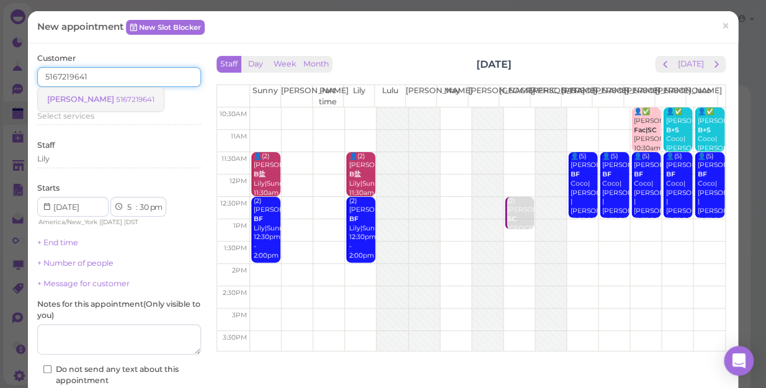
type input "5167219641"
click at [116, 99] on small "5167219641" at bounding box center [135, 99] width 38 height 9
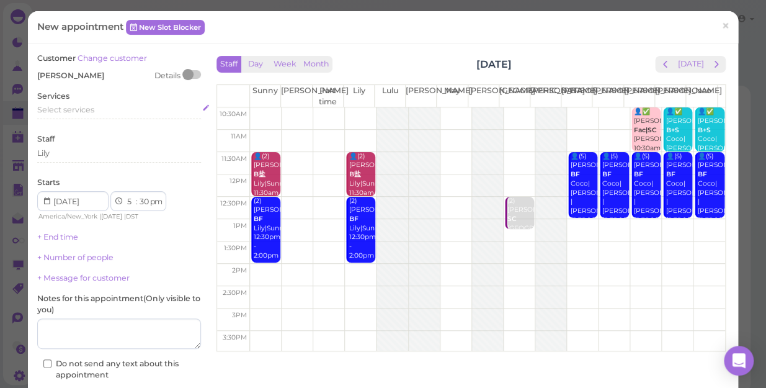
click at [92, 110] on span "Select services" at bounding box center [65, 109] width 57 height 9
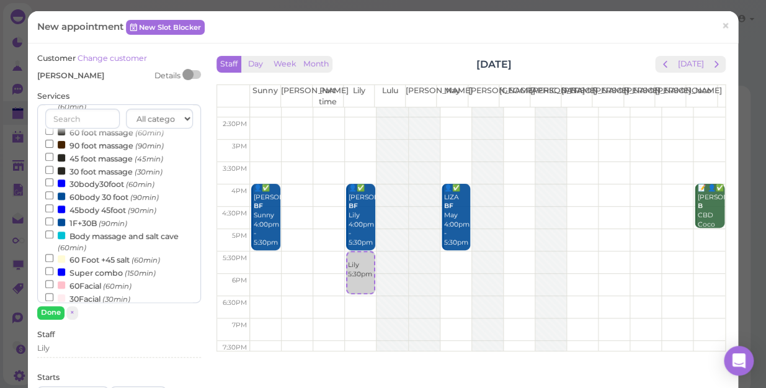
scroll to position [225, 0]
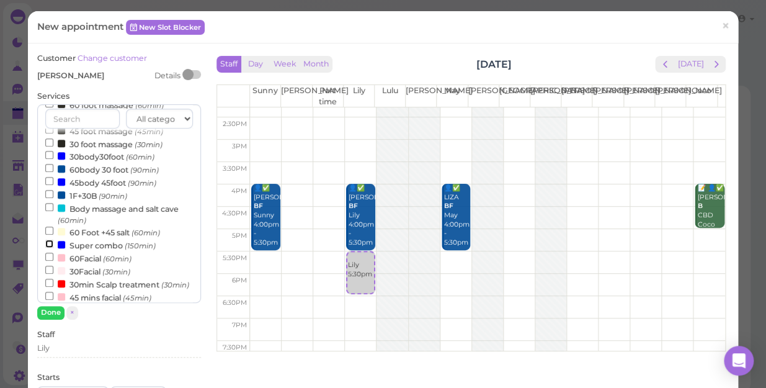
click at [47, 247] on input "Super combo (150min)" at bounding box center [49, 243] width 8 height 8
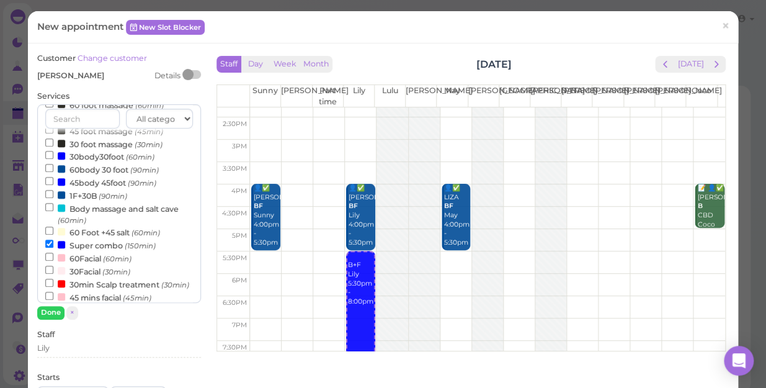
scroll to position [399, 0]
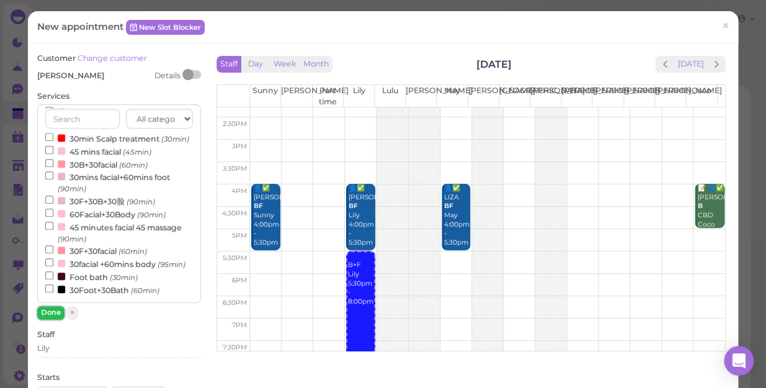
click at [53, 309] on button "Done" at bounding box center [50, 312] width 27 height 13
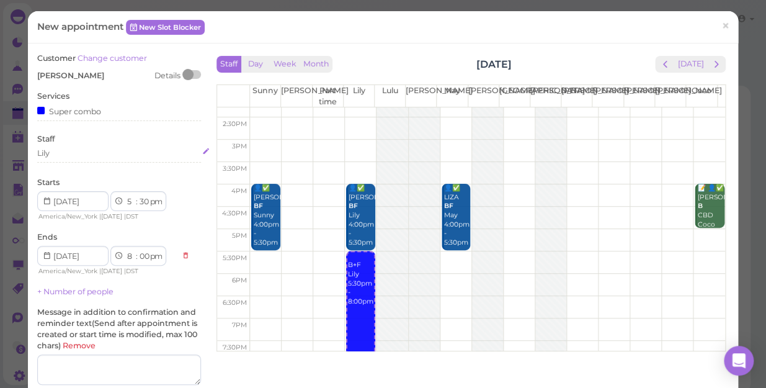
click at [51, 153] on div "Lily" at bounding box center [119, 153] width 164 height 11
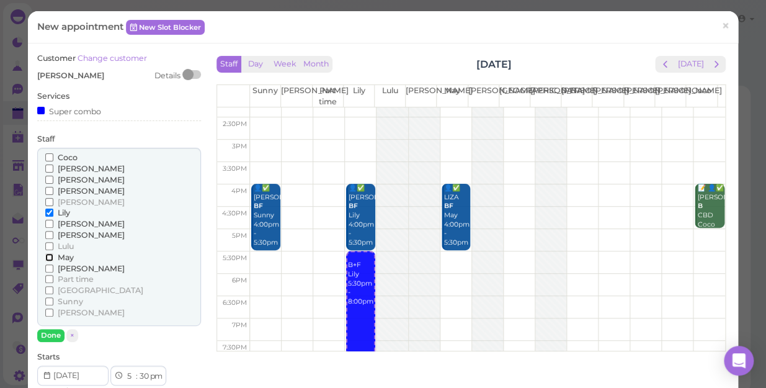
click at [48, 256] on input "May" at bounding box center [49, 257] width 8 height 8
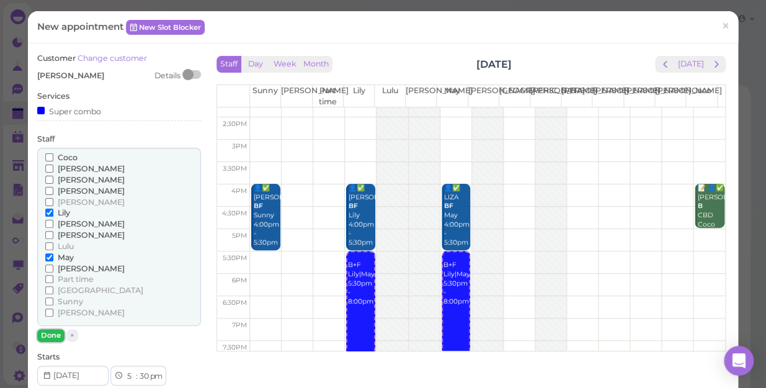
click at [52, 334] on button "Done" at bounding box center [50, 335] width 27 height 13
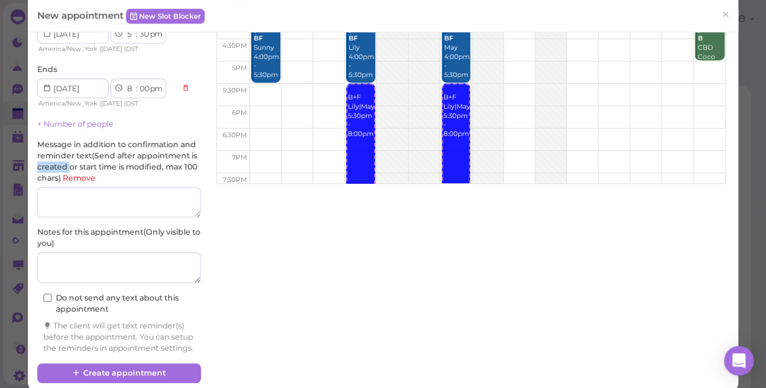
scroll to position [169, 0]
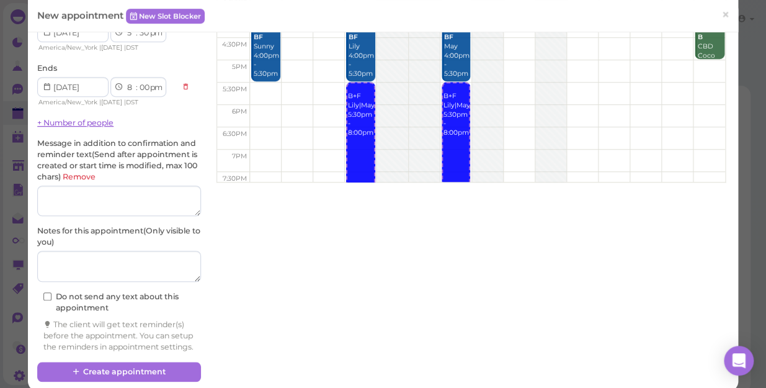
click at [96, 123] on link "+ Number of people" at bounding box center [75, 122] width 76 height 9
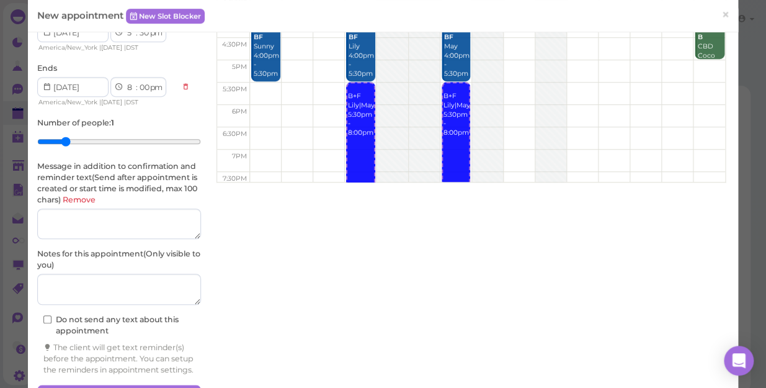
type input "2"
click at [68, 138] on input "range" at bounding box center [119, 141] width 164 height 20
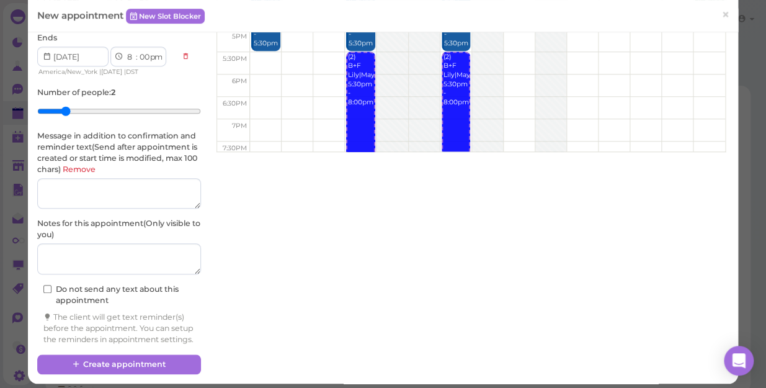
scroll to position [216, 0]
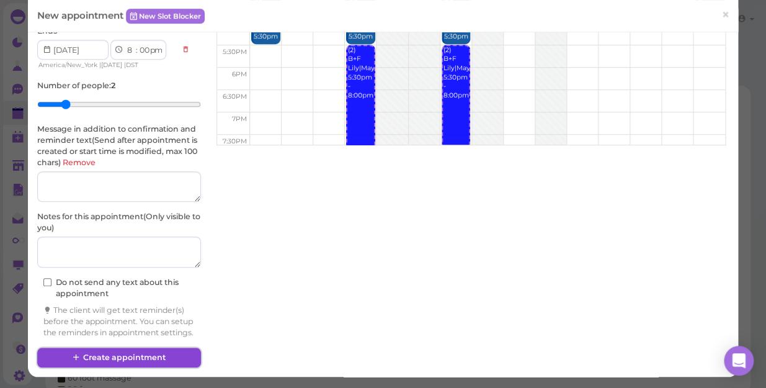
click at [131, 352] on button "Create appointment" at bounding box center [119, 357] width 164 height 20
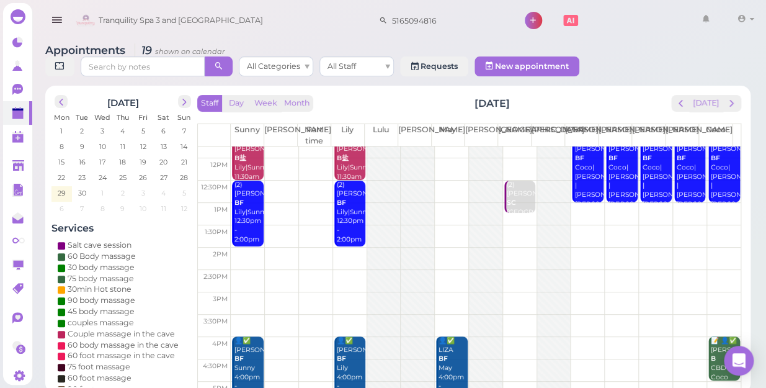
scroll to position [0, 0]
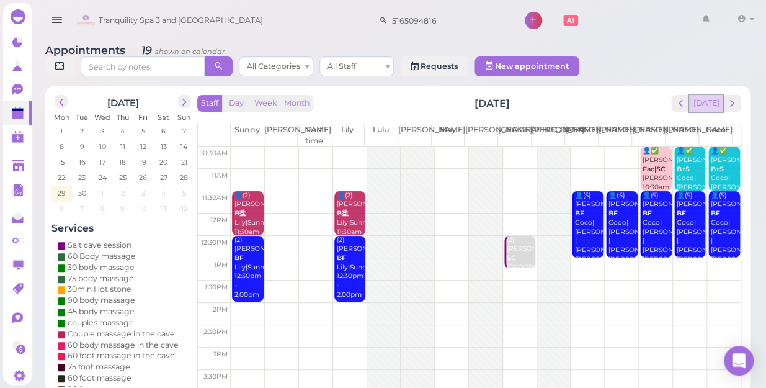
click at [710, 95] on button "[DATE]" at bounding box center [705, 103] width 33 height 17
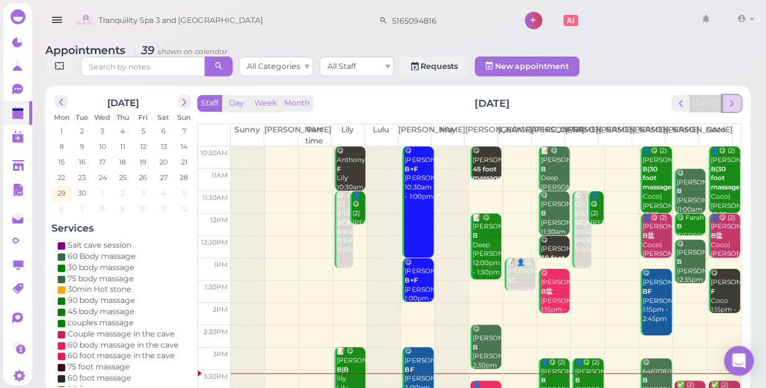
click at [729, 97] on span "next" at bounding box center [732, 103] width 12 height 12
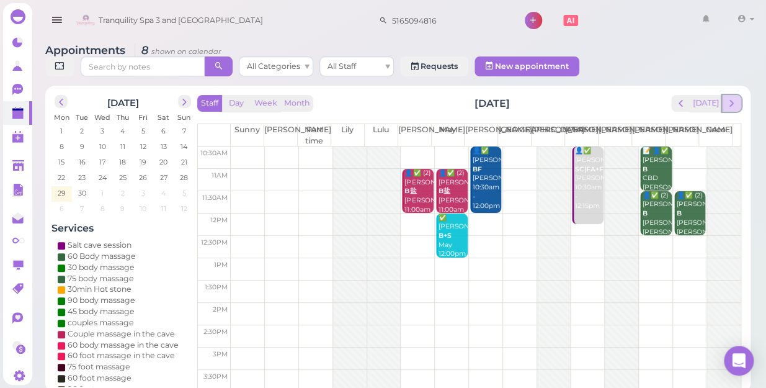
click at [731, 97] on span "next" at bounding box center [732, 103] width 12 height 12
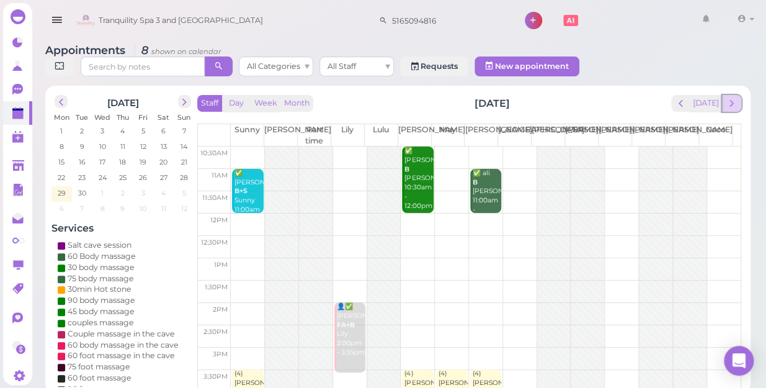
click at [731, 97] on span "next" at bounding box center [732, 103] width 12 height 12
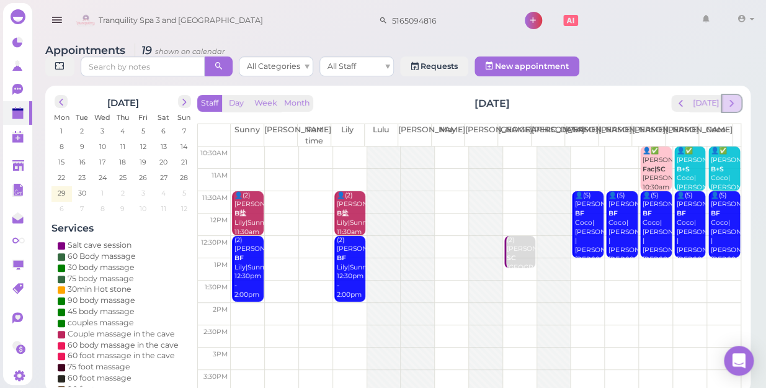
click at [732, 97] on span "next" at bounding box center [732, 103] width 12 height 12
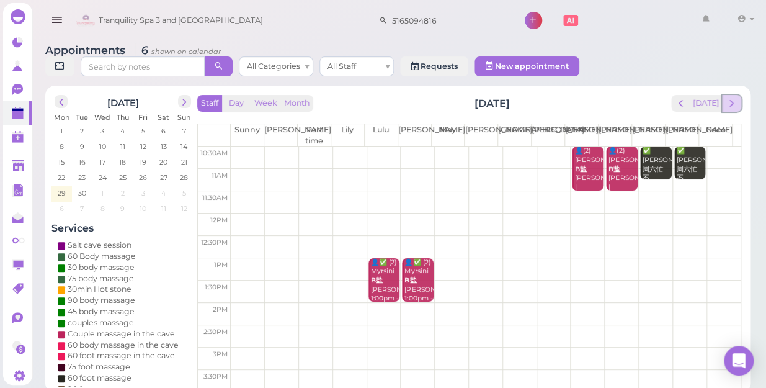
click at [732, 97] on span "next" at bounding box center [732, 103] width 12 height 12
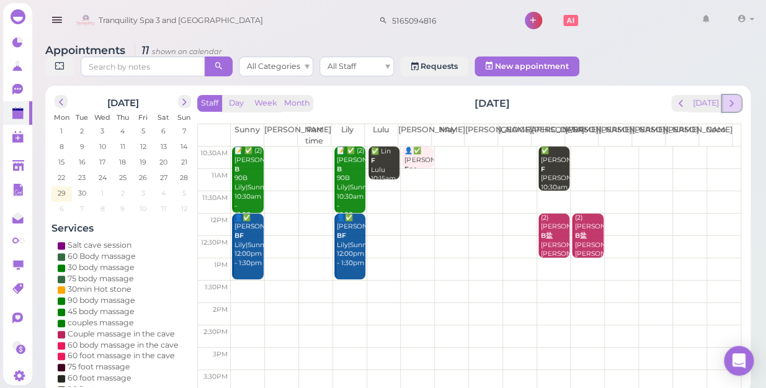
click at [731, 97] on span "next" at bounding box center [732, 103] width 12 height 12
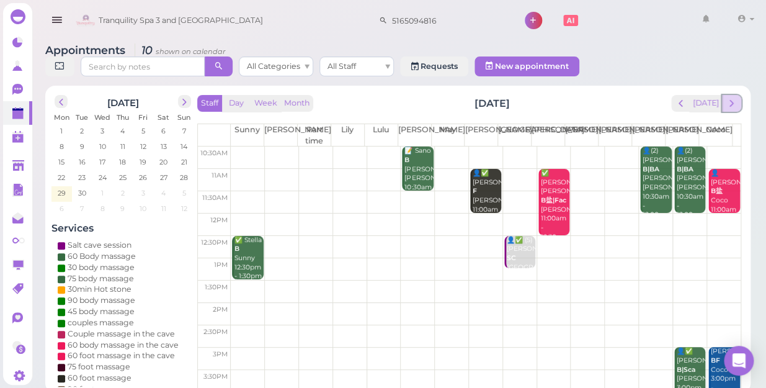
click at [731, 97] on span "next" at bounding box center [732, 103] width 12 height 12
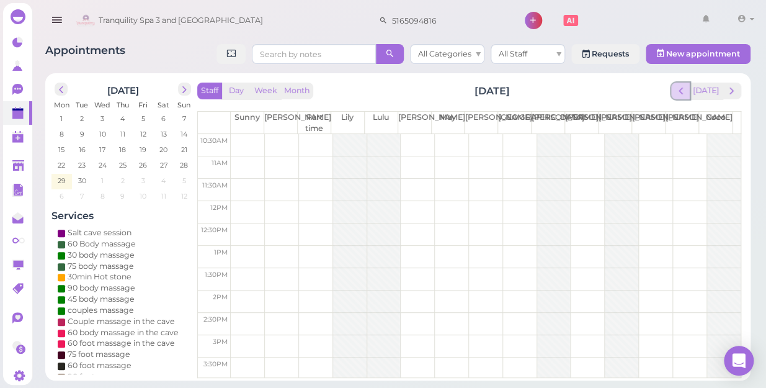
click at [682, 96] on span "prev" at bounding box center [681, 91] width 12 height 12
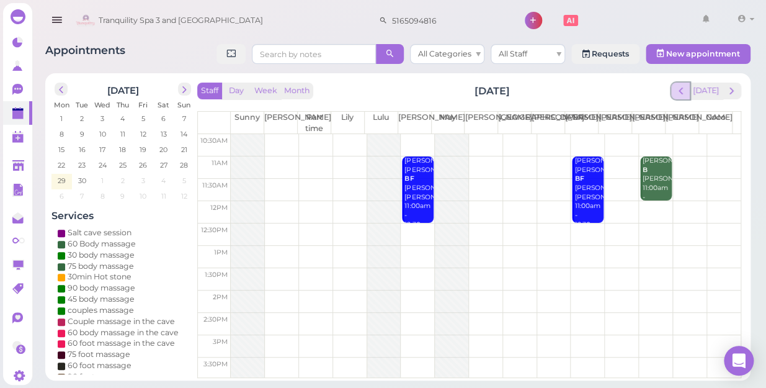
click at [681, 95] on span "prev" at bounding box center [681, 91] width 12 height 12
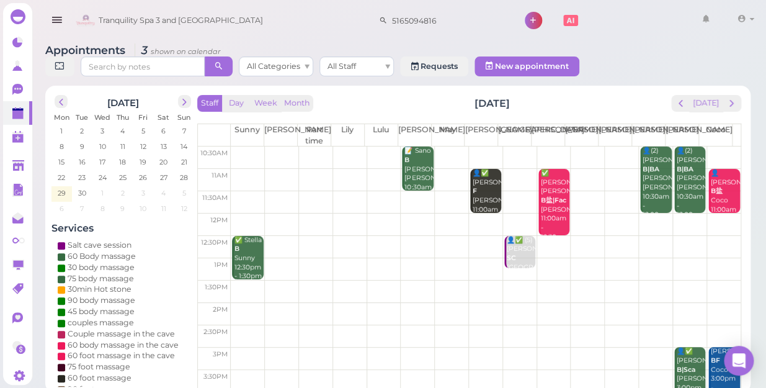
click at [681, 97] on span "prev" at bounding box center [681, 103] width 12 height 12
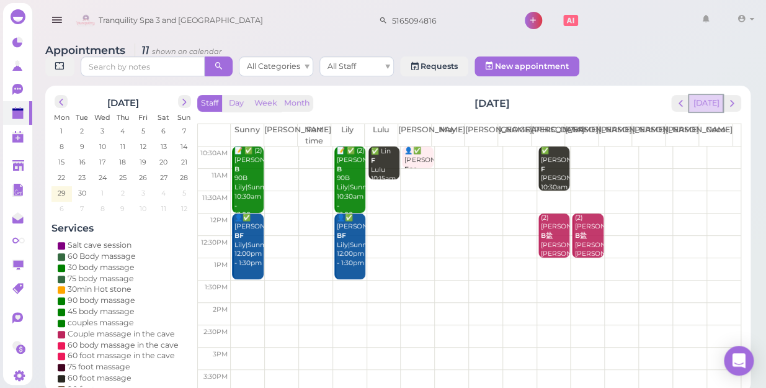
click at [710, 95] on button "[DATE]" at bounding box center [705, 103] width 33 height 17
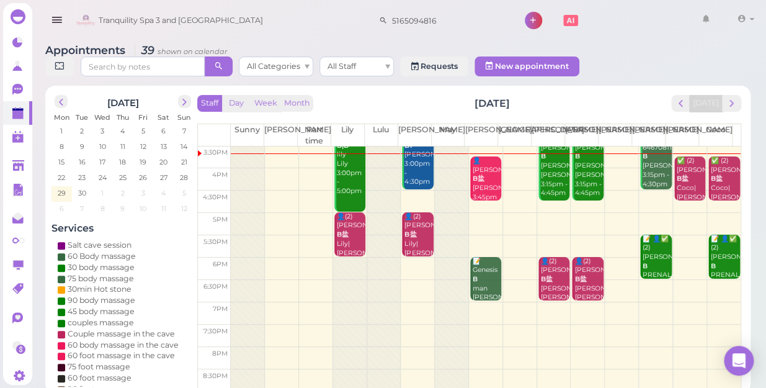
scroll to position [167, 0]
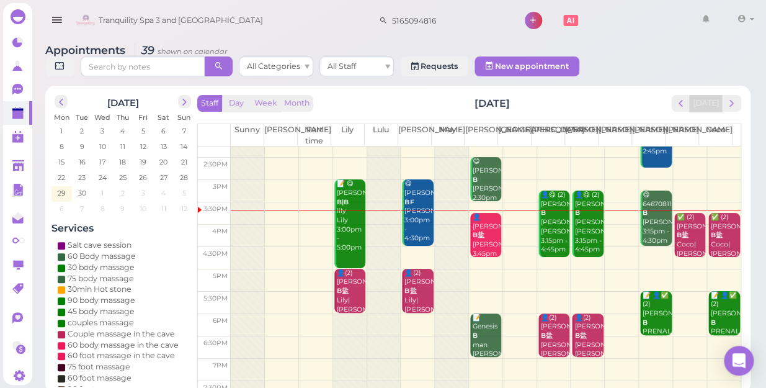
click at [548, 269] on td at bounding box center [486, 280] width 510 height 22
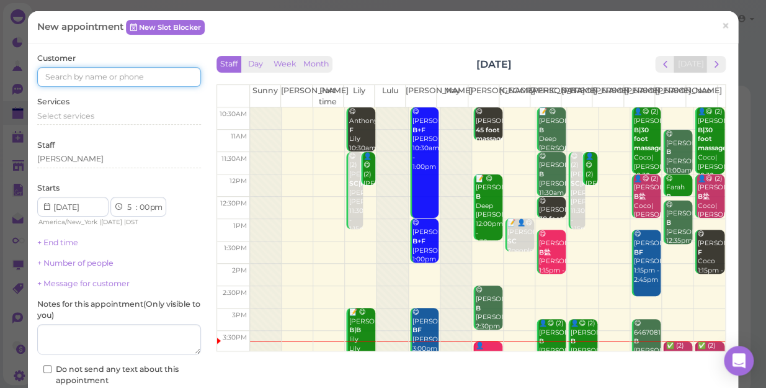
click at [153, 71] on input at bounding box center [119, 77] width 164 height 20
type input "5163438980"
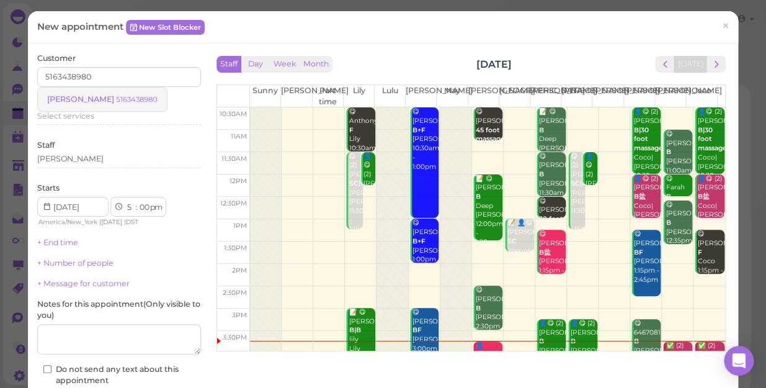
click at [107, 104] on link "Patricia 5163438980" at bounding box center [102, 99] width 129 height 24
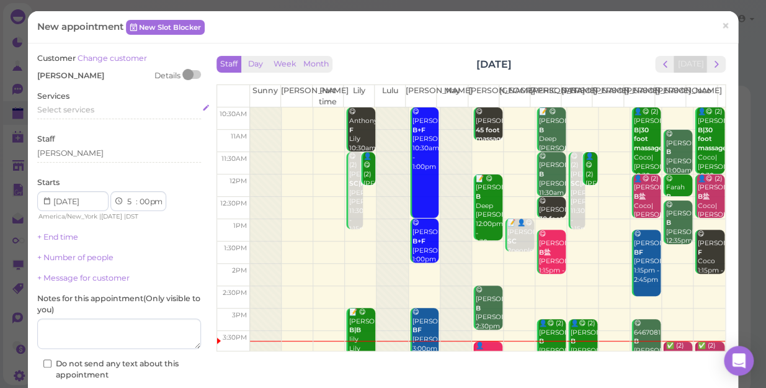
click at [104, 110] on div "Select services" at bounding box center [119, 109] width 164 height 11
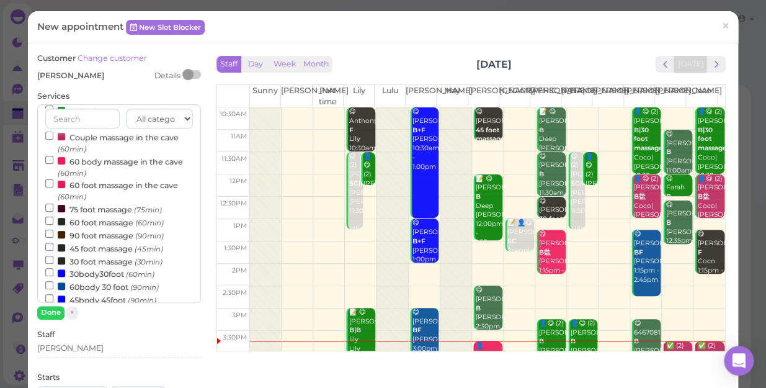
scroll to position [112, 0]
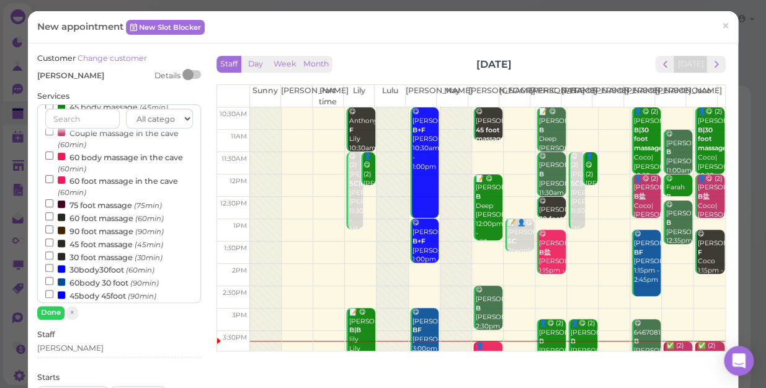
click at [43, 216] on div "All categories Relax session Full body Full body full body Salt cave massage Sa…" at bounding box center [119, 203] width 164 height 198
click at [48, 217] on input "60 foot massage (60min)" at bounding box center [49, 216] width 8 height 8
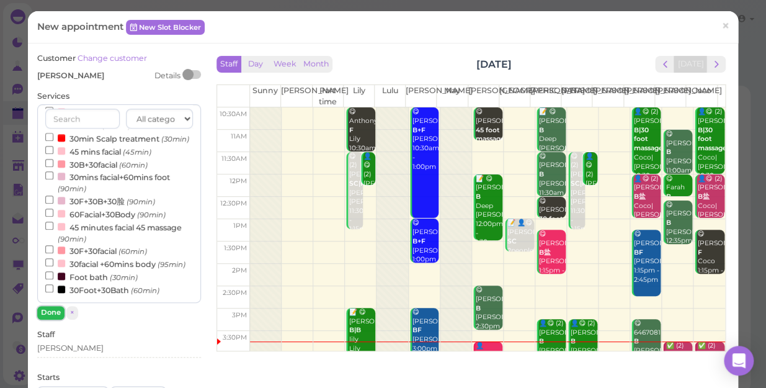
click at [46, 313] on button "Done" at bounding box center [50, 312] width 27 height 13
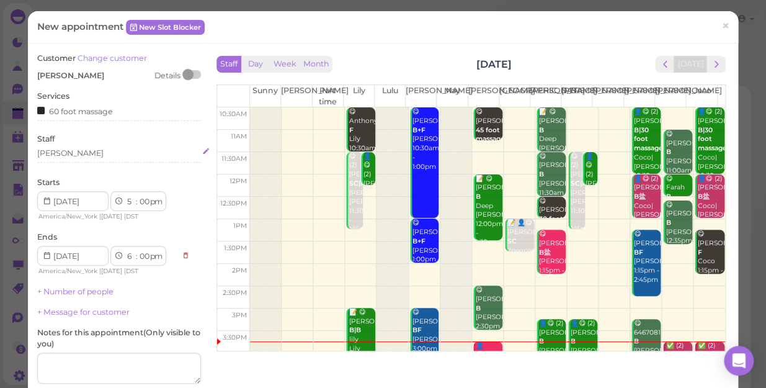
click at [76, 154] on div "[PERSON_NAME]" at bounding box center [119, 153] width 164 height 11
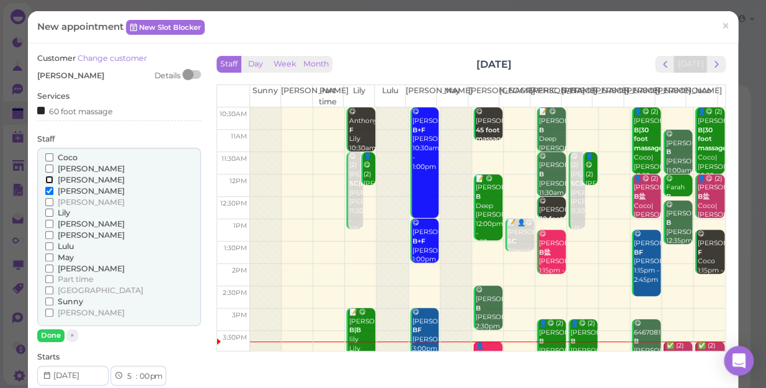
click at [48, 178] on input "[PERSON_NAME]" at bounding box center [49, 180] width 8 height 8
click at [49, 180] on input "[PERSON_NAME]" at bounding box center [49, 180] width 8 height 8
click at [53, 334] on button "Done" at bounding box center [50, 335] width 27 height 13
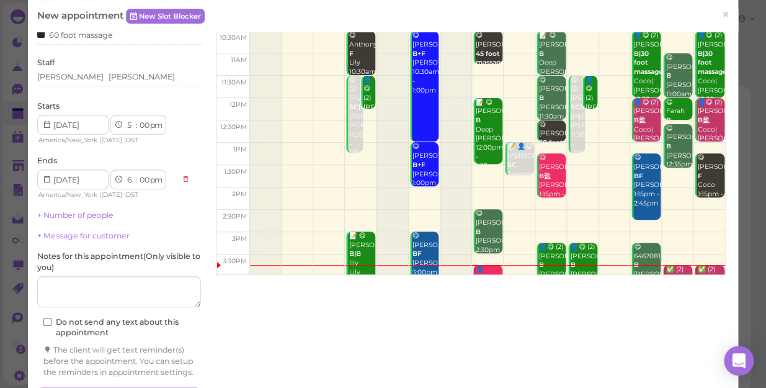
scroll to position [126, 0]
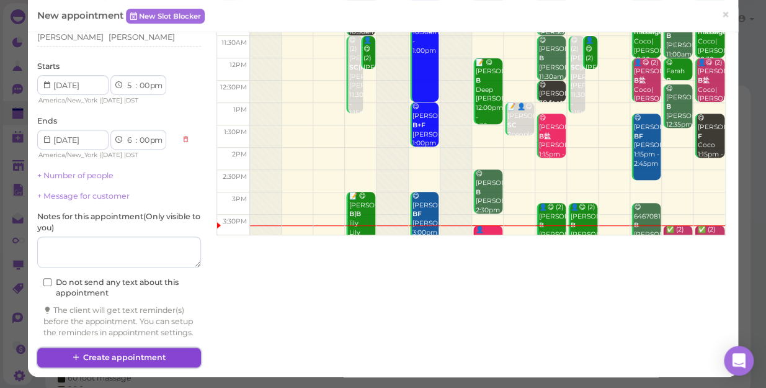
click at [141, 353] on button "Create appointment" at bounding box center [119, 357] width 164 height 20
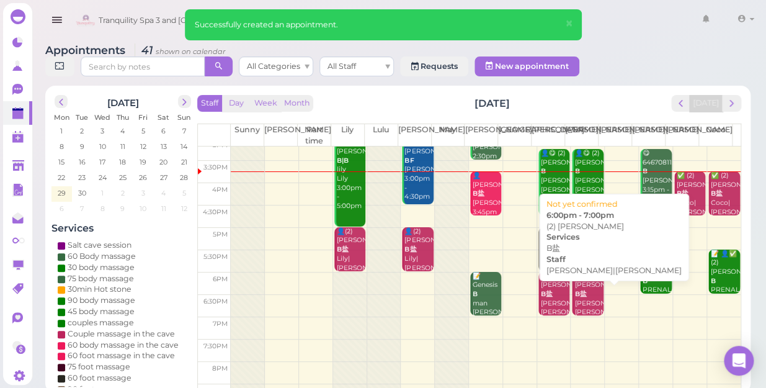
scroll to position [224, 0]
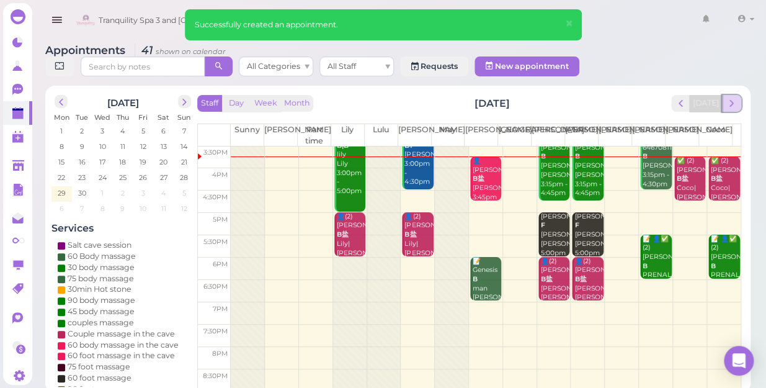
click at [729, 97] on span "next" at bounding box center [732, 103] width 12 height 12
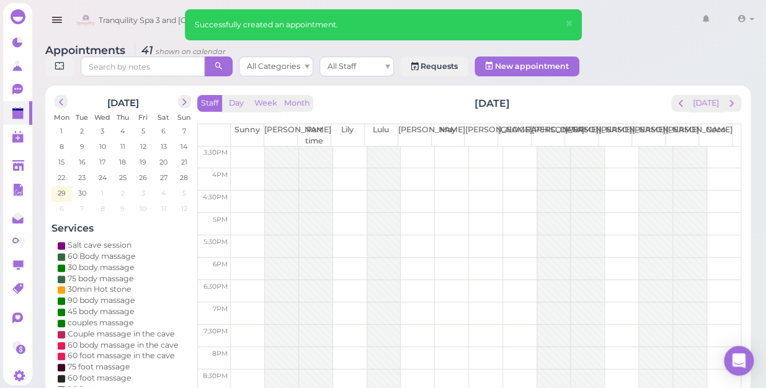
scroll to position [0, 0]
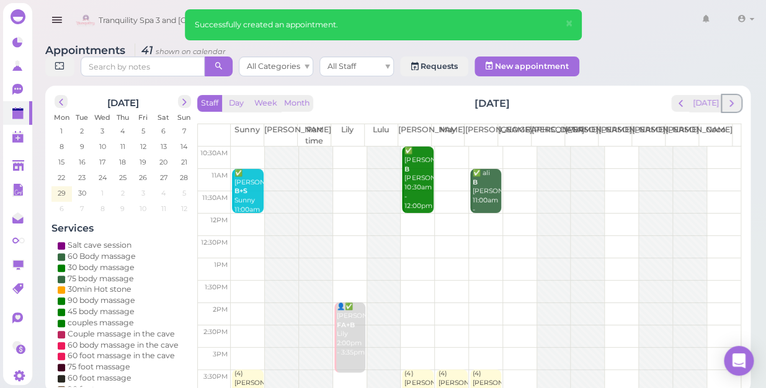
click at [729, 97] on span "next" at bounding box center [732, 103] width 12 height 12
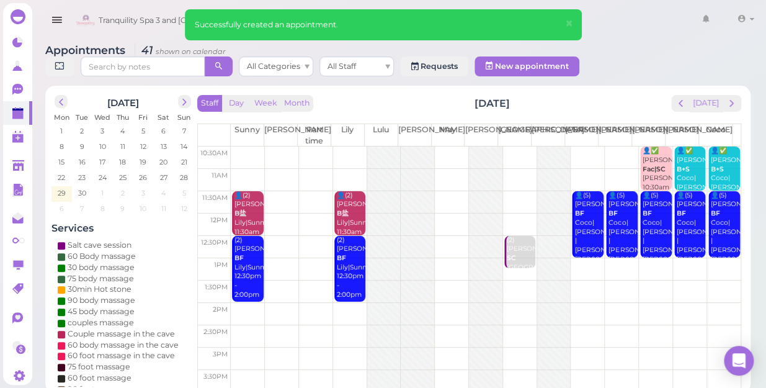
click at [729, 97] on span "next" at bounding box center [732, 103] width 12 height 12
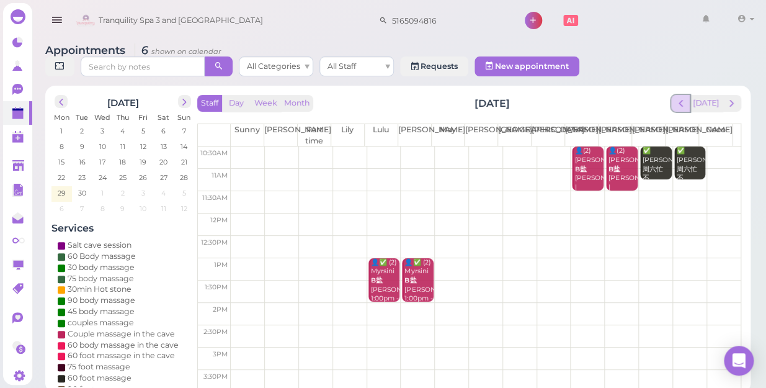
click at [684, 97] on span "prev" at bounding box center [681, 103] width 12 height 12
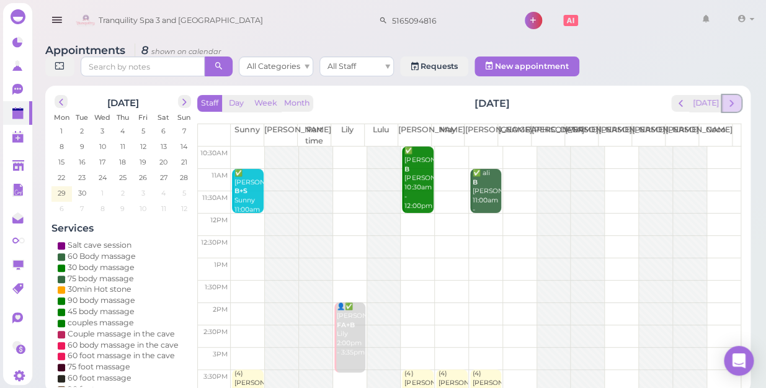
click at [727, 97] on span "next" at bounding box center [732, 103] width 12 height 12
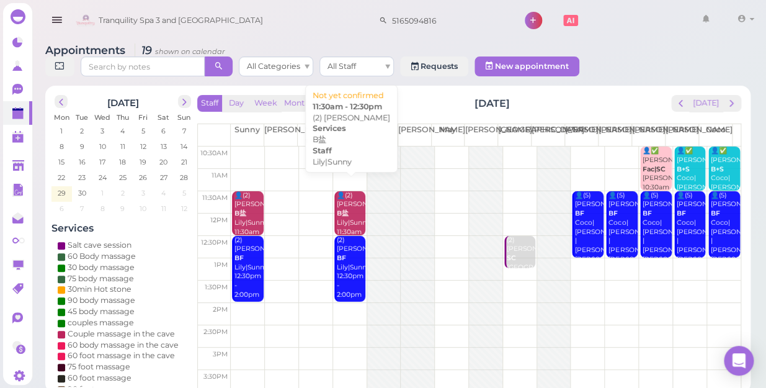
click at [347, 205] on div "👤(2) Shellyann B盐 Lily|Sunny 11:30am - 12:30pm" at bounding box center [350, 223] width 29 height 64
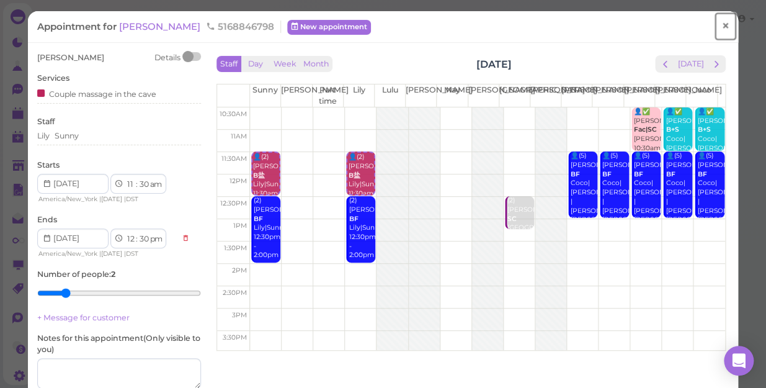
click at [721, 25] on span "×" at bounding box center [725, 25] width 8 height 17
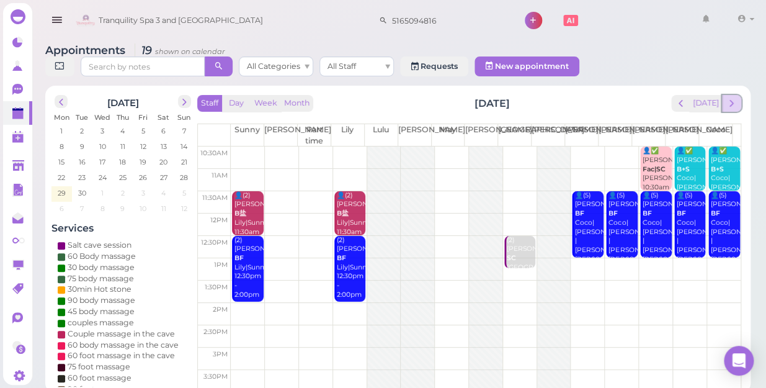
click at [728, 97] on span "next" at bounding box center [732, 103] width 12 height 12
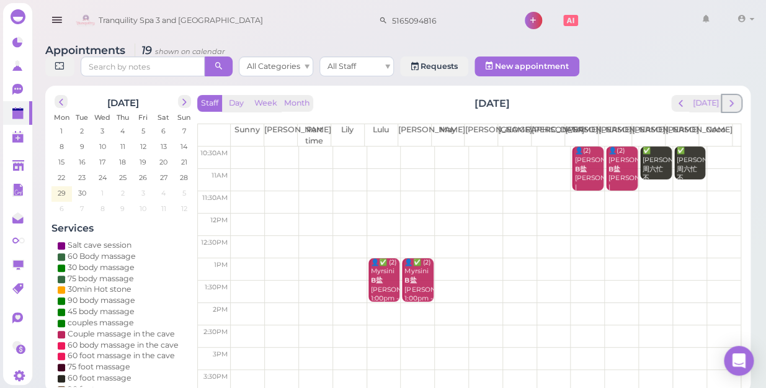
click at [728, 97] on span "next" at bounding box center [732, 103] width 12 height 12
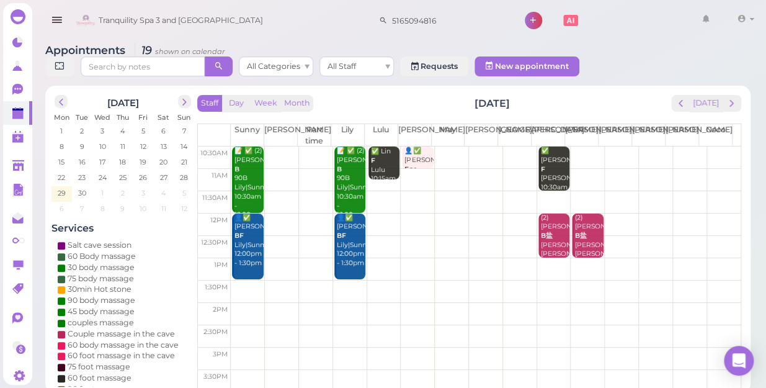
click at [728, 97] on span "next" at bounding box center [732, 103] width 12 height 12
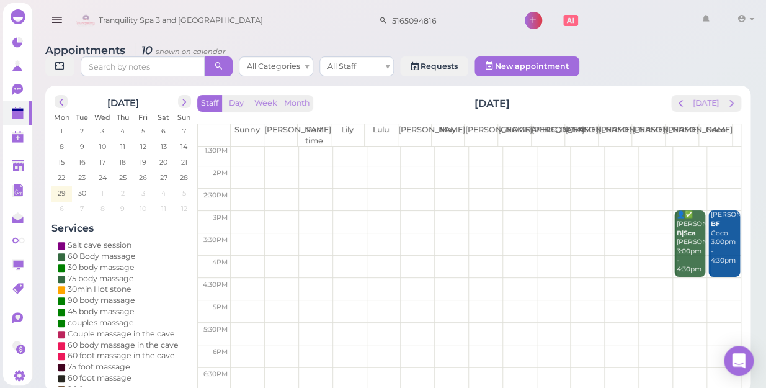
scroll to position [55, 0]
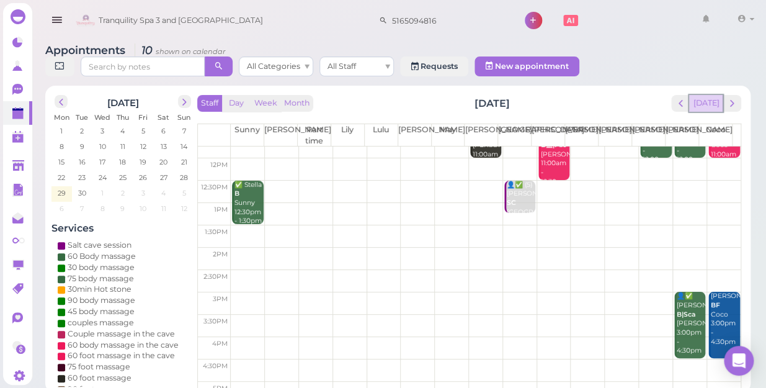
click at [706, 95] on button "[DATE]" at bounding box center [705, 103] width 33 height 17
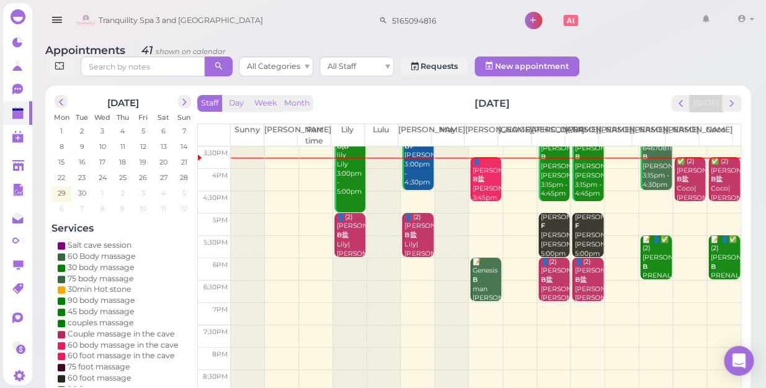
scroll to position [224, 0]
click at [547, 347] on td at bounding box center [486, 358] width 510 height 22
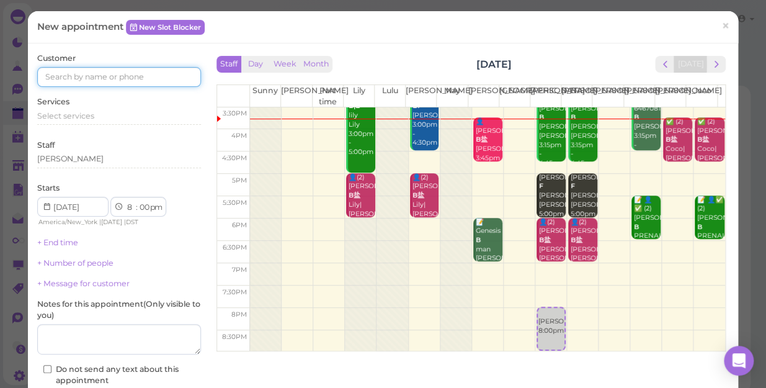
click at [158, 78] on input at bounding box center [119, 77] width 164 height 20
type input "5169416386"
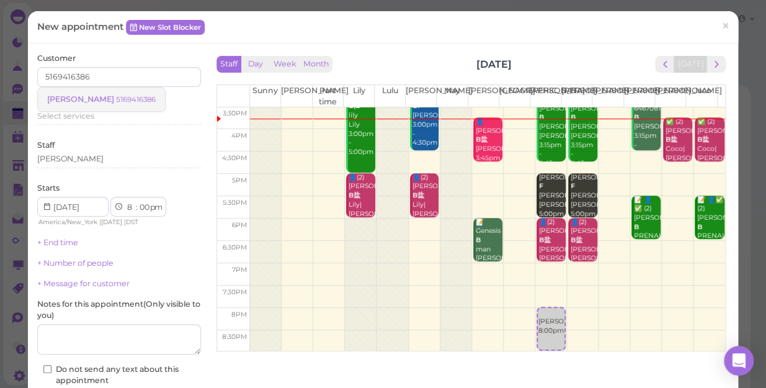
click at [107, 98] on link "Lisa 5169416386" at bounding box center [101, 99] width 127 height 24
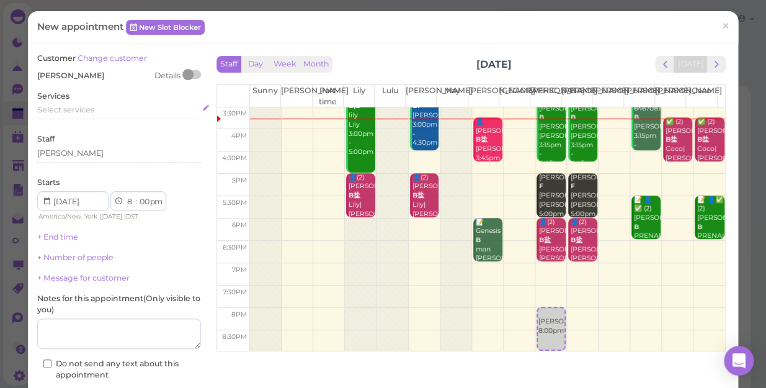
click at [99, 110] on div "Select services" at bounding box center [119, 109] width 164 height 11
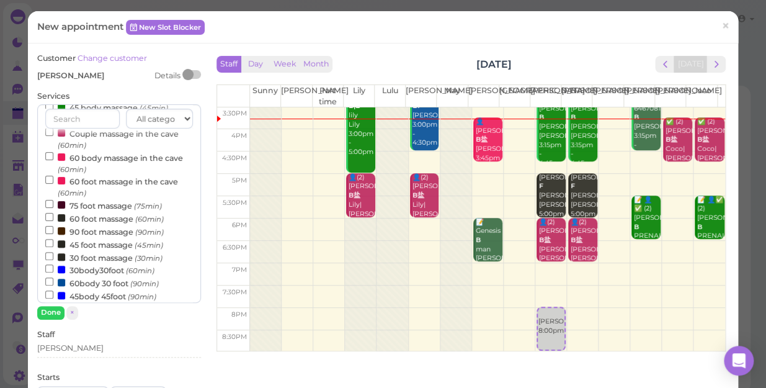
scroll to position [112, 0]
click at [50, 217] on input "60 foot massage (60min)" at bounding box center [49, 216] width 8 height 8
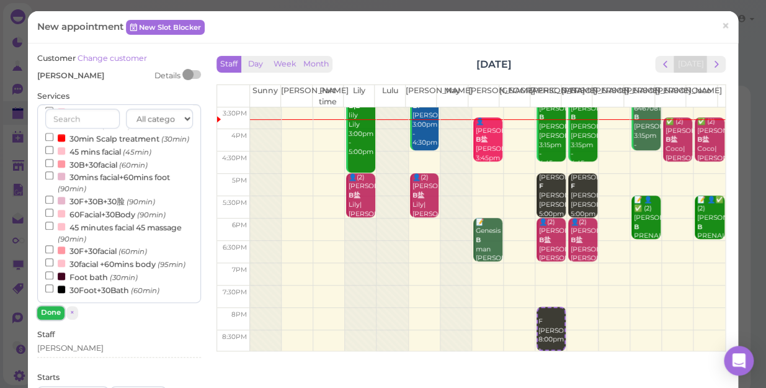
click at [51, 309] on button "Done" at bounding box center [50, 312] width 27 height 13
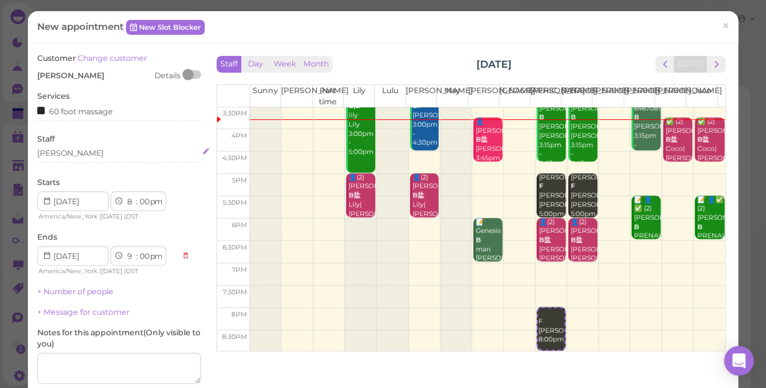
click at [68, 154] on div "[PERSON_NAME]" at bounding box center [119, 153] width 164 height 11
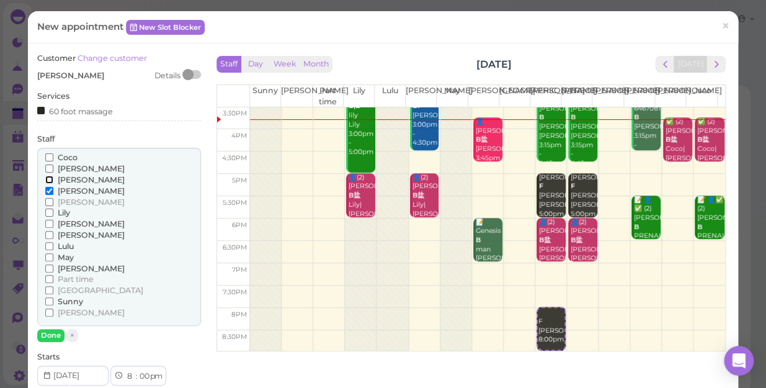
click at [47, 179] on input "[PERSON_NAME]" at bounding box center [49, 180] width 8 height 8
click at [48, 269] on input "[PERSON_NAME]" at bounding box center [49, 268] width 8 height 8
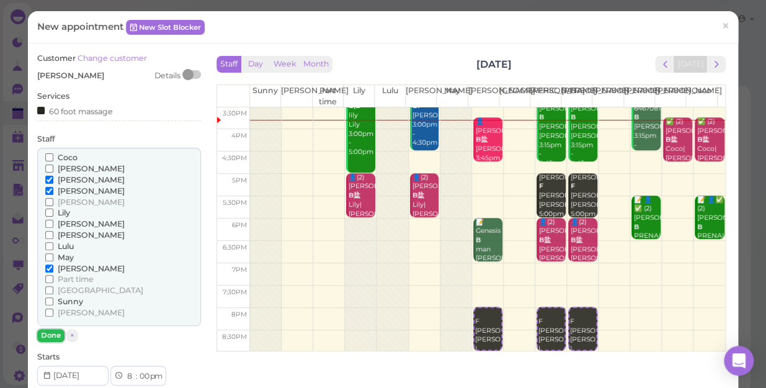
click at [48, 333] on button "Done" at bounding box center [50, 335] width 27 height 13
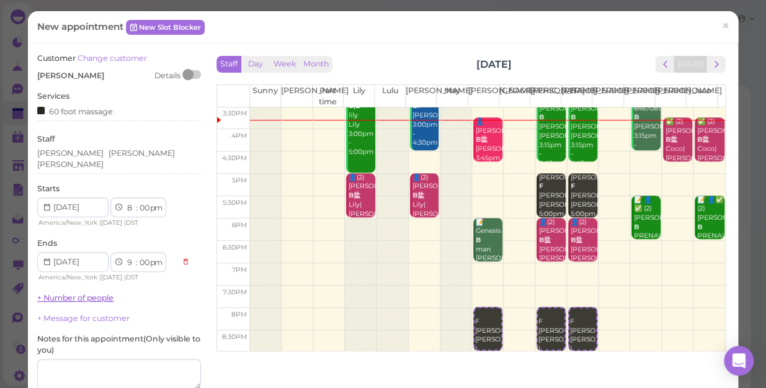
click at [99, 293] on link "+ Number of people" at bounding box center [75, 297] width 76 height 9
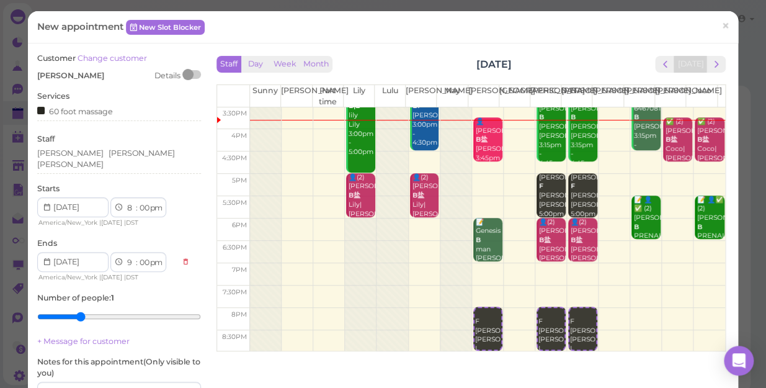
type input "3"
click at [79, 310] on input "range" at bounding box center [119, 316] width 164 height 20
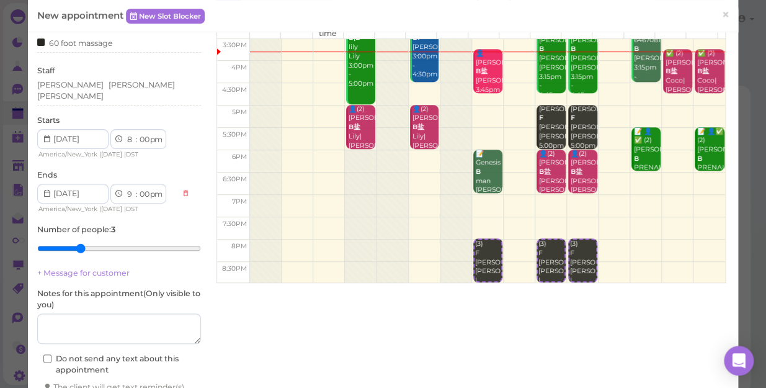
scroll to position [149, 0]
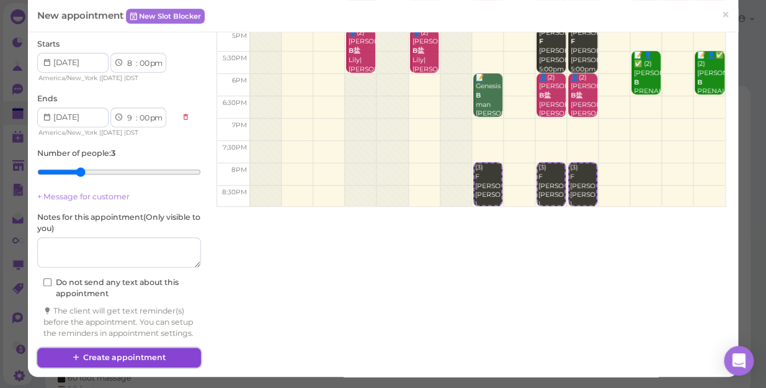
click at [165, 357] on button "Create appointment" at bounding box center [119, 357] width 164 height 20
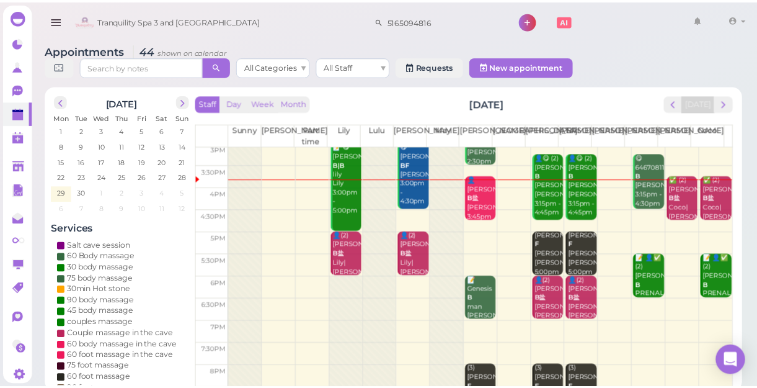
scroll to position [224, 0]
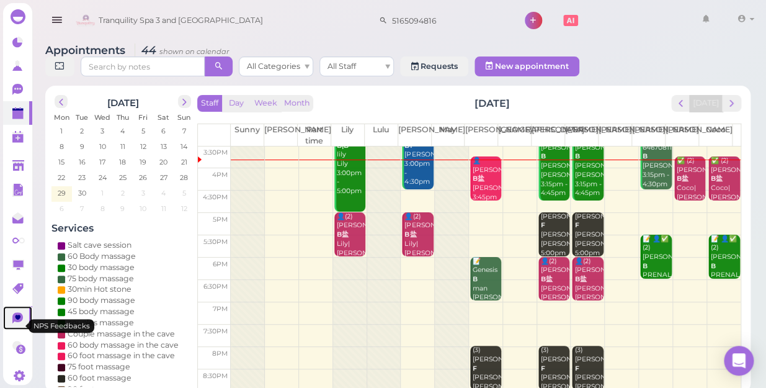
click at [16, 323] on icon at bounding box center [17, 317] width 11 height 11
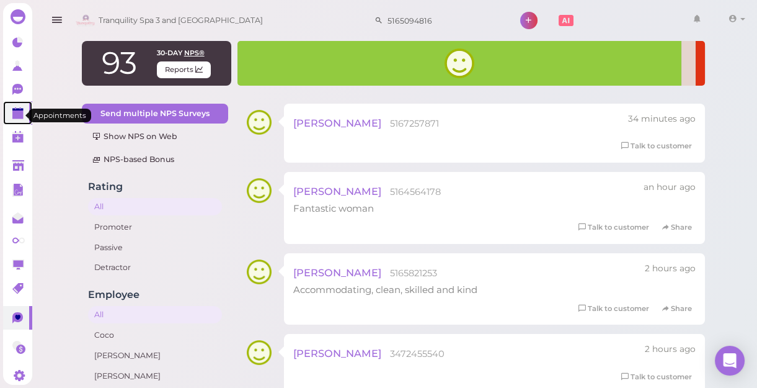
click at [18, 118] on polygon at bounding box center [17, 114] width 11 height 9
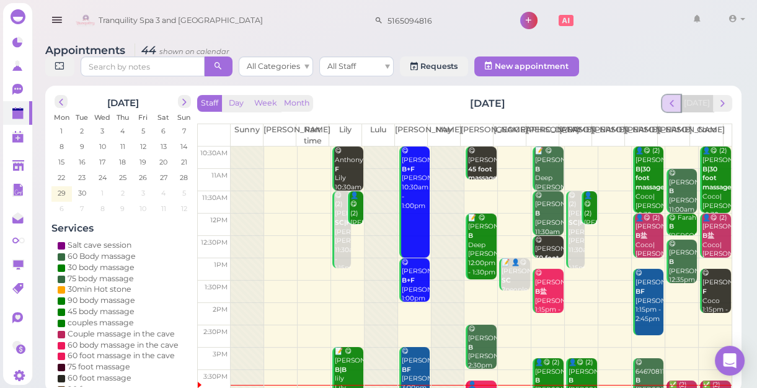
click at [675, 109] on span "prev" at bounding box center [672, 103] width 12 height 12
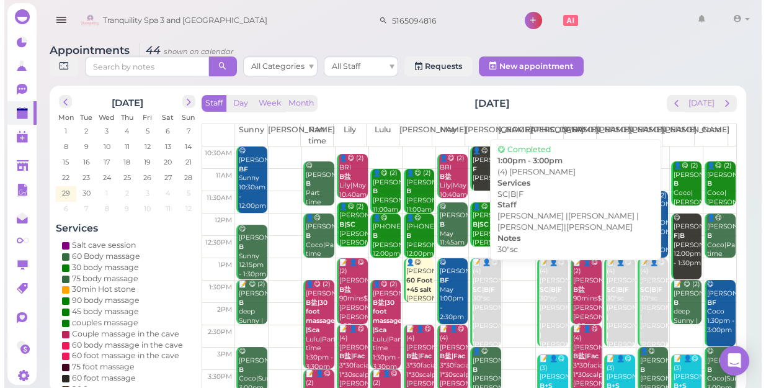
scroll to position [56, 0]
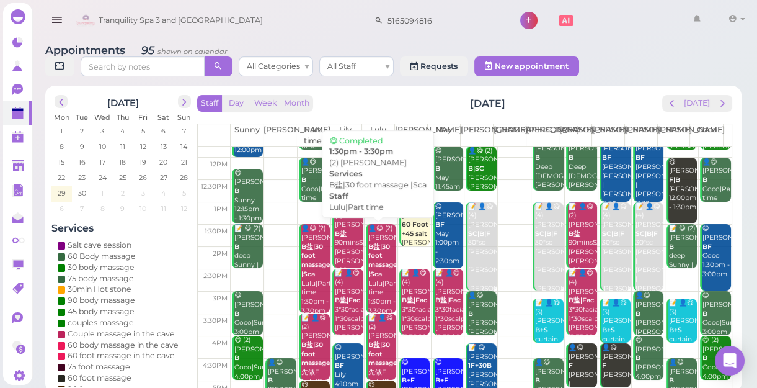
click at [381, 270] on b "B盐|30 foot massage |Sca" at bounding box center [382, 260] width 29 height 35
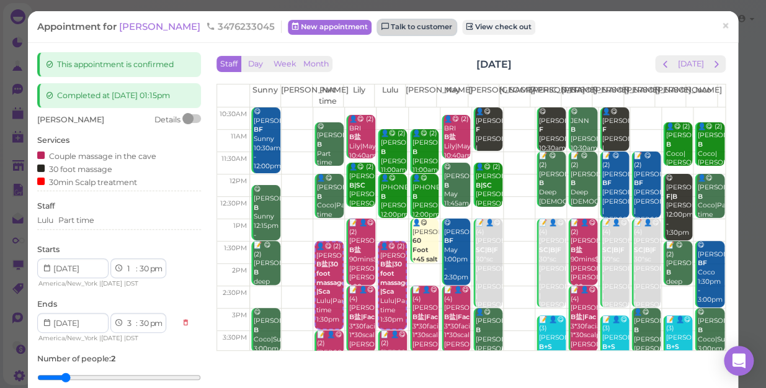
click at [394, 29] on link "Talk to customer" at bounding box center [417, 27] width 78 height 15
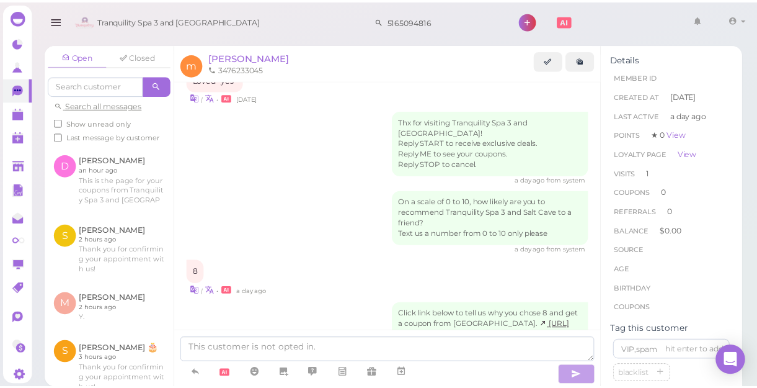
scroll to position [1157, 0]
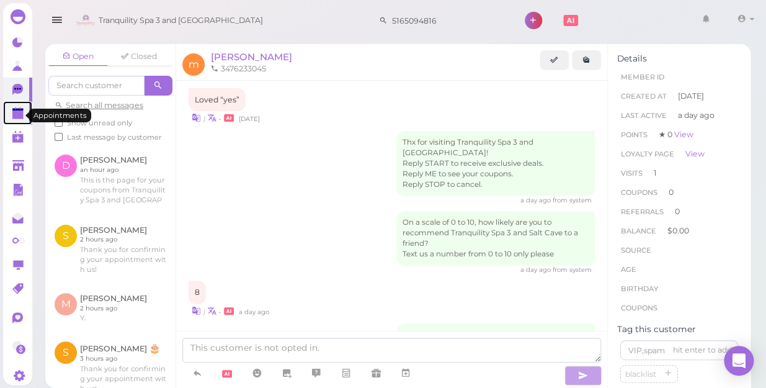
click at [18, 115] on polygon at bounding box center [17, 114] width 11 height 9
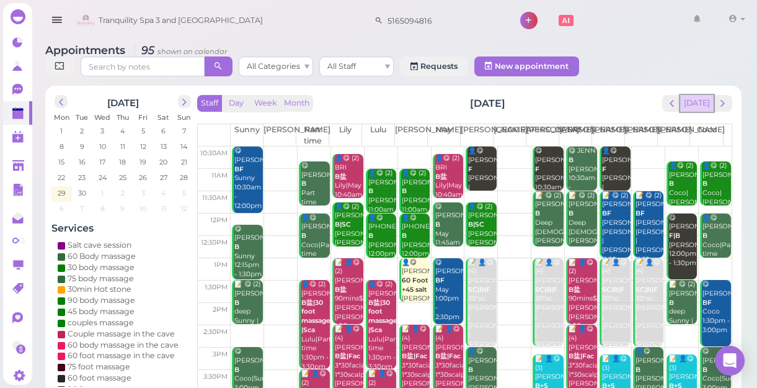
click at [695, 108] on button "[DATE]" at bounding box center [696, 103] width 33 height 17
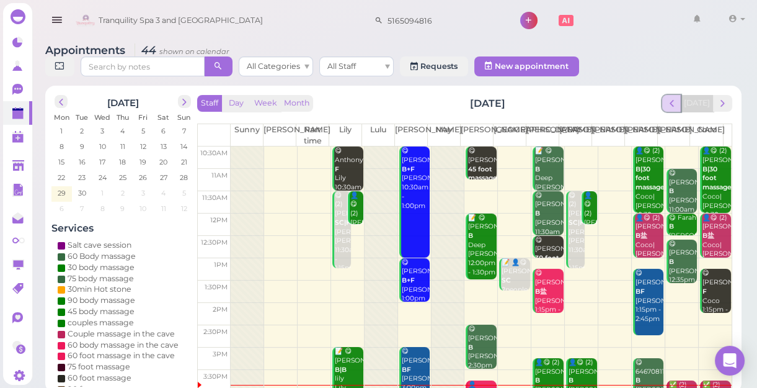
click at [676, 105] on span "prev" at bounding box center [672, 103] width 12 height 12
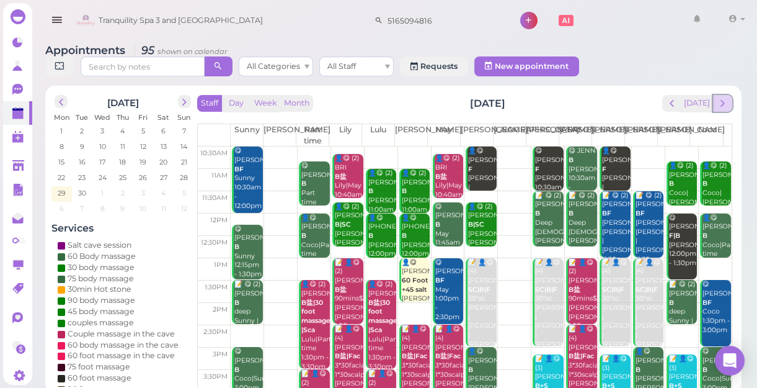
click at [726, 103] on span "next" at bounding box center [723, 103] width 12 height 12
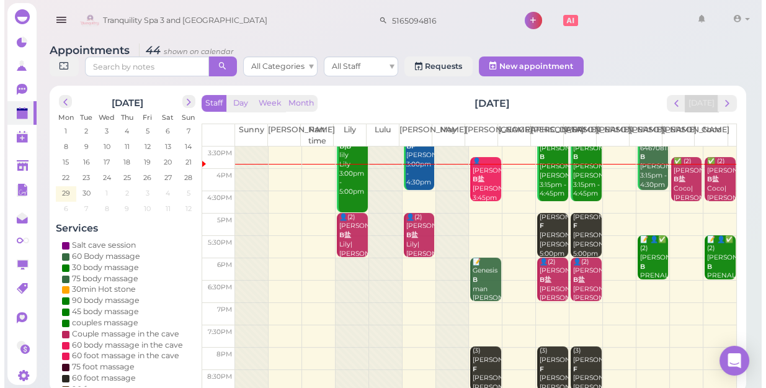
scroll to position [224, 0]
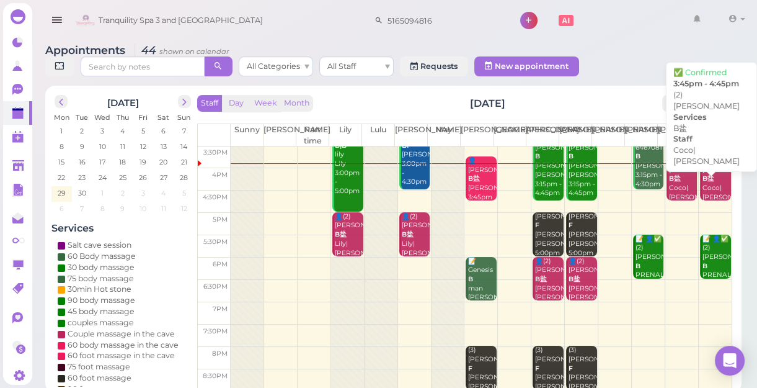
click at [703, 180] on b "B盐" at bounding box center [709, 178] width 12 height 8
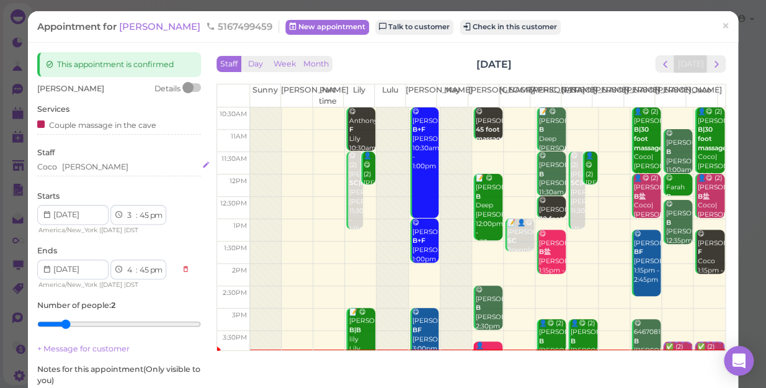
click at [82, 165] on div "[PERSON_NAME]" at bounding box center [119, 166] width 164 height 11
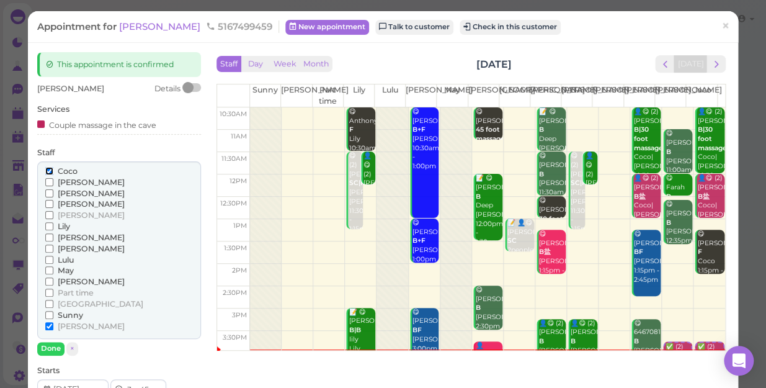
click at [47, 170] on input "Coco" at bounding box center [49, 171] width 8 height 8
click at [51, 348] on button "Done" at bounding box center [50, 348] width 27 height 13
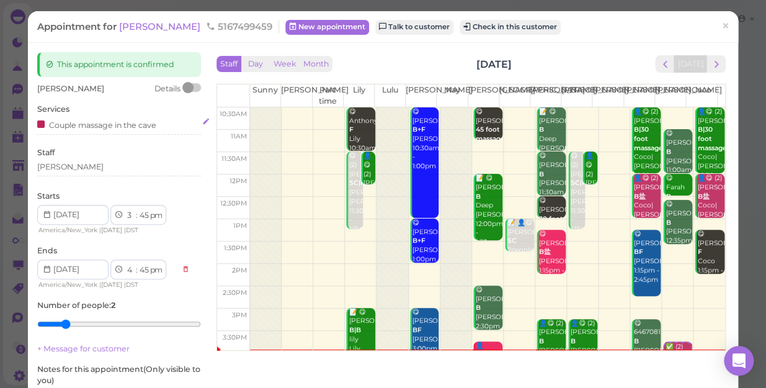
click at [152, 127] on div "Couple massage in the cave" at bounding box center [96, 124] width 119 height 13
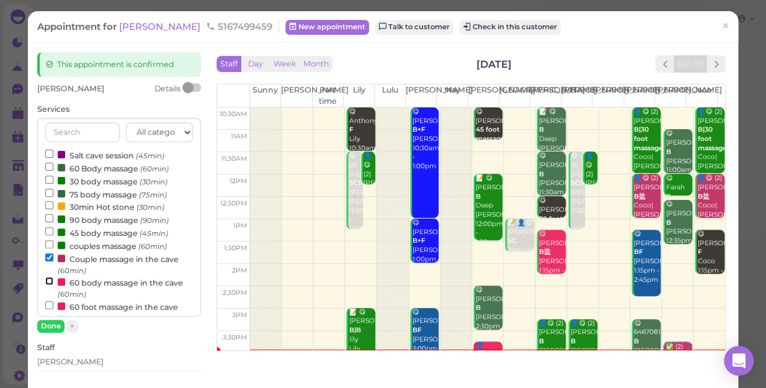
click at [45, 283] on input "60 body massage in the cave (60min)" at bounding box center [49, 281] width 8 height 8
click at [46, 258] on input "Couple massage in the cave (60min)" at bounding box center [49, 257] width 8 height 8
select select "4"
click at [56, 326] on button "Done" at bounding box center [50, 325] width 27 height 13
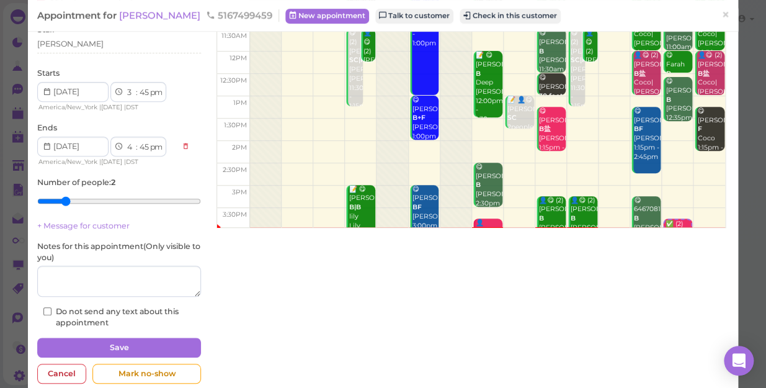
scroll to position [144, 0]
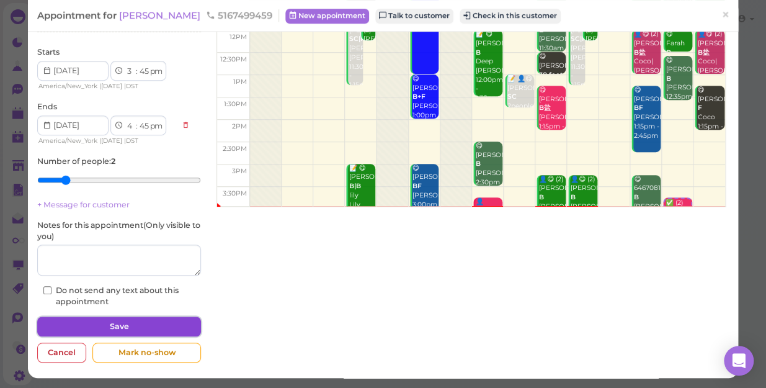
click at [98, 323] on button "Save" at bounding box center [119, 326] width 164 height 20
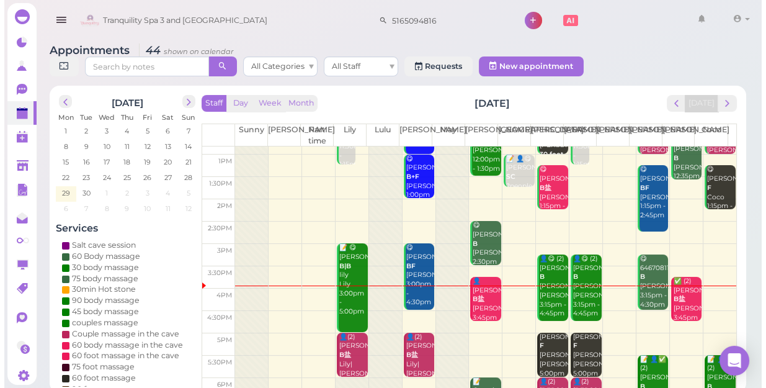
scroll to position [112, 0]
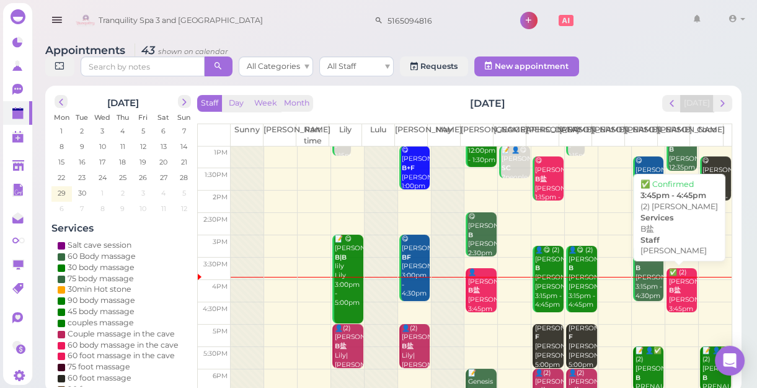
click at [679, 288] on div "✅ (2) Melissa B盐 Tina 3:45pm - 4:45pm" at bounding box center [683, 300] width 29 height 64
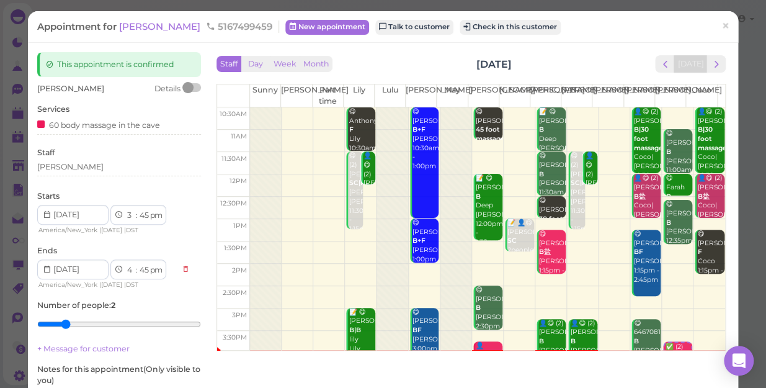
type input "1"
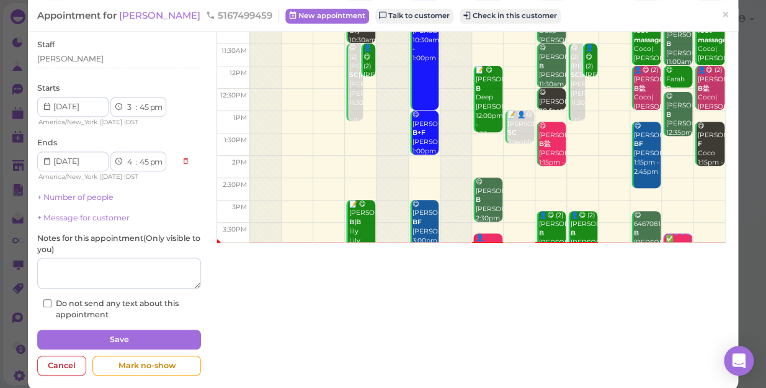
scroll to position [121, 0]
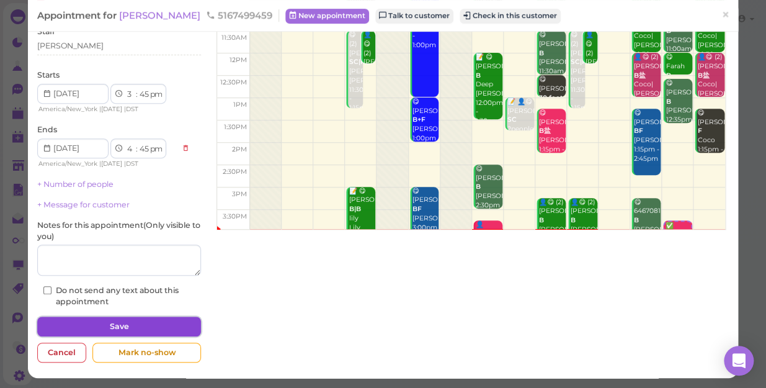
click at [93, 328] on button "Save" at bounding box center [119, 326] width 164 height 20
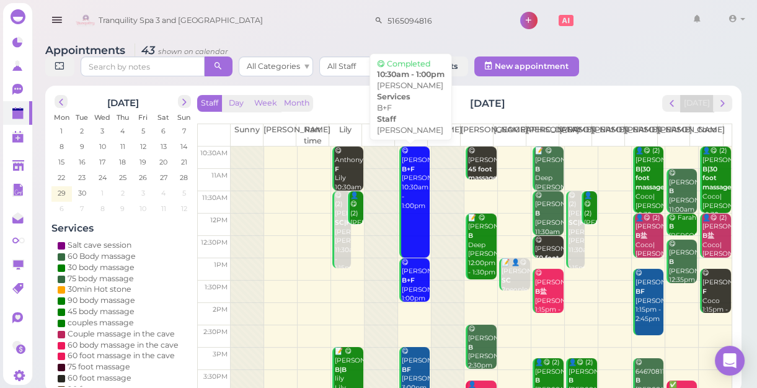
click at [411, 200] on div "😋 Victoria friia B+F Lisa 10:30am - 1:00pm" at bounding box center [415, 178] width 29 height 64
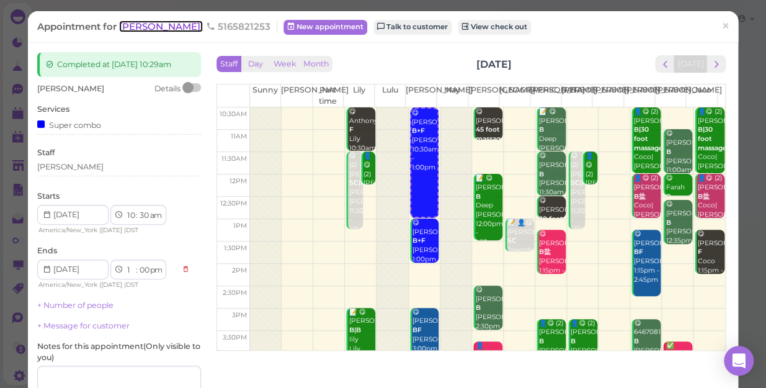
click at [130, 27] on span "[PERSON_NAME]" at bounding box center [161, 26] width 84 height 12
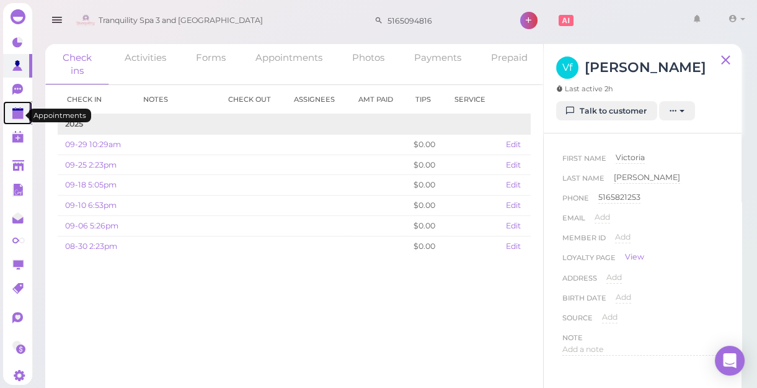
click at [20, 113] on polygon at bounding box center [17, 114] width 11 height 9
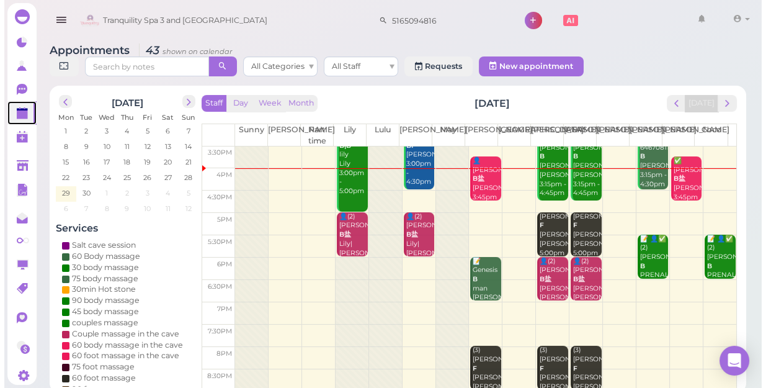
scroll to position [167, 0]
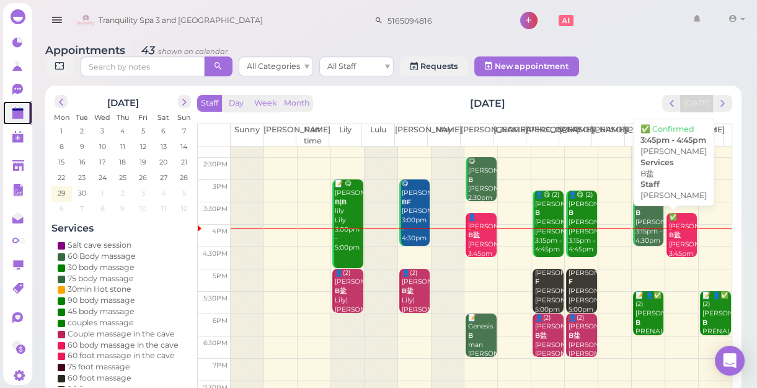
click at [682, 239] on div "✅ Melissa B盐 Tina 3:45pm - 4:45pm" at bounding box center [683, 245] width 29 height 64
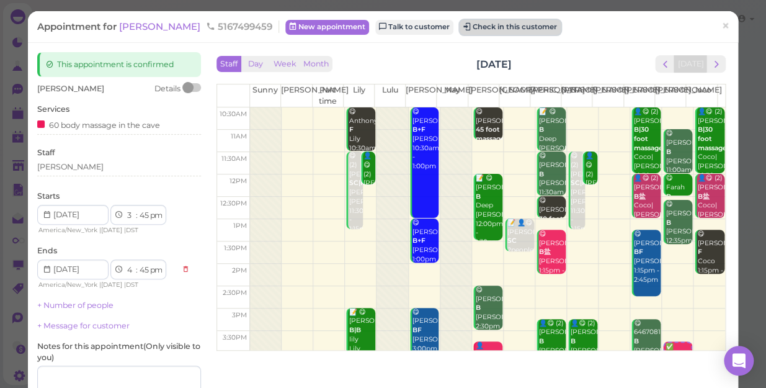
click at [460, 24] on button "Check in this customer" at bounding box center [510, 27] width 101 height 15
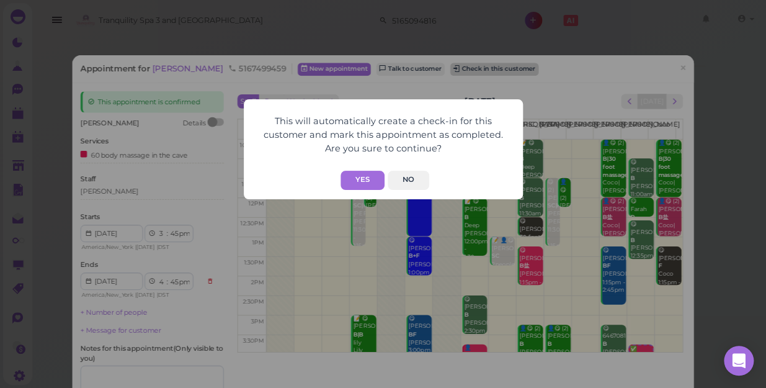
click at [452, 24] on div "This will automatically create a check-in for this customer and mark this appoi…" at bounding box center [383, 194] width 766 height 388
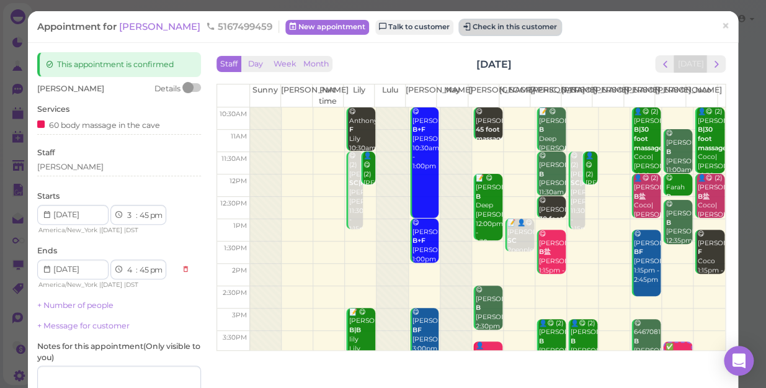
drag, startPoint x: 452, startPoint y: 24, endPoint x: 443, endPoint y: 29, distance: 9.7
click at [460, 29] on button "Check in this customer" at bounding box center [510, 27] width 101 height 15
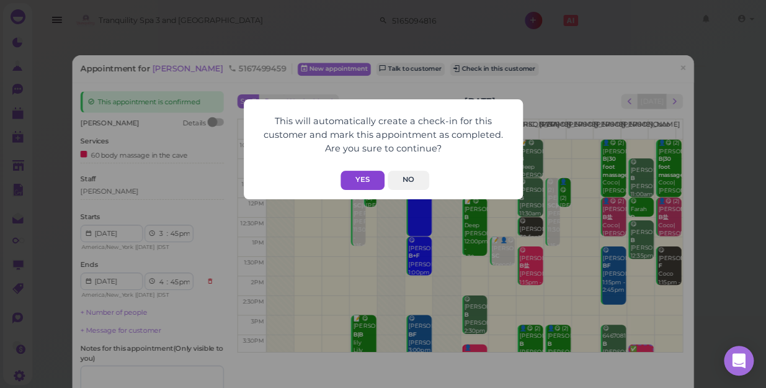
click at [362, 177] on button "Yes" at bounding box center [362, 180] width 44 height 19
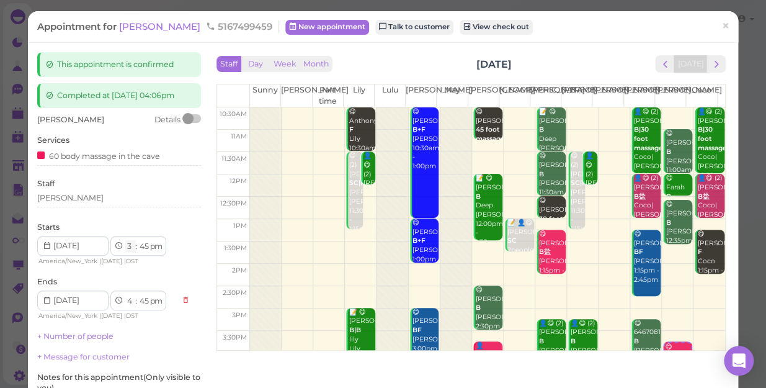
click at [130, 253] on select "1 2 3 4 5 6 7 8 9 10 11 12" at bounding box center [130, 246] width 11 height 13
select select "4"
click at [125, 251] on select "1 2 3 4 5 6 7 8 9 10 11 12" at bounding box center [130, 246] width 11 height 13
select select "5"
click at [143, 253] on select "00 05 10 15 20 25 30 35 40 45 50 55" at bounding box center [144, 246] width 12 height 13
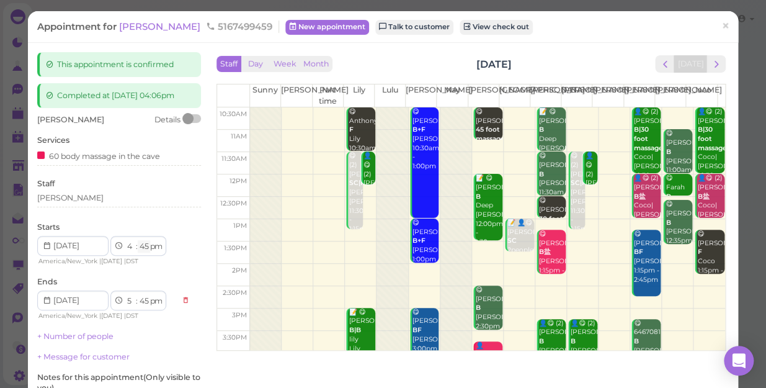
click at [143, 253] on select "00 05 10 15 20 25 30 35 40 45 50 55" at bounding box center [144, 246] width 12 height 13
select select "15"
click at [138, 251] on select "00 05 10 15 20 25 30 35 40 45 50 55" at bounding box center [144, 246] width 12 height 13
select select "15"
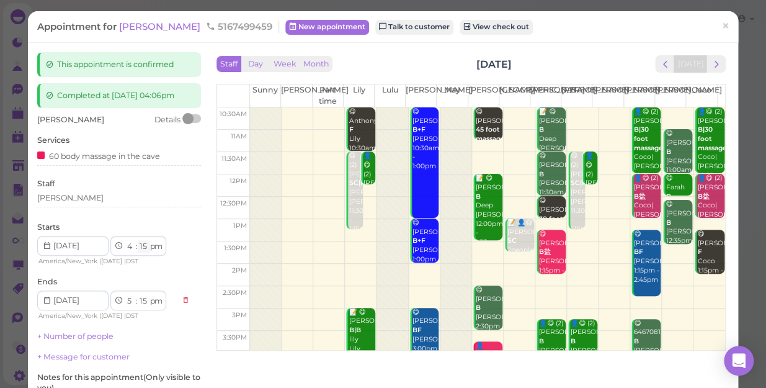
click at [145, 253] on select "00 05 10 15 20 25 30 35 40 45 50 55" at bounding box center [144, 246] width 12 height 13
select select "10"
click at [138, 251] on select "00 05 10 15 20 25 30 35 40 45 50 55" at bounding box center [144, 246] width 12 height 13
select select "10"
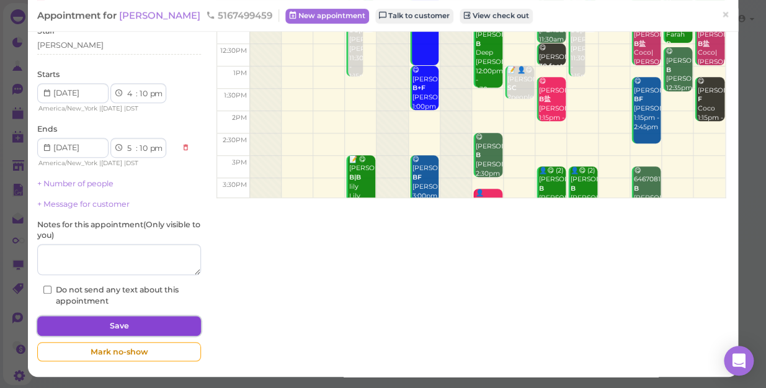
click at [148, 321] on button "Save" at bounding box center [119, 326] width 164 height 20
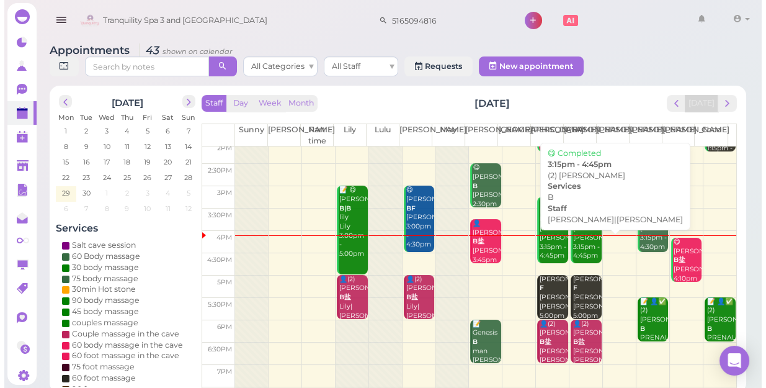
scroll to position [169, 0]
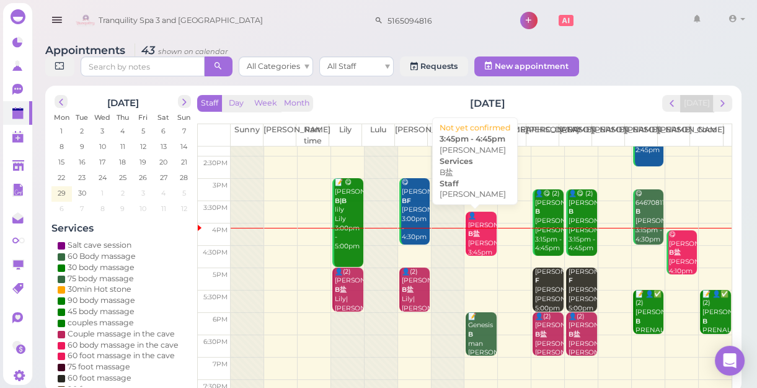
click at [478, 244] on div "👤Tiffany Venticinque B盐 Mike 3:45pm - 4:45pm" at bounding box center [482, 243] width 29 height 64
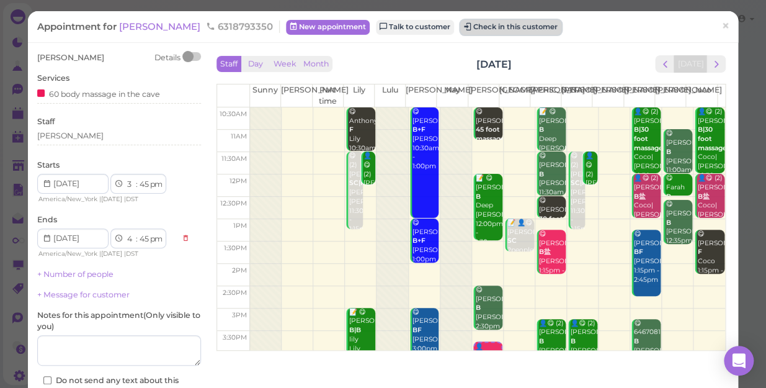
click at [491, 25] on button "Check in this customer" at bounding box center [510, 27] width 101 height 15
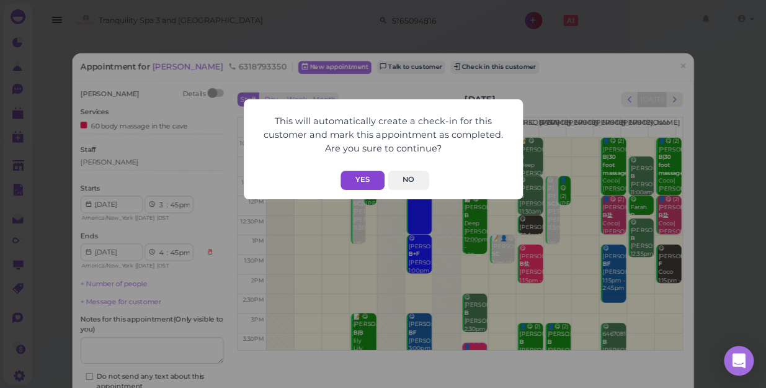
click at [366, 180] on button "Yes" at bounding box center [362, 180] width 44 height 19
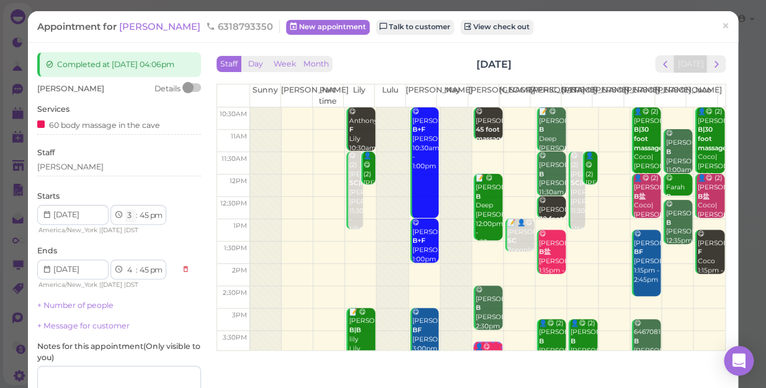
click at [129, 222] on select "1 2 3 4 5 6 7 8 9 10 11 12" at bounding box center [130, 215] width 11 height 13
select select "4"
click at [125, 220] on select "1 2 3 4 5 6 7 8 9 10 11 12" at bounding box center [130, 215] width 11 height 13
select select "5"
click at [143, 222] on select "00 05 10 15 20 25 30 35 40 45 50 55" at bounding box center [144, 215] width 12 height 13
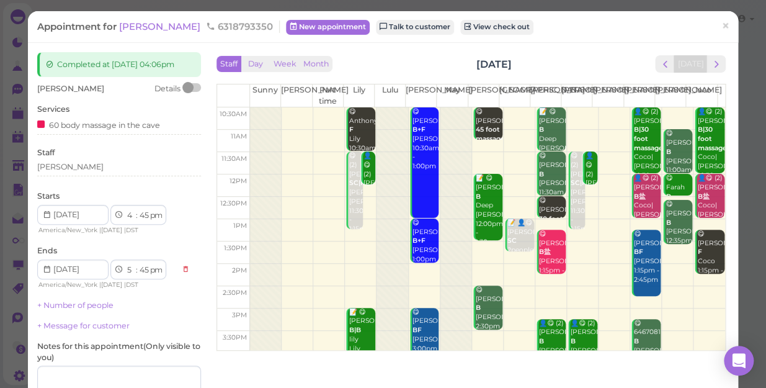
select select "10"
click at [138, 220] on select "00 05 10 15 20 25 30 35 40 45 50 55" at bounding box center [144, 215] width 12 height 13
select select "10"
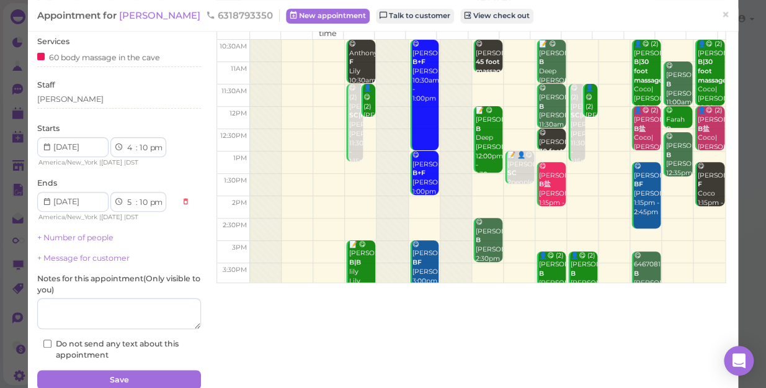
scroll to position [132, 0]
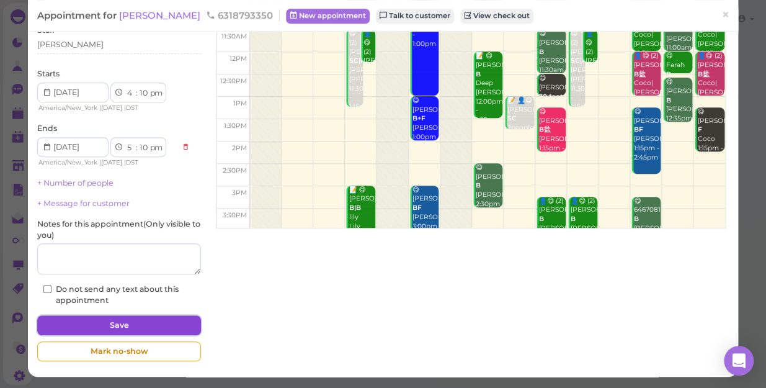
click at [152, 325] on button "Save" at bounding box center [119, 325] width 164 height 20
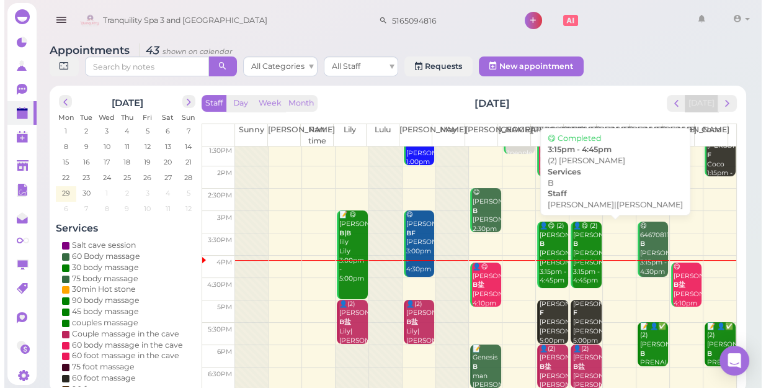
scroll to position [224, 0]
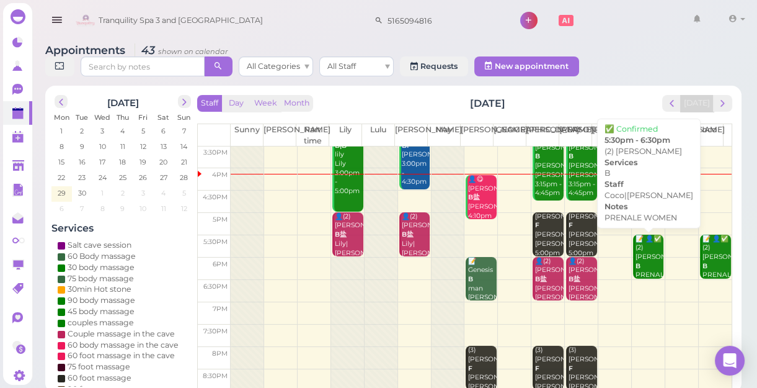
click at [635, 255] on div "📝 👤✅ (2) SHUNN B PRENALE WOMEN Coco|Linda 5:30pm - 6:30pm" at bounding box center [649, 284] width 29 height 100
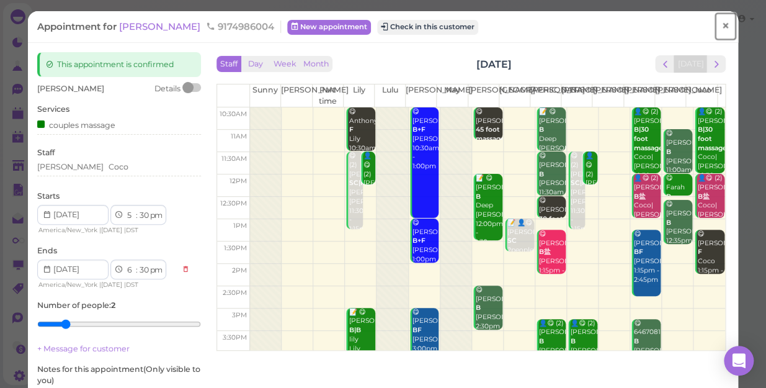
click at [721, 27] on span "×" at bounding box center [725, 25] width 8 height 17
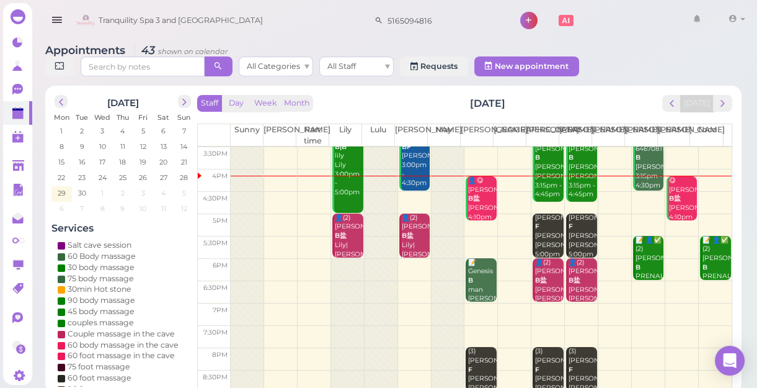
scroll to position [224, 0]
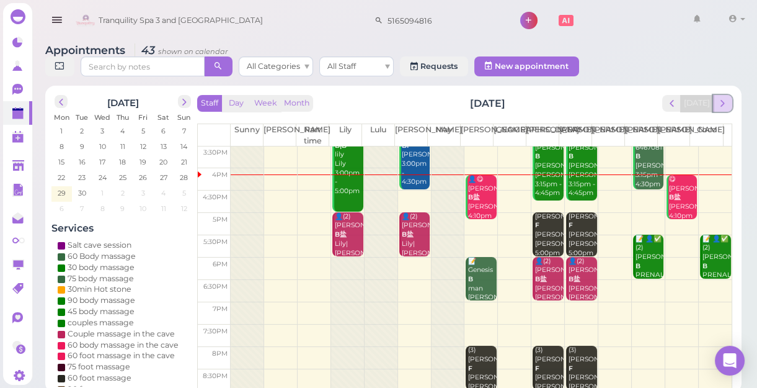
click at [723, 109] on button "next" at bounding box center [722, 103] width 19 height 17
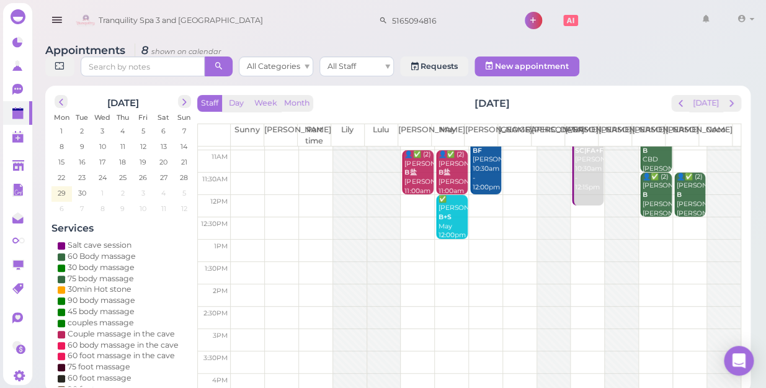
scroll to position [0, 0]
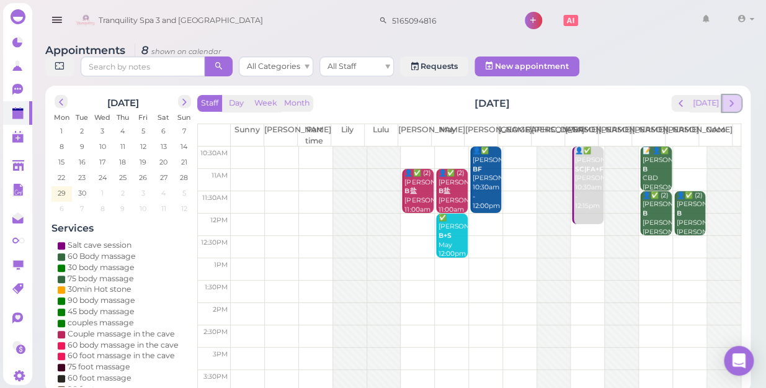
click at [732, 97] on span "next" at bounding box center [732, 103] width 12 height 12
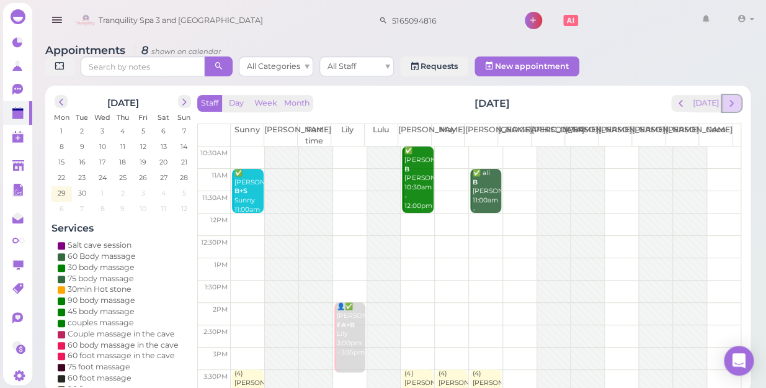
click at [732, 97] on span "next" at bounding box center [732, 103] width 12 height 12
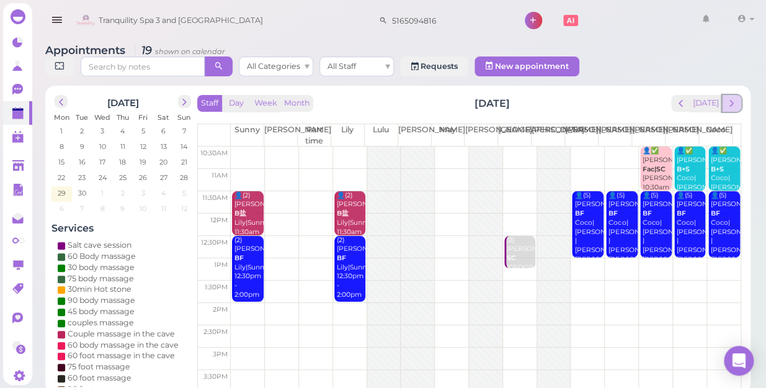
click at [733, 97] on span "next" at bounding box center [732, 103] width 12 height 12
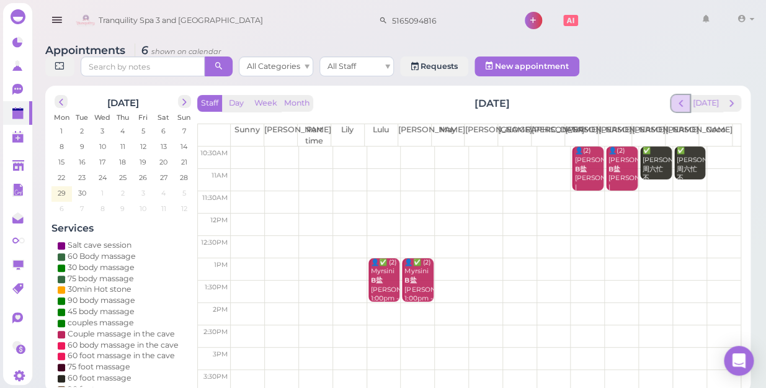
click at [682, 97] on span "prev" at bounding box center [681, 103] width 12 height 12
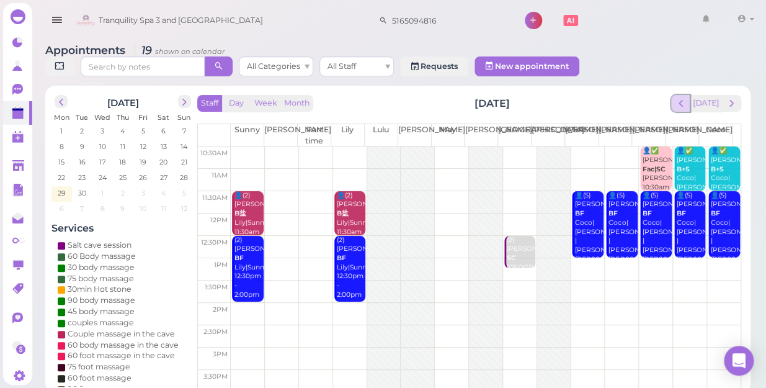
click at [685, 97] on span "prev" at bounding box center [681, 103] width 12 height 12
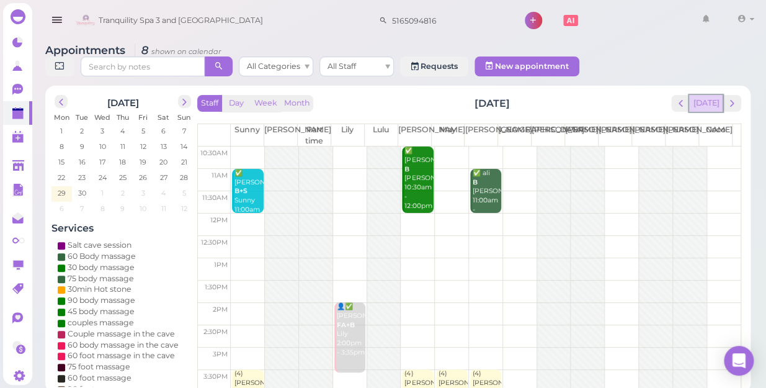
click at [708, 95] on button "[DATE]" at bounding box center [705, 103] width 33 height 17
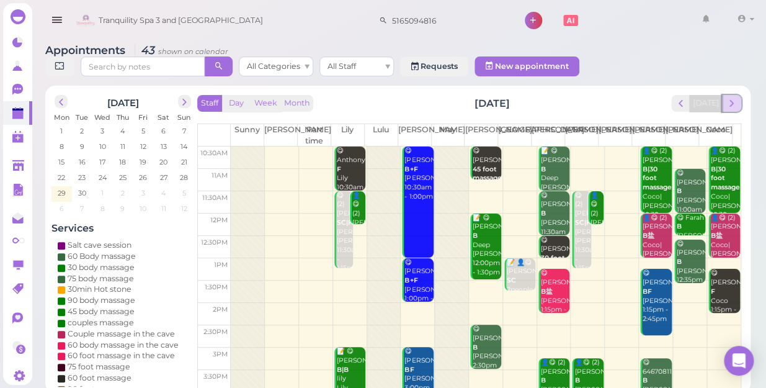
click at [732, 97] on span "next" at bounding box center [732, 103] width 12 height 12
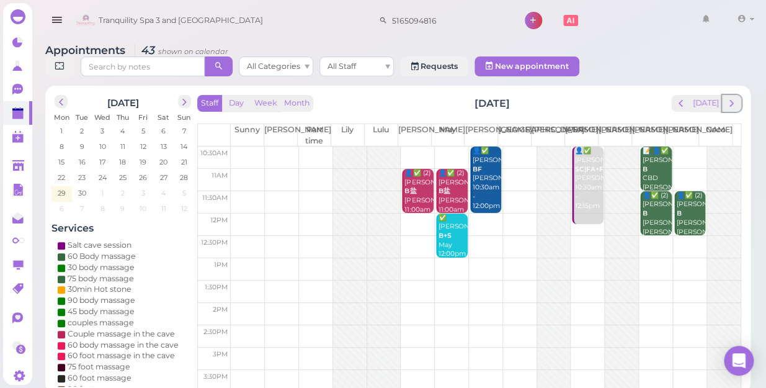
click at [732, 97] on span "next" at bounding box center [732, 103] width 12 height 12
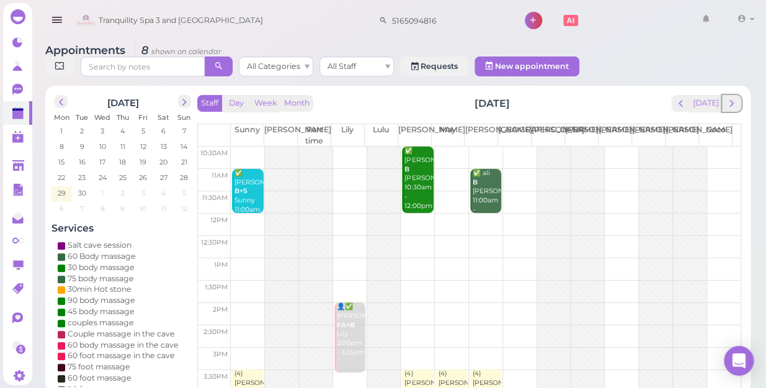
click at [732, 97] on span "next" at bounding box center [732, 103] width 12 height 12
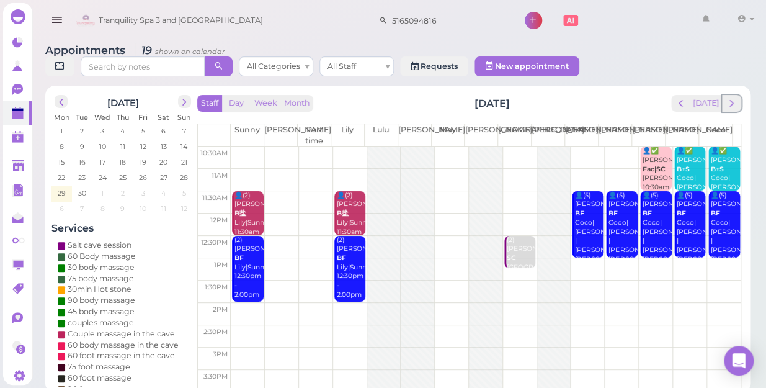
click at [732, 97] on span "next" at bounding box center [732, 103] width 12 height 12
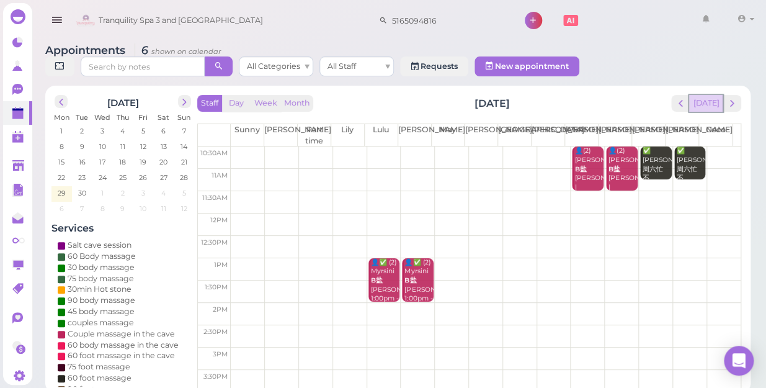
click at [711, 95] on button "[DATE]" at bounding box center [705, 103] width 33 height 17
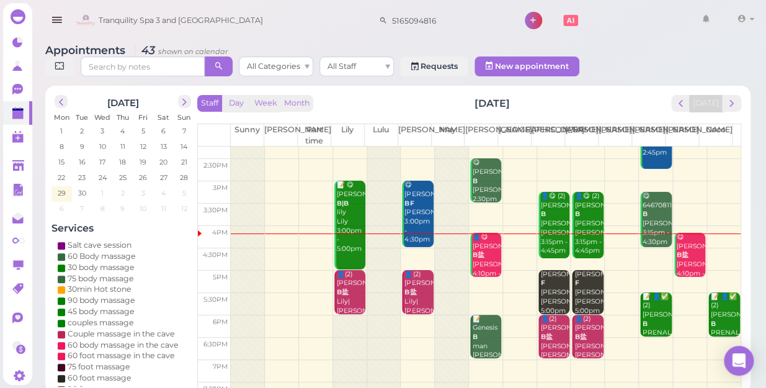
scroll to position [112, 0]
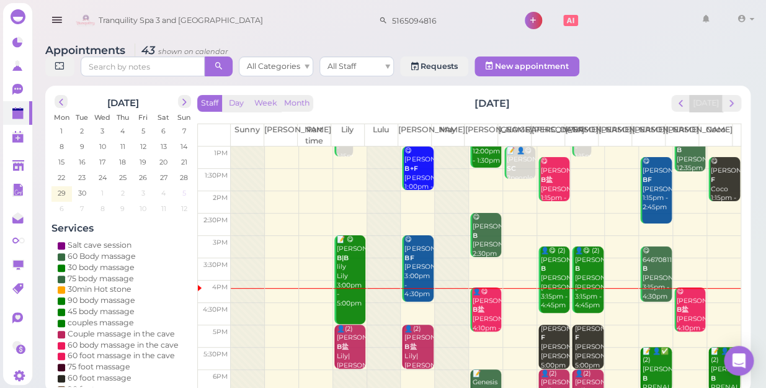
click at [186, 187] on span "5" at bounding box center [184, 192] width 6 height 11
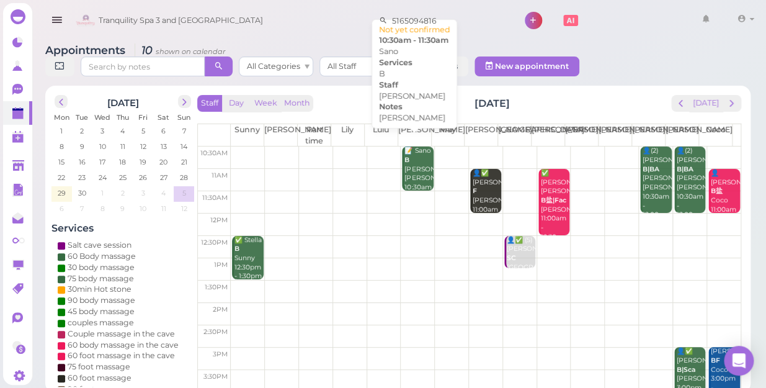
click at [416, 156] on div "📝 Sano B LISA Lisa 10:30am - 11:30am" at bounding box center [418, 178] width 29 height 64
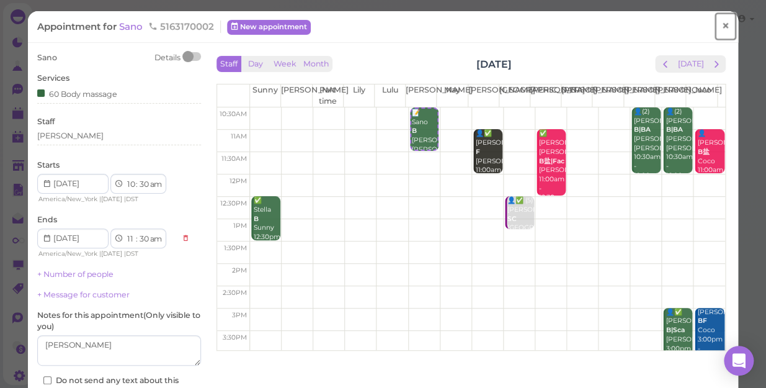
click at [721, 28] on span "×" at bounding box center [725, 25] width 8 height 17
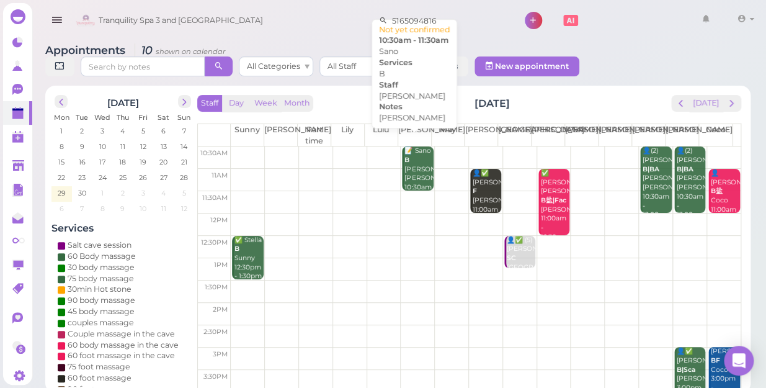
click at [412, 165] on div "📝 Sano B LISA Lisa 10:30am - 11:30am" at bounding box center [418, 178] width 29 height 64
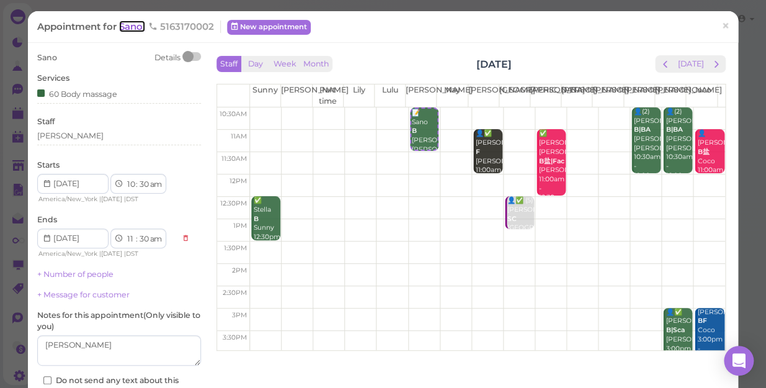
click at [127, 29] on span "Sano" at bounding box center [132, 26] width 26 height 12
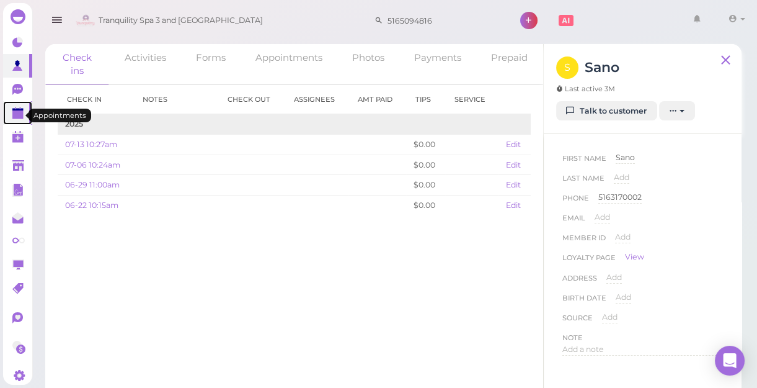
click at [19, 115] on polygon at bounding box center [17, 114] width 11 height 9
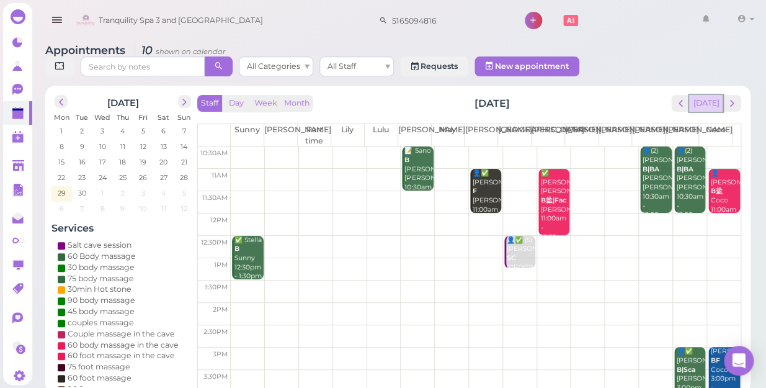
click at [709, 95] on button "[DATE]" at bounding box center [705, 103] width 33 height 17
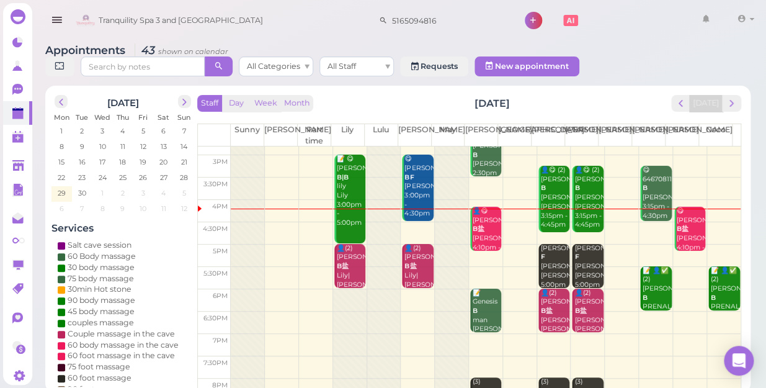
scroll to position [224, 0]
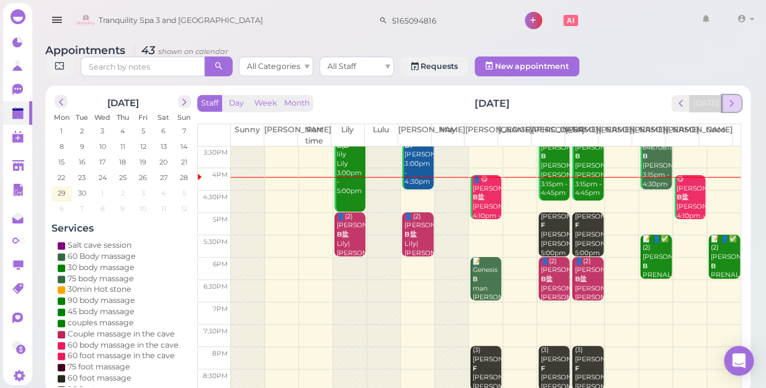
click at [731, 97] on span "next" at bounding box center [732, 103] width 12 height 12
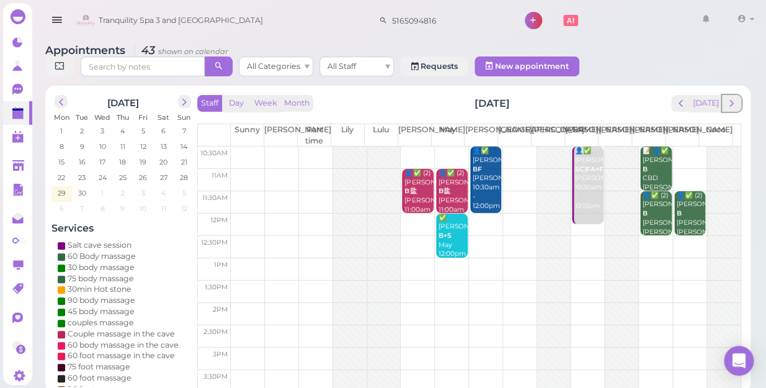
click at [731, 97] on span "next" at bounding box center [732, 103] width 12 height 12
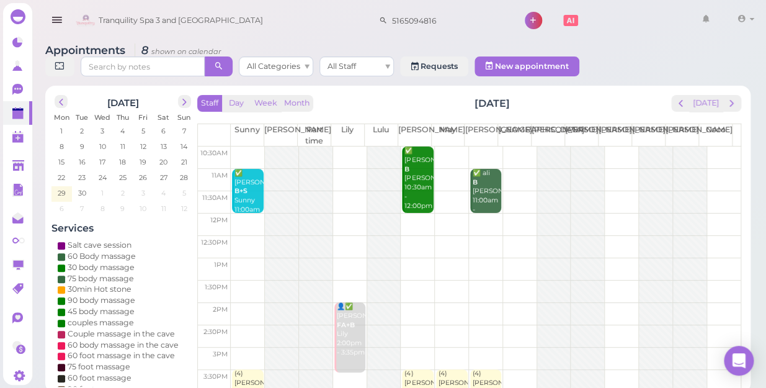
click at [411, 213] on td at bounding box center [486, 224] width 510 height 22
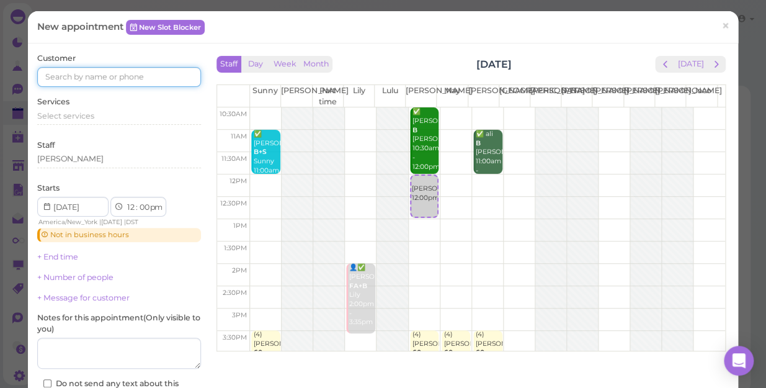
click at [135, 74] on input at bounding box center [119, 77] width 164 height 20
type input "5164135779"
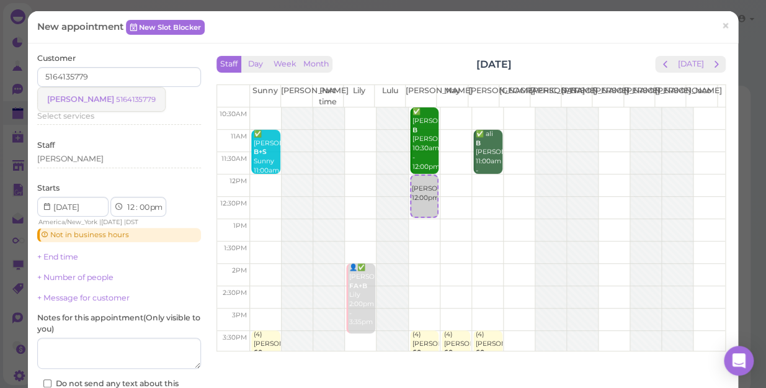
click at [116, 96] on small "5164135779" at bounding box center [136, 99] width 40 height 9
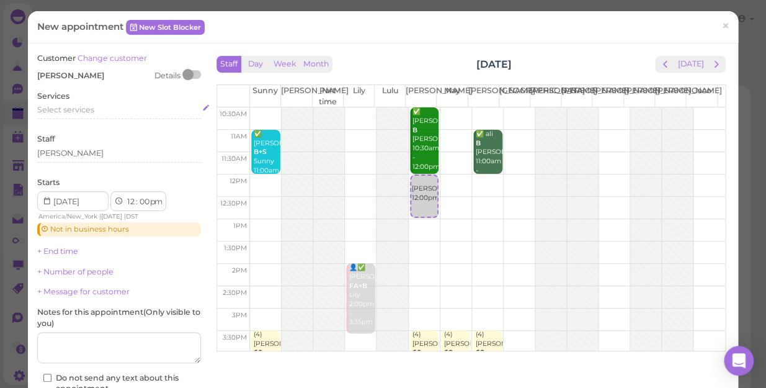
click at [86, 112] on span "Select services" at bounding box center [65, 109] width 57 height 9
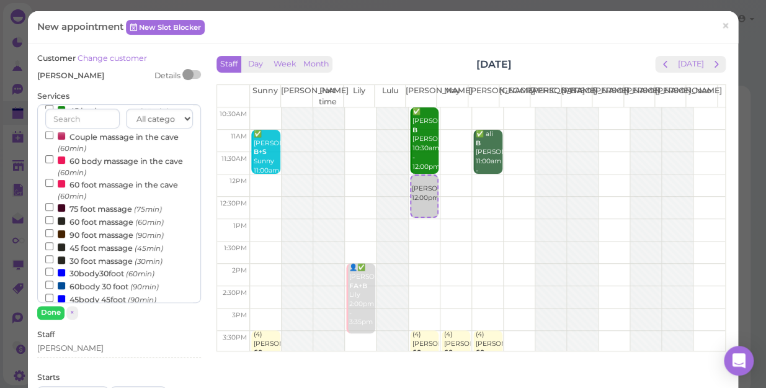
scroll to position [112, 0]
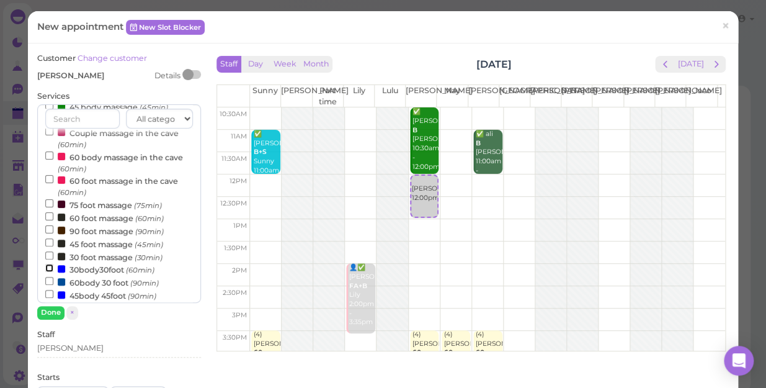
click at [48, 270] on input "30body30foot (60min)" at bounding box center [49, 268] width 8 height 8
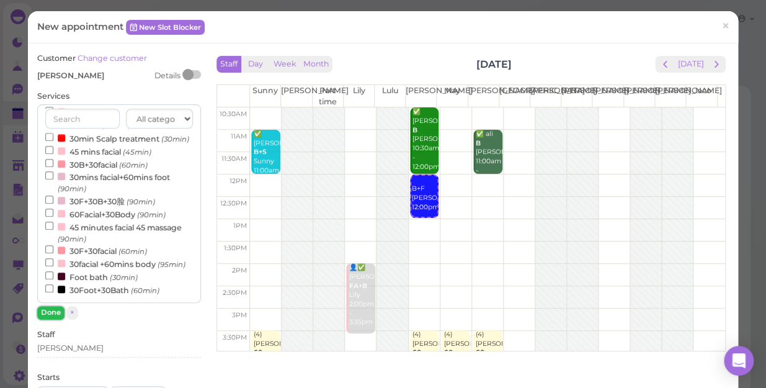
click at [48, 310] on button "Done" at bounding box center [50, 312] width 27 height 13
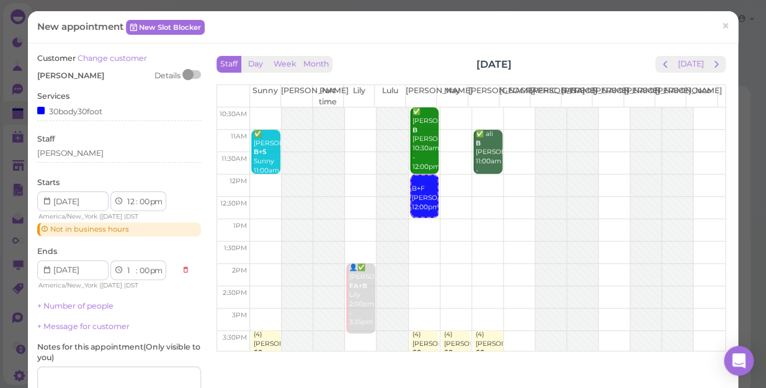
scroll to position [140, 0]
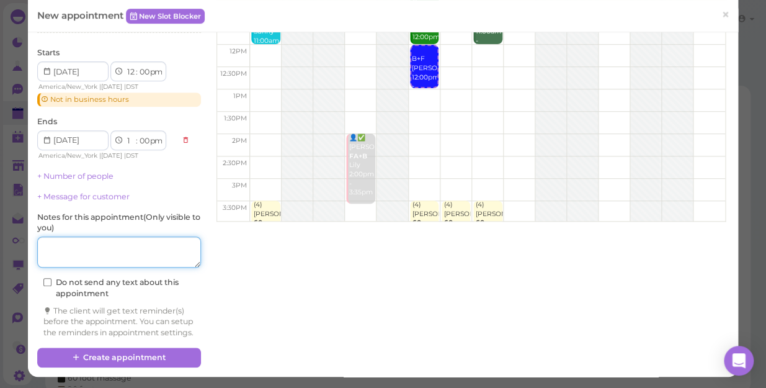
click at [106, 240] on textarea at bounding box center [119, 251] width 164 height 31
type textarea "l"
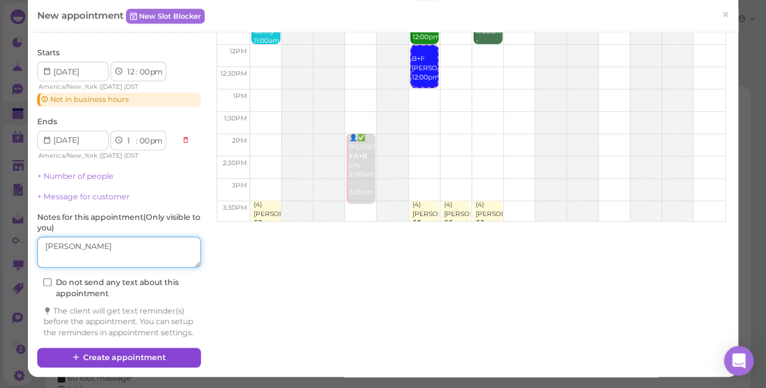
type textarea "[PERSON_NAME]"
click at [151, 356] on button "Create appointment" at bounding box center [119, 357] width 164 height 20
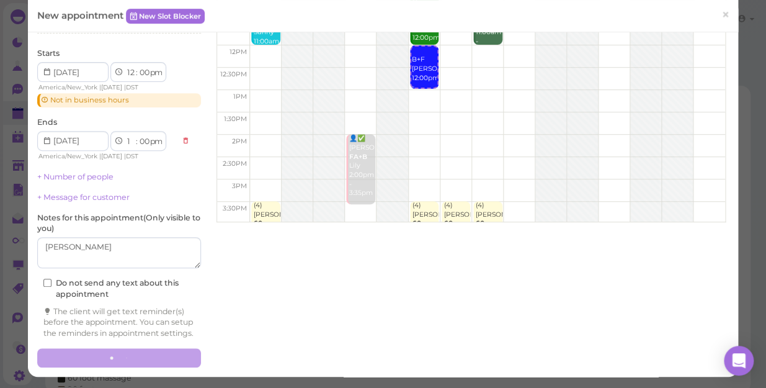
scroll to position [139, 0]
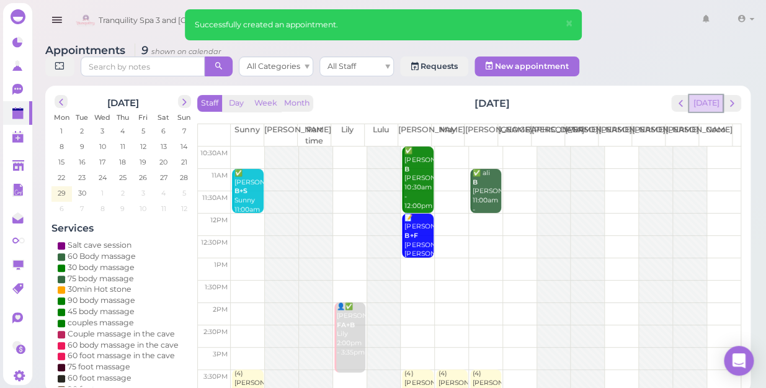
click at [707, 95] on button "[DATE]" at bounding box center [705, 103] width 33 height 17
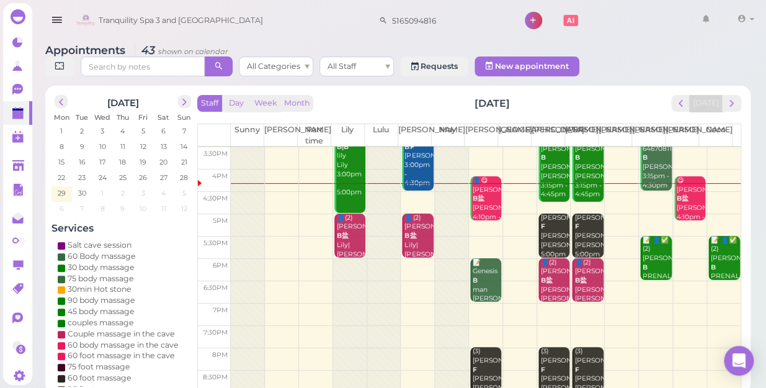
scroll to position [224, 0]
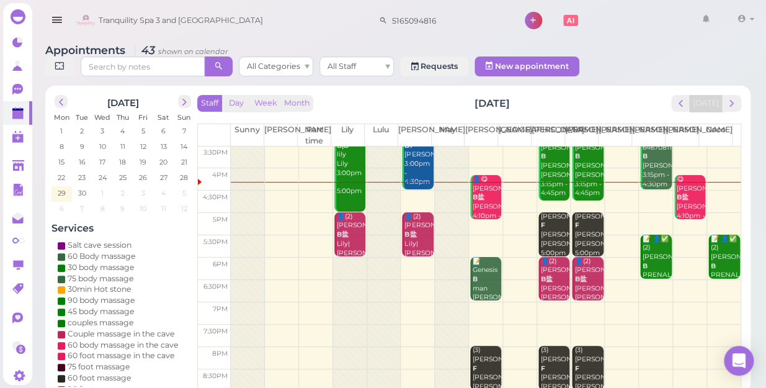
click at [543, 302] on td at bounding box center [486, 313] width 510 height 22
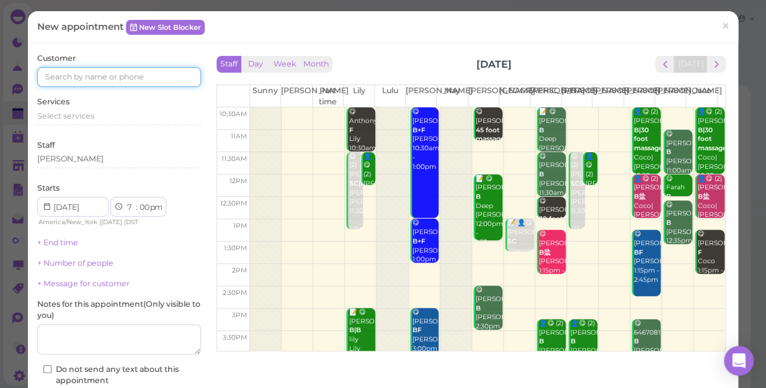
click at [156, 79] on input at bounding box center [119, 77] width 164 height 20
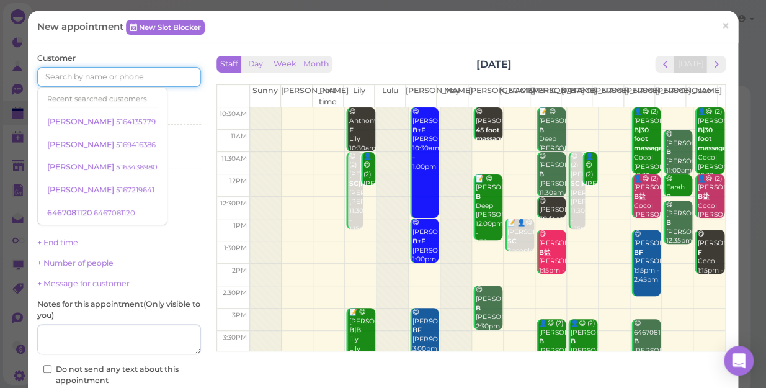
click at [156, 79] on input at bounding box center [119, 77] width 164 height 20
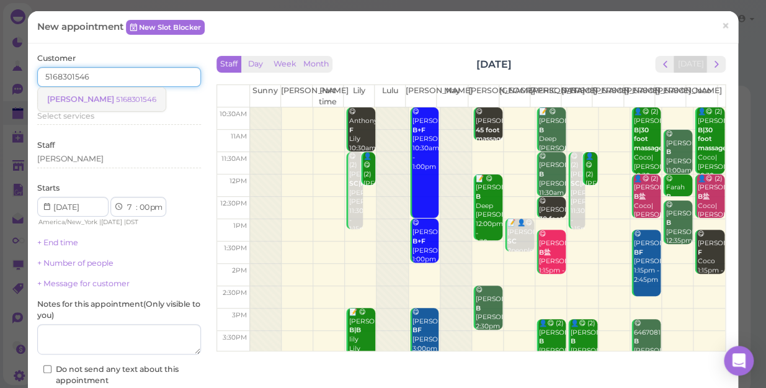
type input "5168301546"
click at [116, 97] on small "5168301546" at bounding box center [136, 99] width 40 height 9
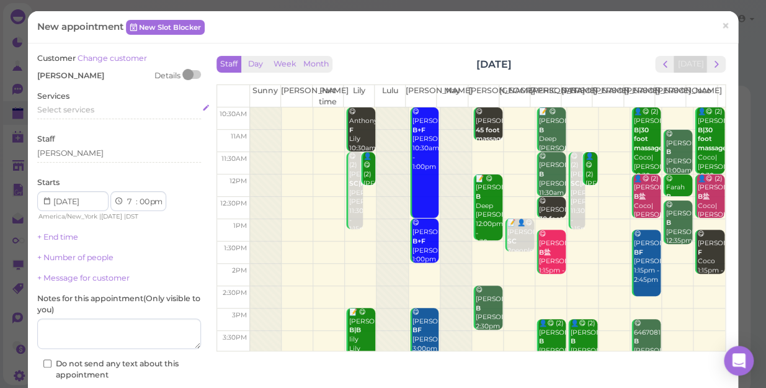
click at [89, 104] on div "Select services" at bounding box center [119, 109] width 164 height 11
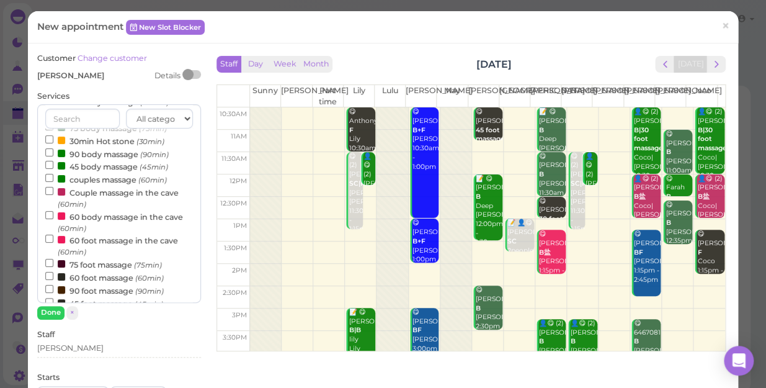
scroll to position [112, 0]
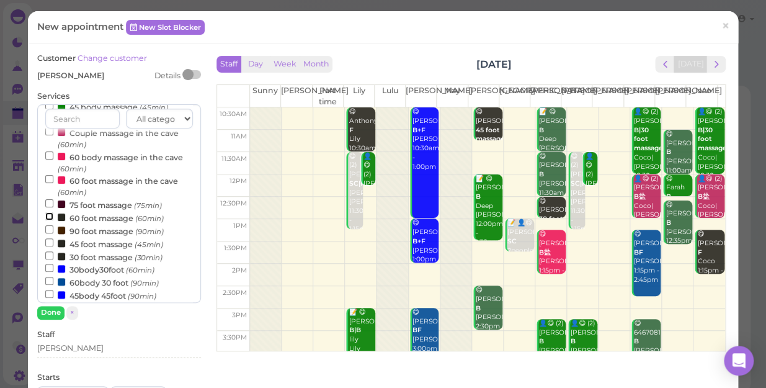
click at [47, 218] on input "60 foot massage (60min)" at bounding box center [49, 216] width 8 height 8
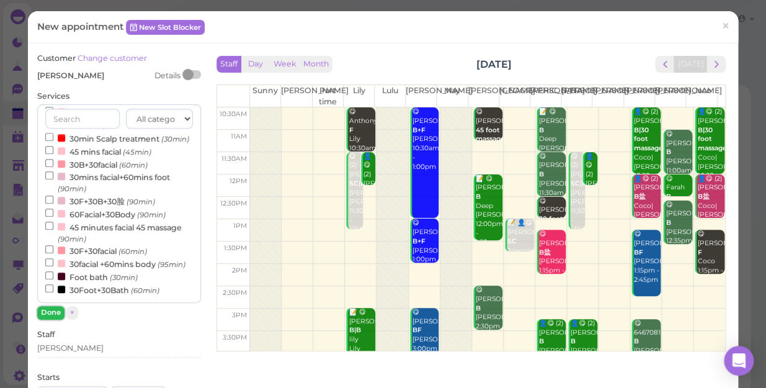
click at [45, 312] on button "Done" at bounding box center [50, 312] width 27 height 13
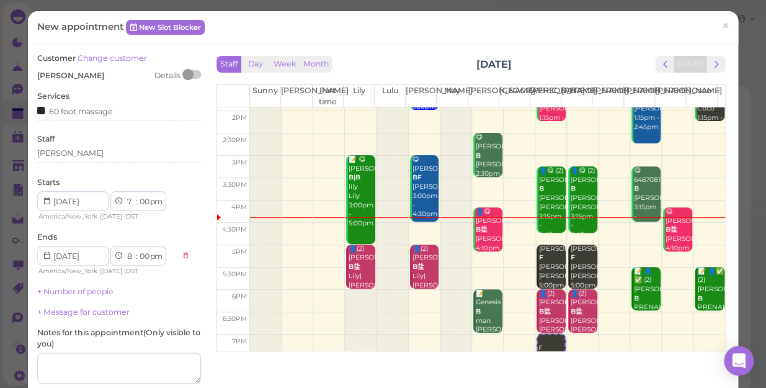
scroll to position [169, 0]
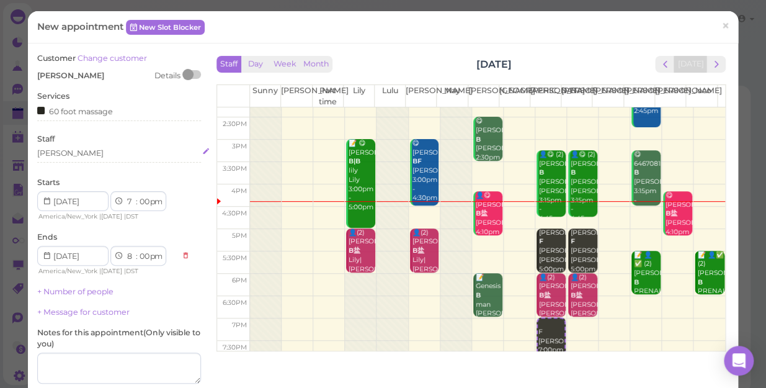
click at [67, 151] on div "[PERSON_NAME]" at bounding box center [119, 153] width 164 height 11
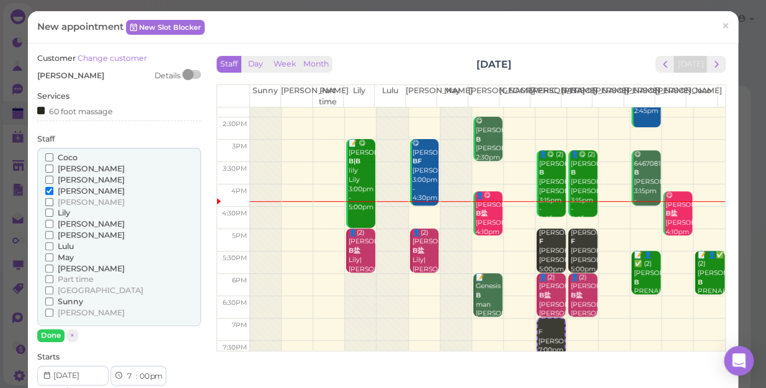
click at [50, 154] on input "Coco" at bounding box center [49, 157] width 8 height 8
click at [48, 160] on input "Coco" at bounding box center [49, 157] width 8 height 8
click at [47, 190] on input "[PERSON_NAME]" at bounding box center [49, 191] width 8 height 8
click at [46, 221] on input "[PERSON_NAME]" at bounding box center [49, 224] width 8 height 8
click at [48, 231] on input "[PERSON_NAME]" at bounding box center [49, 235] width 8 height 8
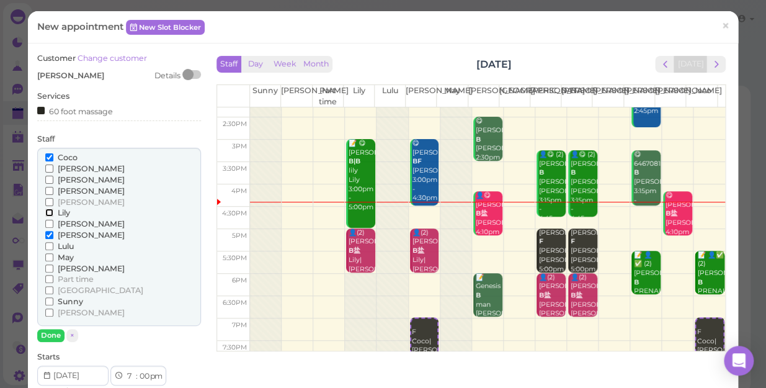
click at [50, 213] on input "Lily" at bounding box center [49, 212] width 8 height 8
click at [45, 213] on input "Lily" at bounding box center [49, 212] width 8 height 8
click at [47, 156] on input "Coco" at bounding box center [49, 157] width 8 height 8
click at [47, 154] on input "Coco" at bounding box center [49, 157] width 8 height 8
click at [50, 223] on input "[PERSON_NAME]" at bounding box center [49, 224] width 8 height 8
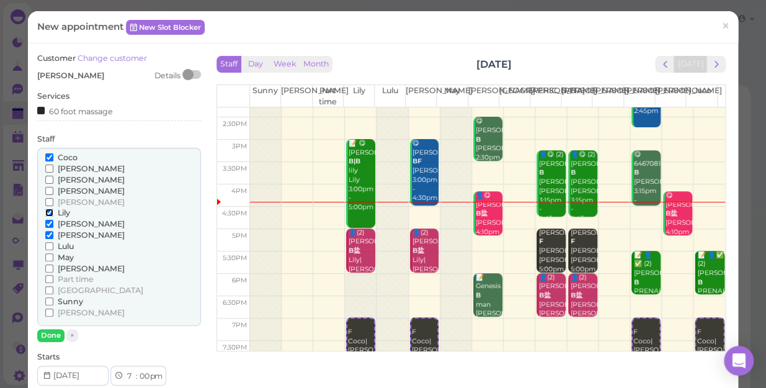
click at [50, 211] on input "Lily" at bounding box center [49, 212] width 8 height 8
click at [47, 235] on input "[PERSON_NAME]" at bounding box center [49, 235] width 8 height 8
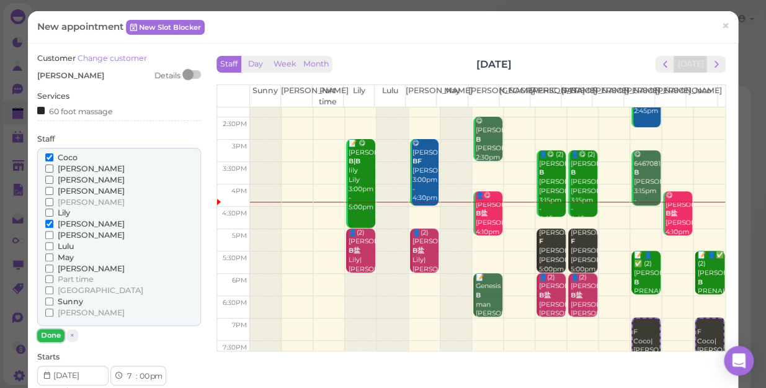
click at [50, 333] on button "Done" at bounding box center [50, 335] width 27 height 13
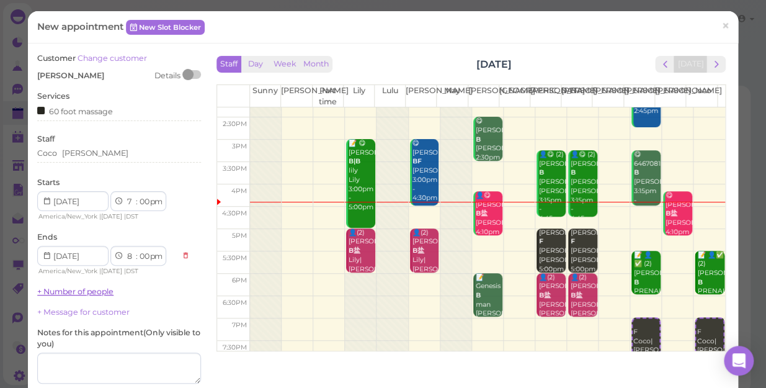
click at [93, 294] on link "+ Number of people" at bounding box center [75, 291] width 76 height 9
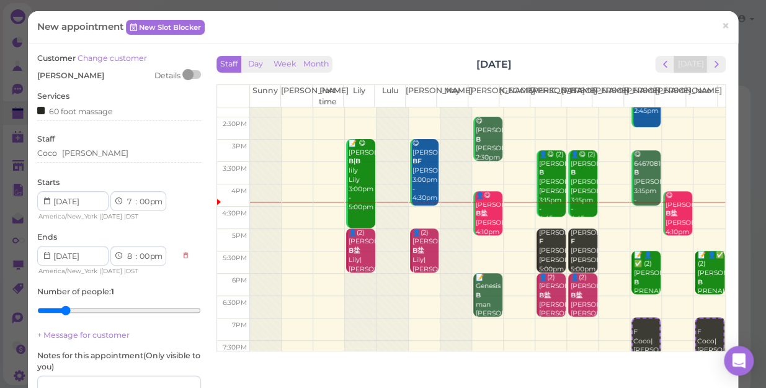
type input "2"
click at [67, 309] on input "range" at bounding box center [119, 310] width 164 height 20
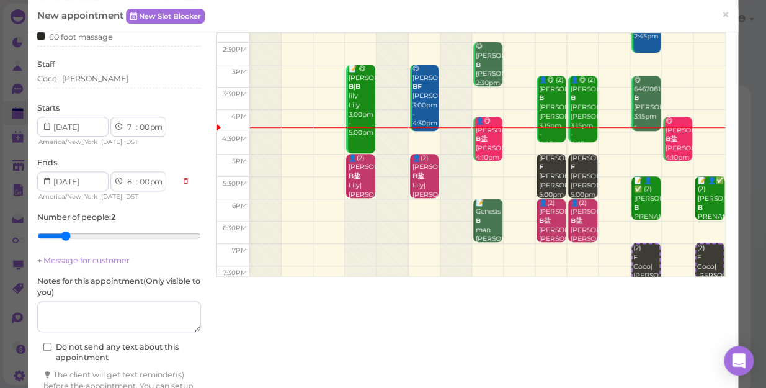
scroll to position [149, 0]
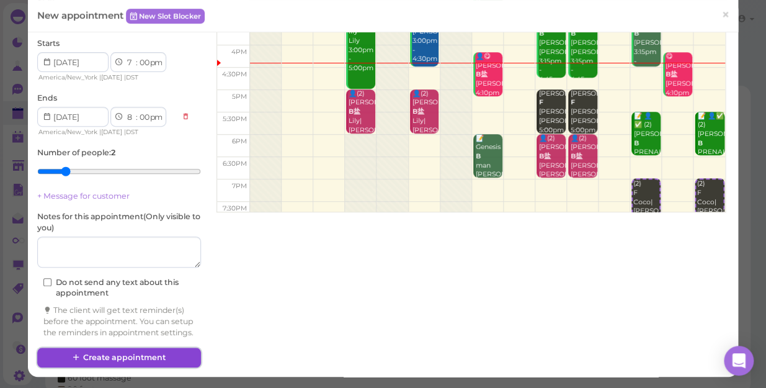
click at [131, 354] on button "Create appointment" at bounding box center [119, 357] width 164 height 20
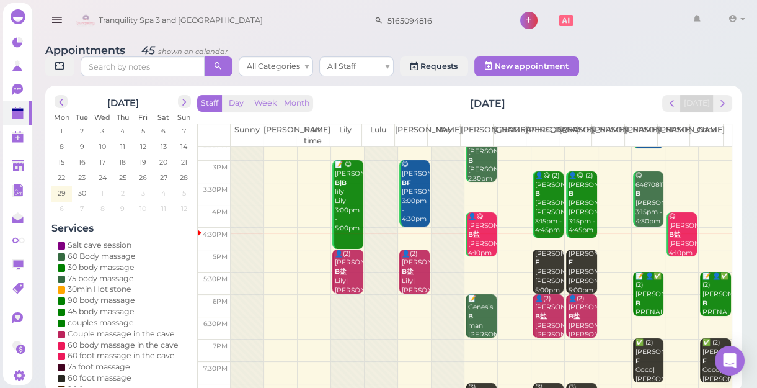
scroll to position [167, 0]
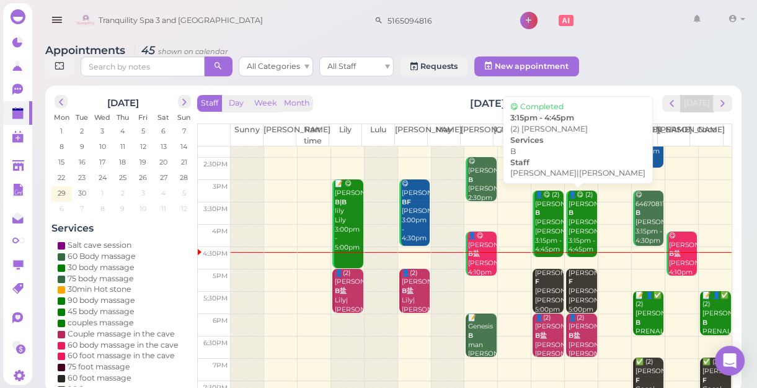
click at [544, 205] on div "👤😋 (2) Elaine B Helen|Jessica 3:15pm - 4:45pm" at bounding box center [549, 222] width 29 height 64
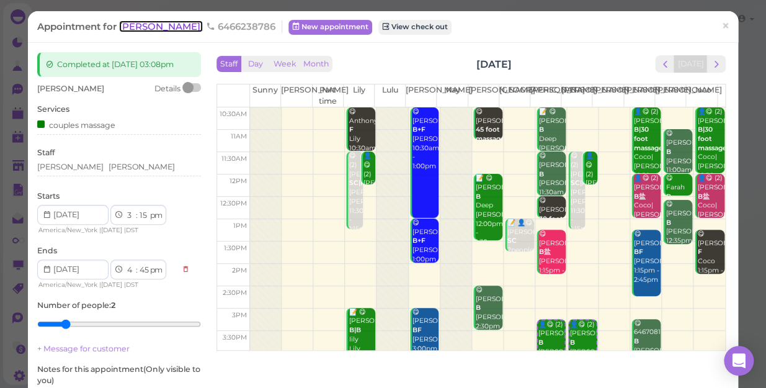
click at [136, 32] on span "[PERSON_NAME]" at bounding box center [161, 26] width 84 height 12
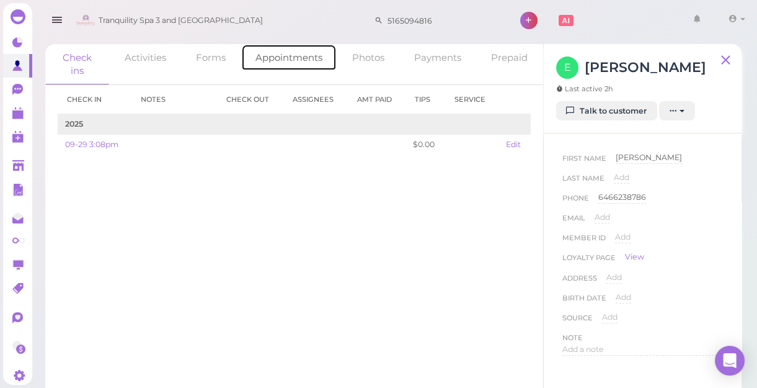
click at [292, 60] on link "Appointments" at bounding box center [289, 57] width 96 height 27
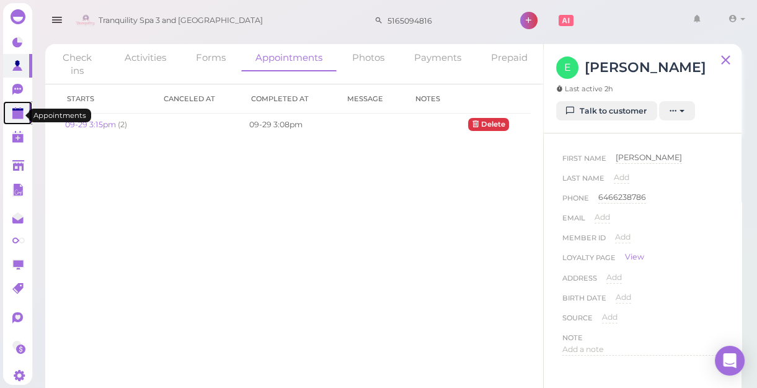
click at [19, 116] on polygon at bounding box center [17, 114] width 11 height 9
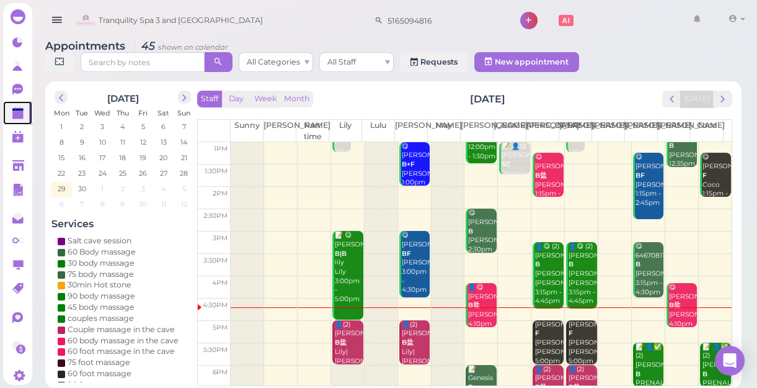
scroll to position [224, 0]
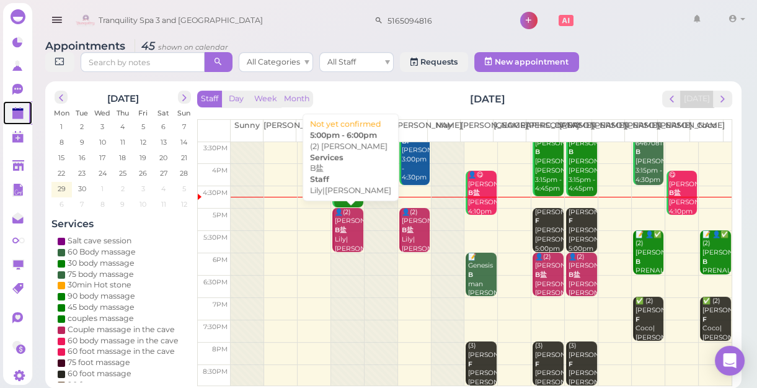
click at [335, 233] on b "B盐" at bounding box center [341, 230] width 12 height 8
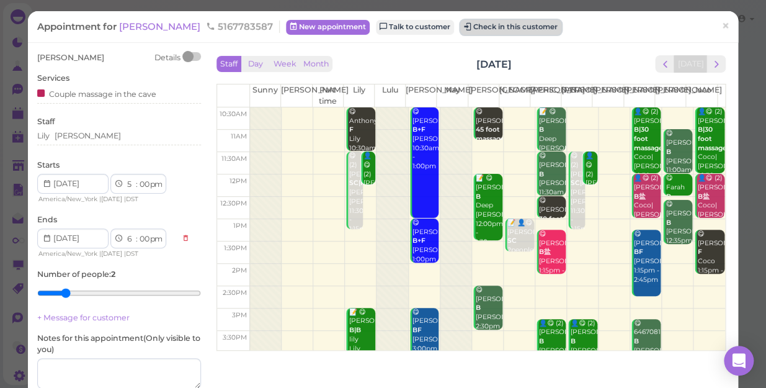
click at [460, 30] on button "Check in this customer" at bounding box center [510, 27] width 101 height 15
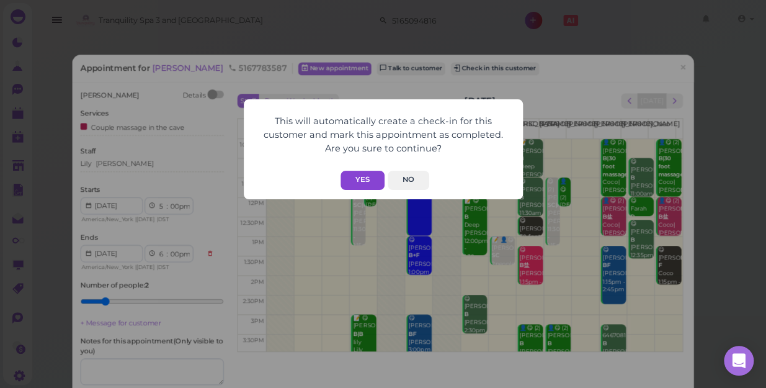
click at [360, 176] on button "Yes" at bounding box center [362, 180] width 44 height 19
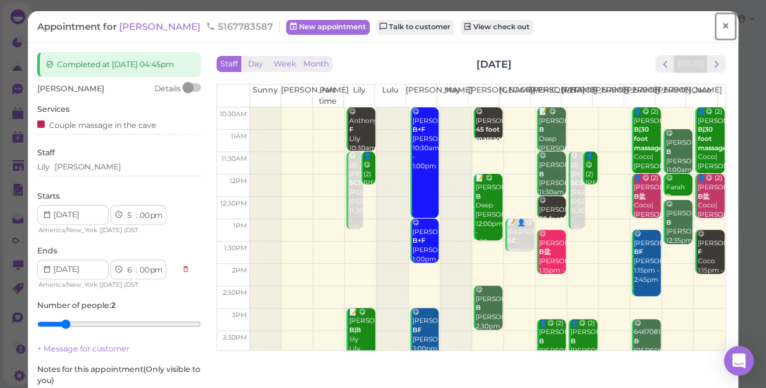
click at [721, 28] on span "×" at bounding box center [725, 25] width 8 height 17
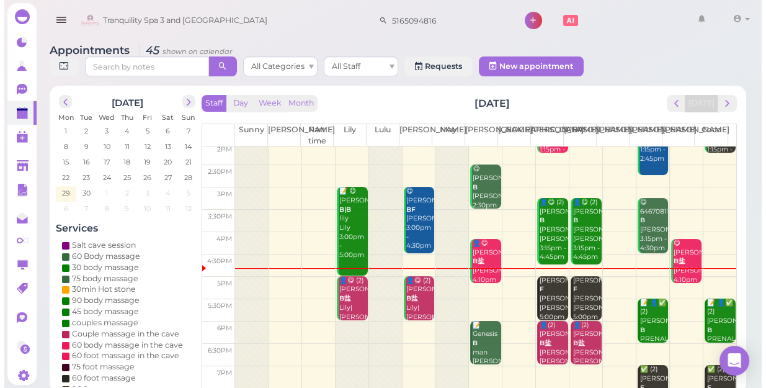
scroll to position [224, 0]
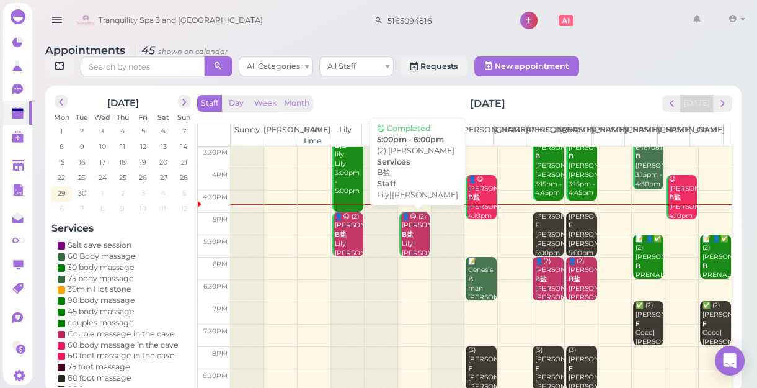
click at [406, 245] on div "👤😋 (2) Matt B盐 Lily|Lisa 5:00pm - 6:00pm" at bounding box center [415, 248] width 29 height 73
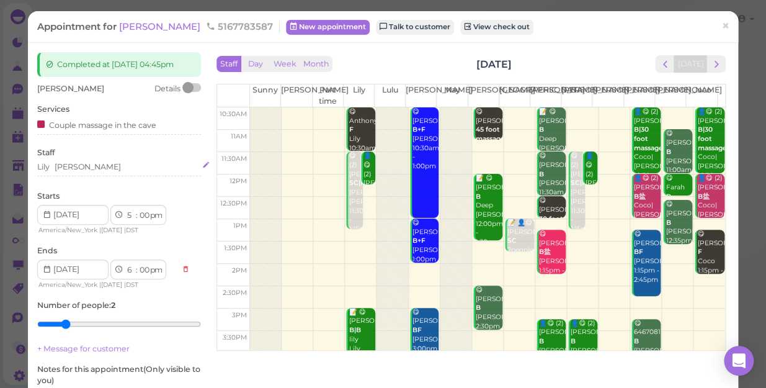
click at [77, 172] on div "Lily Lisa" at bounding box center [119, 166] width 164 height 11
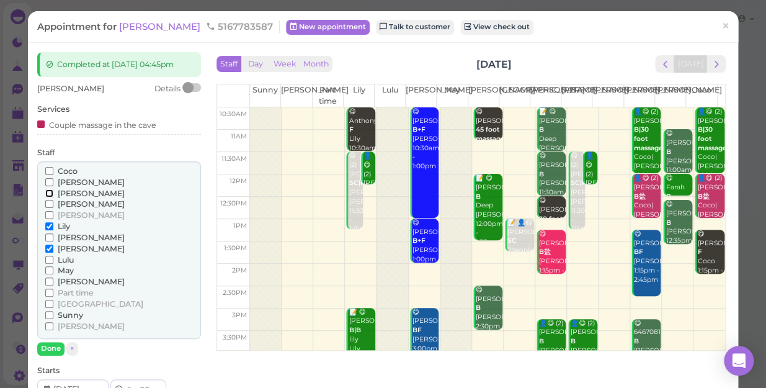
click at [47, 197] on input "[PERSON_NAME]" at bounding box center [49, 193] width 8 height 8
click at [49, 230] on input "Lily" at bounding box center [49, 226] width 8 height 8
click at [50, 230] on input "Lily" at bounding box center [49, 226] width 8 height 8
click at [50, 355] on button "Done" at bounding box center [50, 348] width 27 height 13
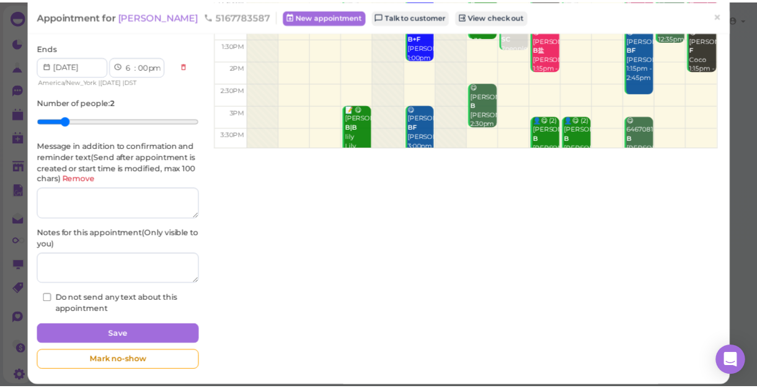
scroll to position [222, 0]
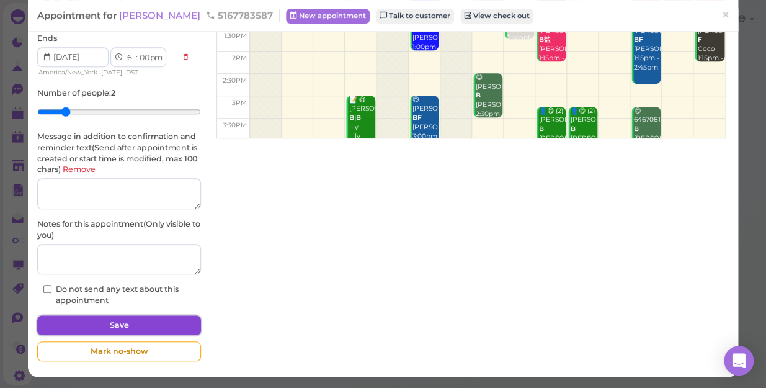
click at [138, 330] on button "Save" at bounding box center [119, 325] width 164 height 20
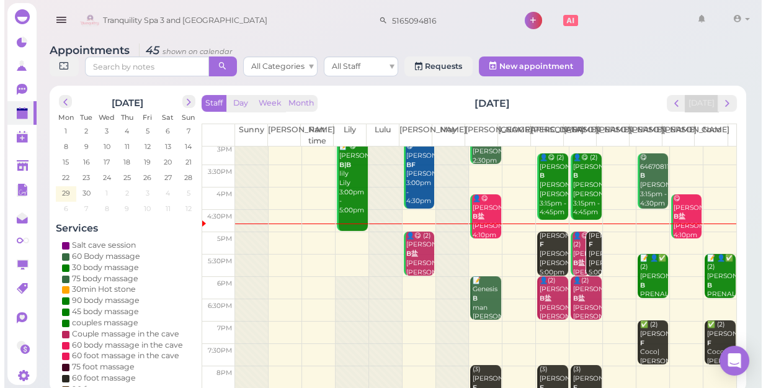
scroll to position [224, 0]
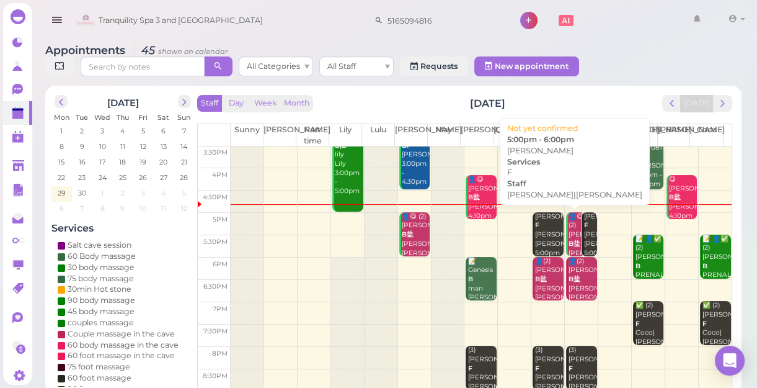
click at [539, 236] on div "Patricia F Helen|Jessica 5:00pm - 6:00pm" at bounding box center [549, 244] width 29 height 64
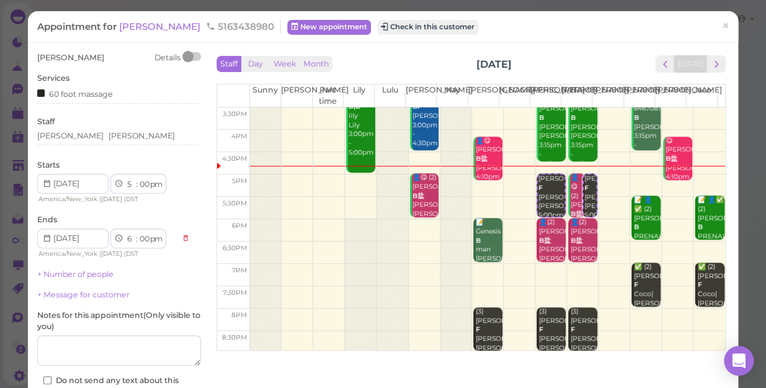
scroll to position [224, 0]
click at [99, 136] on div "Jessica Helen" at bounding box center [119, 135] width 164 height 11
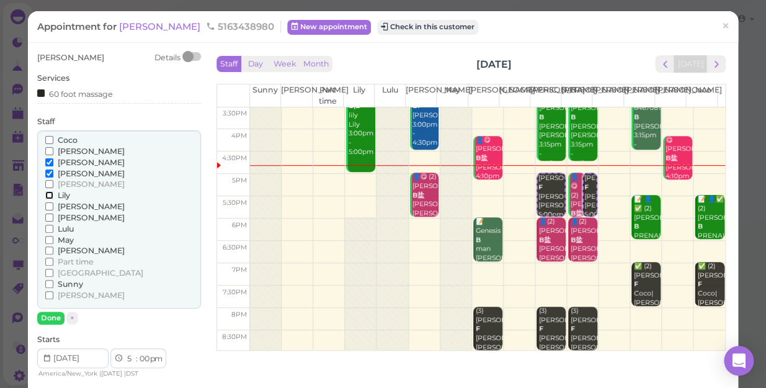
click at [48, 195] on input "Lily" at bounding box center [49, 195] width 8 height 8
click at [47, 161] on input "[PERSON_NAME]" at bounding box center [49, 162] width 8 height 8
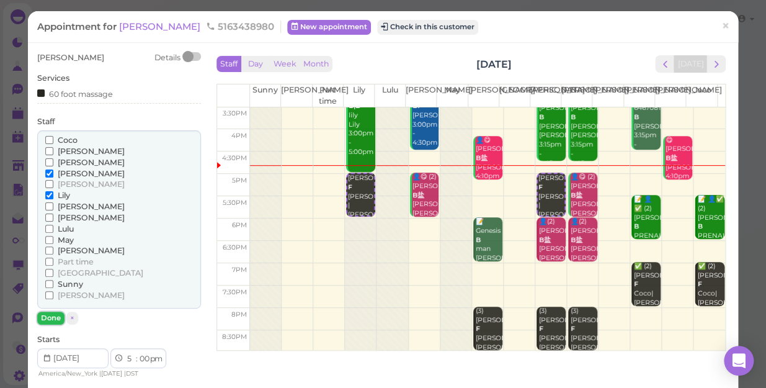
click at [47, 321] on button "Done" at bounding box center [50, 317] width 27 height 13
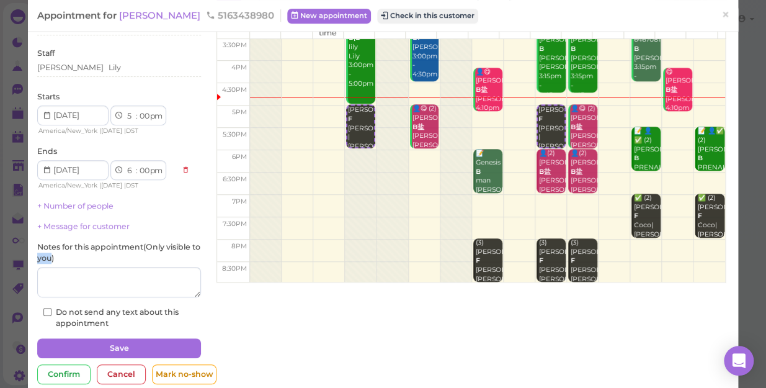
scroll to position [90, 0]
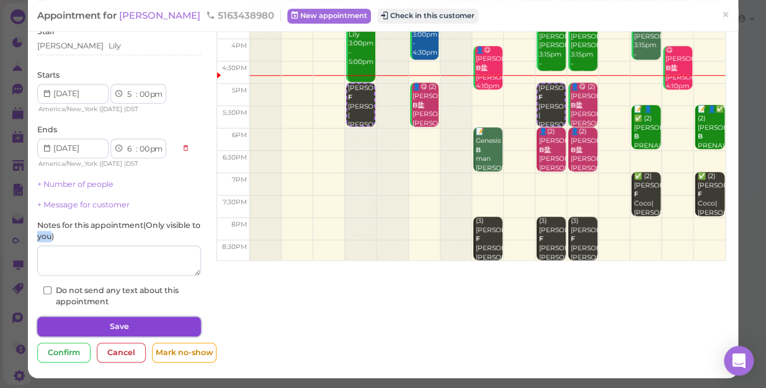
click at [123, 322] on button "Save" at bounding box center [119, 326] width 164 height 20
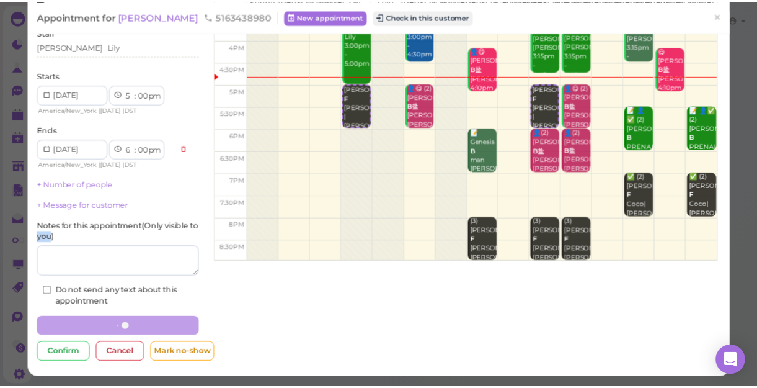
scroll to position [89, 0]
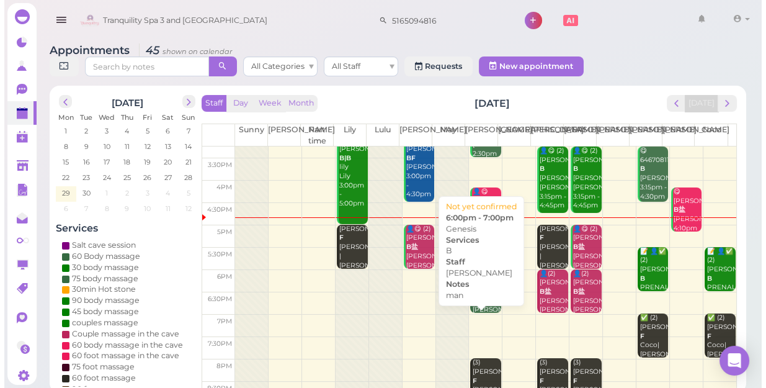
scroll to position [224, 0]
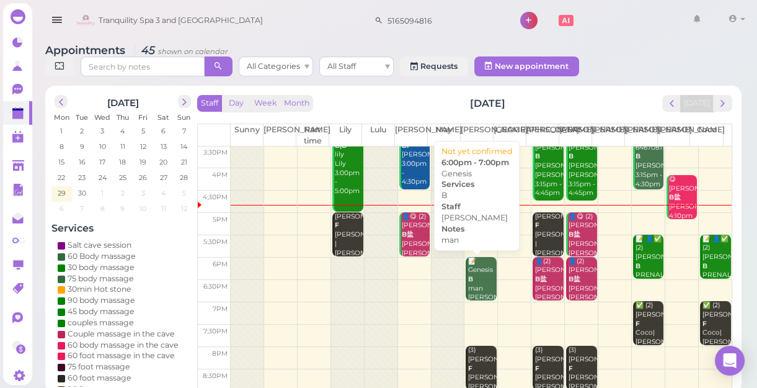
click at [475, 287] on div "📝 Genesis B man Mike 6:00pm - 7:00pm" at bounding box center [482, 293] width 29 height 73
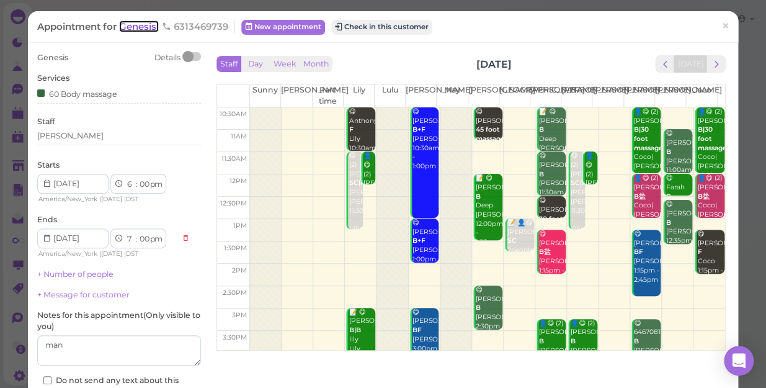
click at [141, 28] on span "Genesis" at bounding box center [139, 26] width 40 height 12
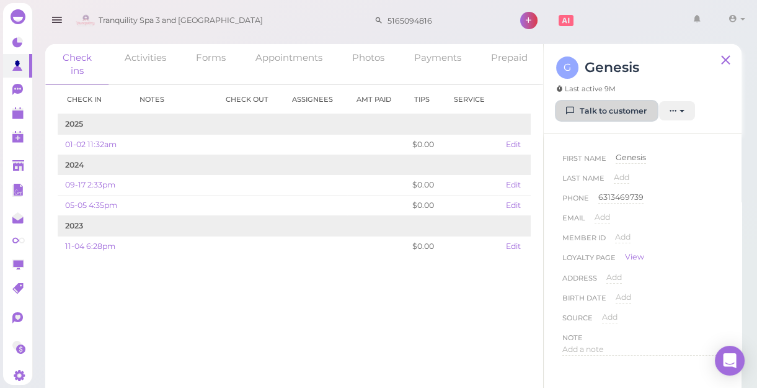
click at [608, 117] on link "Talk to customer" at bounding box center [606, 111] width 101 height 20
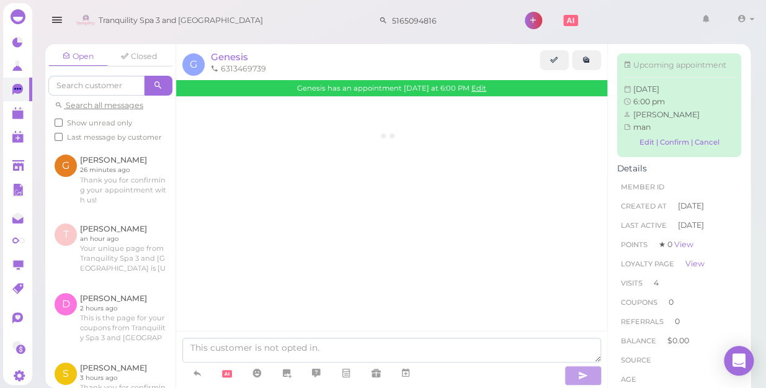
scroll to position [1660, 0]
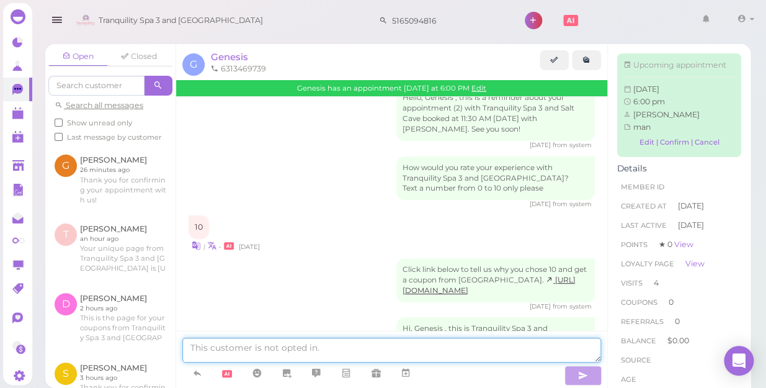
click at [381, 354] on textarea at bounding box center [391, 349] width 419 height 25
type textarea "h"
type textarea "Hi ,Genesis .If you can come earlier"
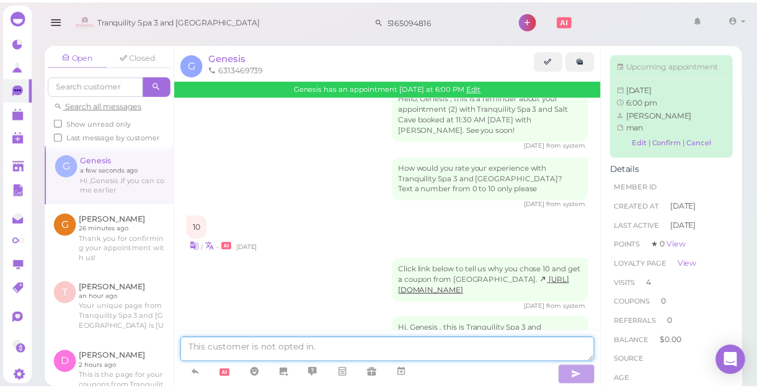
scroll to position [1689, 0]
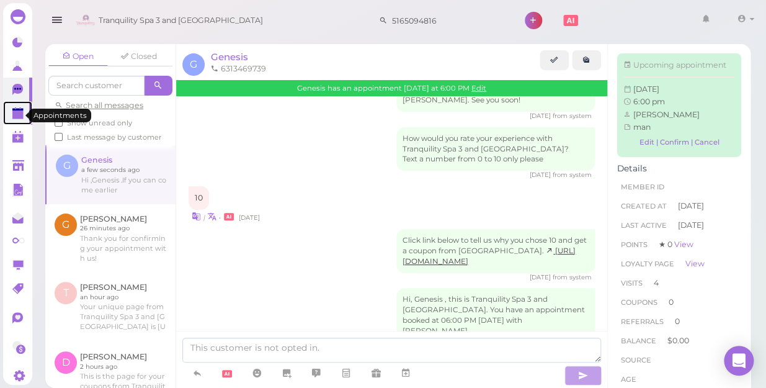
click at [18, 118] on polygon at bounding box center [17, 114] width 11 height 9
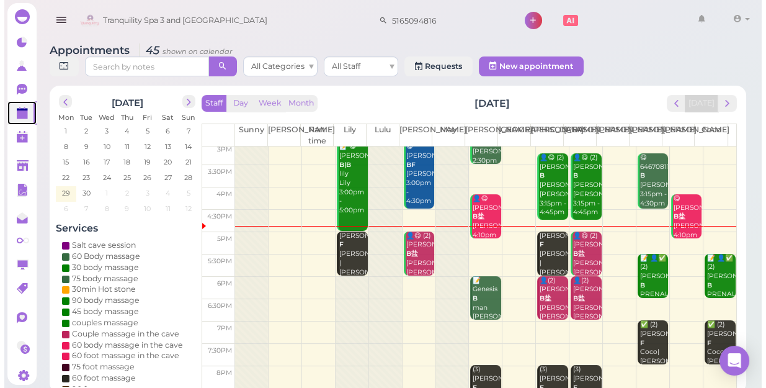
scroll to position [224, 0]
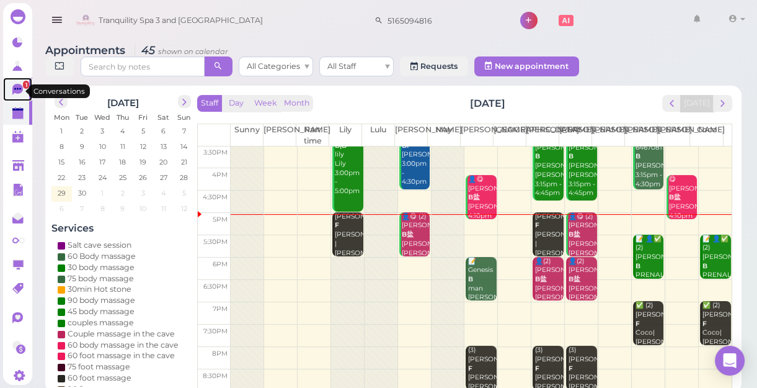
click at [23, 88] on span "1" at bounding box center [26, 85] width 6 height 8
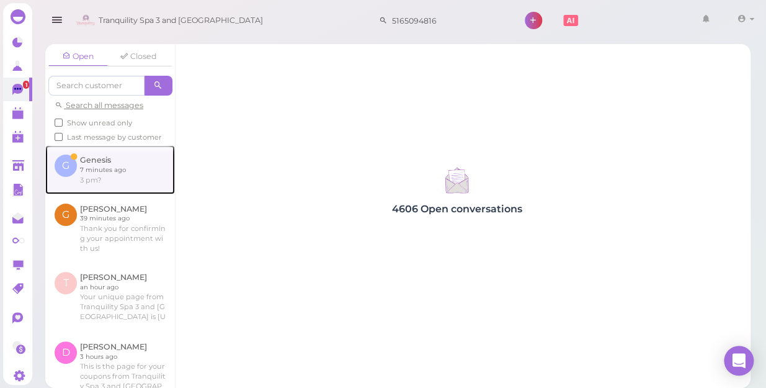
click at [104, 182] on link at bounding box center [110, 169] width 130 height 48
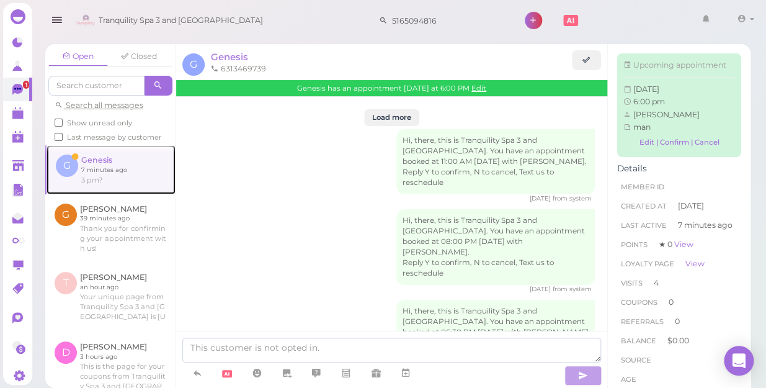
scroll to position [1686, 0]
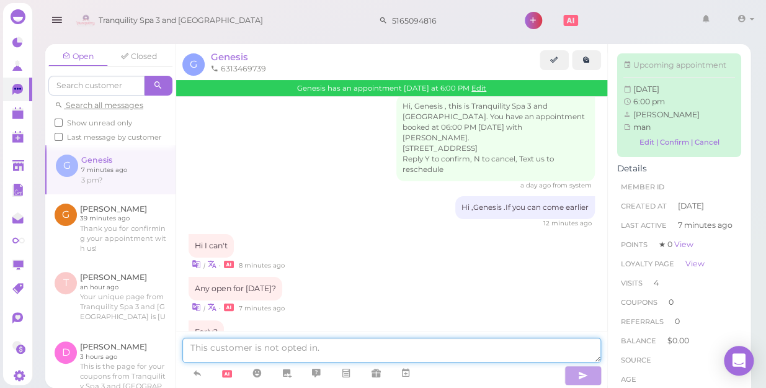
click at [313, 350] on textarea at bounding box center [391, 349] width 419 height 25
type textarea "you do not come today?"
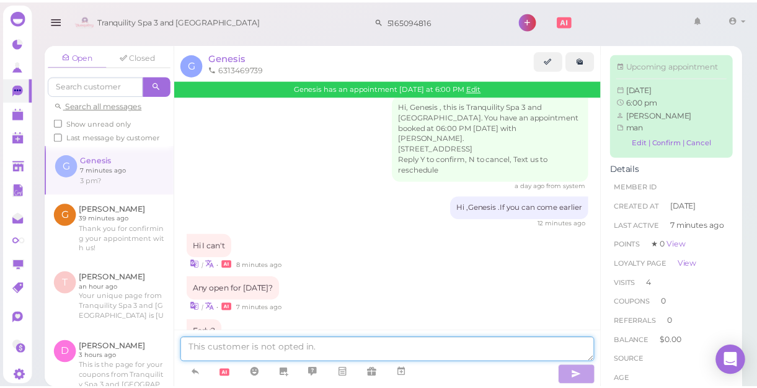
scroll to position [1714, 0]
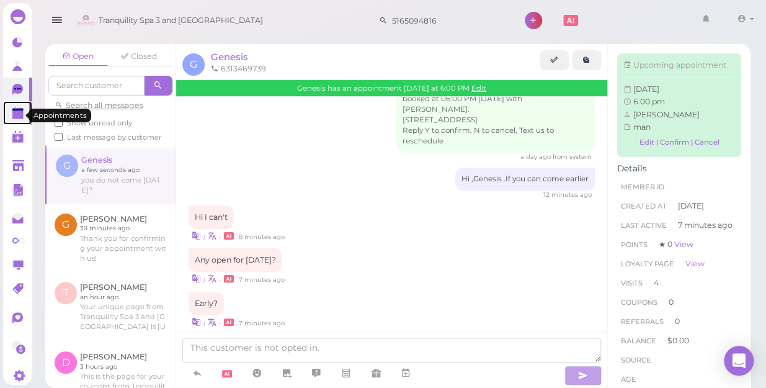
click at [16, 112] on polygon at bounding box center [17, 114] width 11 height 9
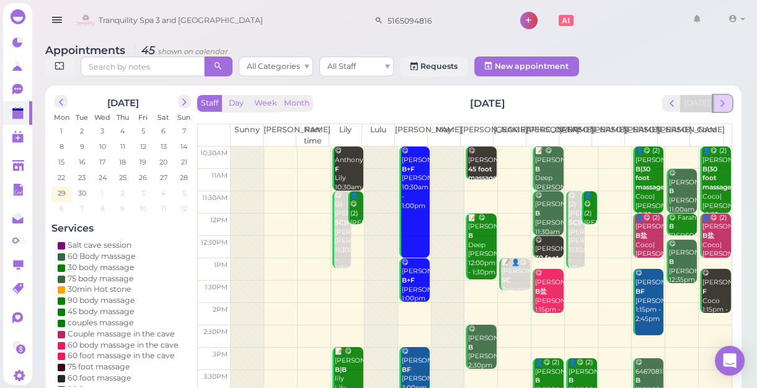
click at [729, 102] on button "next" at bounding box center [722, 103] width 19 height 17
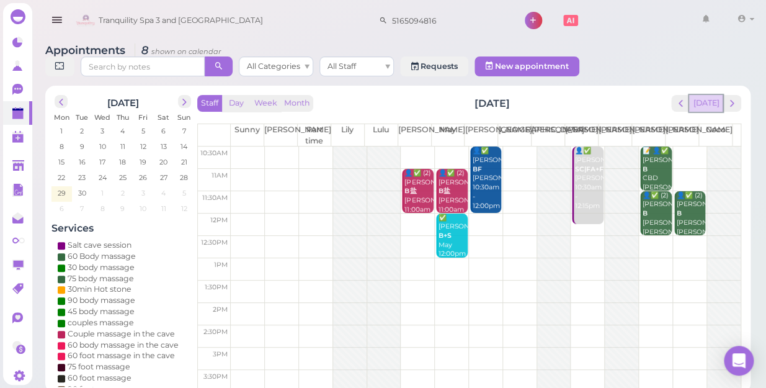
click at [708, 97] on button "[DATE]" at bounding box center [705, 103] width 33 height 17
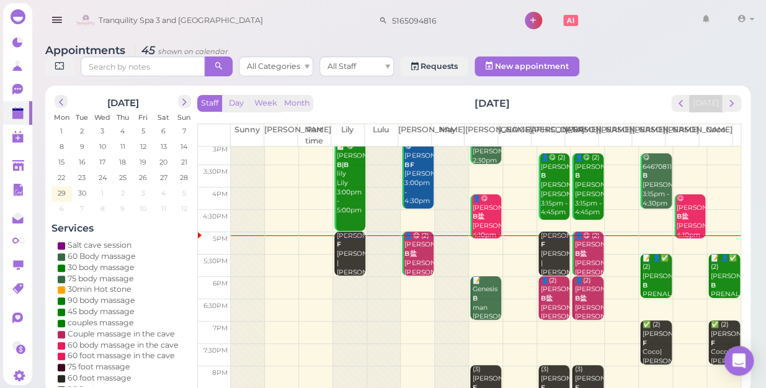
scroll to position [224, 0]
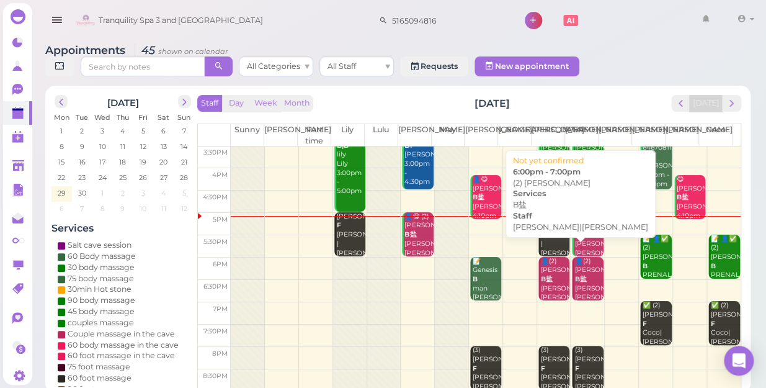
click at [545, 277] on div "👤(2) Katheryne B盐 Helen|Jessica 6:00pm - 7:00pm" at bounding box center [554, 293] width 29 height 73
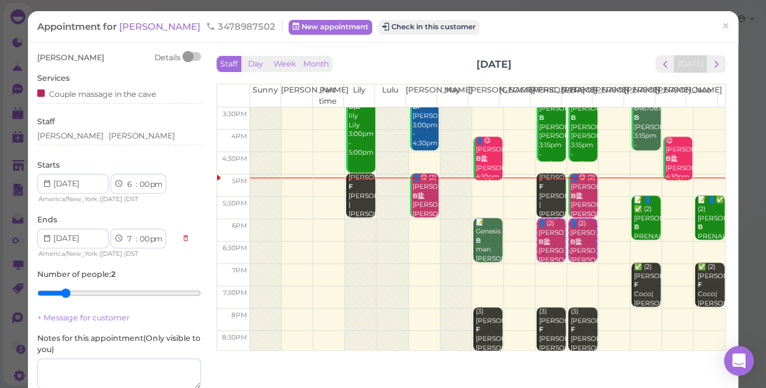
scroll to position [224, 0]
click at [99, 136] on div "Helen Jessica" at bounding box center [119, 135] width 164 height 11
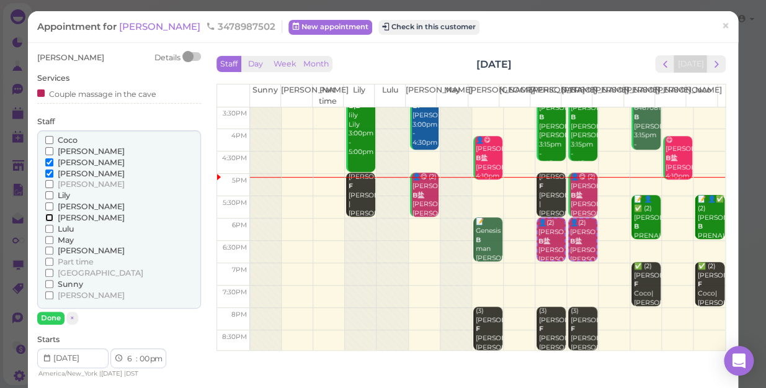
click at [49, 216] on input "[PERSON_NAME]" at bounding box center [49, 217] width 8 height 8
click at [48, 172] on input "[PERSON_NAME]" at bounding box center [49, 173] width 8 height 8
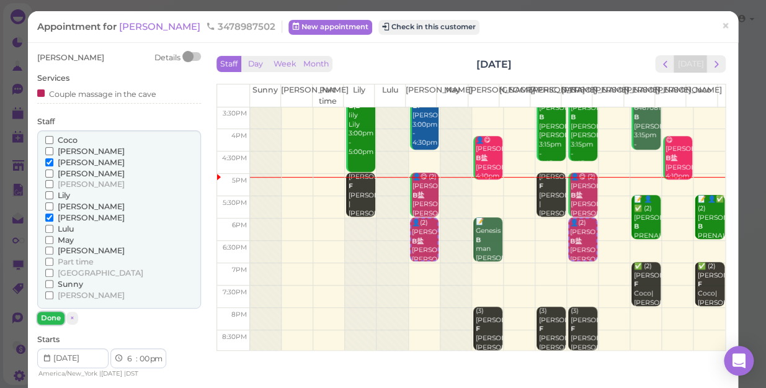
click at [50, 318] on button "Done" at bounding box center [50, 317] width 27 height 13
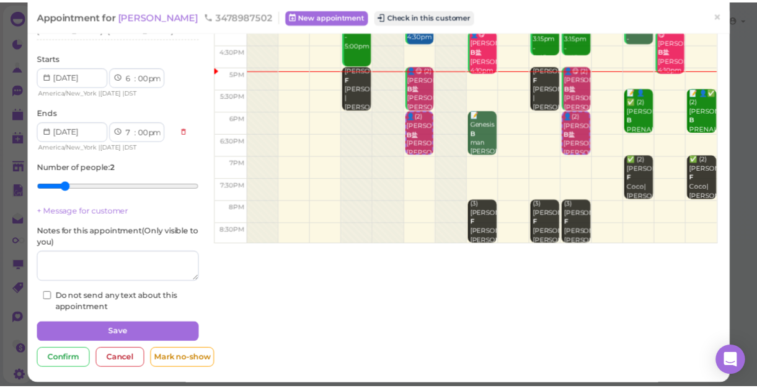
scroll to position [113, 0]
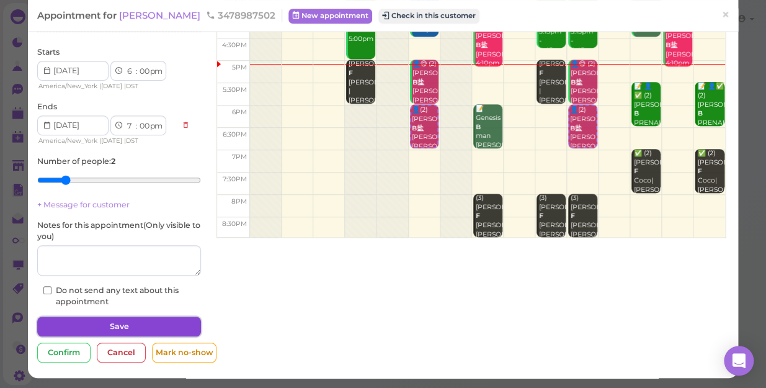
click at [149, 323] on button "Save" at bounding box center [119, 326] width 164 height 20
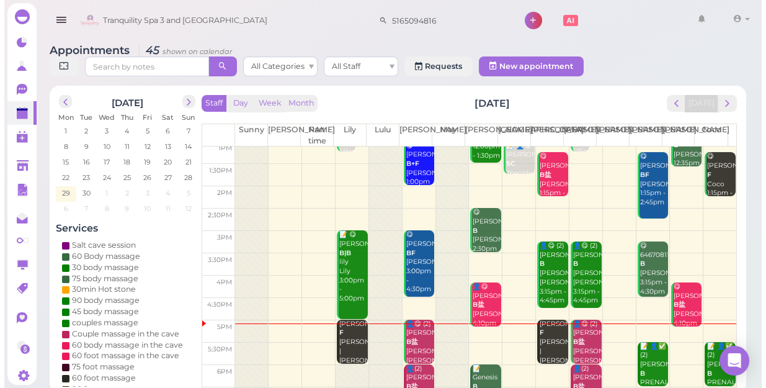
scroll to position [56, 0]
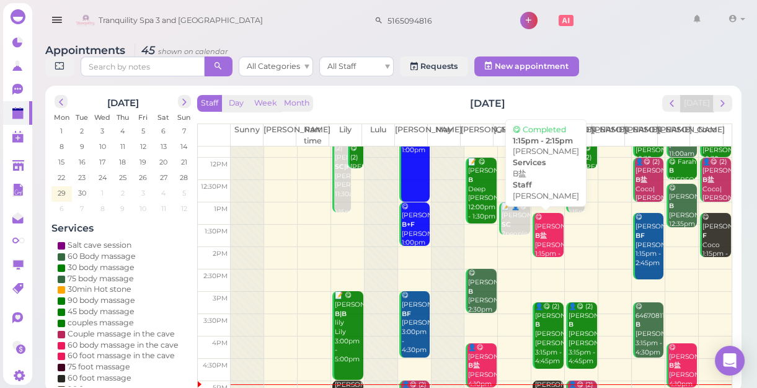
click at [538, 239] on div "😋 Christine B盐 Jessica 1:15pm - 2:15pm" at bounding box center [549, 240] width 29 height 55
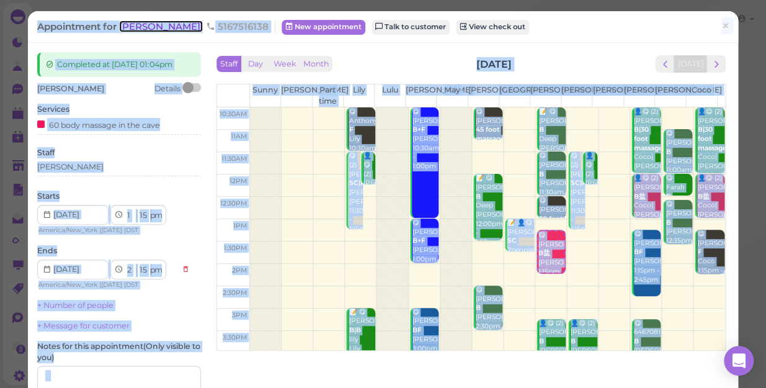
click at [124, 30] on span "[PERSON_NAME]" at bounding box center [161, 26] width 84 height 12
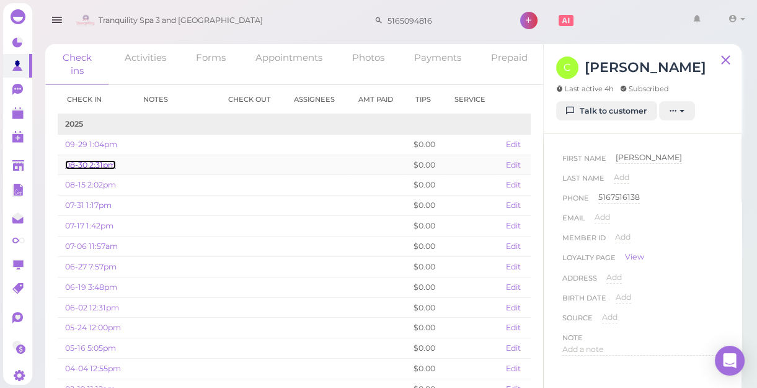
click at [95, 164] on link "08-30 2:31pm" at bounding box center [90, 164] width 51 height 9
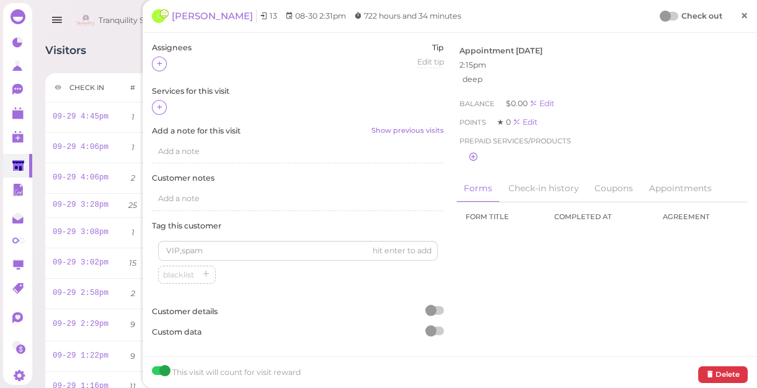
click at [741, 12] on span "×" at bounding box center [745, 15] width 8 height 17
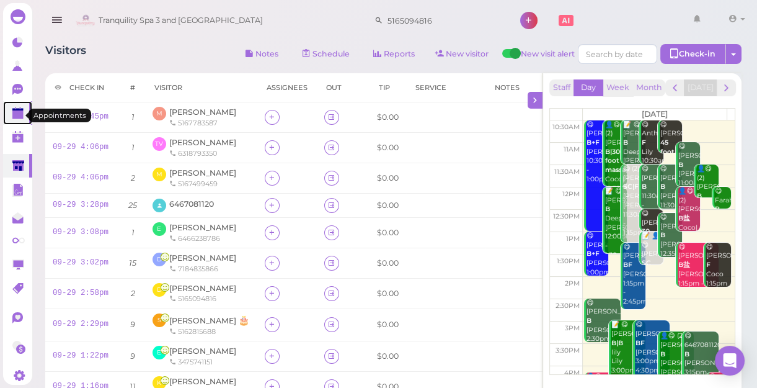
click at [17, 118] on polygon at bounding box center [17, 114] width 11 height 9
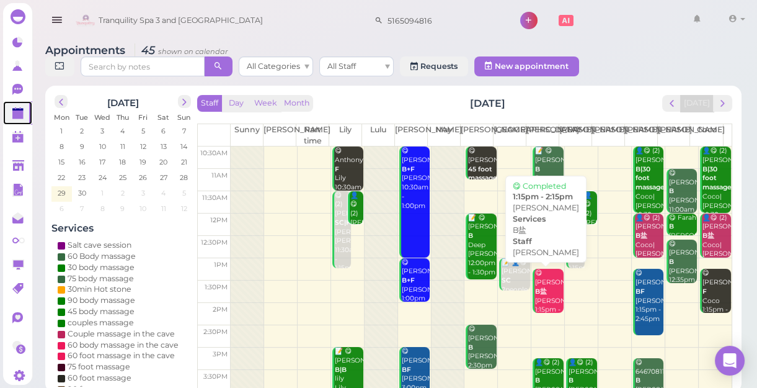
click at [553, 300] on div "😋 Christine B盐 Jessica 1:15pm - 2:15pm" at bounding box center [549, 296] width 29 height 55
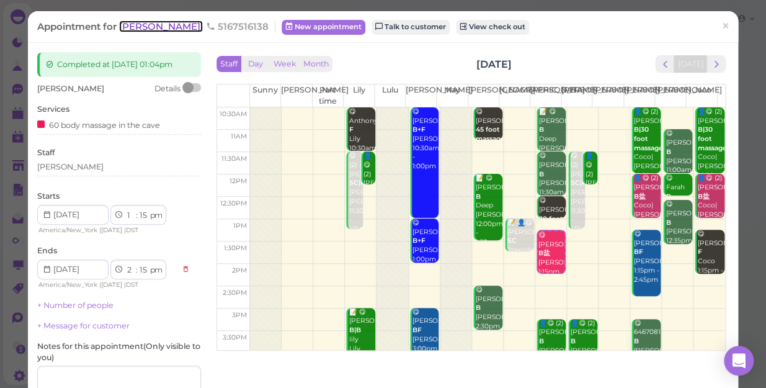
click at [146, 31] on span "[PERSON_NAME]" at bounding box center [161, 26] width 84 height 12
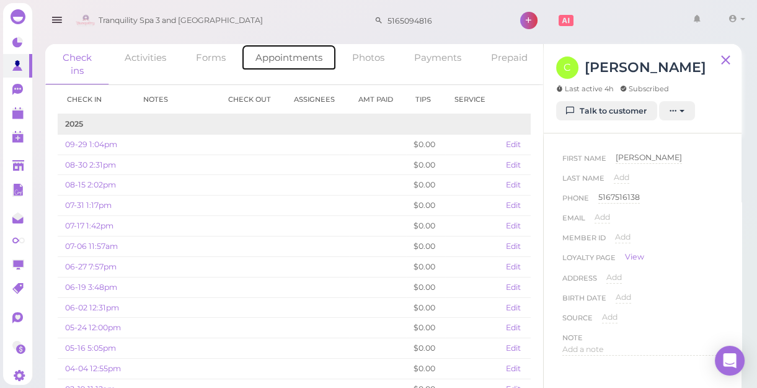
click at [277, 60] on link "Appointments" at bounding box center [289, 57] width 96 height 27
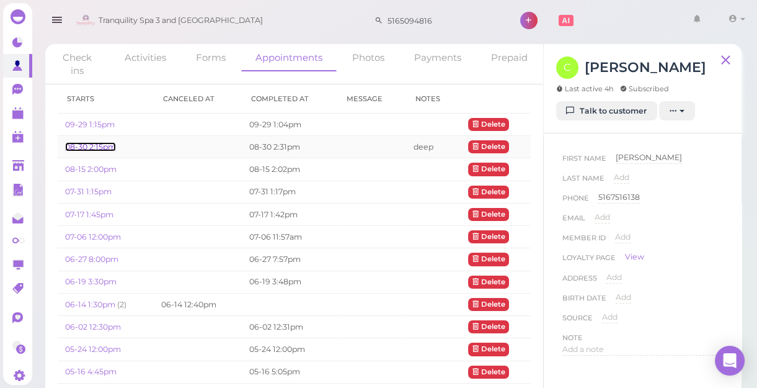
click at [93, 146] on link "08-30 2:15pm" at bounding box center [90, 146] width 51 height 9
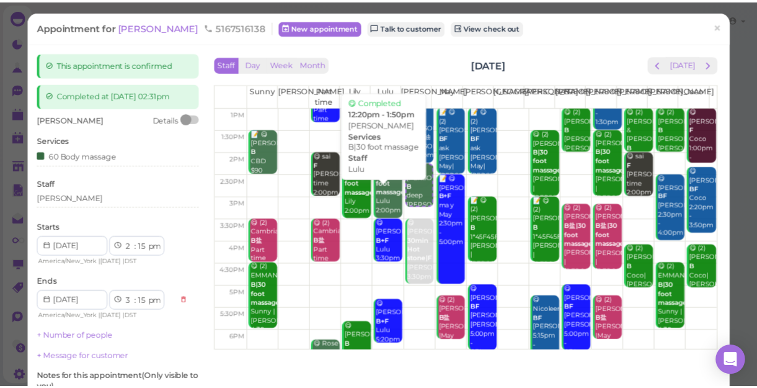
scroll to position [112, 0]
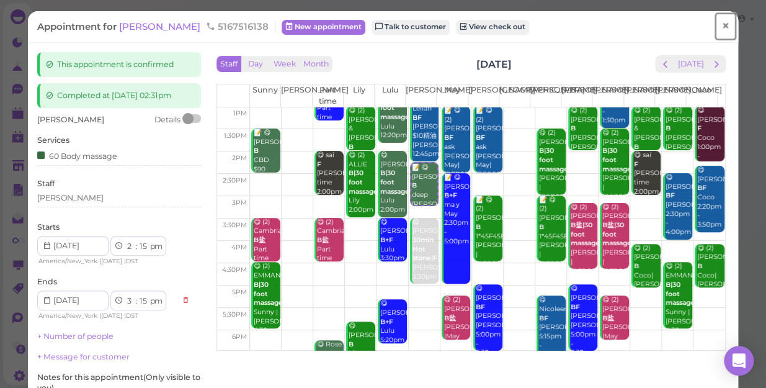
click at [721, 28] on span "×" at bounding box center [725, 25] width 8 height 17
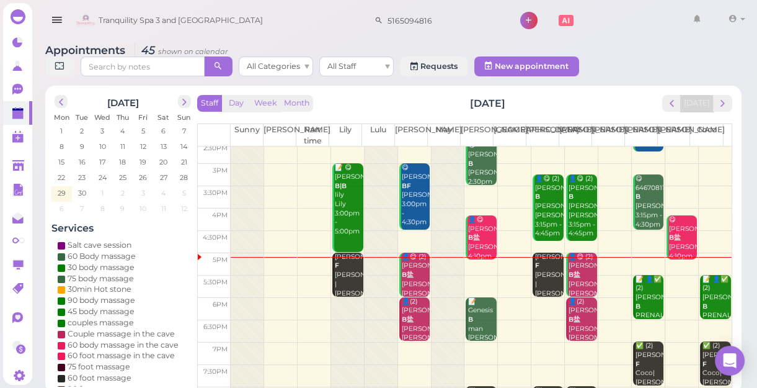
scroll to position [224, 0]
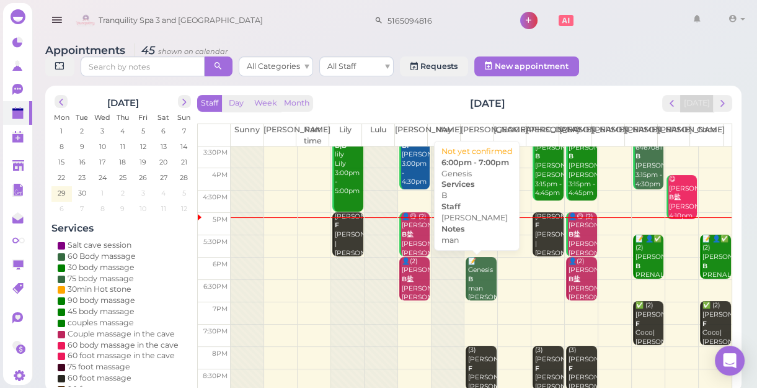
click at [471, 283] on div "📝 Genesis B man Mike 6:00pm - 7:00pm" at bounding box center [482, 293] width 29 height 73
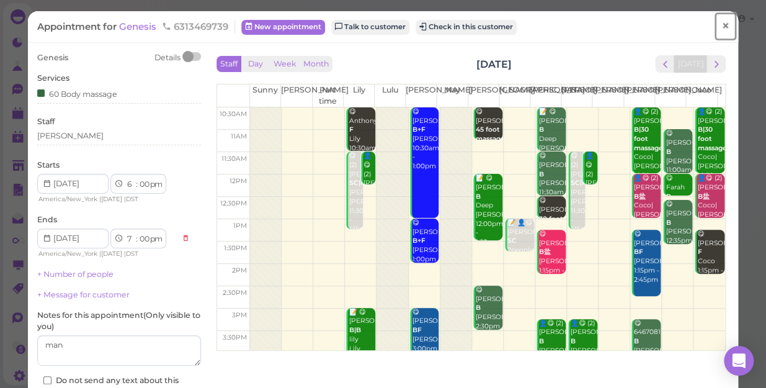
click at [721, 25] on span "×" at bounding box center [725, 25] width 8 height 17
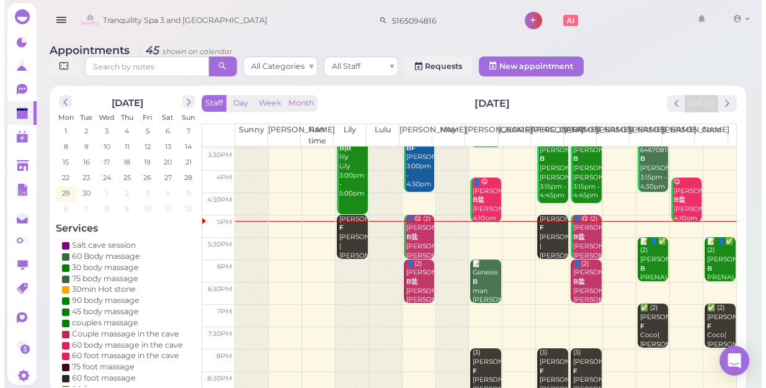
scroll to position [224, 0]
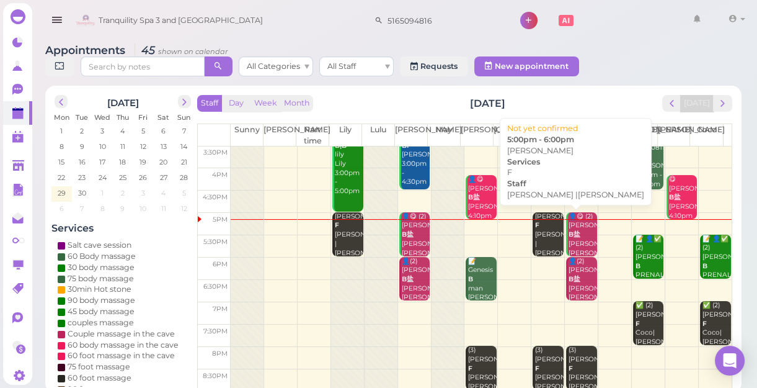
click at [539, 236] on div "Patricia F Jessica |Lily 5:00pm - 6:00pm" at bounding box center [549, 248] width 29 height 73
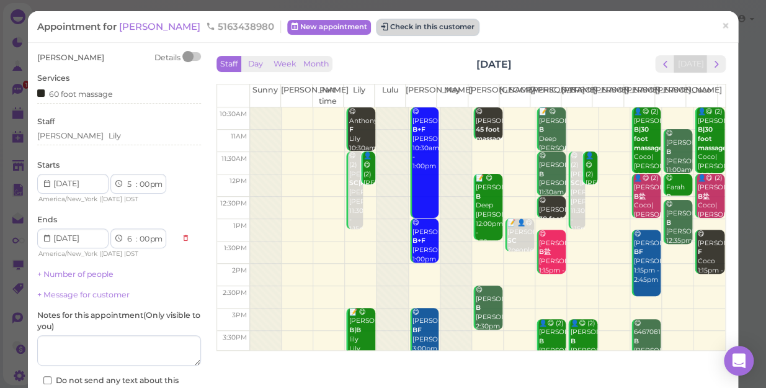
click at [406, 25] on button "Check in this customer" at bounding box center [427, 27] width 101 height 15
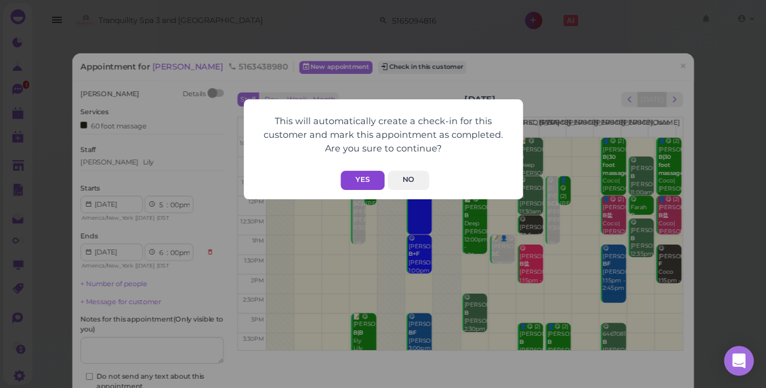
click at [370, 175] on button "Yes" at bounding box center [362, 180] width 44 height 19
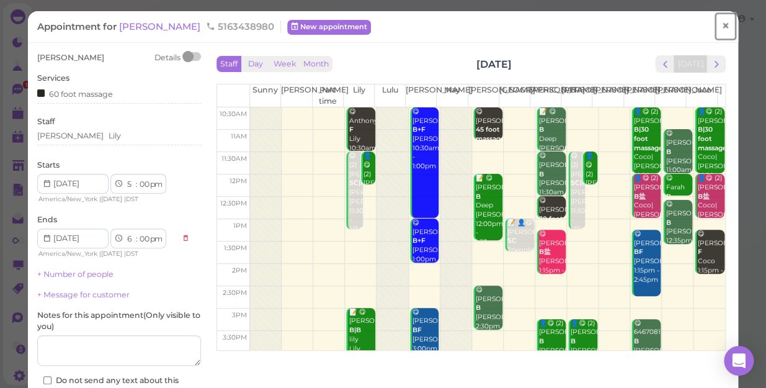
click at [721, 26] on span "×" at bounding box center [725, 25] width 8 height 17
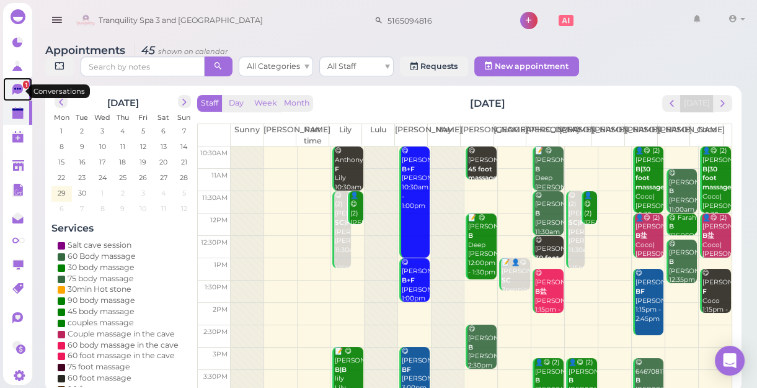
click at [23, 88] on span "1" at bounding box center [26, 85] width 6 height 8
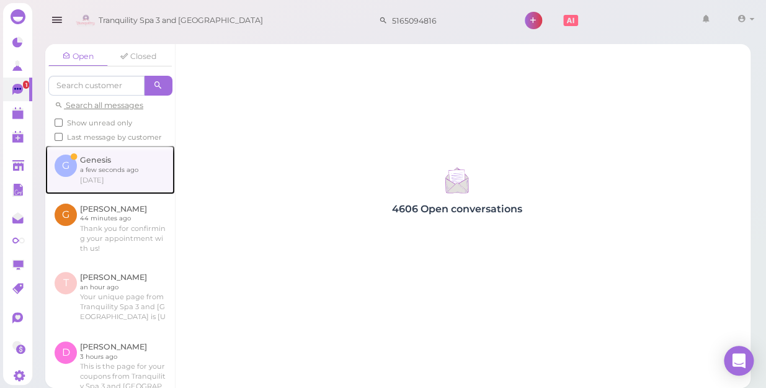
click at [111, 179] on link at bounding box center [110, 169] width 130 height 48
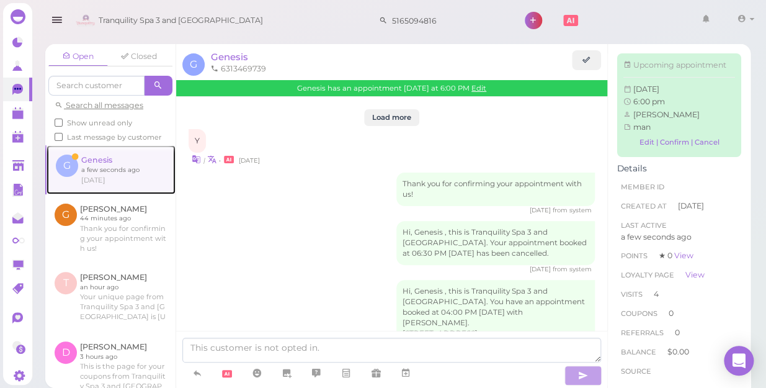
scroll to position [1570, 0]
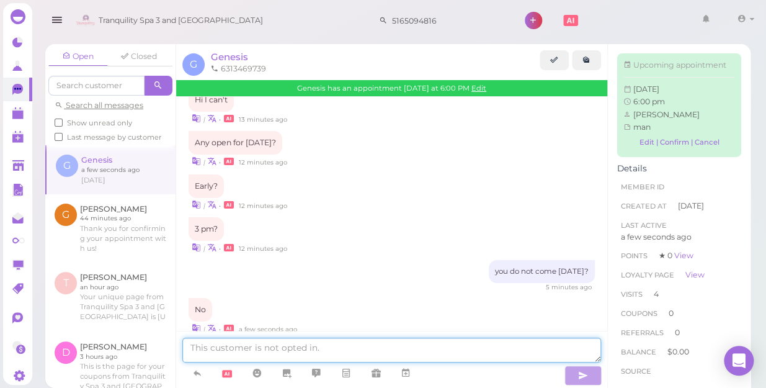
click at [322, 352] on textarea at bounding box center [391, 349] width 419 height 25
type textarea "What time?"
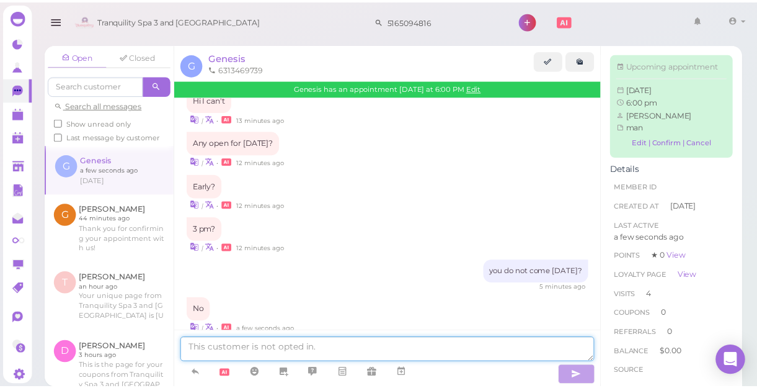
scroll to position [1600, 0]
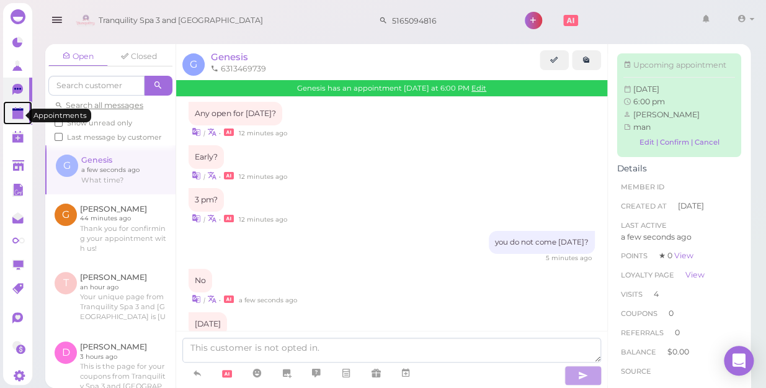
click at [20, 119] on polygon at bounding box center [17, 114] width 11 height 9
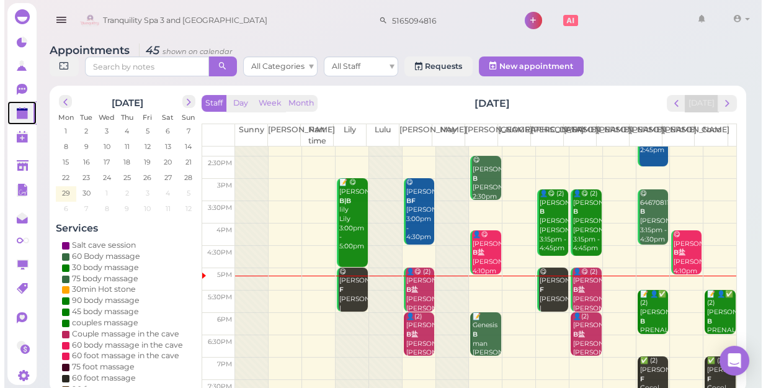
scroll to position [224, 0]
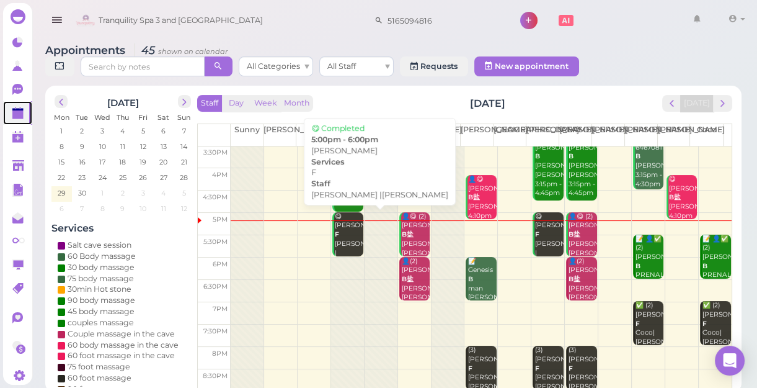
click at [347, 247] on div "😋 Patricia F Jessica |Lily 5:00pm - 6:00pm" at bounding box center [348, 253] width 29 height 82
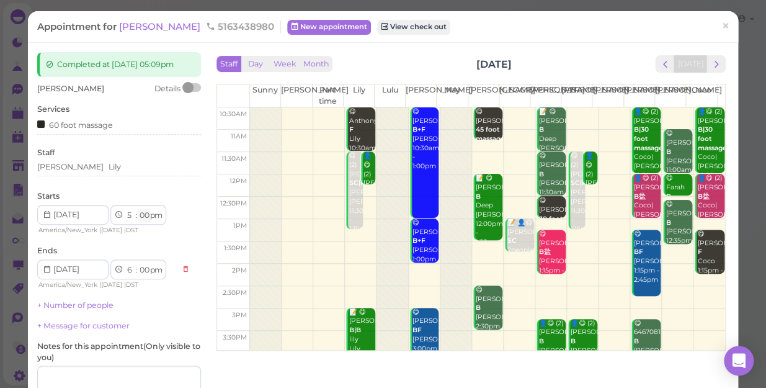
click at [141, 216] on select "00 05 10 15 20 25 30 35 40 45 50 55" at bounding box center [144, 215] width 12 height 13
select select "10"
click at [138, 209] on select "00 05 10 15 20 25 30 35 40 45 50 55" at bounding box center [144, 215] width 12 height 13
click at [148, 70] on div "Completed at 2025-09-29 05:09pm" at bounding box center [119, 64] width 164 height 25
select select "10"
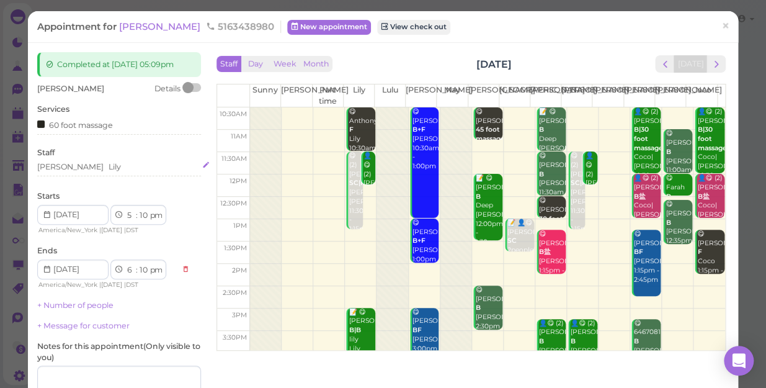
click at [89, 169] on div "Jessica Lily" at bounding box center [119, 166] width 164 height 11
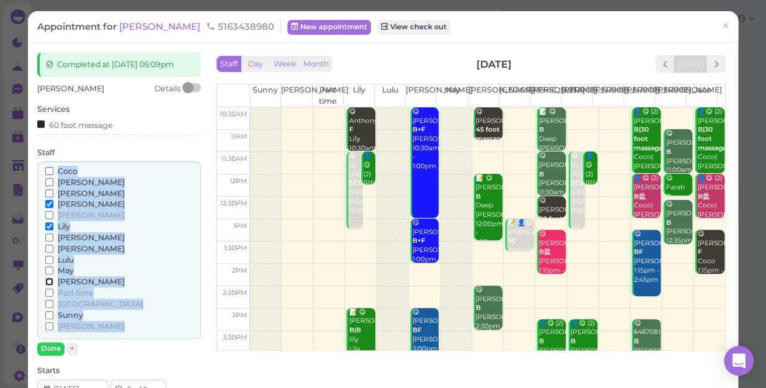
click at [47, 281] on input "[PERSON_NAME]" at bounding box center [49, 281] width 8 height 8
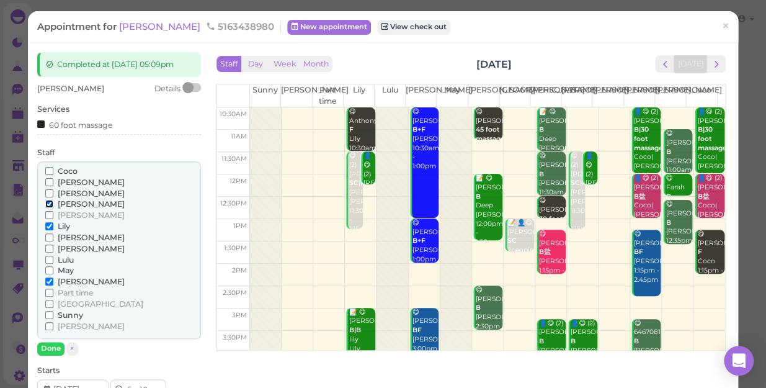
click at [45, 204] on input "[PERSON_NAME]" at bounding box center [49, 204] width 8 height 8
click at [47, 347] on button "Done" at bounding box center [50, 348] width 27 height 13
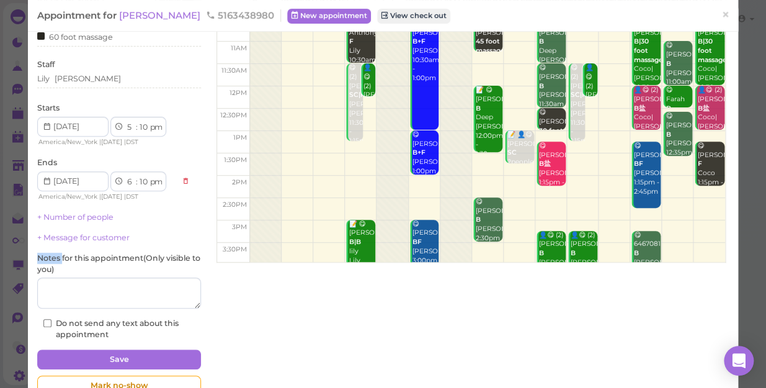
scroll to position [121, 0]
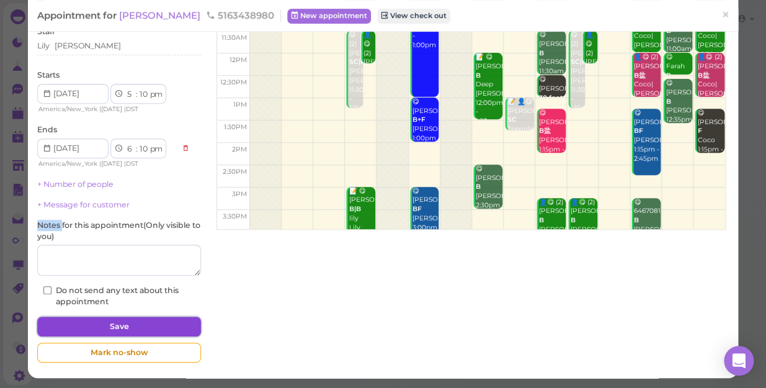
click at [151, 318] on button "Save" at bounding box center [119, 326] width 164 height 20
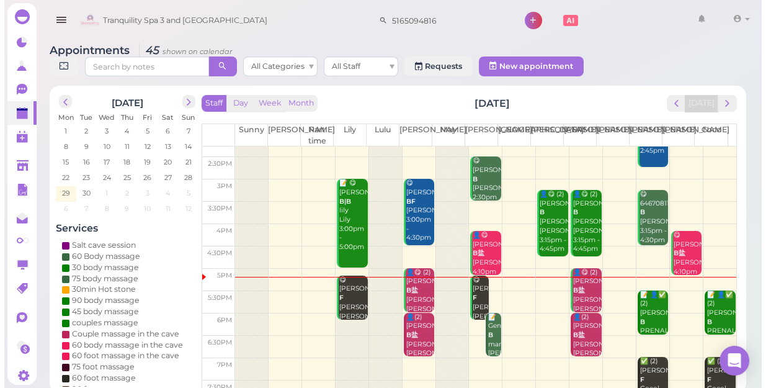
scroll to position [169, 0]
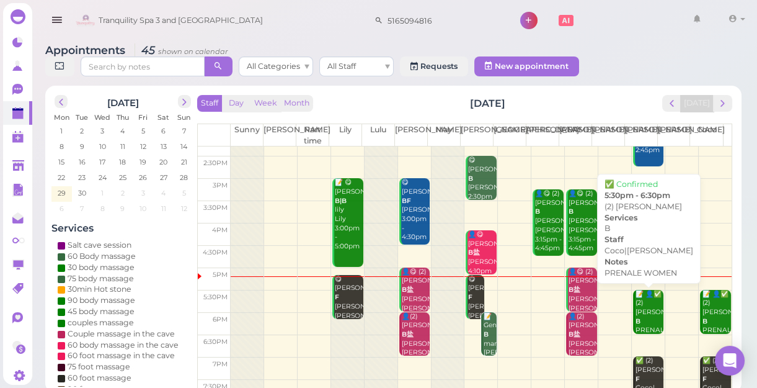
click at [642, 304] on div "📝 👤✅ (2) SHUNN B PRENALE WOMEN Coco|Linda 5:30pm - 6:30pm" at bounding box center [649, 340] width 29 height 100
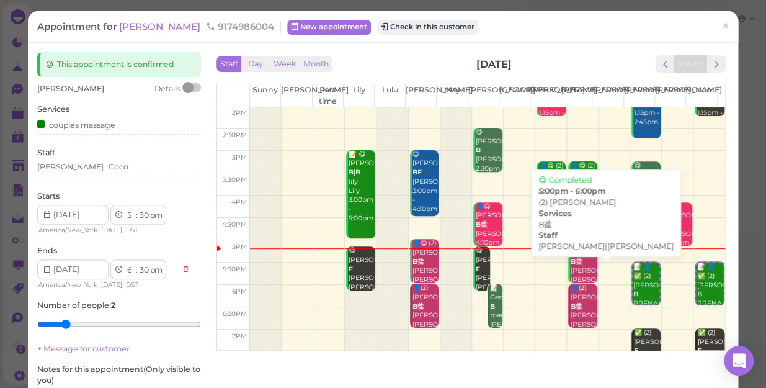
scroll to position [169, 0]
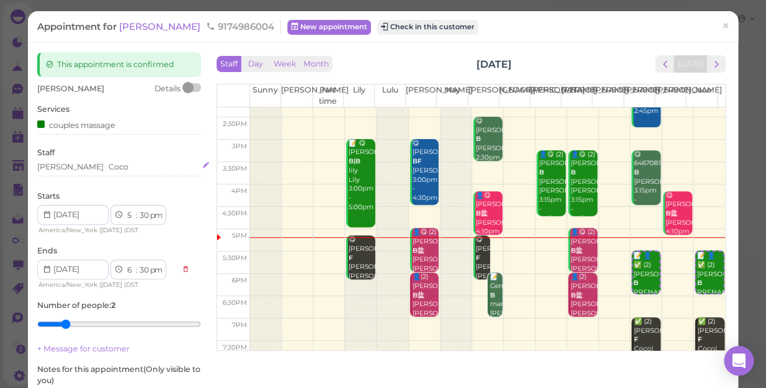
click at [109, 167] on div "Coco" at bounding box center [119, 166] width 20 height 11
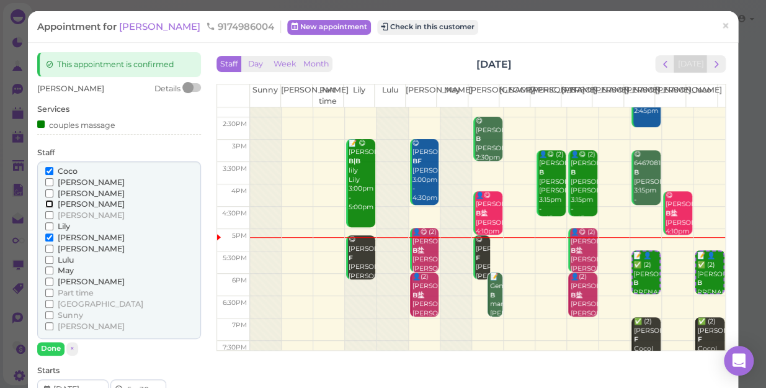
click at [47, 203] on input "[PERSON_NAME]" at bounding box center [49, 204] width 8 height 8
click at [48, 170] on input "Coco" at bounding box center [49, 171] width 8 height 8
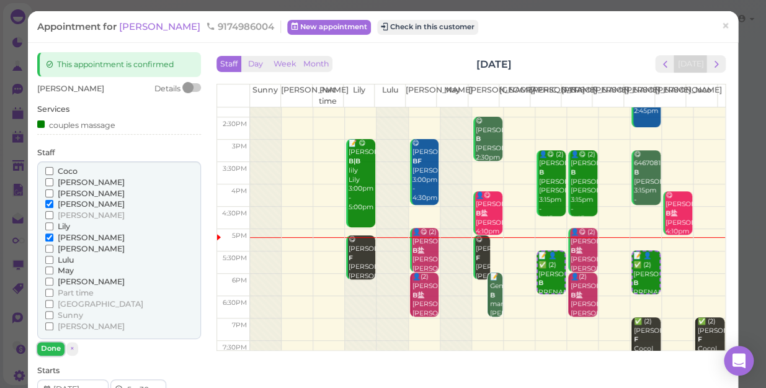
click at [51, 344] on button "Done" at bounding box center [50, 348] width 27 height 13
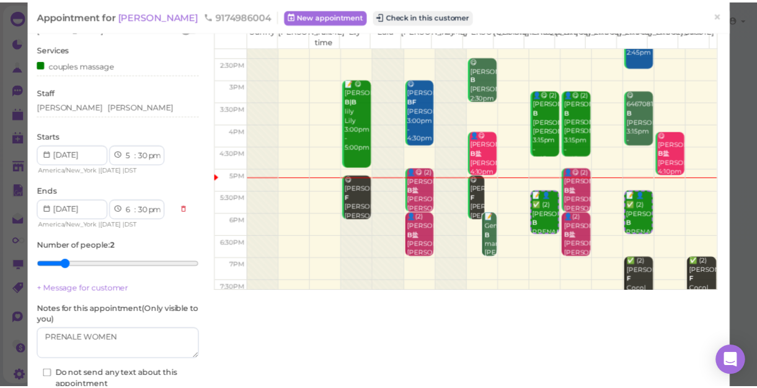
scroll to position [112, 0]
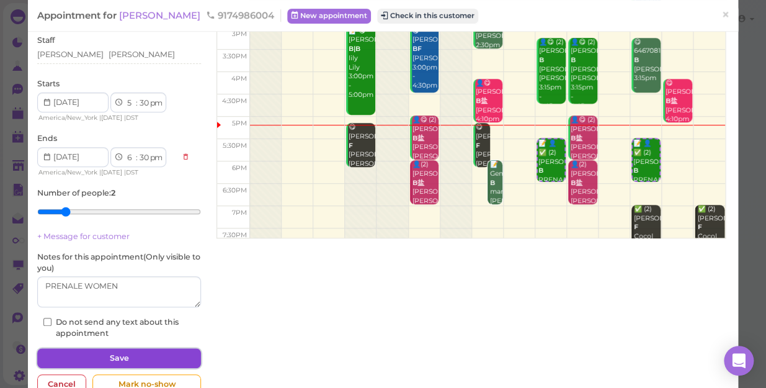
click at [174, 352] on button "Save" at bounding box center [119, 358] width 164 height 20
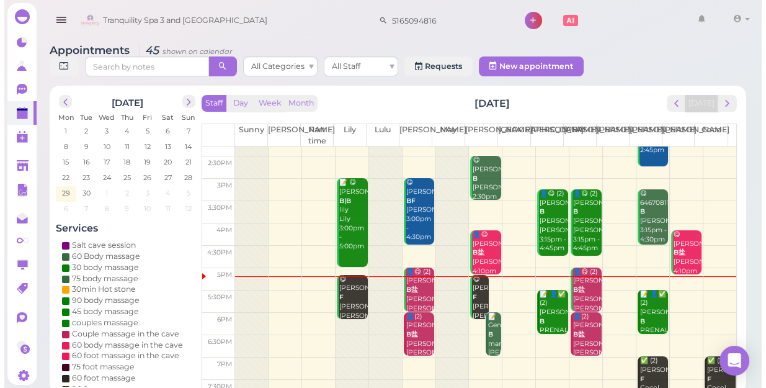
scroll to position [224, 0]
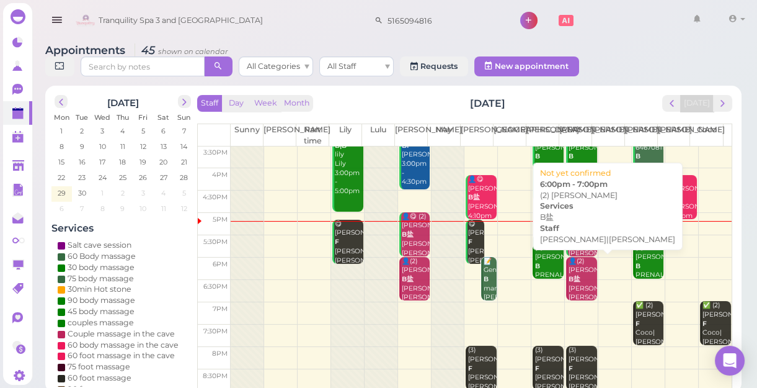
click at [574, 281] on b "B盐" at bounding box center [575, 279] width 12 height 8
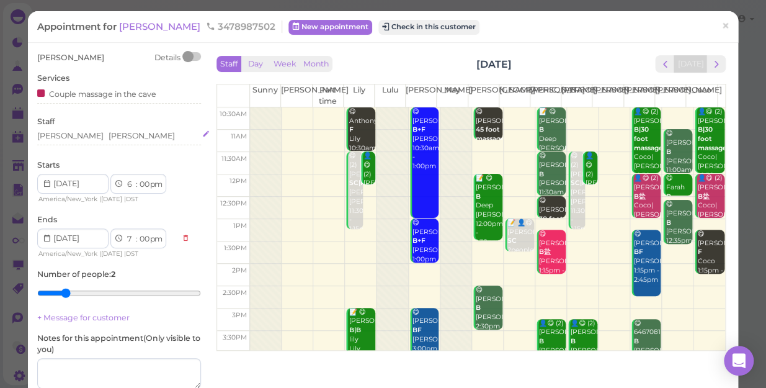
click at [87, 139] on div "Helen Lisa" at bounding box center [119, 135] width 164 height 11
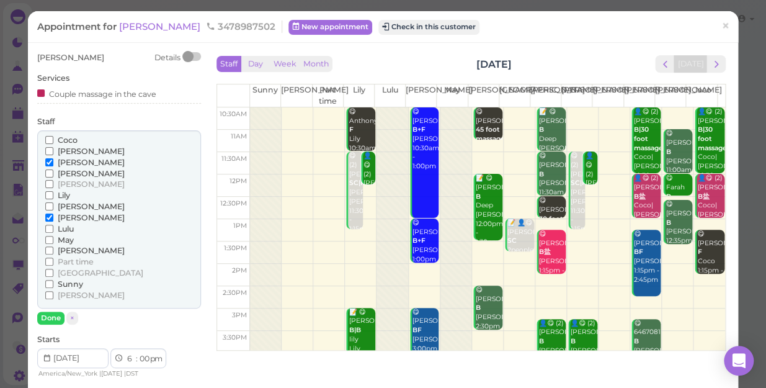
click at [49, 136] on input "Coco" at bounding box center [49, 140] width 8 height 8
click at [48, 161] on input "[PERSON_NAME]" at bounding box center [49, 162] width 8 height 8
click at [48, 163] on input "[PERSON_NAME]" at bounding box center [49, 162] width 8 height 8
click at [48, 313] on button "Done" at bounding box center [50, 317] width 27 height 13
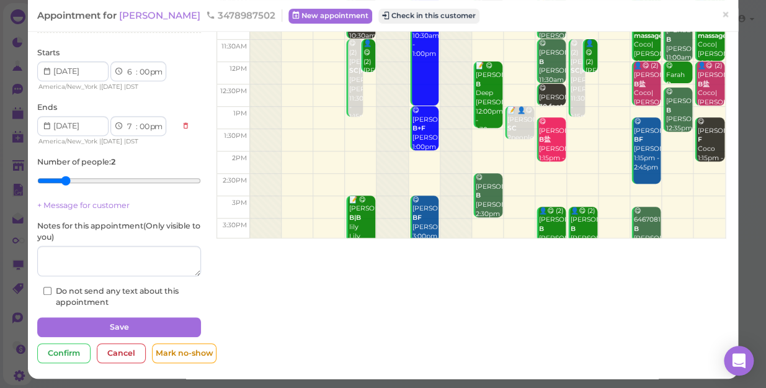
scroll to position [113, 0]
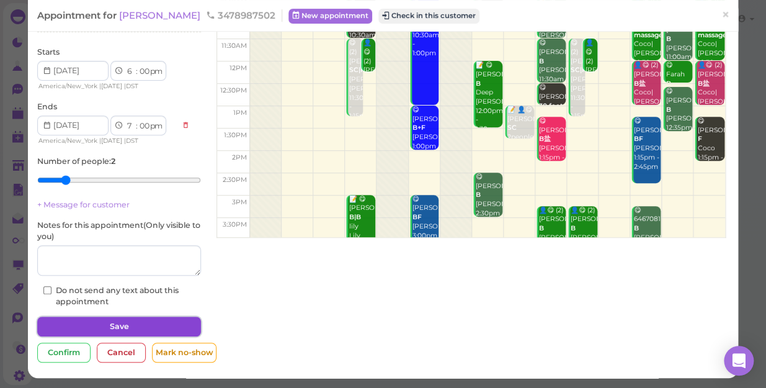
click at [154, 324] on button "Save" at bounding box center [119, 326] width 164 height 20
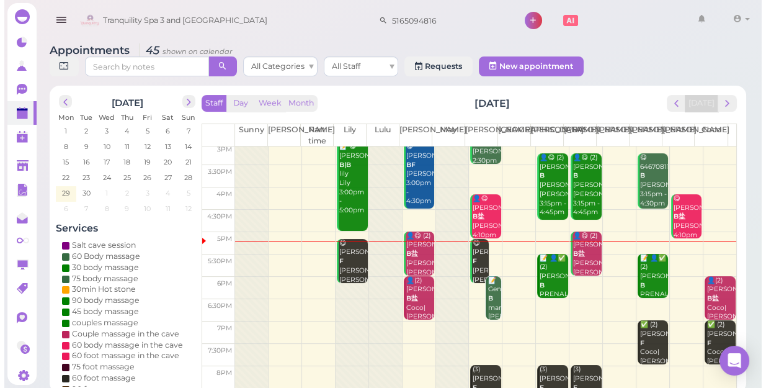
scroll to position [224, 0]
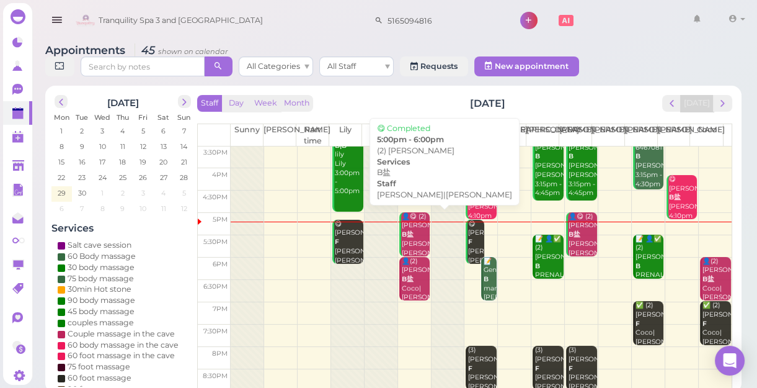
click at [403, 226] on div "👤😋 (2) Matt B盐 Helen|Lisa 5:00pm - 6:00pm" at bounding box center [415, 248] width 29 height 73
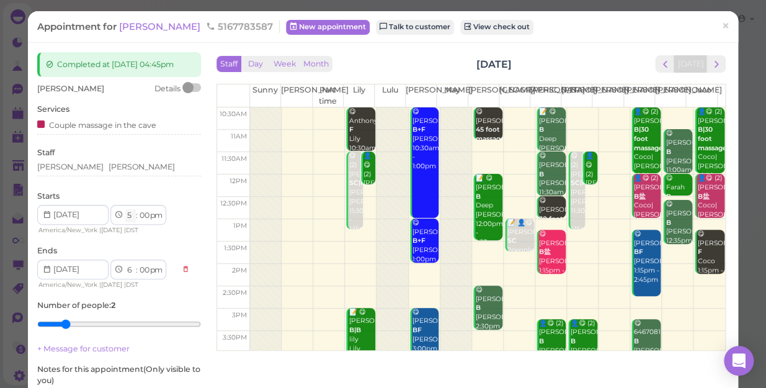
click at [128, 222] on select "1 2 3 4 5 6 7 8 9 10 11 12" at bounding box center [130, 215] width 11 height 13
select select "4"
click at [125, 220] on select "1 2 3 4 5 6 7 8 9 10 11 12" at bounding box center [130, 215] width 11 height 13
select select "5"
click at [147, 222] on select "00 05 10 15 20 25 30 35 40 45 50 55" at bounding box center [144, 215] width 12 height 13
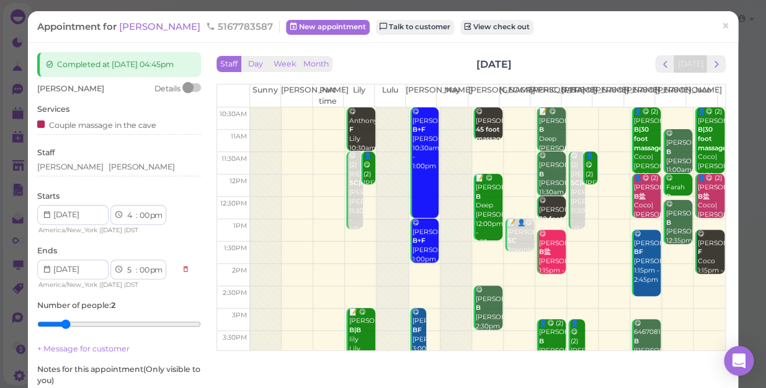
select select "50"
click at [138, 220] on select "00 05 10 15 20 25 30 35 40 45 50 55" at bounding box center [144, 215] width 12 height 13
select select "50"
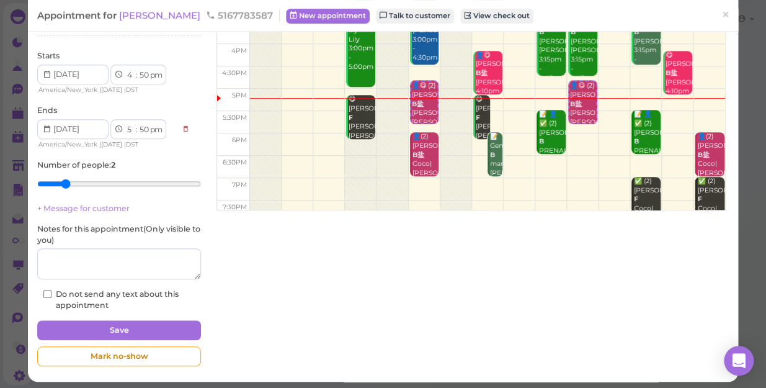
scroll to position [155, 0]
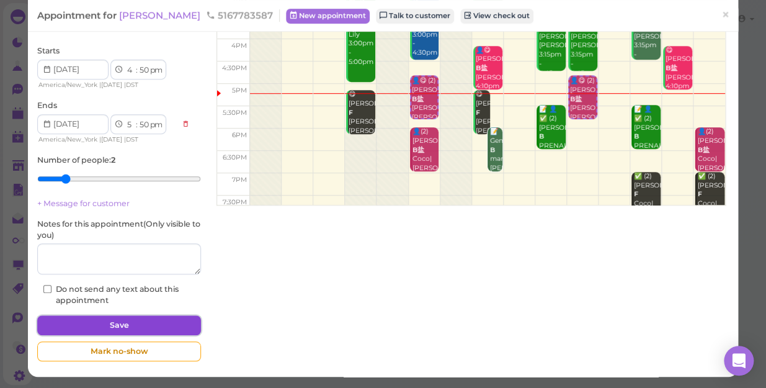
click at [180, 319] on button "Save" at bounding box center [119, 325] width 164 height 20
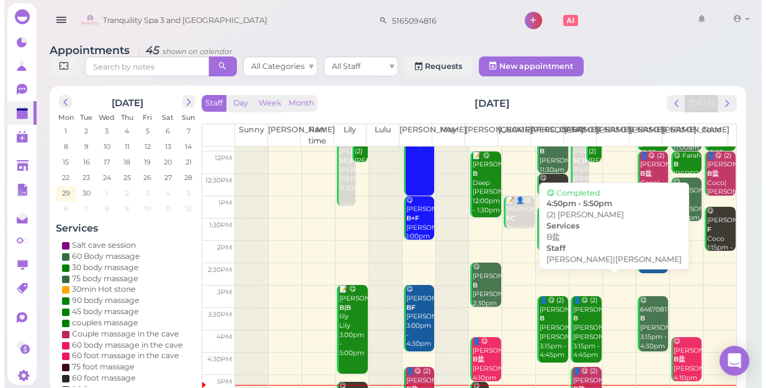
scroll to position [169, 0]
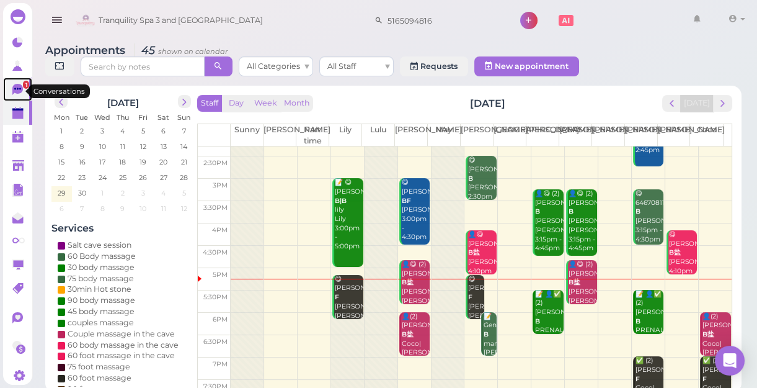
click at [23, 88] on span "1" at bounding box center [26, 85] width 6 height 8
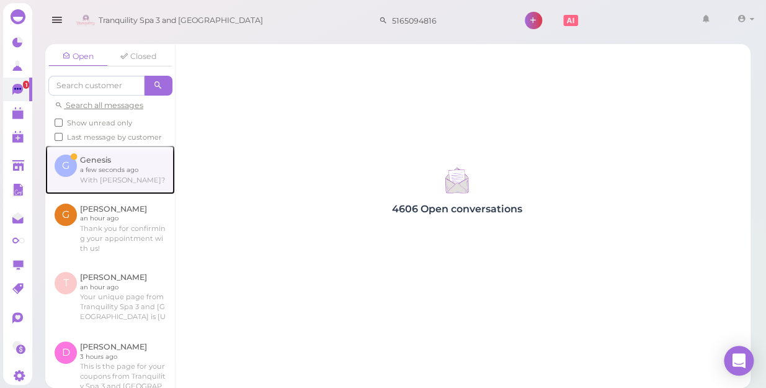
click at [112, 187] on link at bounding box center [110, 169] width 130 height 48
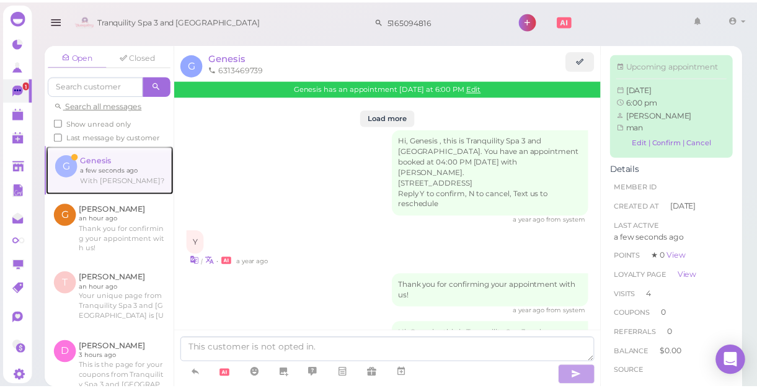
scroll to position [1544, 0]
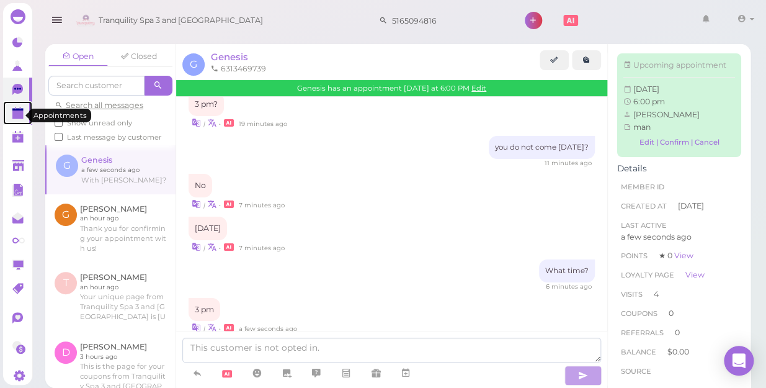
click at [14, 118] on polygon at bounding box center [17, 114] width 11 height 9
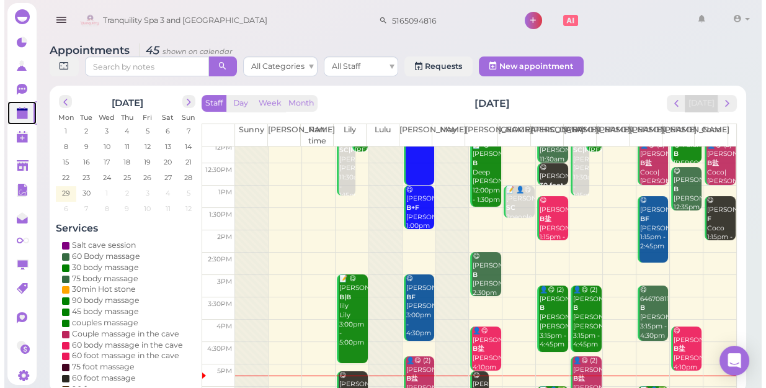
scroll to position [169, 0]
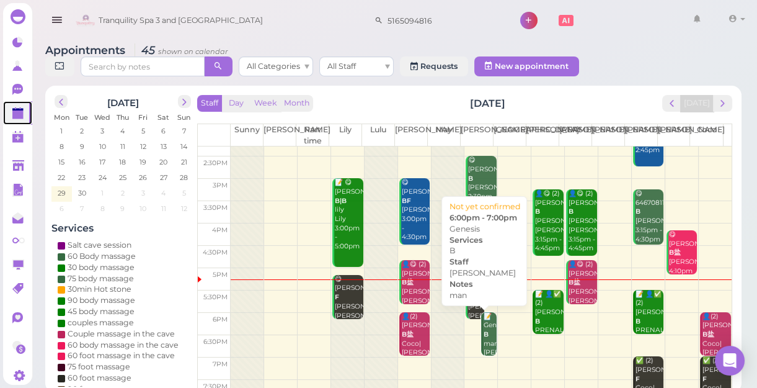
click at [483, 341] on div "📝 Genesis B man Mike 6:00pm - 7:00pm" at bounding box center [490, 348] width 14 height 73
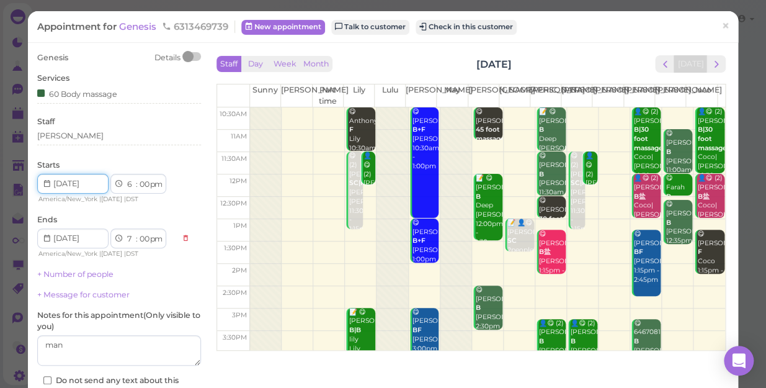
click at [89, 187] on input at bounding box center [72, 184] width 71 height 20
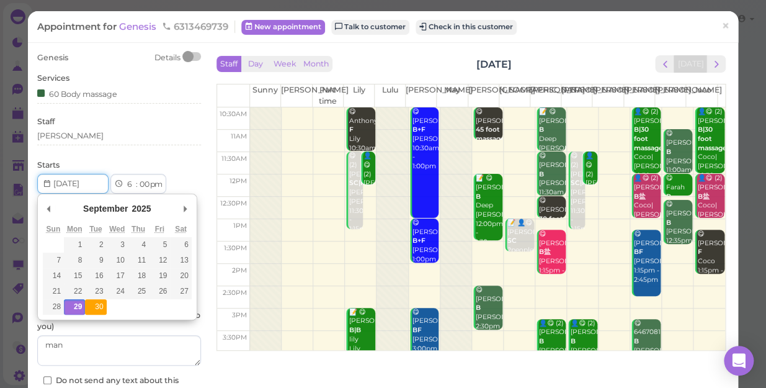
type input "[DATE]"
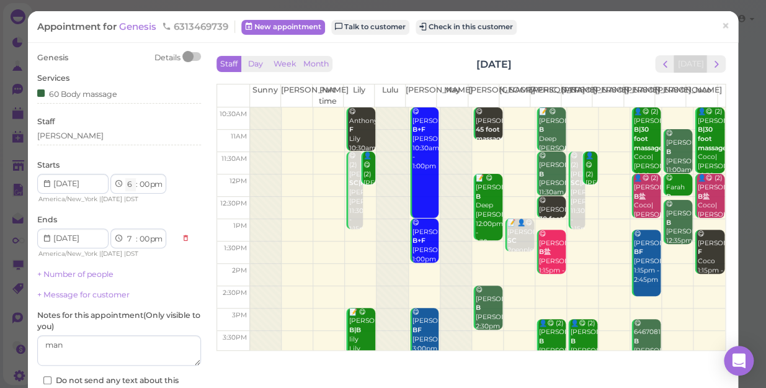
click at [129, 182] on select "1 2 3 4 5 6 7 8 9 10 11 12" at bounding box center [130, 184] width 11 height 13
select select "3"
click at [125, 178] on select "1 2 3 4 5 6 7 8 9 10 11 12" at bounding box center [130, 184] width 11 height 13
select select "4"
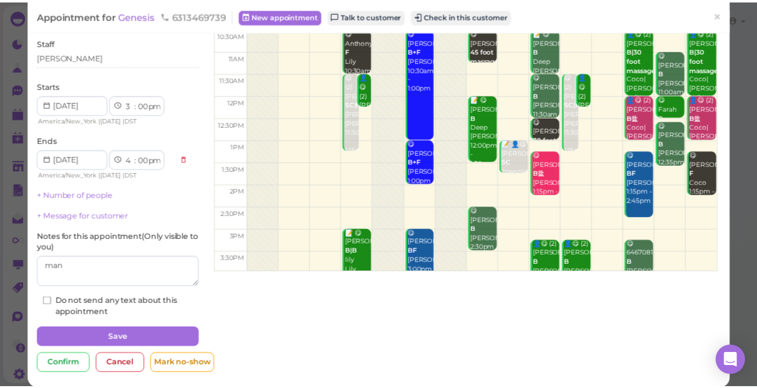
scroll to position [90, 0]
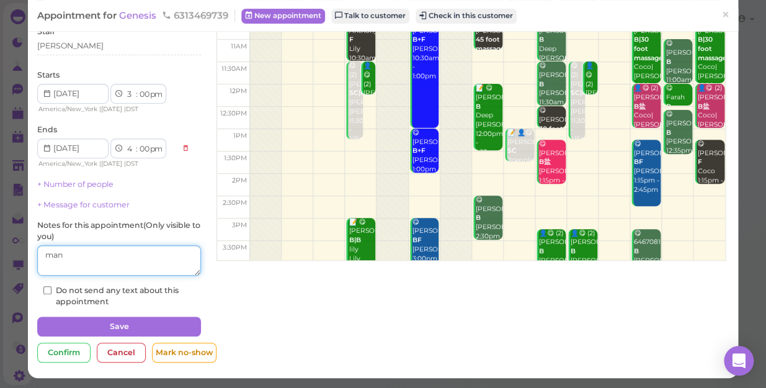
click at [74, 256] on textarea at bounding box center [119, 260] width 164 height 31
type textarea "m"
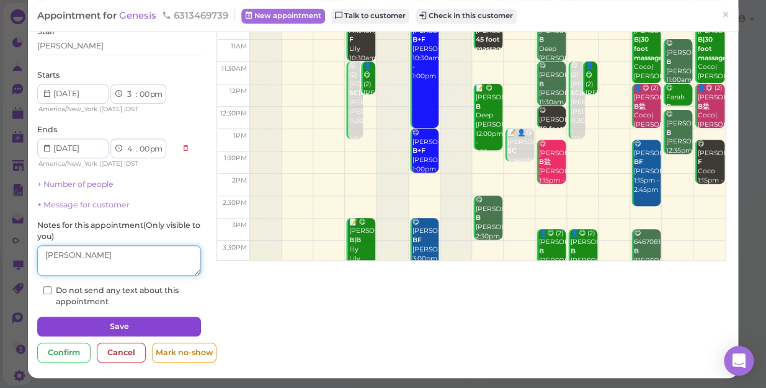
type textarea "MIKE"
click at [112, 321] on button "Save" at bounding box center [119, 326] width 164 height 20
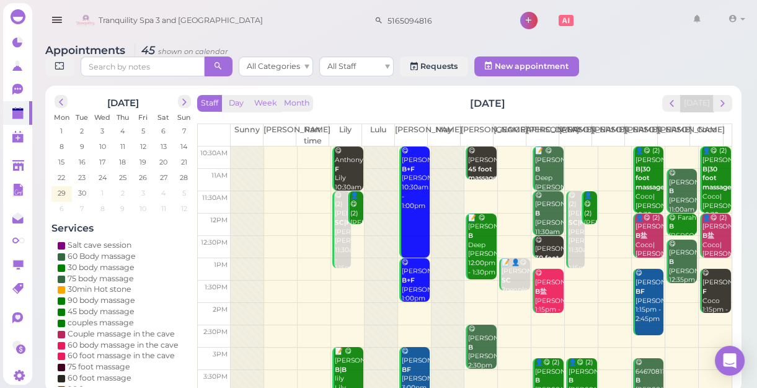
scroll to position [169, 0]
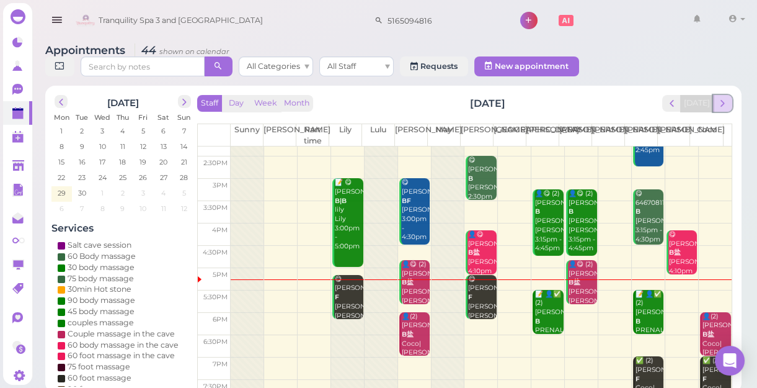
click at [725, 106] on span "next" at bounding box center [723, 103] width 12 height 12
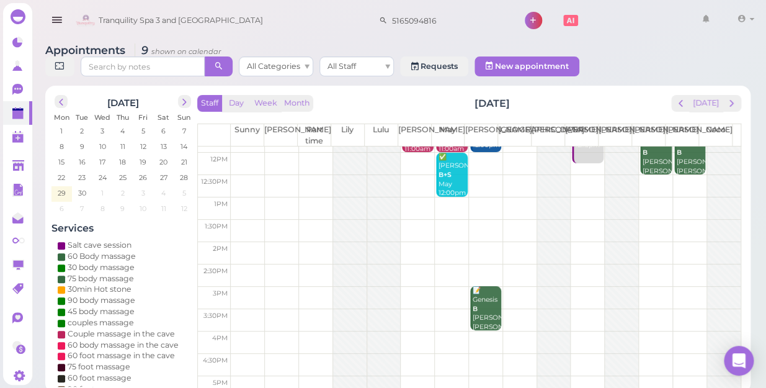
scroll to position [0, 0]
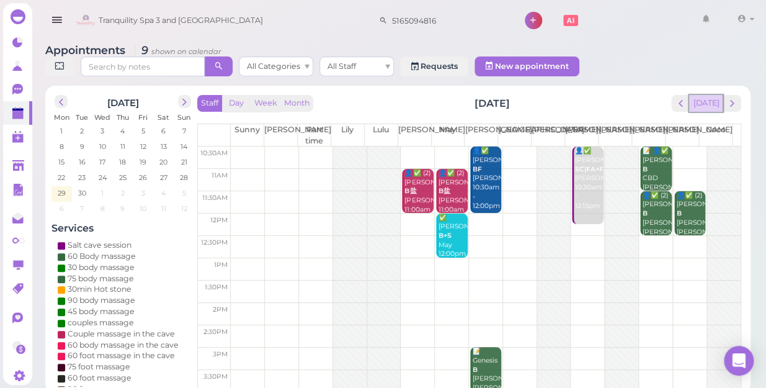
click at [701, 95] on button "[DATE]" at bounding box center [705, 103] width 33 height 17
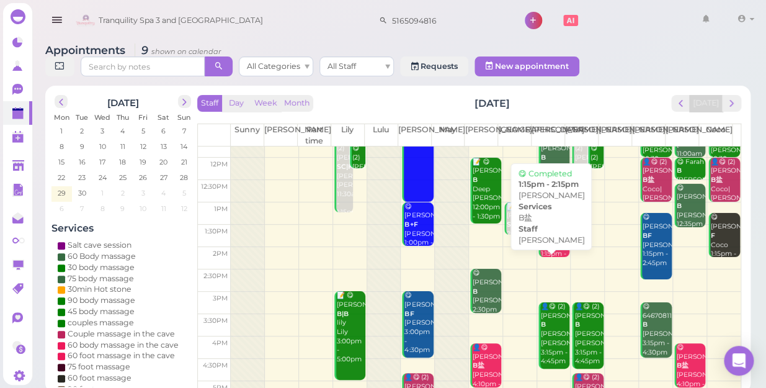
scroll to position [224, 0]
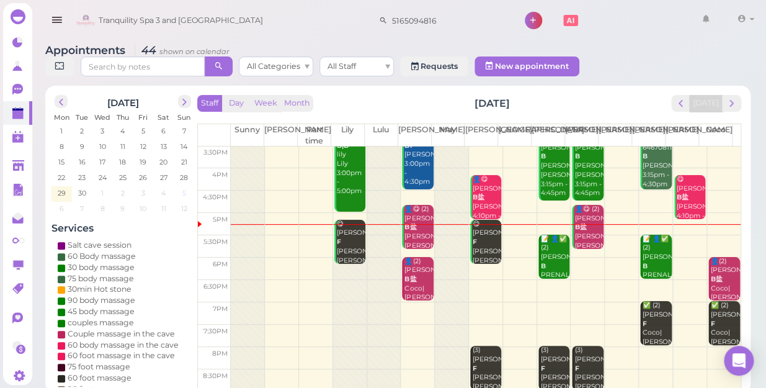
click at [183, 187] on span "5" at bounding box center [184, 192] width 6 height 11
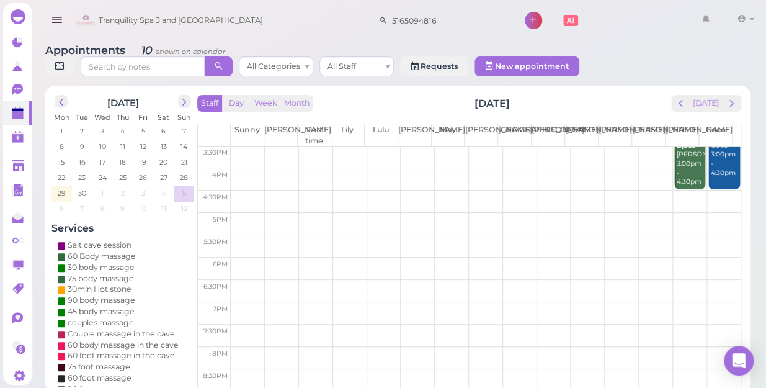
click at [244, 257] on td at bounding box center [486, 268] width 510 height 22
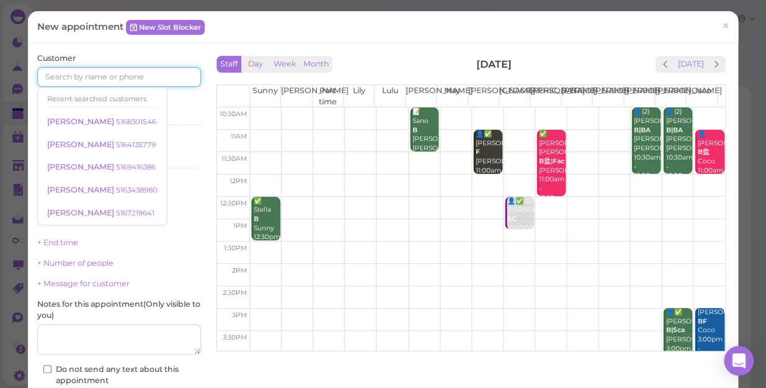
click at [157, 74] on input at bounding box center [119, 77] width 164 height 20
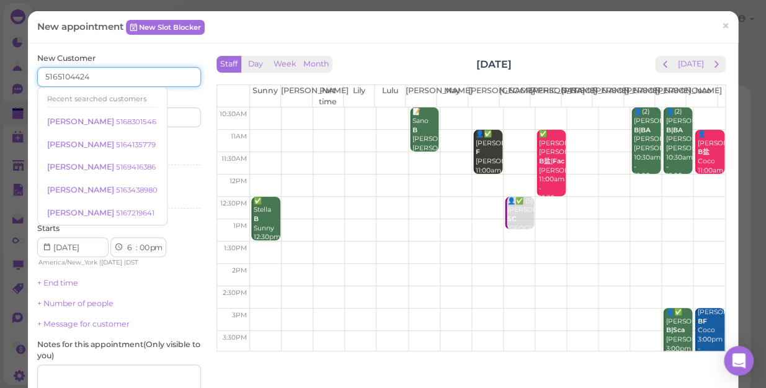
type input "5165104424"
click at [179, 147] on div "Services Select services" at bounding box center [119, 153] width 164 height 34
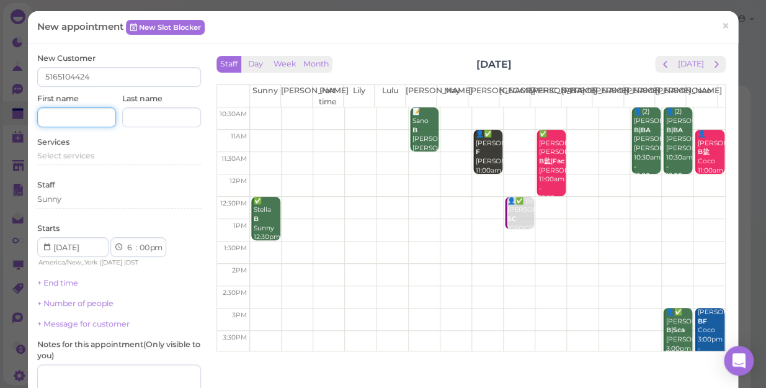
click at [86, 118] on input at bounding box center [76, 117] width 79 height 20
type input "s"
type input "[PERSON_NAME]"
click at [99, 160] on div "Select services" at bounding box center [119, 155] width 164 height 11
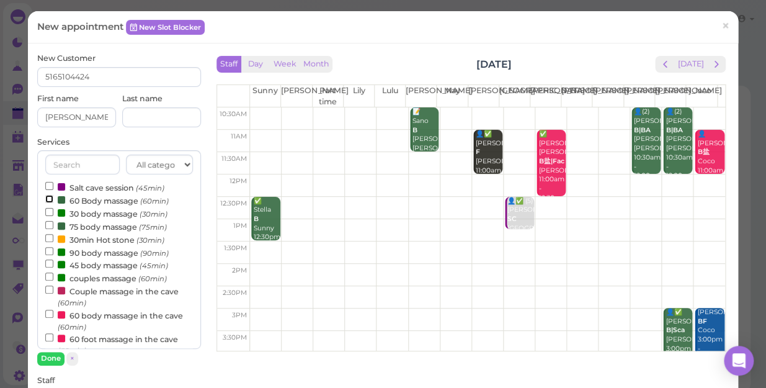
click at [45, 198] on input "60 Body massage (60min)" at bounding box center [49, 199] width 8 height 8
click at [53, 360] on button "Done" at bounding box center [50, 358] width 27 height 13
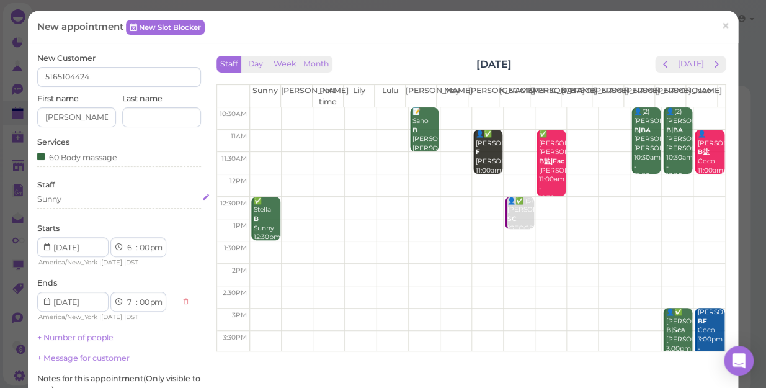
click at [67, 203] on div "Sunny" at bounding box center [119, 199] width 164 height 11
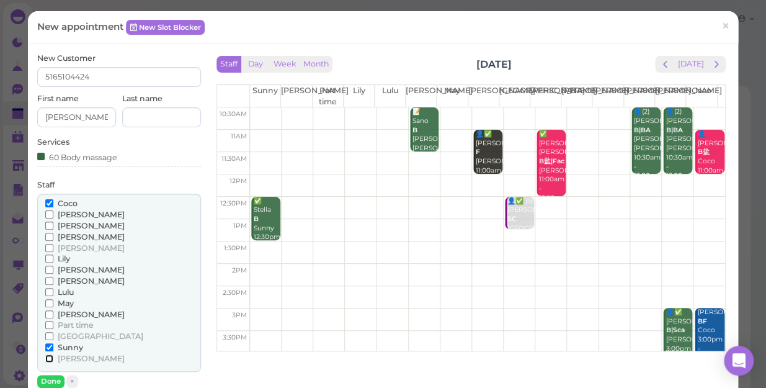
click at [48, 355] on input "[PERSON_NAME]" at bounding box center [49, 358] width 8 height 8
click at [45, 211] on input "[PERSON_NAME]" at bounding box center [49, 214] width 8 height 8
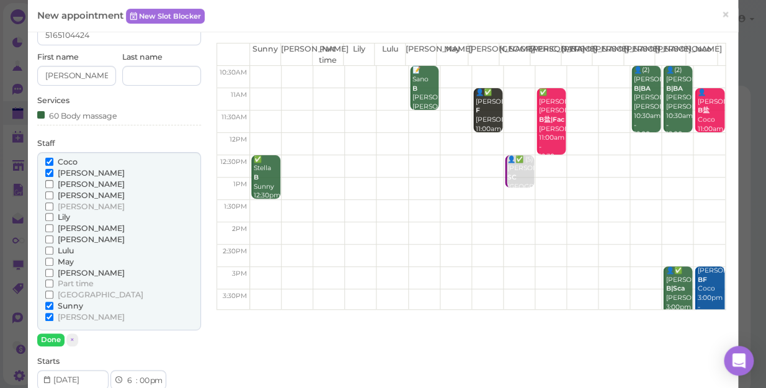
scroll to position [169, 0]
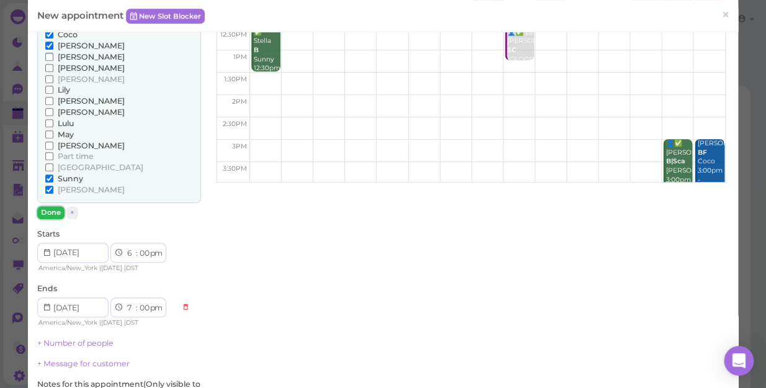
click at [52, 208] on button "Done" at bounding box center [50, 212] width 27 height 13
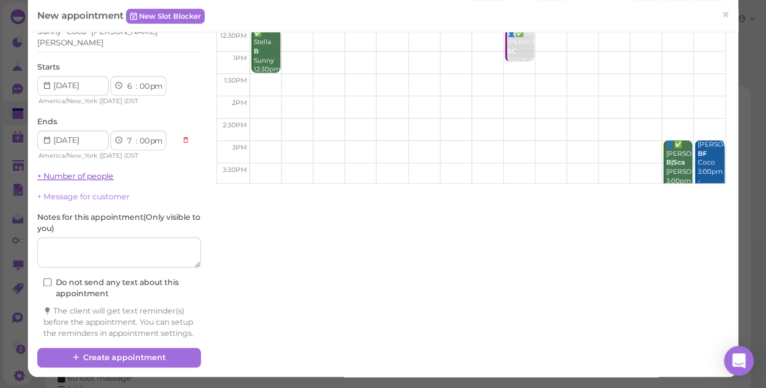
click at [108, 171] on link "+ Number of people" at bounding box center [75, 175] width 76 height 9
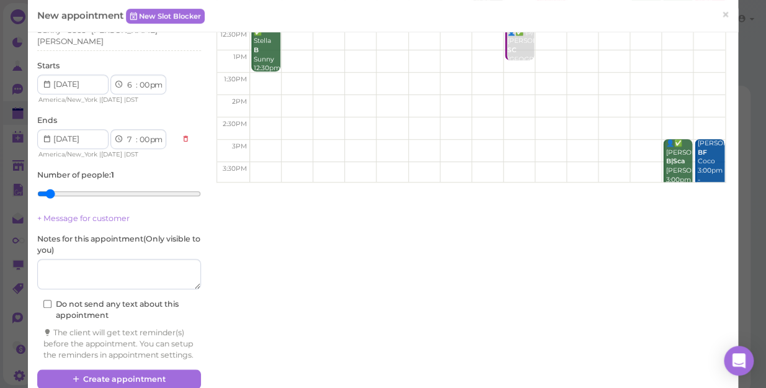
type input "4"
click at [99, 185] on input "range" at bounding box center [119, 194] width 164 height 20
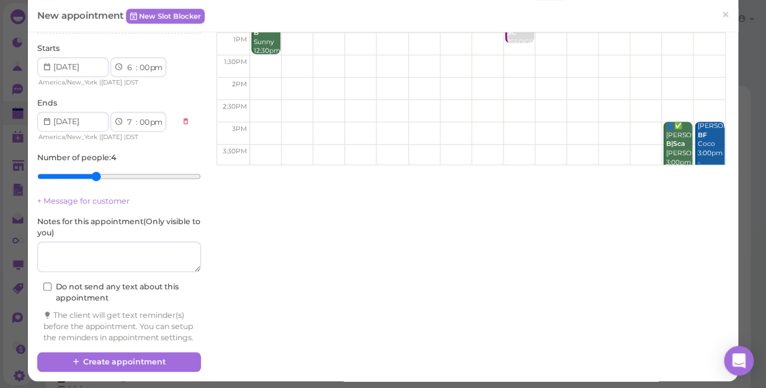
scroll to position [195, 0]
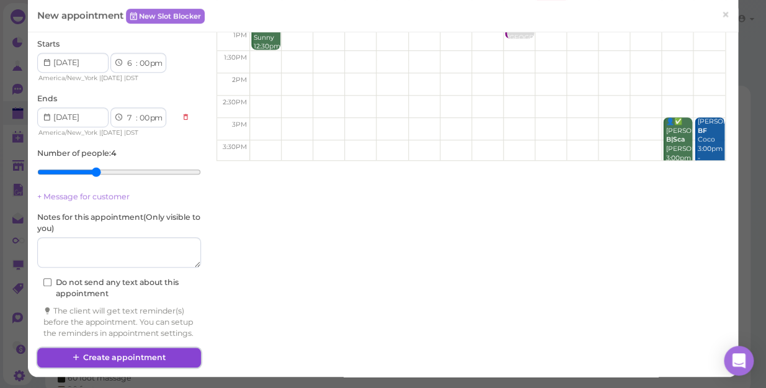
click at [167, 354] on button "Create appointment" at bounding box center [119, 357] width 164 height 20
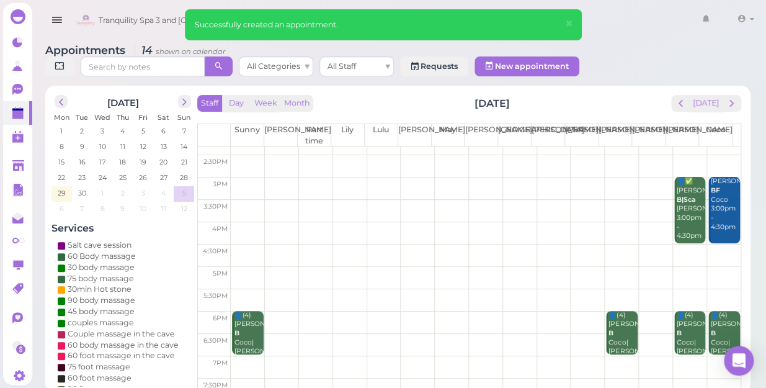
scroll to position [224, 0]
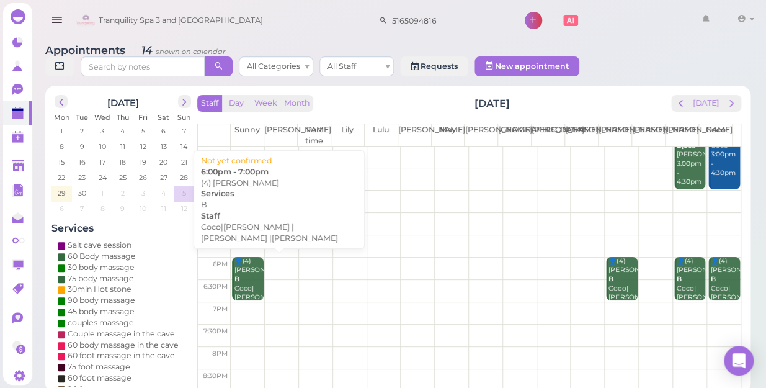
click at [244, 257] on div "👤(4) Stephanie B Coco|Emily |Sunny |Tina 6:00pm - 7:00pm" at bounding box center [248, 311] width 29 height 109
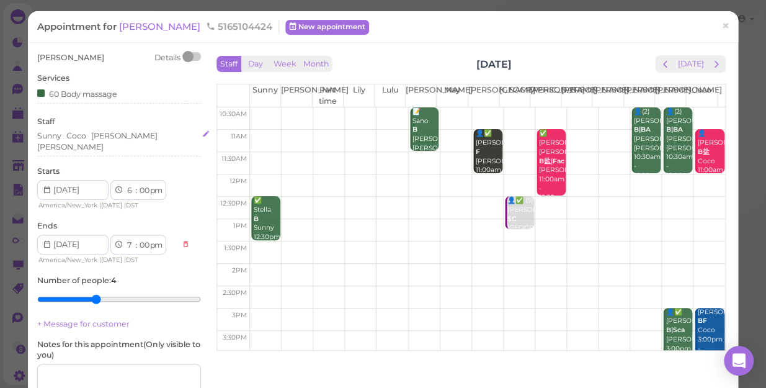
click at [146, 135] on div "Sunny Coco Tina Emily" at bounding box center [119, 141] width 164 height 22
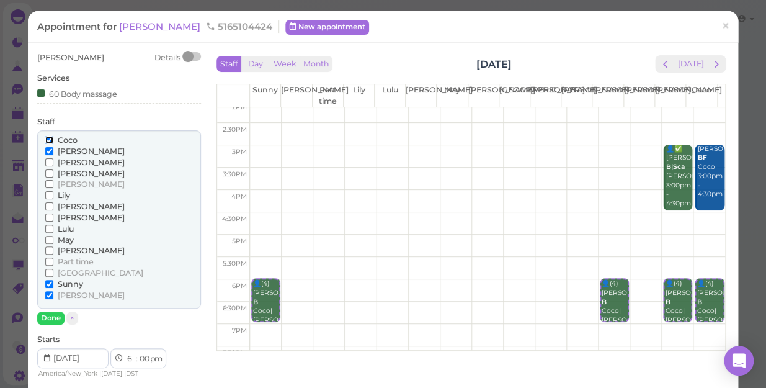
scroll to position [224, 0]
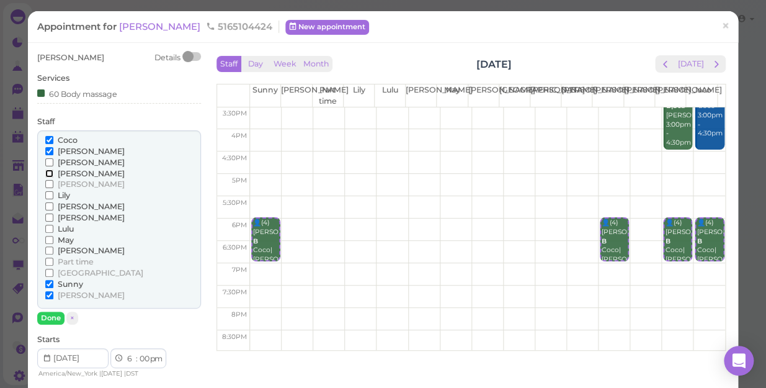
click at [47, 174] on input "[PERSON_NAME]" at bounding box center [49, 173] width 8 height 8
click at [48, 282] on input "Sunny" at bounding box center [49, 284] width 8 height 8
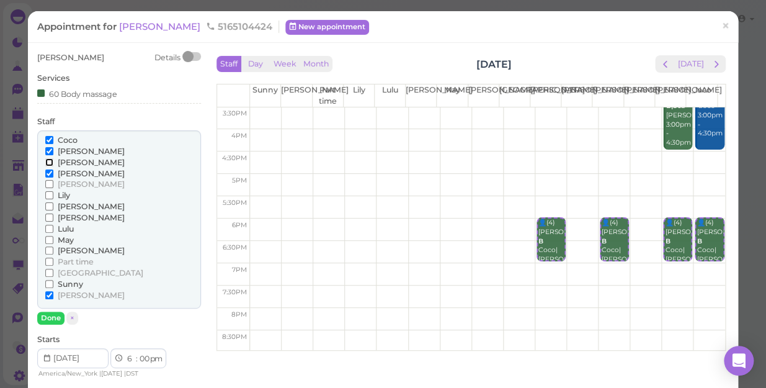
click at [45, 162] on input "[PERSON_NAME]" at bounding box center [49, 162] width 8 height 8
click at [47, 206] on input "[PERSON_NAME]" at bounding box center [49, 206] width 8 height 8
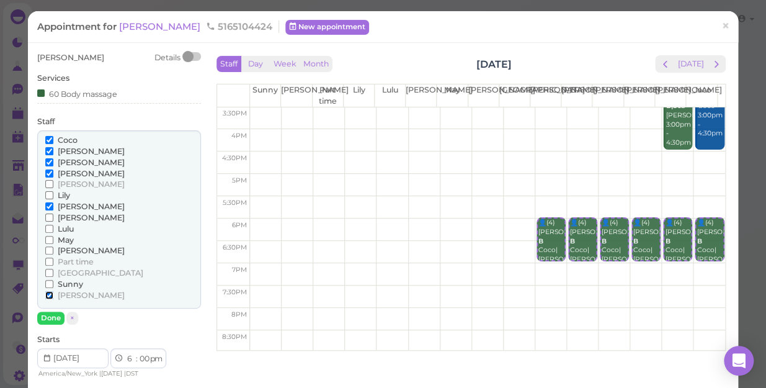
click at [50, 291] on input "[PERSON_NAME]" at bounding box center [49, 295] width 8 height 8
click at [50, 138] on input "Coco" at bounding box center [49, 140] width 8 height 8
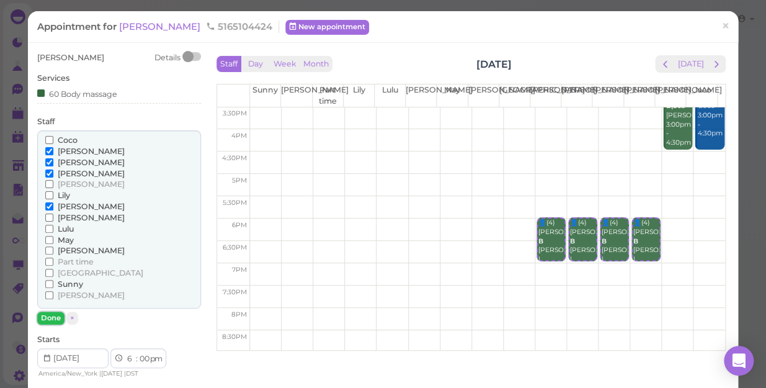
click at [52, 314] on button "Done" at bounding box center [50, 317] width 27 height 13
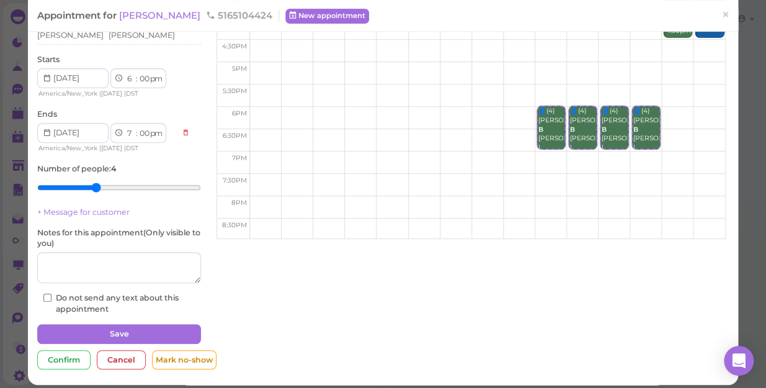
scroll to position [112, 0]
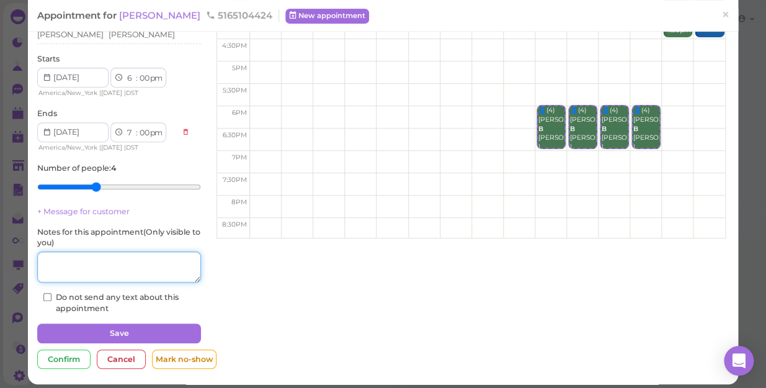
click at [117, 254] on textarea at bounding box center [119, 266] width 164 height 31
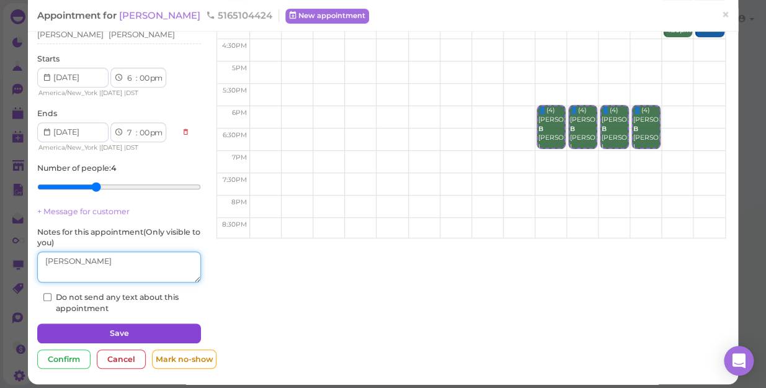
type textarea "[PERSON_NAME]"
click at [140, 323] on button "Save" at bounding box center [119, 333] width 164 height 20
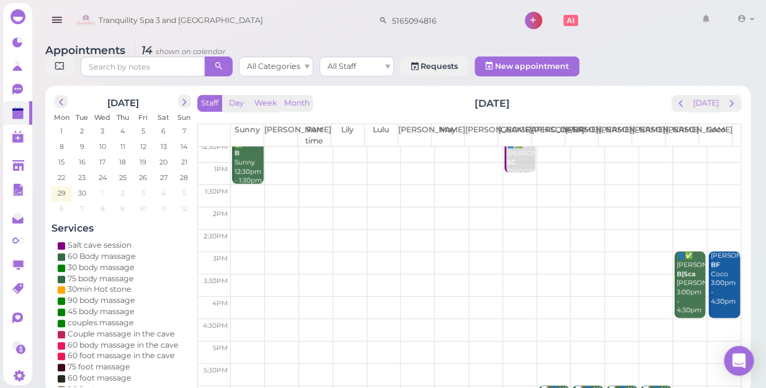
scroll to position [224, 0]
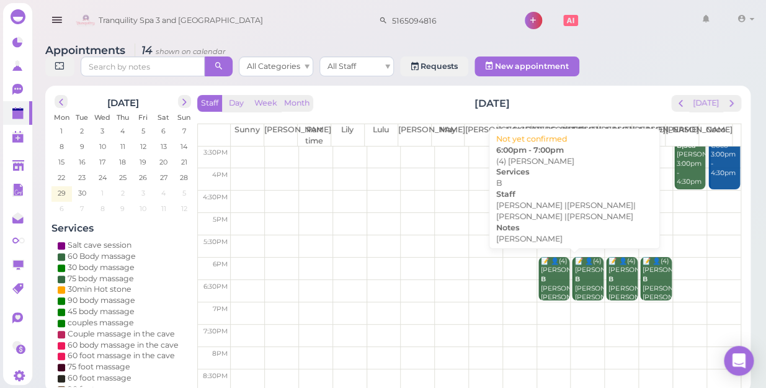
click at [546, 280] on div "📝 👤(4) Stephanie B Jessica Emily |Helen|Jessica |Linda 6:00pm - 7:00pm" at bounding box center [554, 316] width 29 height 118
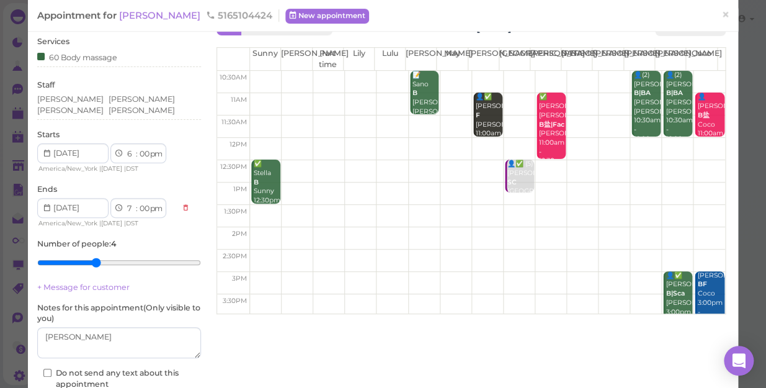
scroll to position [56, 0]
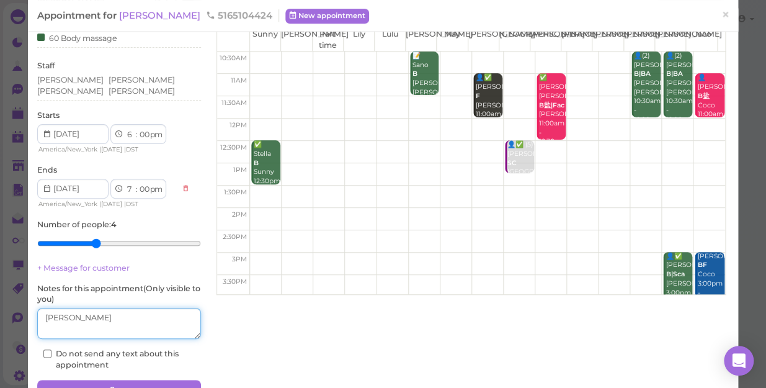
click at [50, 308] on textarea at bounding box center [119, 323] width 164 height 31
type textarea "[PERSON_NAME]"
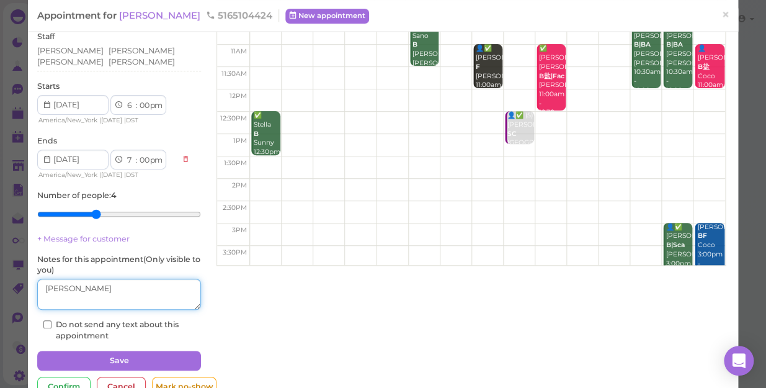
scroll to position [113, 0]
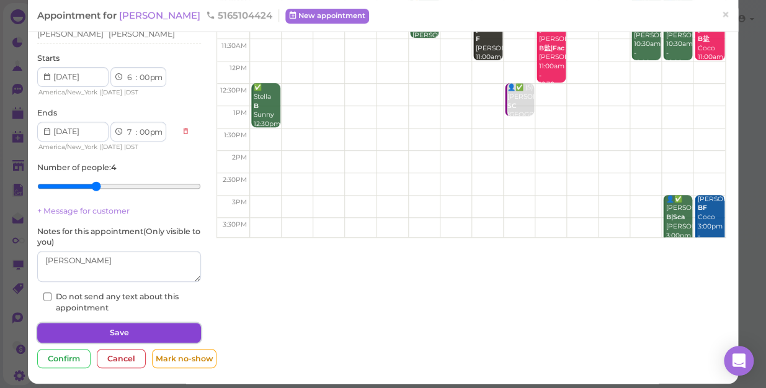
click at [131, 327] on button "Save" at bounding box center [119, 333] width 164 height 20
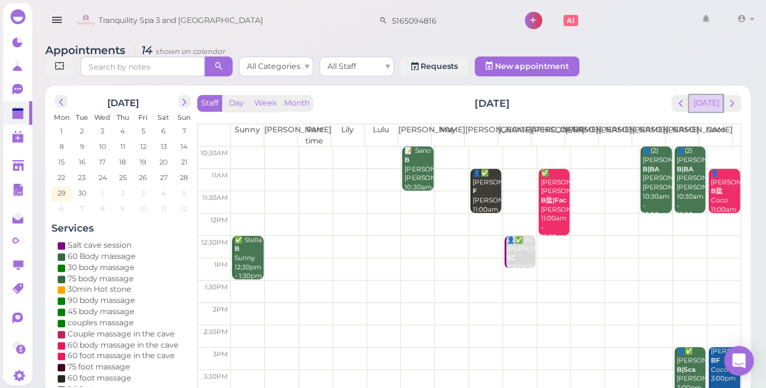
click at [708, 95] on button "[DATE]" at bounding box center [705, 103] width 33 height 17
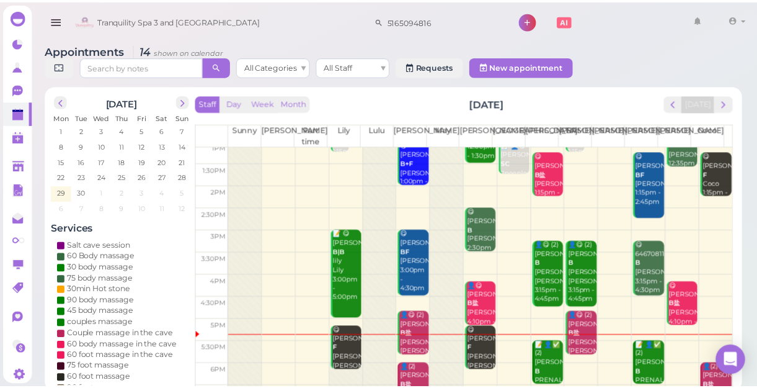
scroll to position [224, 0]
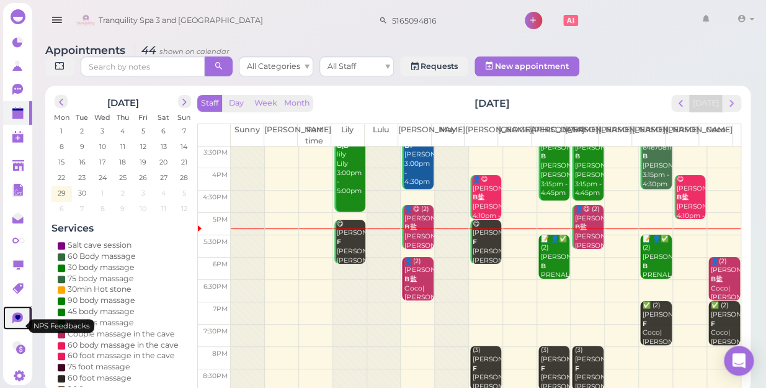
click at [12, 323] on icon at bounding box center [17, 317] width 11 height 11
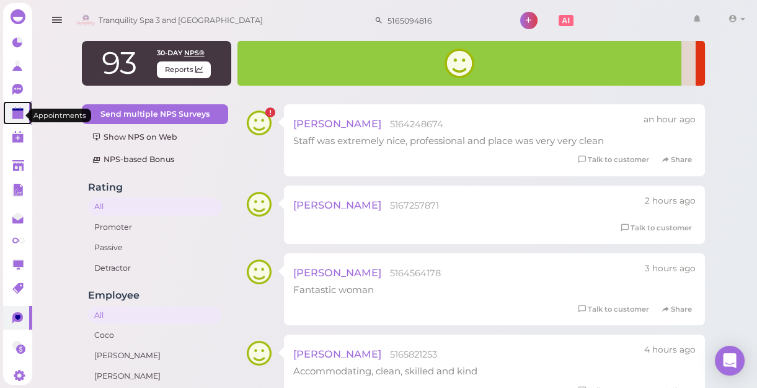
click at [12, 114] on icon at bounding box center [18, 113] width 13 height 13
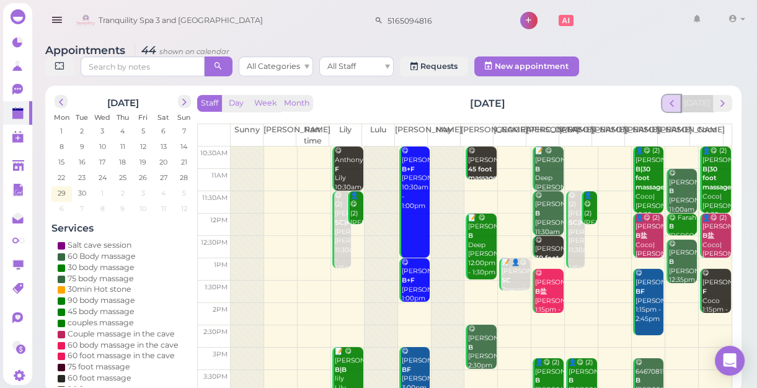
click at [675, 107] on span "prev" at bounding box center [672, 103] width 12 height 12
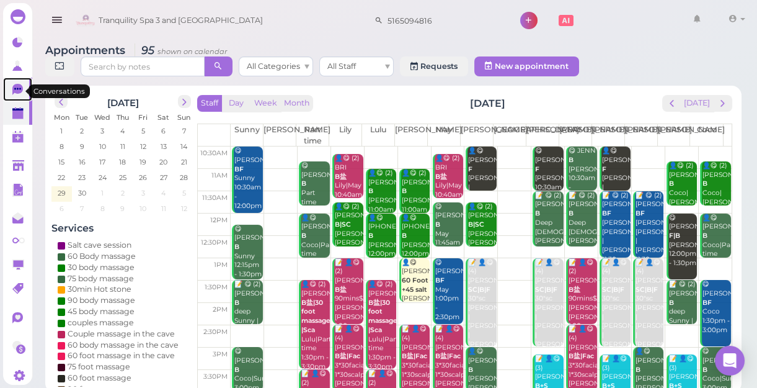
click at [18, 86] on icon at bounding box center [17, 89] width 11 height 11
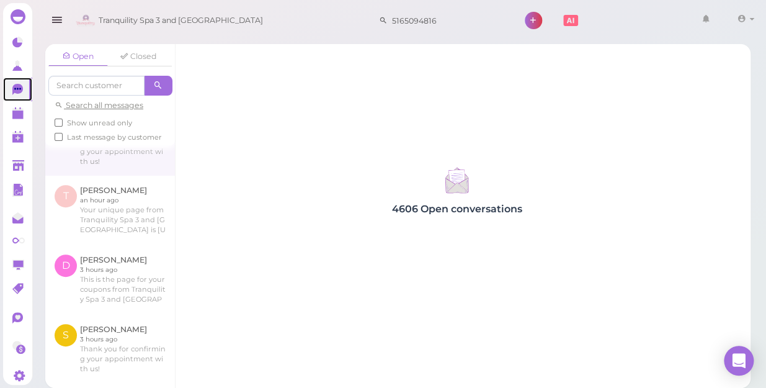
scroll to position [112, 0]
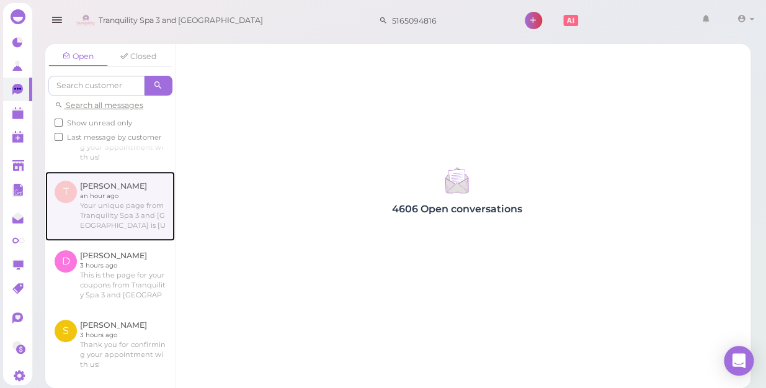
click at [111, 229] on link at bounding box center [110, 205] width 130 height 69
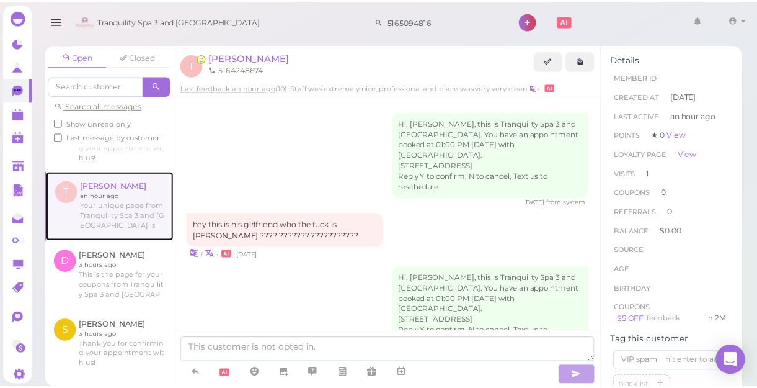
scroll to position [581, 0]
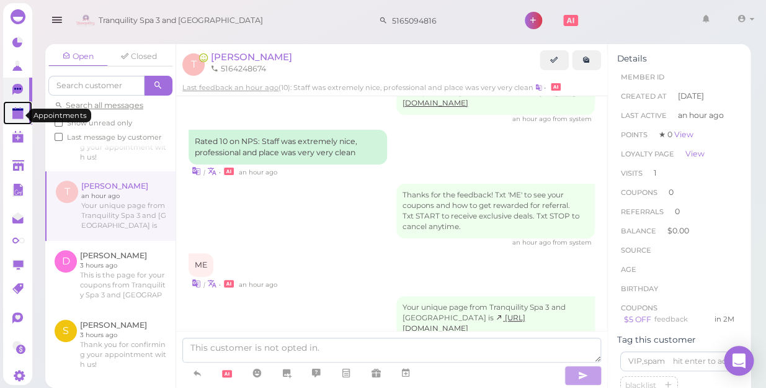
click at [12, 112] on polygon at bounding box center [17, 114] width 11 height 9
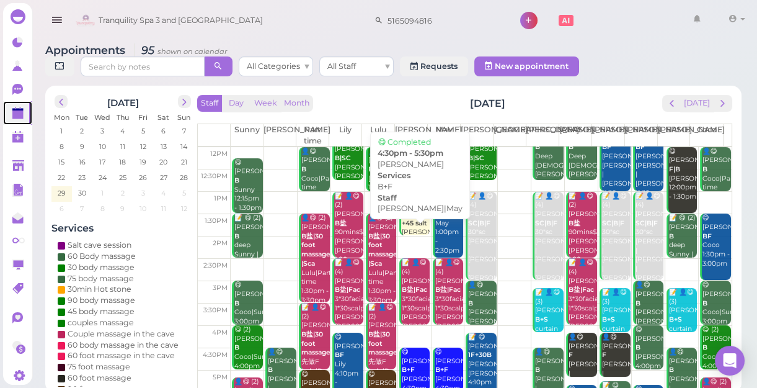
scroll to position [224, 0]
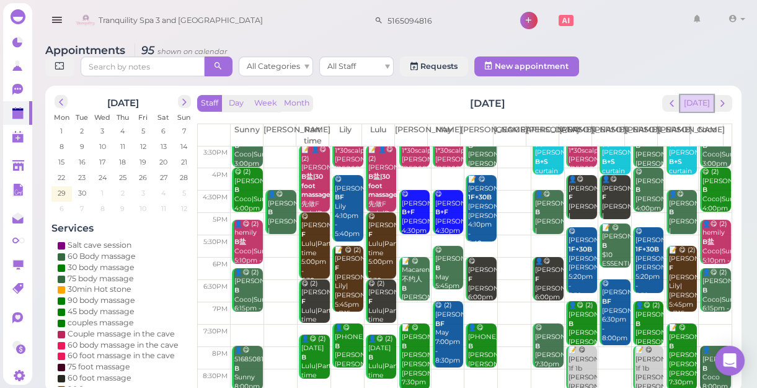
click at [703, 108] on button "[DATE]" at bounding box center [696, 103] width 33 height 17
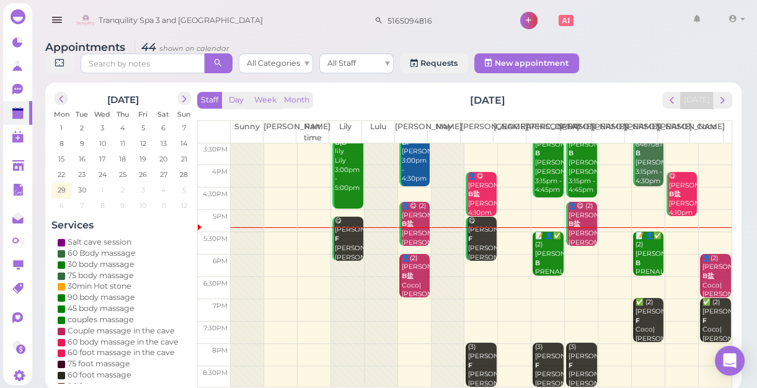
scroll to position [4, 0]
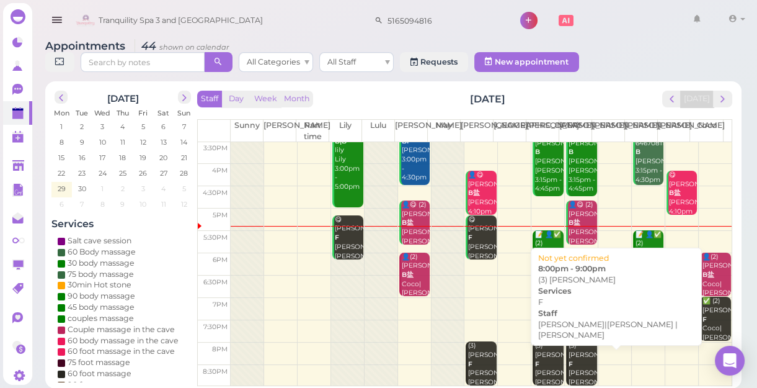
click at [570, 351] on div "(3) Lisa F Helen|Jessica |Mike 8:00pm - 9:00pm" at bounding box center [582, 386] width 29 height 91
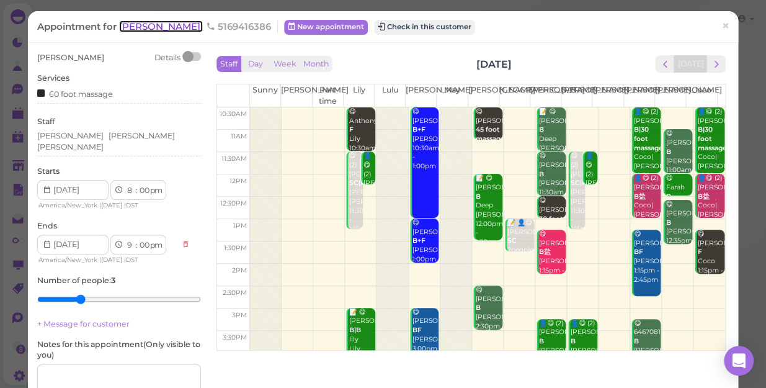
click at [132, 25] on span "[PERSON_NAME]" at bounding box center [161, 26] width 84 height 12
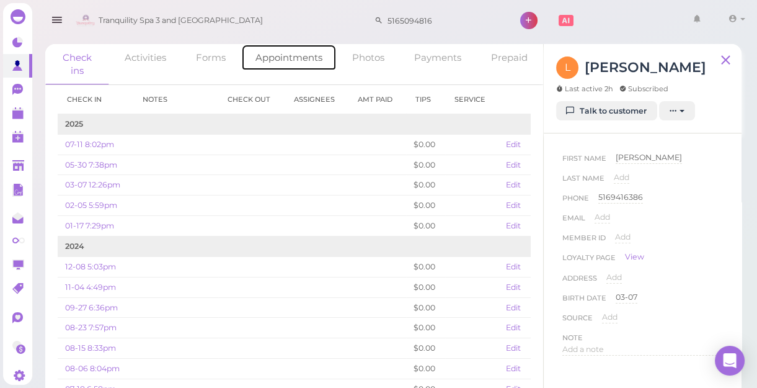
click at [296, 62] on link "Appointments" at bounding box center [289, 57] width 96 height 27
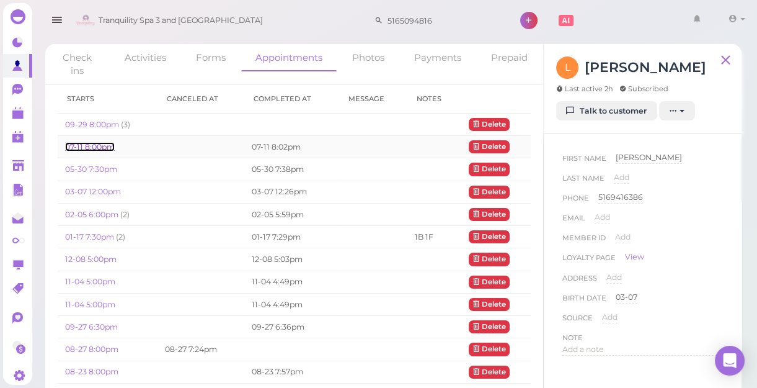
click at [81, 147] on link "07-11 8:00pm" at bounding box center [90, 146] width 50 height 9
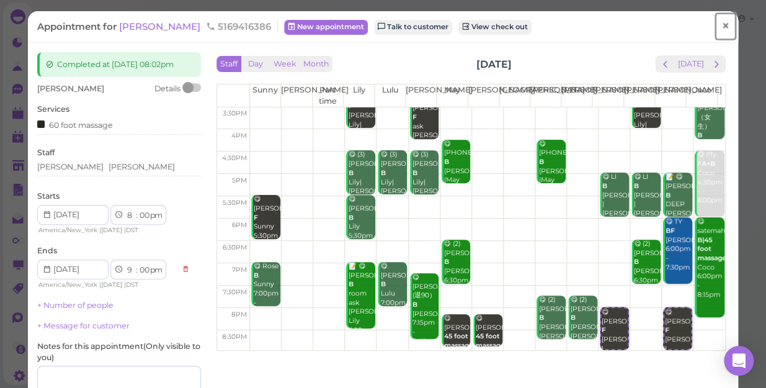
click at [721, 25] on span "×" at bounding box center [725, 25] width 8 height 17
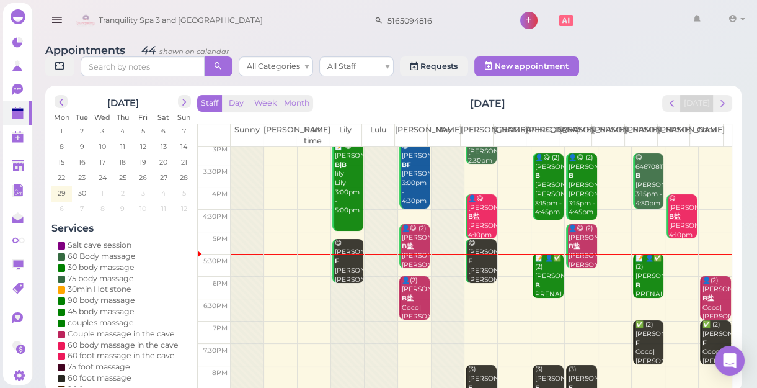
scroll to position [224, 0]
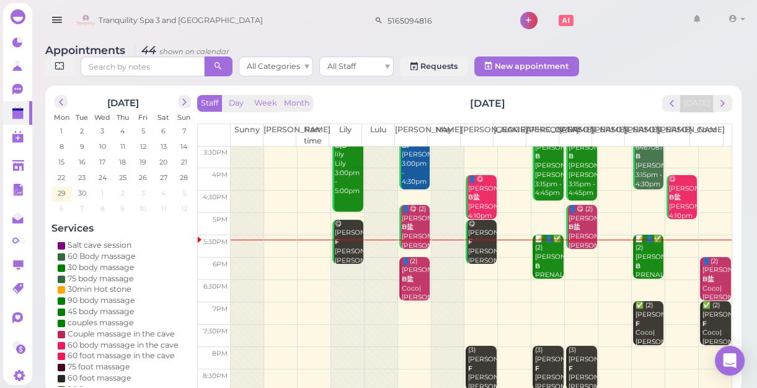
click at [672, 113] on div "Staff Day Week Month Monday, Sep 29 Today Sunny Kelly Part time Lily Lulu Lisa …" at bounding box center [464, 242] width 535 height 295
click at [675, 105] on span "prev" at bounding box center [672, 103] width 12 height 12
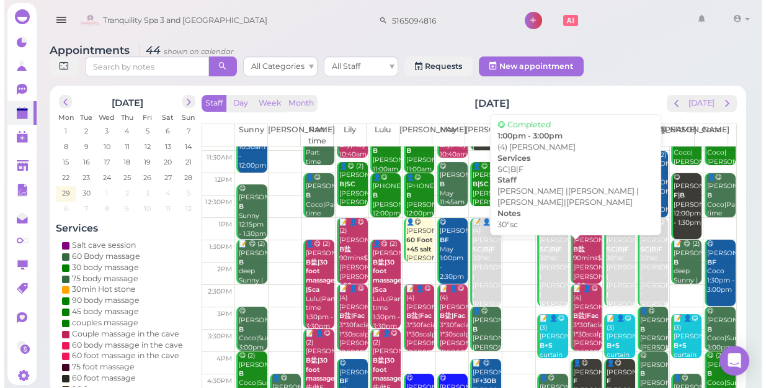
scroll to position [56, 0]
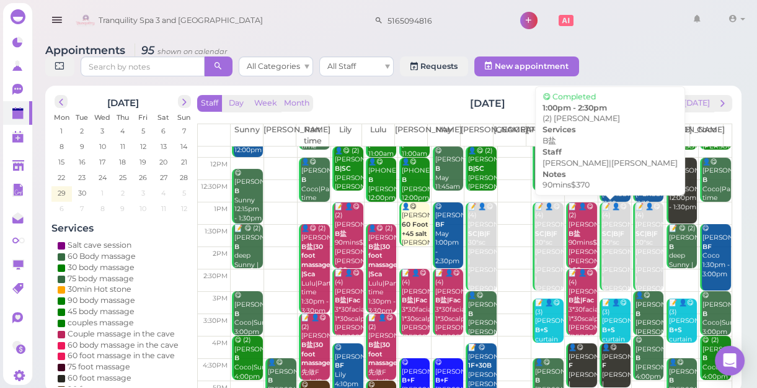
click at [576, 248] on div "📝 👤😋 (2) Jeniffer B盐 90mins$370 Helen|Lily 1:00pm - 2:30pm" at bounding box center [582, 247] width 29 height 91
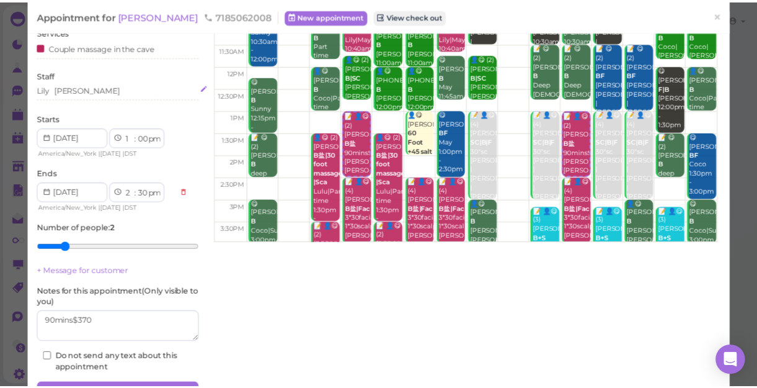
scroll to position [6, 0]
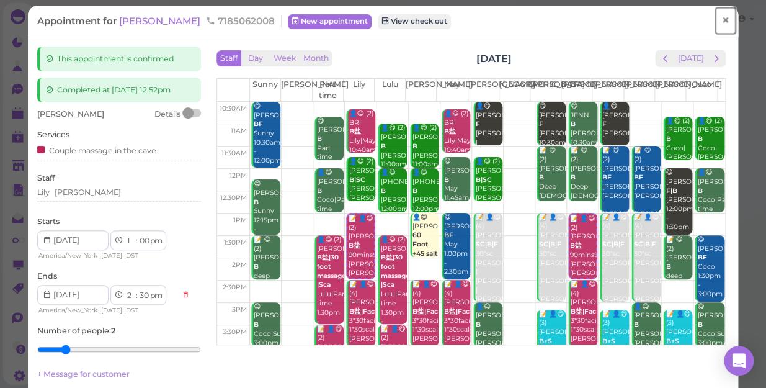
click at [721, 20] on span "×" at bounding box center [725, 20] width 8 height 17
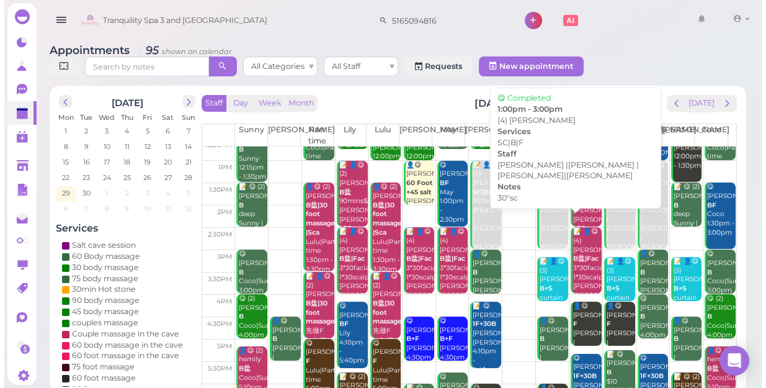
scroll to position [169, 0]
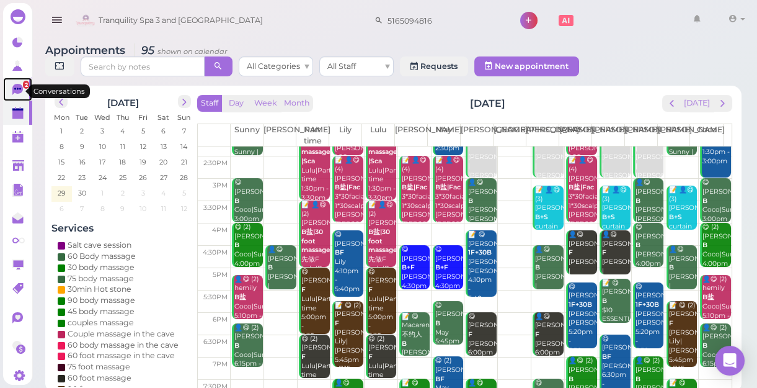
click at [23, 87] on span "2" at bounding box center [26, 85] width 6 height 8
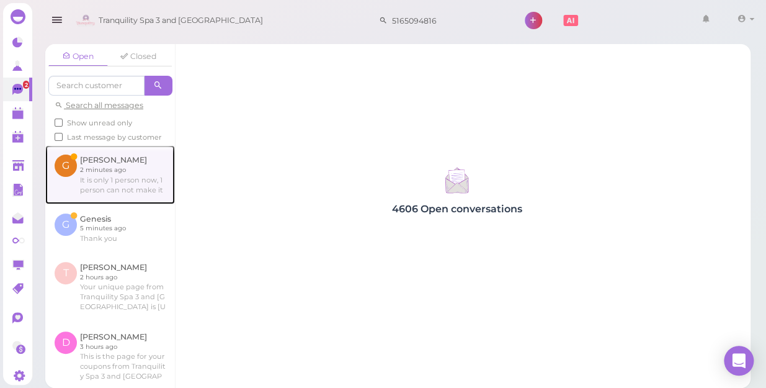
click at [128, 200] on link at bounding box center [110, 174] width 130 height 58
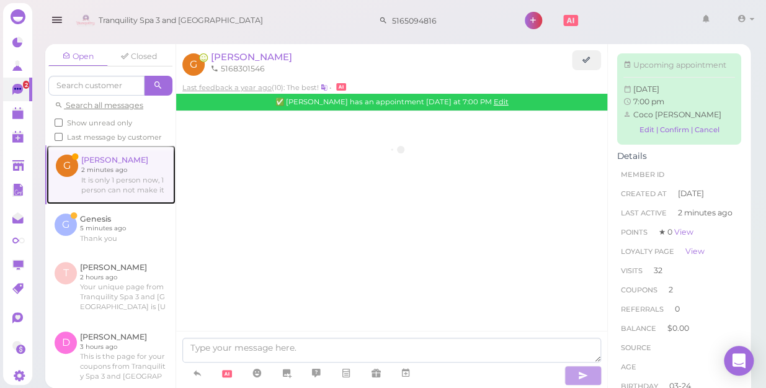
scroll to position [1677, 0]
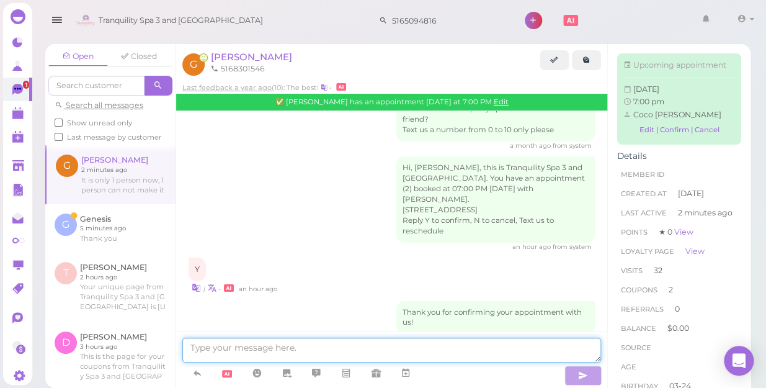
click at [385, 350] on textarea at bounding box center [391, 349] width 419 height 25
type textarea "OK"
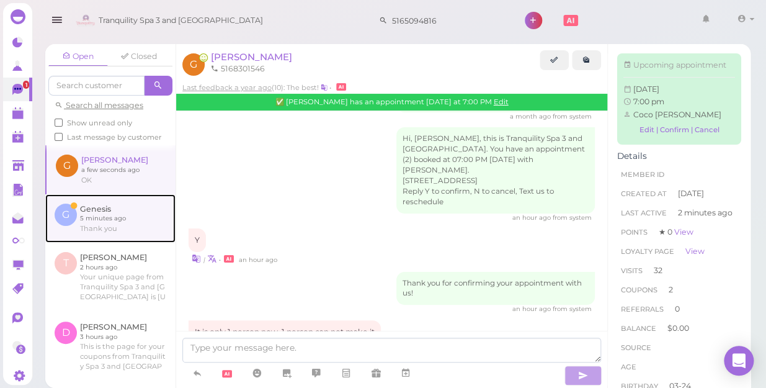
click at [103, 231] on link at bounding box center [110, 218] width 130 height 48
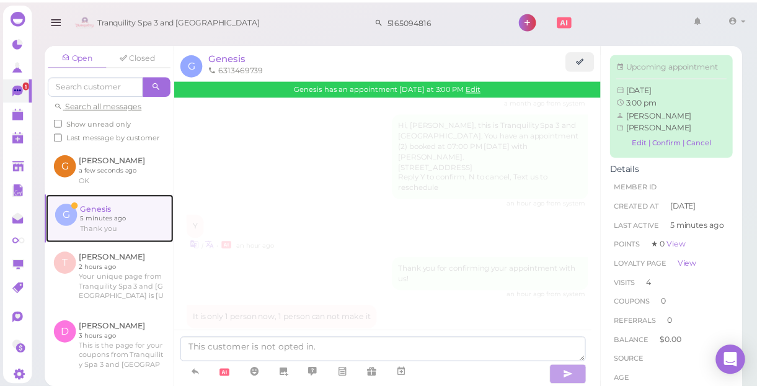
scroll to position [1544, 0]
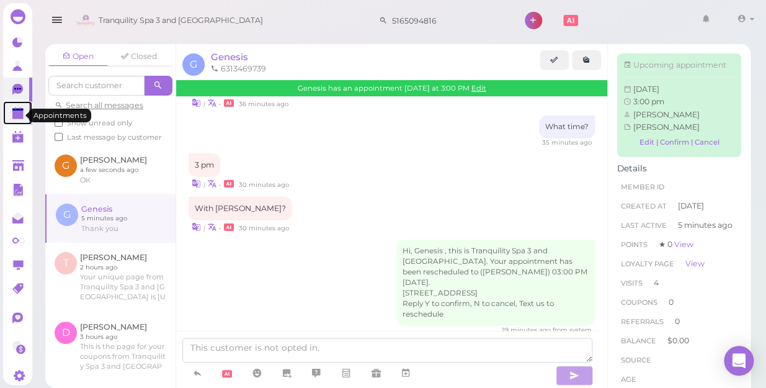
click at [17, 109] on link at bounding box center [17, 113] width 29 height 24
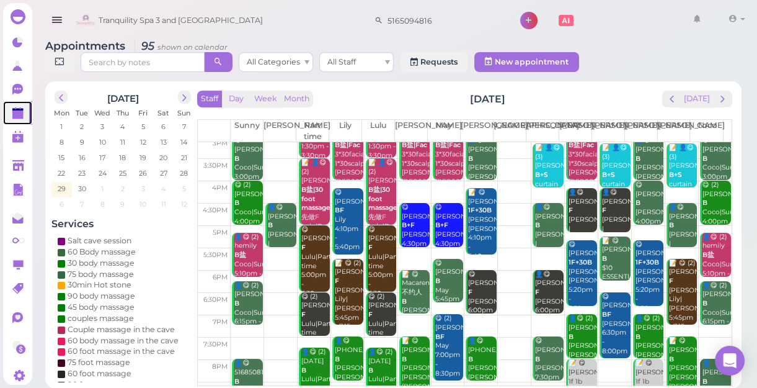
scroll to position [224, 0]
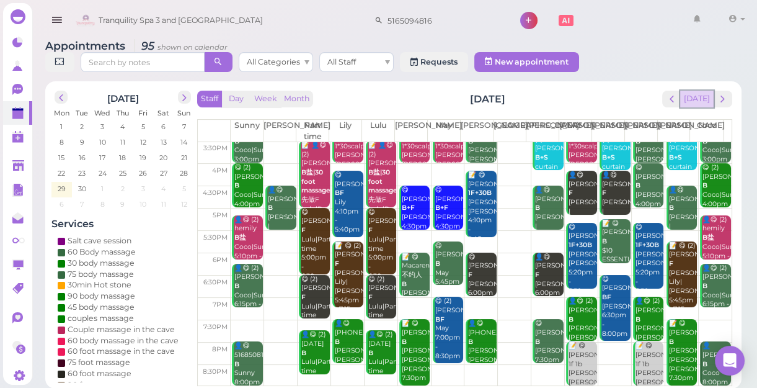
click at [699, 97] on button "[DATE]" at bounding box center [696, 99] width 33 height 17
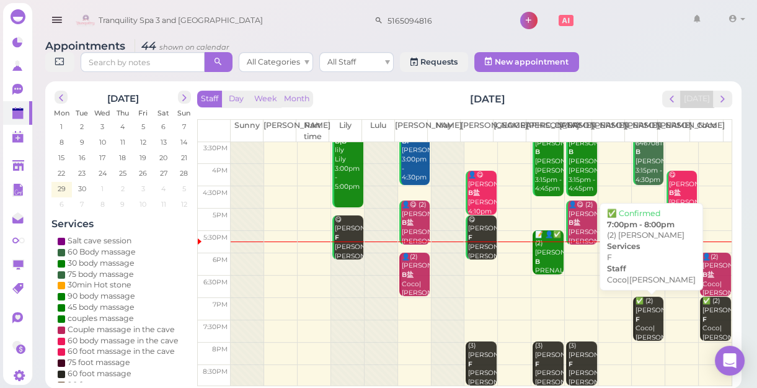
click at [643, 324] on div "✅ (2) Gina F Coco|Linda 7:00pm - 8:00pm" at bounding box center [649, 332] width 29 height 73
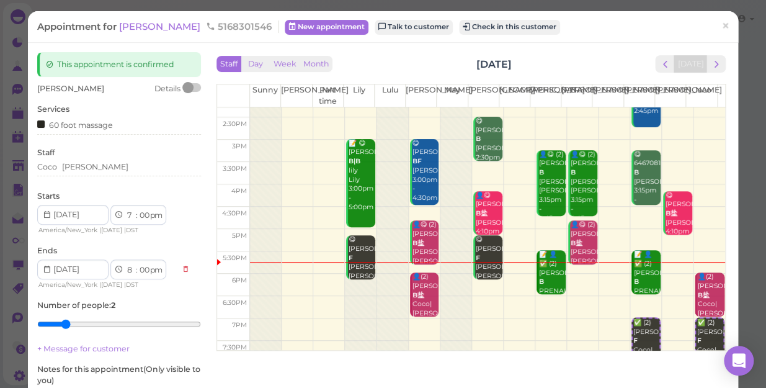
scroll to position [224, 0]
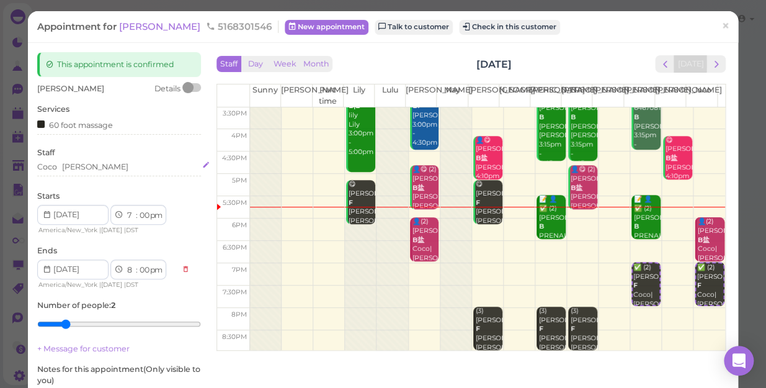
click at [95, 162] on div "Coco Linda" at bounding box center [119, 166] width 164 height 11
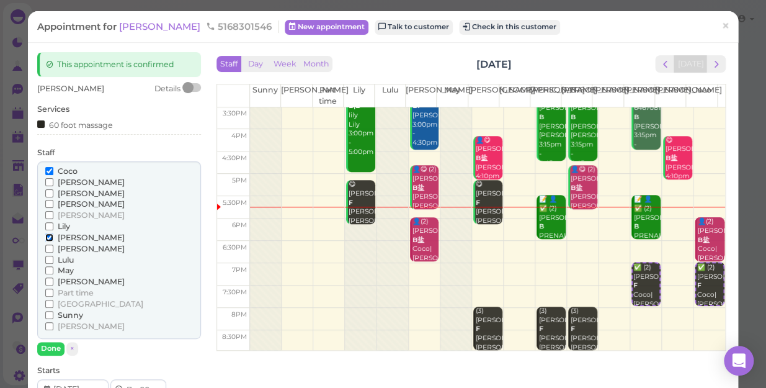
click at [48, 236] on input "[PERSON_NAME]" at bounding box center [49, 237] width 8 height 8
click at [51, 345] on button "Done" at bounding box center [50, 348] width 27 height 13
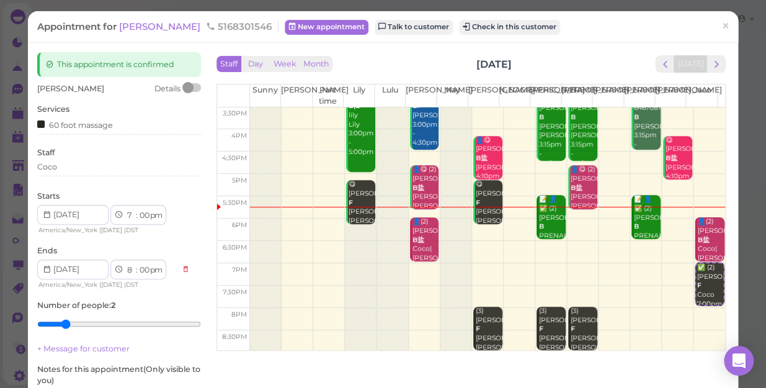
type input "1"
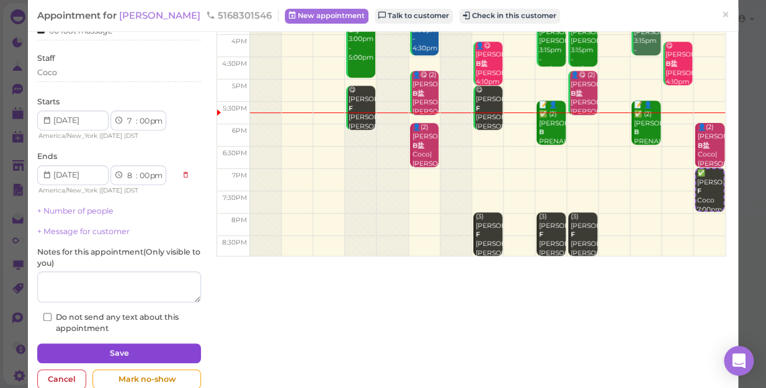
scroll to position [121, 0]
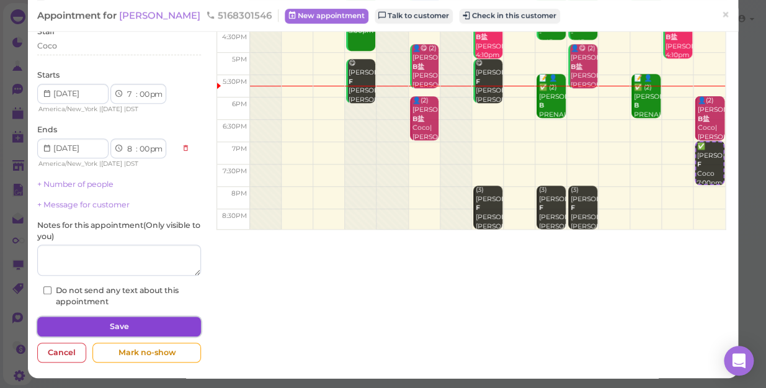
click at [151, 329] on button "Save" at bounding box center [119, 326] width 164 height 20
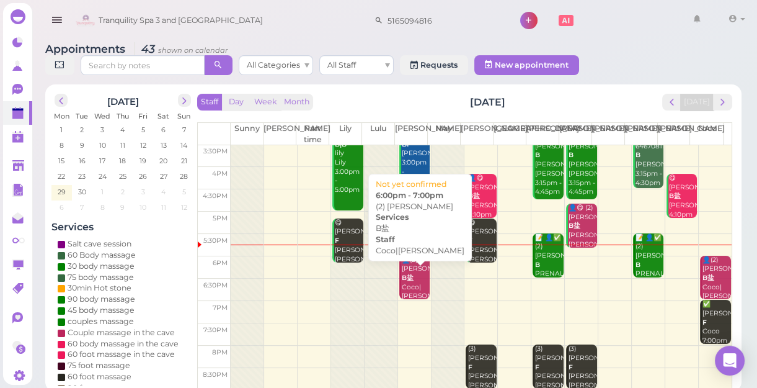
scroll to position [4, 0]
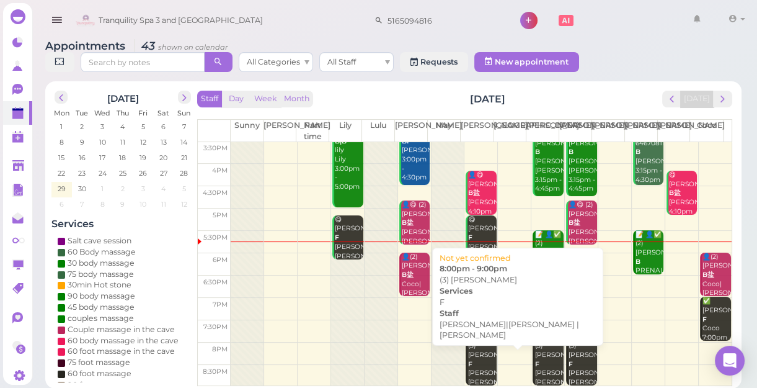
click at [481, 351] on div "(3) Lisa F Helen|Jessica |Mike 8:00pm - 9:00pm" at bounding box center [482, 386] width 29 height 91
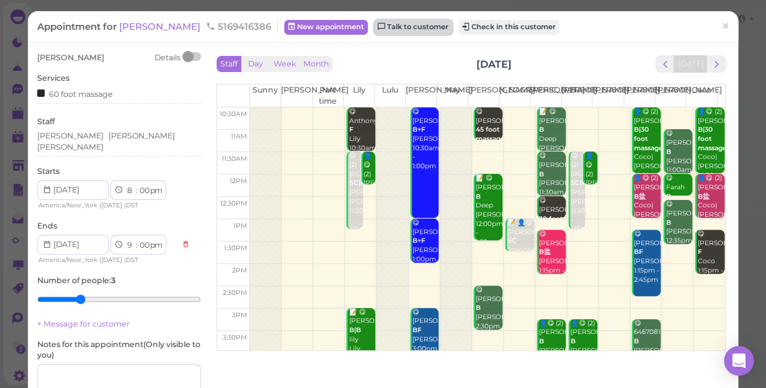
click at [374, 29] on link "Talk to customer" at bounding box center [413, 27] width 78 height 15
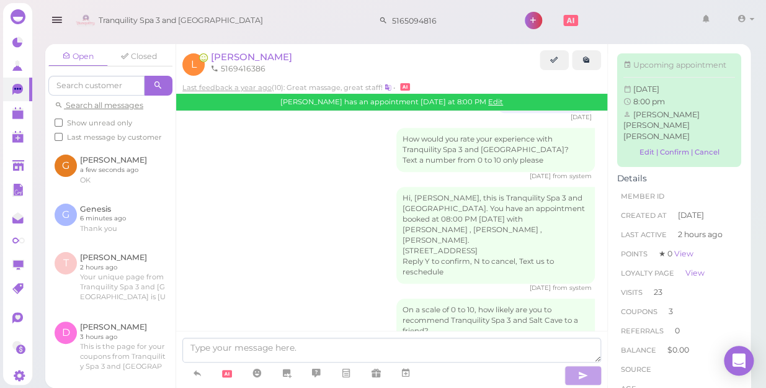
scroll to position [2090, 0]
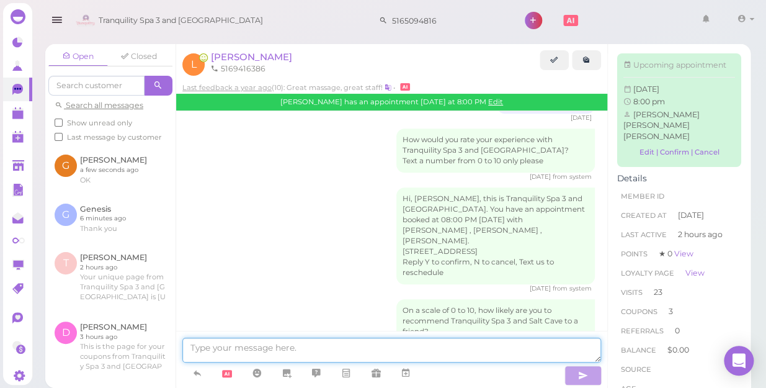
click at [333, 349] on textarea at bounding box center [391, 349] width 419 height 25
type textarea "i"
type textarea "If possible,you can come earlier"
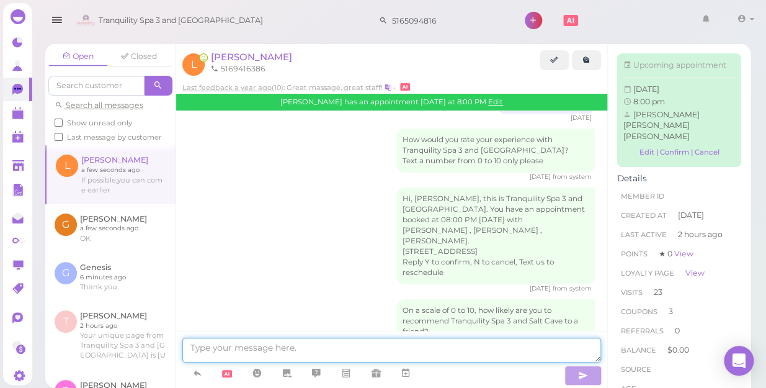
scroll to position [2120, 0]
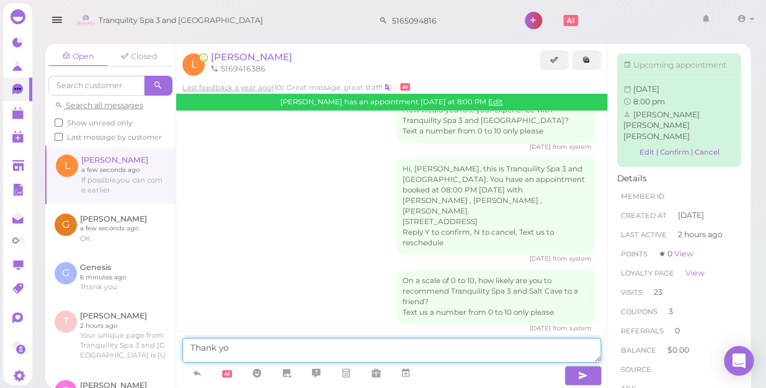
type textarea "Thank you"
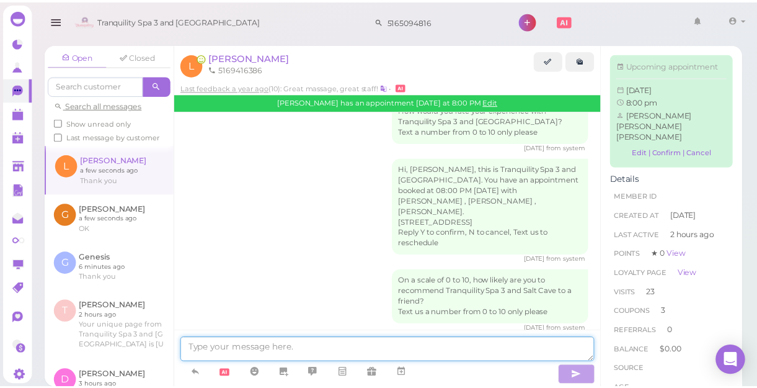
scroll to position [2158, 0]
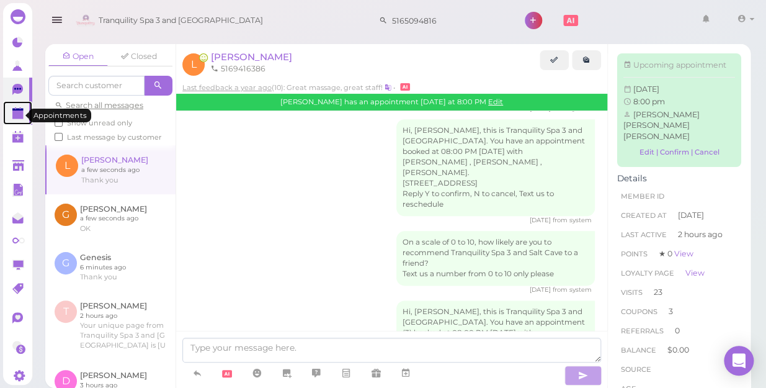
click at [16, 113] on polygon at bounding box center [17, 114] width 11 height 9
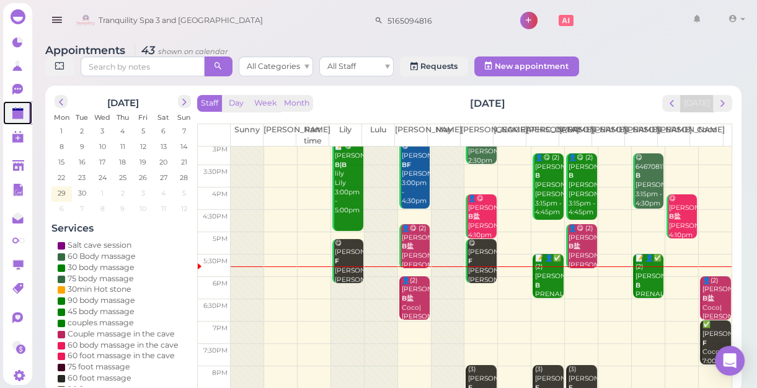
scroll to position [224, 0]
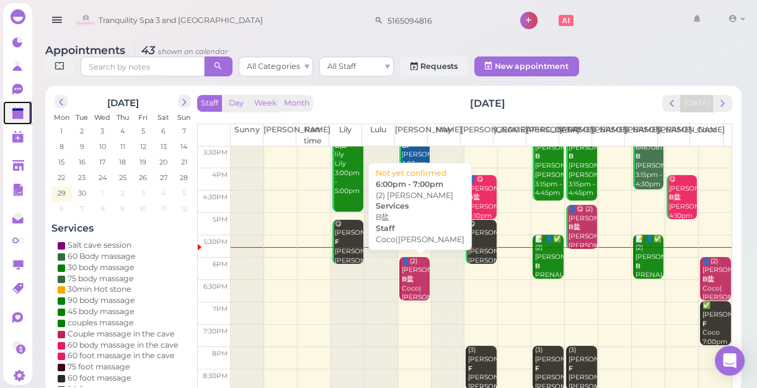
click at [409, 290] on div "👤(2) Katheryne B盐 Coco|Lisa 6:00pm - 7:00pm" at bounding box center [415, 293] width 29 height 73
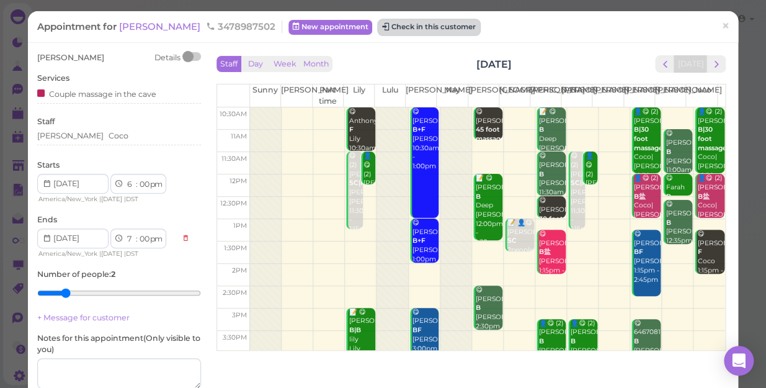
click at [419, 25] on button "Check in this customer" at bounding box center [428, 27] width 101 height 15
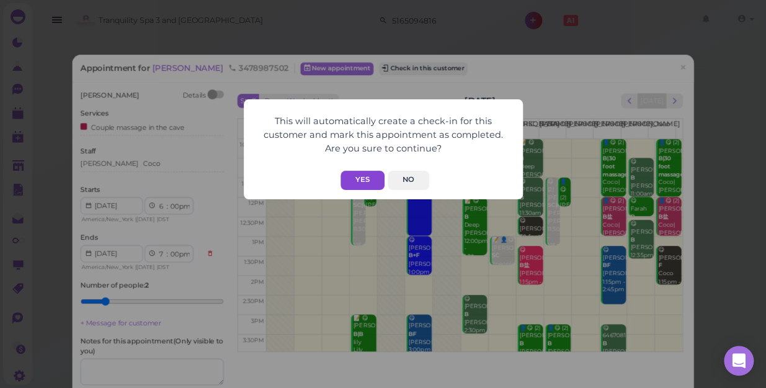
click at [371, 177] on button "Yes" at bounding box center [362, 180] width 44 height 19
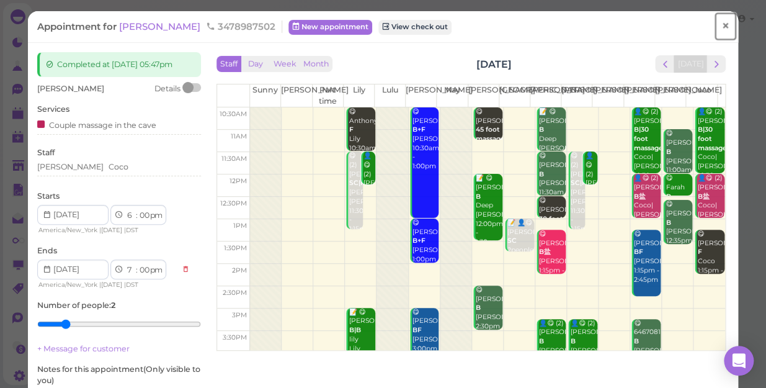
click at [721, 29] on span "×" at bounding box center [725, 25] width 8 height 17
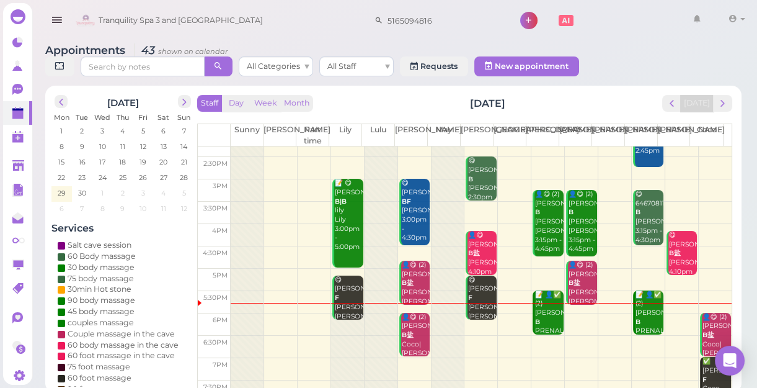
scroll to position [169, 0]
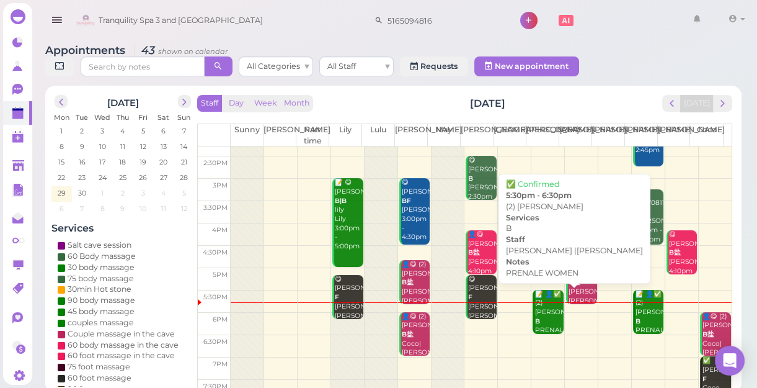
click at [548, 325] on div "📝 👤✅ (2) SHUNN B PRENALE WOMEN Jessica |Linda 5:30pm - 6:30pm" at bounding box center [549, 344] width 29 height 109
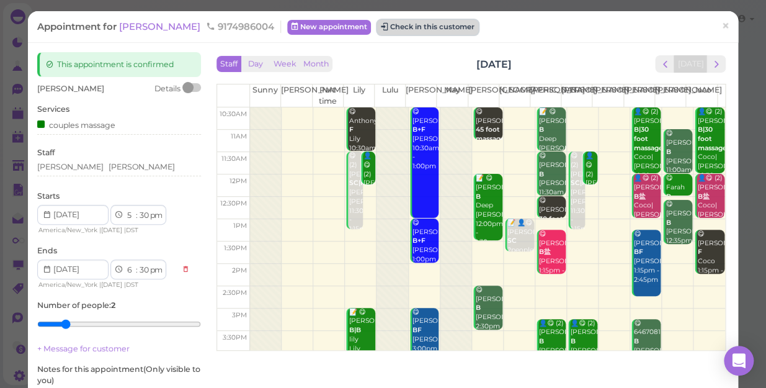
click at [397, 31] on button "Check in this customer" at bounding box center [427, 27] width 101 height 15
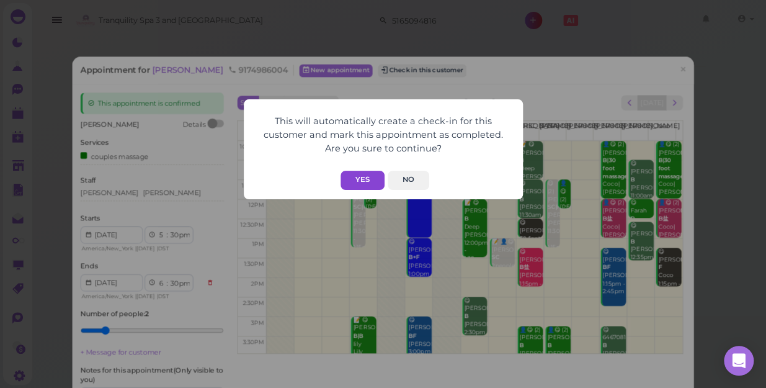
click at [367, 179] on button "Yes" at bounding box center [362, 180] width 44 height 19
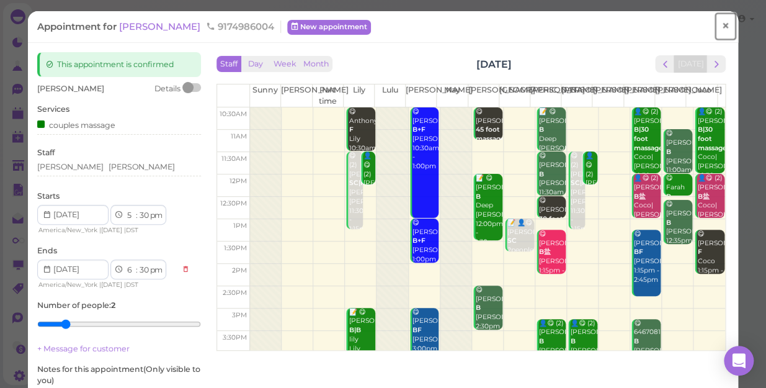
click at [721, 26] on span "×" at bounding box center [725, 25] width 8 height 17
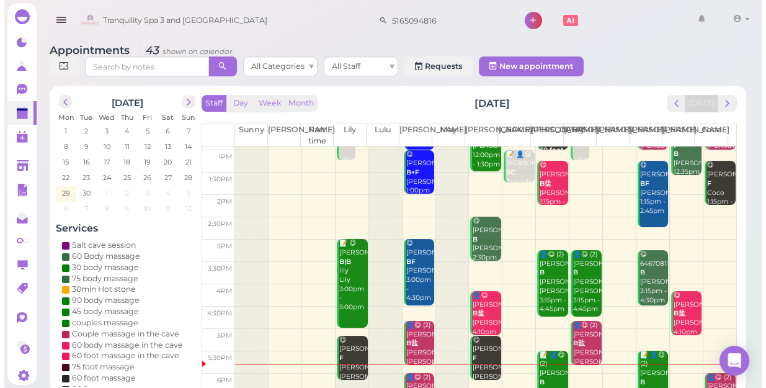
scroll to position [112, 0]
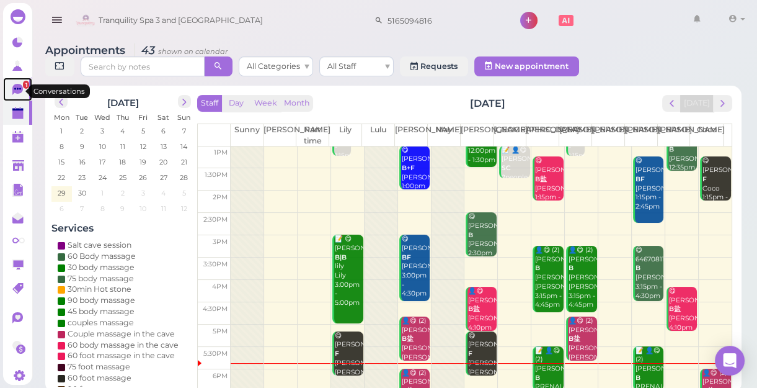
click at [18, 94] on icon at bounding box center [17, 89] width 11 height 11
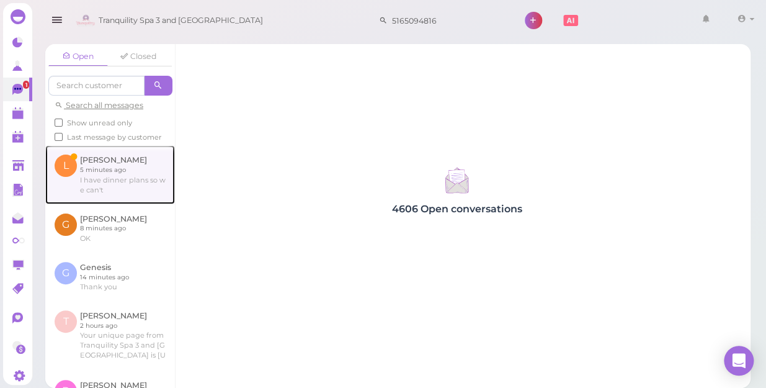
click at [97, 187] on link at bounding box center [110, 174] width 130 height 58
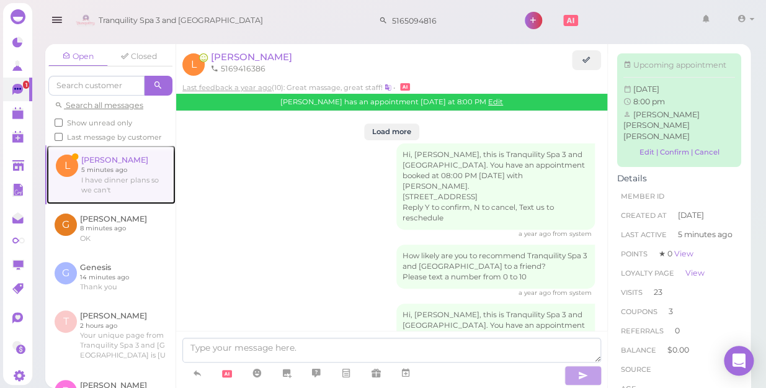
scroll to position [1991, 0]
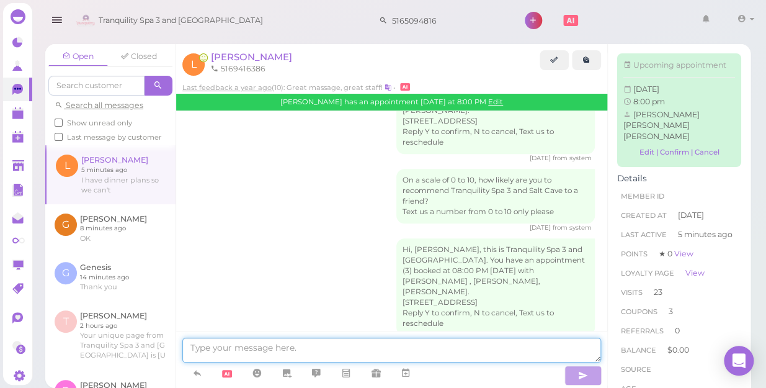
click at [438, 347] on textarea at bounding box center [391, 349] width 419 height 25
type textarea "ok"
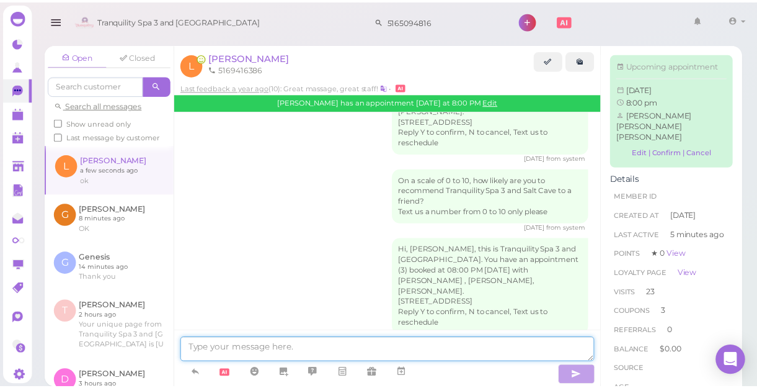
scroll to position [2029, 0]
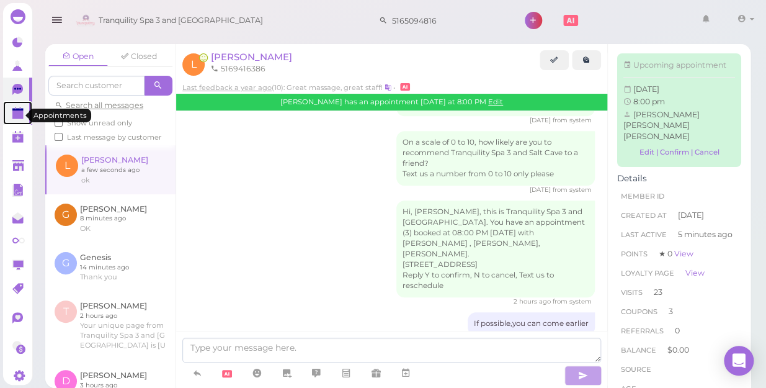
click at [15, 112] on polygon at bounding box center [17, 114] width 11 height 9
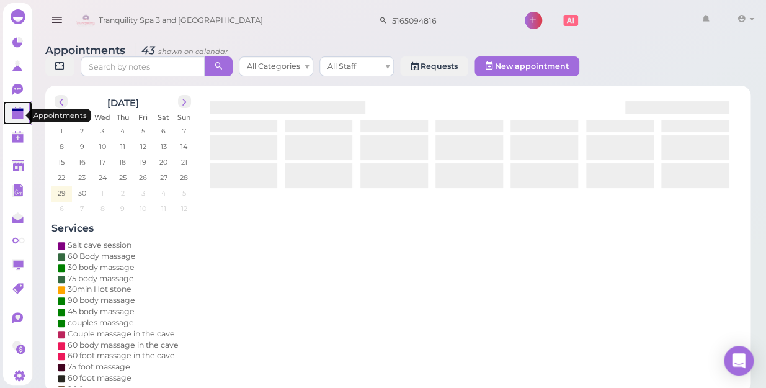
click at [15, 112] on polygon at bounding box center [17, 114] width 11 height 9
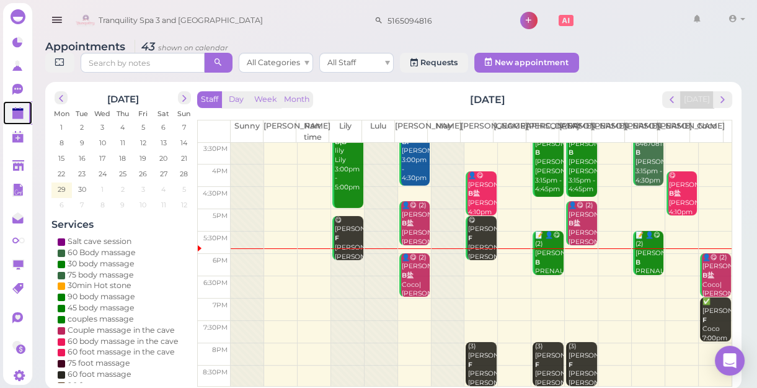
scroll to position [4, 0]
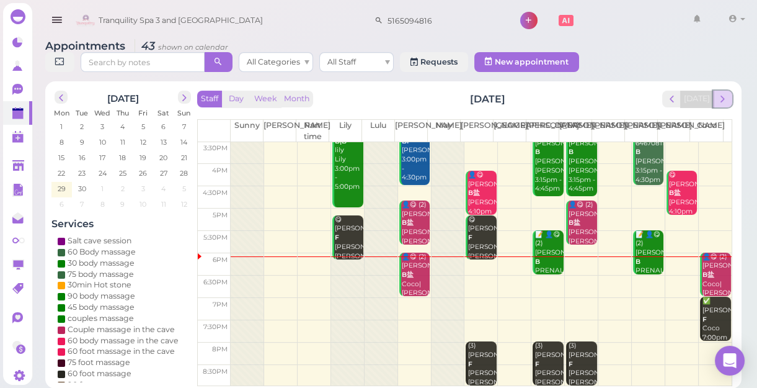
click at [726, 99] on span "next" at bounding box center [723, 99] width 12 height 12
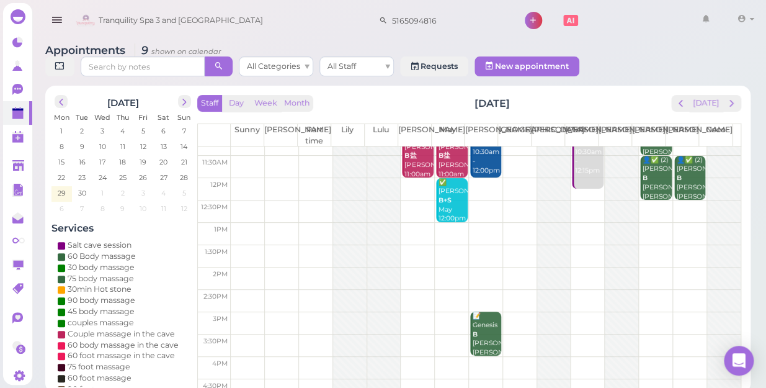
scroll to position [169, 0]
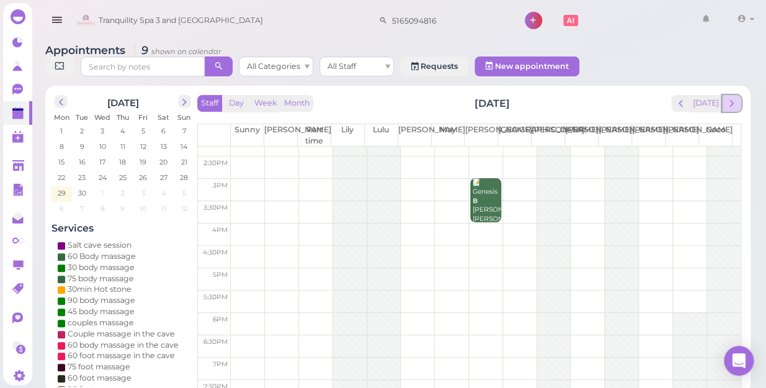
click at [739, 95] on button "next" at bounding box center [731, 103] width 19 height 17
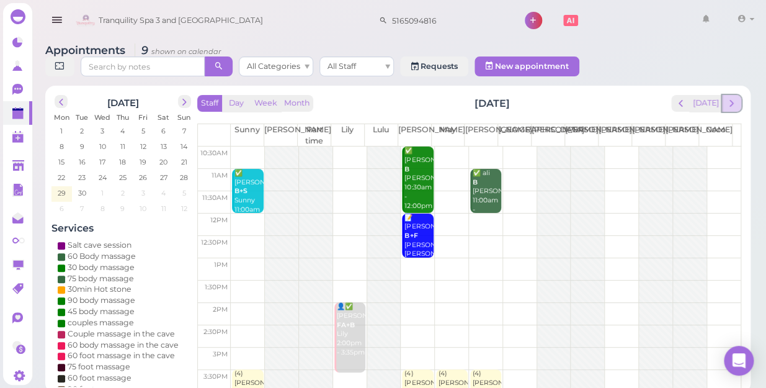
click at [737, 97] on span "next" at bounding box center [732, 103] width 12 height 12
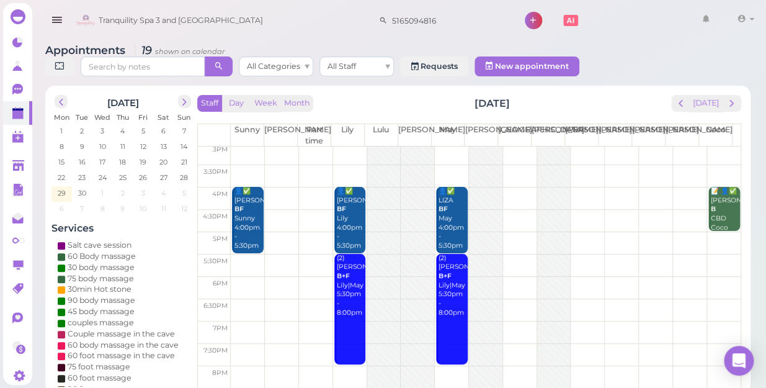
scroll to position [224, 0]
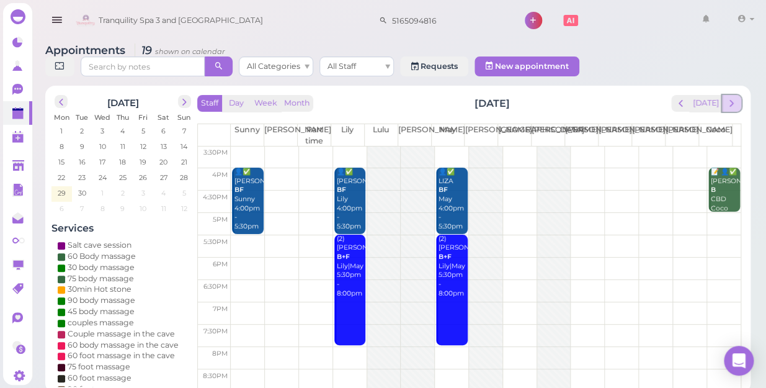
click at [732, 97] on span "next" at bounding box center [732, 103] width 12 height 12
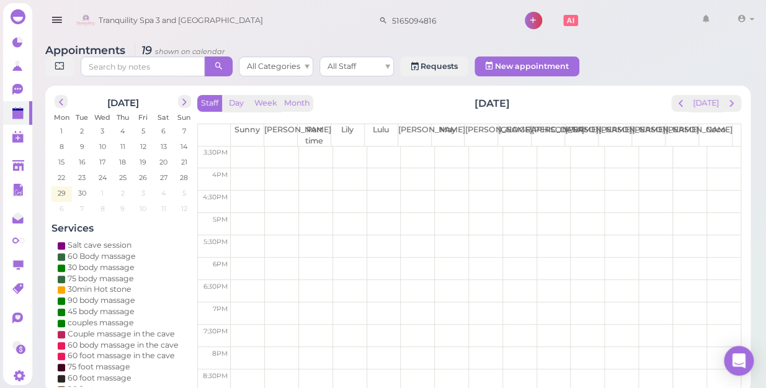
scroll to position [0, 0]
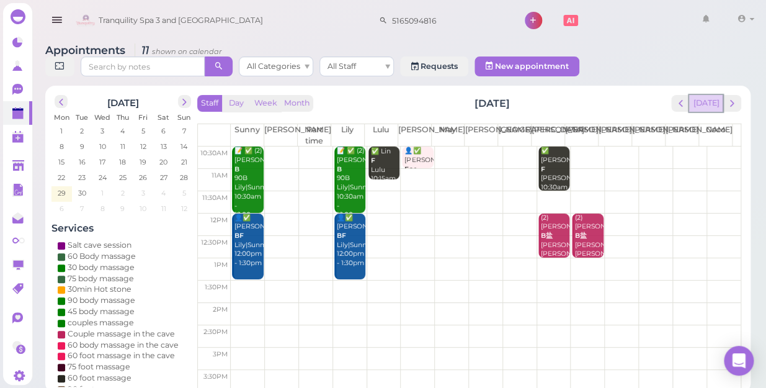
click at [705, 96] on button "[DATE]" at bounding box center [705, 103] width 33 height 17
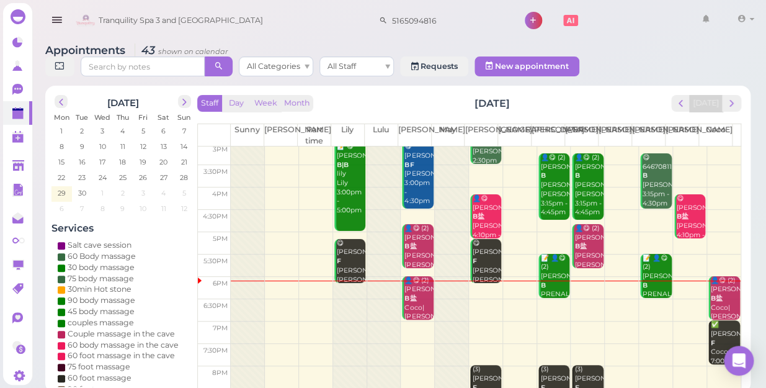
scroll to position [224, 0]
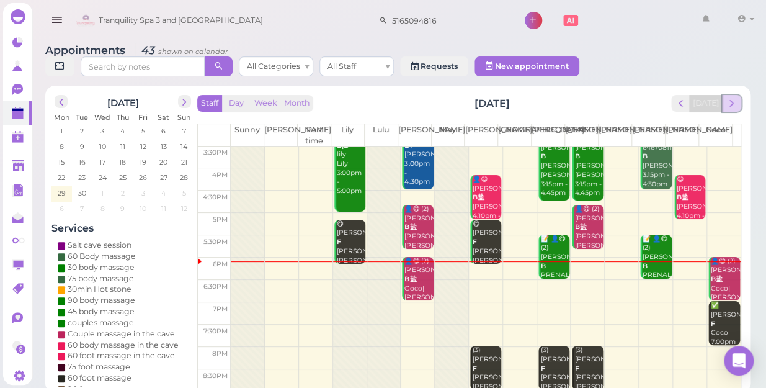
click at [735, 97] on span "next" at bounding box center [732, 103] width 12 height 12
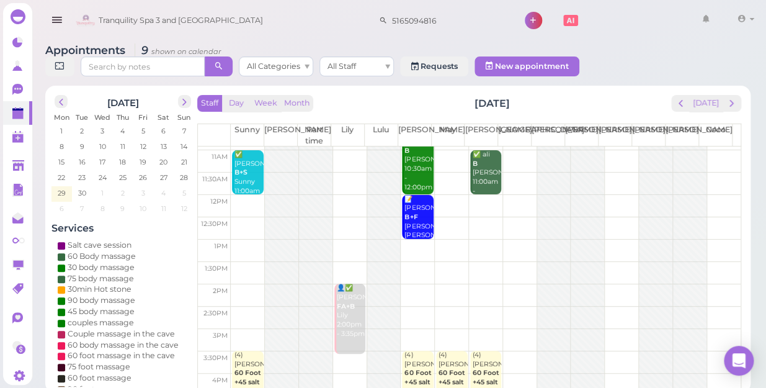
scroll to position [0, 0]
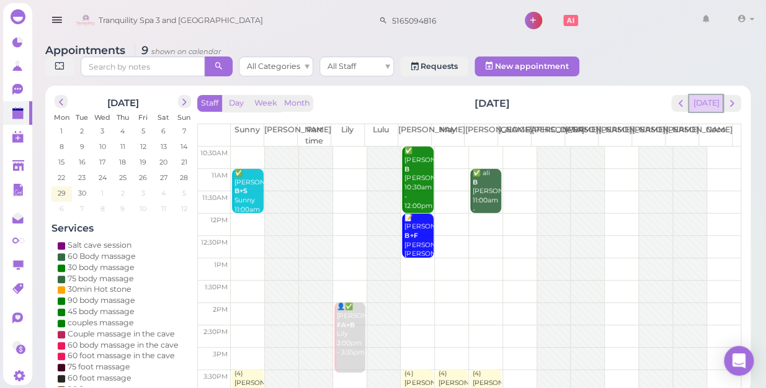
click at [712, 99] on button "[DATE]" at bounding box center [705, 103] width 33 height 17
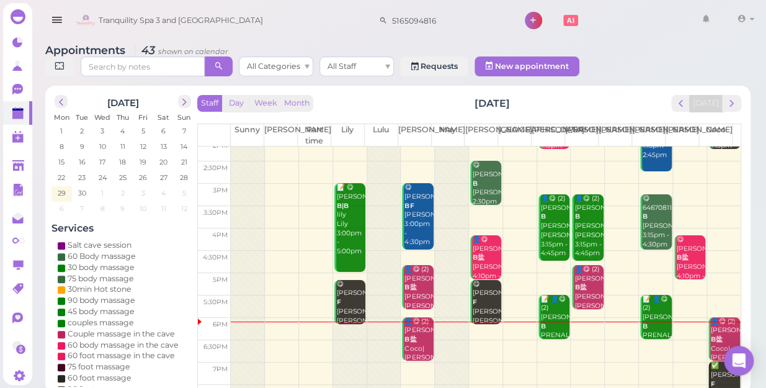
scroll to position [224, 0]
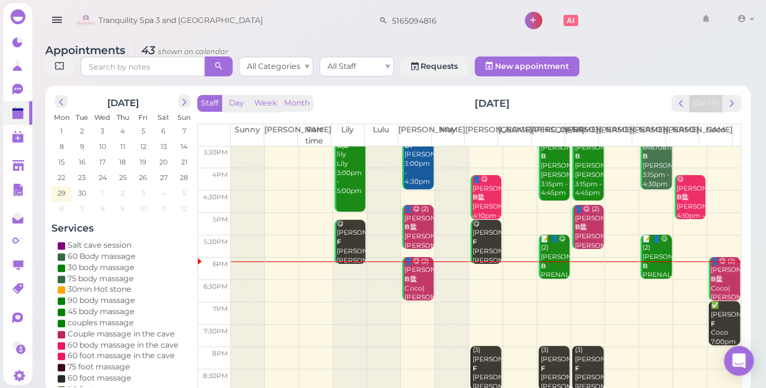
click at [161, 187] on span "4" at bounding box center [163, 192] width 7 height 11
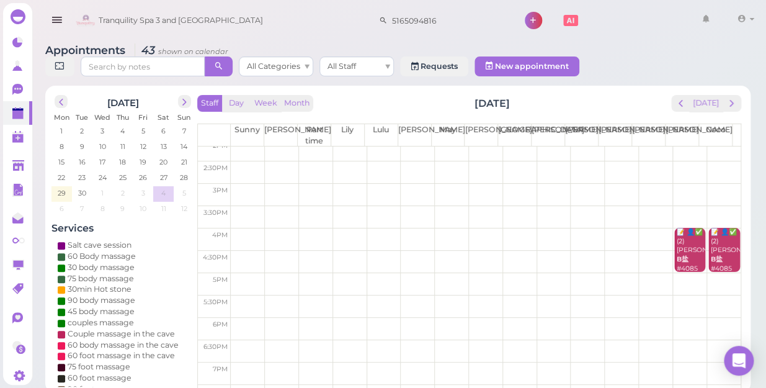
scroll to position [169, 0]
click at [715, 268] on td at bounding box center [486, 279] width 510 height 22
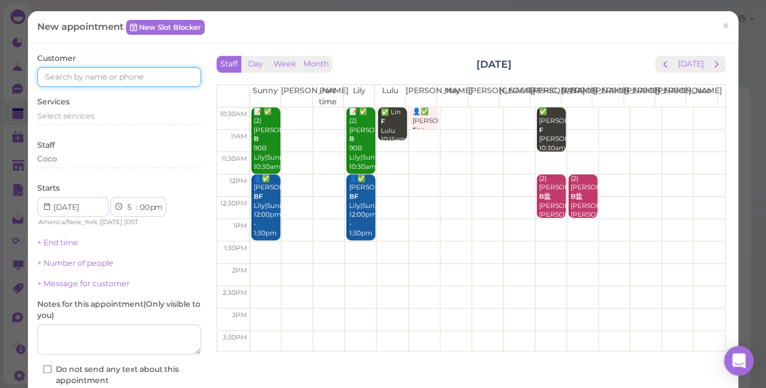
click at [145, 82] on input at bounding box center [119, 77] width 164 height 20
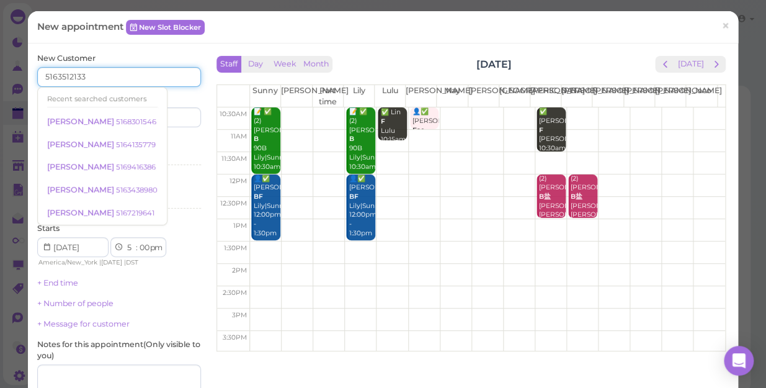
type input "5163512133"
click at [167, 143] on div "Services Select services" at bounding box center [119, 153] width 164 height 34
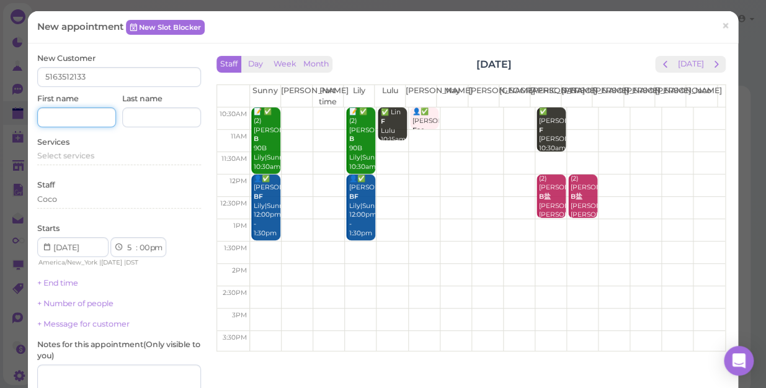
click at [82, 115] on input at bounding box center [76, 117] width 79 height 20
type input "Melisa"
click at [92, 156] on span "Select services" at bounding box center [65, 155] width 57 height 9
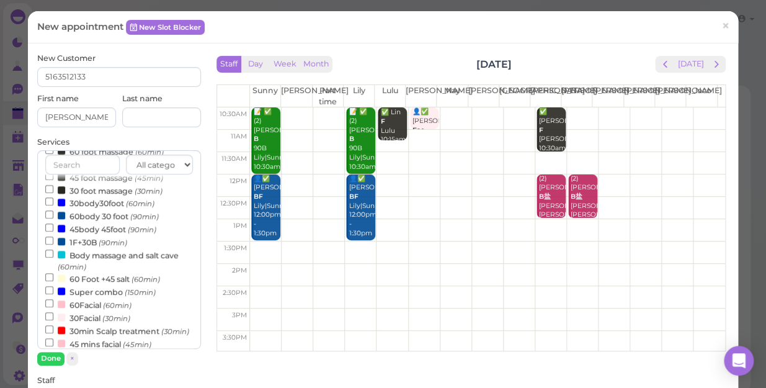
scroll to position [225, 0]
click at [46, 202] on input "30body30foot (60min)" at bounding box center [49, 201] width 8 height 8
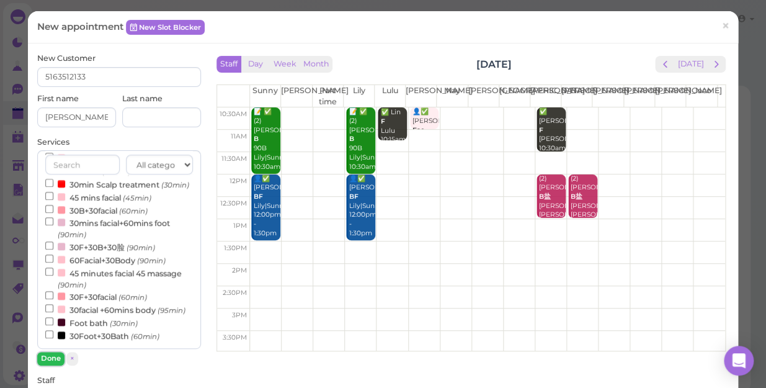
click at [48, 356] on button "Done" at bounding box center [50, 358] width 27 height 13
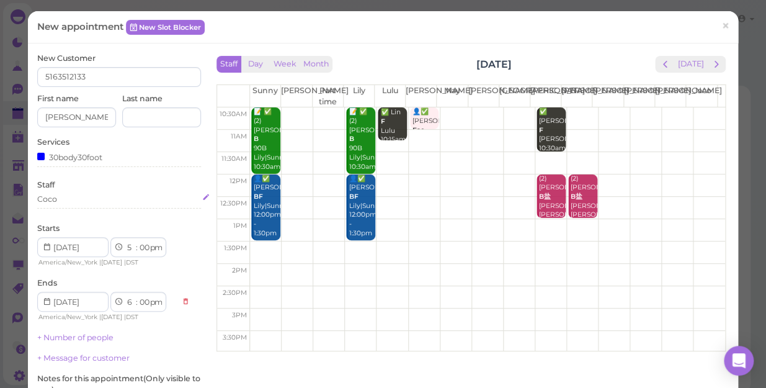
click at [68, 201] on div "Coco" at bounding box center [119, 199] width 164 height 11
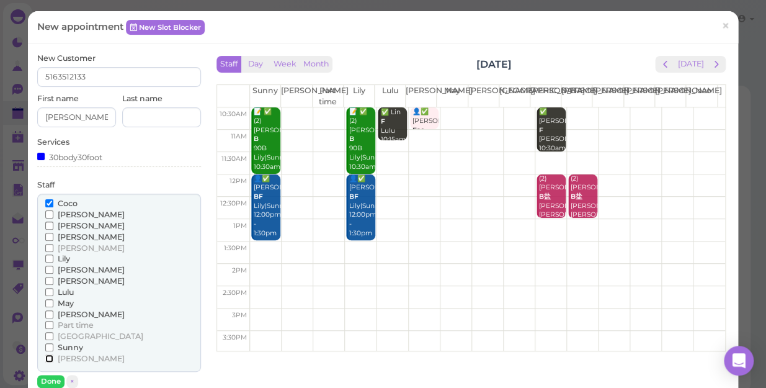
click at [50, 357] on input "[PERSON_NAME]" at bounding box center [49, 358] width 8 height 8
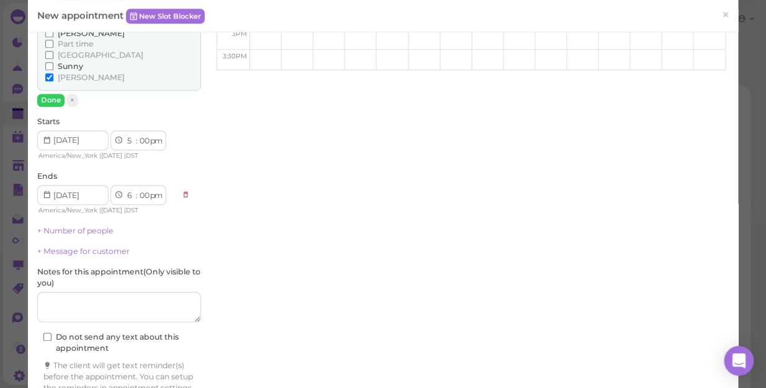
scroll to position [282, 0]
click at [94, 228] on link "+ Number of people" at bounding box center [75, 229] width 76 height 9
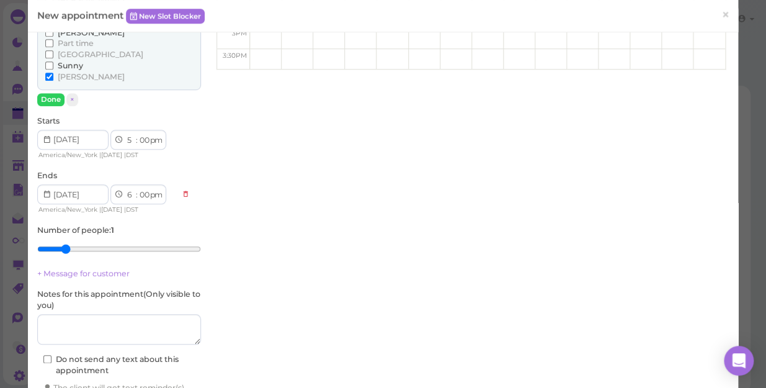
type input "2"
click at [67, 247] on input "range" at bounding box center [119, 249] width 164 height 20
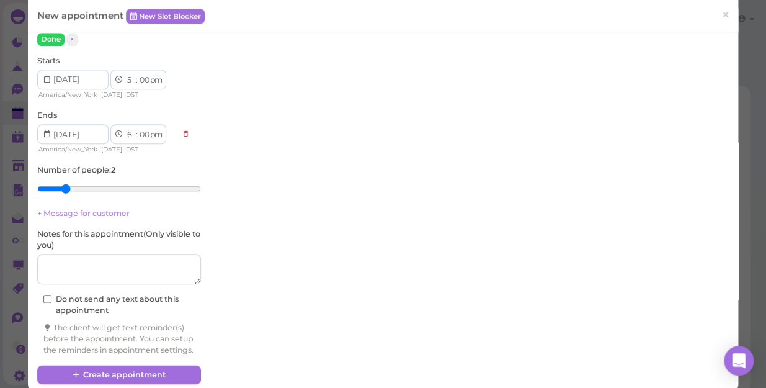
scroll to position [369, 0]
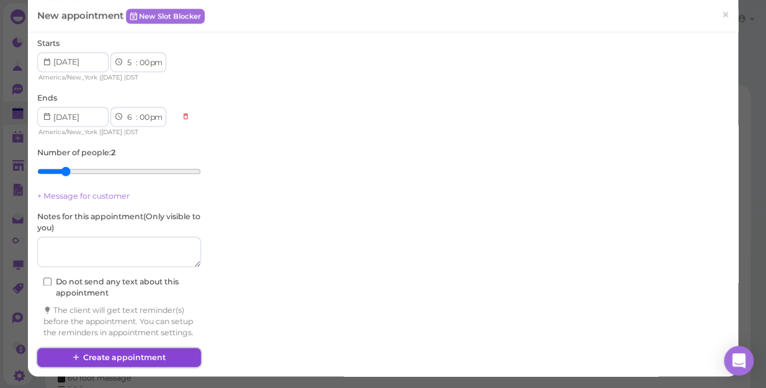
click at [153, 355] on button "Create appointment" at bounding box center [119, 357] width 164 height 20
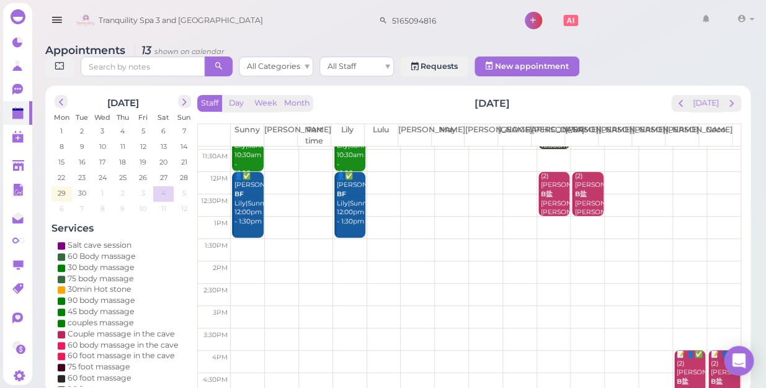
scroll to position [224, 0]
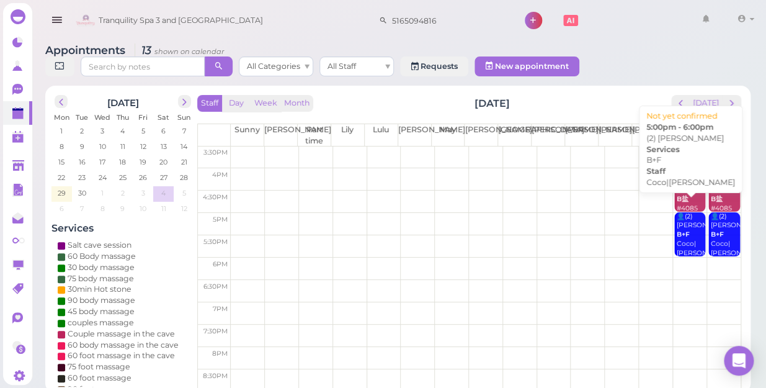
click at [687, 234] on div "👤(2) Melisa B+F Coco|Tina 5:00pm - 6:00pm" at bounding box center [690, 248] width 29 height 73
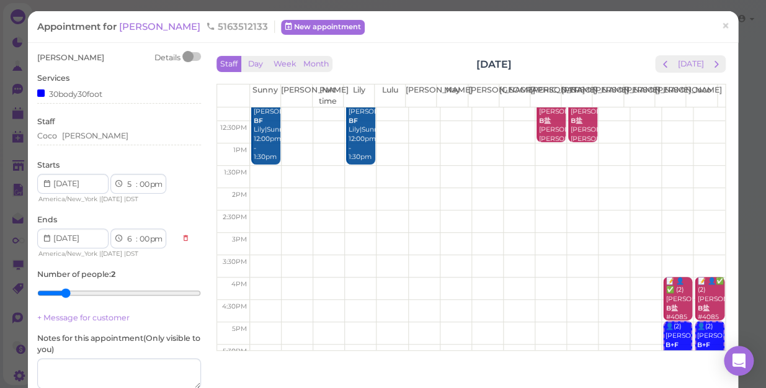
scroll to position [56, 0]
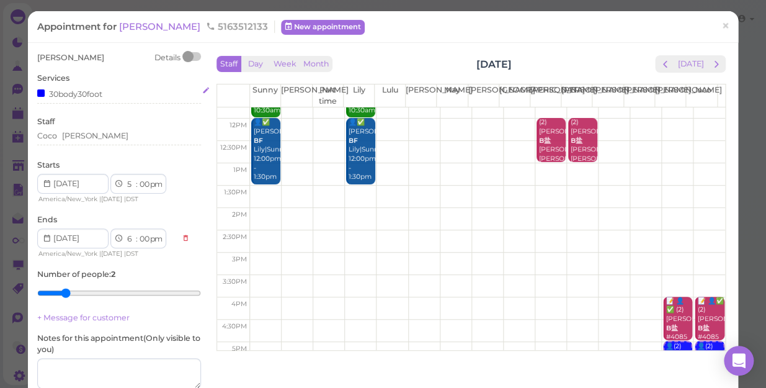
click at [104, 94] on div "30body30foot" at bounding box center [119, 93] width 164 height 13
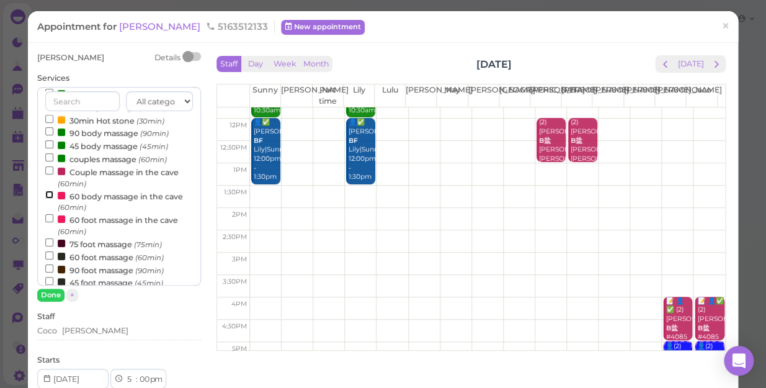
click at [47, 194] on input "60 body massage in the cave (60min)" at bounding box center [49, 194] width 8 height 8
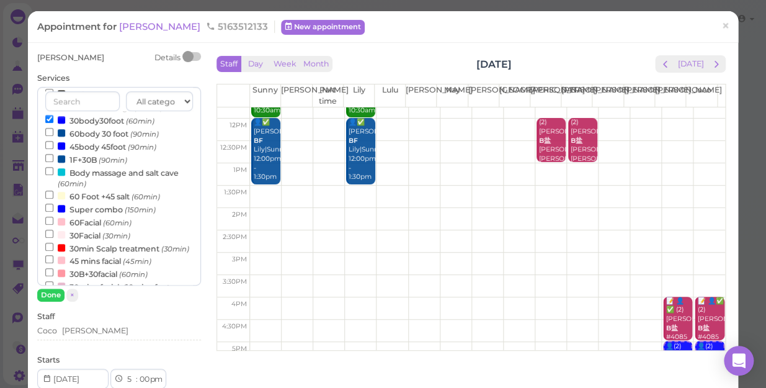
scroll to position [174, 0]
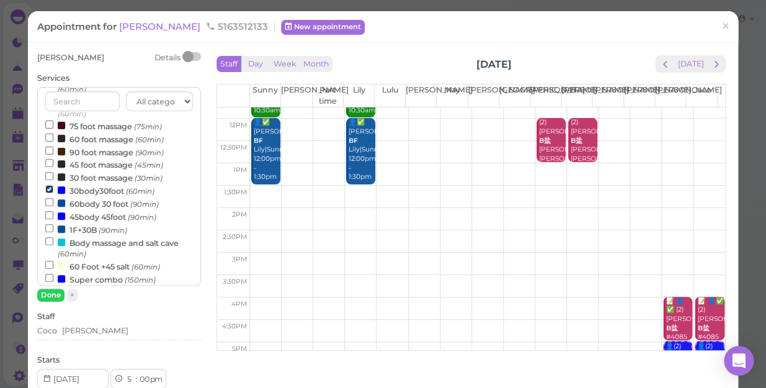
click at [48, 192] on input "30body30foot (60min)" at bounding box center [49, 189] width 8 height 8
select select "6"
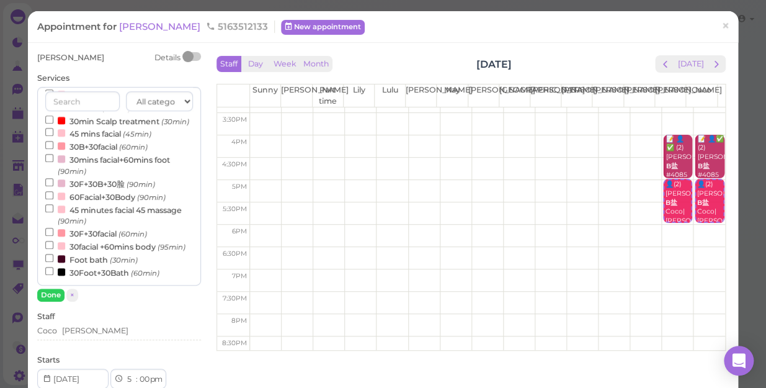
scroll to position [224, 0]
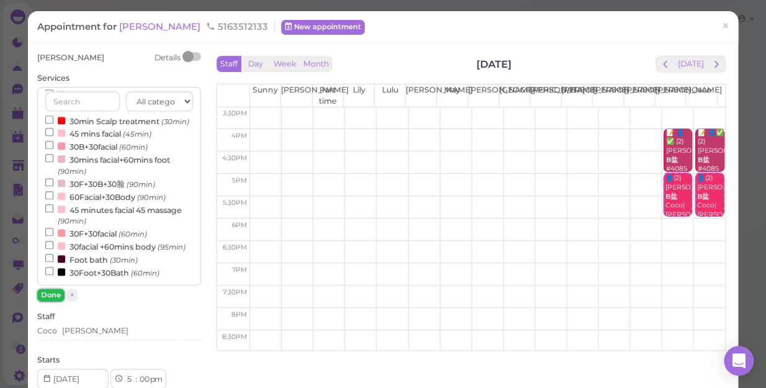
click at [43, 296] on button "Done" at bounding box center [50, 294] width 27 height 13
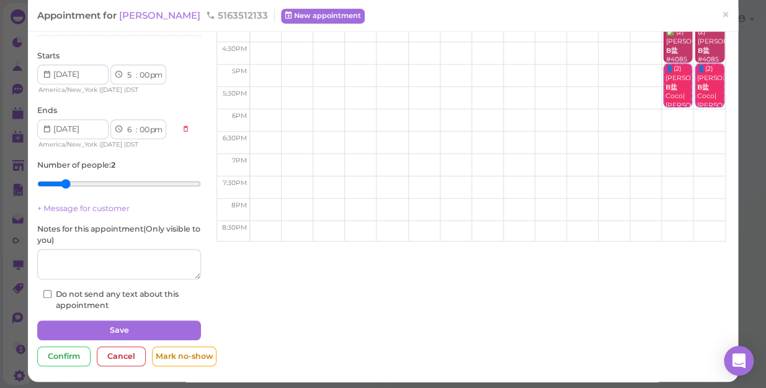
scroll to position [113, 0]
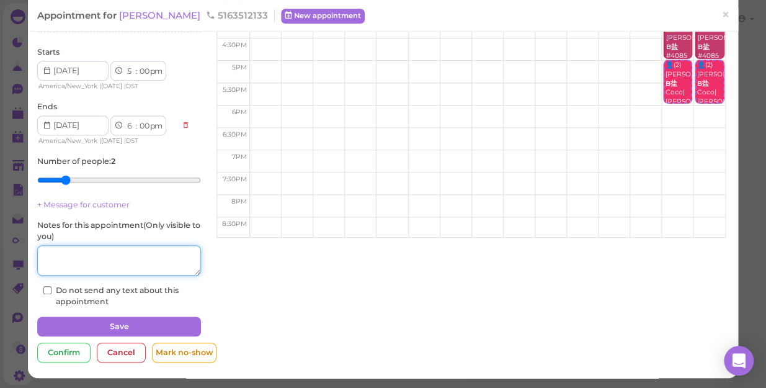
click at [112, 259] on textarea at bounding box center [119, 260] width 164 height 31
type textarea "B+F"
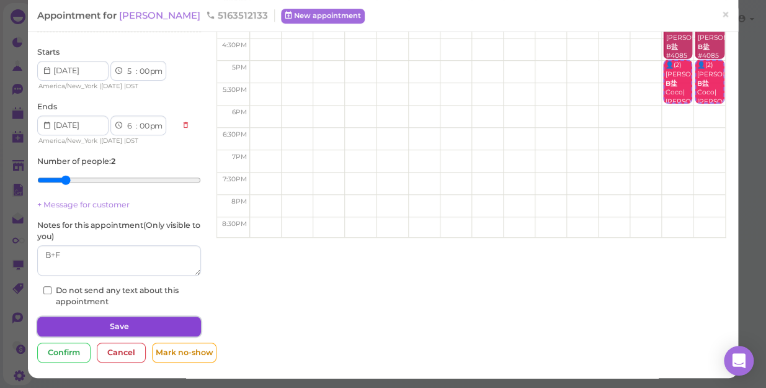
click at [115, 323] on button "Save" at bounding box center [119, 326] width 164 height 20
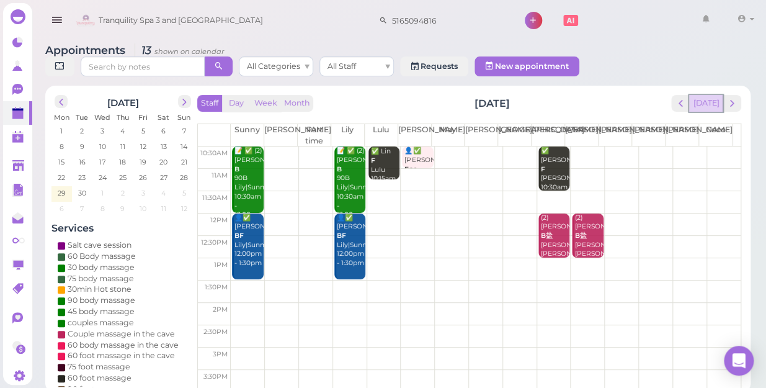
click at [710, 95] on button "[DATE]" at bounding box center [705, 103] width 33 height 17
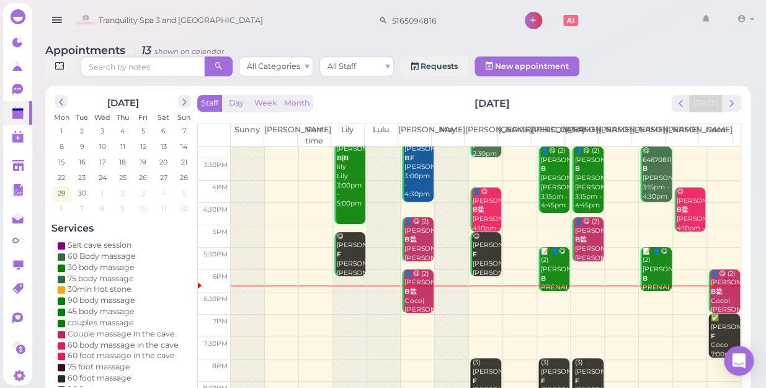
scroll to position [224, 0]
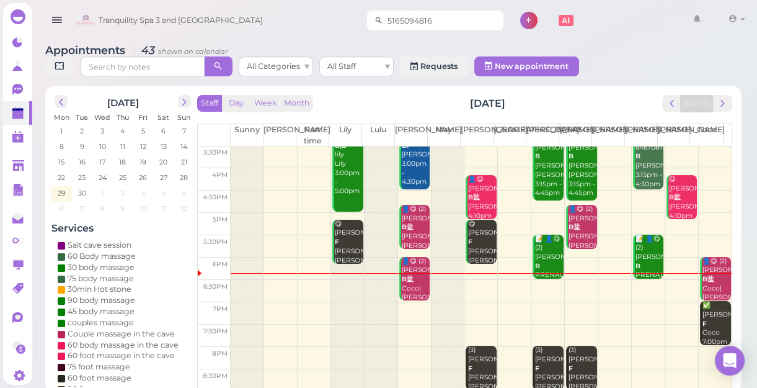
click at [435, 25] on input "5165094816" at bounding box center [443, 21] width 120 height 20
type input "5"
type input "3"
type input "5"
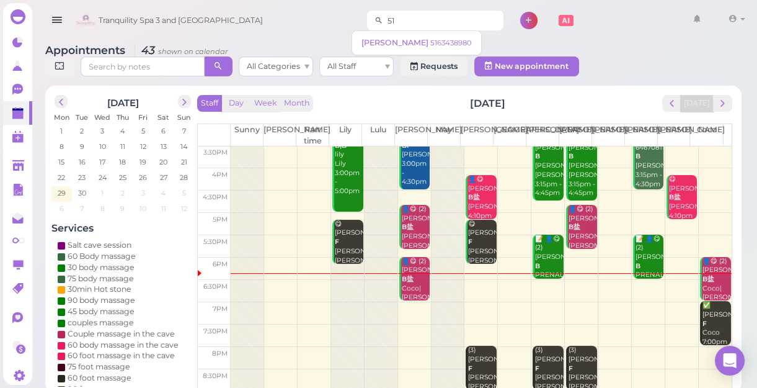
type input "5"
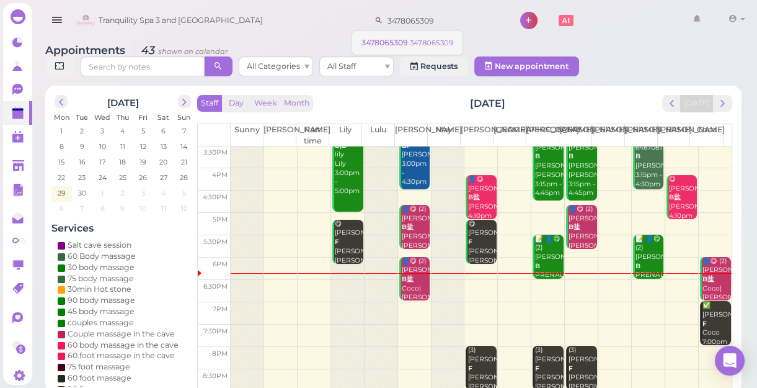
type input "3478065309"
click at [439, 38] on small "3478065309" at bounding box center [431, 42] width 43 height 9
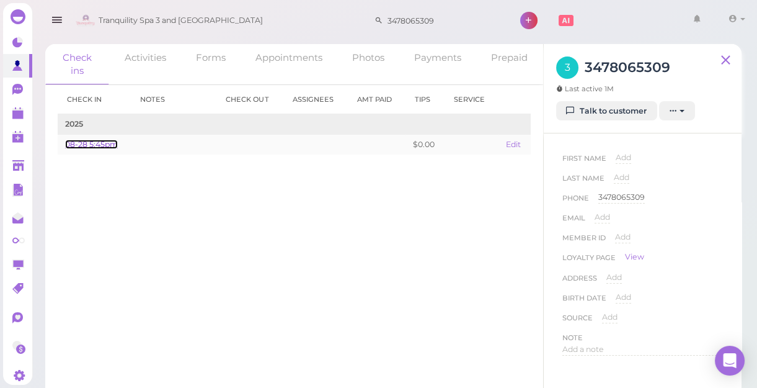
click at [96, 146] on link "08-28 5:45pm" at bounding box center [91, 144] width 53 height 9
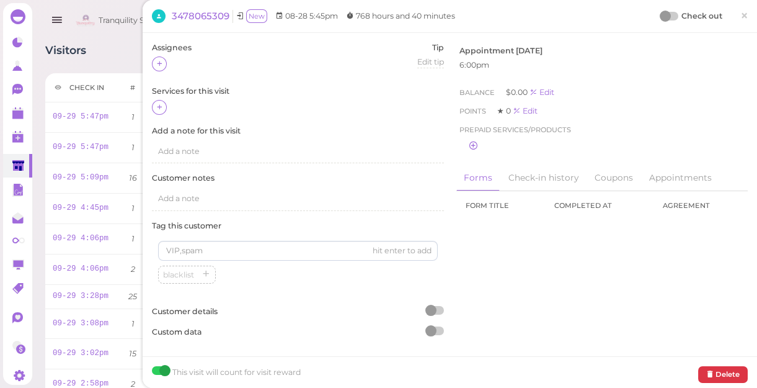
click at [99, 51] on div "Visitors Notes Schedule Reports New visitor New visit alert Check-in Customer c…" at bounding box center [393, 55] width 697 height 23
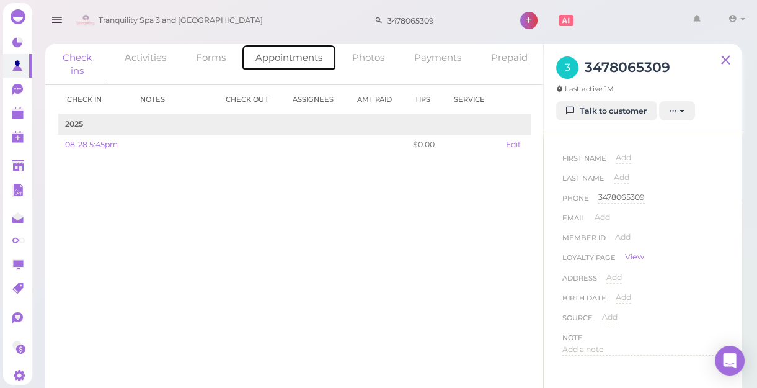
click at [297, 56] on link "Appointments" at bounding box center [289, 57] width 96 height 27
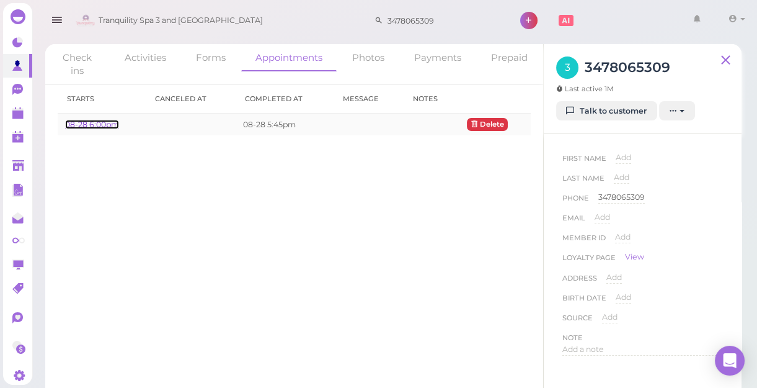
click at [114, 123] on link "08-28 6:00pm" at bounding box center [92, 124] width 54 height 9
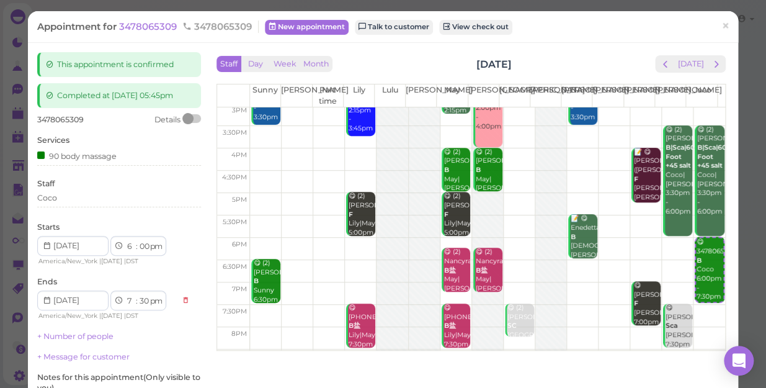
scroll to position [224, 0]
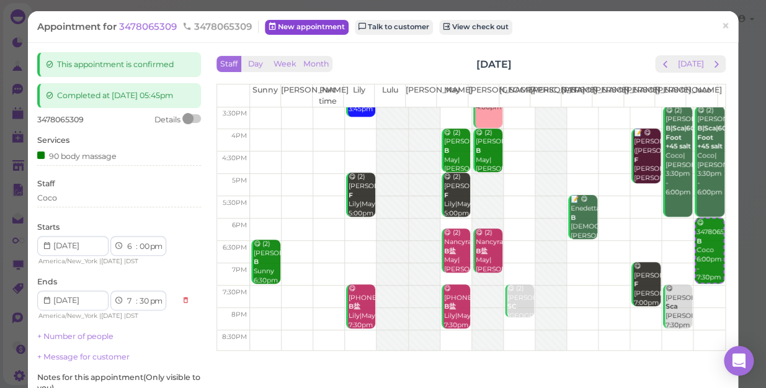
click at [311, 25] on link "New appointment" at bounding box center [307, 27] width 84 height 15
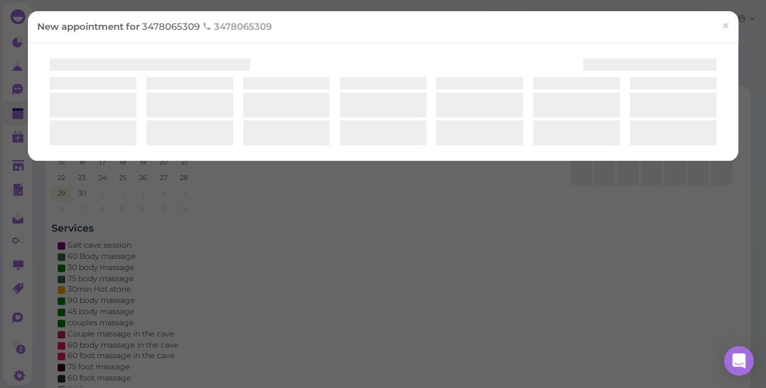
select select "1"
select select "00"
select select "am"
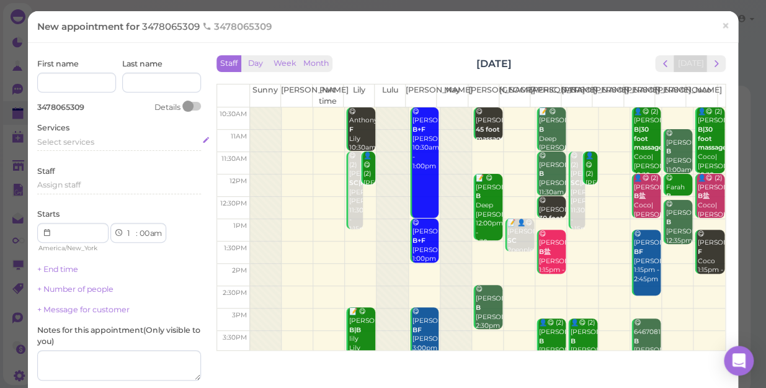
click at [92, 147] on div "Select services" at bounding box center [119, 143] width 164 height 15
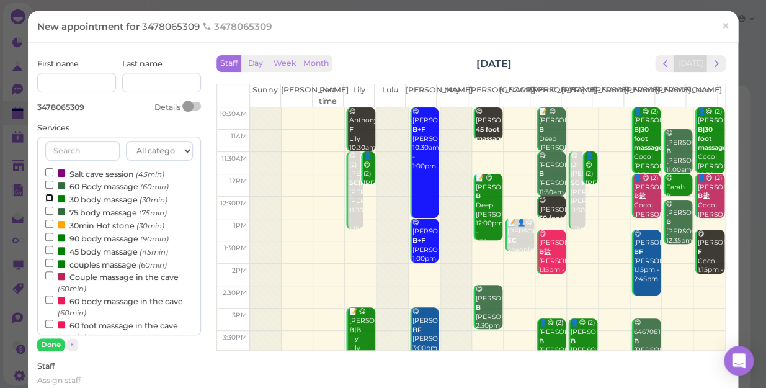
click at [47, 197] on input "30 body massage (30min)" at bounding box center [49, 198] width 8 height 8
click at [47, 196] on input "30 body massage (30min)" at bounding box center [49, 198] width 8 height 8
click at [47, 236] on input "90 body massage (90min)" at bounding box center [49, 237] width 8 height 8
select select
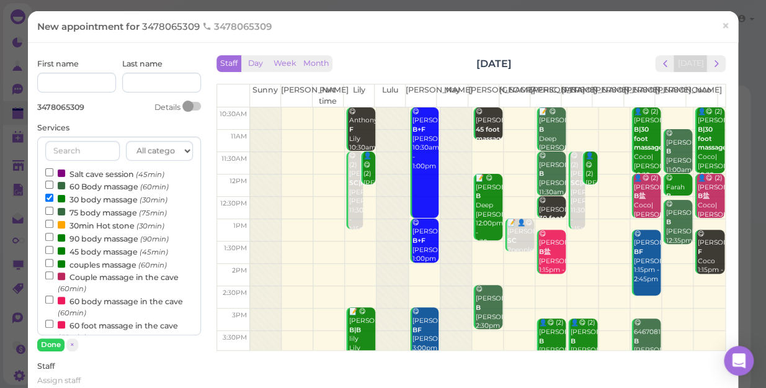
select select "8"
click at [52, 341] on button "Done" at bounding box center [50, 344] width 27 height 13
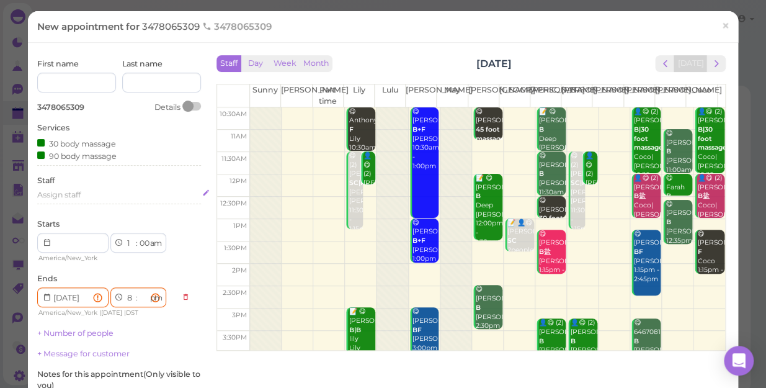
click at [90, 195] on div "Assign staff" at bounding box center [119, 194] width 164 height 11
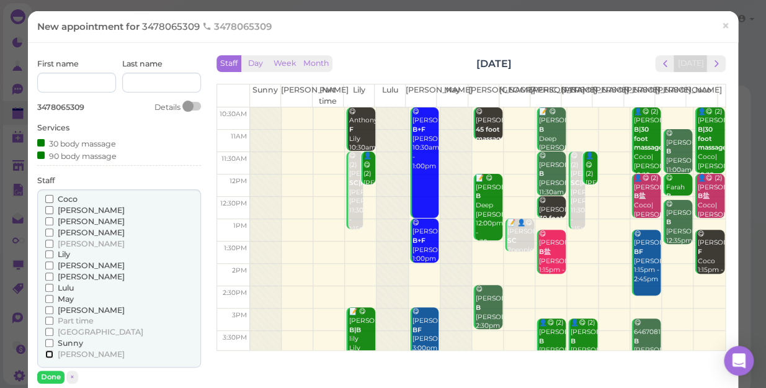
click at [50, 353] on input "[PERSON_NAME]" at bounding box center [49, 354] width 8 height 8
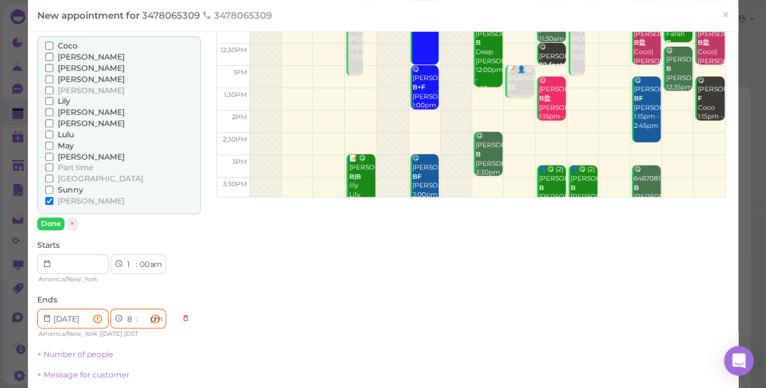
scroll to position [169, 0]
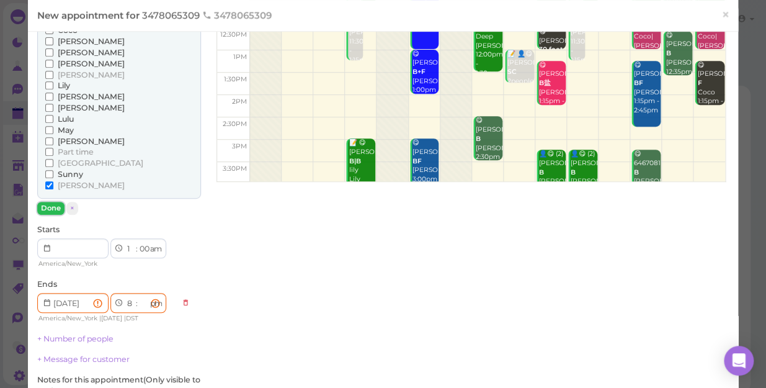
click at [50, 204] on button "Done" at bounding box center [50, 208] width 27 height 13
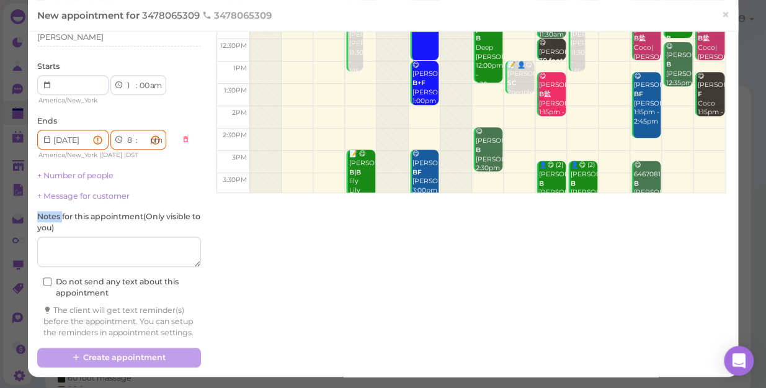
click at [50, 211] on label "Notes for this appointment ( Only visible to you )" at bounding box center [119, 222] width 164 height 22
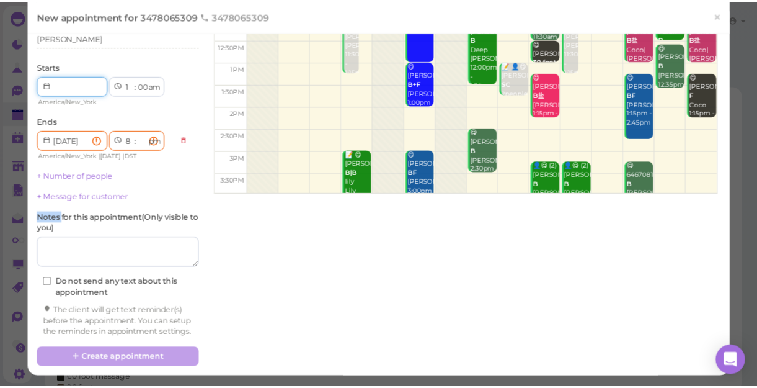
scroll to position [167, 0]
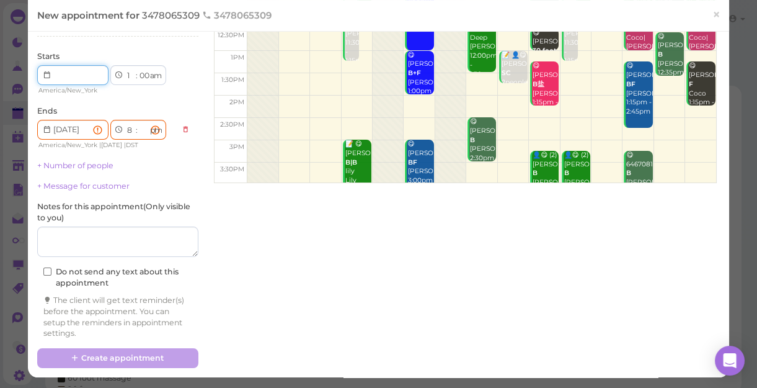
click at [72, 75] on input at bounding box center [72, 75] width 71 height 20
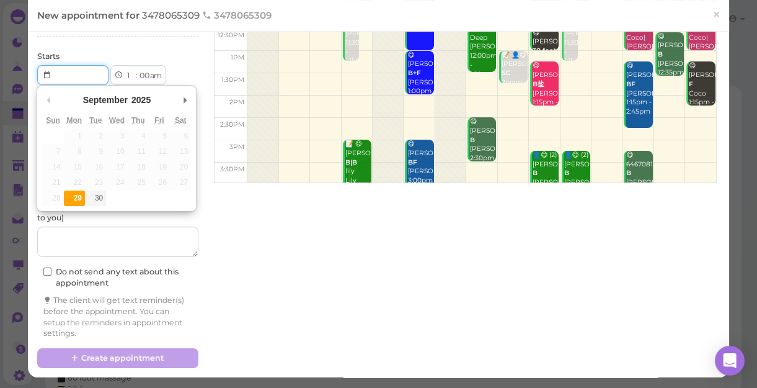
type input "[DATE]"
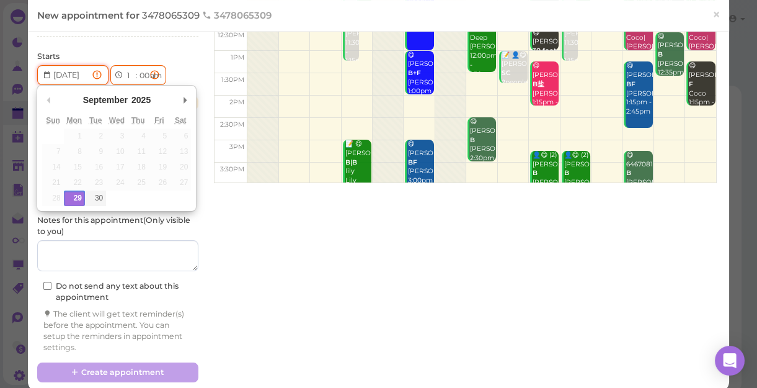
type input "Invalid date"
select select
select select "00"
select select "am"
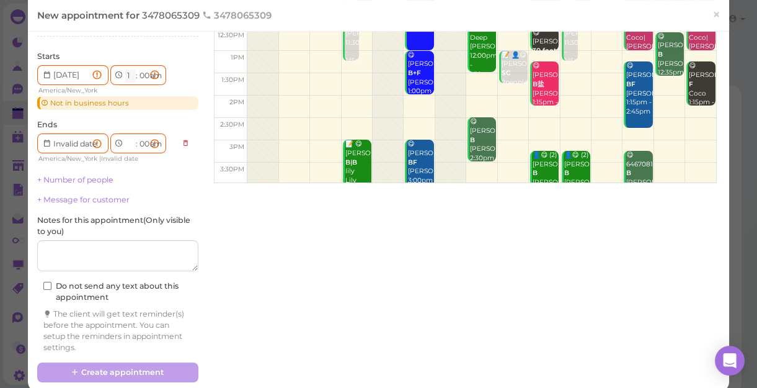
click at [127, 69] on select "1 2 3 4 5 6 7 8 9 10 11 12" at bounding box center [130, 75] width 11 height 13
select select "6"
click at [125, 69] on select "1 2 3 4 5 6 7 8 9 10 11 12" at bounding box center [130, 75] width 11 height 13
type input "[DATE]"
select select "pm"
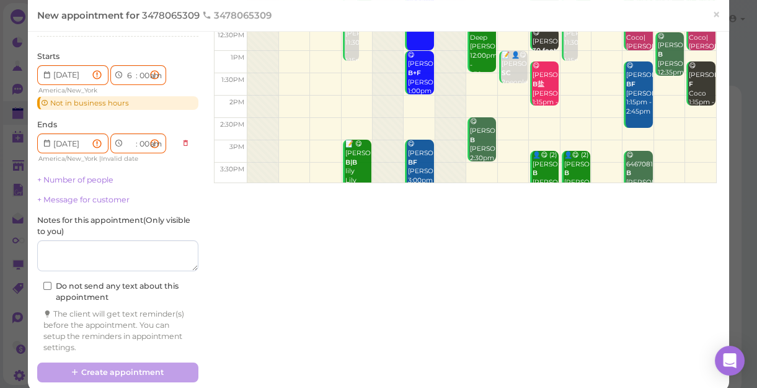
select select "8"
select select "pm"
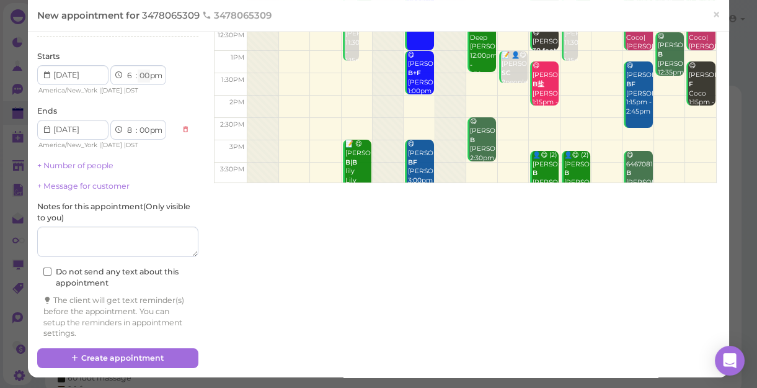
click at [145, 74] on select "00 05 10 15 20 25 30 35 40 45 50 55" at bounding box center [144, 75] width 12 height 13
select select "30"
click at [138, 69] on select "00 05 10 15 20 25 30 35 40 45 50 55" at bounding box center [144, 75] width 12 height 13
select select "30"
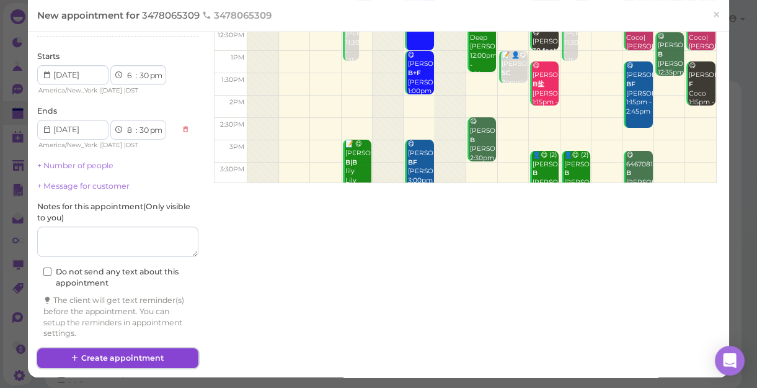
click at [127, 353] on button "Create appointment" at bounding box center [117, 358] width 161 height 20
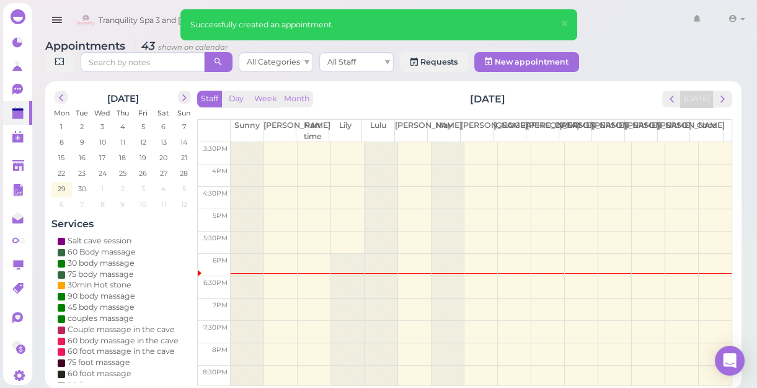
scroll to position [224, 0]
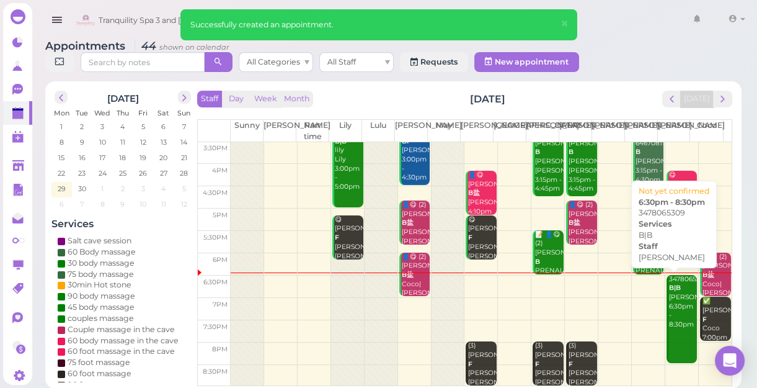
click at [669, 296] on div "3478065309 B|B Tina 6:30pm - 8:30pm" at bounding box center [683, 302] width 29 height 55
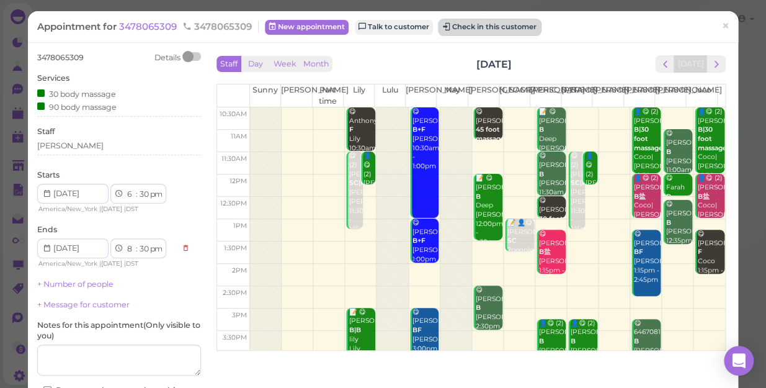
click at [522, 25] on button "Check in this customer" at bounding box center [489, 27] width 101 height 15
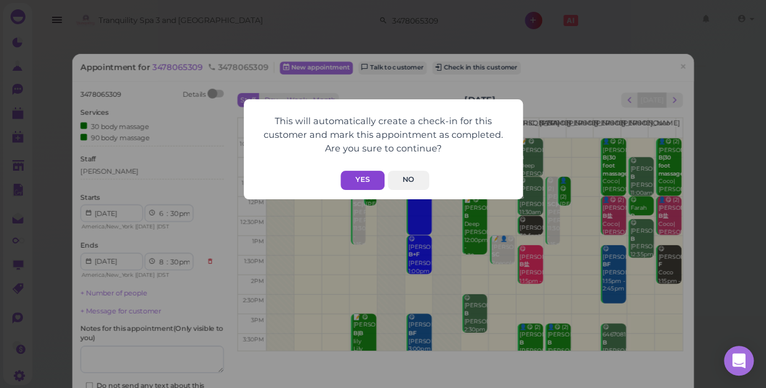
click at [362, 181] on button "Yes" at bounding box center [362, 180] width 44 height 19
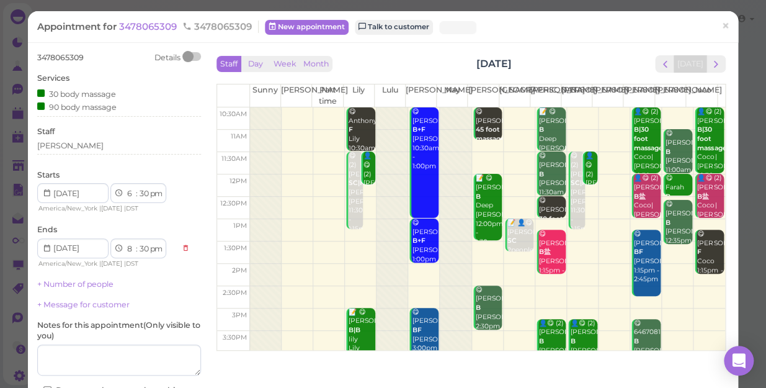
click at [362, 165] on button "Yes" at bounding box center [362, 155] width 44 height 19
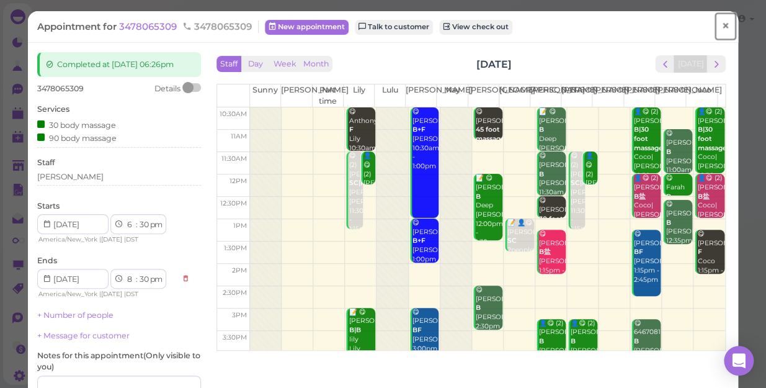
click at [721, 27] on span "×" at bounding box center [725, 25] width 8 height 17
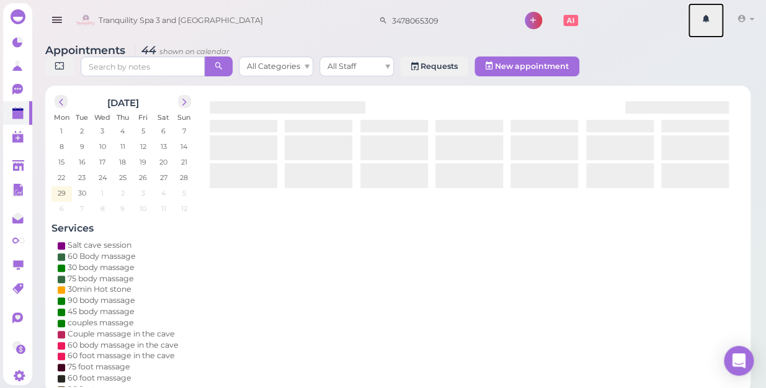
click at [718, 27] on link at bounding box center [706, 20] width 36 height 35
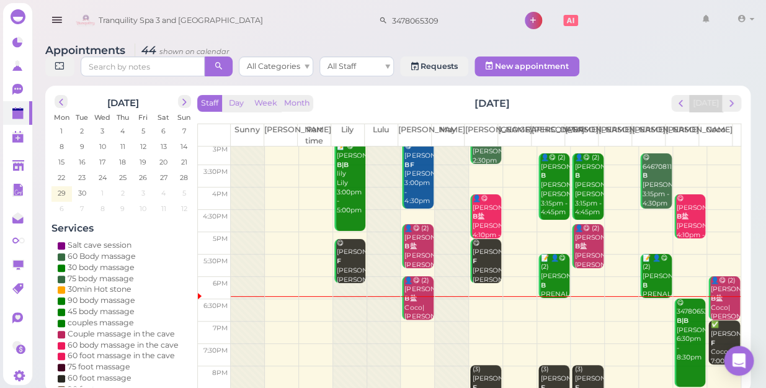
scroll to position [224, 0]
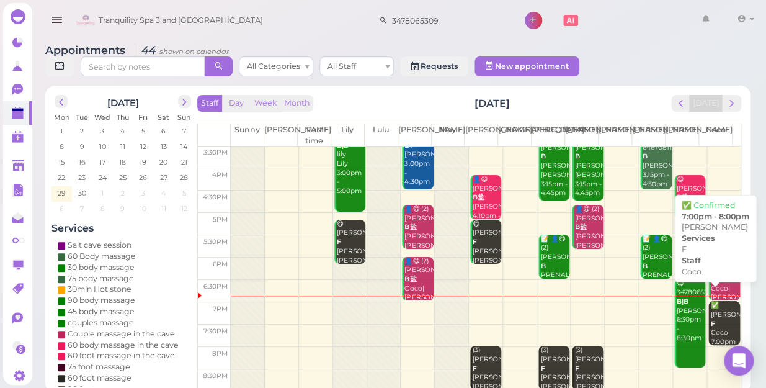
click at [719, 303] on div "✅ Gina F Coco 7:00pm - 8:00pm" at bounding box center [725, 333] width 30 height 64
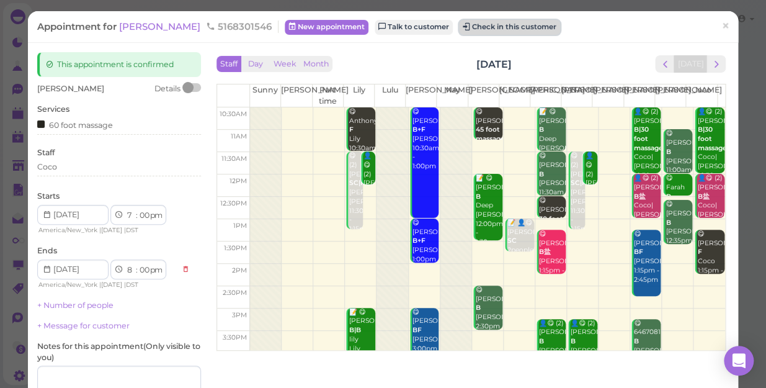
click at [468, 33] on button "Check in this customer" at bounding box center [509, 27] width 101 height 15
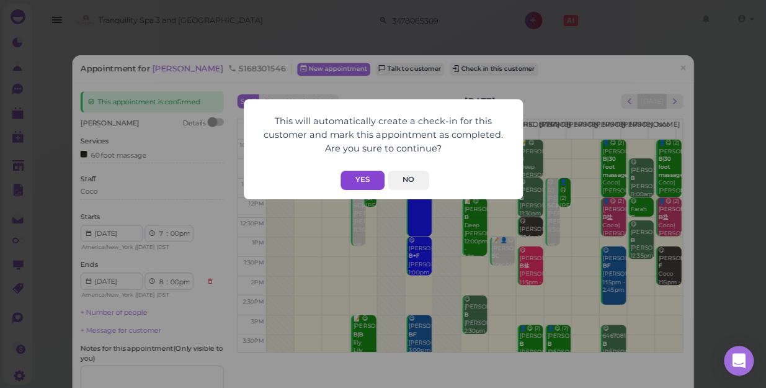
click at [367, 185] on button "Yes" at bounding box center [362, 180] width 44 height 19
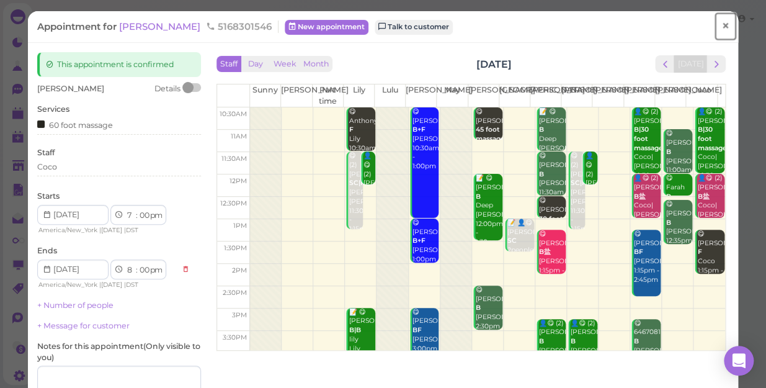
click at [721, 27] on span "×" at bounding box center [725, 25] width 8 height 17
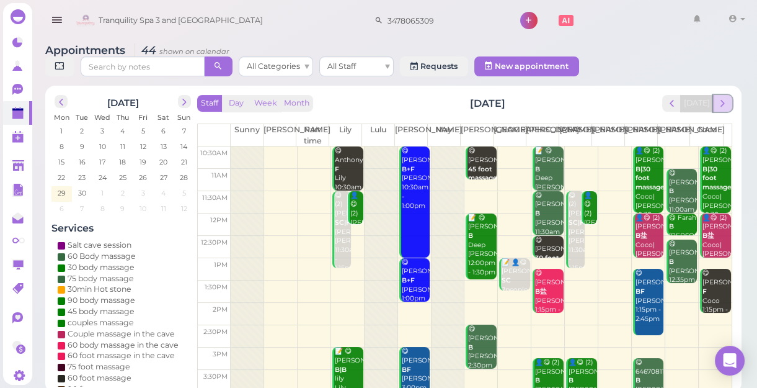
click at [721, 105] on span "next" at bounding box center [723, 103] width 12 height 12
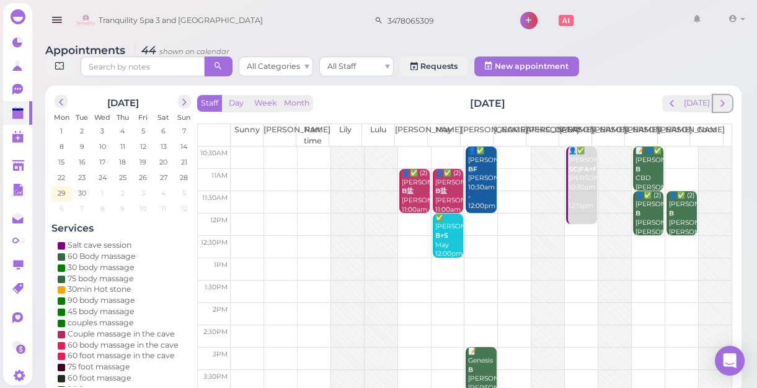
click at [721, 105] on span "next" at bounding box center [723, 103] width 12 height 12
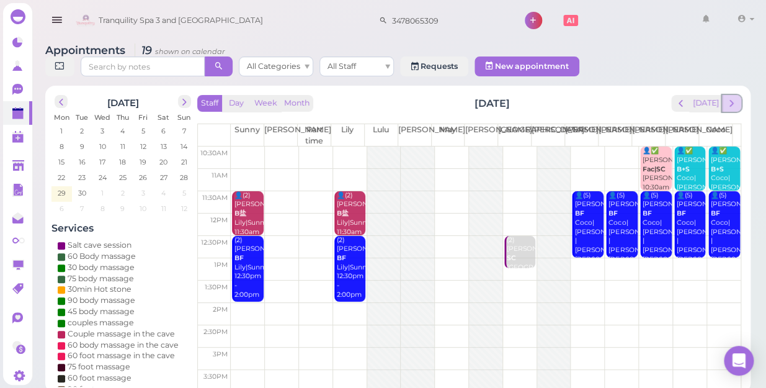
click at [737, 97] on span "next" at bounding box center [732, 103] width 12 height 12
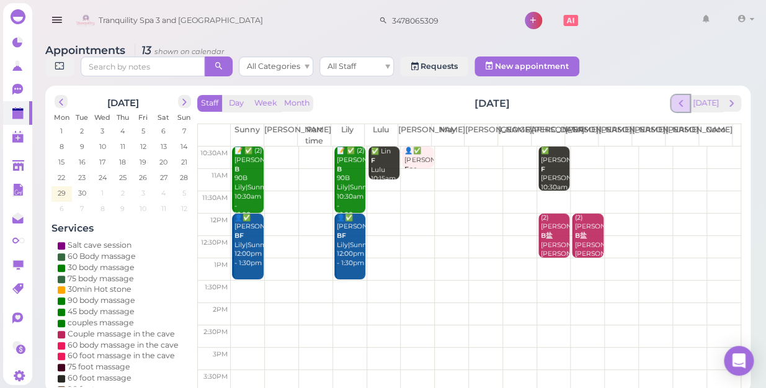
click at [683, 97] on span "prev" at bounding box center [681, 103] width 12 height 12
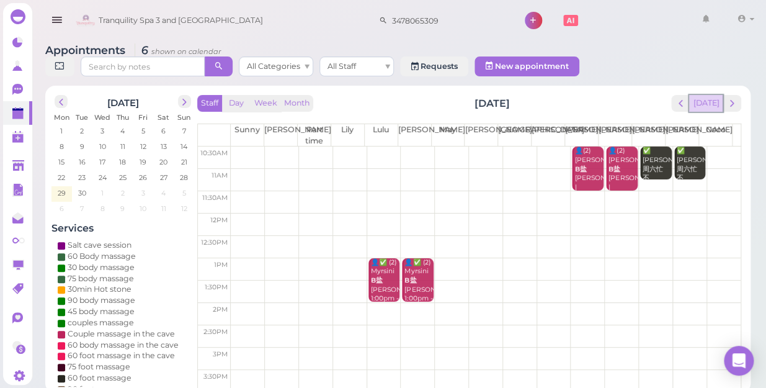
click at [703, 97] on button "[DATE]" at bounding box center [705, 103] width 33 height 17
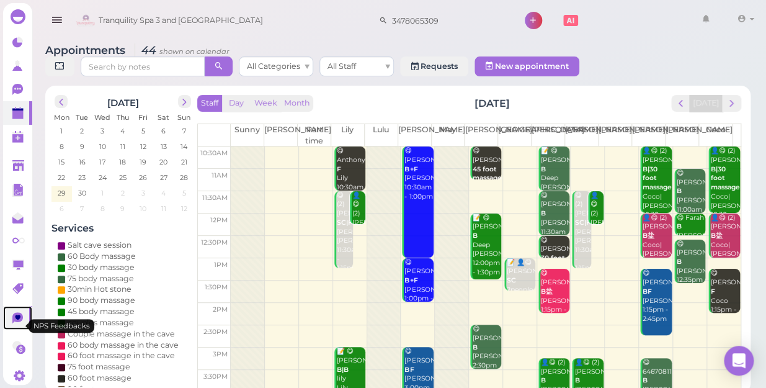
click at [20, 323] on icon at bounding box center [17, 317] width 11 height 11
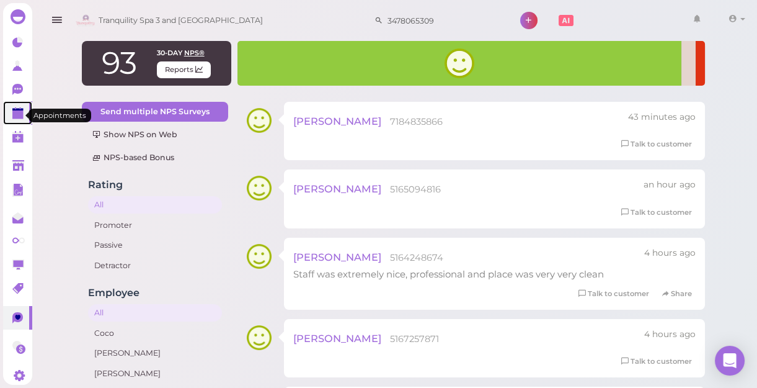
click at [18, 116] on polygon at bounding box center [17, 114] width 11 height 9
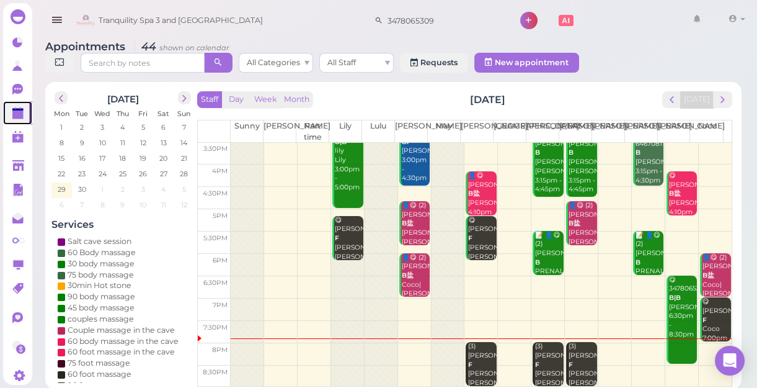
scroll to position [4, 0]
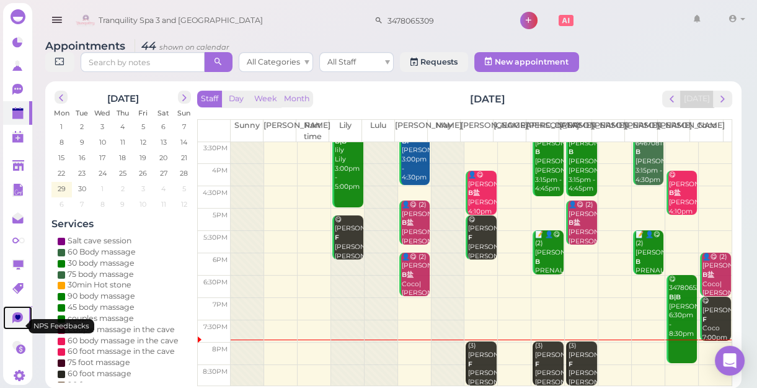
click at [11, 326] on link at bounding box center [17, 318] width 29 height 24
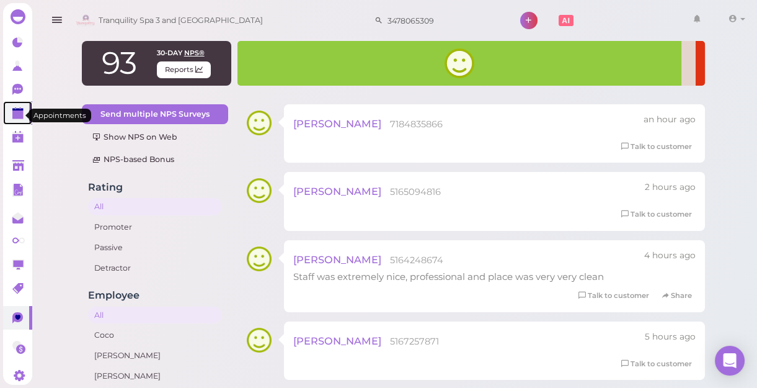
click at [19, 118] on polygon at bounding box center [17, 114] width 11 height 9
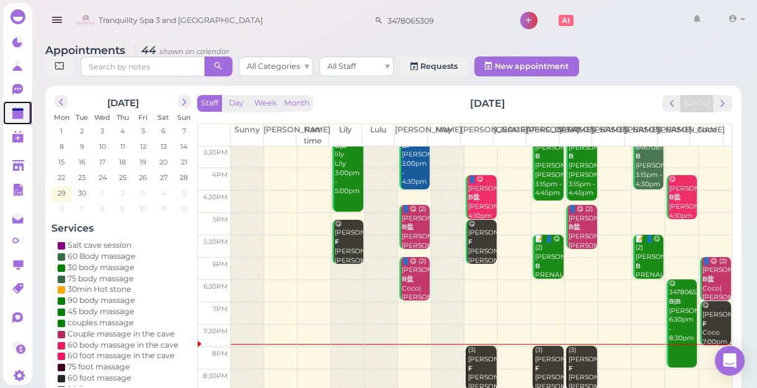
scroll to position [4, 0]
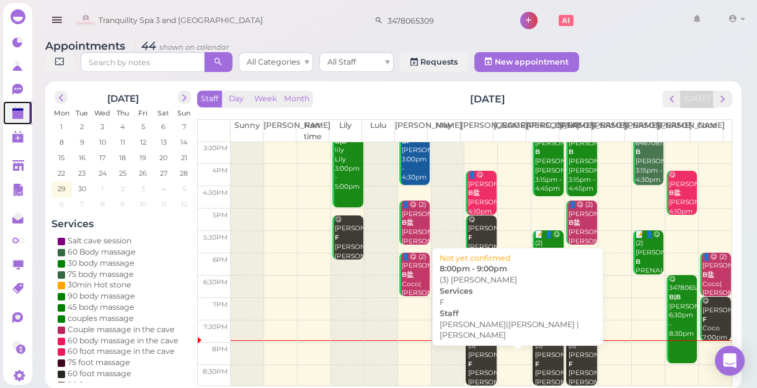
click at [476, 350] on div "(3) Lisa F Helen|Jessica |Mike 8:00pm - 9:00pm" at bounding box center [482, 386] width 29 height 91
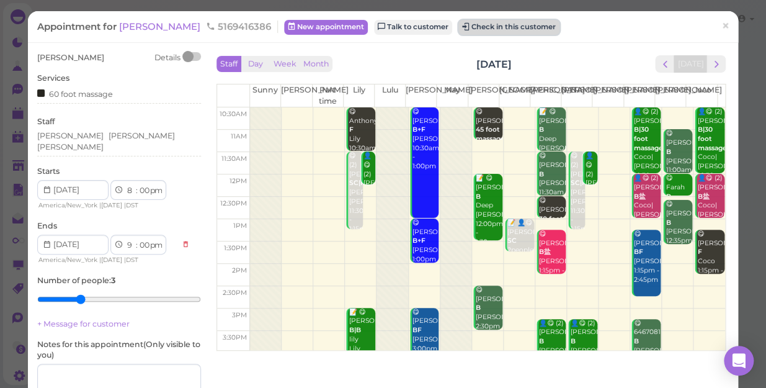
click at [458, 20] on button "Check in this customer" at bounding box center [508, 27] width 101 height 15
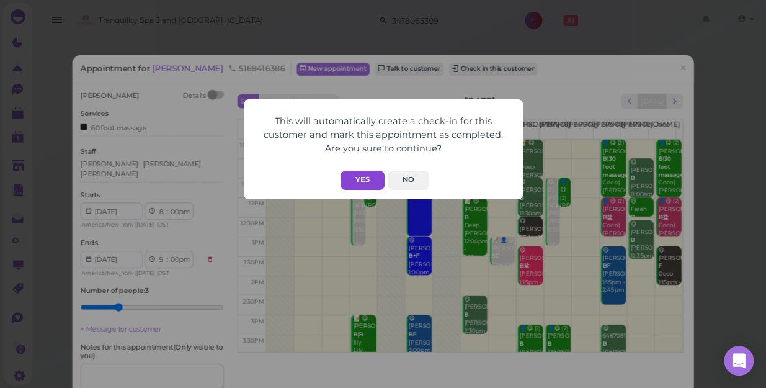
click at [373, 184] on button "Yes" at bounding box center [362, 180] width 44 height 19
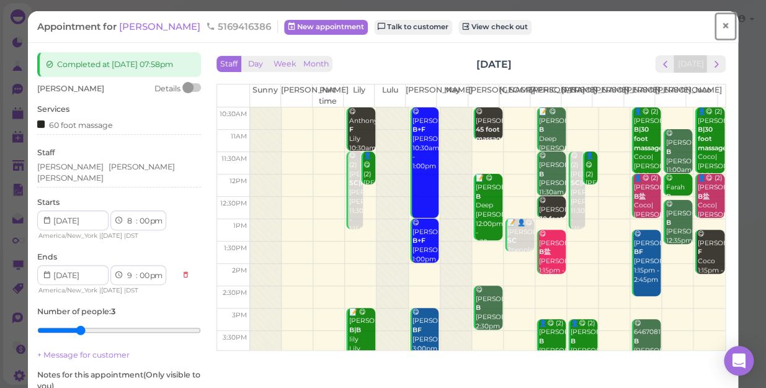
click at [721, 25] on span "×" at bounding box center [725, 25] width 8 height 17
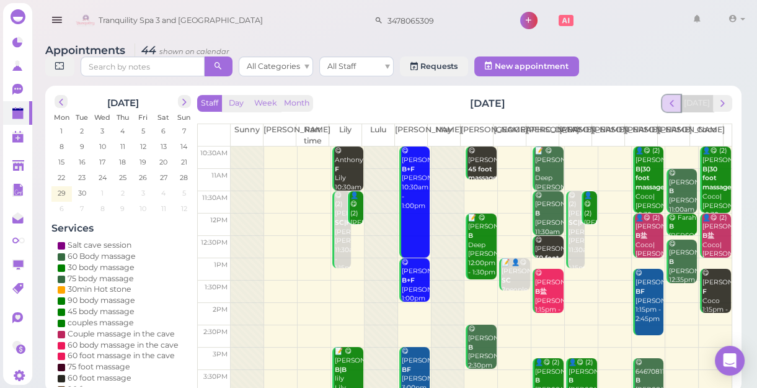
click at [677, 104] on span "prev" at bounding box center [672, 103] width 12 height 12
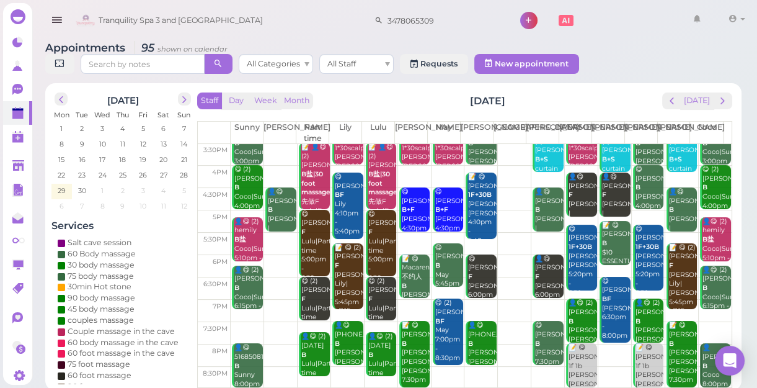
scroll to position [4, 0]
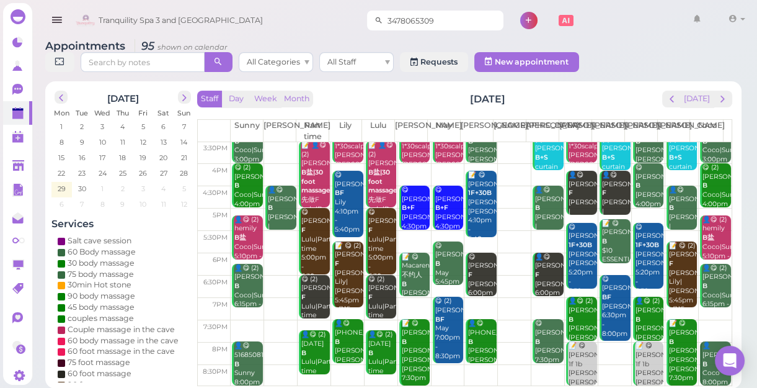
click at [432, 20] on input "3478065309" at bounding box center [443, 21] width 120 height 20
type input "3"
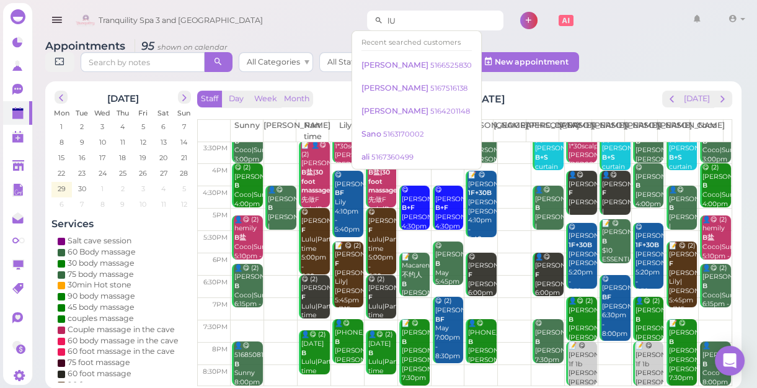
type input "l"
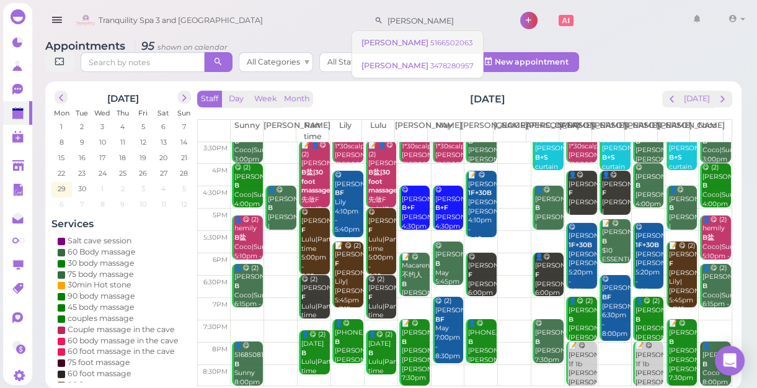
type input "Lucia"
click at [430, 43] on small "5166502063" at bounding box center [451, 42] width 42 height 9
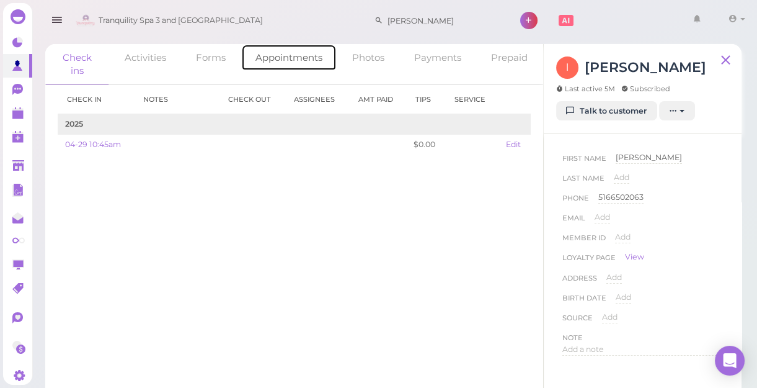
click at [311, 57] on link "Appointments" at bounding box center [289, 57] width 96 height 27
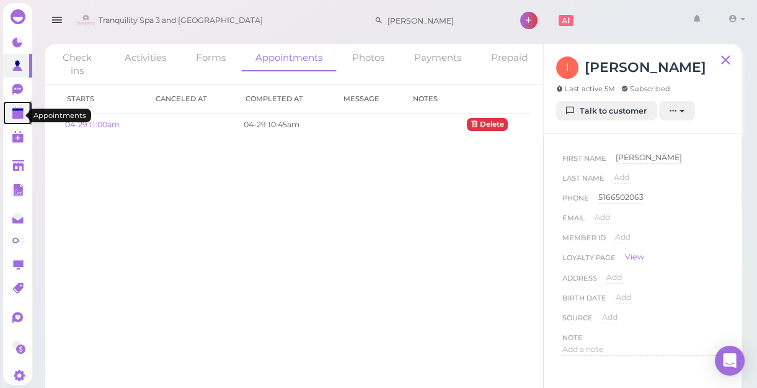
click at [16, 115] on polygon at bounding box center [17, 114] width 11 height 9
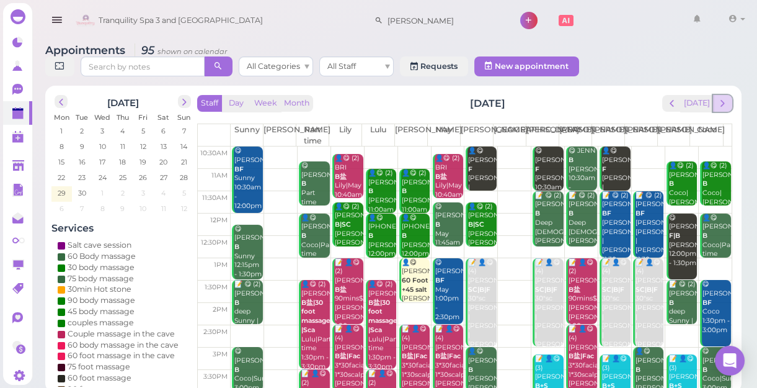
click at [726, 103] on span "next" at bounding box center [723, 103] width 12 height 12
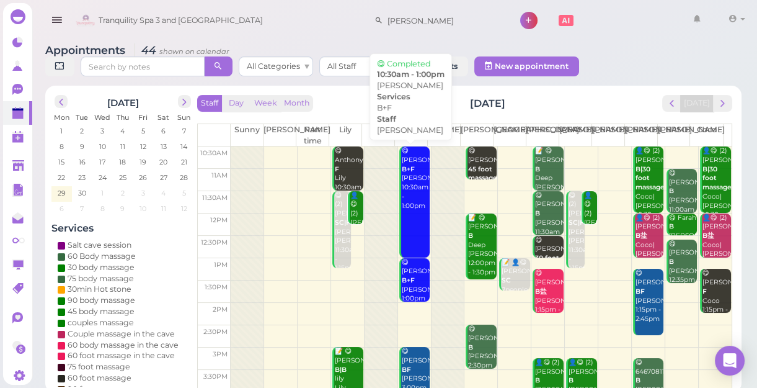
click at [412, 171] on div "😋 Victoria friia B+F Lisa 10:30am - 1:00pm" at bounding box center [415, 178] width 29 height 64
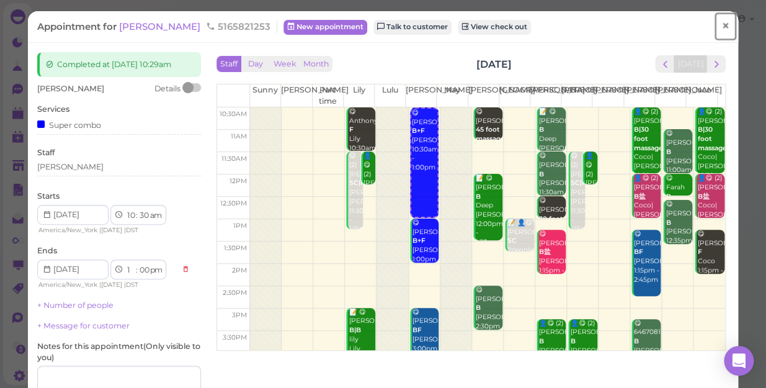
click at [721, 25] on span "×" at bounding box center [725, 25] width 8 height 17
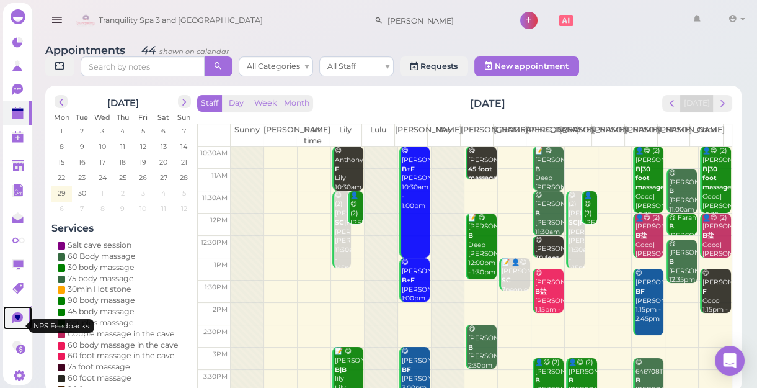
click at [17, 319] on icon at bounding box center [19, 316] width 6 height 5
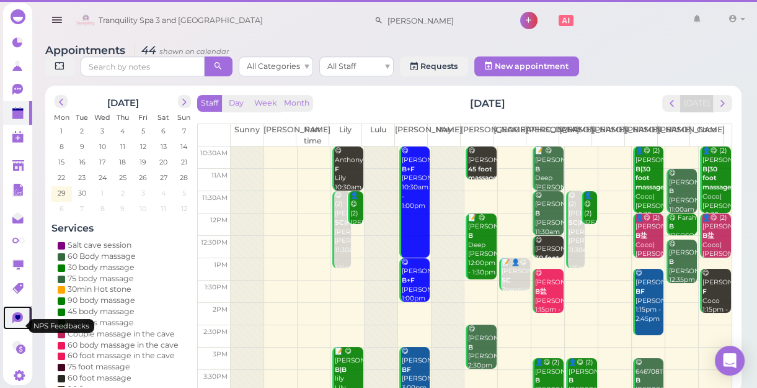
click at [17, 319] on icon at bounding box center [19, 316] width 6 height 5
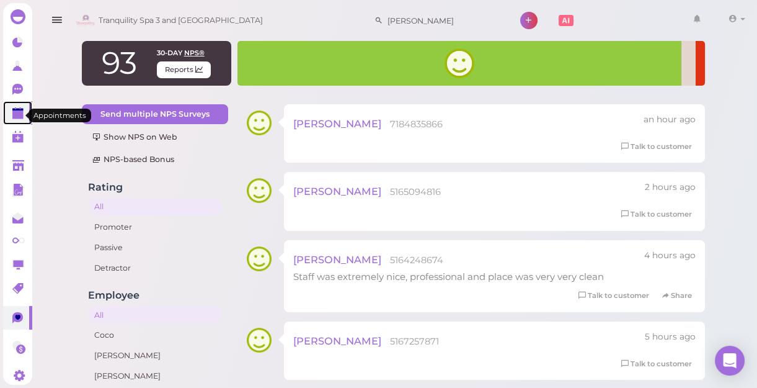
click at [18, 119] on polygon at bounding box center [17, 114] width 11 height 9
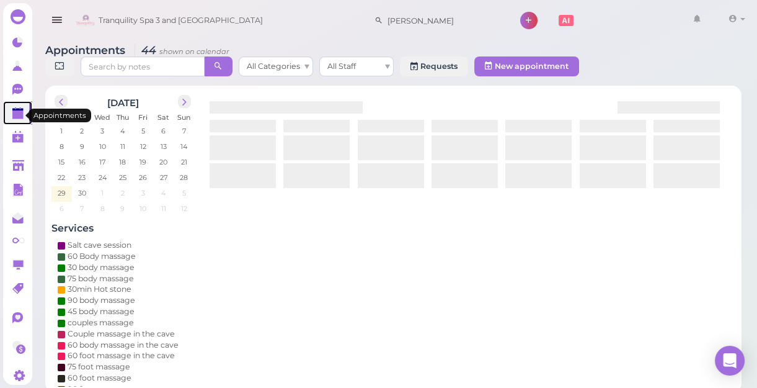
click at [19, 119] on polygon at bounding box center [17, 114] width 11 height 9
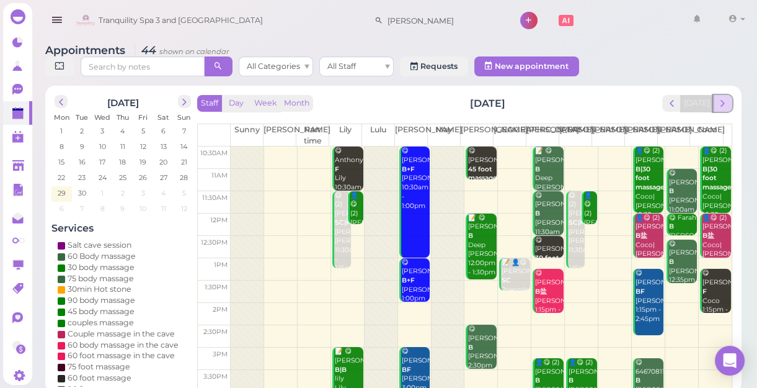
click at [724, 104] on span "next" at bounding box center [723, 103] width 12 height 12
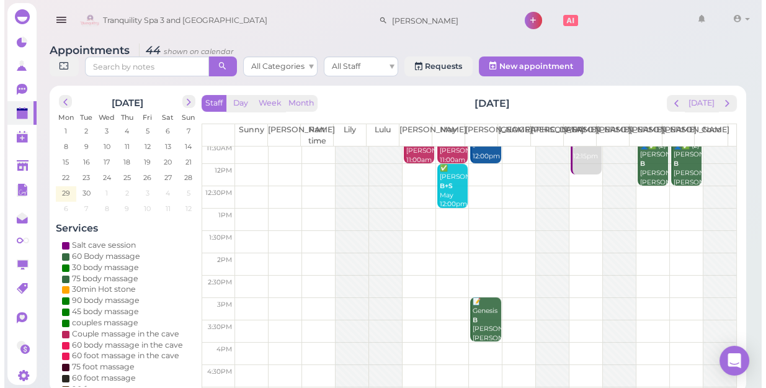
scroll to position [112, 0]
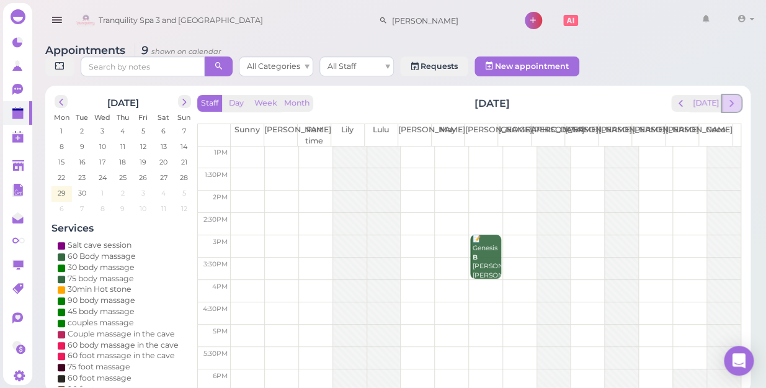
click at [724, 95] on button "next" at bounding box center [731, 103] width 19 height 17
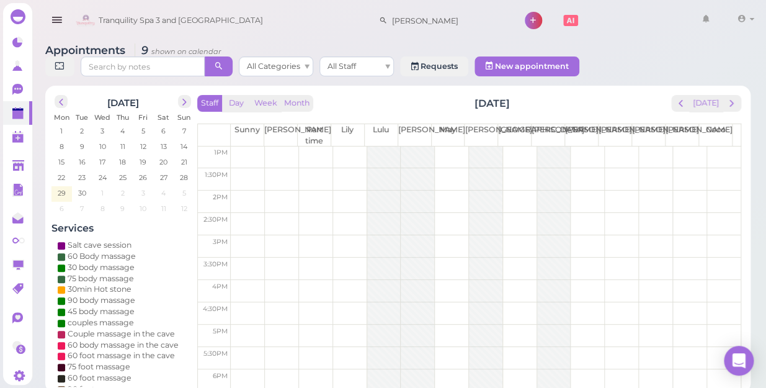
scroll to position [0, 0]
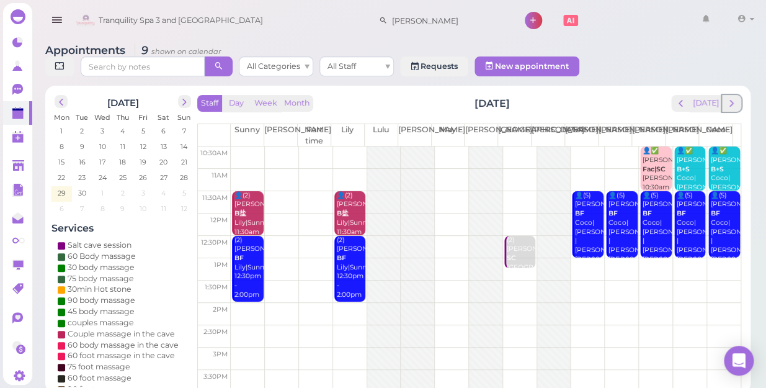
click at [724, 95] on button "next" at bounding box center [731, 103] width 19 height 17
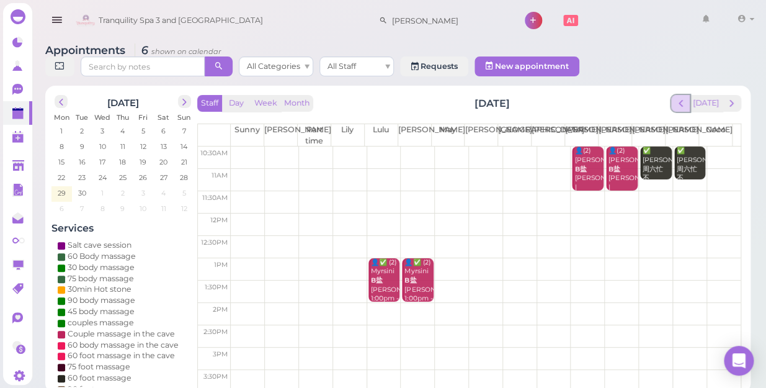
click at [682, 97] on button "prev" at bounding box center [680, 103] width 19 height 17
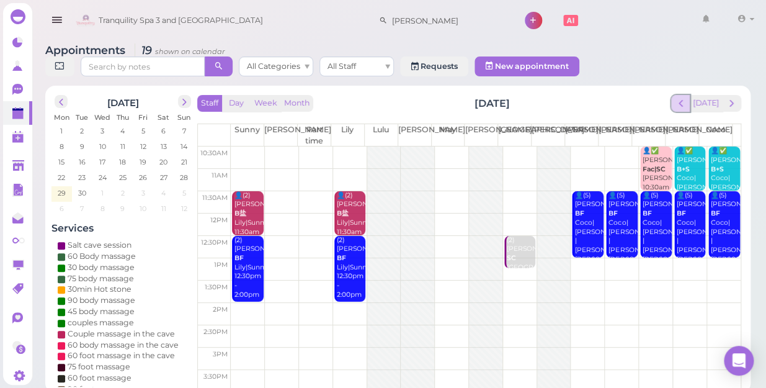
click at [682, 97] on button "prev" at bounding box center [680, 103] width 19 height 17
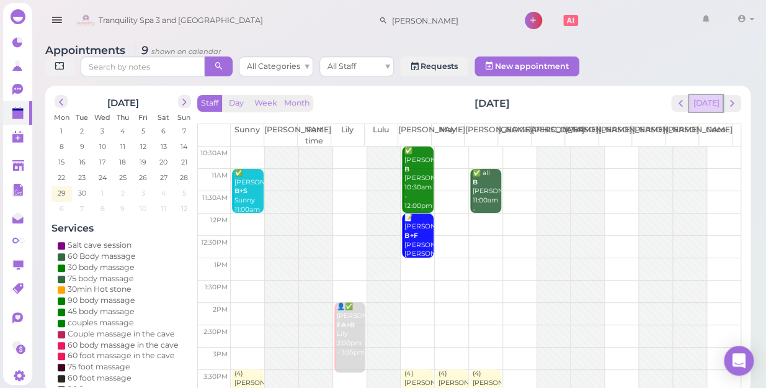
click at [711, 95] on button "[DATE]" at bounding box center [705, 103] width 33 height 17
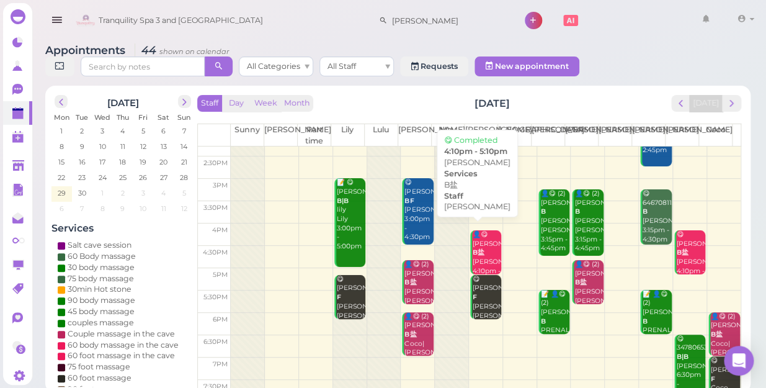
scroll to position [224, 0]
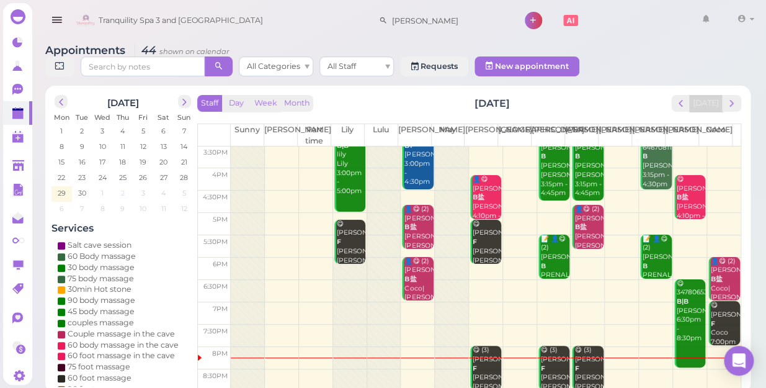
click at [123, 187] on span "2" at bounding box center [123, 192] width 6 height 11
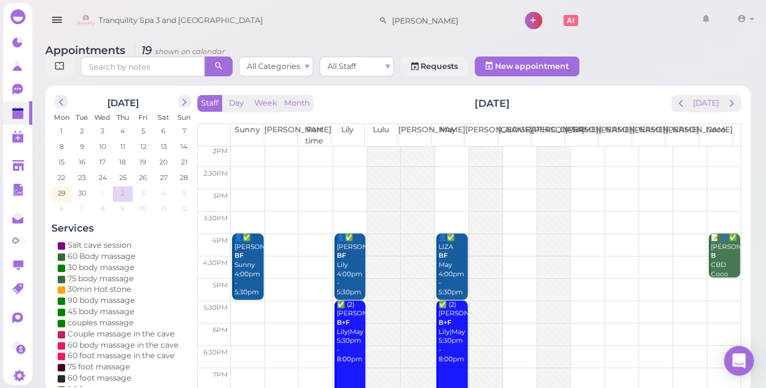
scroll to position [55, 0]
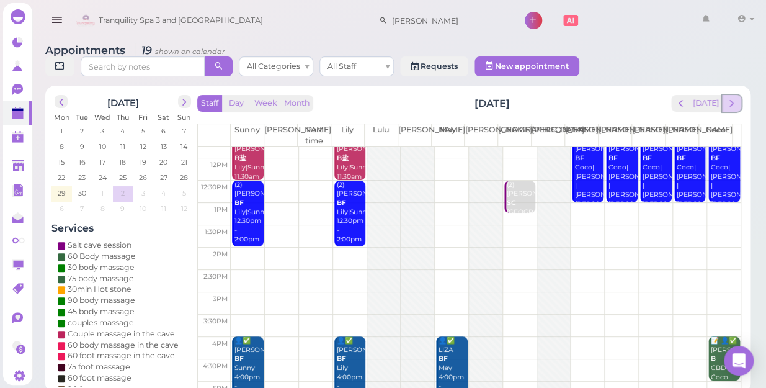
click at [729, 97] on span "next" at bounding box center [732, 103] width 12 height 12
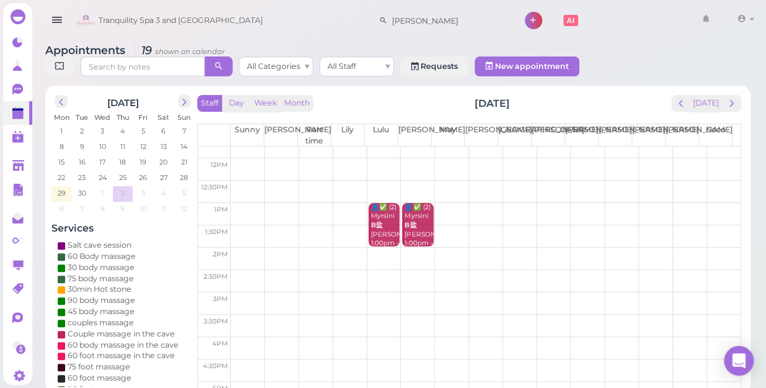
scroll to position [0, 0]
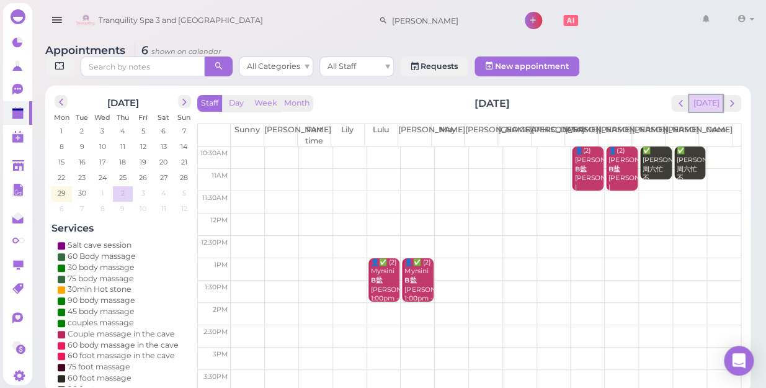
click at [708, 95] on button "[DATE]" at bounding box center [705, 103] width 33 height 17
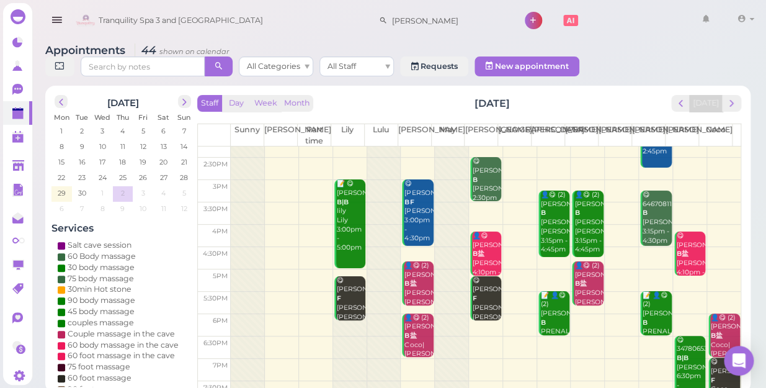
scroll to position [224, 0]
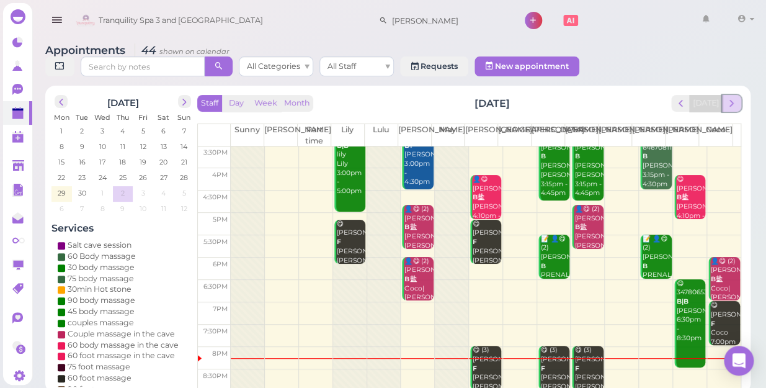
click at [730, 97] on span "next" at bounding box center [732, 103] width 12 height 12
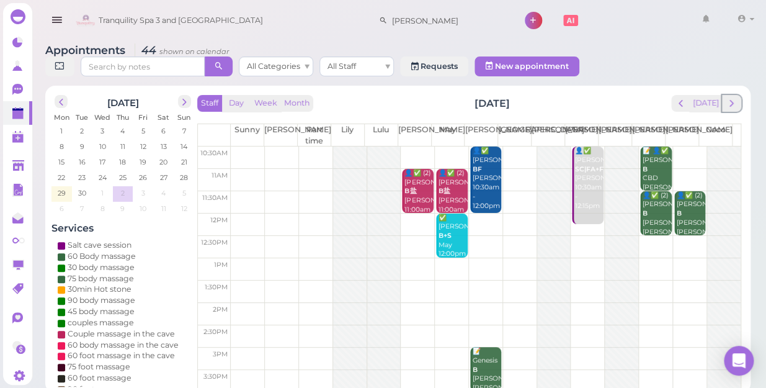
click at [730, 97] on span "next" at bounding box center [732, 103] width 12 height 12
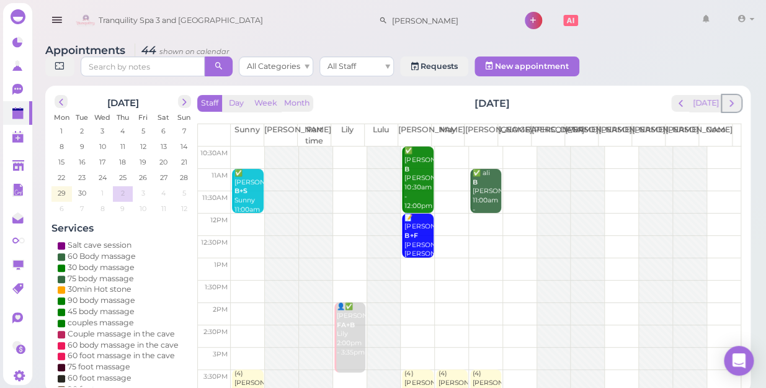
click at [730, 97] on span "next" at bounding box center [732, 103] width 12 height 12
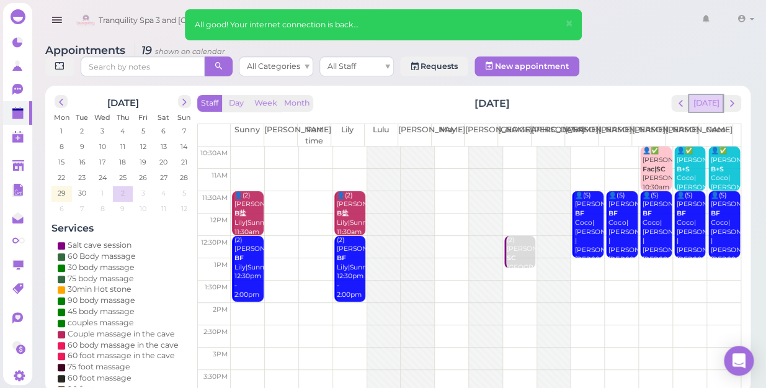
click at [700, 95] on button "[DATE]" at bounding box center [705, 103] width 33 height 17
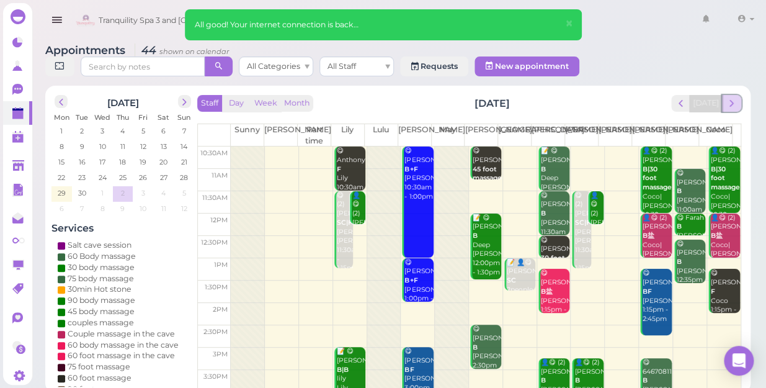
click at [732, 97] on span "next" at bounding box center [732, 103] width 12 height 12
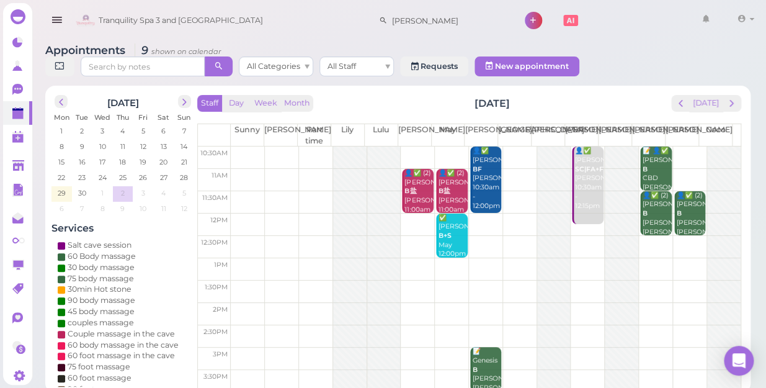
click at [676, 146] on td at bounding box center [486, 157] width 510 height 22
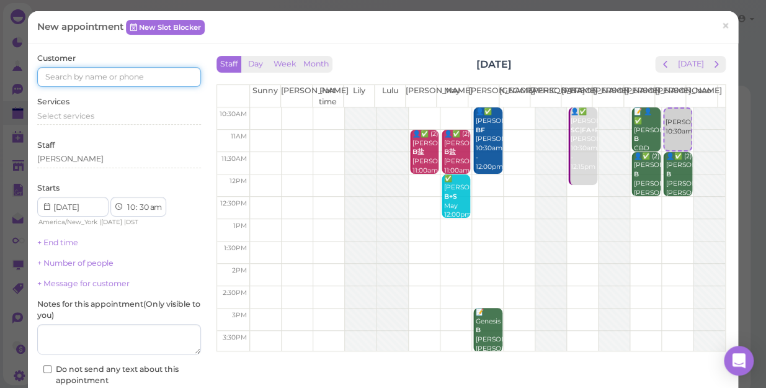
click at [117, 78] on input at bounding box center [119, 77] width 164 height 20
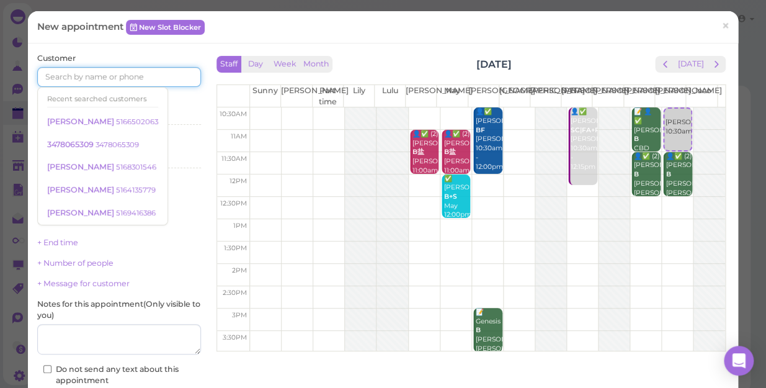
click at [117, 78] on input at bounding box center [119, 77] width 164 height 20
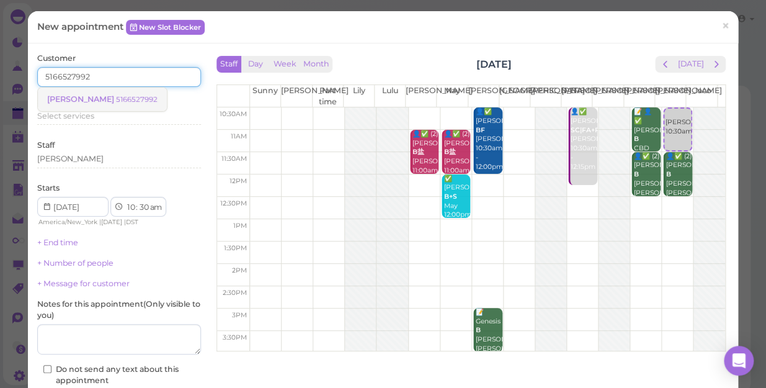
type input "5166527992"
click at [116, 95] on small "5166527992" at bounding box center [137, 99] width 42 height 9
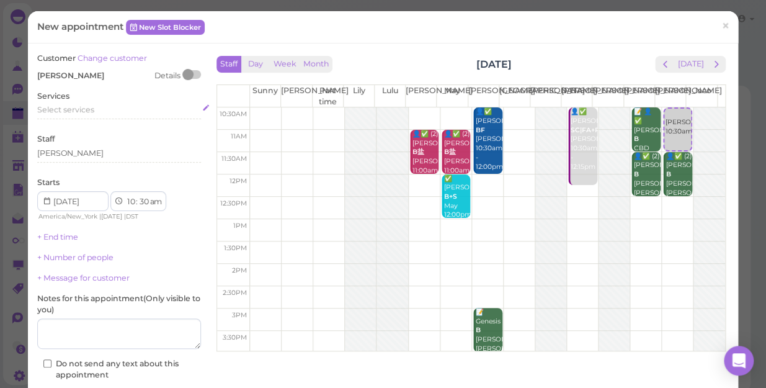
click at [88, 110] on span "Select services" at bounding box center [65, 109] width 57 height 9
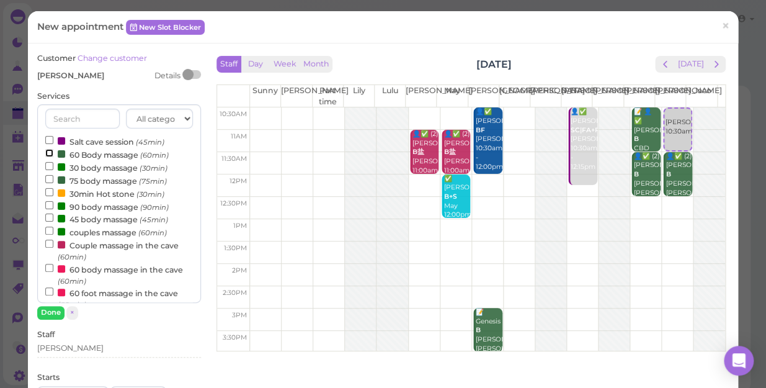
click at [48, 154] on input "60 Body massage (60min)" at bounding box center [49, 153] width 8 height 8
click at [44, 311] on button "Done" at bounding box center [50, 312] width 27 height 13
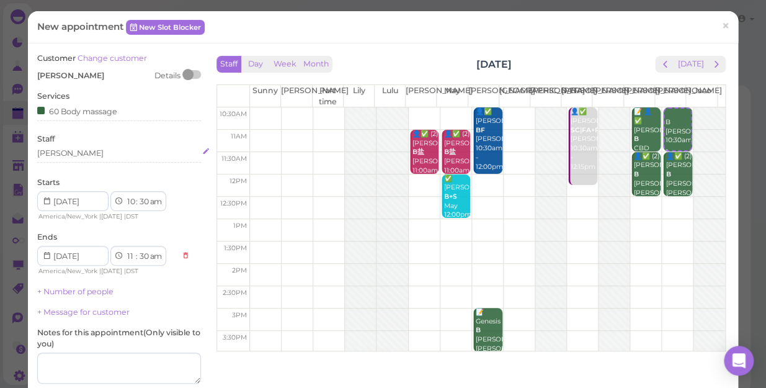
click at [61, 151] on div "[PERSON_NAME]" at bounding box center [119, 153] width 164 height 11
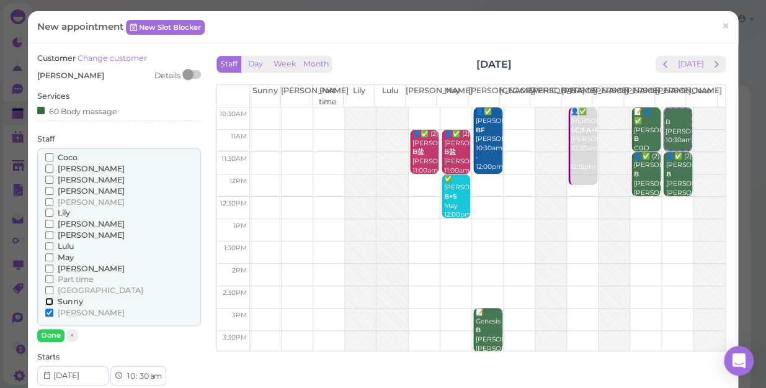
click at [49, 301] on input "Sunny" at bounding box center [49, 301] width 8 height 8
click at [48, 335] on button "Done" at bounding box center [50, 335] width 27 height 13
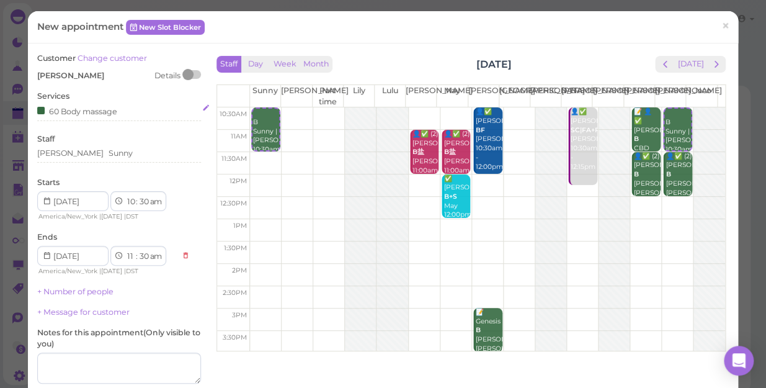
click at [125, 112] on div "60 Body massage" at bounding box center [119, 110] width 164 height 13
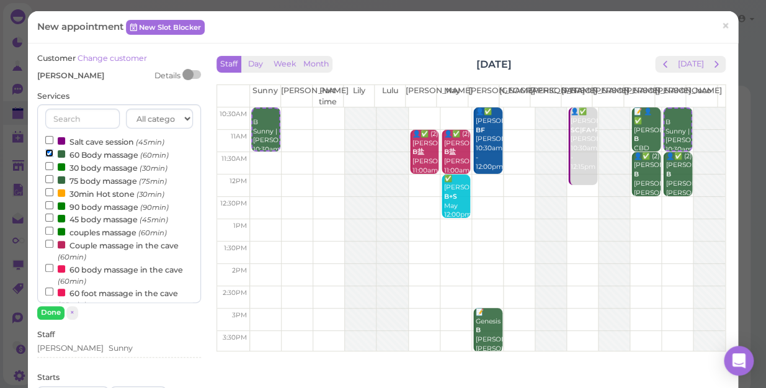
click at [47, 151] on input "60 Body massage (60min)" at bounding box center [49, 153] width 8 height 8
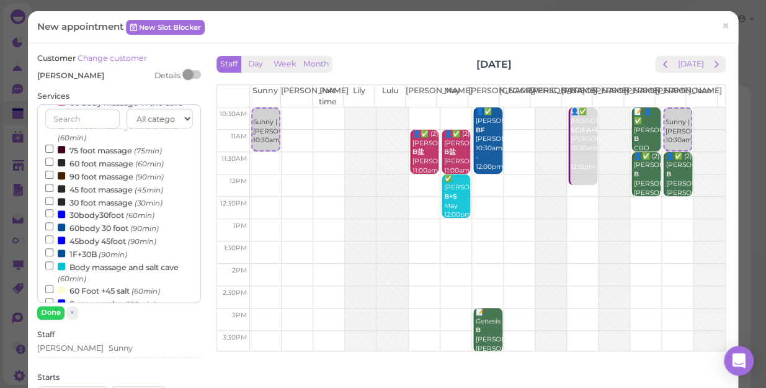
scroll to position [169, 0]
click at [48, 215] on input "30body30foot (60min)" at bounding box center [49, 211] width 8 height 8
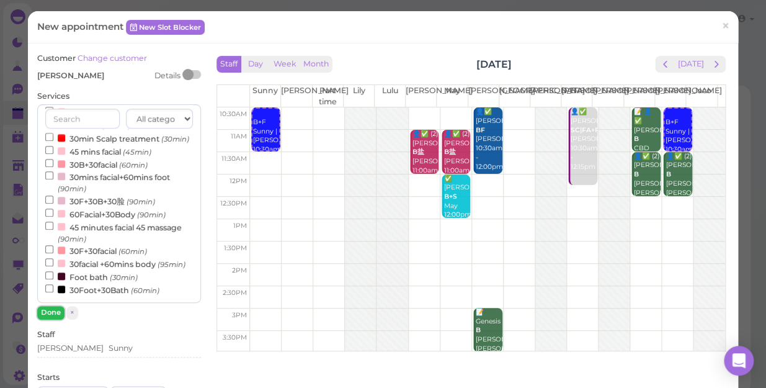
click at [47, 309] on button "Done" at bounding box center [50, 312] width 27 height 13
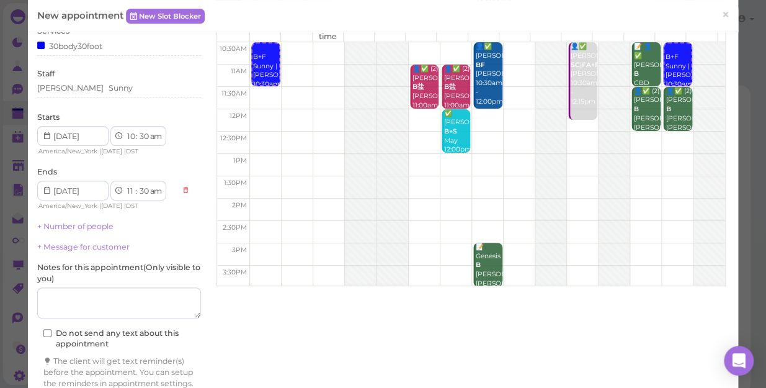
scroll to position [126, 0]
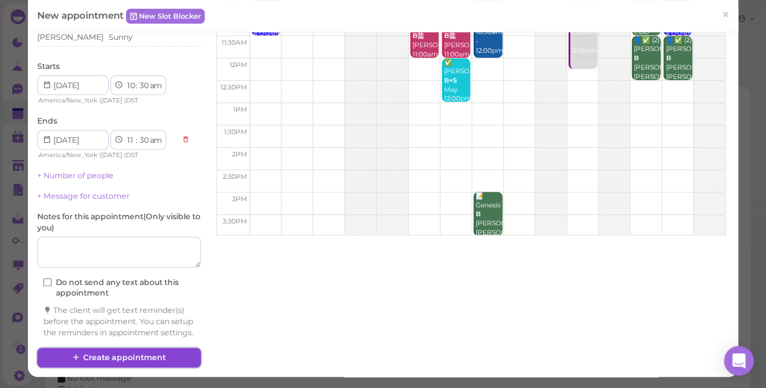
click at [154, 358] on button "Create appointment" at bounding box center [119, 357] width 164 height 20
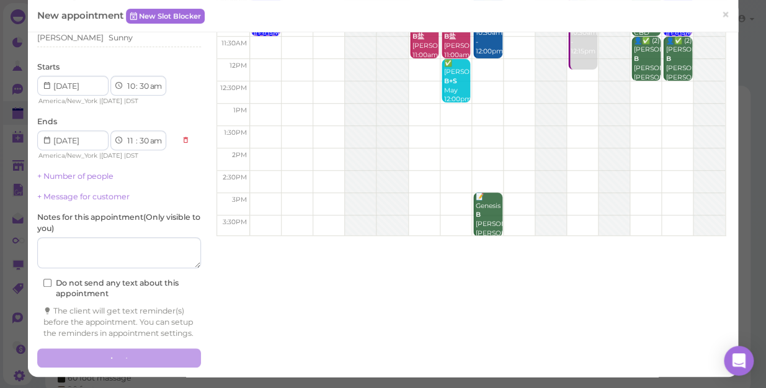
scroll to position [125, 0]
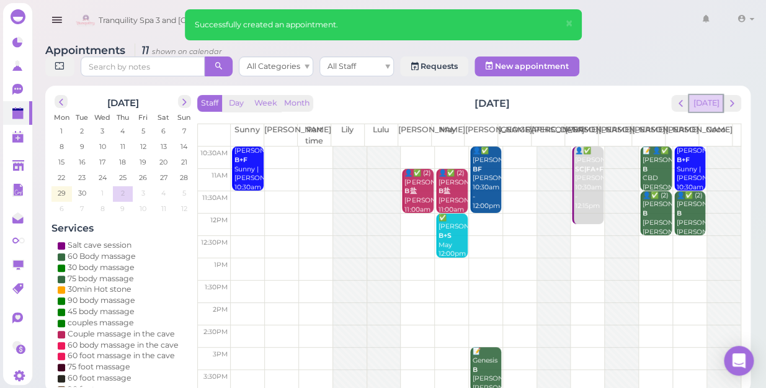
click at [713, 97] on button "[DATE]" at bounding box center [705, 103] width 33 height 17
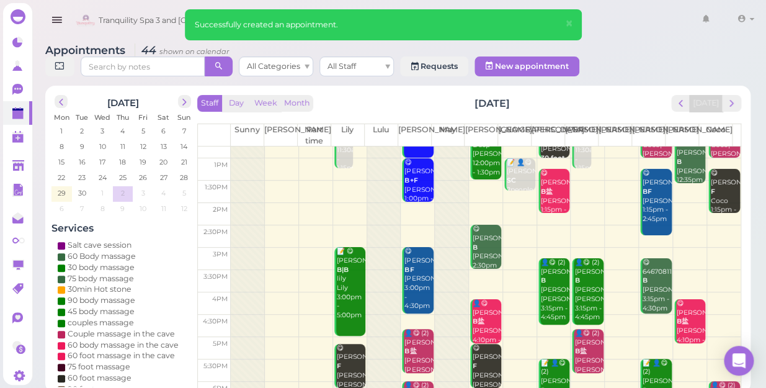
scroll to position [224, 0]
